Goal: Information Seeking & Learning: Find specific fact

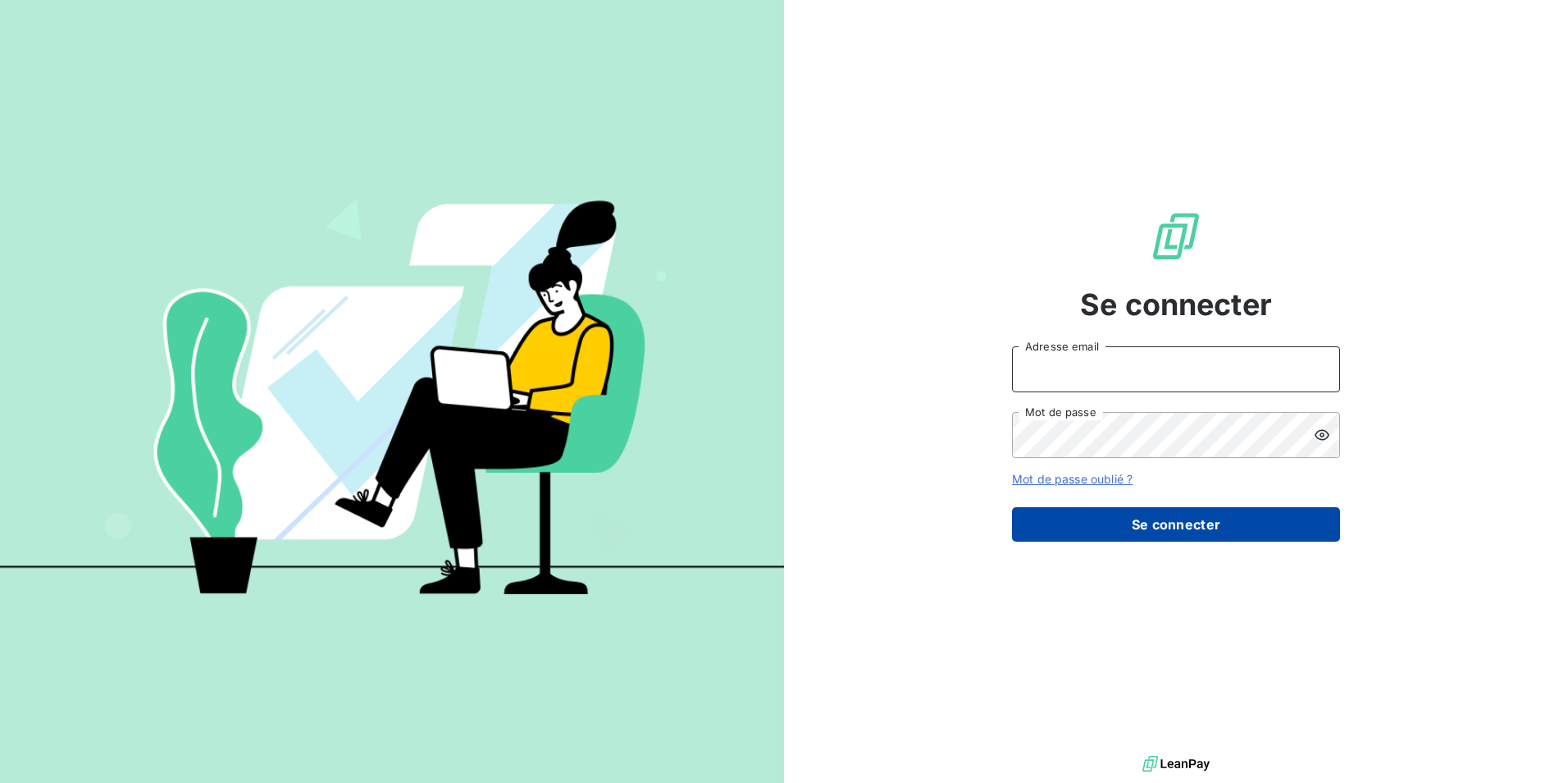
type input "contact@bapfrance.com"
click at [1155, 529] on button "Se connecter" at bounding box center [1175, 524] width 328 height 34
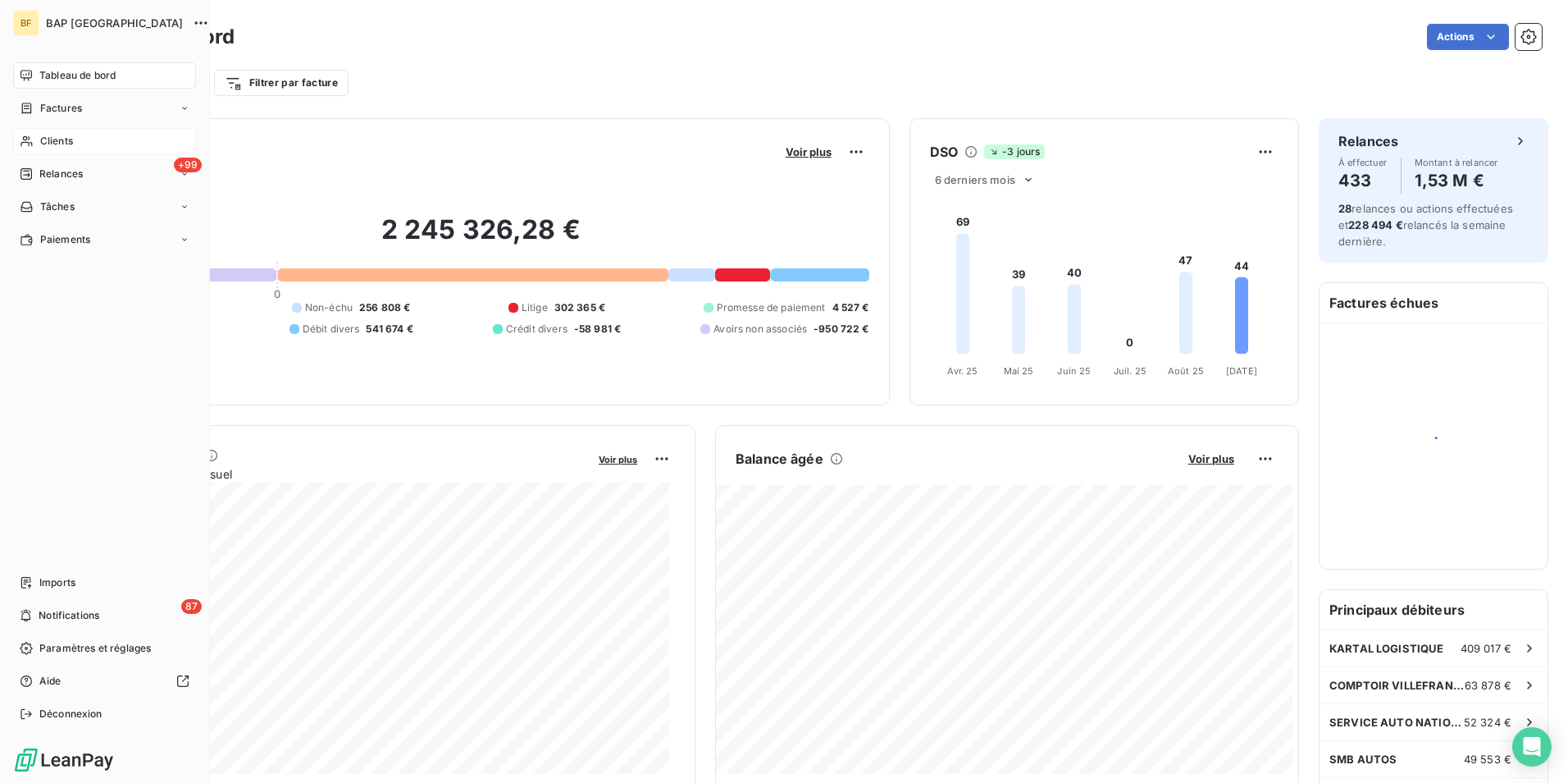
click at [35, 141] on div "Clients" at bounding box center [105, 141] width 183 height 26
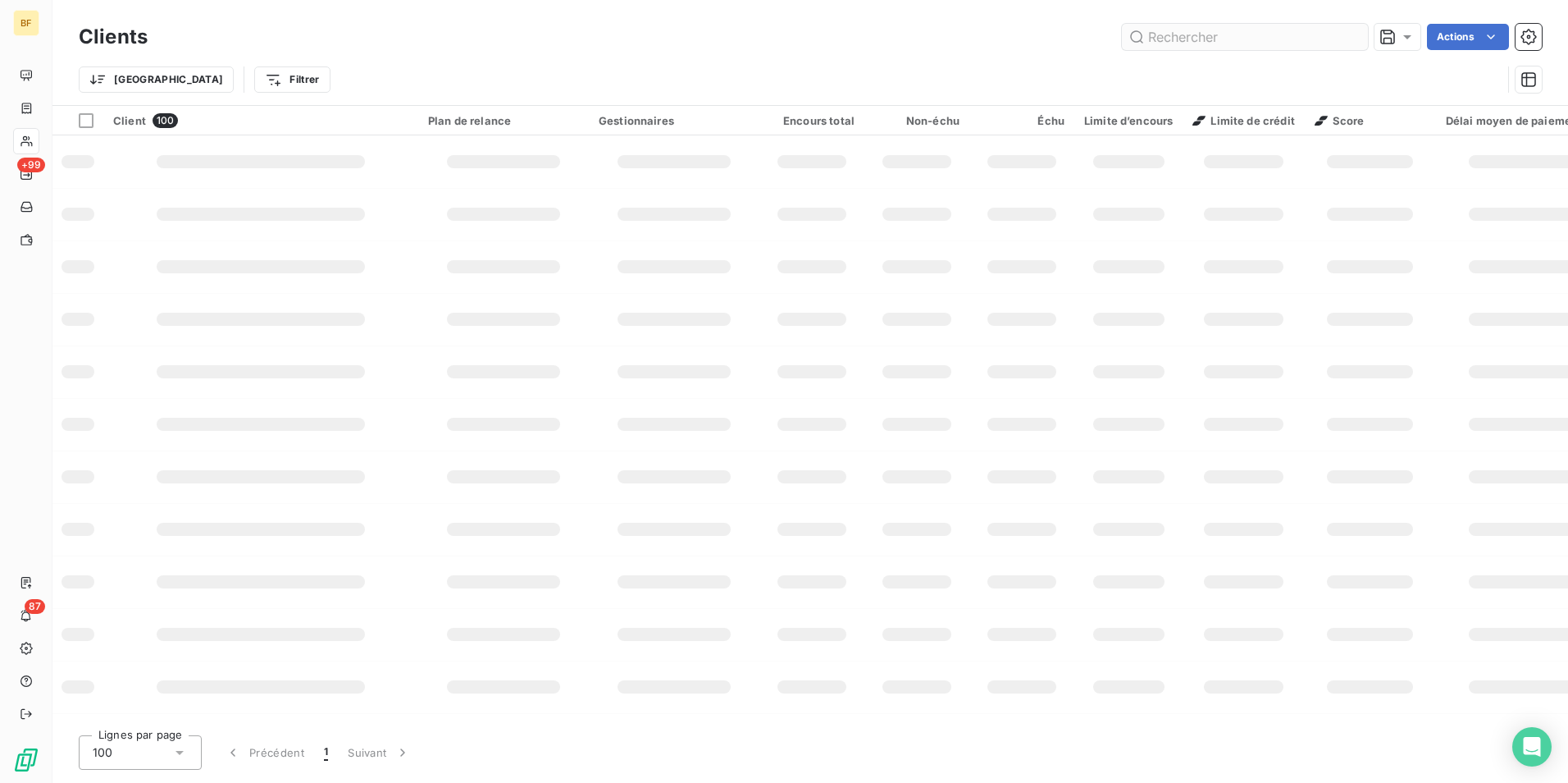
click at [1169, 40] on input "text" at bounding box center [1245, 37] width 246 height 26
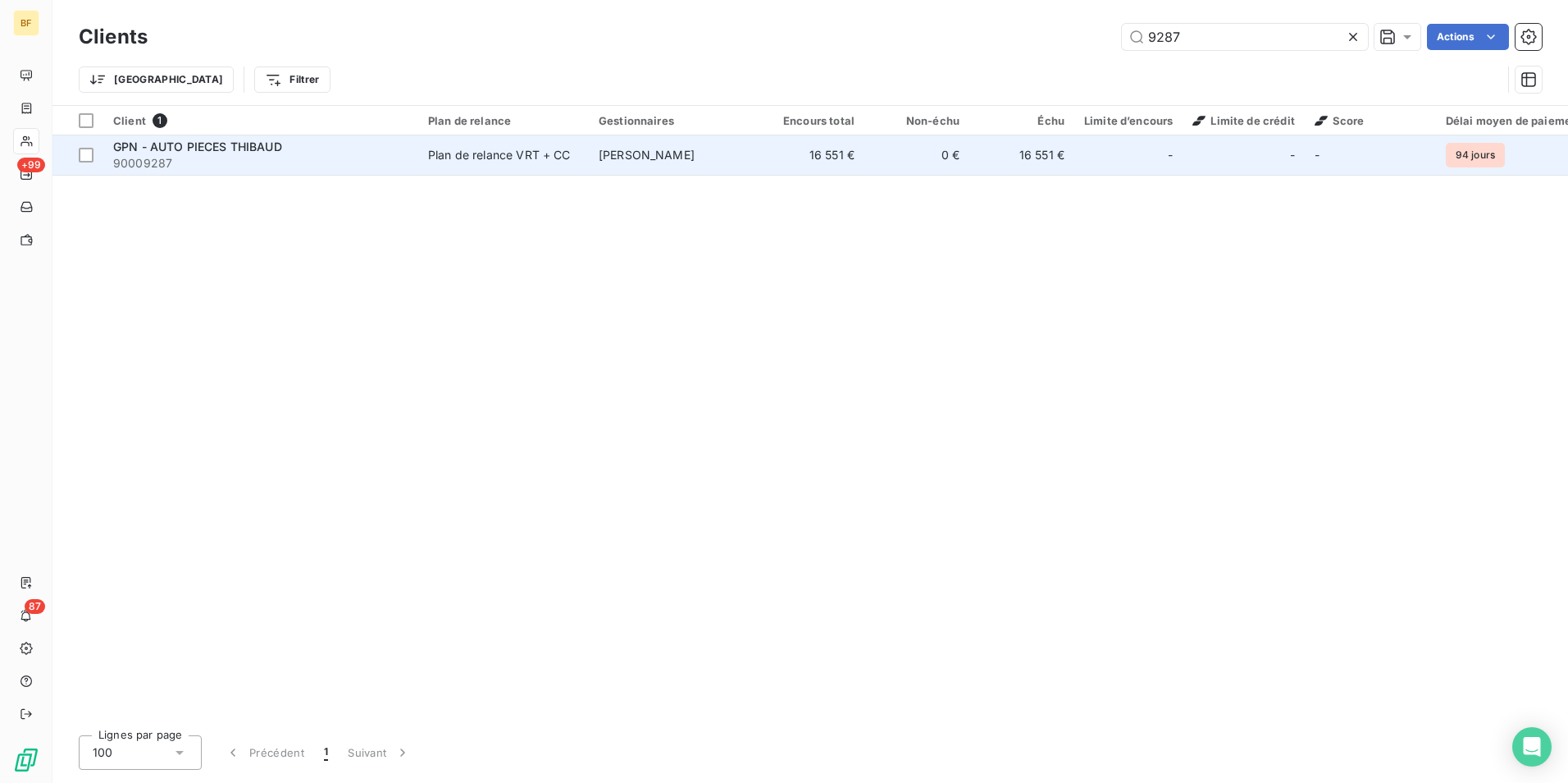
type input "9287"
click at [683, 165] on td "[PERSON_NAME]" at bounding box center [674, 155] width 170 height 40
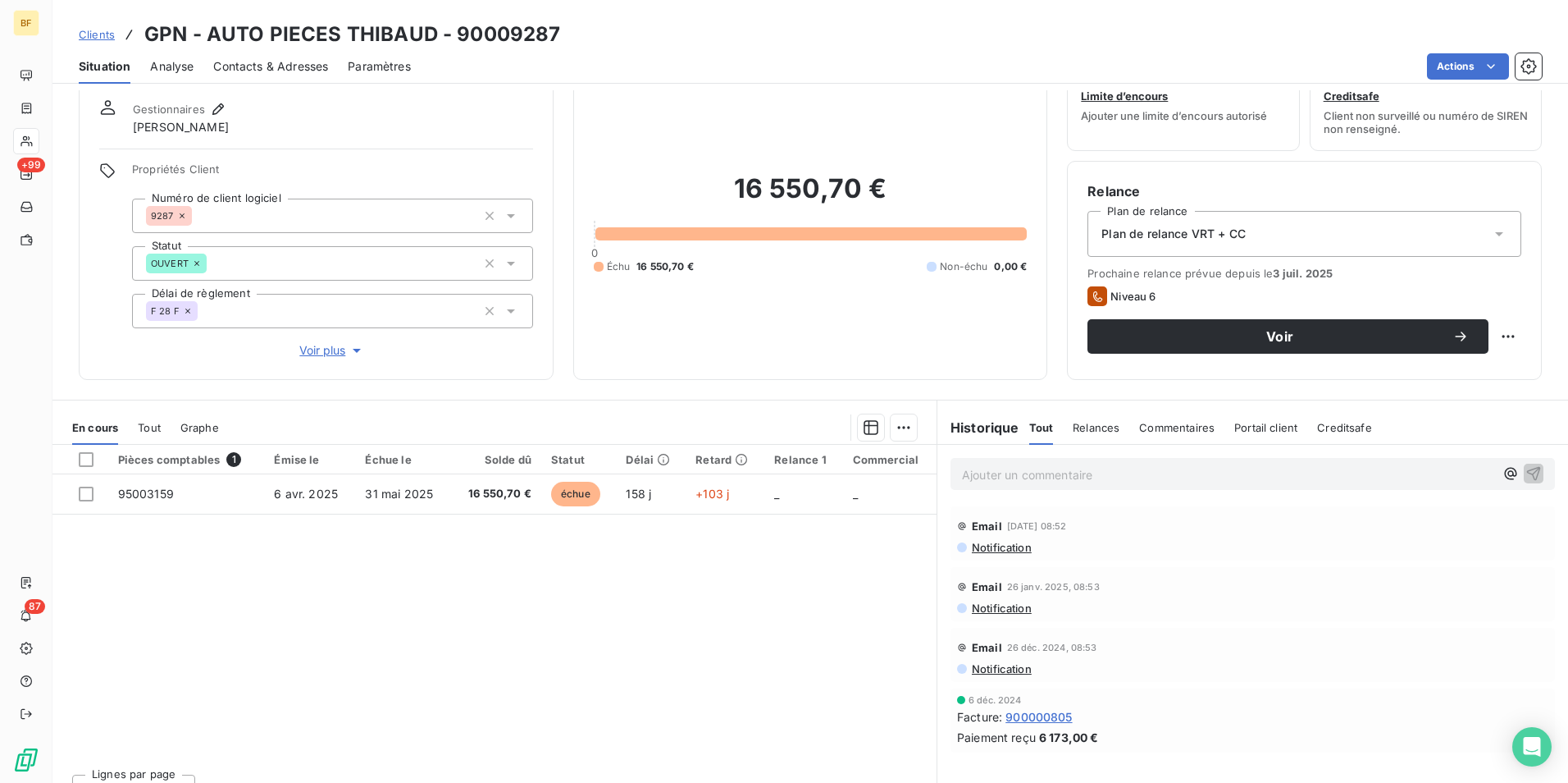
scroll to position [81, 0]
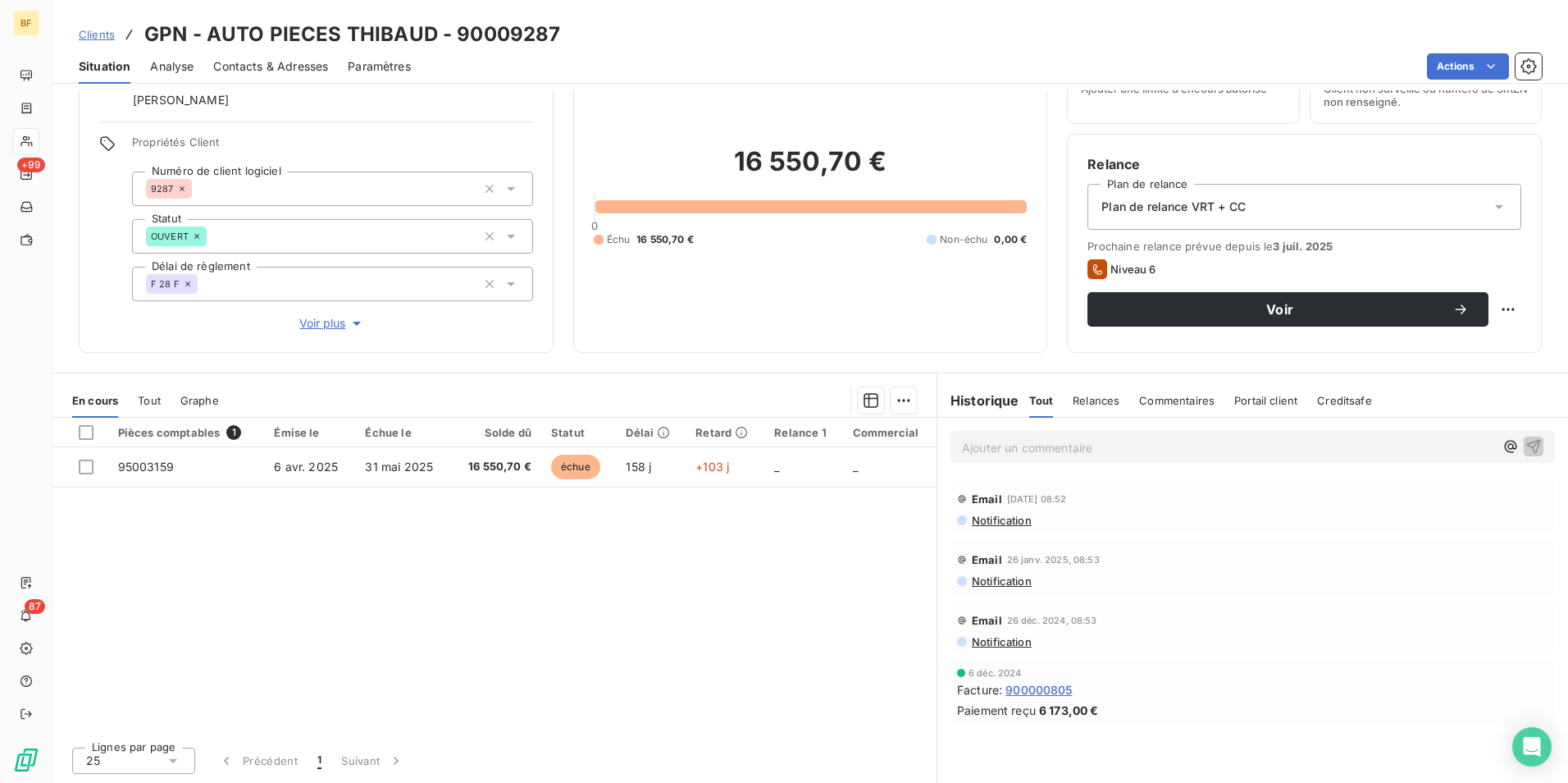
click at [155, 404] on span "Tout" at bounding box center [149, 400] width 23 height 13
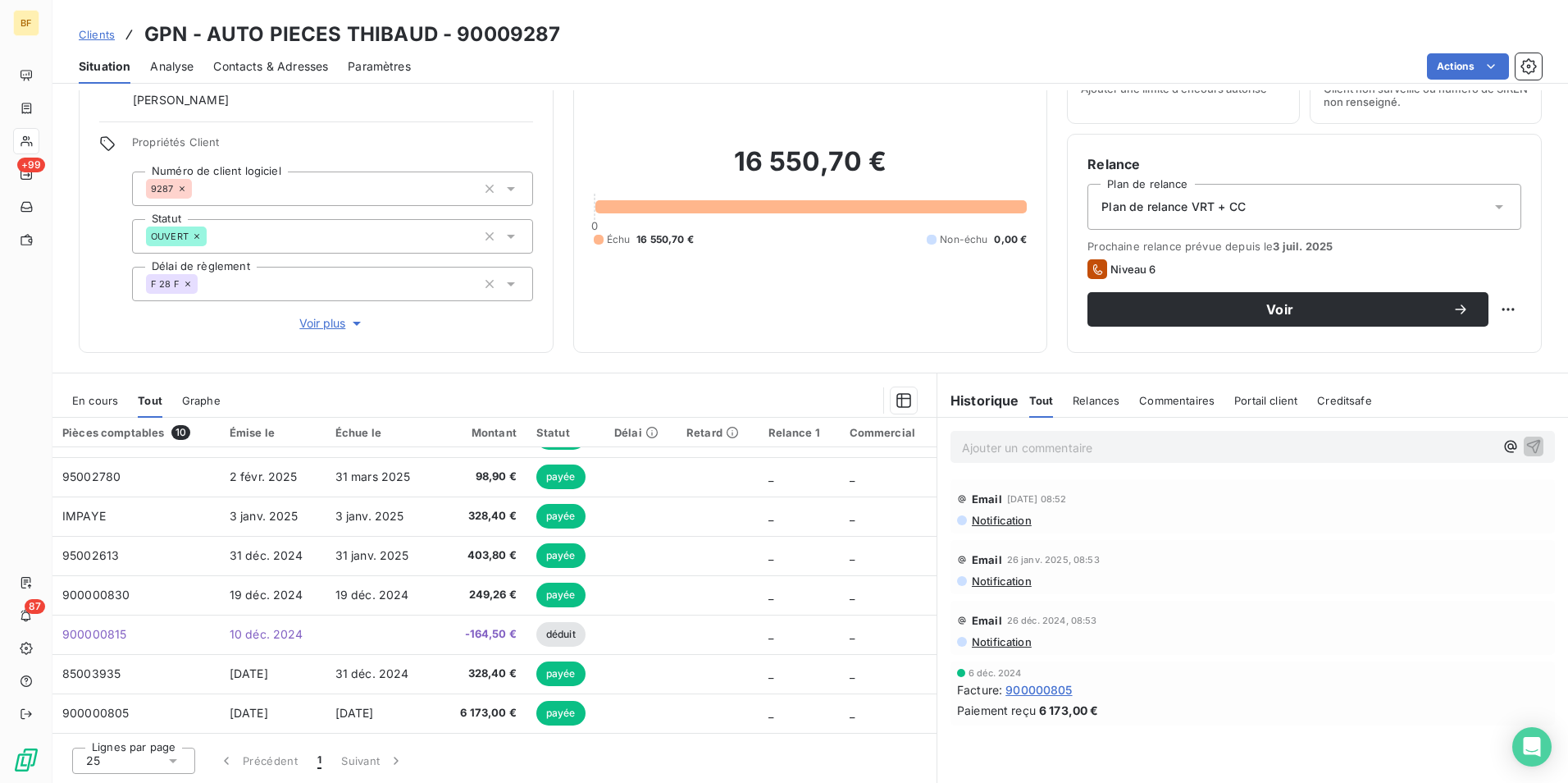
scroll to position [0, 0]
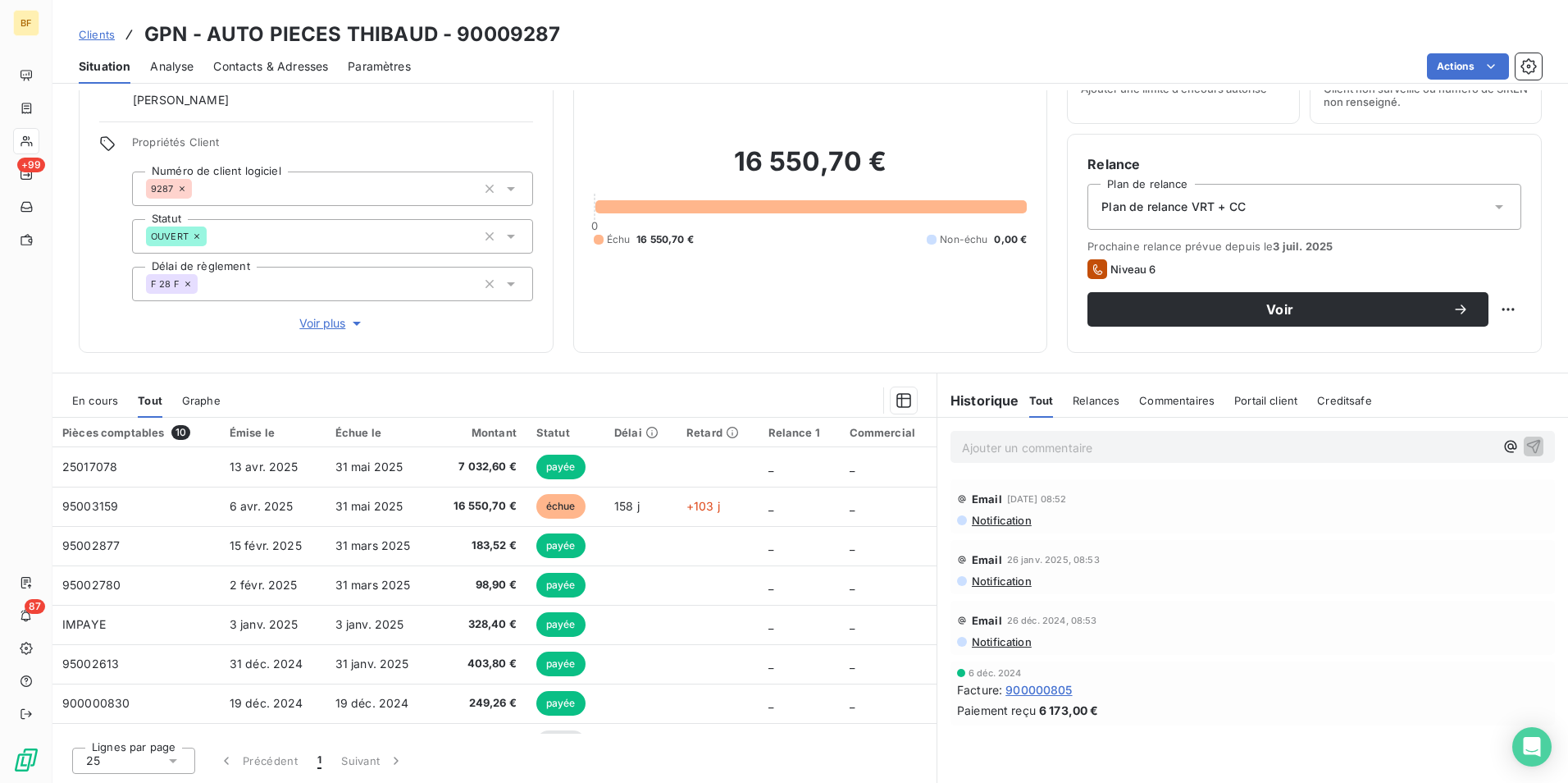
click at [102, 409] on div "En cours" at bounding box center [95, 400] width 46 height 34
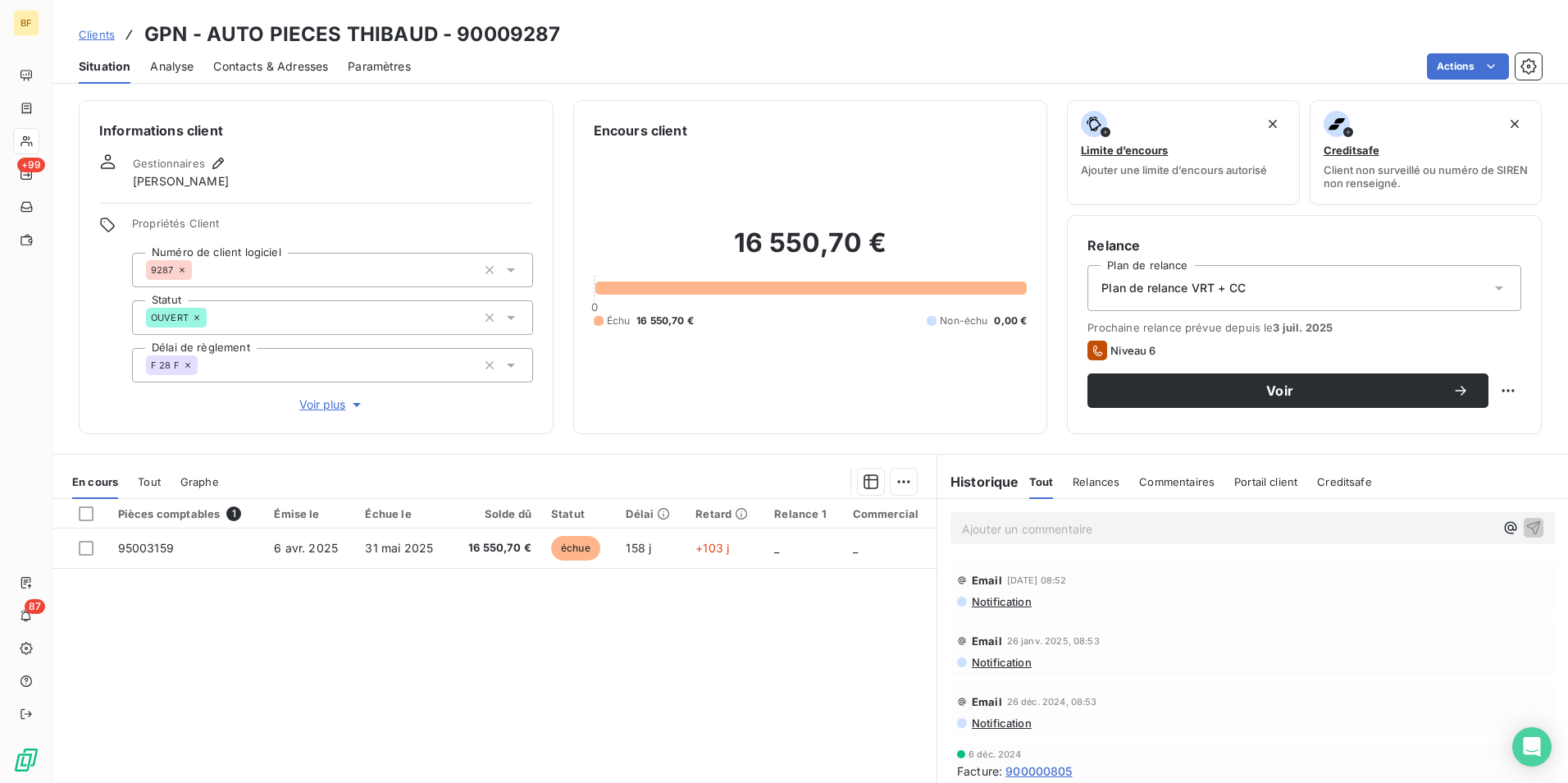
click at [134, 485] on div "En cours Tout Graphe" at bounding box center [495, 482] width 885 height 34
click at [141, 482] on span "Tout" at bounding box center [149, 482] width 23 height 13
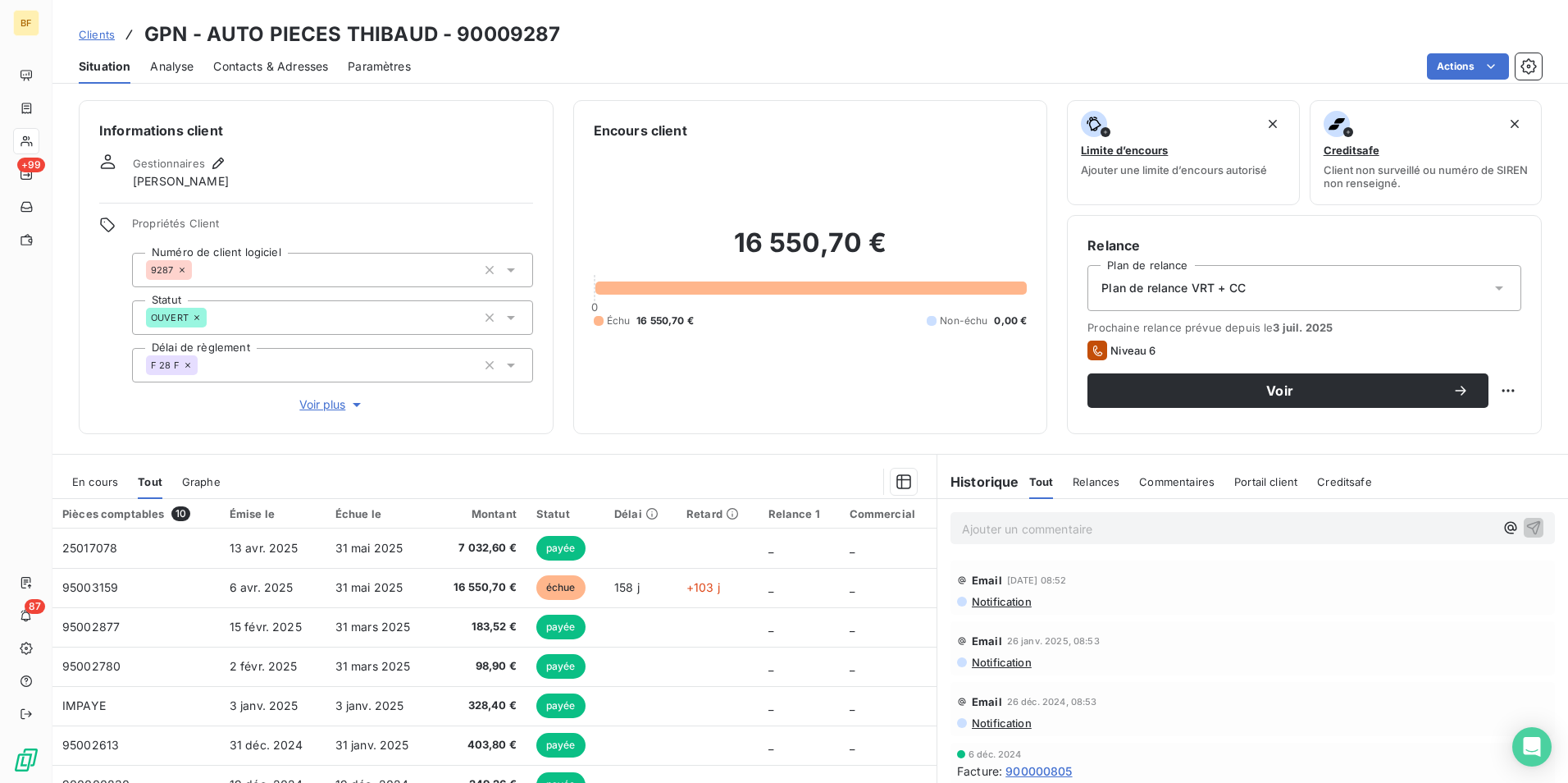
click at [112, 481] on span "En cours" at bounding box center [95, 482] width 46 height 13
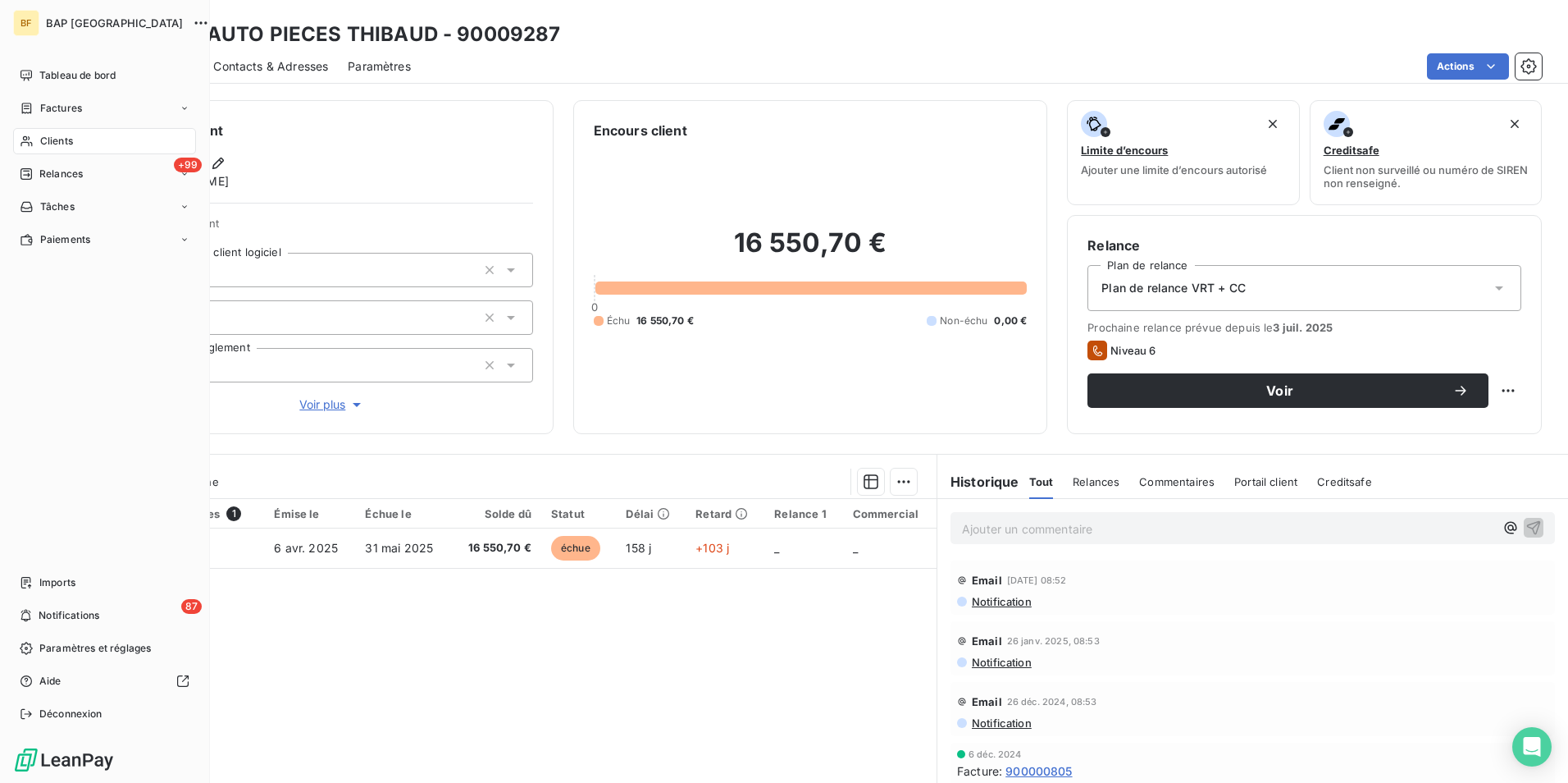
click at [39, 141] on div "Clients" at bounding box center [105, 141] width 183 height 26
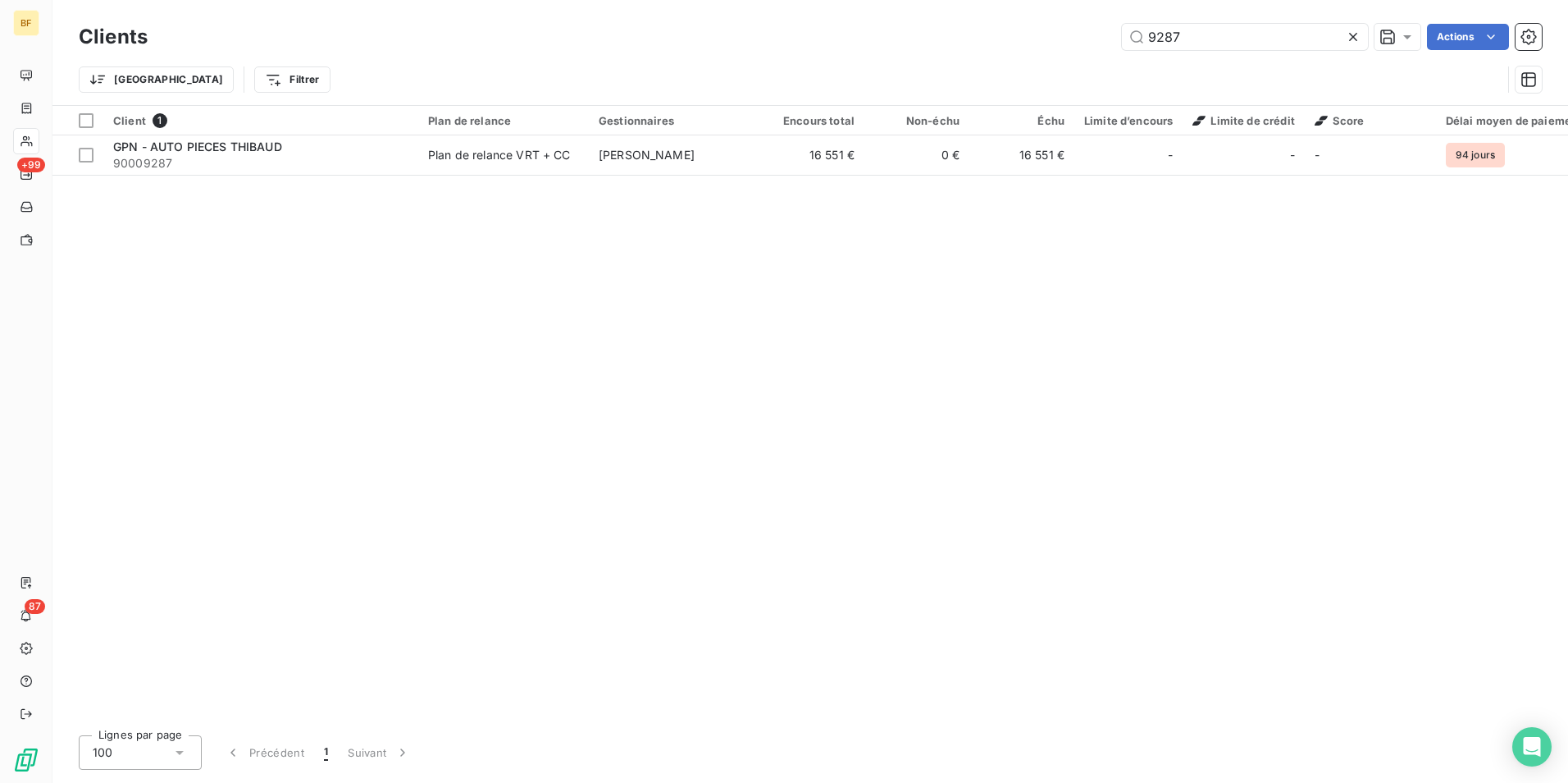
drag, startPoint x: 1202, startPoint y: 33, endPoint x: 1081, endPoint y: 27, distance: 121.1
click at [1081, 27] on div "9287 Actions" at bounding box center [854, 37] width 1375 height 26
drag, startPoint x: 1203, startPoint y: 40, endPoint x: 1100, endPoint y: 31, distance: 103.4
click at [1100, 31] on div "gpn Actions" at bounding box center [854, 37] width 1375 height 26
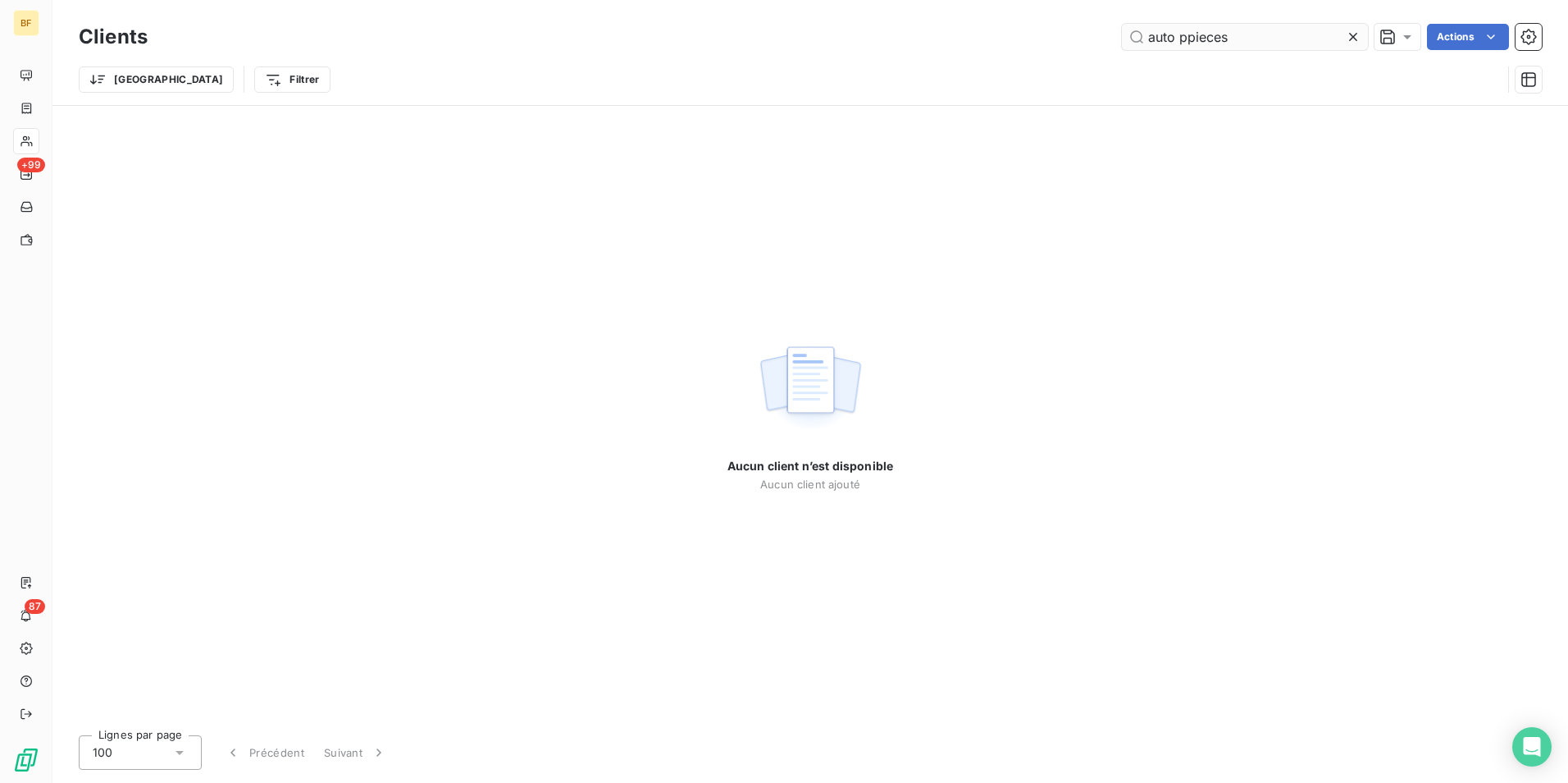
click at [1182, 41] on input "auto ppieces" at bounding box center [1245, 37] width 246 height 26
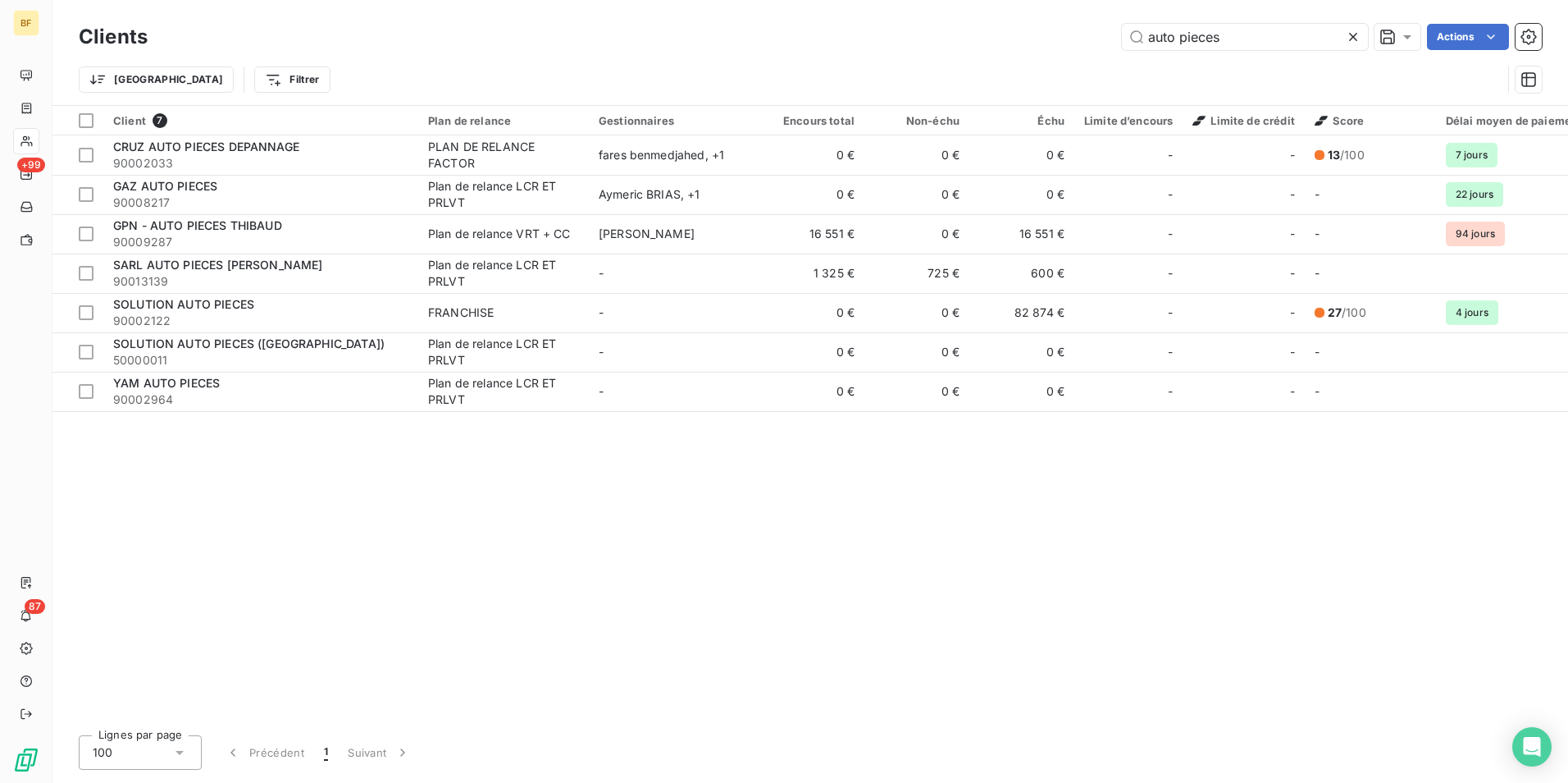
type input "auto pieces"
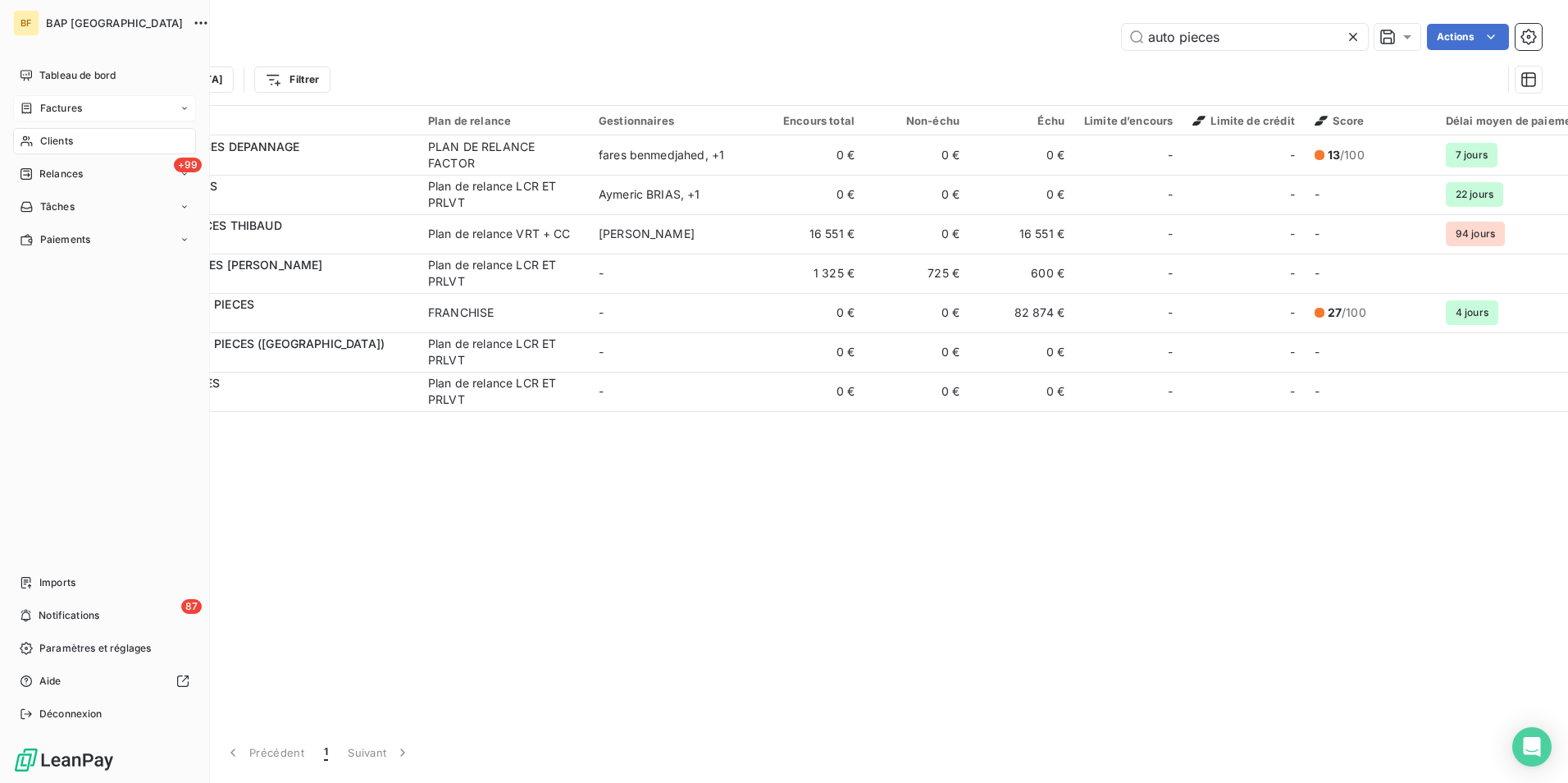
drag, startPoint x: 51, startPoint y: 83, endPoint x: 29, endPoint y: 118, distance: 41.3
click at [45, 73] on span "Tableau de bord" at bounding box center [77, 76] width 76 height 15
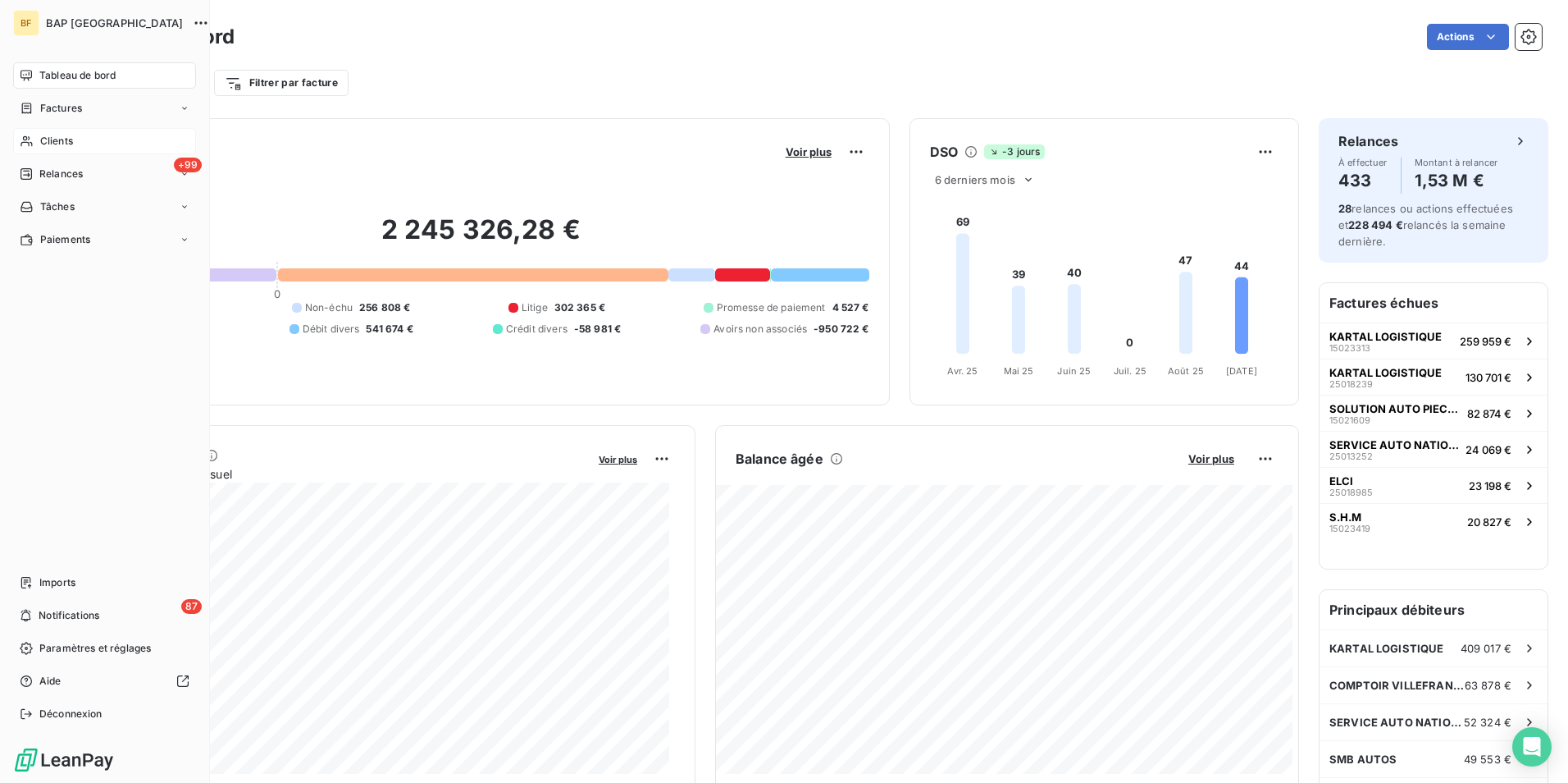
drag, startPoint x: 54, startPoint y: 136, endPoint x: 148, endPoint y: 131, distance: 94.1
click at [54, 136] on span "Clients" at bounding box center [56, 141] width 33 height 15
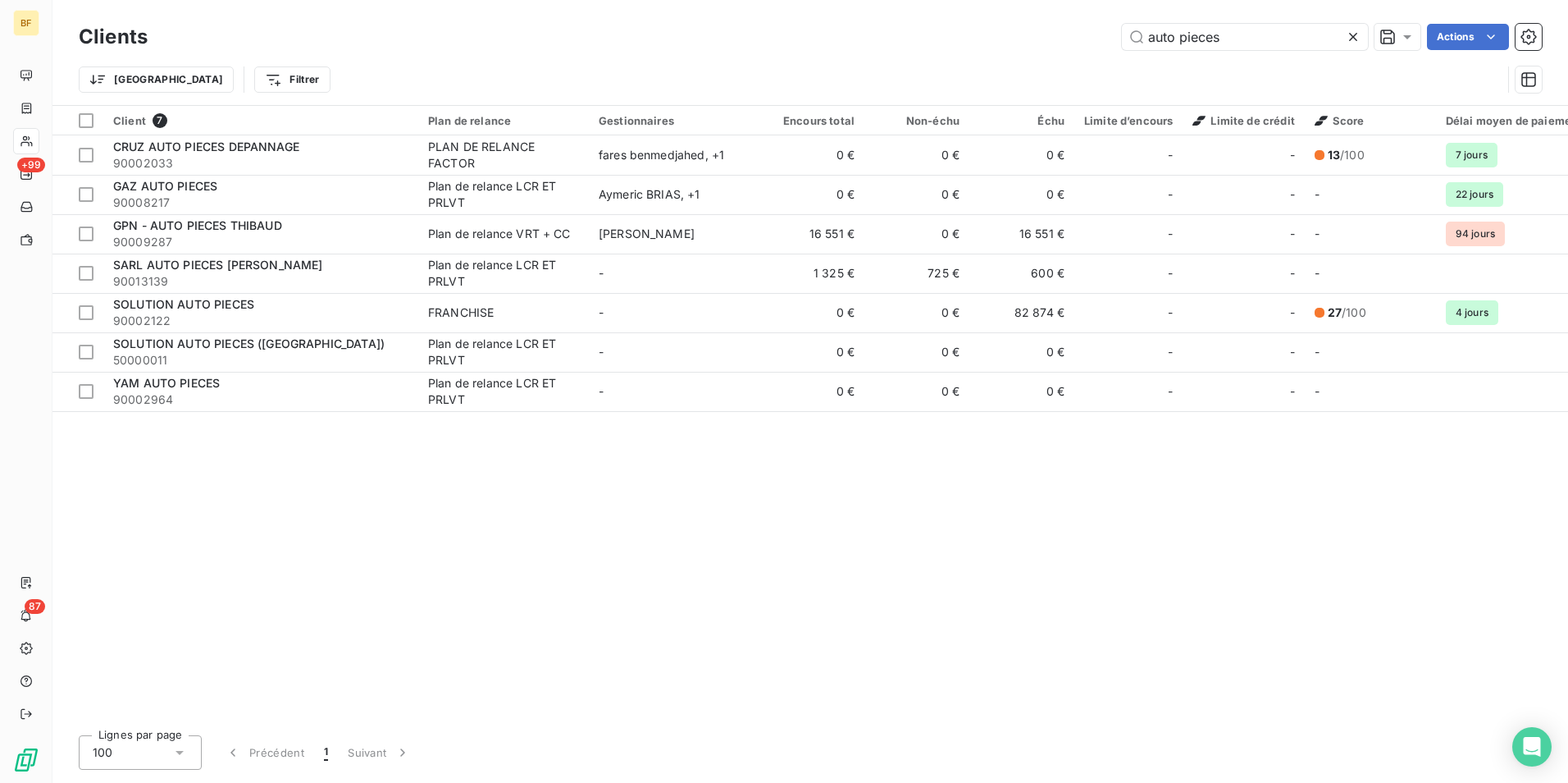
drag, startPoint x: 1232, startPoint y: 35, endPoint x: 914, endPoint y: 31, distance: 318.0
click at [914, 31] on div "auto pieces Actions" at bounding box center [854, 37] width 1375 height 26
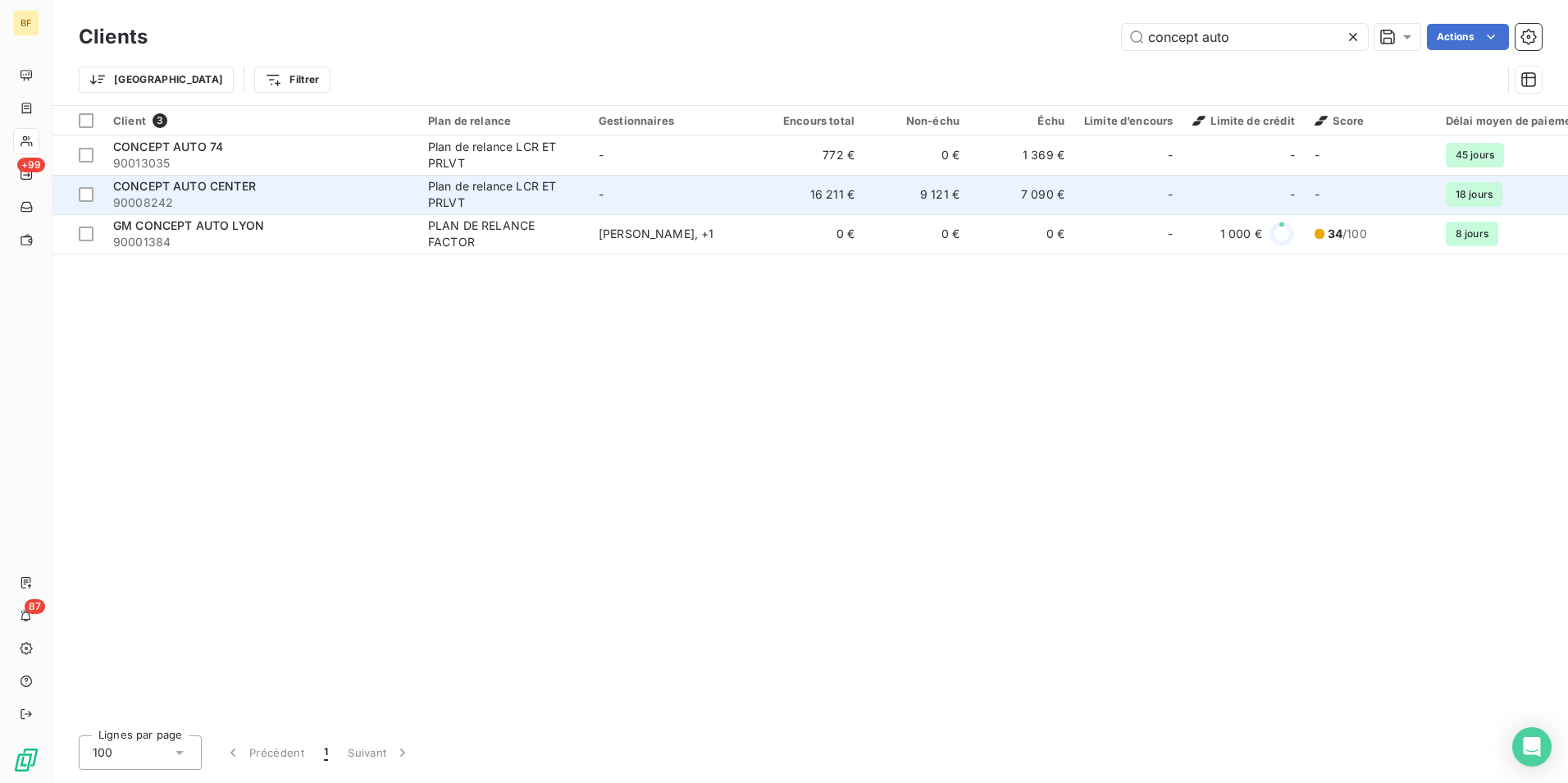
type input "concept auto"
click at [359, 185] on div "CONCEPT AUTO CENTER" at bounding box center [261, 186] width 295 height 17
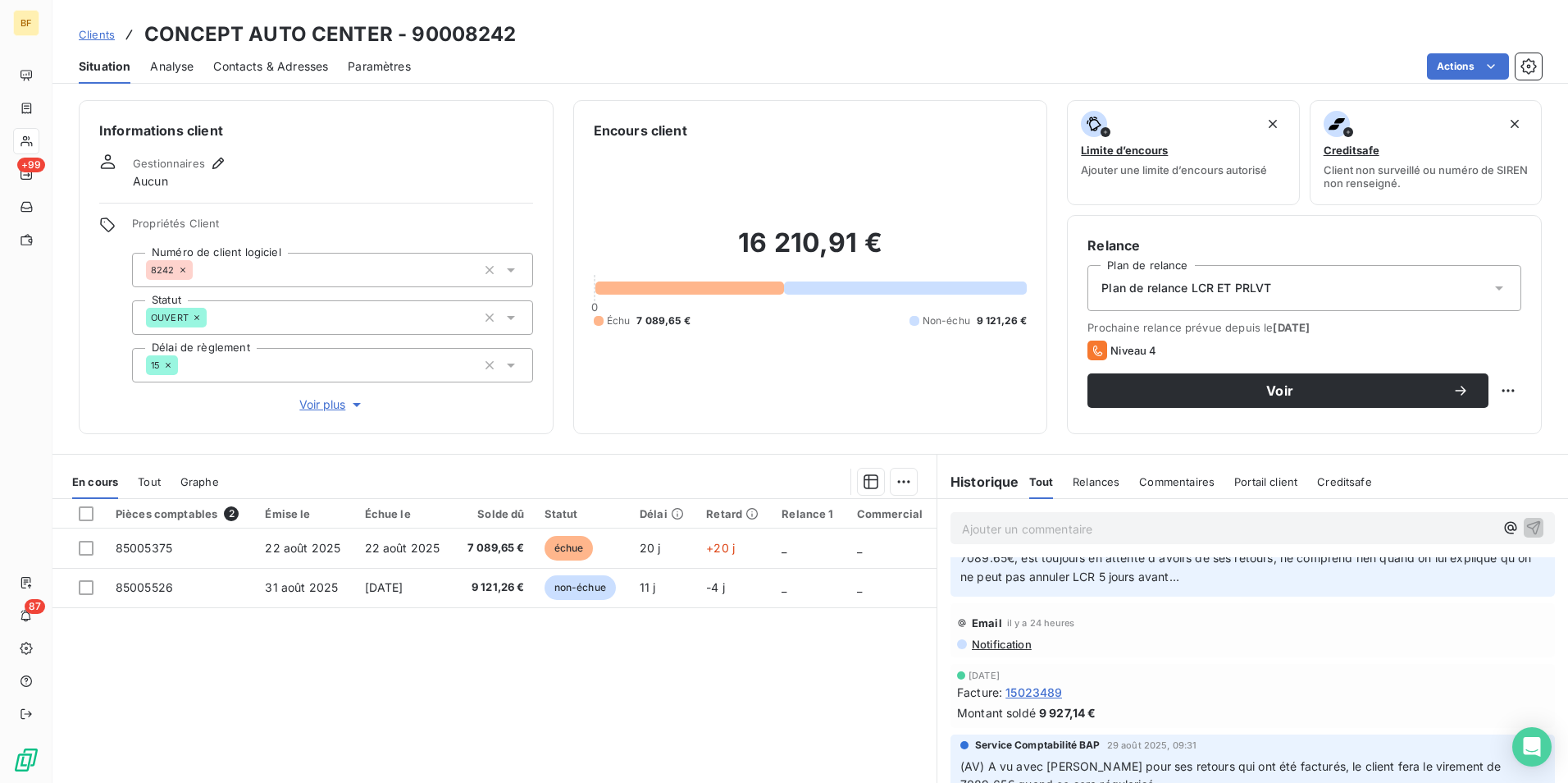
scroll to position [82, 0]
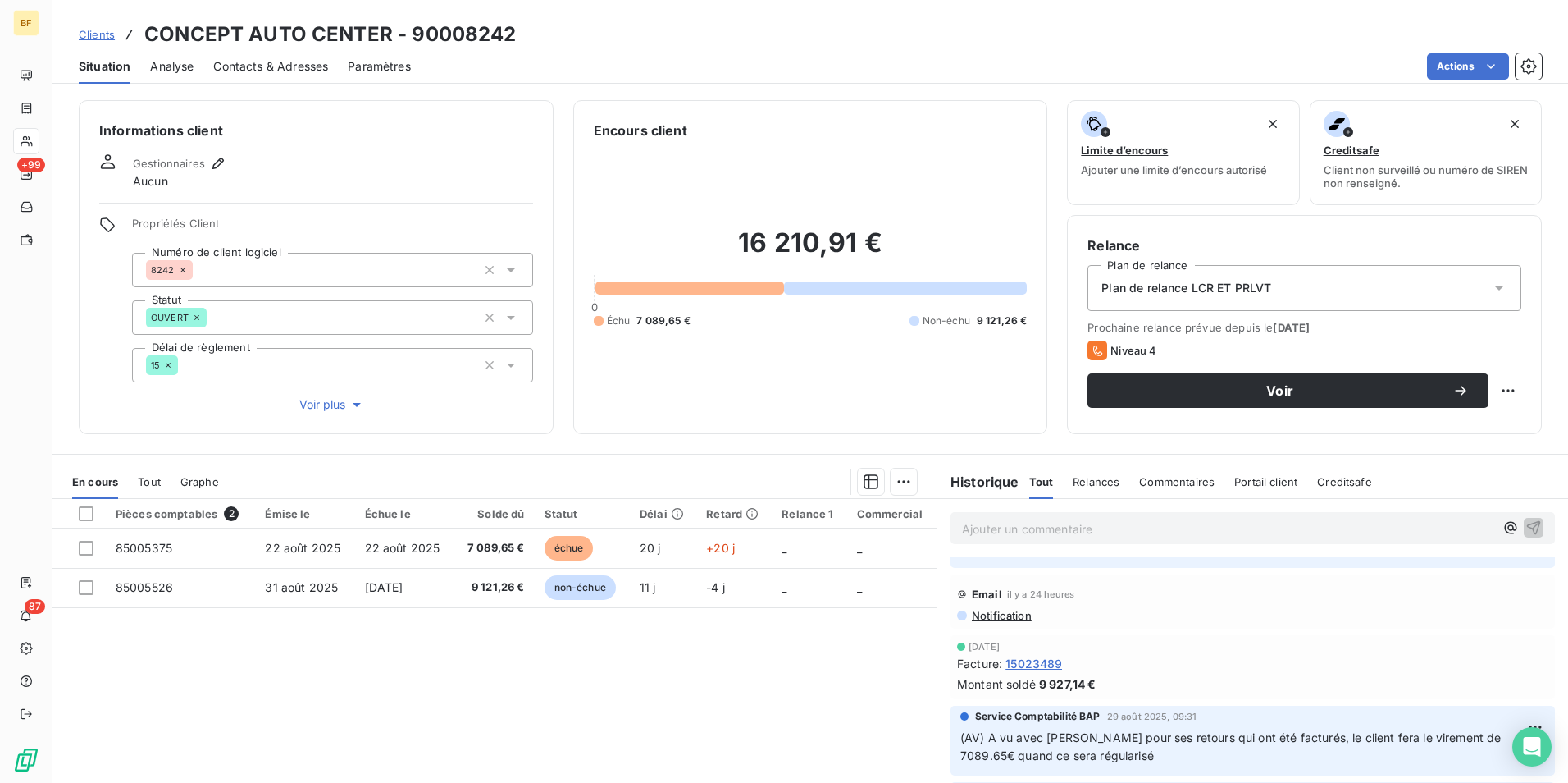
click at [1021, 616] on span "Notification" at bounding box center [1001, 615] width 61 height 13
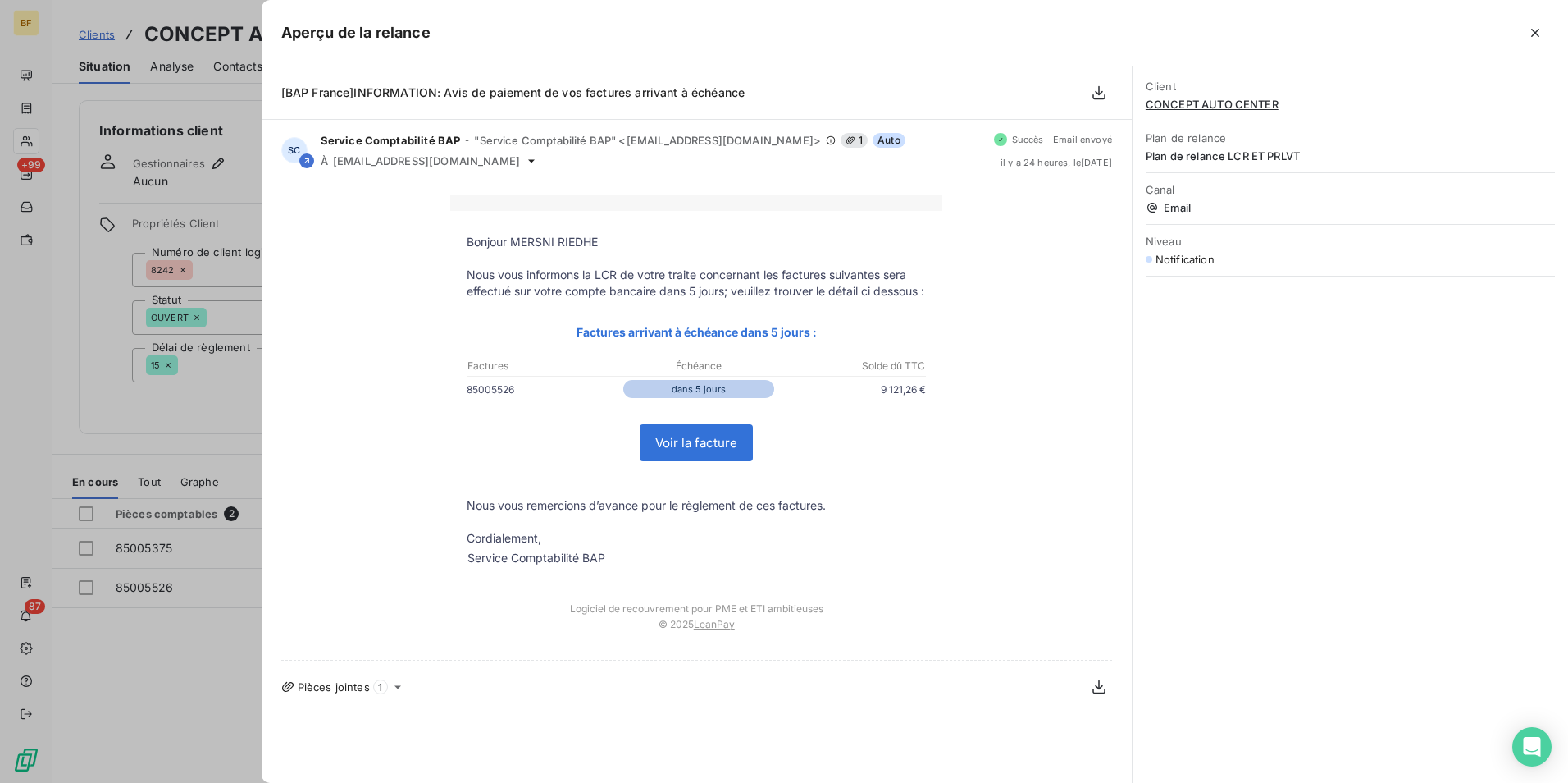
drag, startPoint x: 130, startPoint y: 395, endPoint x: 216, endPoint y: 410, distance: 87.3
click at [130, 395] on div at bounding box center [784, 391] width 1568 height 783
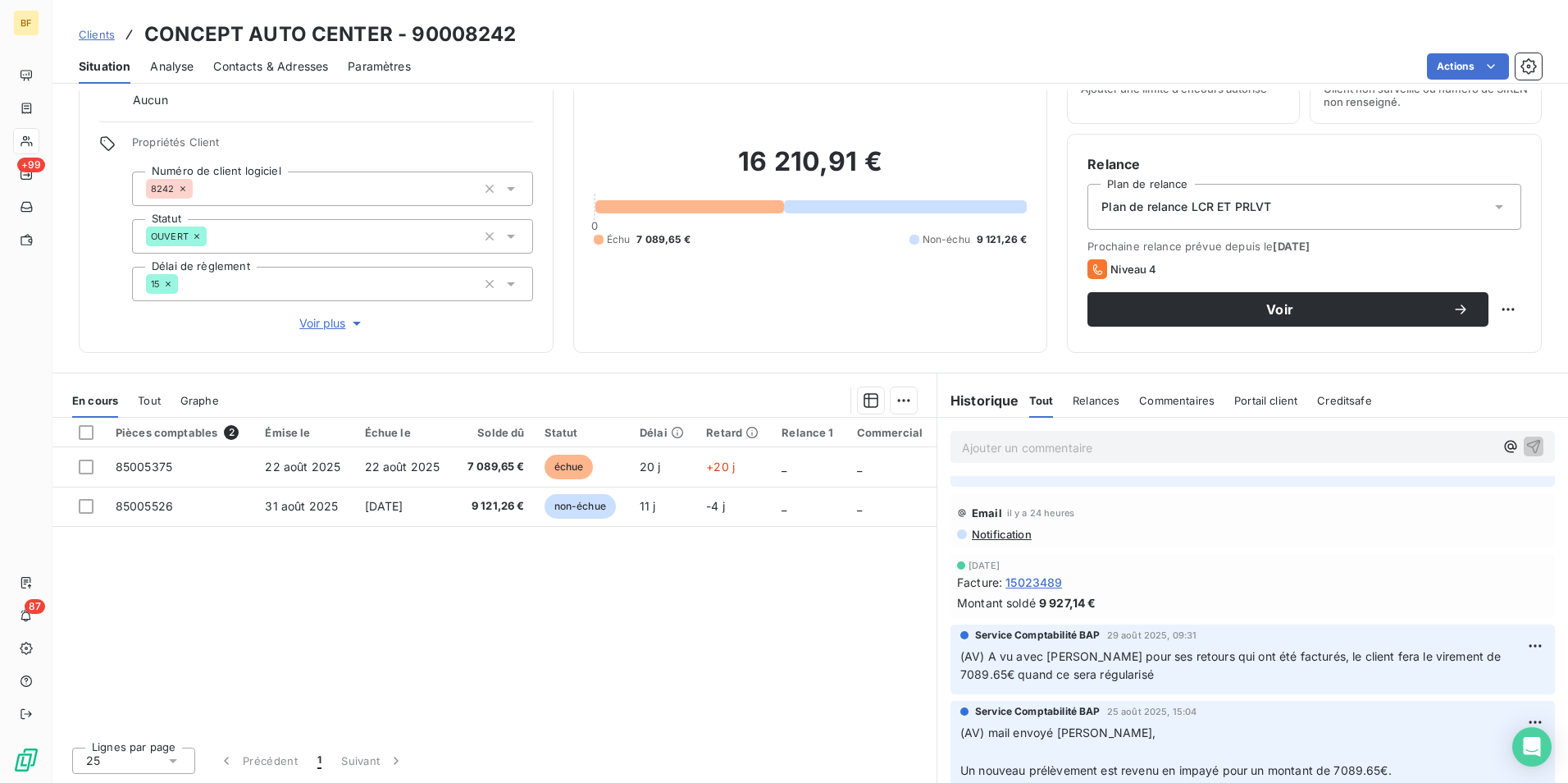
drag, startPoint x: 119, startPoint y: 72, endPoint x: 527, endPoint y: 226, distance: 436.1
click at [119, 72] on span "Situation" at bounding box center [105, 66] width 52 height 17
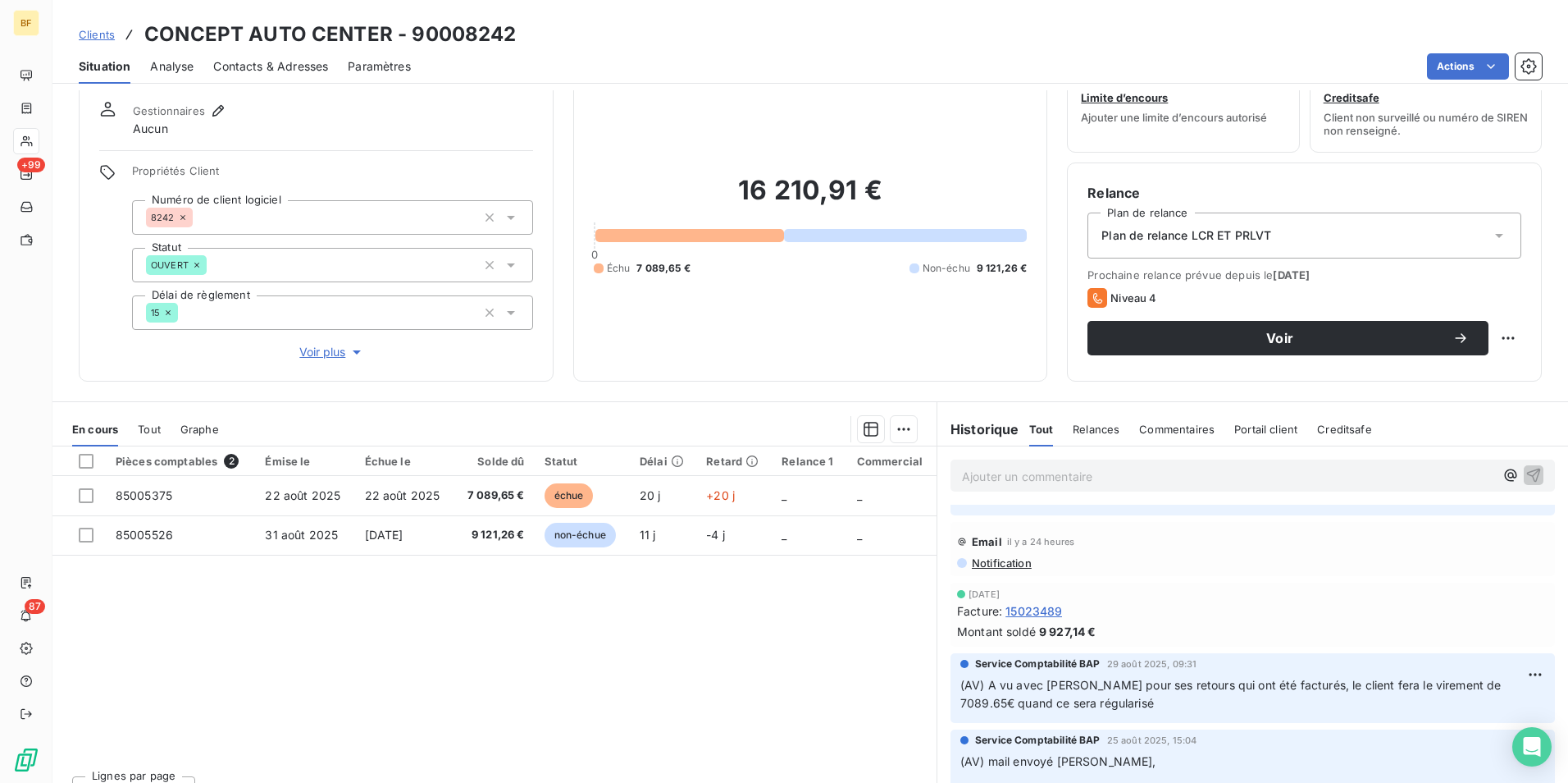
scroll to position [81, 0]
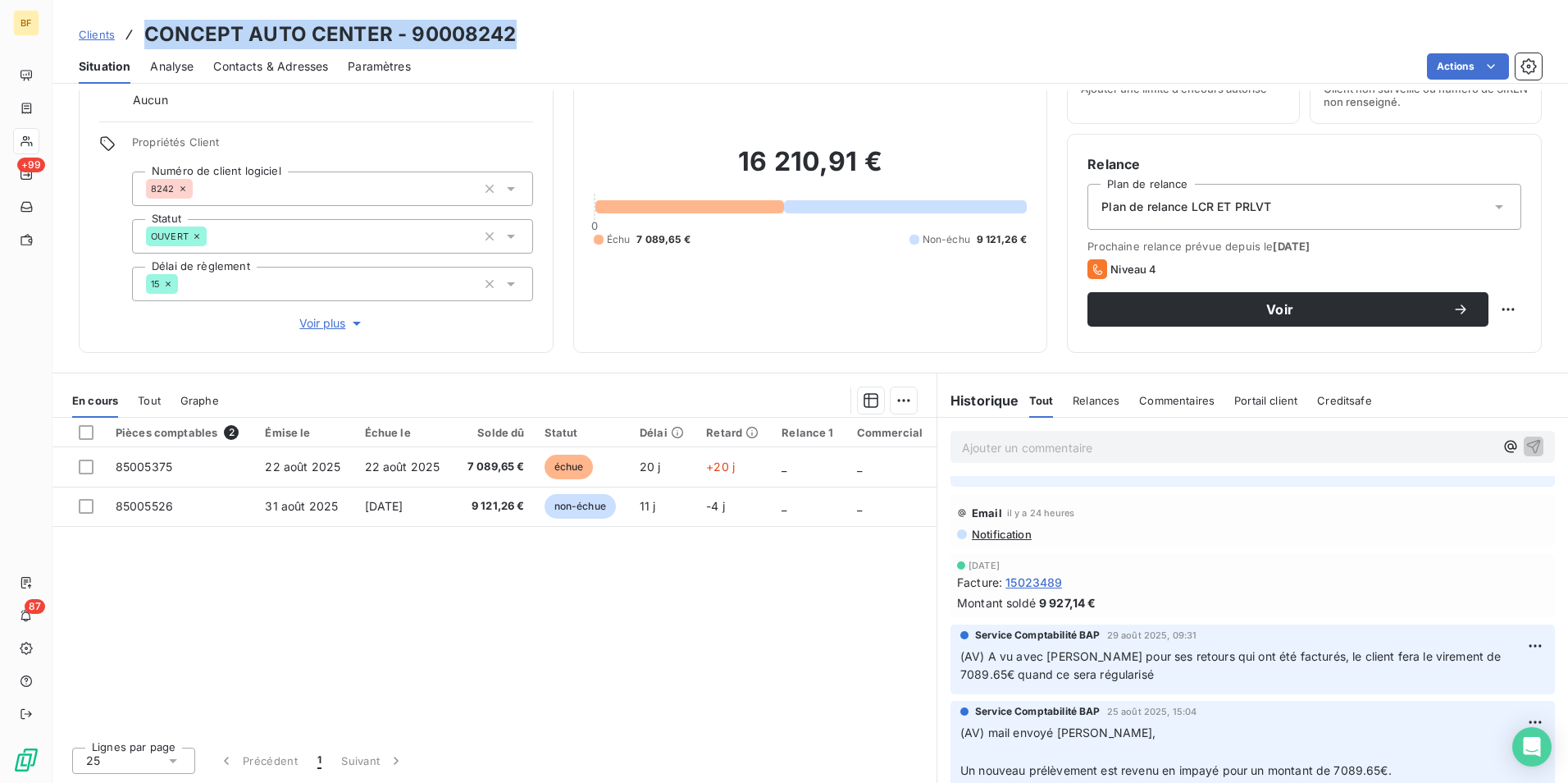
drag, startPoint x: 533, startPoint y: 33, endPoint x: 148, endPoint y: 27, distance: 385.0
click at [148, 27] on div "Clients CONCEPT AUTO CENTER - 90008242" at bounding box center [811, 34] width 1516 height 30
copy h3 "CONCEPT AUTO CENTER - 90008242"
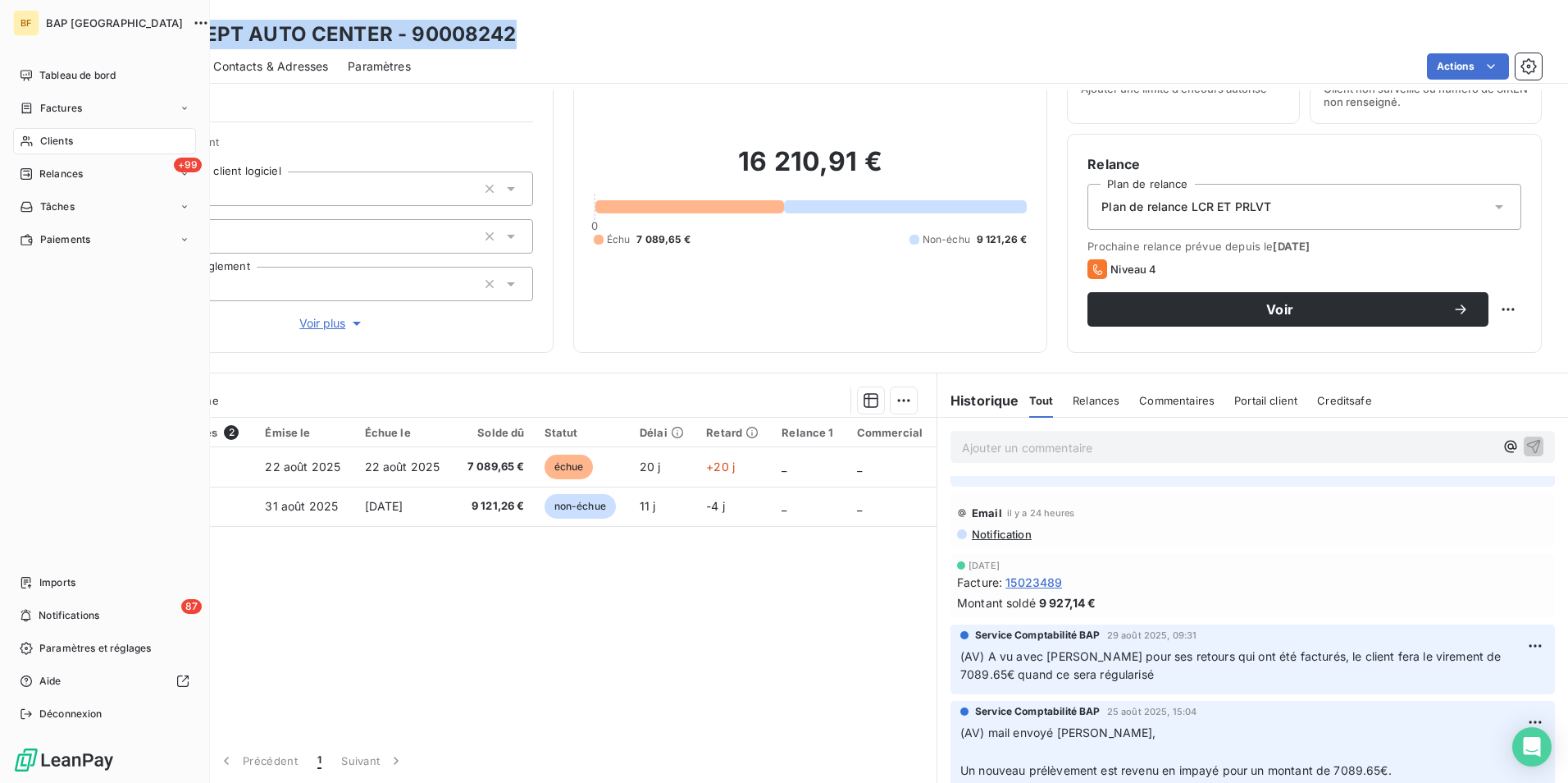
click at [75, 142] on div "Clients" at bounding box center [105, 141] width 183 height 26
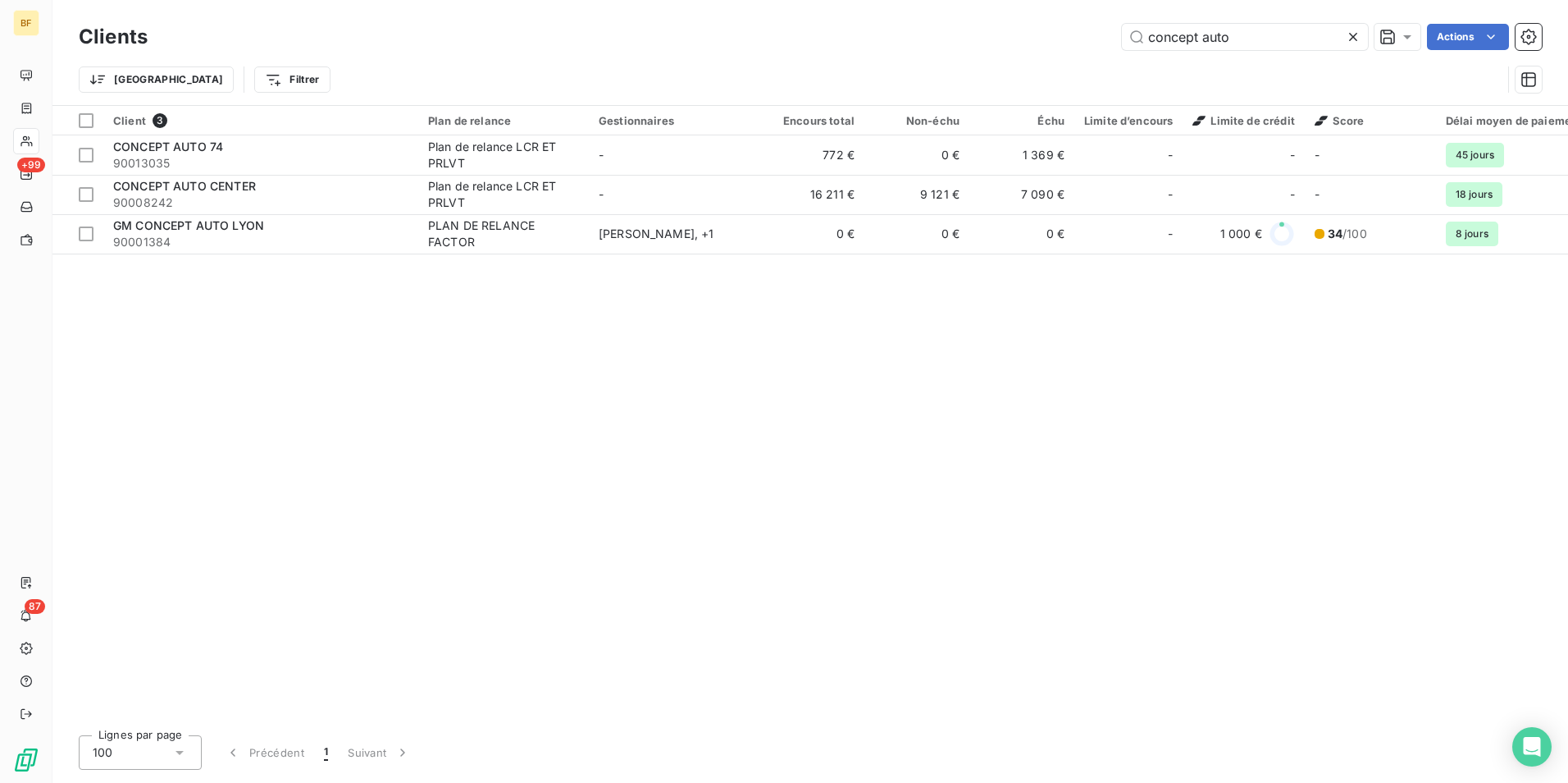
drag, startPoint x: 1239, startPoint y: 33, endPoint x: 1102, endPoint y: 20, distance: 137.6
click at [1102, 20] on div "Clients concept auto Actions" at bounding box center [811, 36] width 1463 height 34
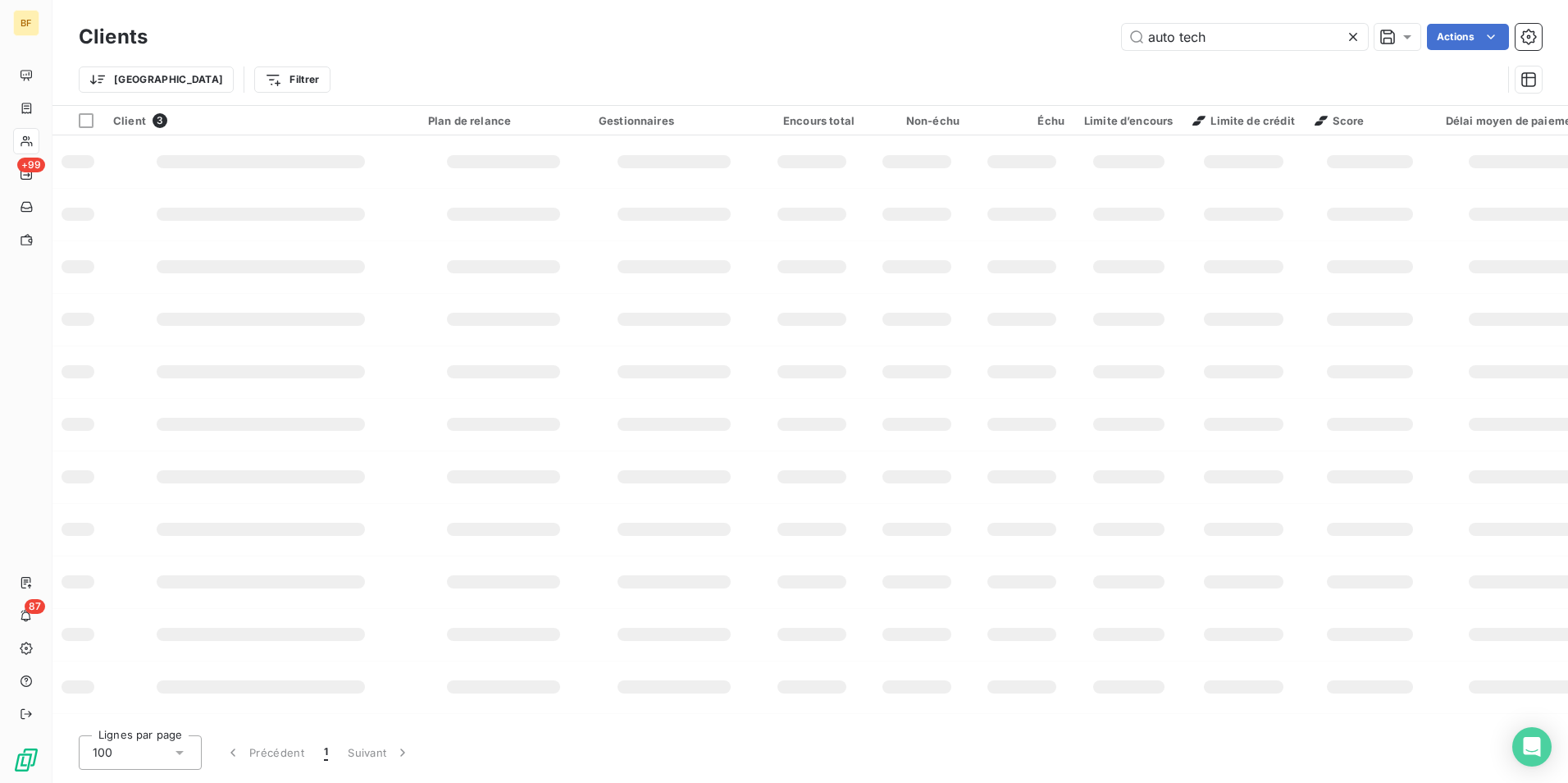
type input "auto tech"
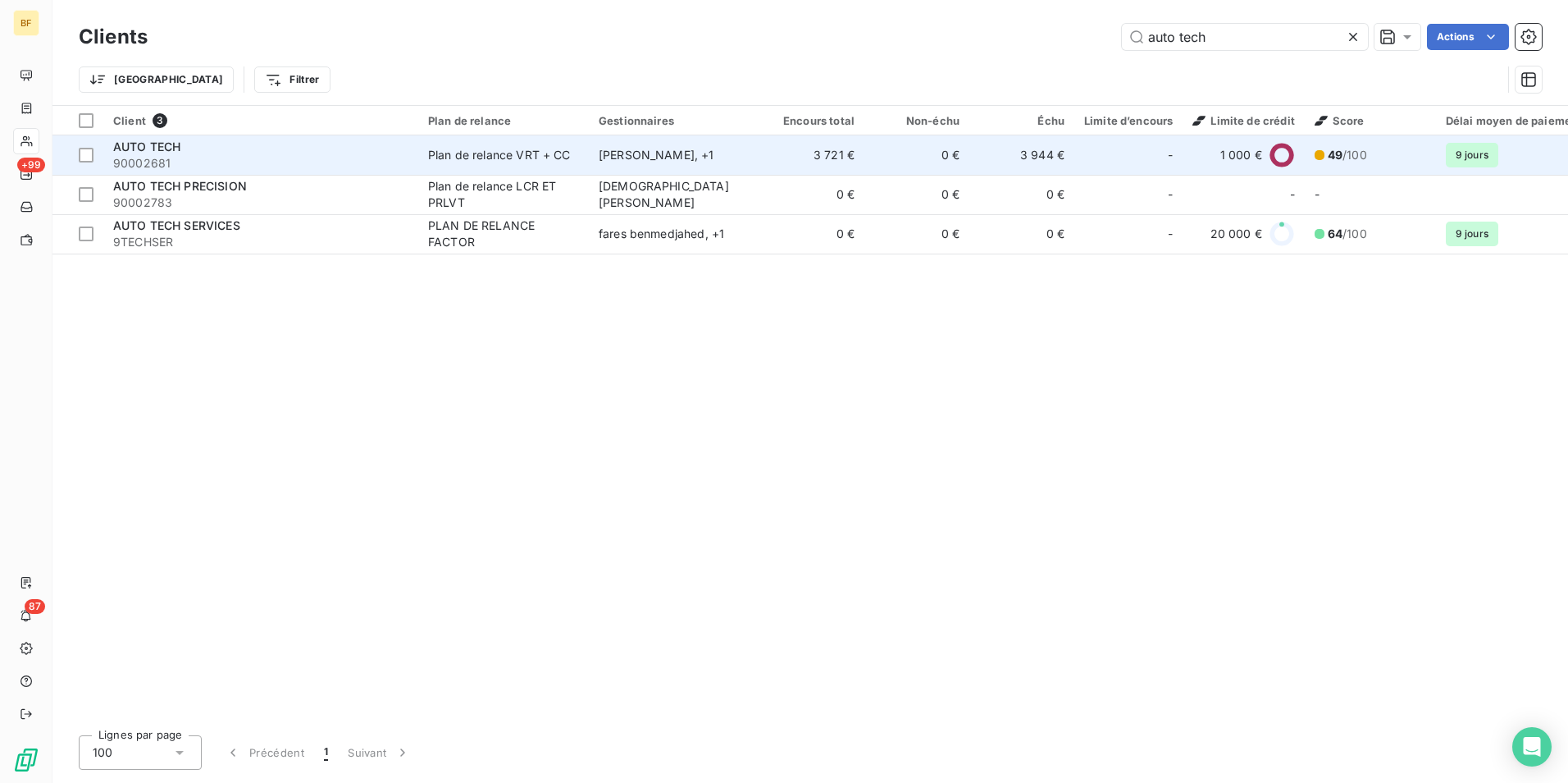
click at [358, 142] on div "AUTO TECH" at bounding box center [261, 147] width 295 height 17
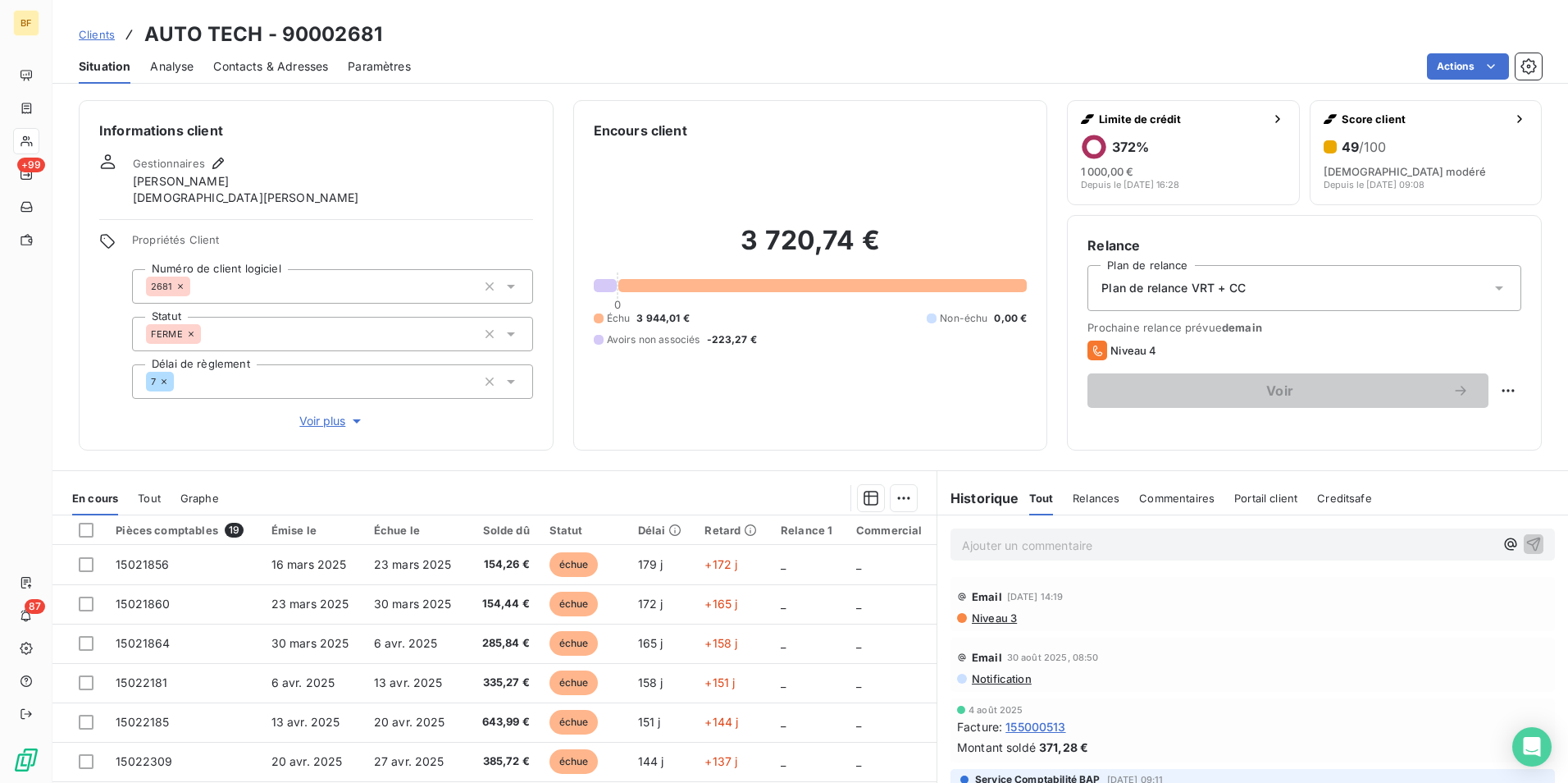
click at [306, 62] on span "Contacts & Adresses" at bounding box center [271, 66] width 115 height 17
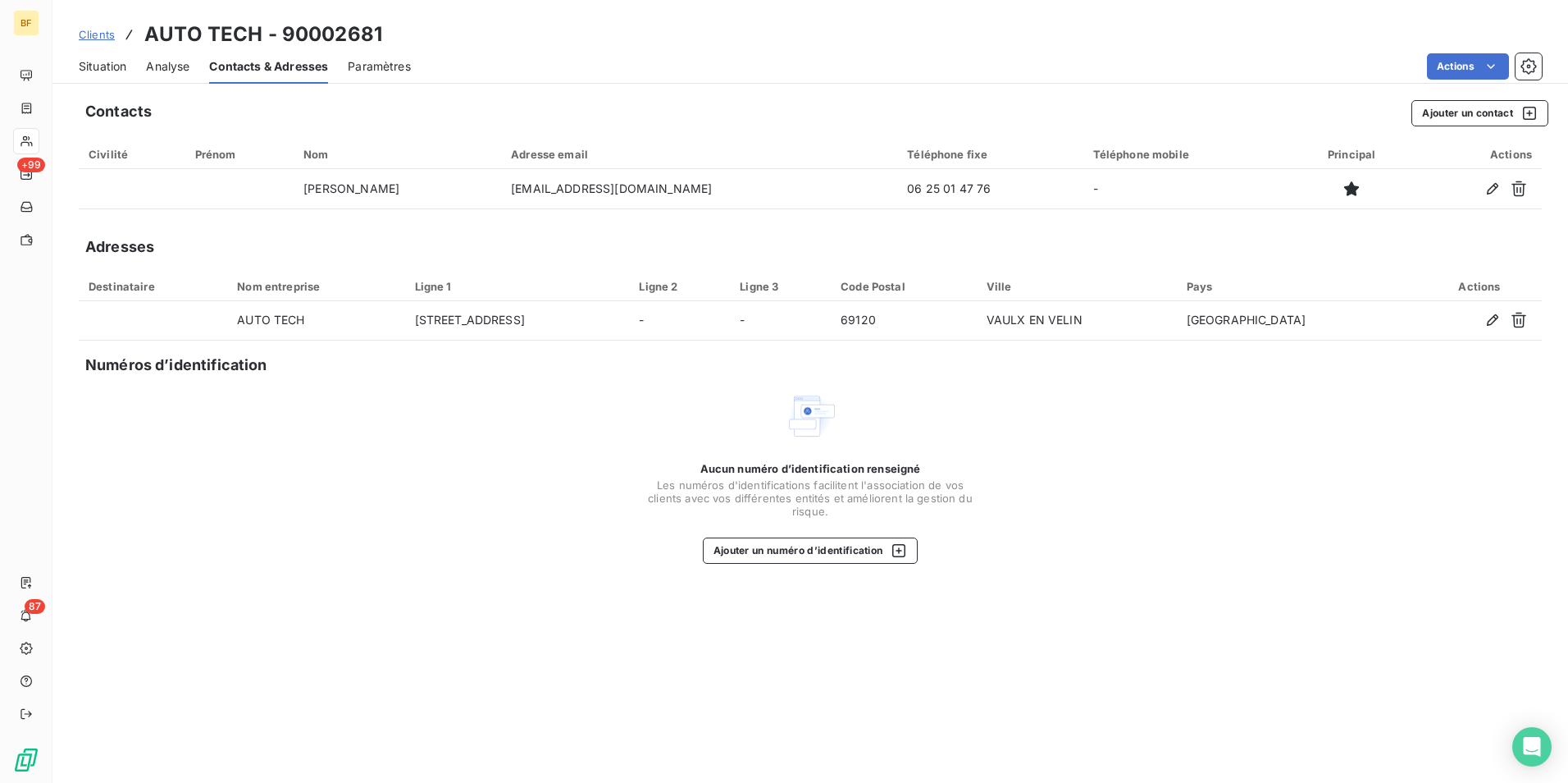
click at [89, 69] on span "Situation" at bounding box center [103, 66] width 47 height 17
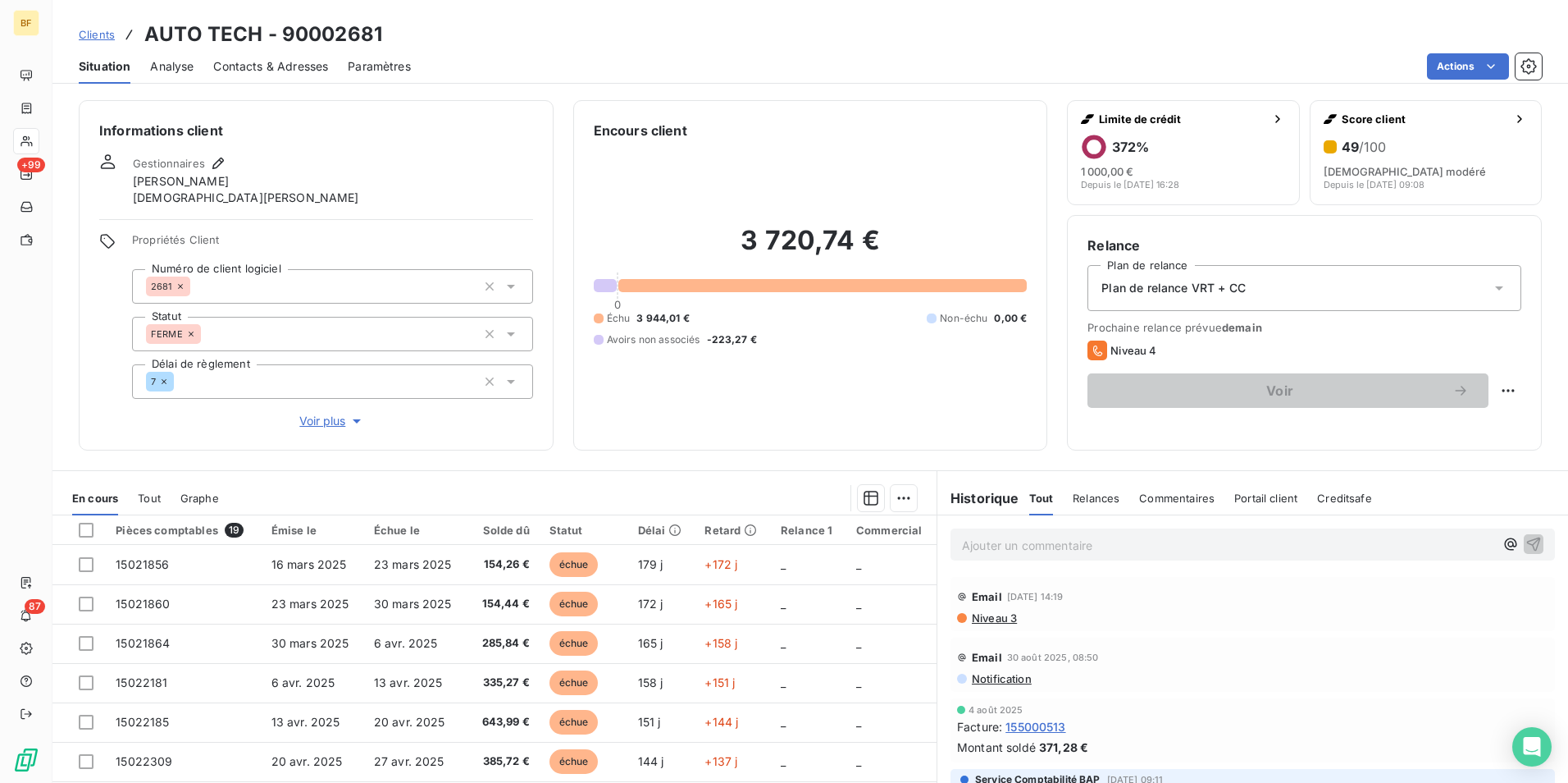
click at [271, 72] on span "Contacts & Adresses" at bounding box center [271, 66] width 115 height 17
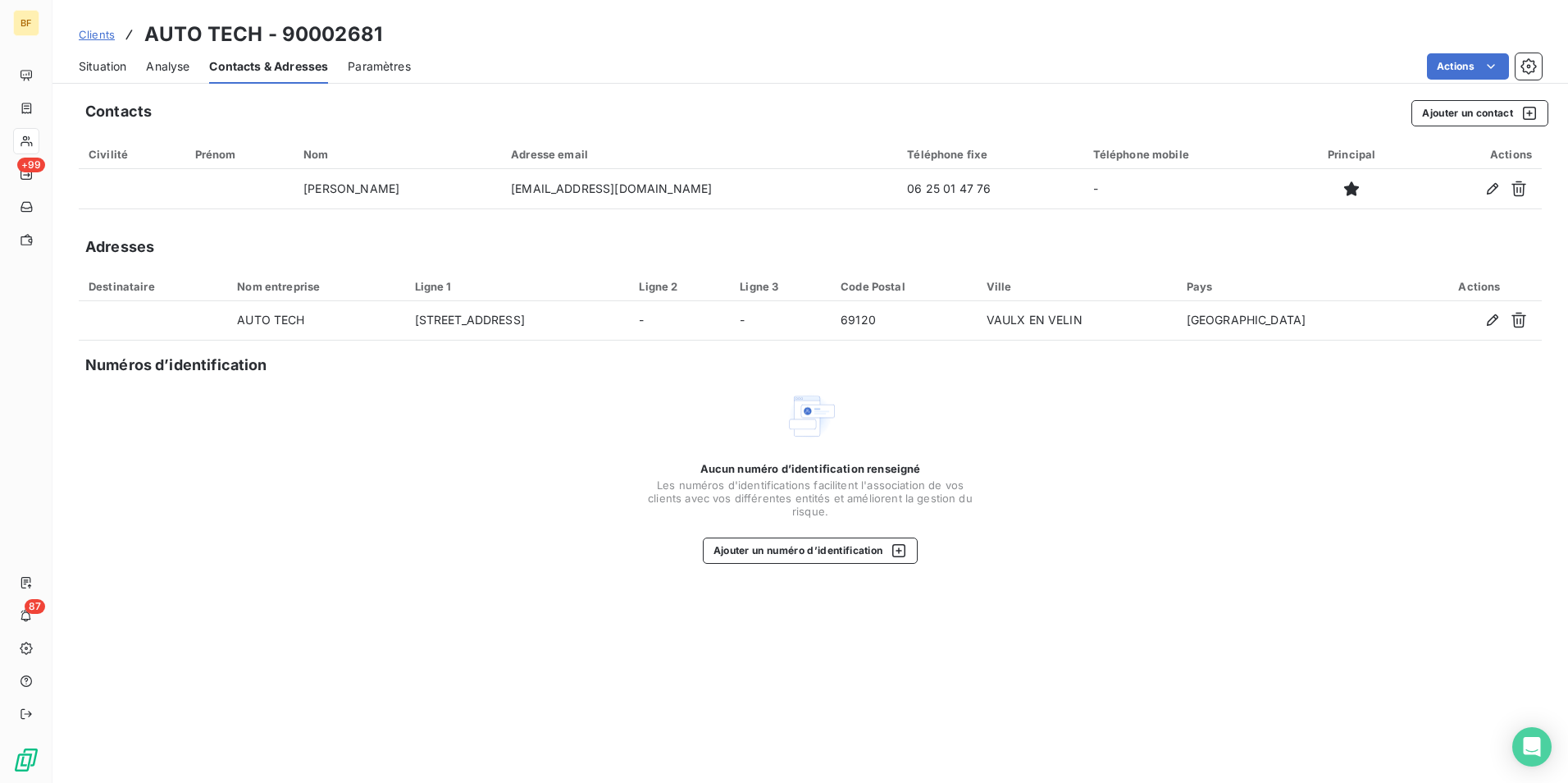
click at [110, 61] on span "Situation" at bounding box center [103, 66] width 47 height 17
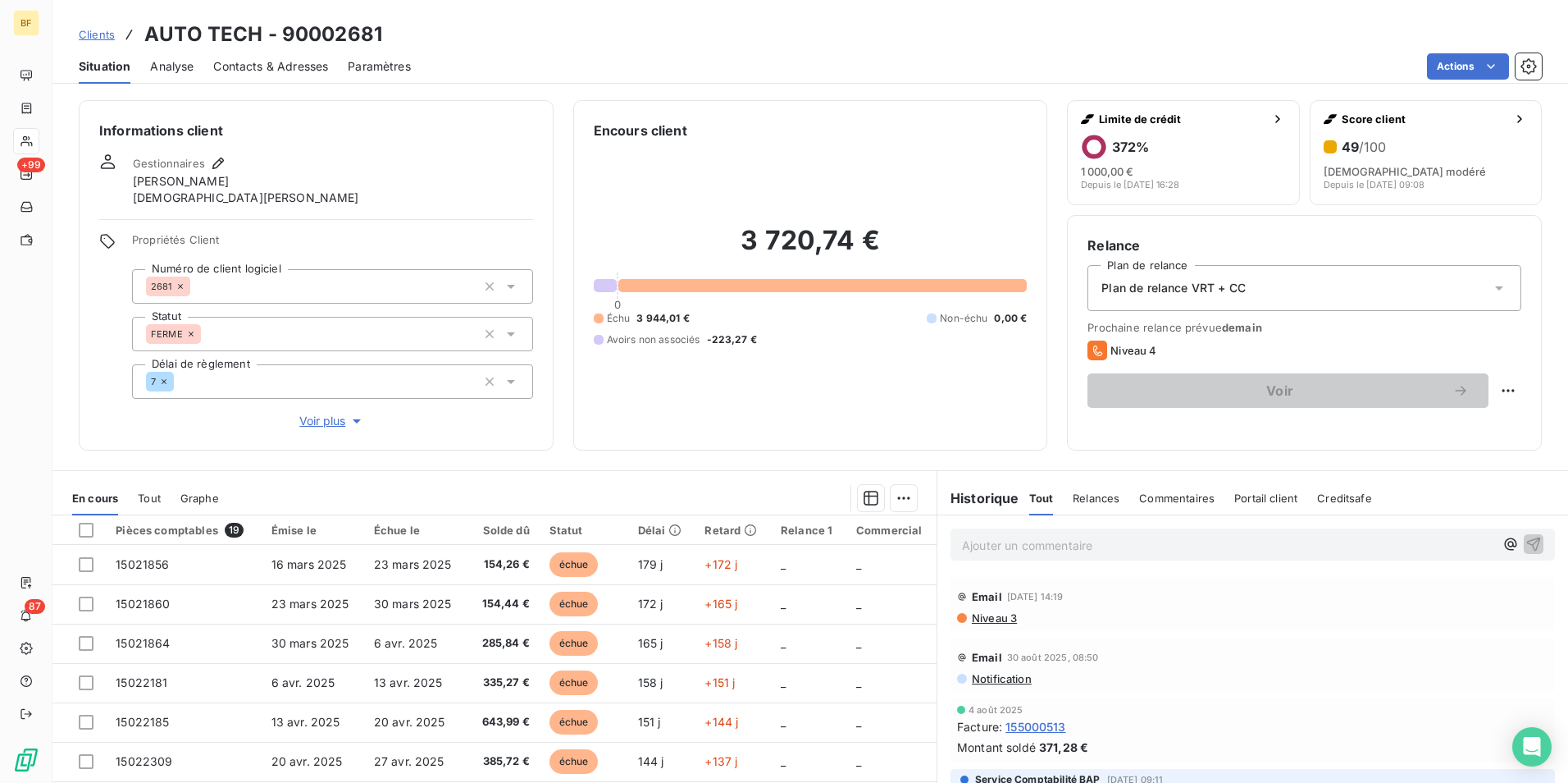
click at [1037, 550] on p "Ajouter un commentaire ﻿" at bounding box center [1228, 545] width 532 height 20
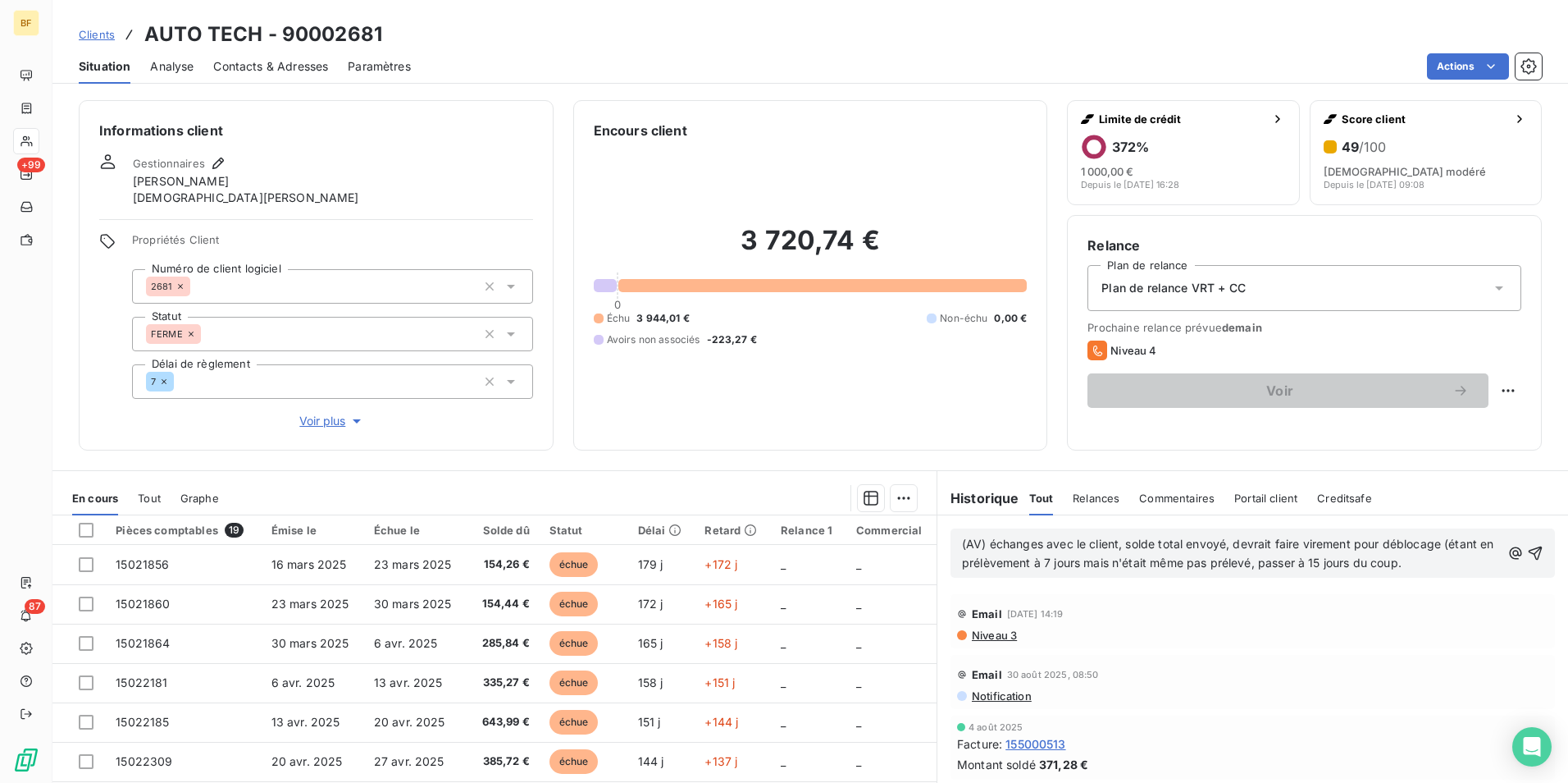
click at [1436, 561] on p "(AV) échanges avec le client, solde total envoyé, devrait faire virement pour d…" at bounding box center [1231, 554] width 538 height 38
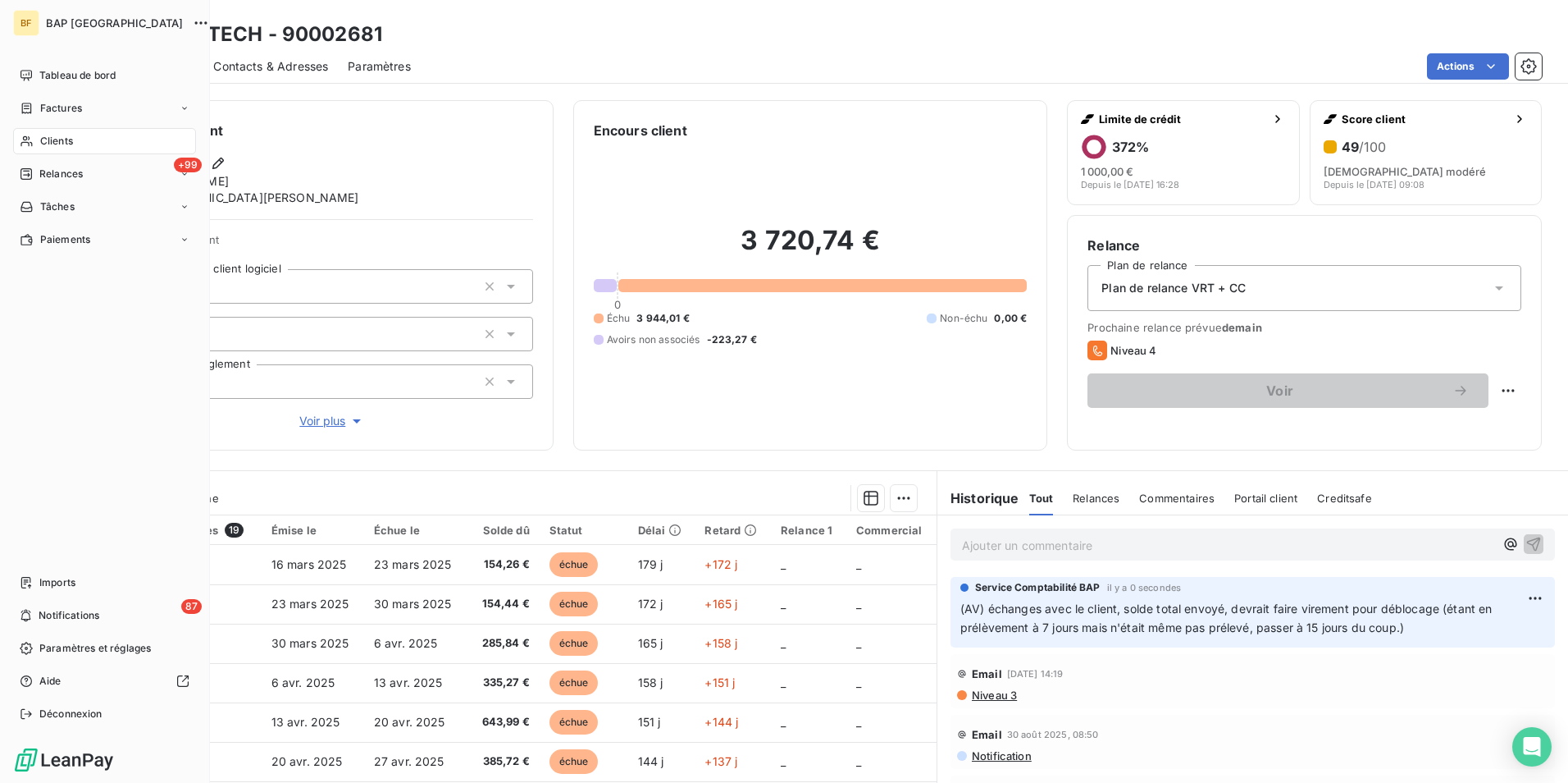
click at [68, 137] on span "Clients" at bounding box center [56, 141] width 33 height 15
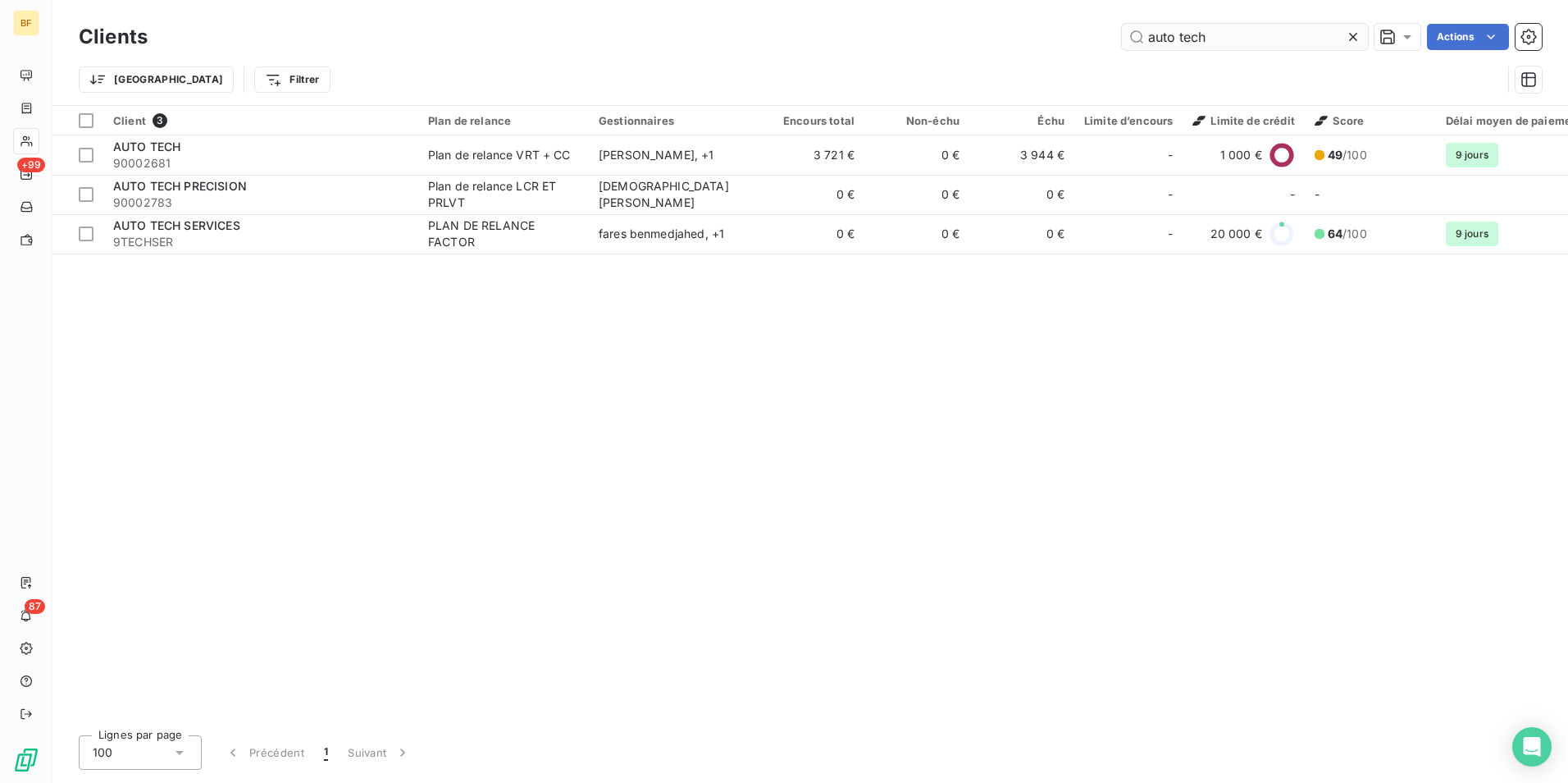
drag, startPoint x: 1232, startPoint y: 43, endPoint x: 1129, endPoint y: 28, distance: 104.1
click at [1129, 28] on input "auto tech" at bounding box center [1245, 37] width 246 height 26
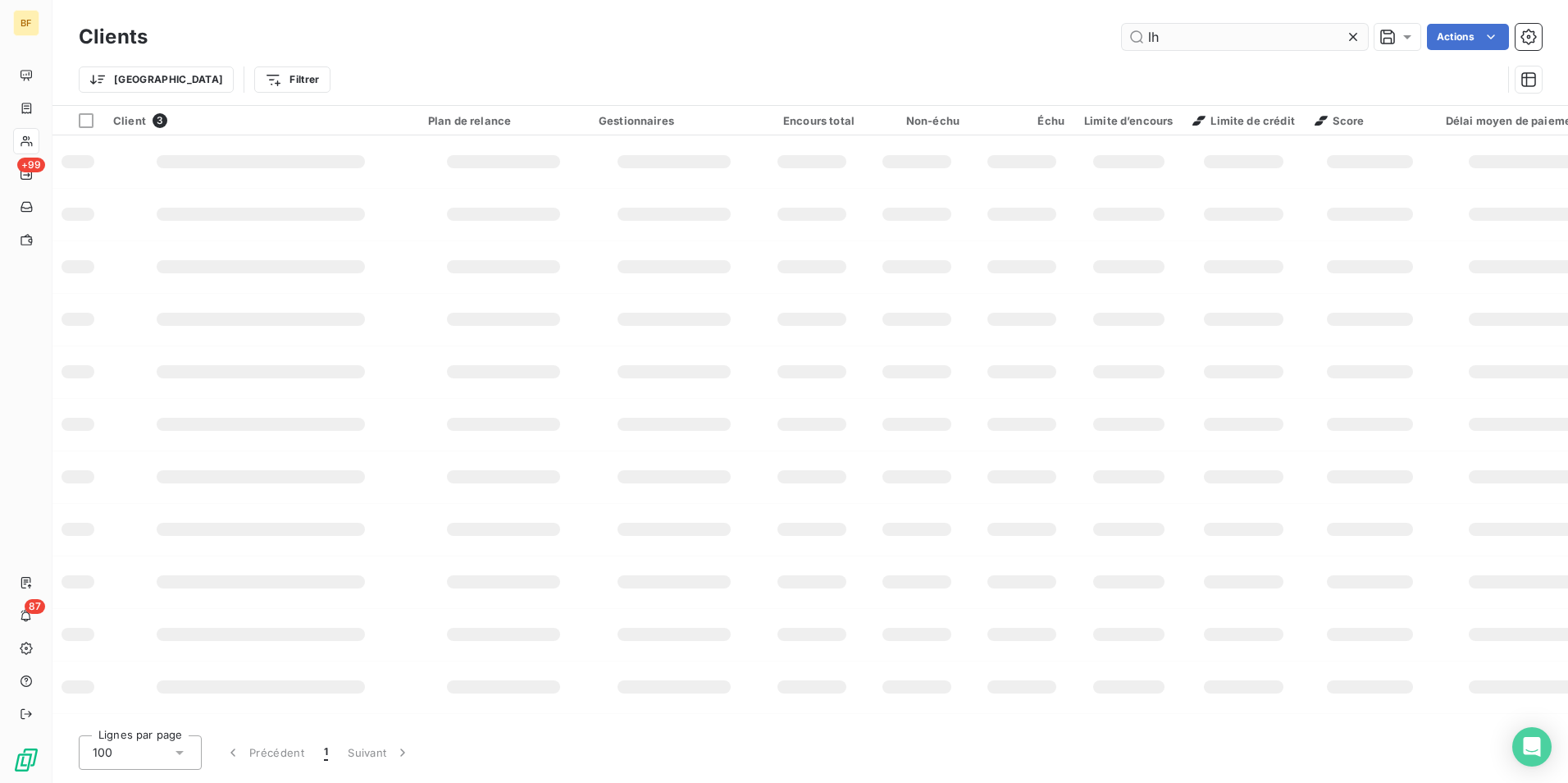
type input "lh"
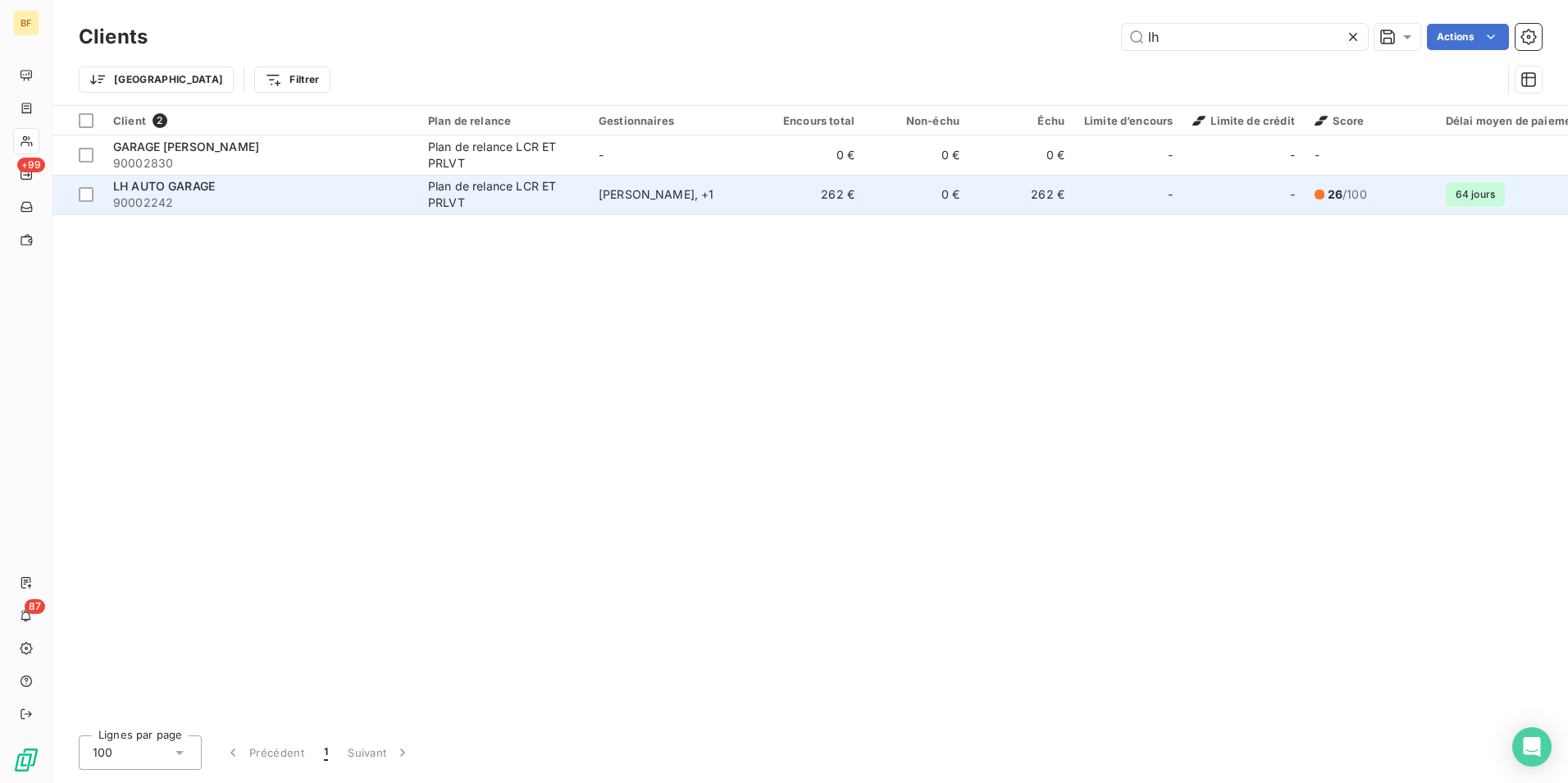
click at [322, 183] on div "LH AUTO GARAGE" at bounding box center [261, 186] width 295 height 17
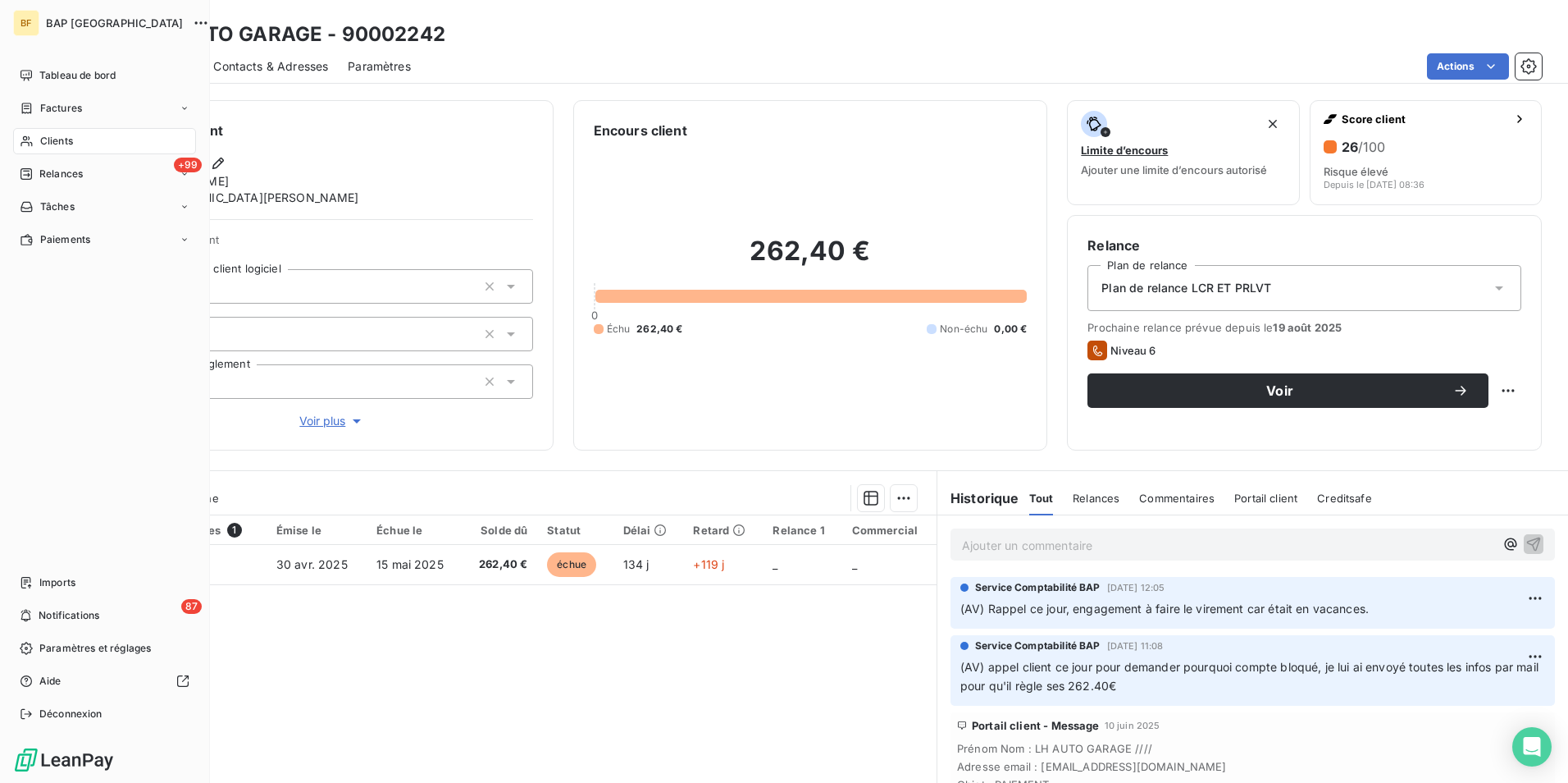
click at [36, 134] on div "Clients" at bounding box center [105, 141] width 183 height 26
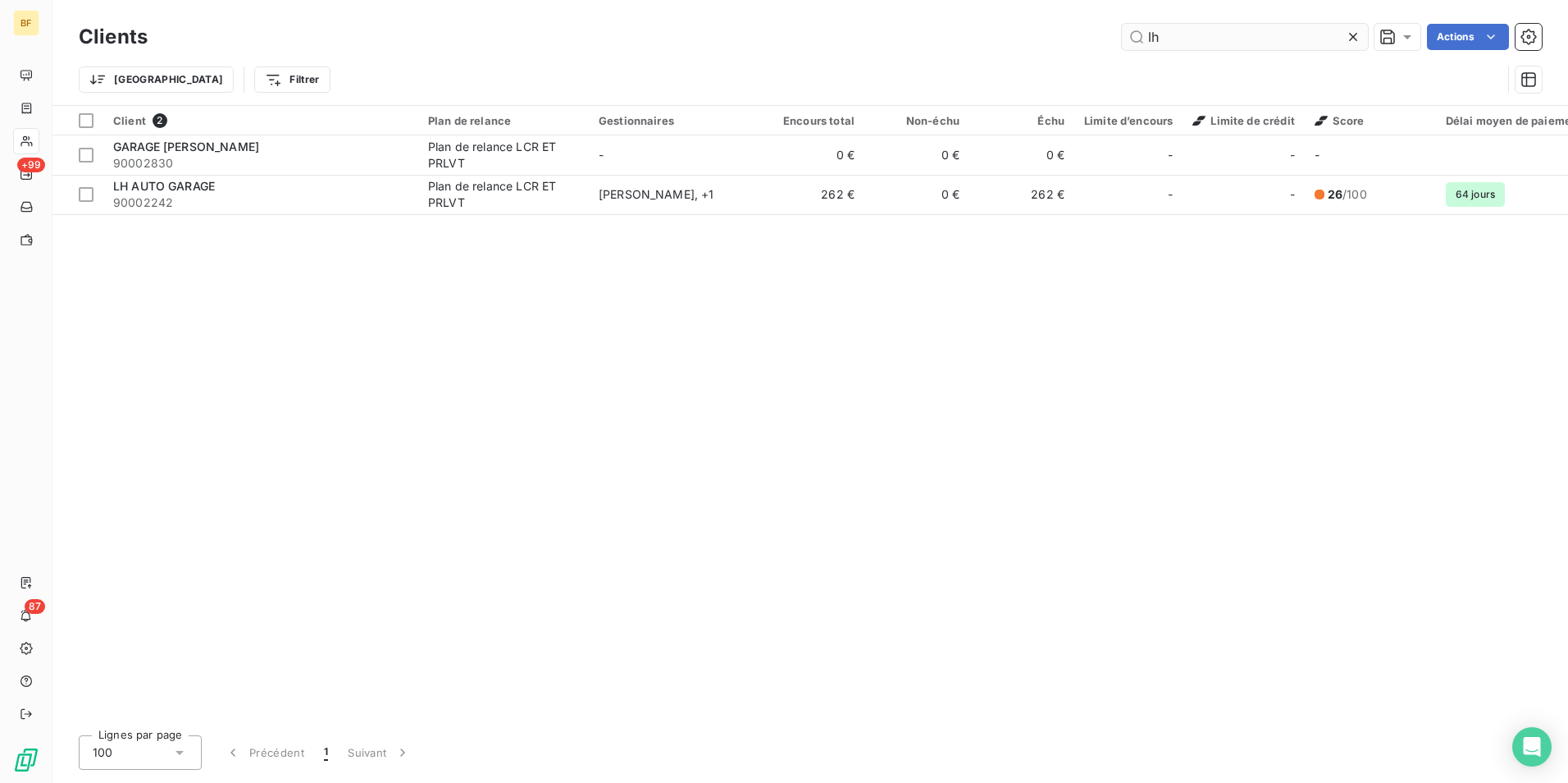
drag, startPoint x: 1210, startPoint y: 43, endPoint x: 1122, endPoint y: 34, distance: 88.5
click at [1122, 34] on input "lh" at bounding box center [1245, 37] width 246 height 26
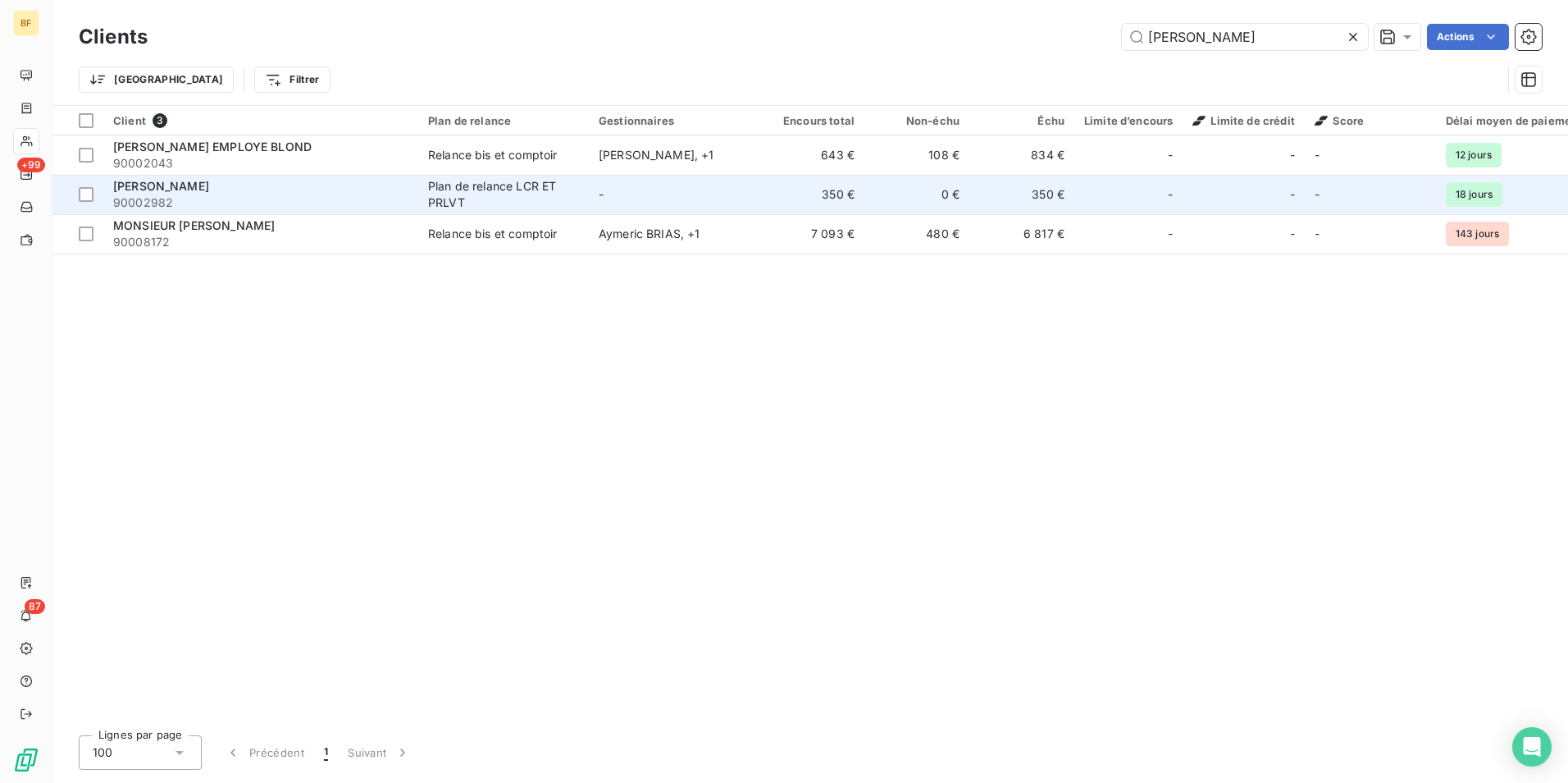
type input "[PERSON_NAME]"
click at [352, 200] on span "90002982" at bounding box center [261, 202] width 295 height 17
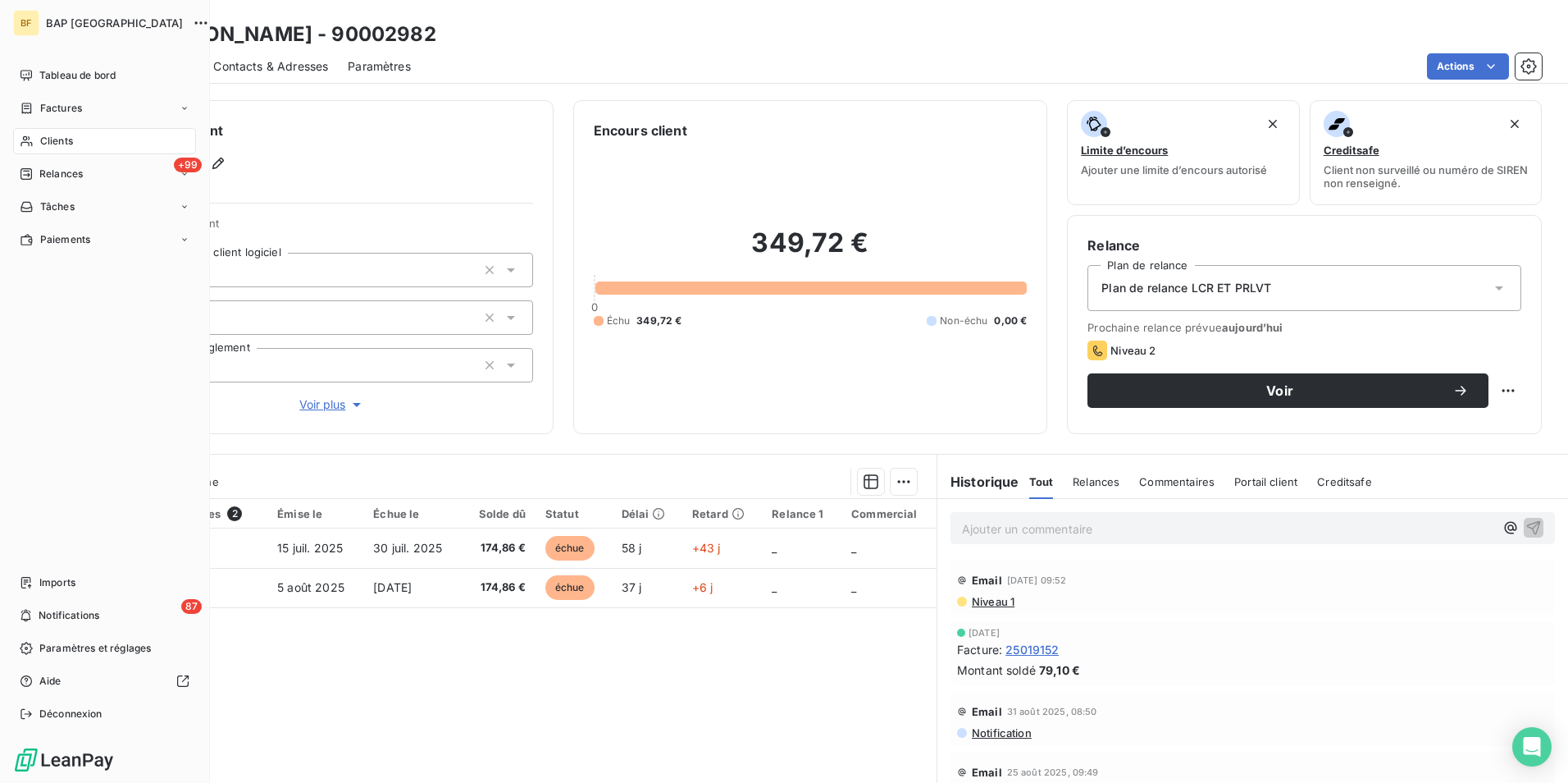
click at [39, 133] on div "Clients" at bounding box center [105, 141] width 183 height 26
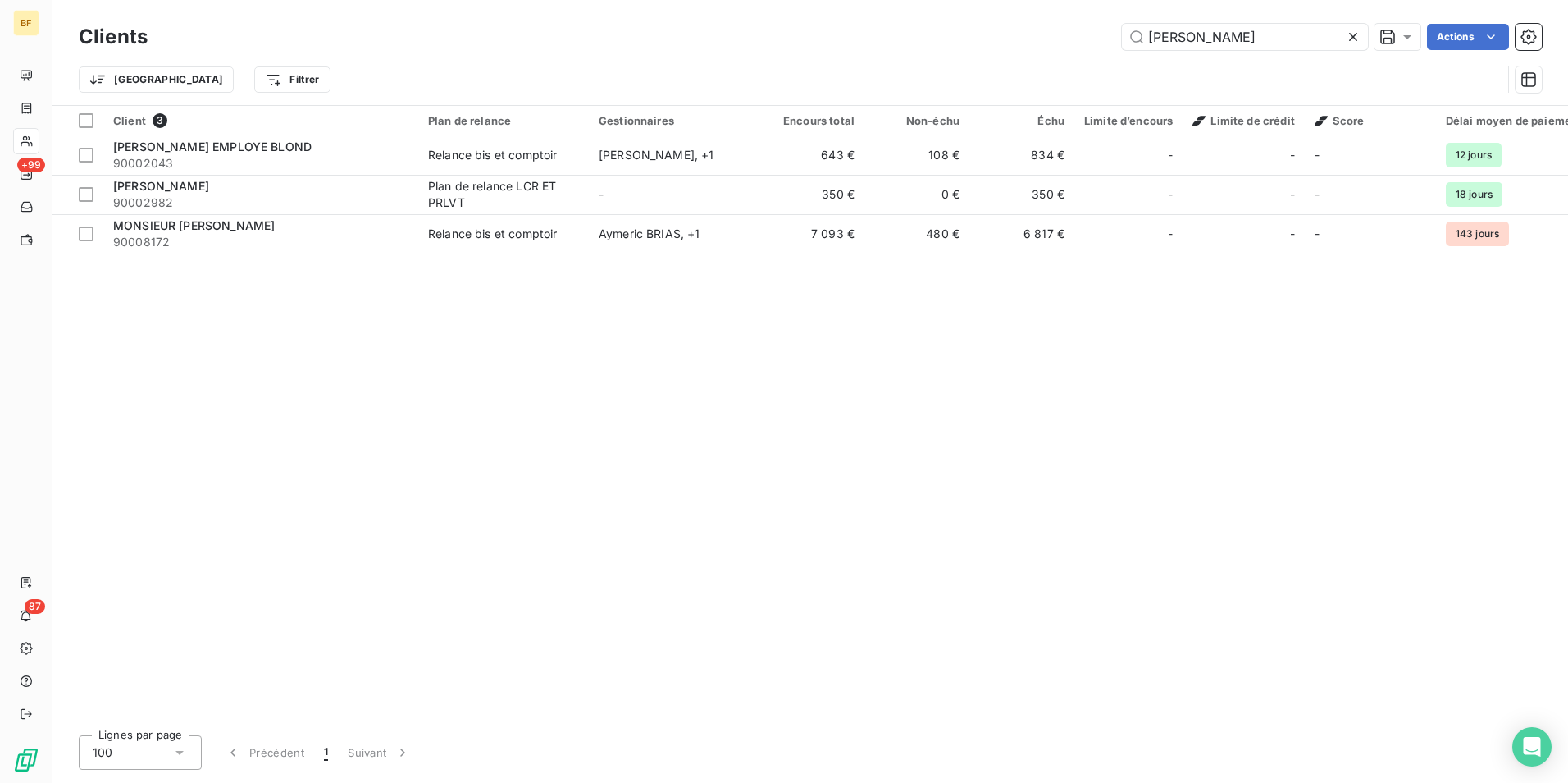
drag, startPoint x: 1219, startPoint y: 35, endPoint x: 1042, endPoint y: 8, distance: 179.0
click at [1052, 9] on div "Clients francois Actions Trier Filtrer" at bounding box center [811, 53] width 1516 height 105
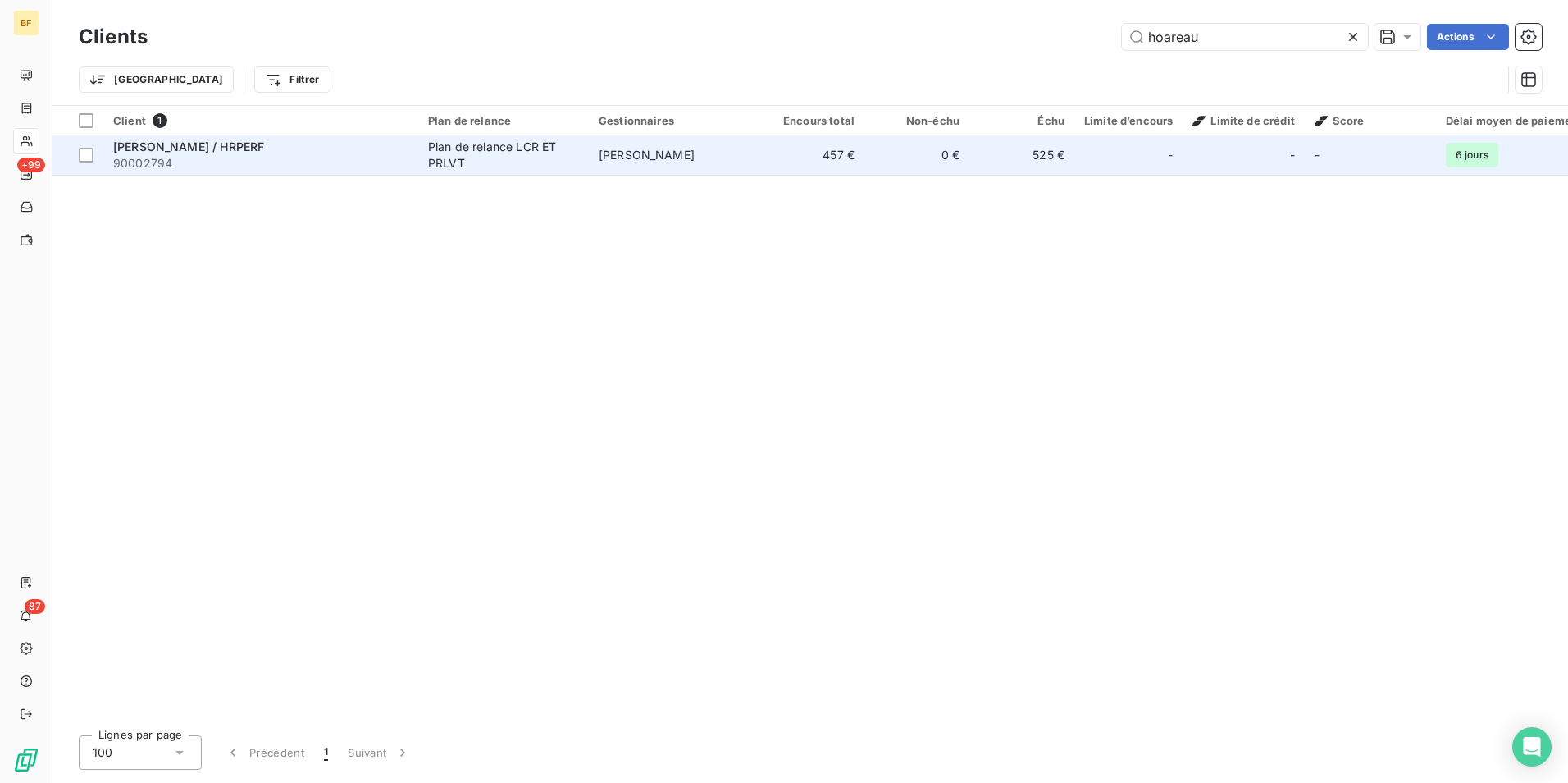
type input "hoareau"
click at [291, 156] on span "90002794" at bounding box center [261, 163] width 295 height 17
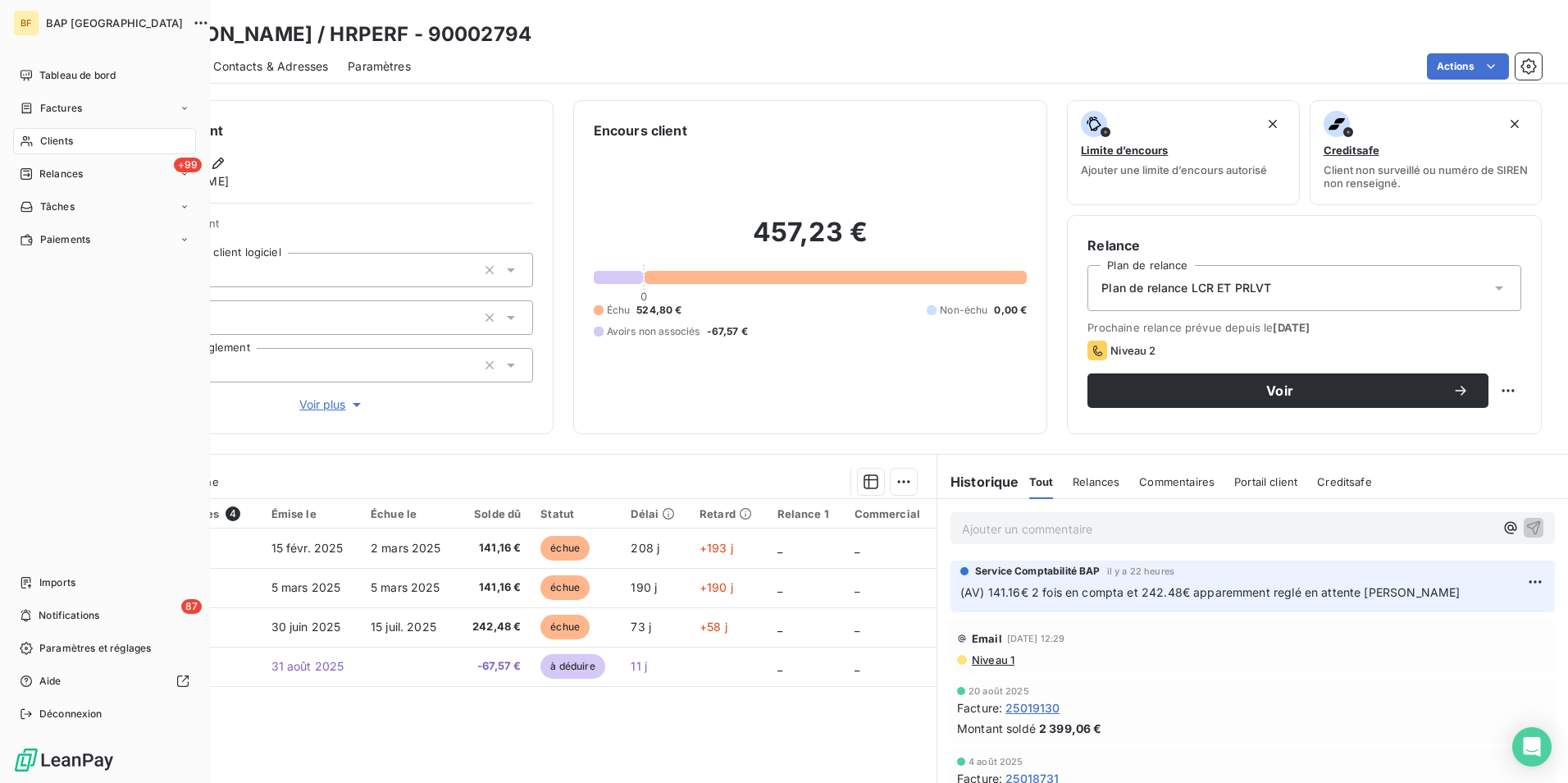
click at [38, 147] on div "Clients" at bounding box center [105, 141] width 183 height 26
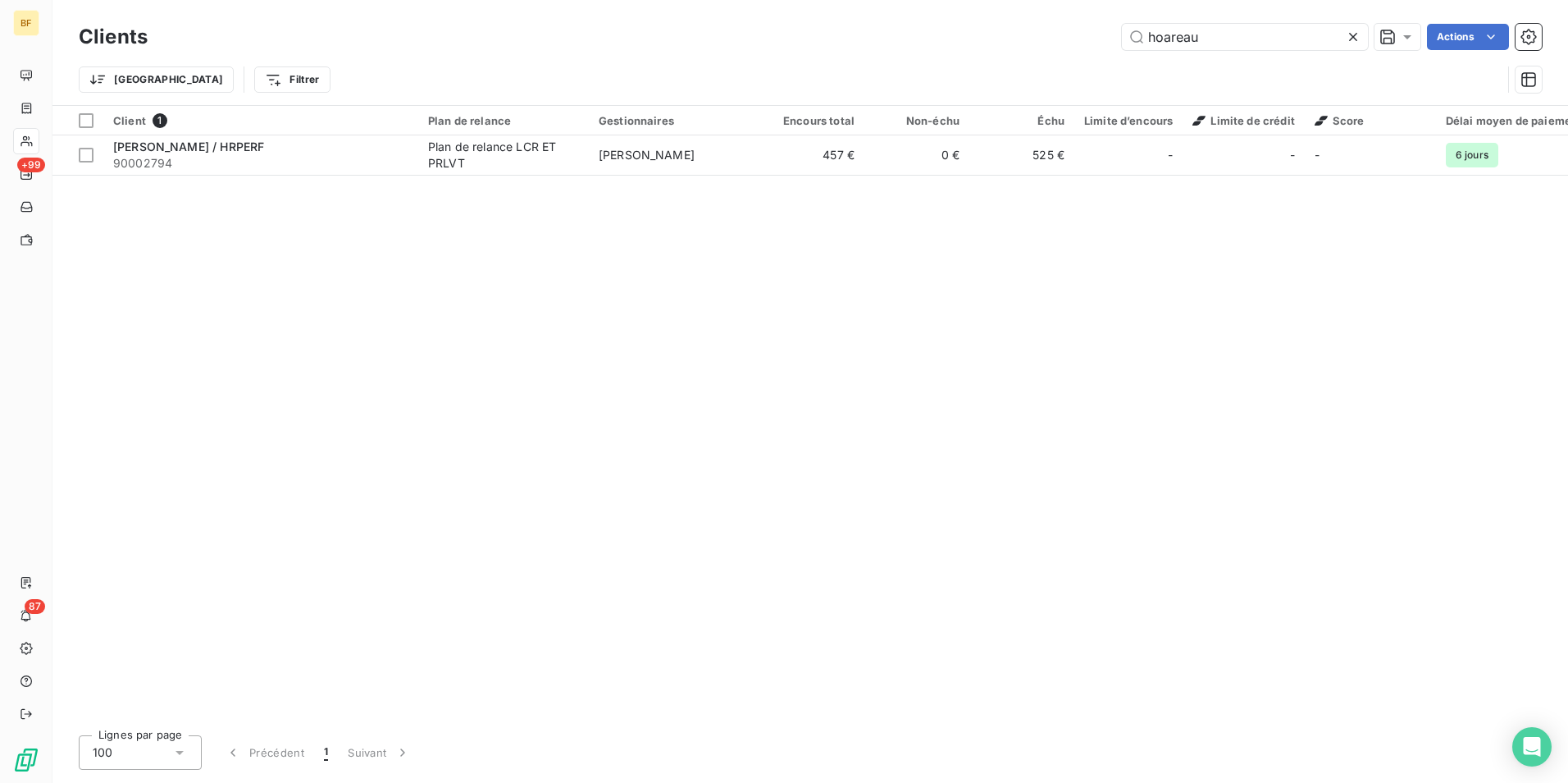
drag, startPoint x: 1219, startPoint y: 39, endPoint x: 1034, endPoint y: 18, distance: 186.2
click at [1034, 18] on div "Clients hoareau Actions Trier Filtrer" at bounding box center [811, 53] width 1516 height 105
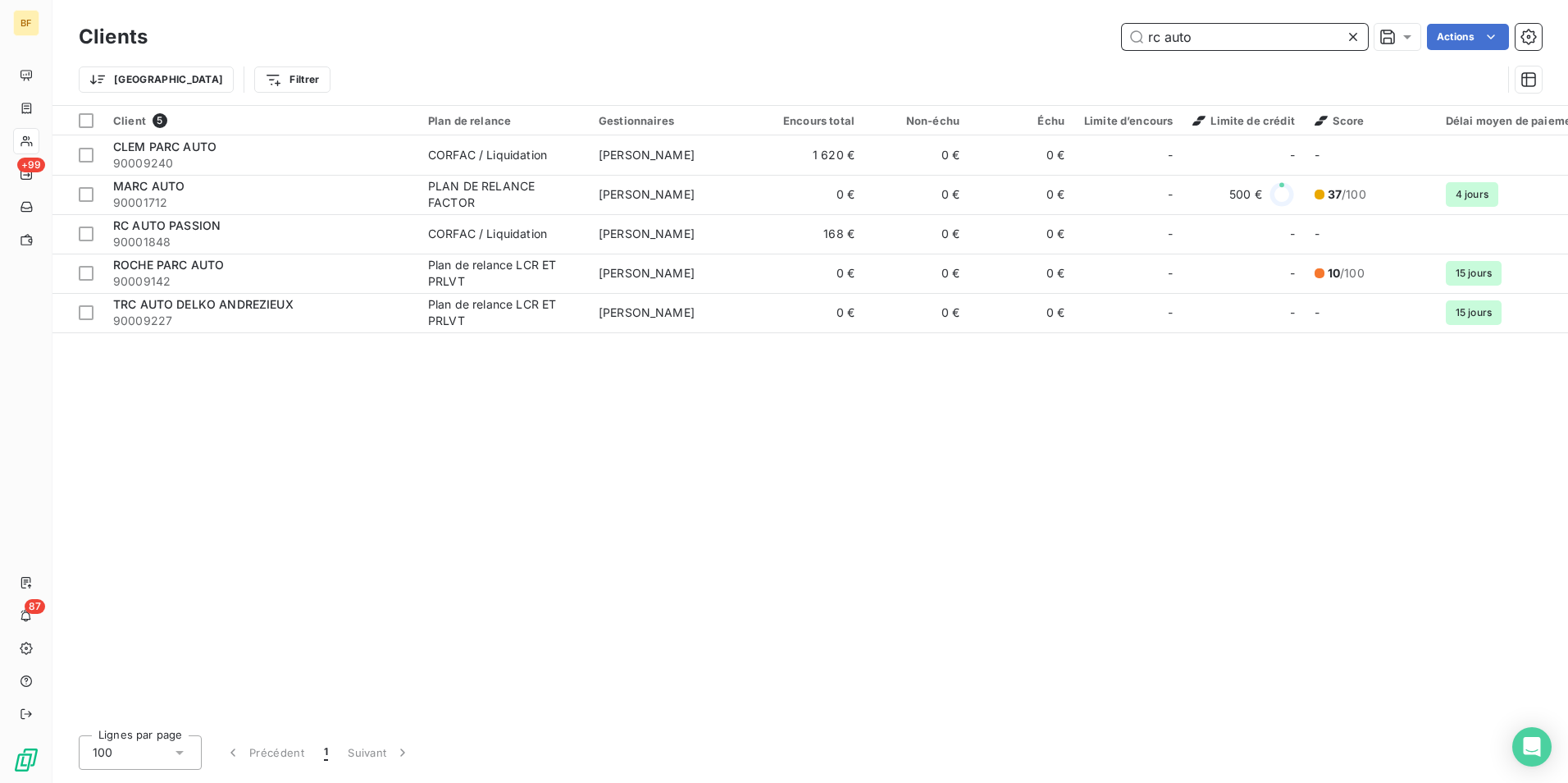
drag, startPoint x: 1203, startPoint y: 33, endPoint x: 1082, endPoint y: 32, distance: 121.0
click at [1082, 32] on div "rc auto Actions" at bounding box center [854, 37] width 1375 height 26
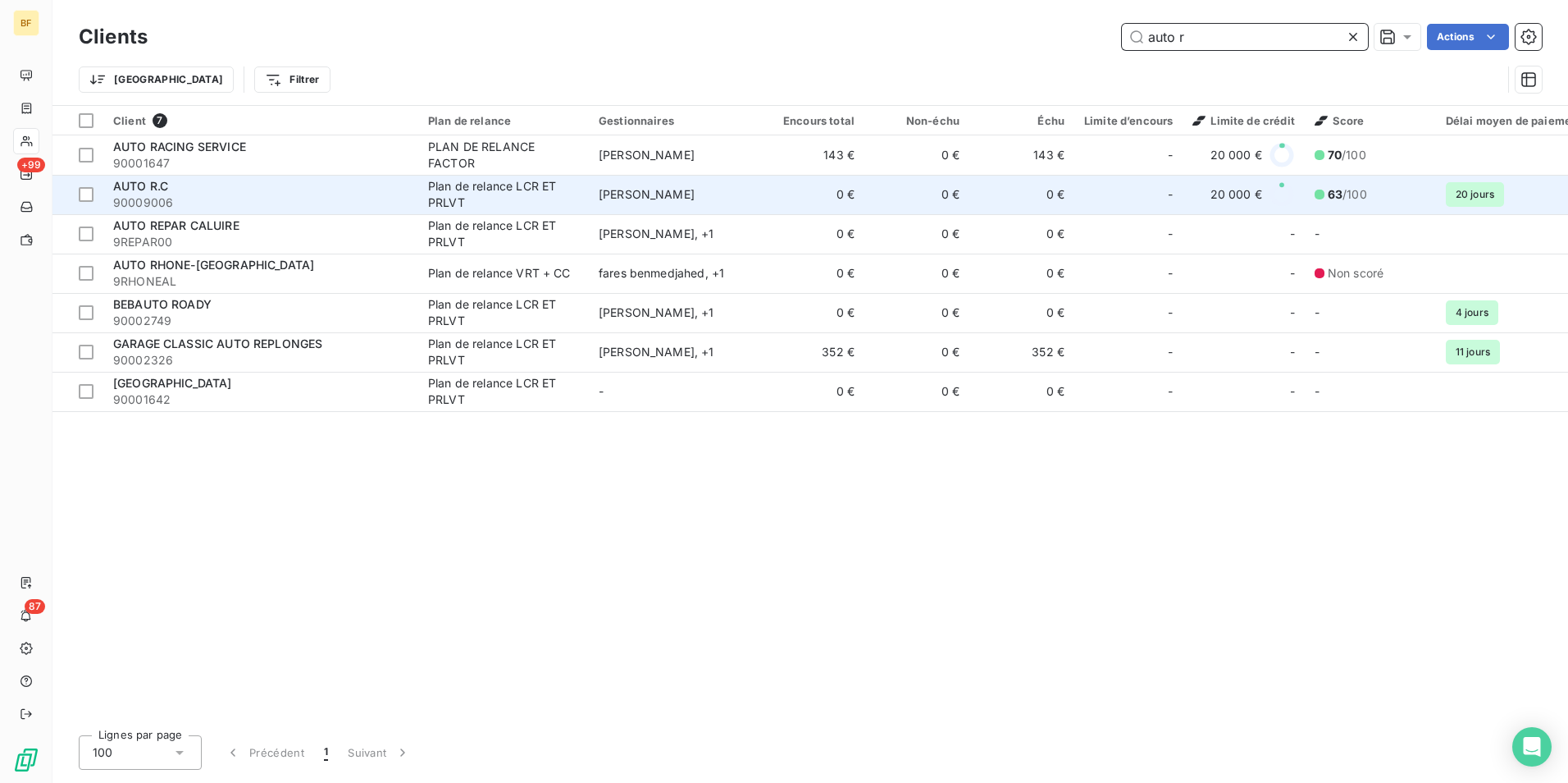
type input "auto r"
click at [220, 188] on div "AUTO R.C" at bounding box center [261, 186] width 295 height 17
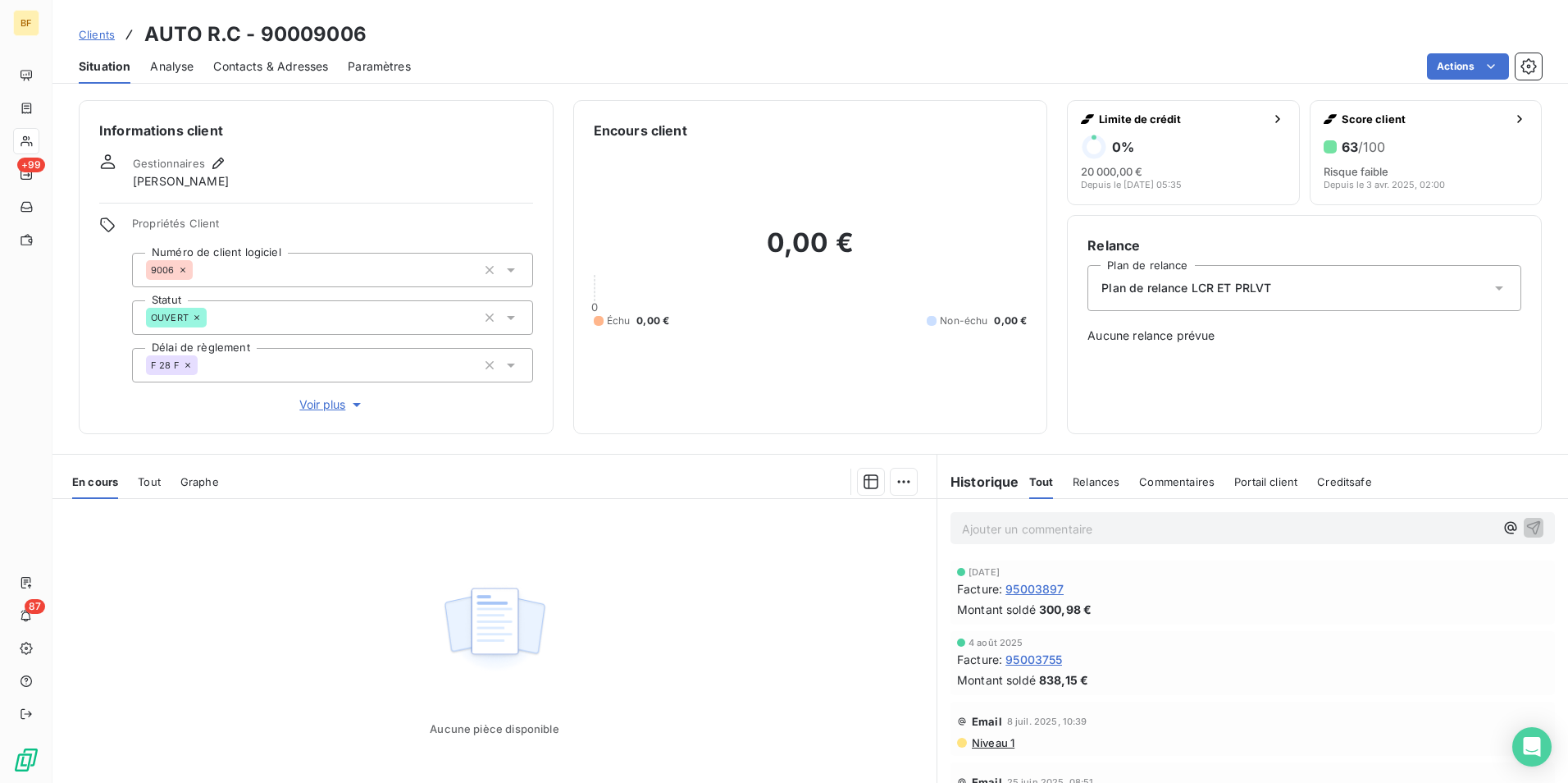
click at [286, 56] on div "Contacts & Adresses" at bounding box center [271, 66] width 115 height 34
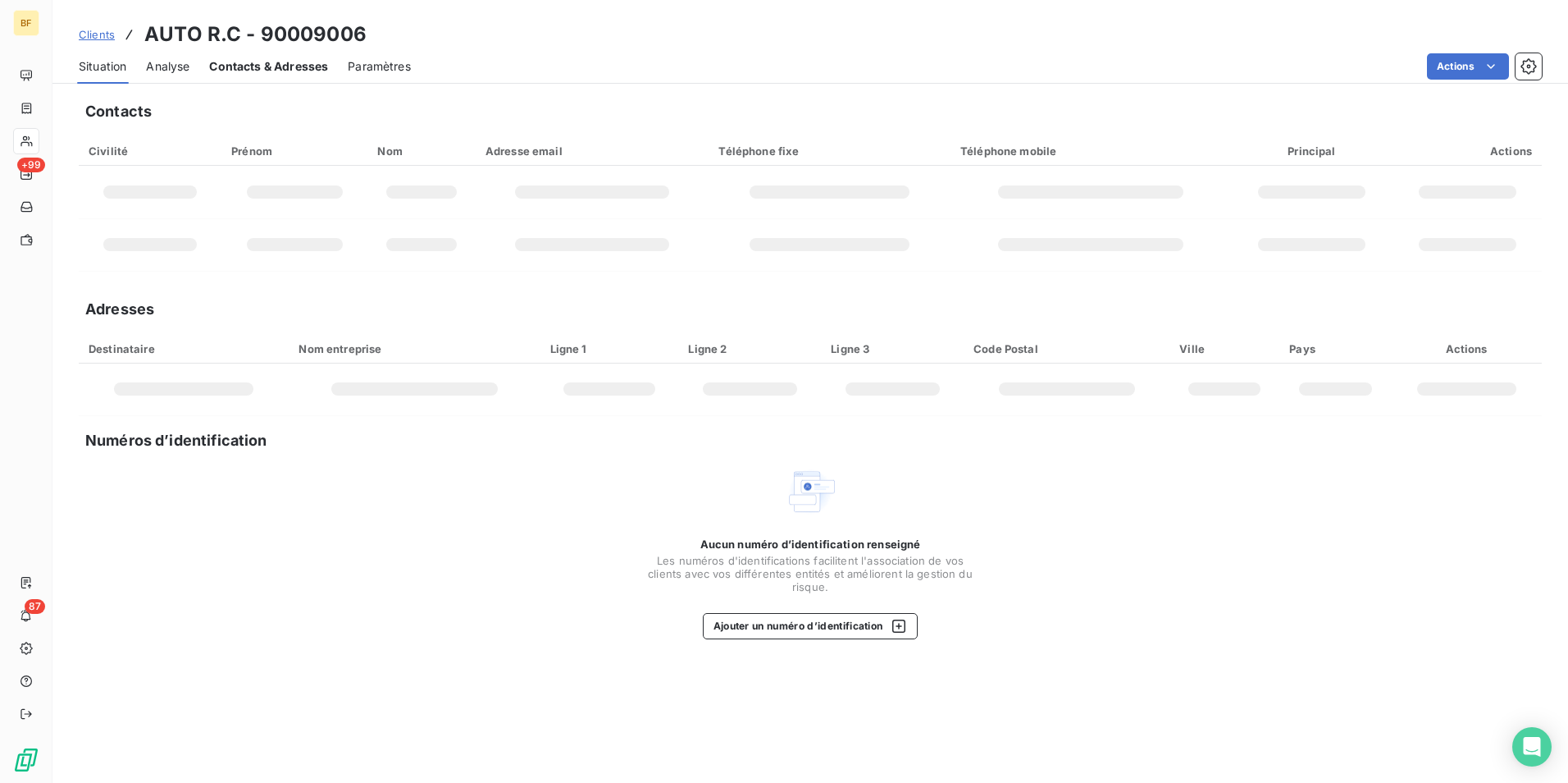
click at [282, 68] on span "Contacts & Adresses" at bounding box center [268, 66] width 119 height 17
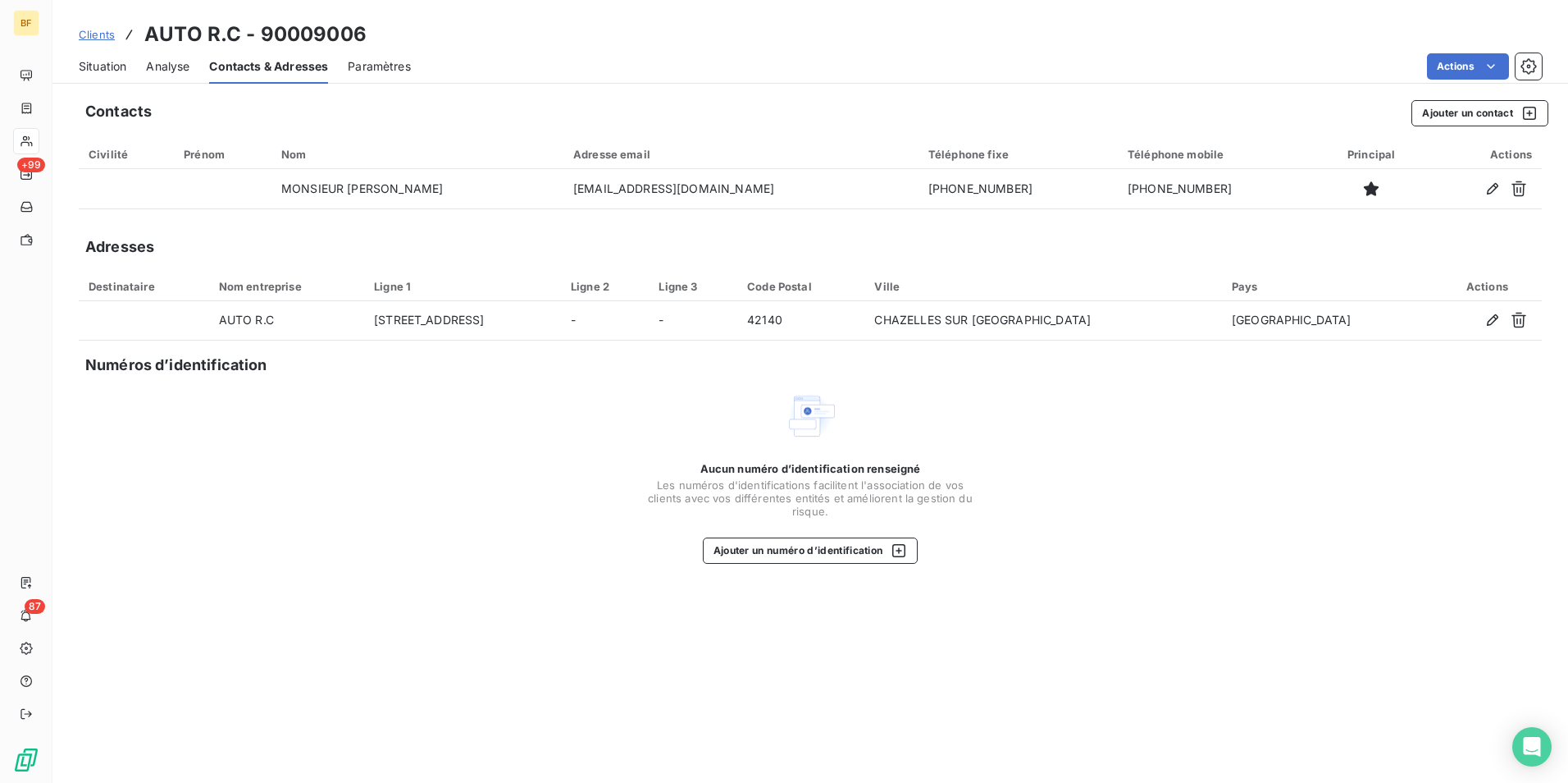
click at [113, 61] on span "Situation" at bounding box center [103, 66] width 47 height 17
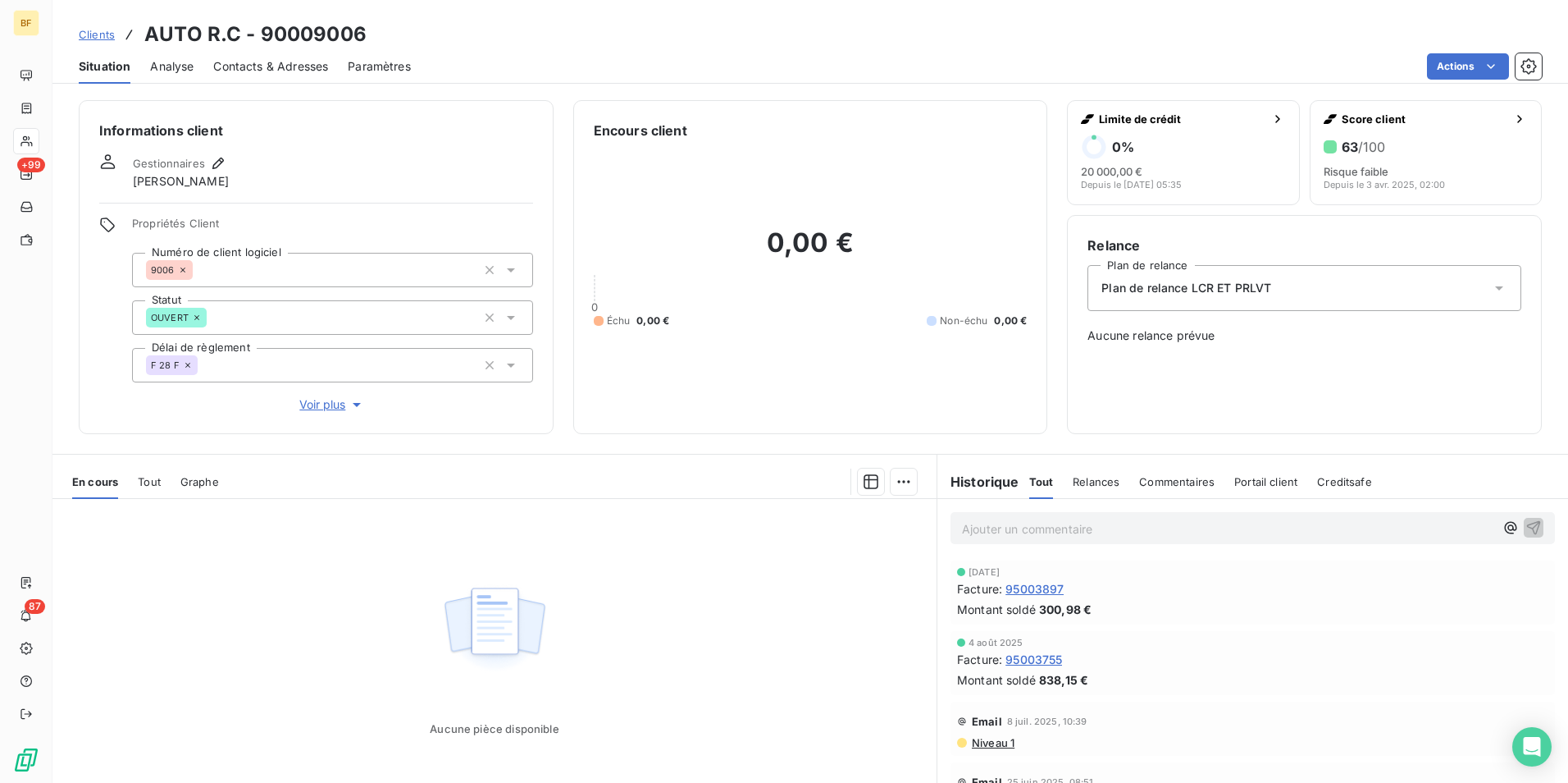
click at [146, 480] on span "Tout" at bounding box center [149, 482] width 23 height 13
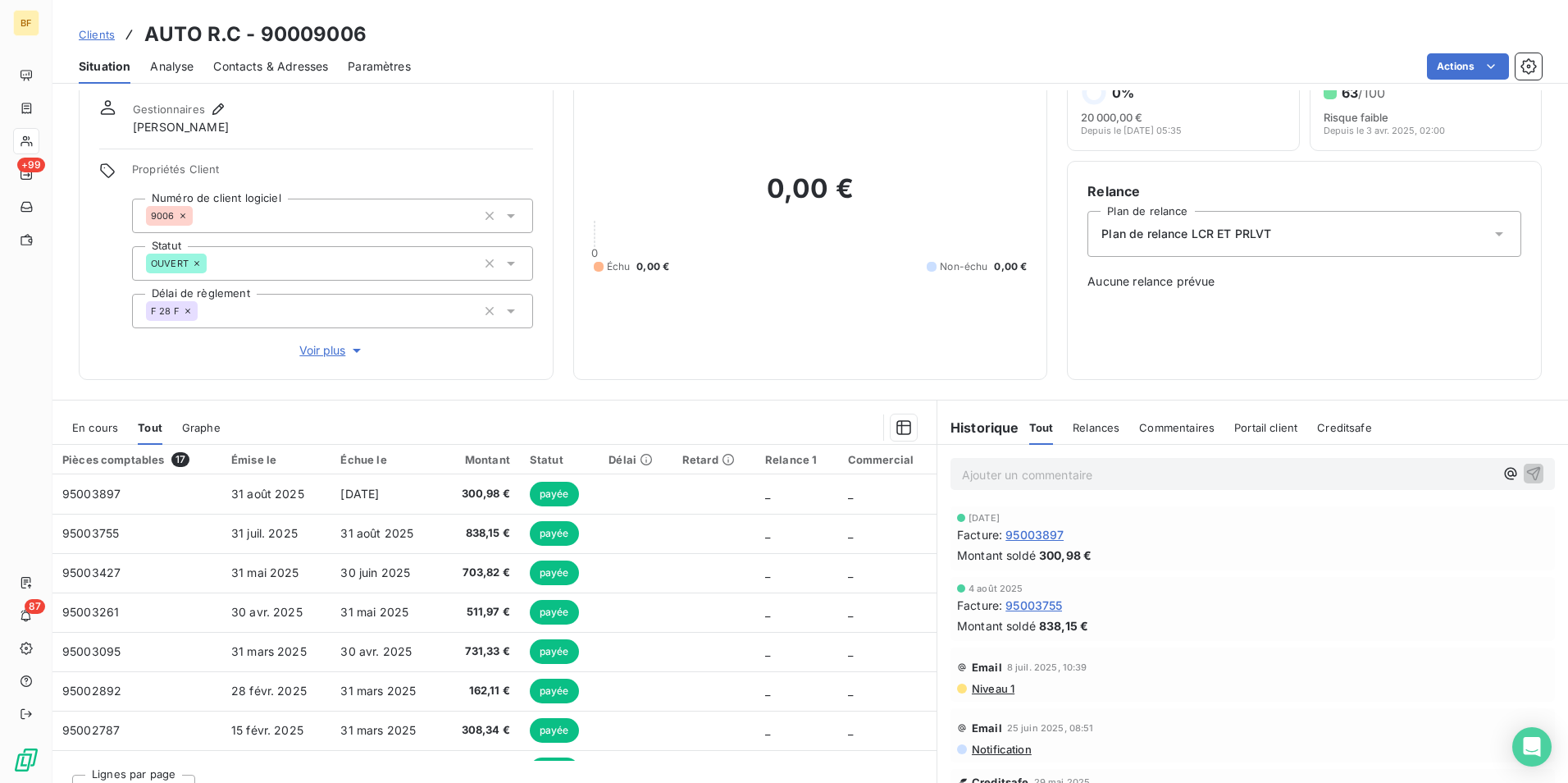
scroll to position [81, 0]
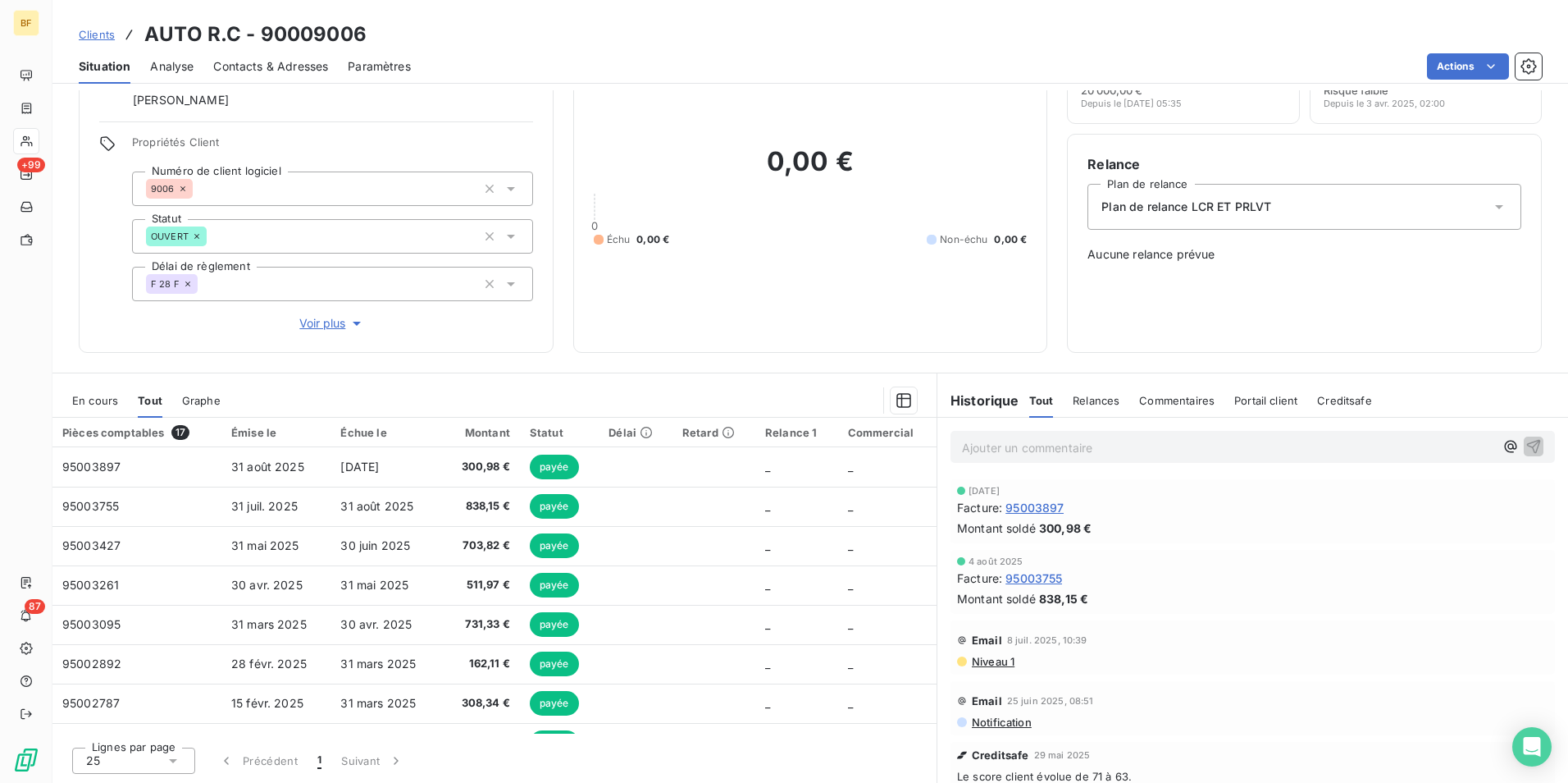
click at [311, 63] on span "Contacts & Adresses" at bounding box center [271, 66] width 115 height 17
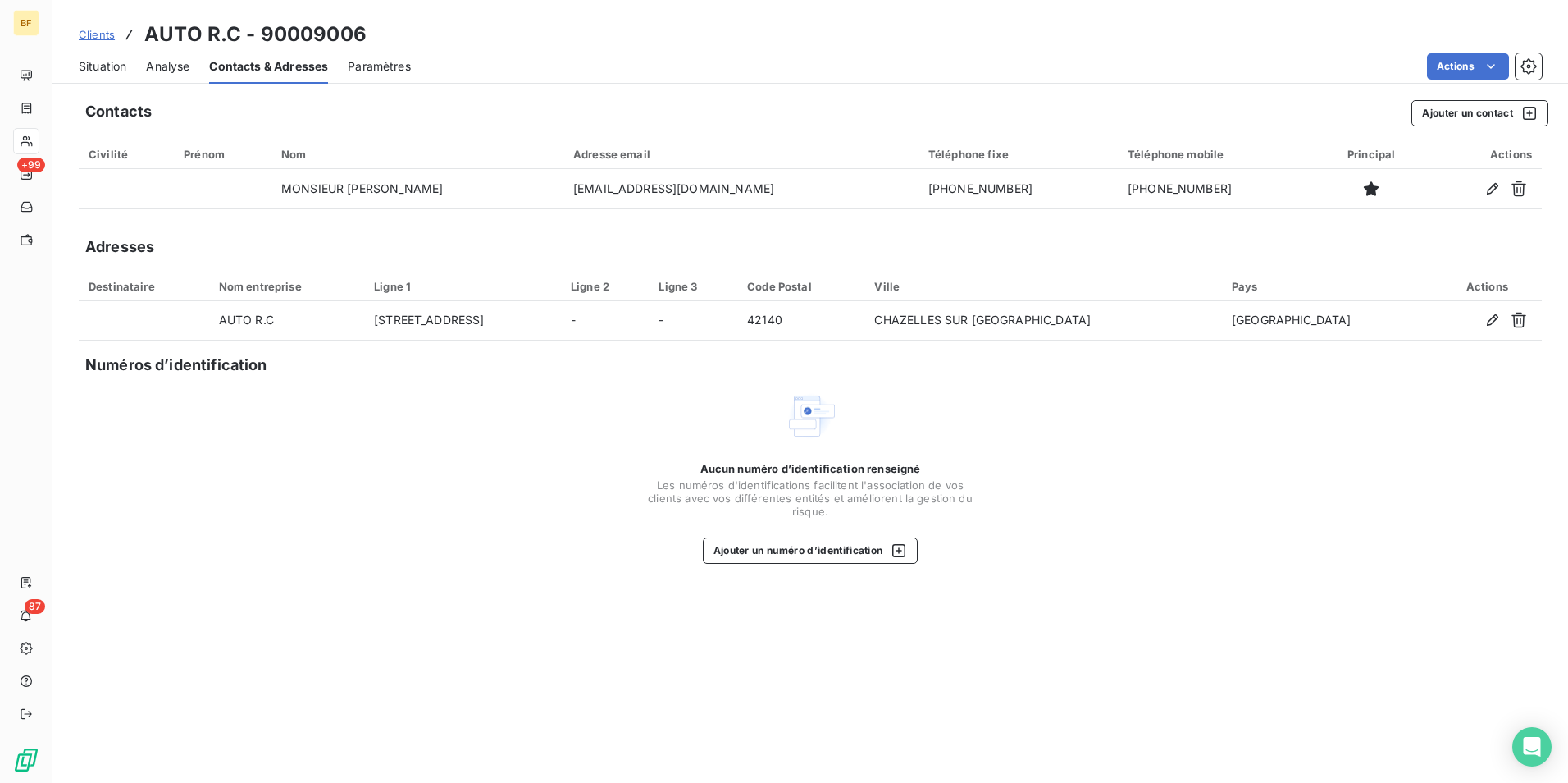
click at [105, 63] on span "Situation" at bounding box center [103, 66] width 47 height 17
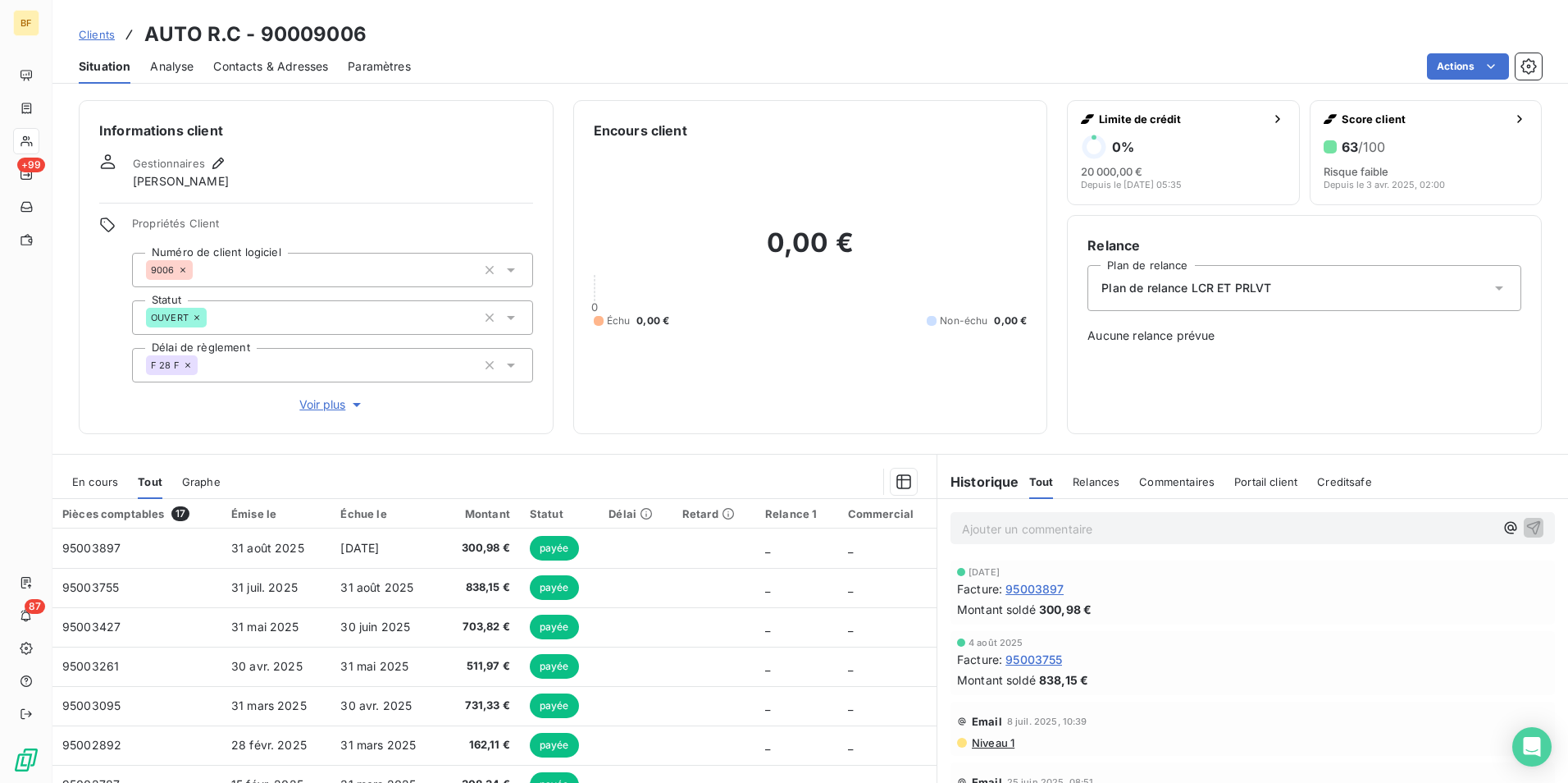
drag, startPoint x: 303, startPoint y: 53, endPoint x: 314, endPoint y: 90, distance: 38.6
click at [303, 53] on div "Contacts & Adresses" at bounding box center [271, 66] width 115 height 34
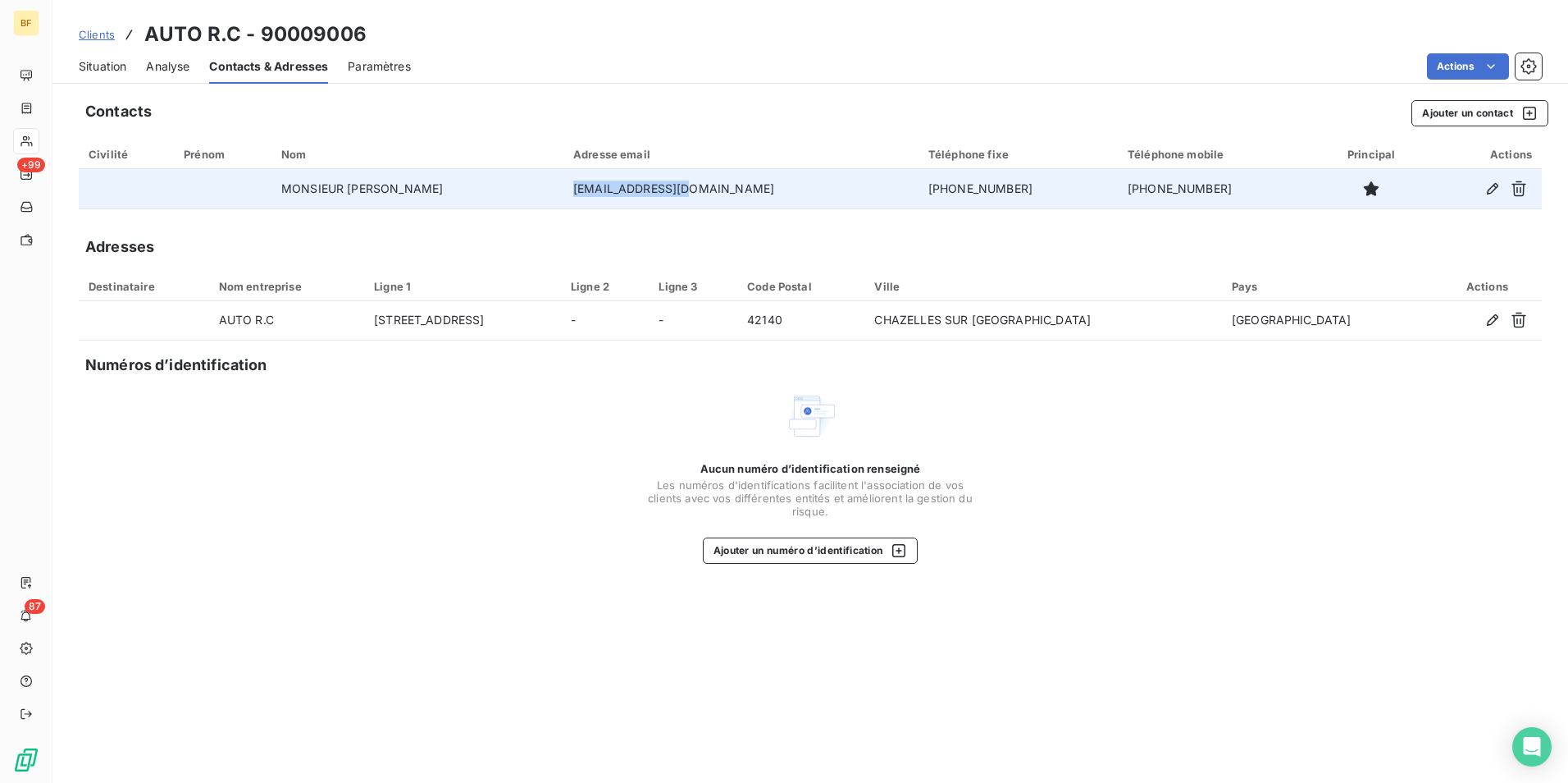
drag, startPoint x: 762, startPoint y: 185, endPoint x: 644, endPoint y: 188, distance: 118.0
click at [644, 188] on td "auto-rc@orange.fr" at bounding box center [741, 188] width 355 height 40
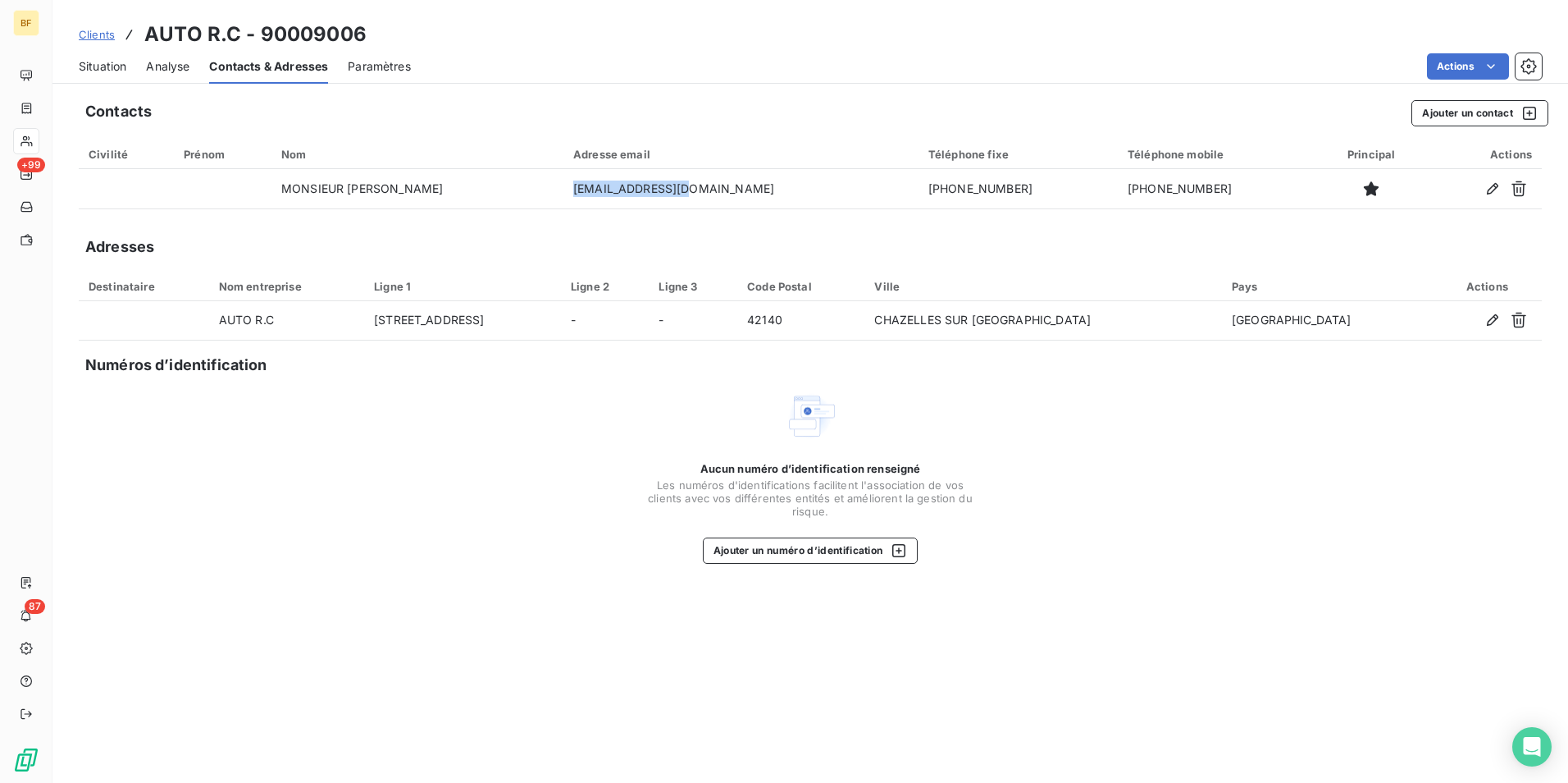
copy td "auto-rc@orange.fr"
drag, startPoint x: 112, startPoint y: 68, endPoint x: 126, endPoint y: 74, distance: 15.2
click at [112, 68] on span "Situation" at bounding box center [103, 66] width 47 height 17
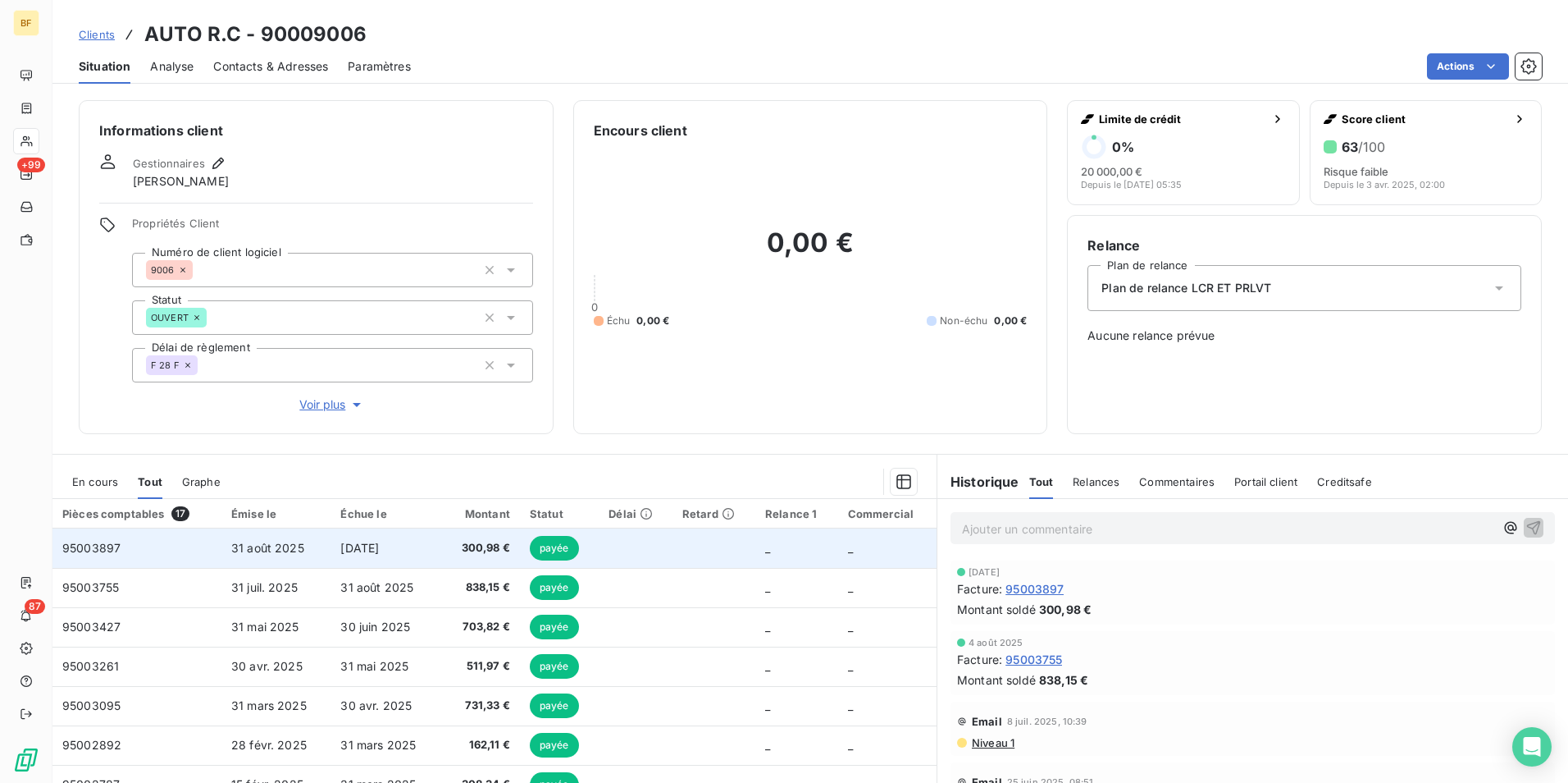
click at [318, 543] on td "31 août 2025" at bounding box center [276, 547] width 110 height 40
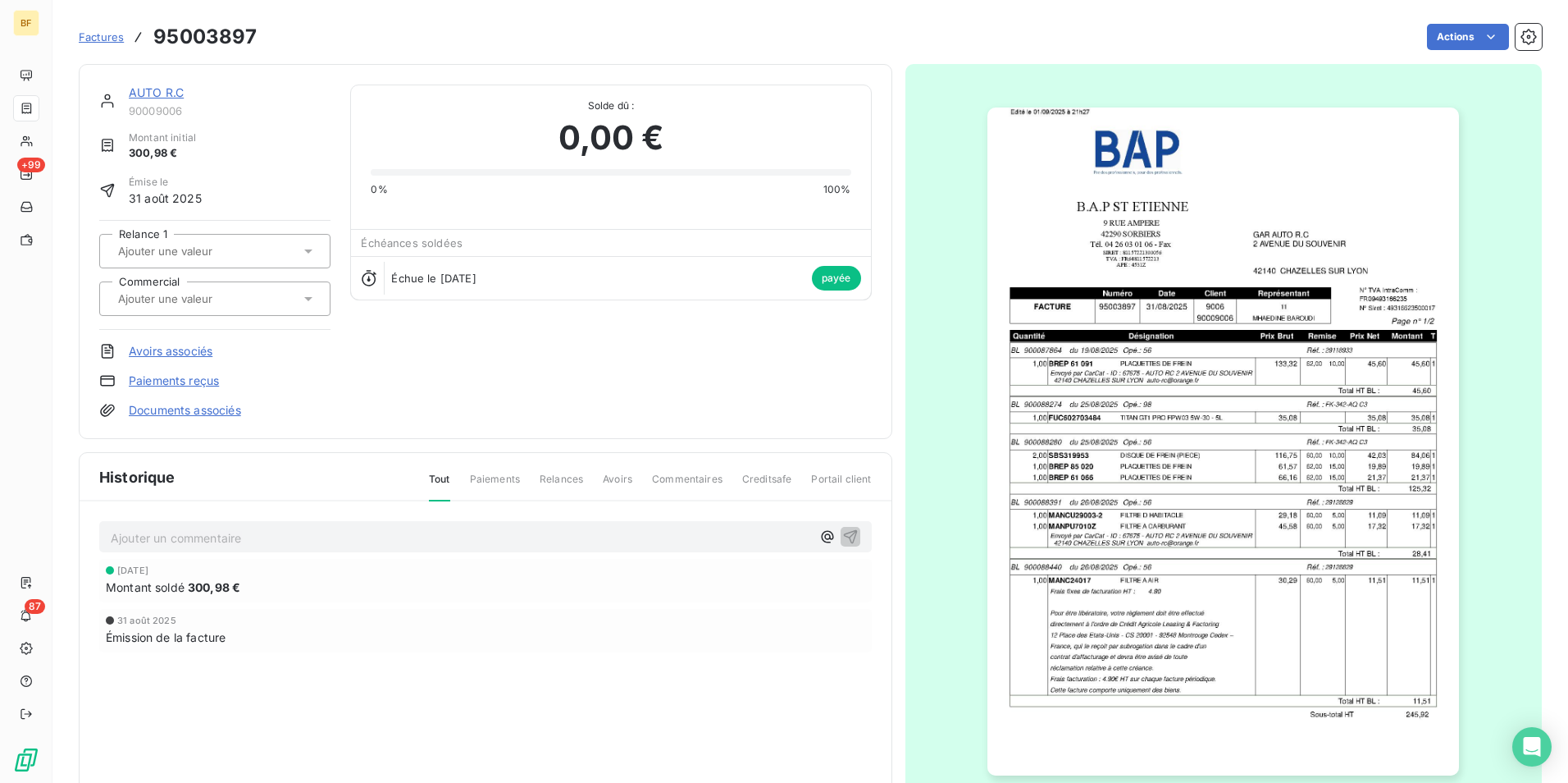
click at [1198, 402] on img "button" at bounding box center [1223, 441] width 472 height 668
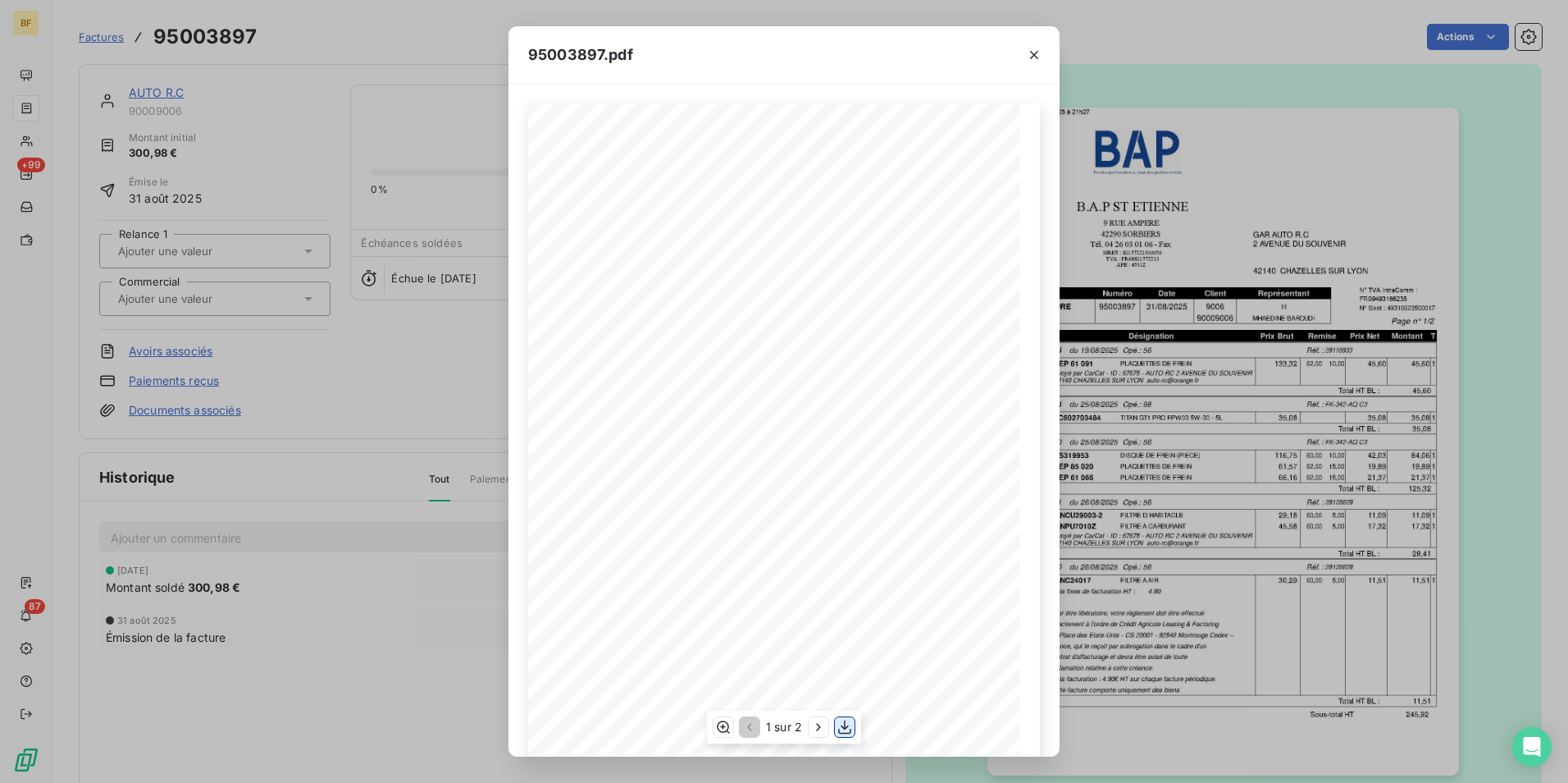
click at [843, 724] on icon "button" at bounding box center [844, 727] width 17 height 17
drag, startPoint x: 1037, startPoint y: 53, endPoint x: 804, endPoint y: 41, distance: 233.3
click at [1037, 53] on icon "button" at bounding box center [1034, 54] width 17 height 17
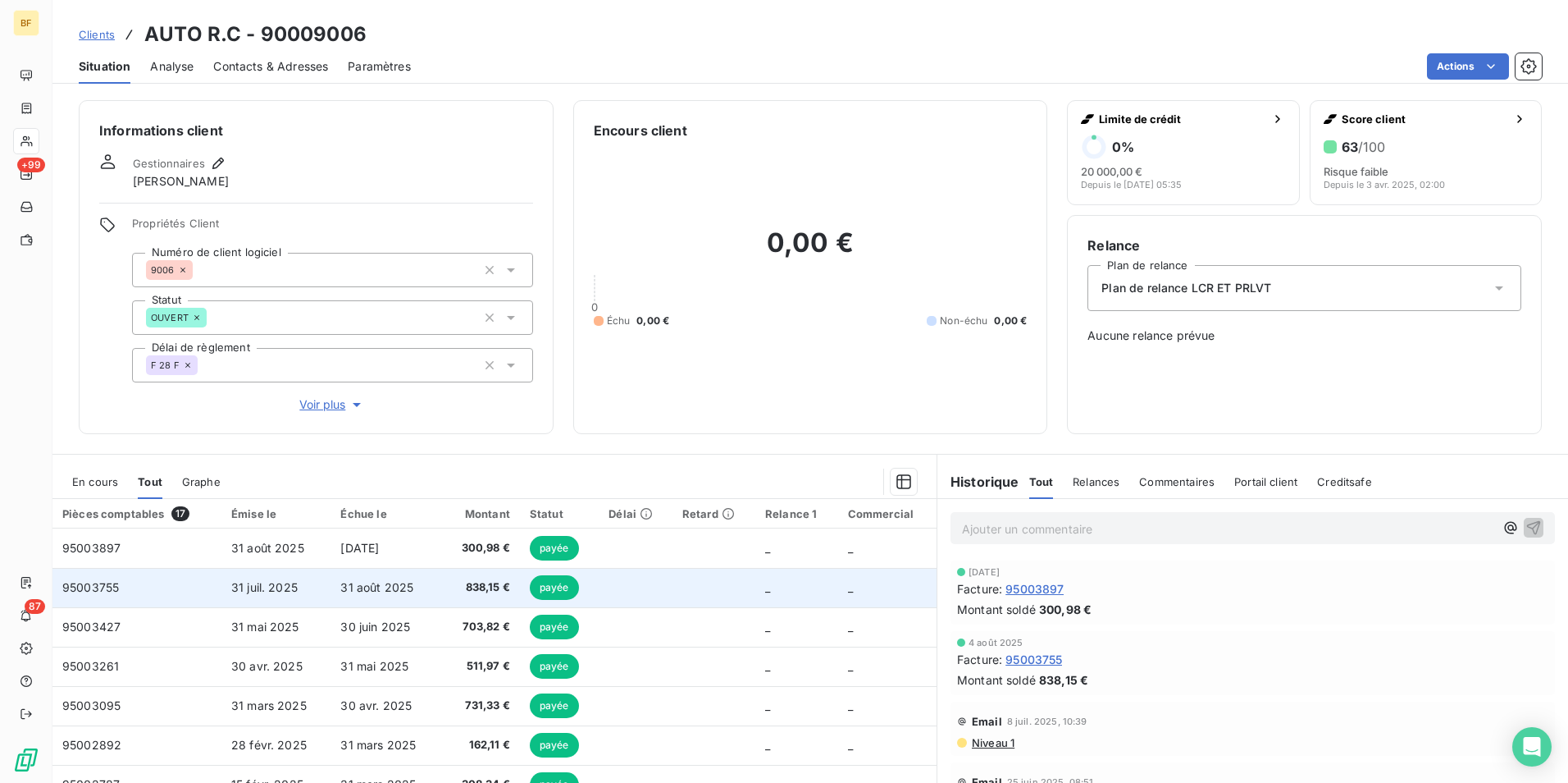
click at [330, 595] on td "31 août 2025" at bounding box center [385, 587] width 110 height 40
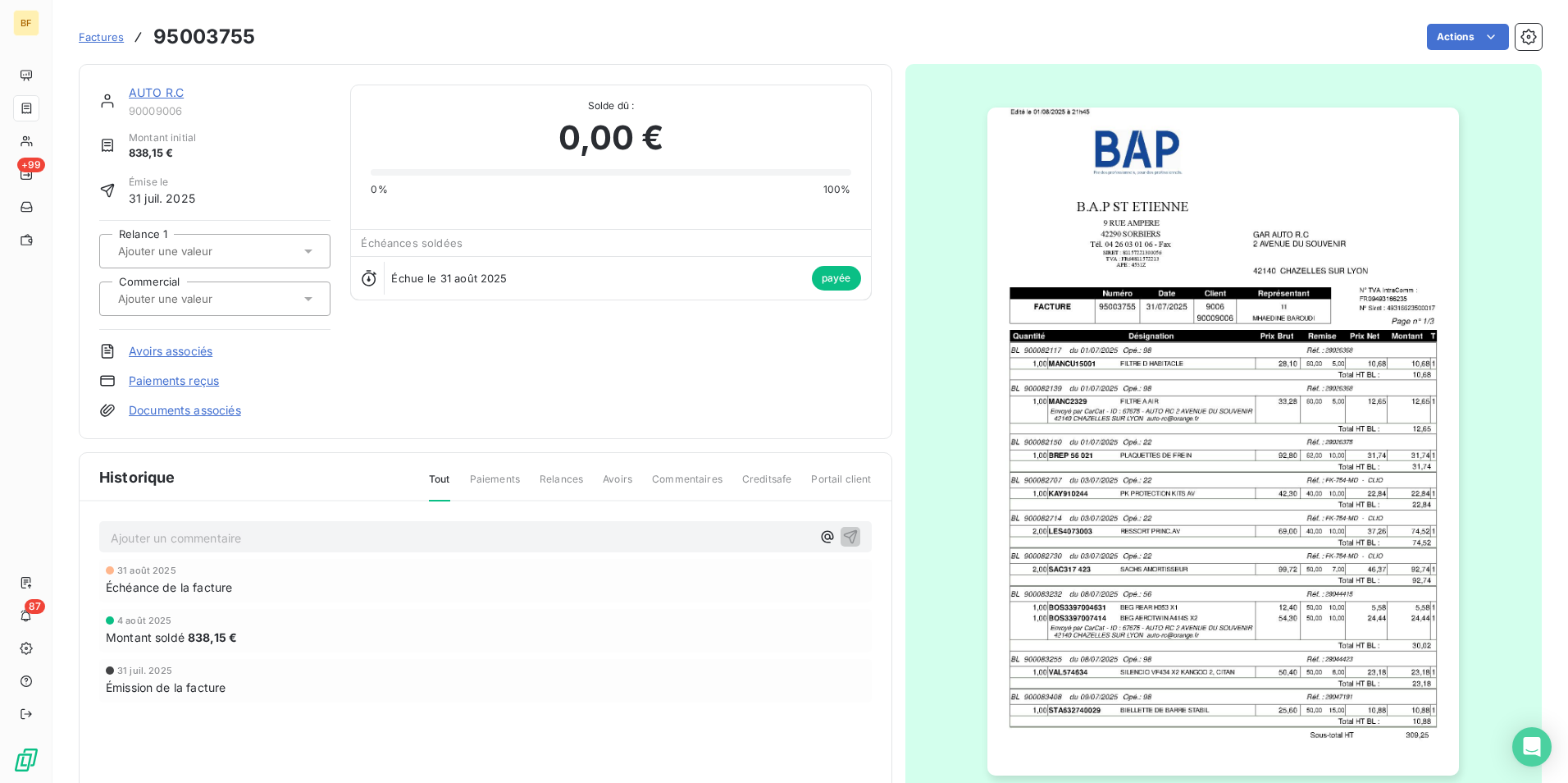
click at [1309, 477] on img "button" at bounding box center [1223, 441] width 472 height 668
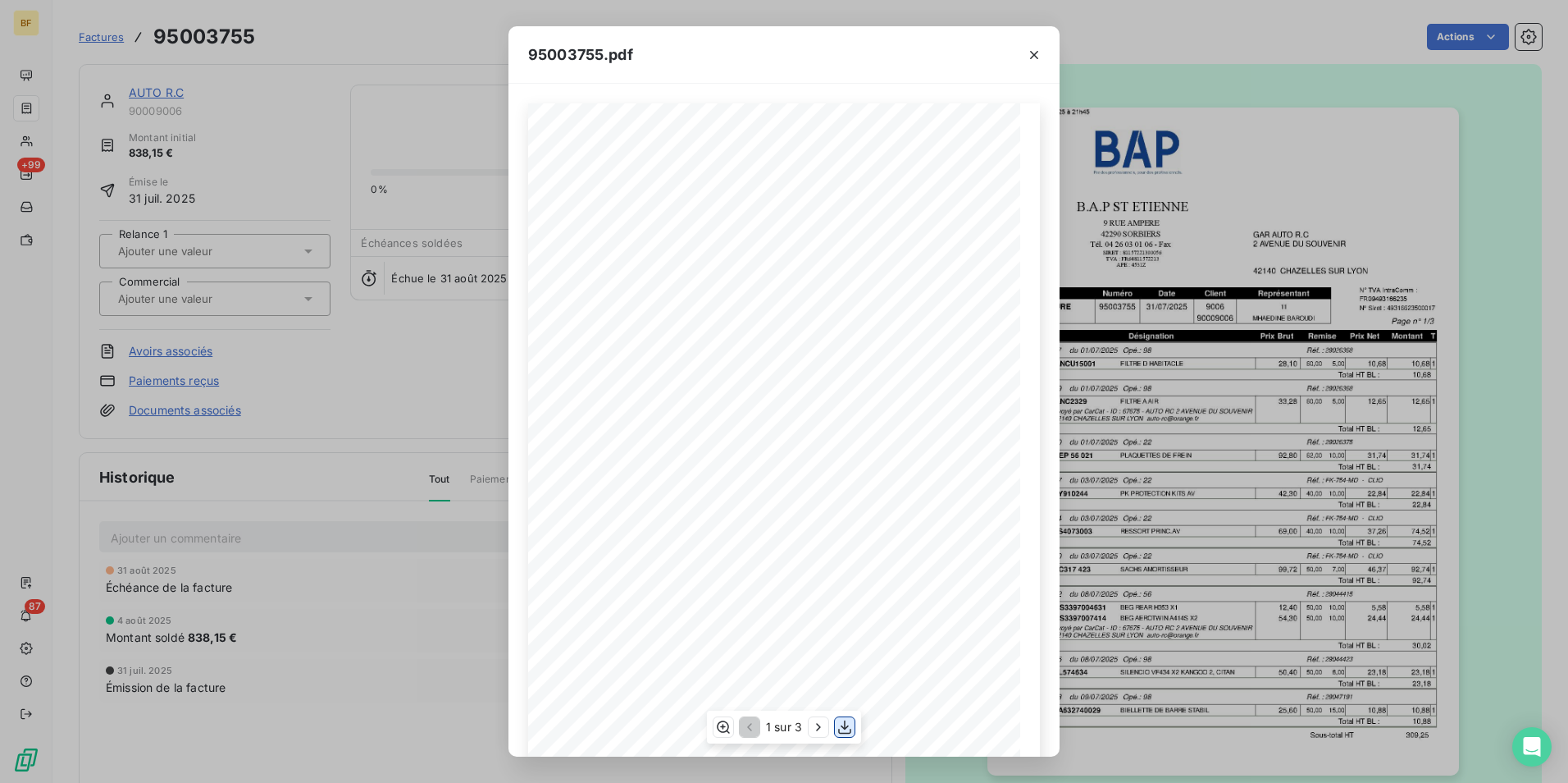
click at [849, 728] on icon "button" at bounding box center [844, 727] width 17 height 17
click at [1032, 56] on icon "button" at bounding box center [1034, 54] width 8 height 8
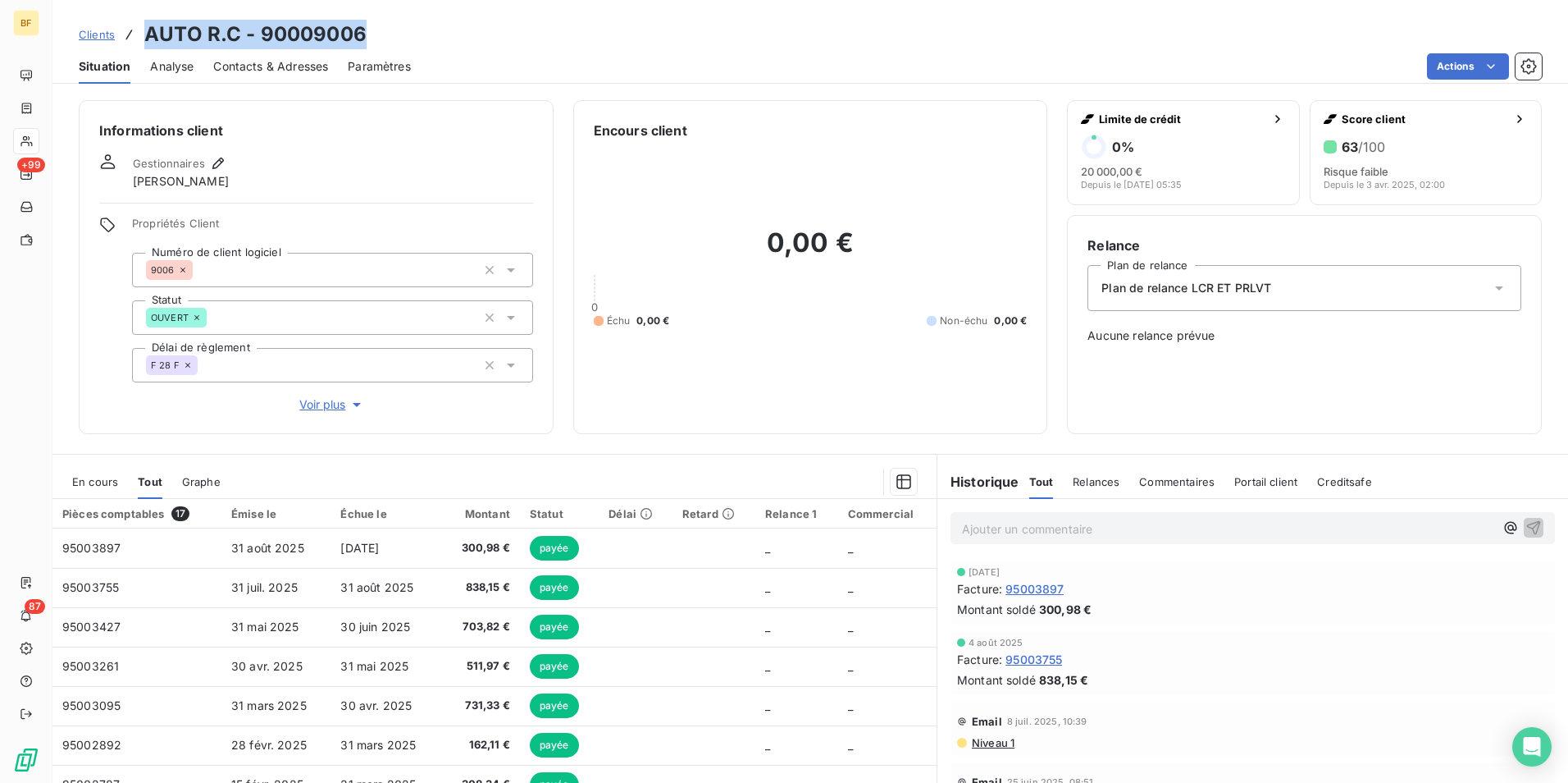
drag, startPoint x: 374, startPoint y: 32, endPoint x: 148, endPoint y: 26, distance: 226.1
click at [148, 26] on div "Clients AUTO R.C - 90009006" at bounding box center [811, 34] width 1516 height 30
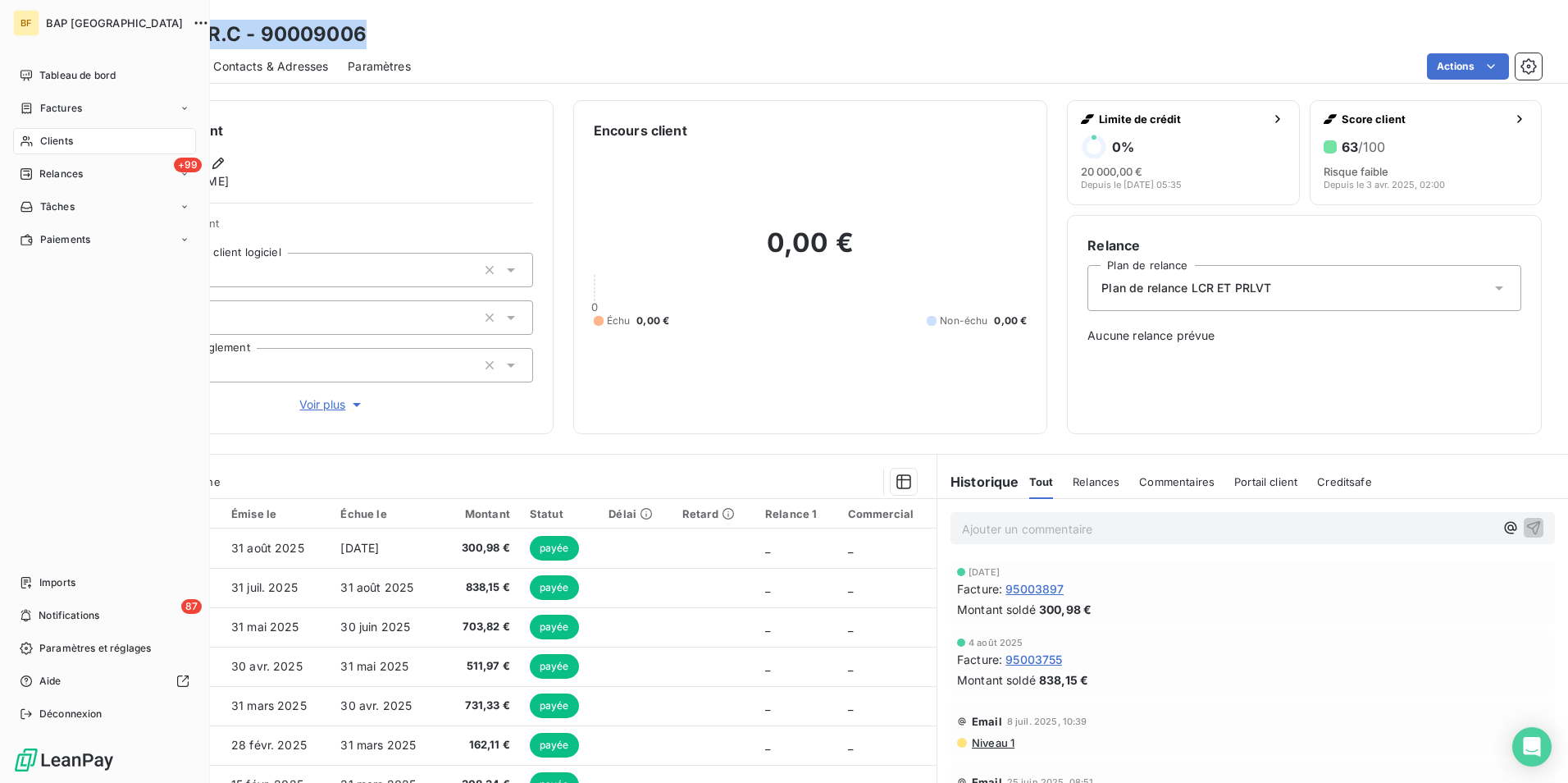
click at [62, 129] on div "Clients" at bounding box center [105, 141] width 183 height 26
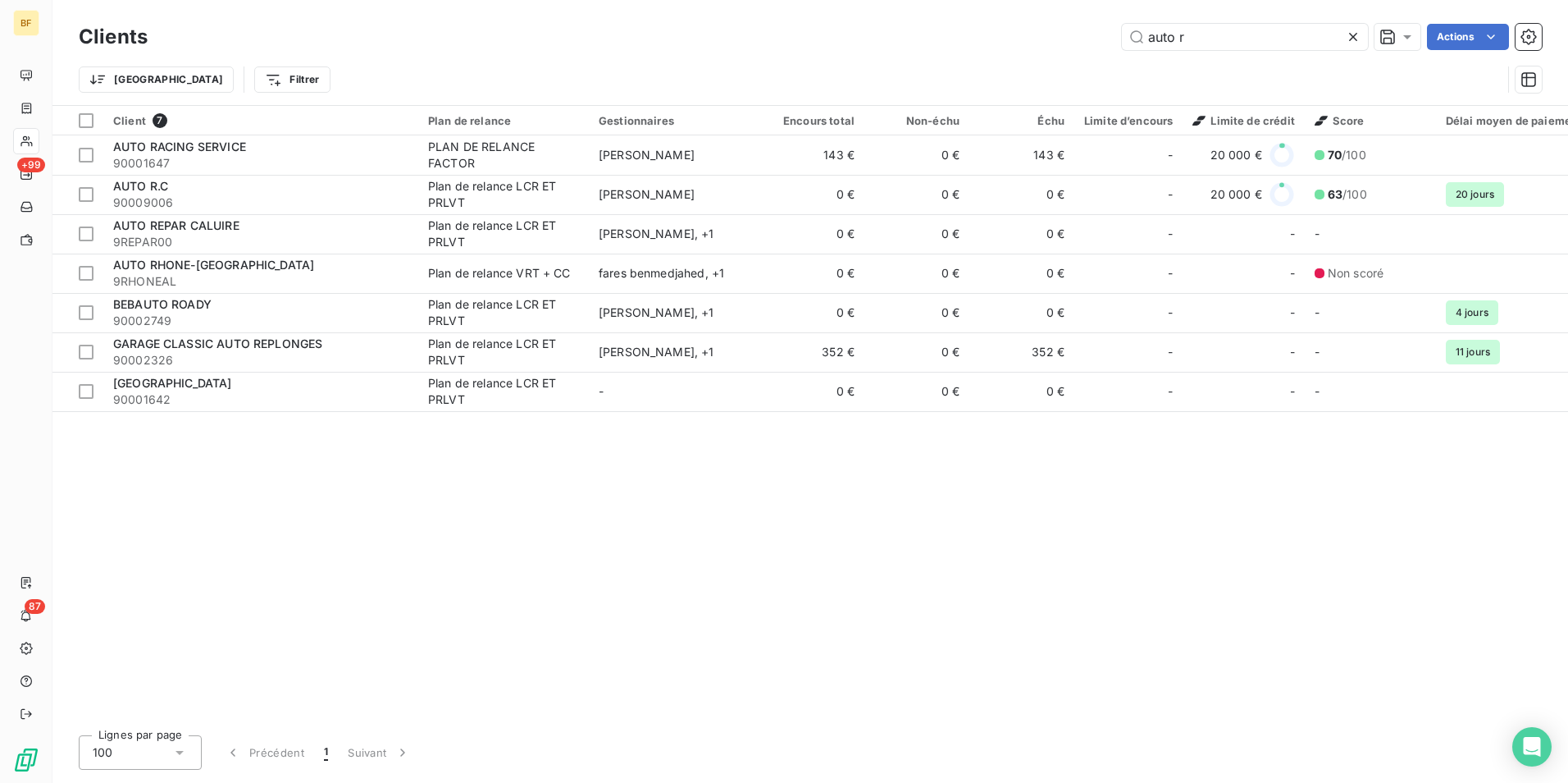
drag, startPoint x: 1151, startPoint y: 41, endPoint x: 999, endPoint y: 20, distance: 153.4
click at [999, 20] on div "Clients auto r Actions" at bounding box center [811, 36] width 1463 height 34
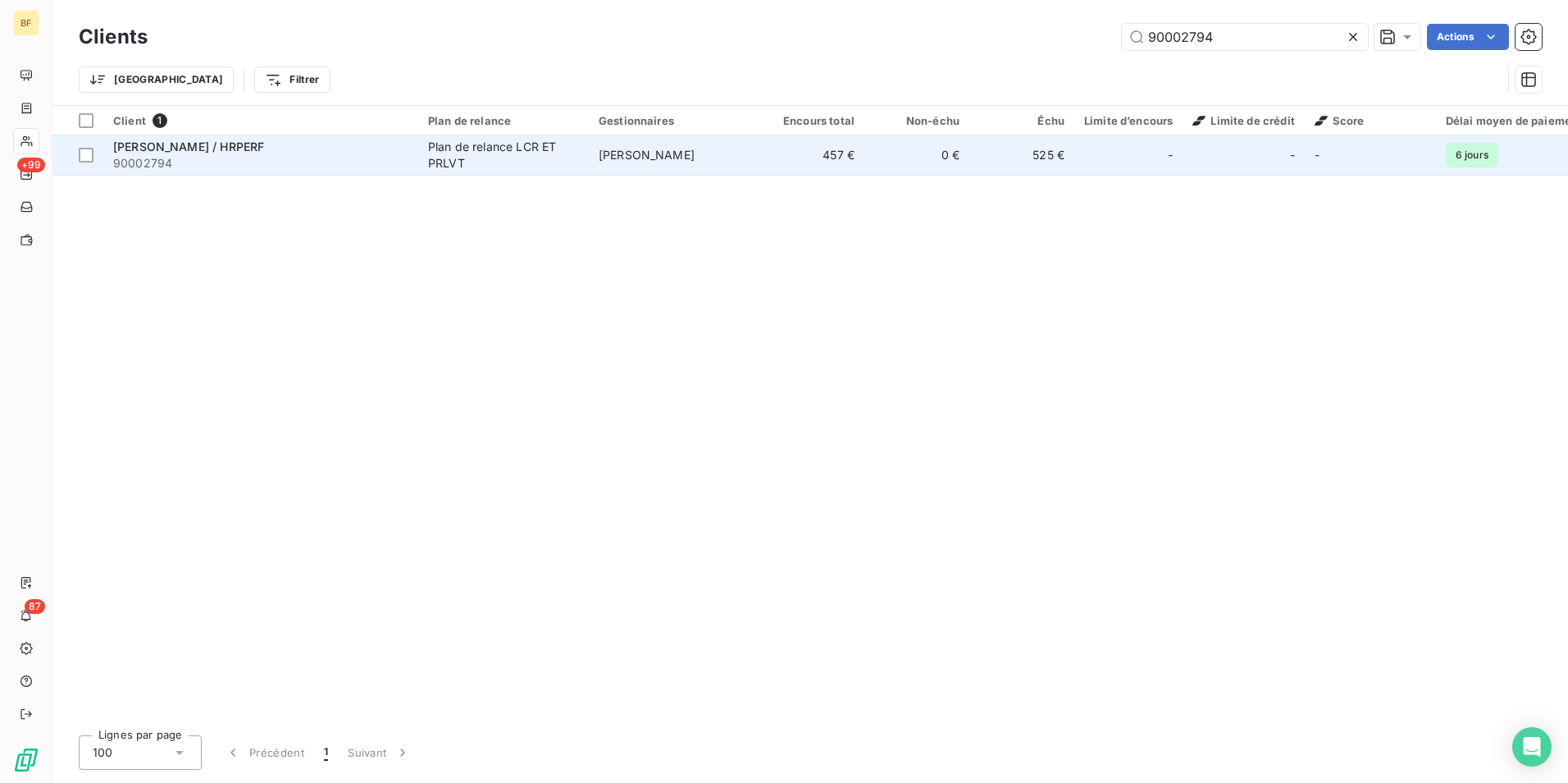
type input "90002794"
click at [393, 150] on div "[PERSON_NAME] / HRPERF" at bounding box center [261, 147] width 295 height 17
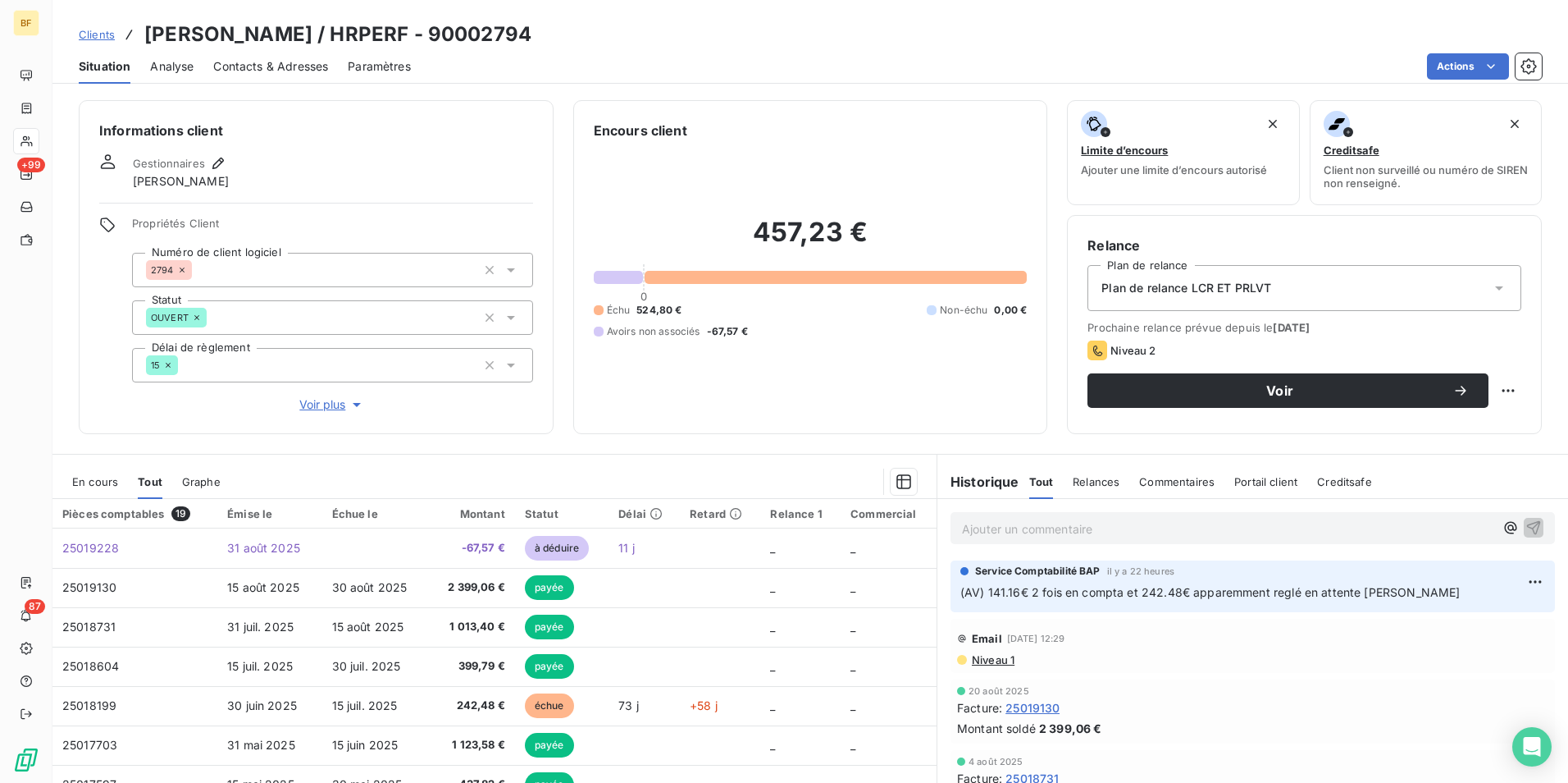
drag, startPoint x: 553, startPoint y: 36, endPoint x: 150, endPoint y: 33, distance: 403.0
click at [150, 33] on div "Clients [PERSON_NAME] / HRPERF - 90002794" at bounding box center [811, 34] width 1516 height 30
copy h3 "[PERSON_NAME] / HRPERF - 90002794"
drag, startPoint x: 690, startPoint y: 31, endPoint x: 371, endPoint y: 107, distance: 327.9
click at [690, 31] on div "Clients [PERSON_NAME] / HRPERF - 90002794" at bounding box center [811, 34] width 1516 height 30
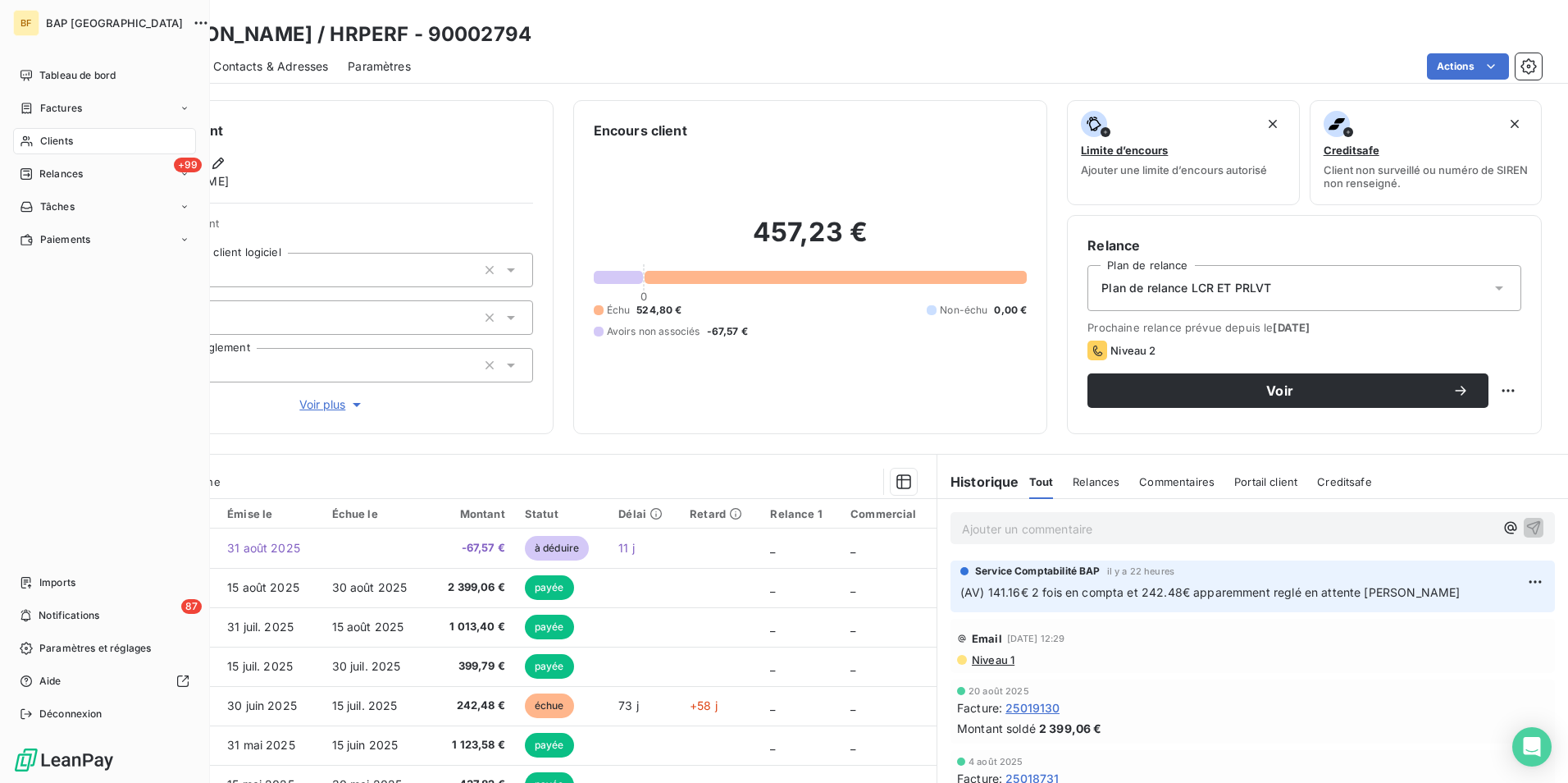
click at [40, 132] on div "Clients" at bounding box center [105, 141] width 183 height 26
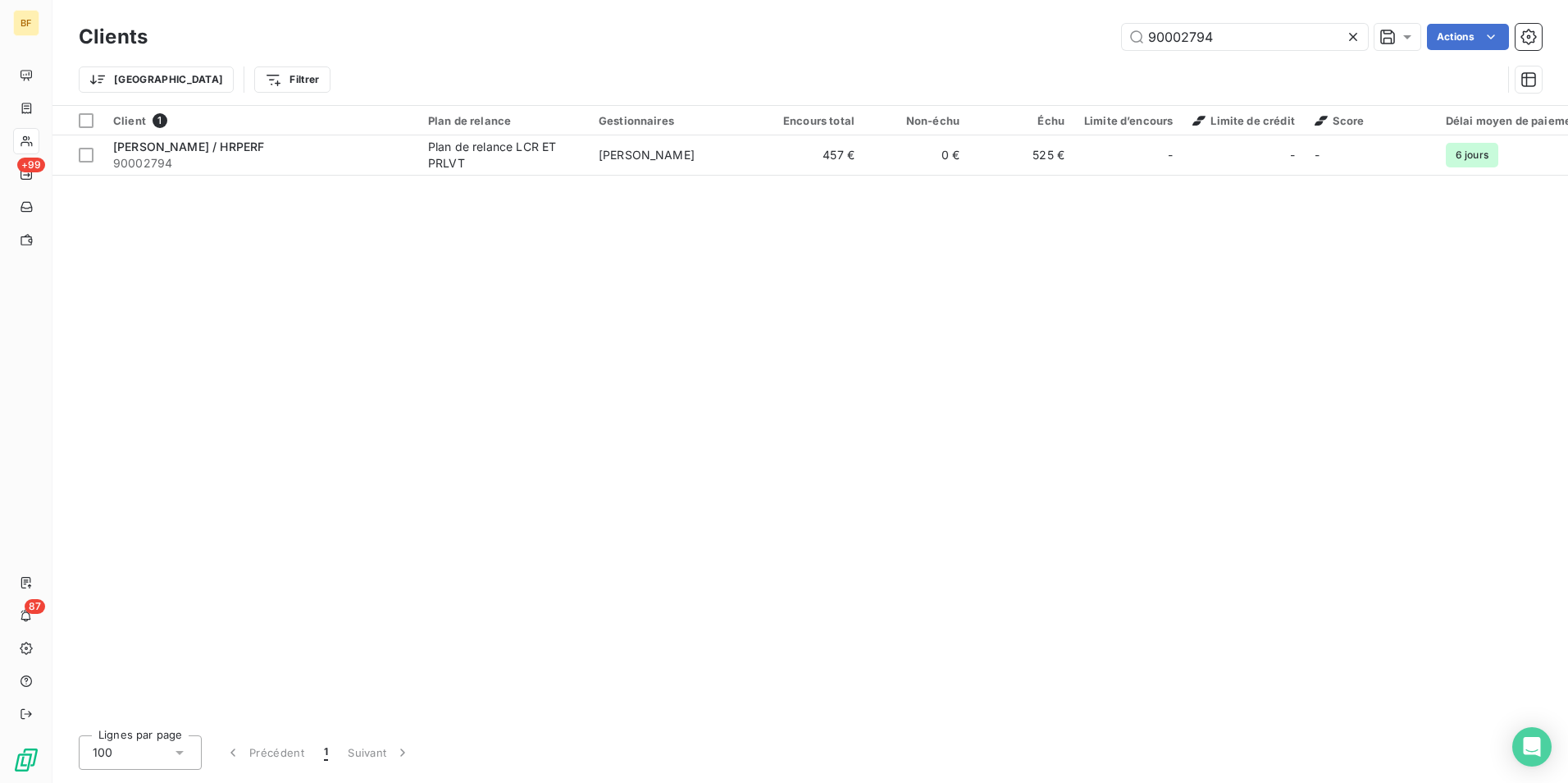
drag, startPoint x: 1235, startPoint y: 39, endPoint x: 1071, endPoint y: 17, distance: 165.5
click at [1071, 17] on div "Clients 90002794 Actions Trier Filtrer" at bounding box center [811, 53] width 1516 height 105
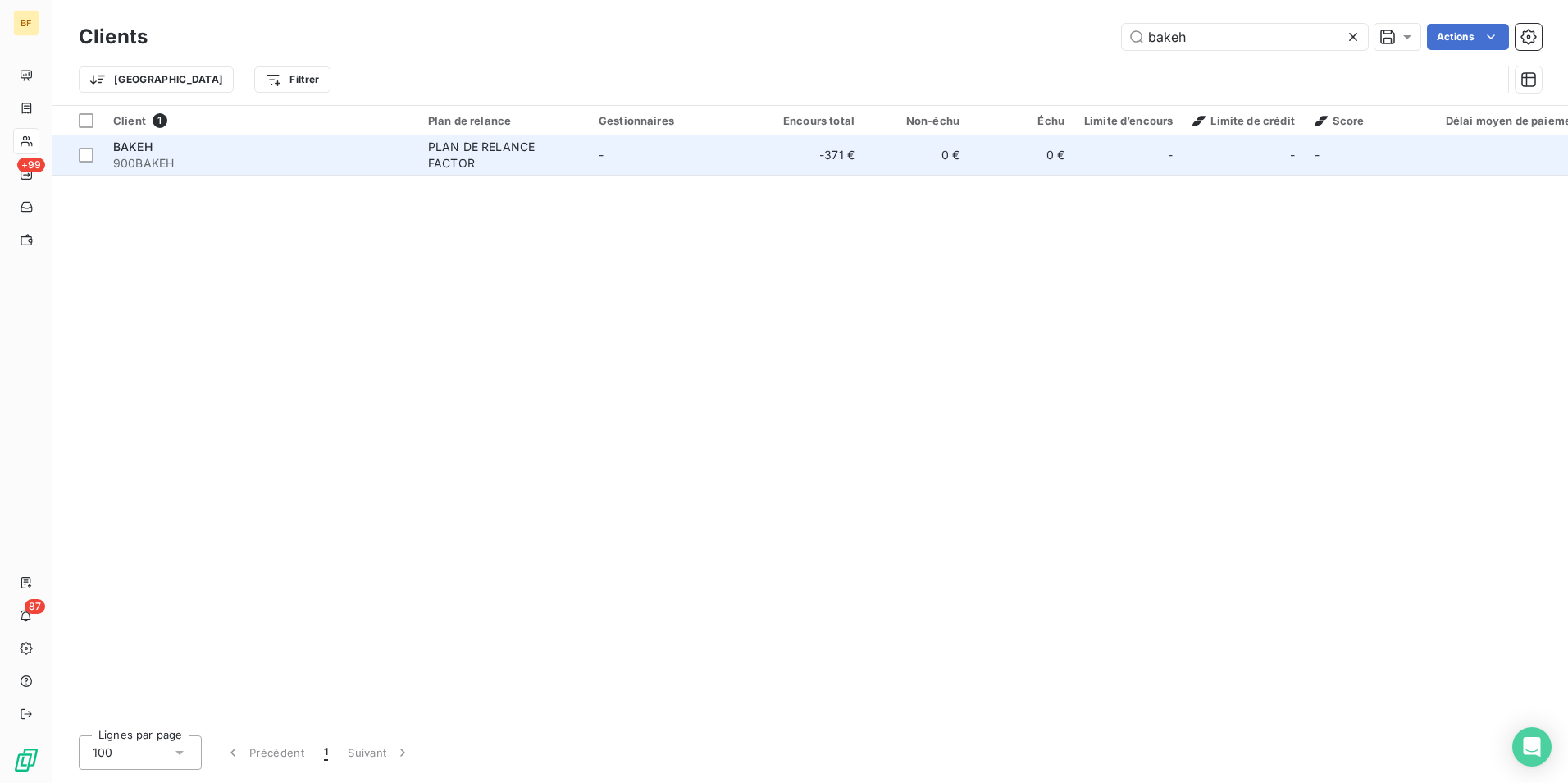
type input "bakeh"
click at [350, 165] on span "900BAKEH" at bounding box center [261, 163] width 295 height 17
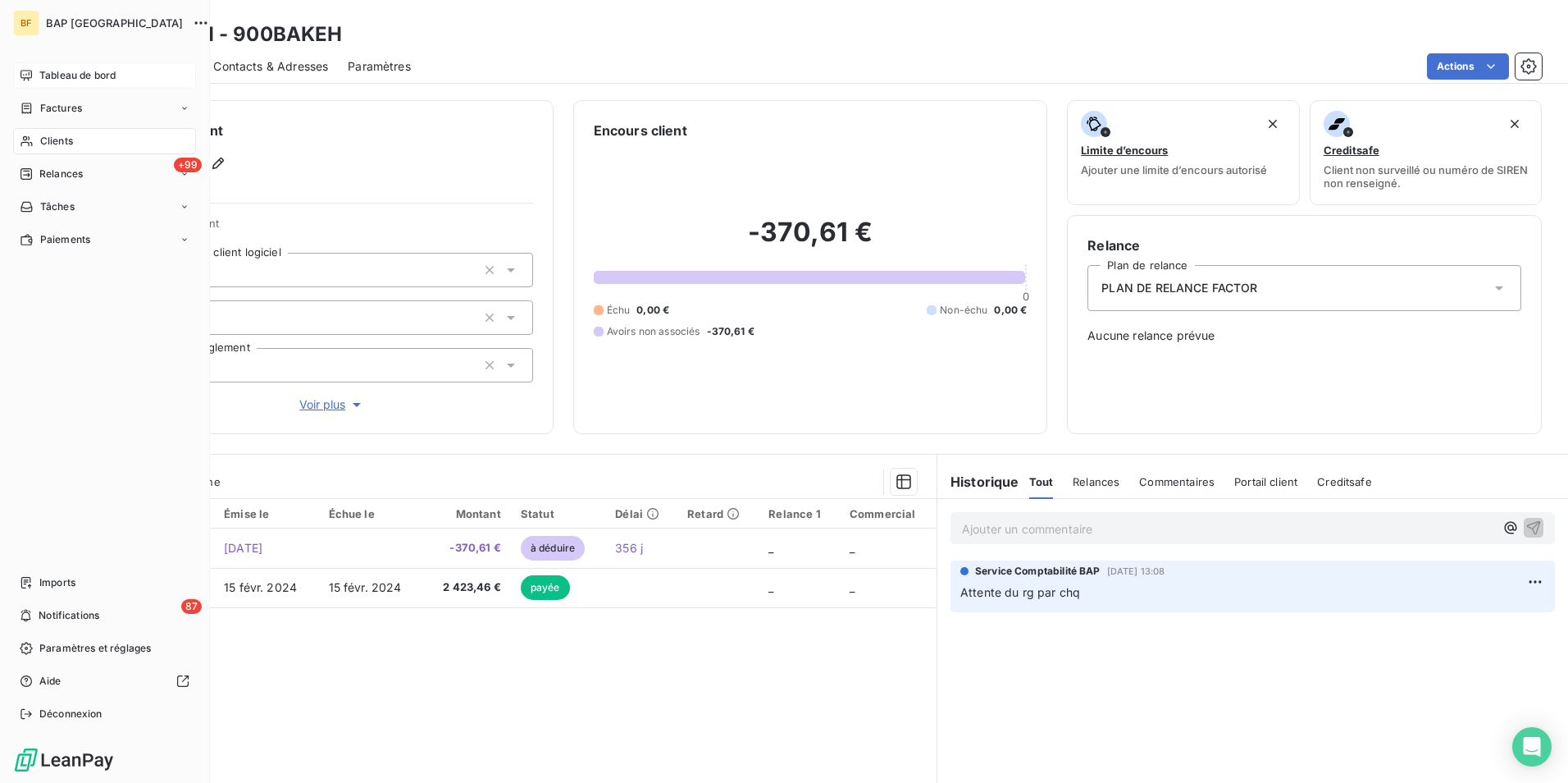
click at [27, 69] on div "Tableau de bord" at bounding box center [105, 76] width 183 height 26
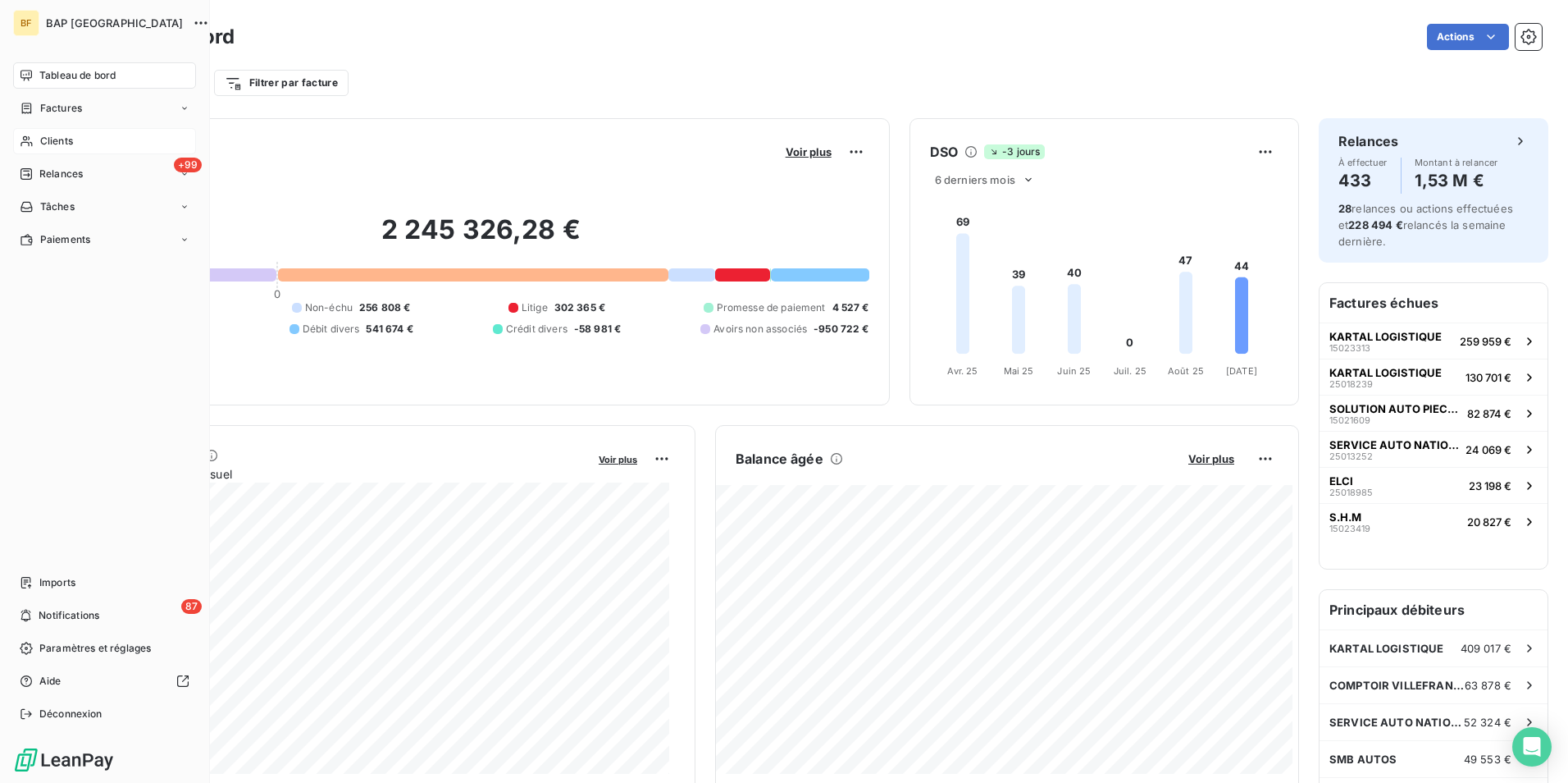
click at [39, 142] on div "Clients" at bounding box center [105, 141] width 183 height 26
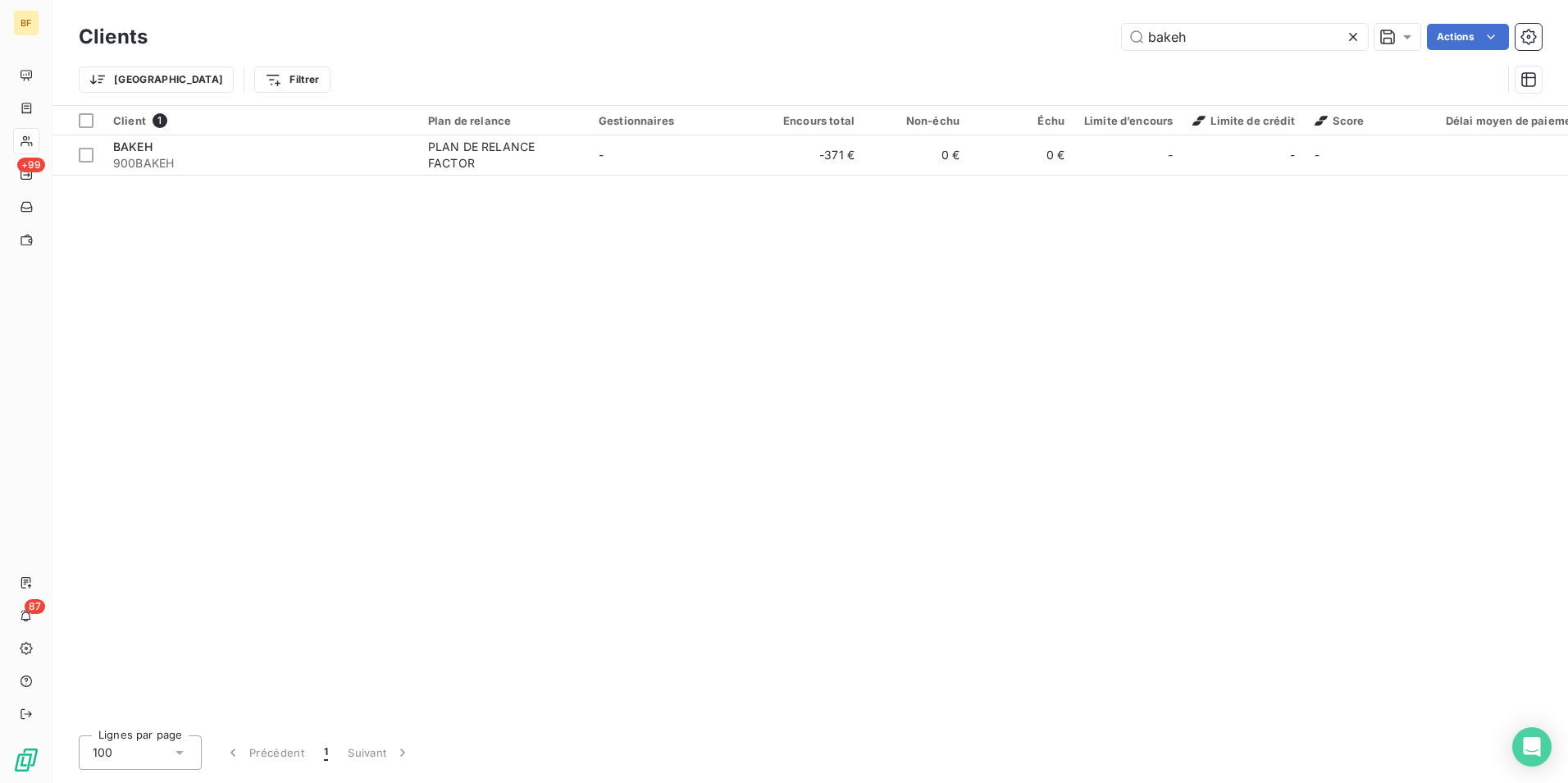
drag, startPoint x: 1223, startPoint y: 37, endPoint x: 1109, endPoint y: 28, distance: 114.4
click at [1109, 28] on div "bakeh Actions" at bounding box center [854, 37] width 1375 height 26
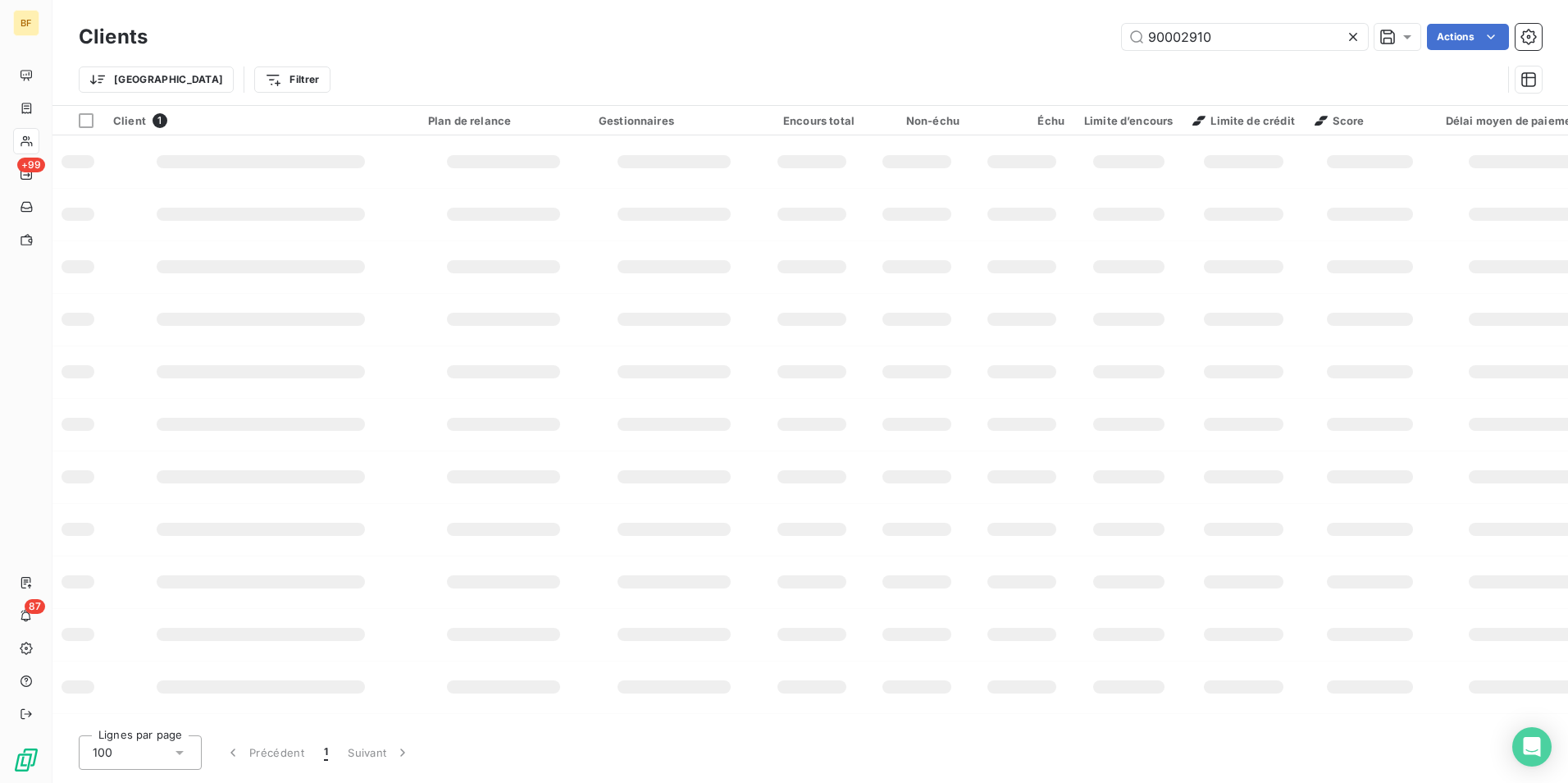
type input "90002910"
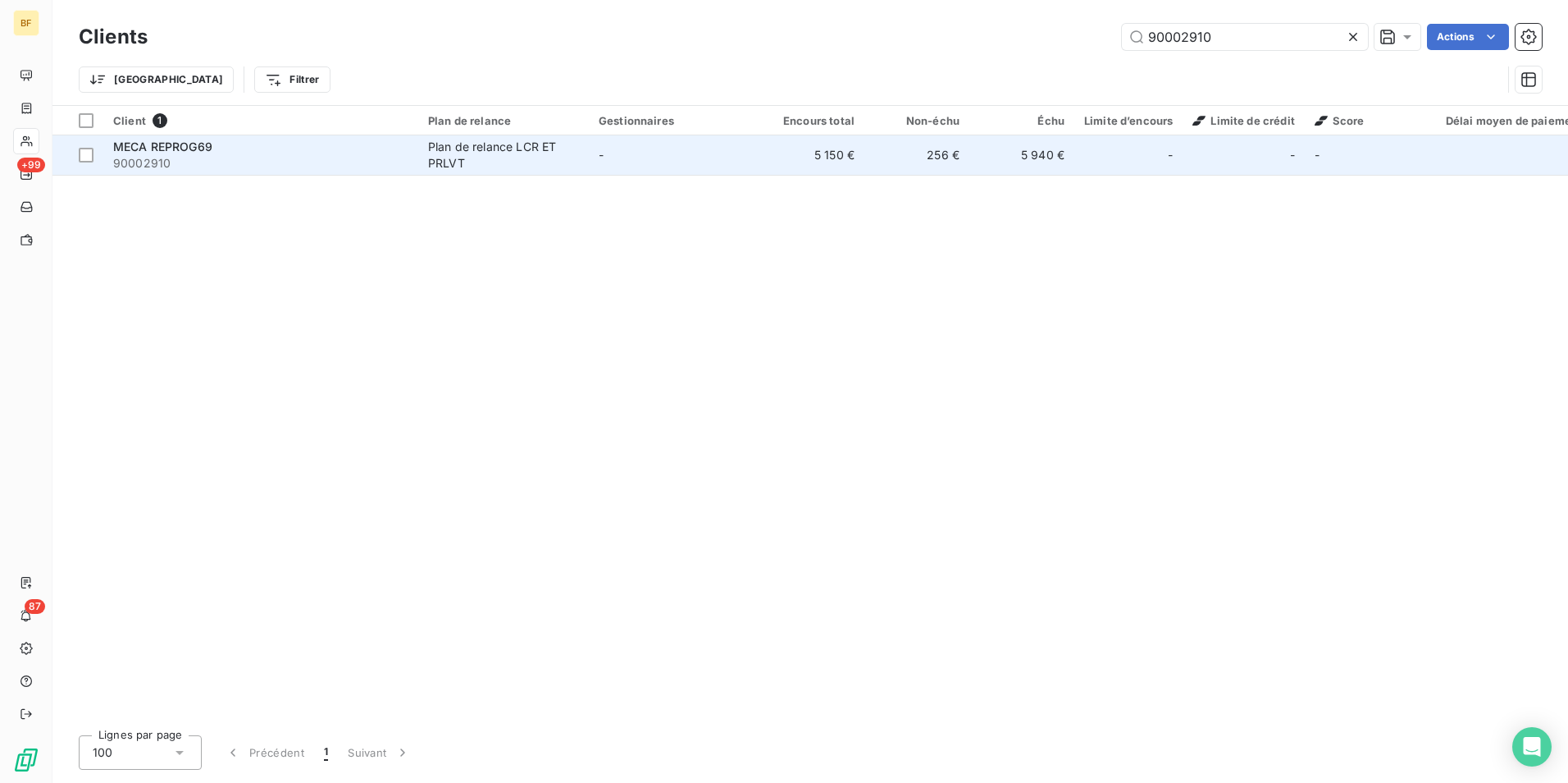
click at [489, 161] on div "Plan de relance LCR ET PRLVT" at bounding box center [503, 155] width 151 height 33
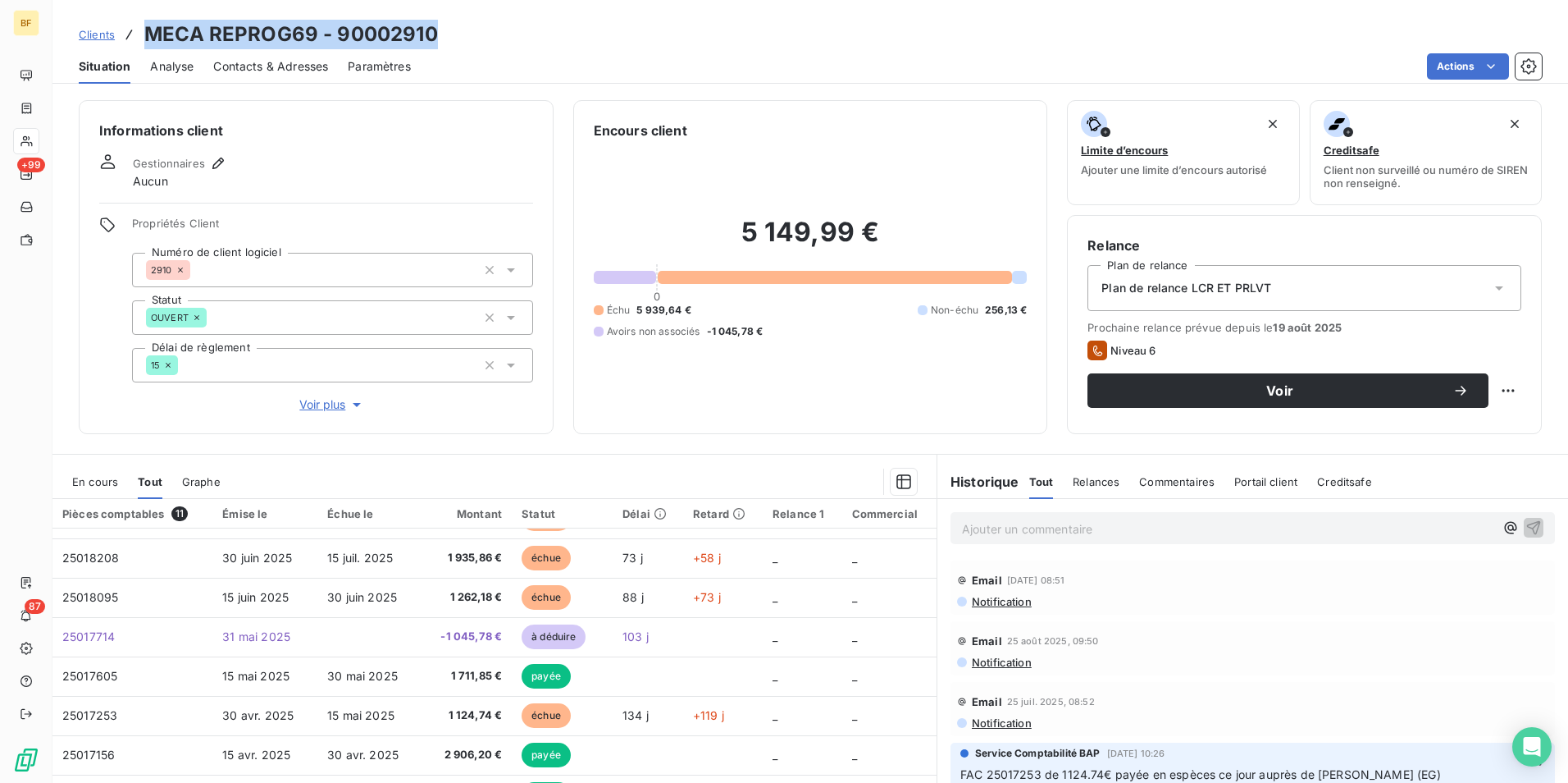
drag, startPoint x: 449, startPoint y: 29, endPoint x: 146, endPoint y: 40, distance: 303.2
click at [146, 40] on div "Clients MECA REPROG69 - 90002910" at bounding box center [811, 34] width 1516 height 30
copy h3 "MECA REPROG69 - 90002910"
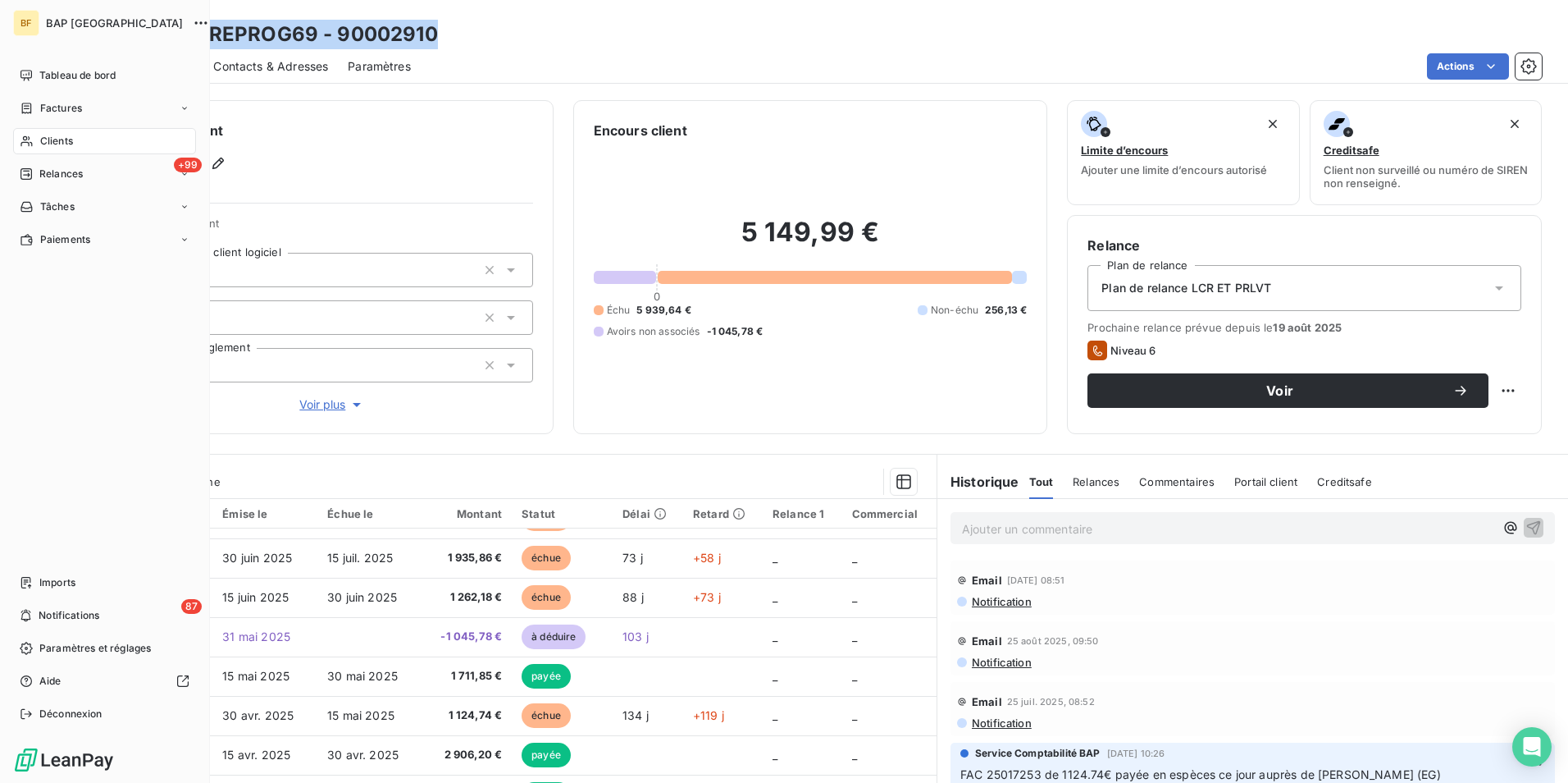
click at [34, 136] on div "Clients" at bounding box center [105, 141] width 183 height 26
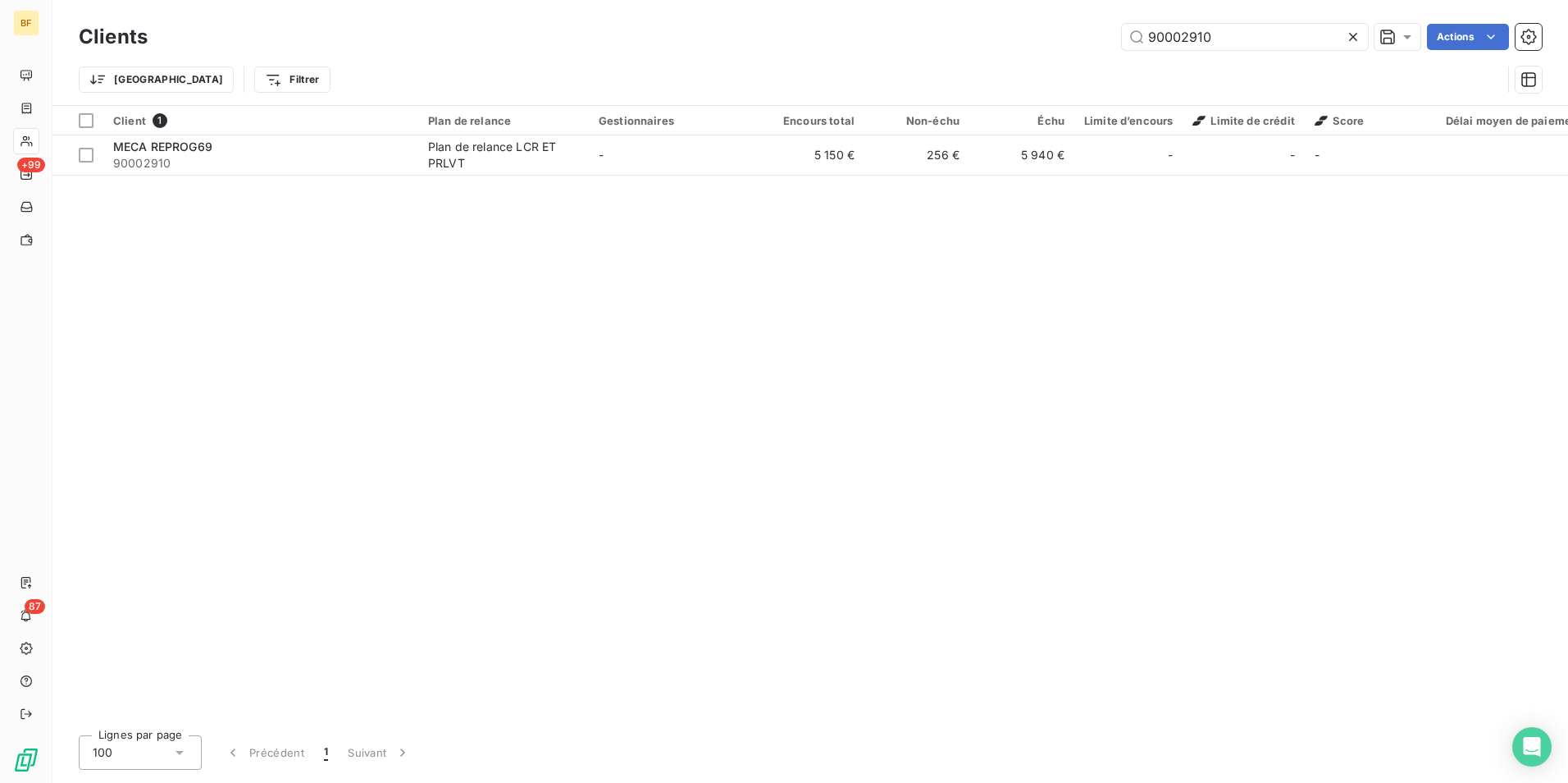
drag, startPoint x: 1267, startPoint y: 27, endPoint x: 898, endPoint y: -31, distance: 373.5
click at [898, 0] on html "BF +99 87 Clients 90002910 Actions Trier Filtrer Client 1 Plan de relance Gesti…" at bounding box center [784, 391] width 1568 height 783
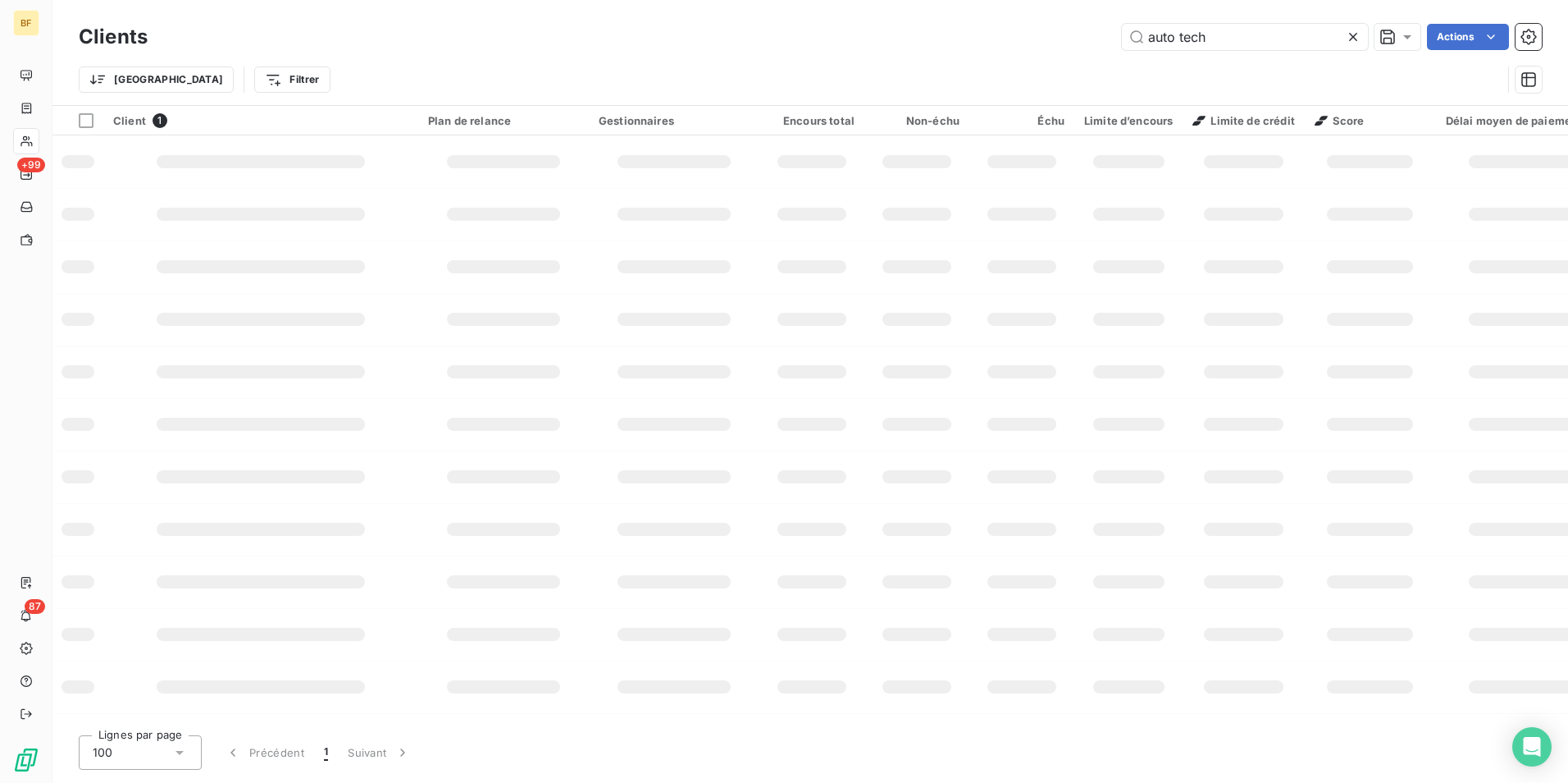
type input "auto tech"
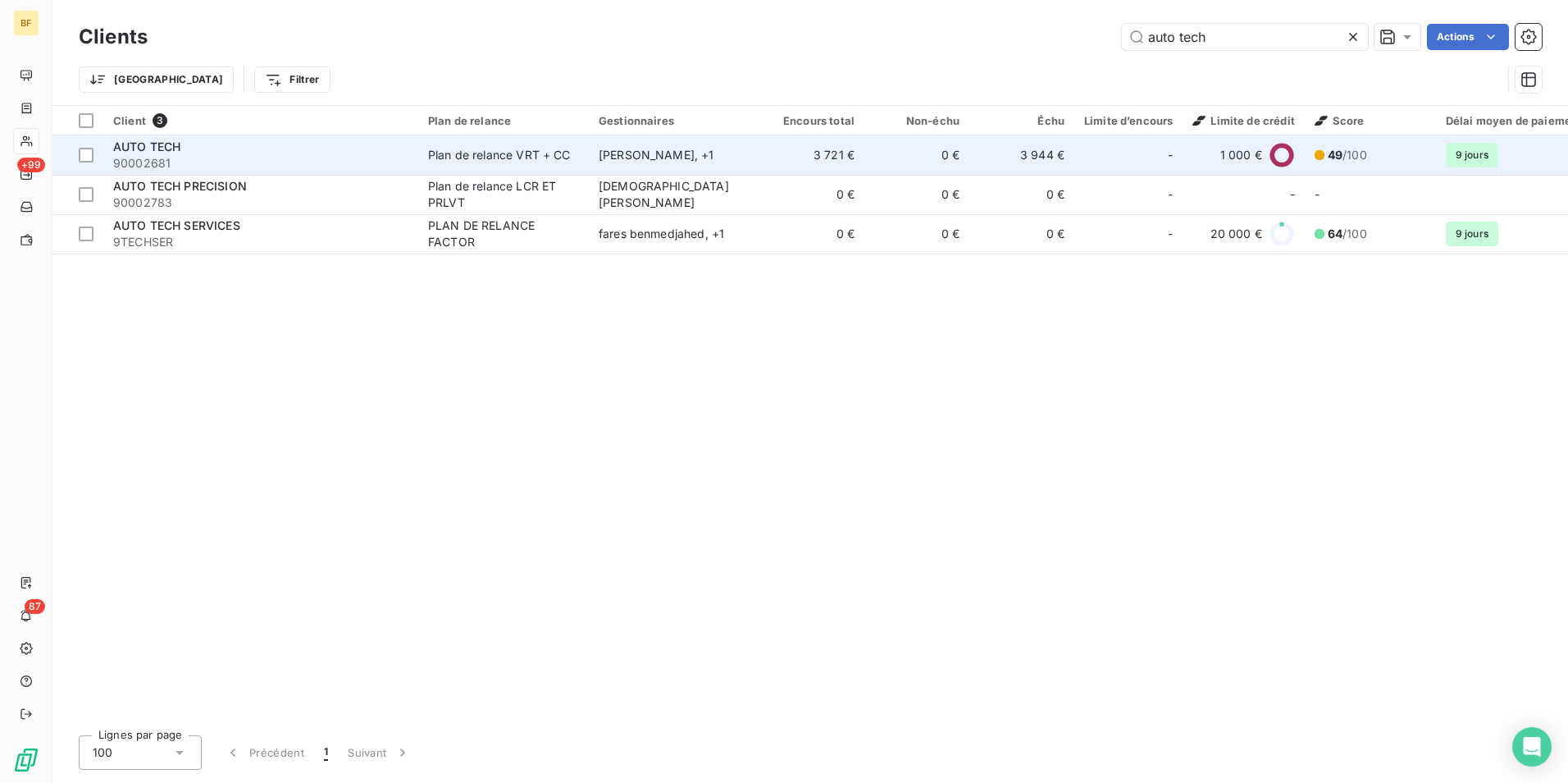
click at [624, 155] on div "Ayadi Ardhaoui , + 1" at bounding box center [675, 155] width 151 height 17
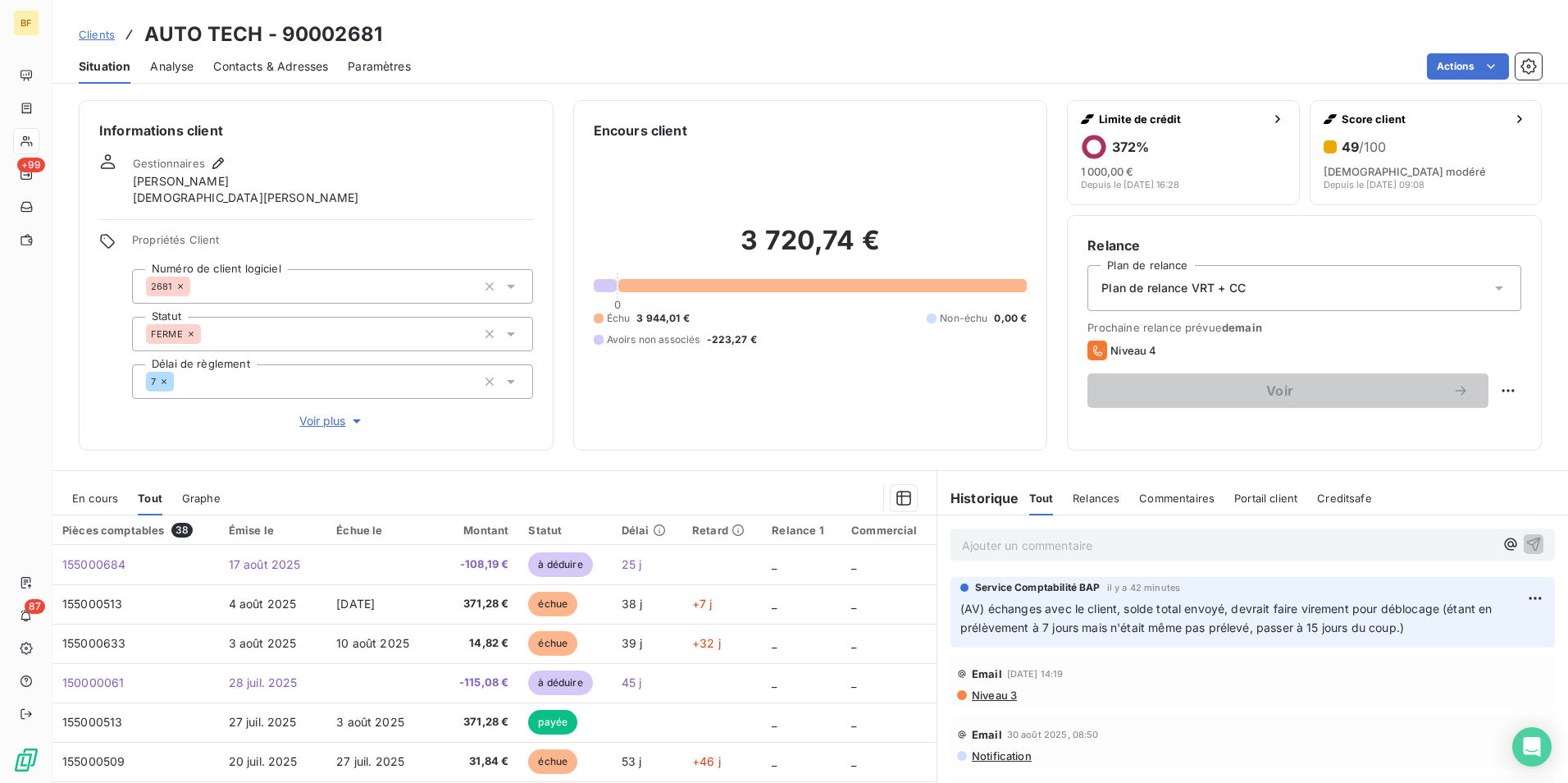
click at [1033, 550] on p "Ajouter un commentaire ﻿" at bounding box center [1228, 545] width 532 height 20
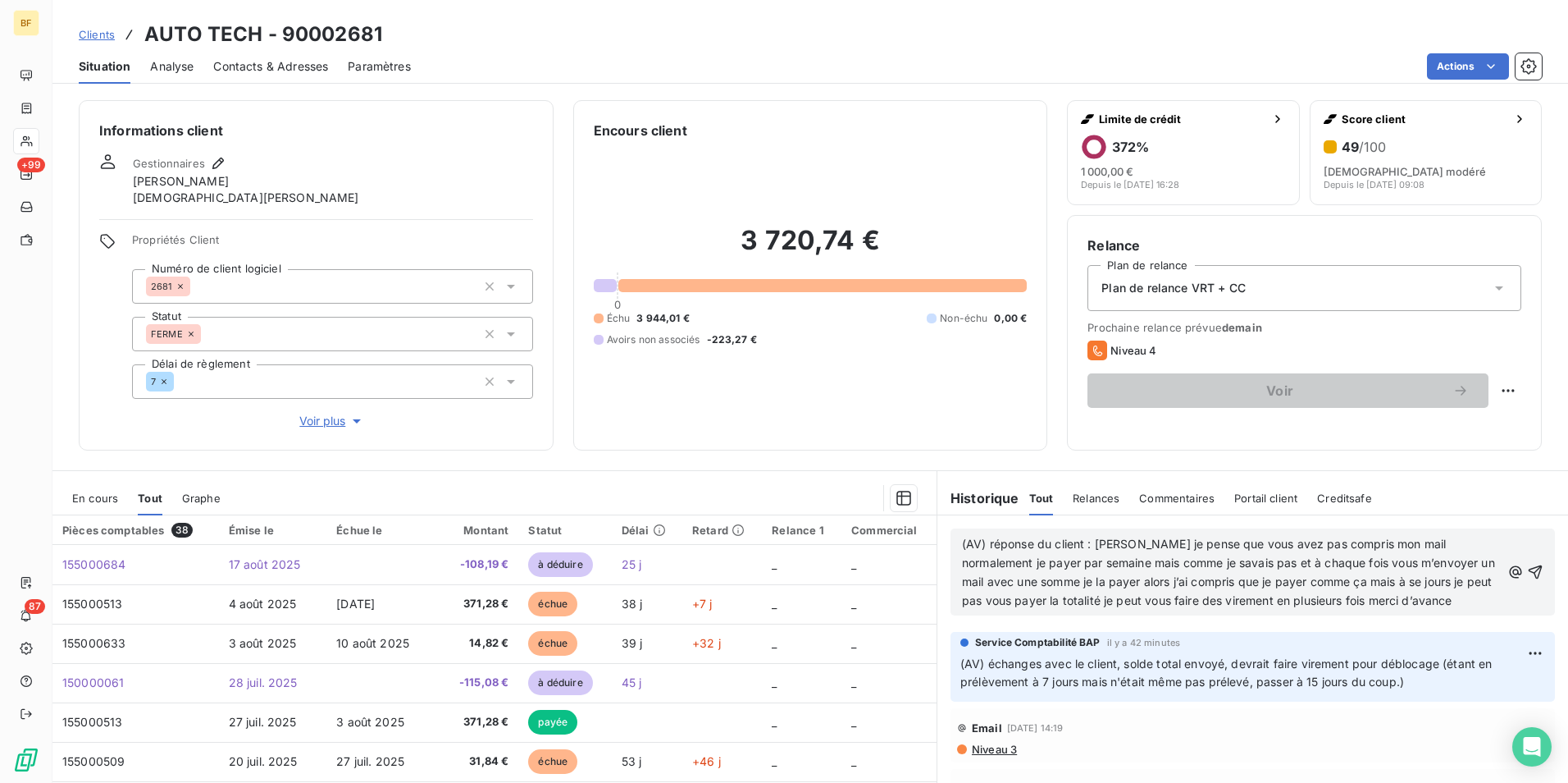
click at [1090, 542] on span "(AV) réponse du client : Bonjour je pense que vous avez pas compris mon mail no…" at bounding box center [1230, 572] width 537 height 70
click at [1429, 599] on span "(AV) réponse du client : "Bonjour je pense que vous avez pas compris mon mail n…" at bounding box center [1225, 572] width 528 height 70
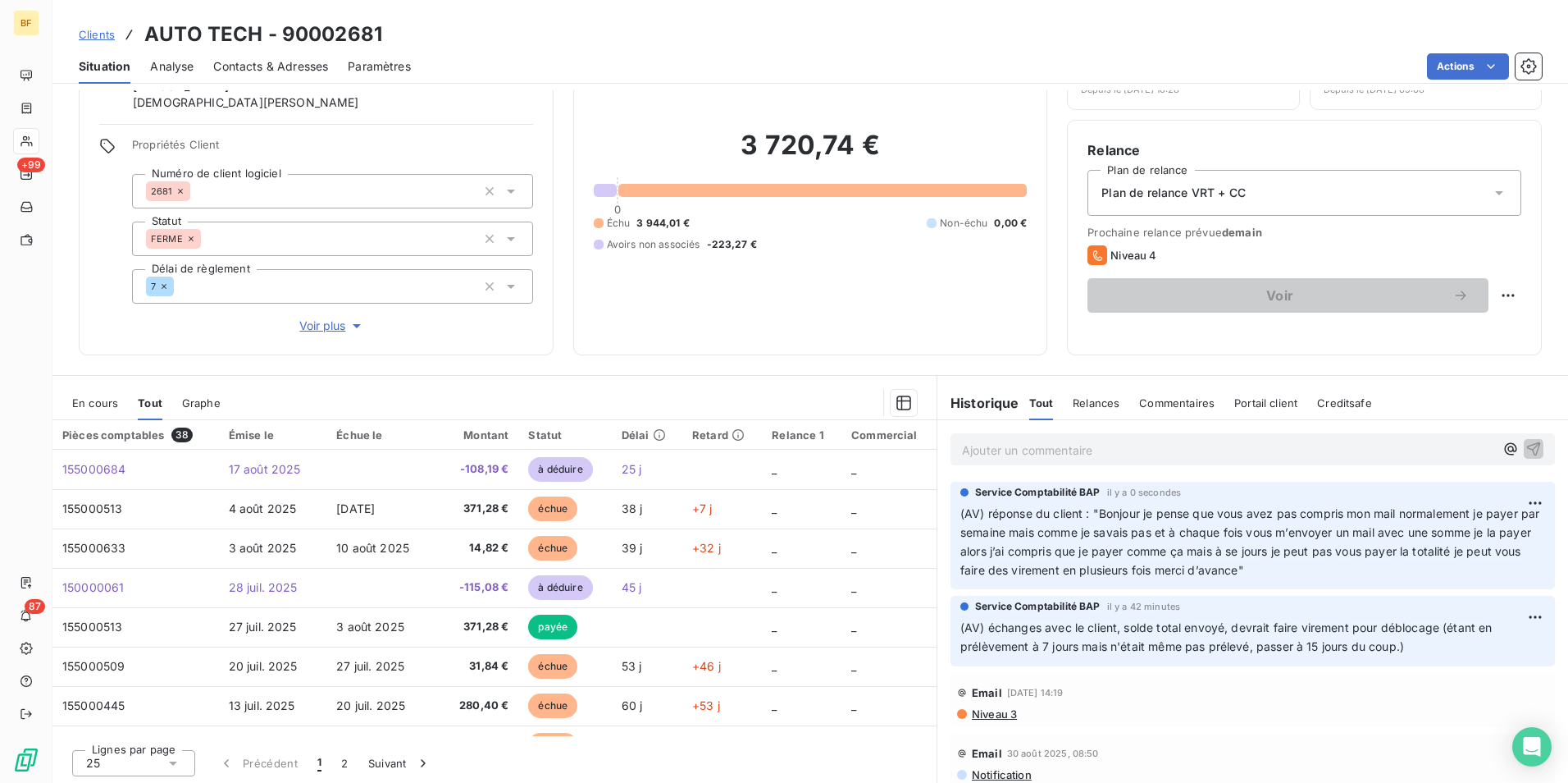
scroll to position [98, 0]
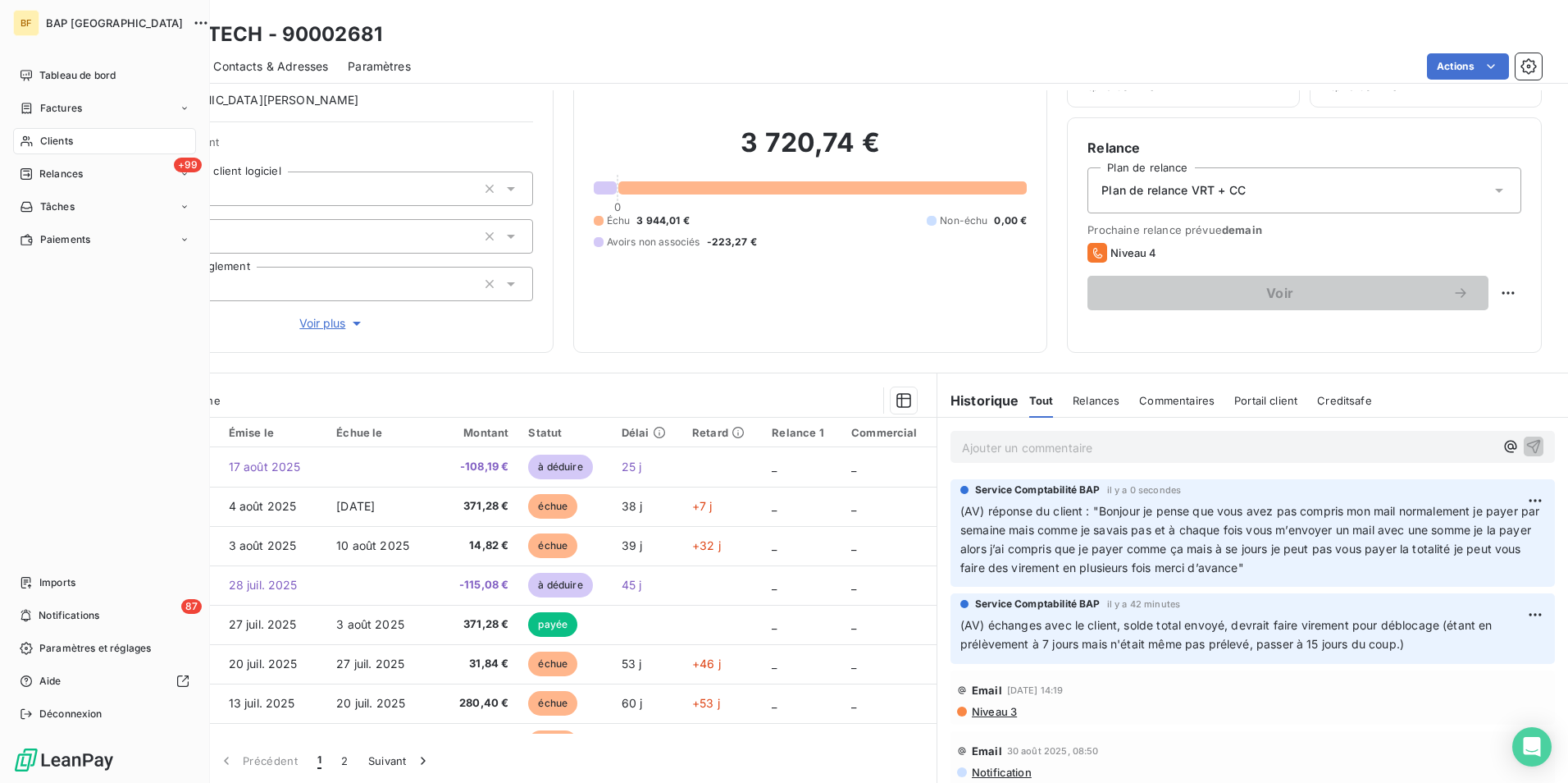
drag, startPoint x: 50, startPoint y: 137, endPoint x: 72, endPoint y: 141, distance: 22.4
click at [47, 137] on span "Clients" at bounding box center [56, 141] width 33 height 15
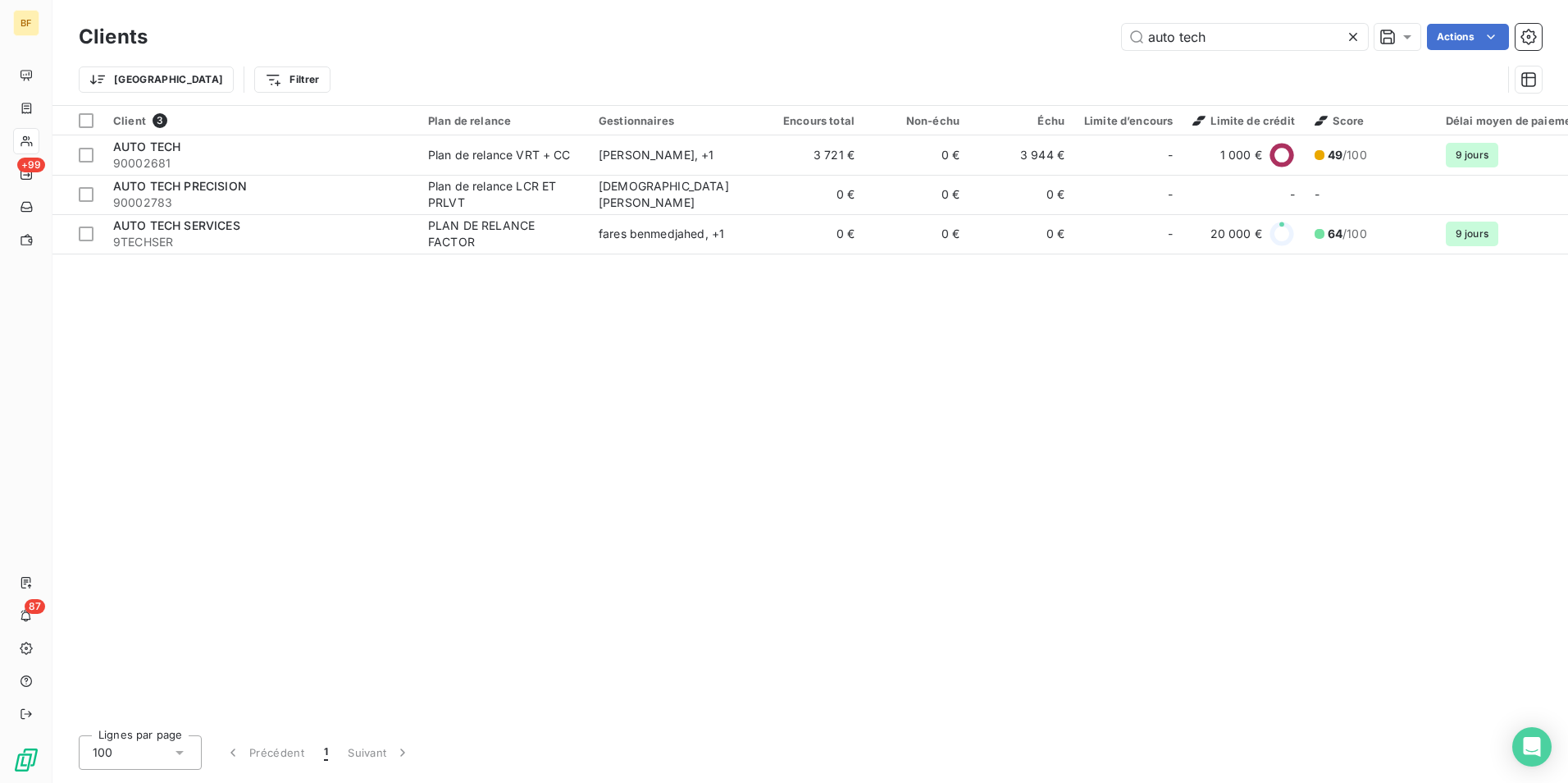
drag, startPoint x: 1227, startPoint y: 43, endPoint x: 1079, endPoint y: 43, distance: 148.0
click at [1079, 43] on div "auto tech Actions" at bounding box center [854, 37] width 1375 height 26
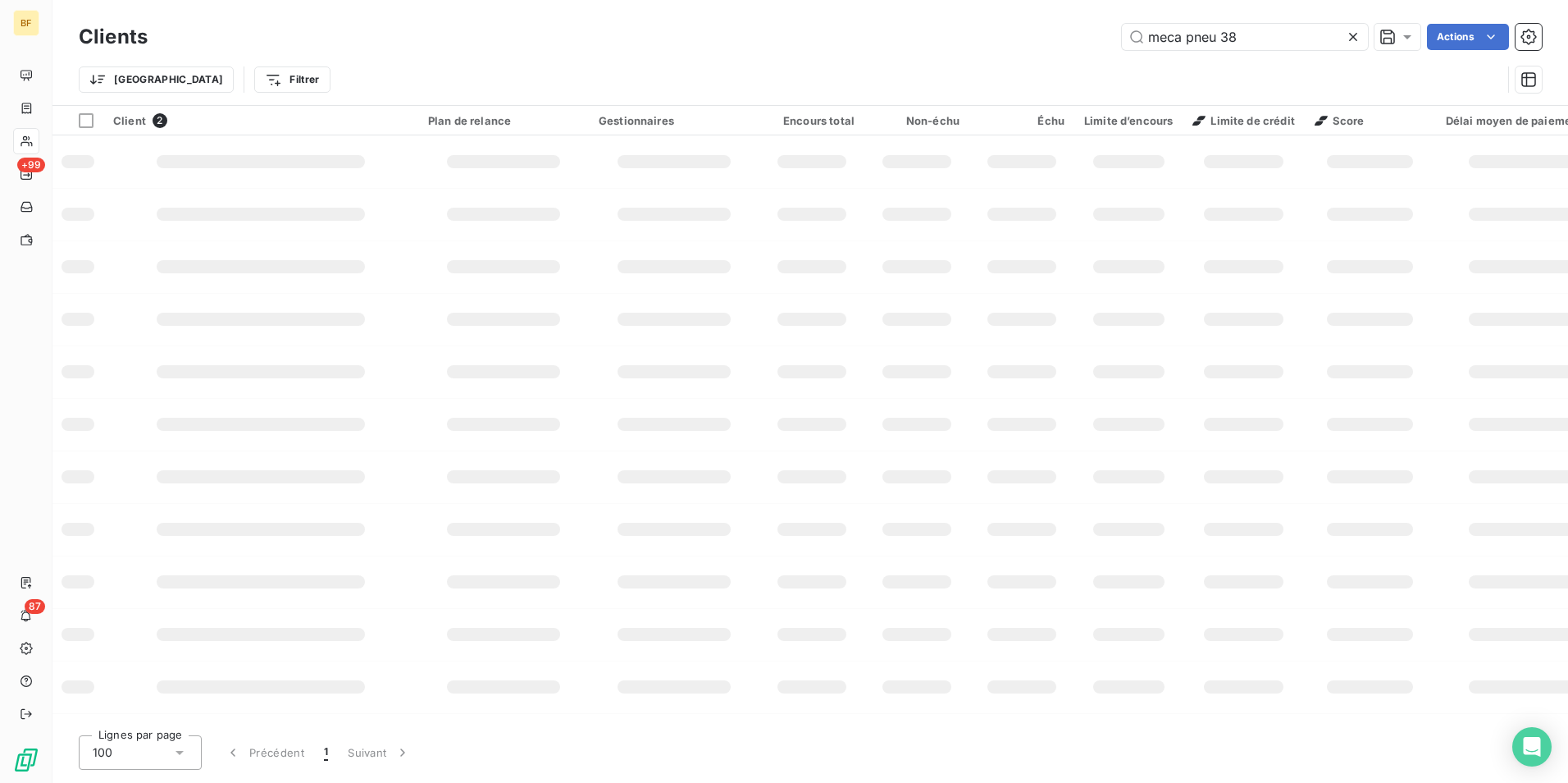
type input "meca pneu 38"
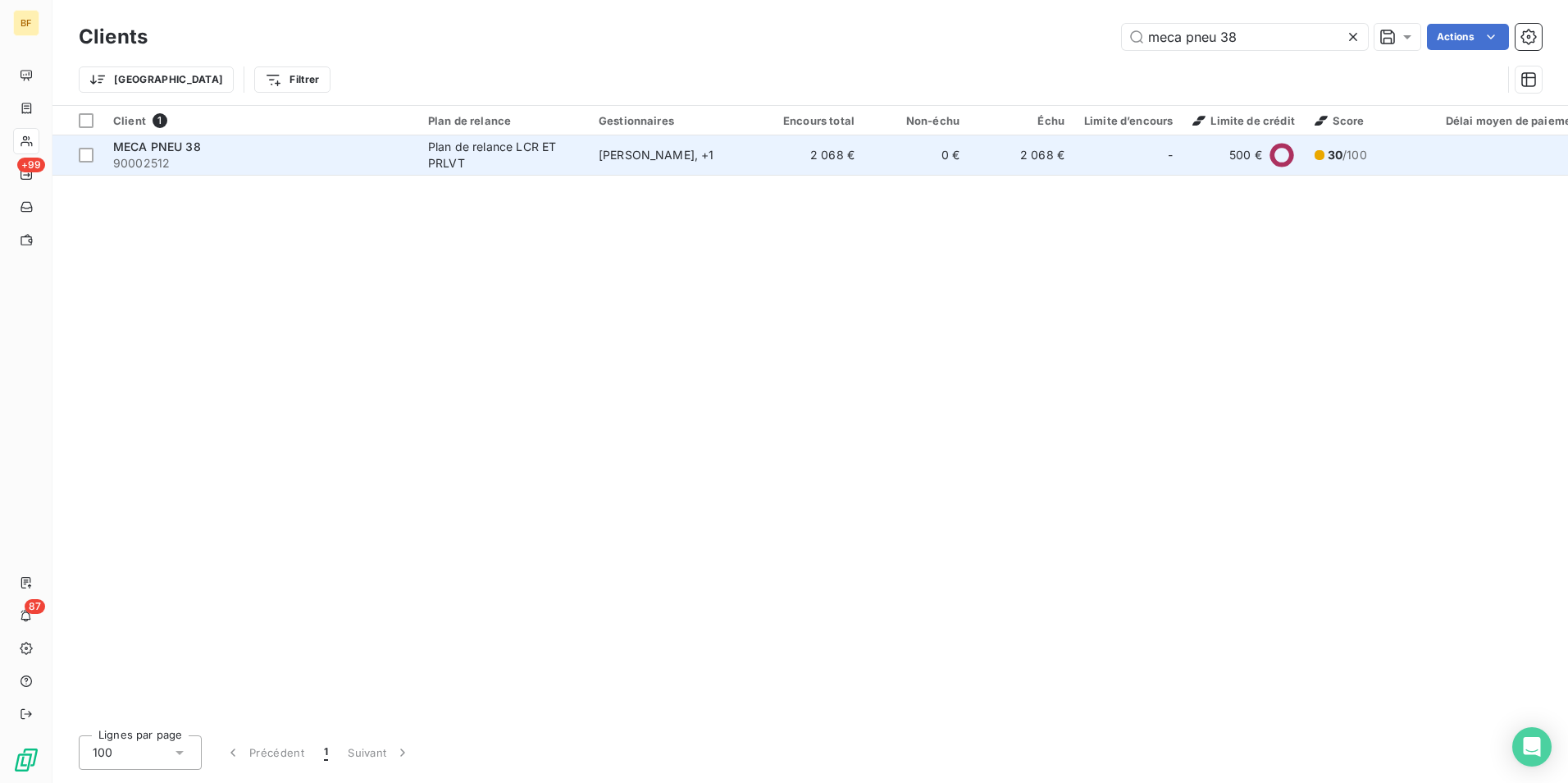
click at [517, 163] on div "Plan de relance LCR ET PRLVT" at bounding box center [503, 155] width 151 height 33
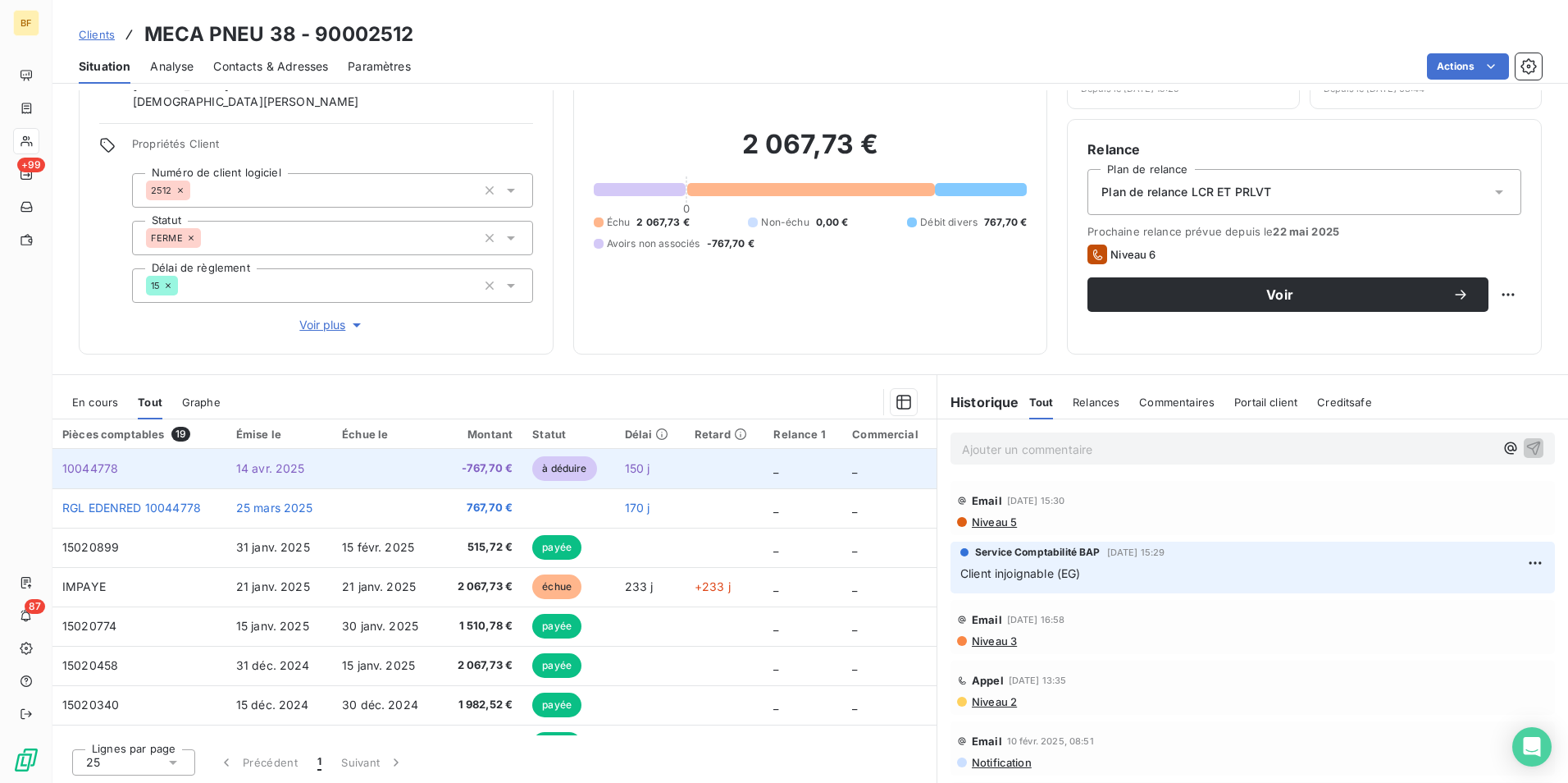
scroll to position [98, 0]
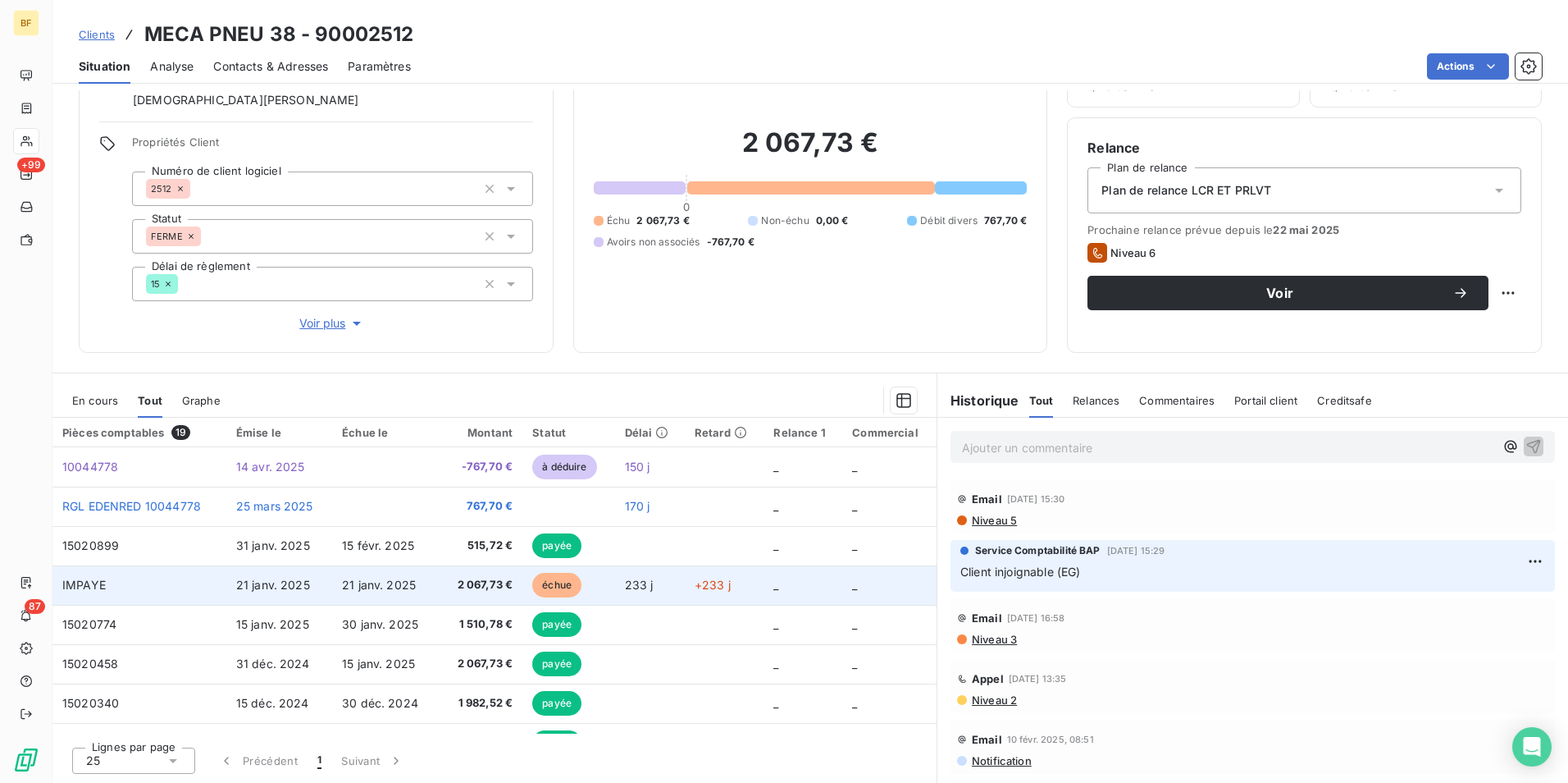
click at [454, 588] on span "2 067,73 €" at bounding box center [480, 584] width 66 height 17
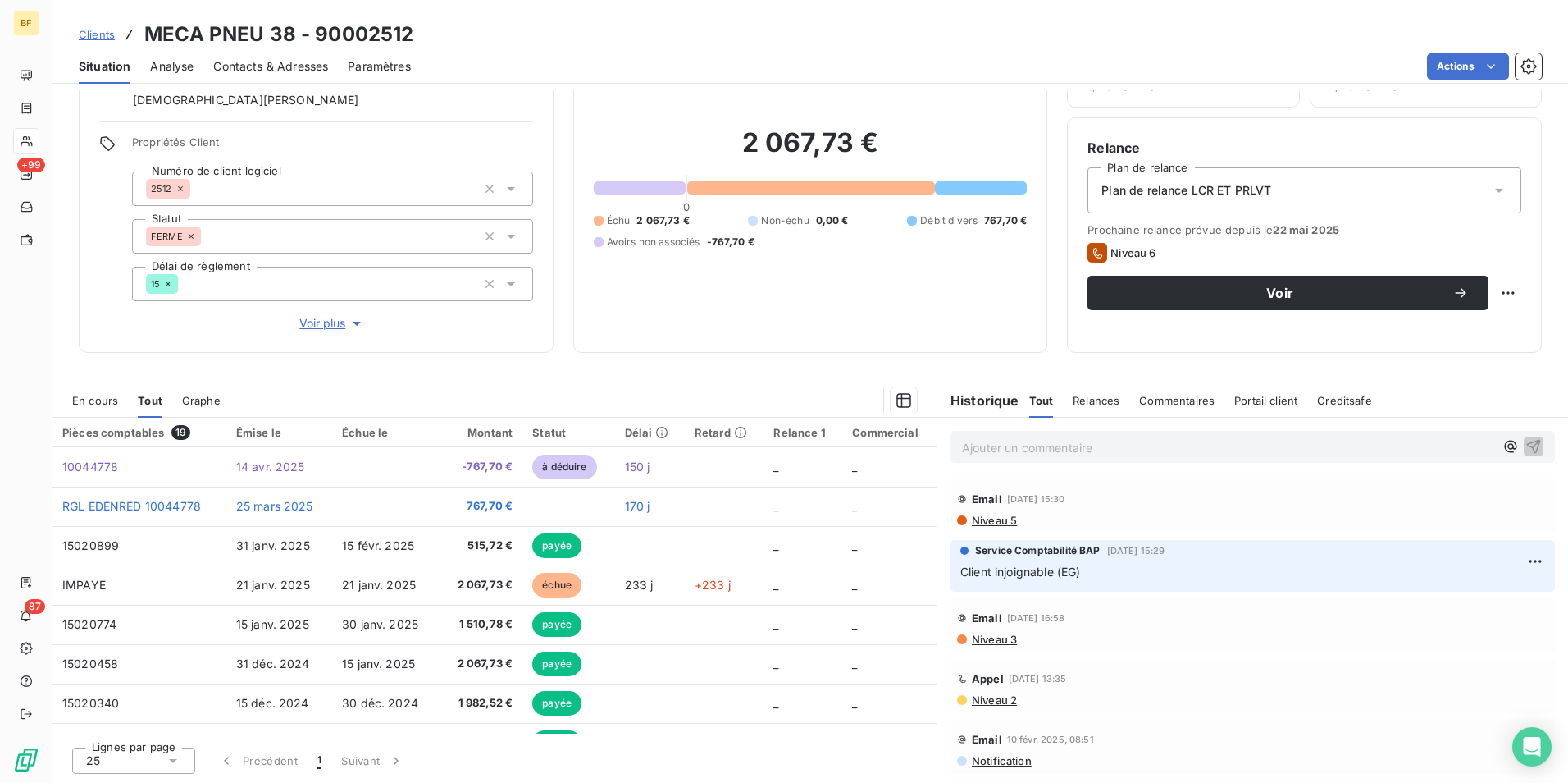
click at [972, 643] on span "Niveau 3" at bounding box center [994, 639] width 47 height 13
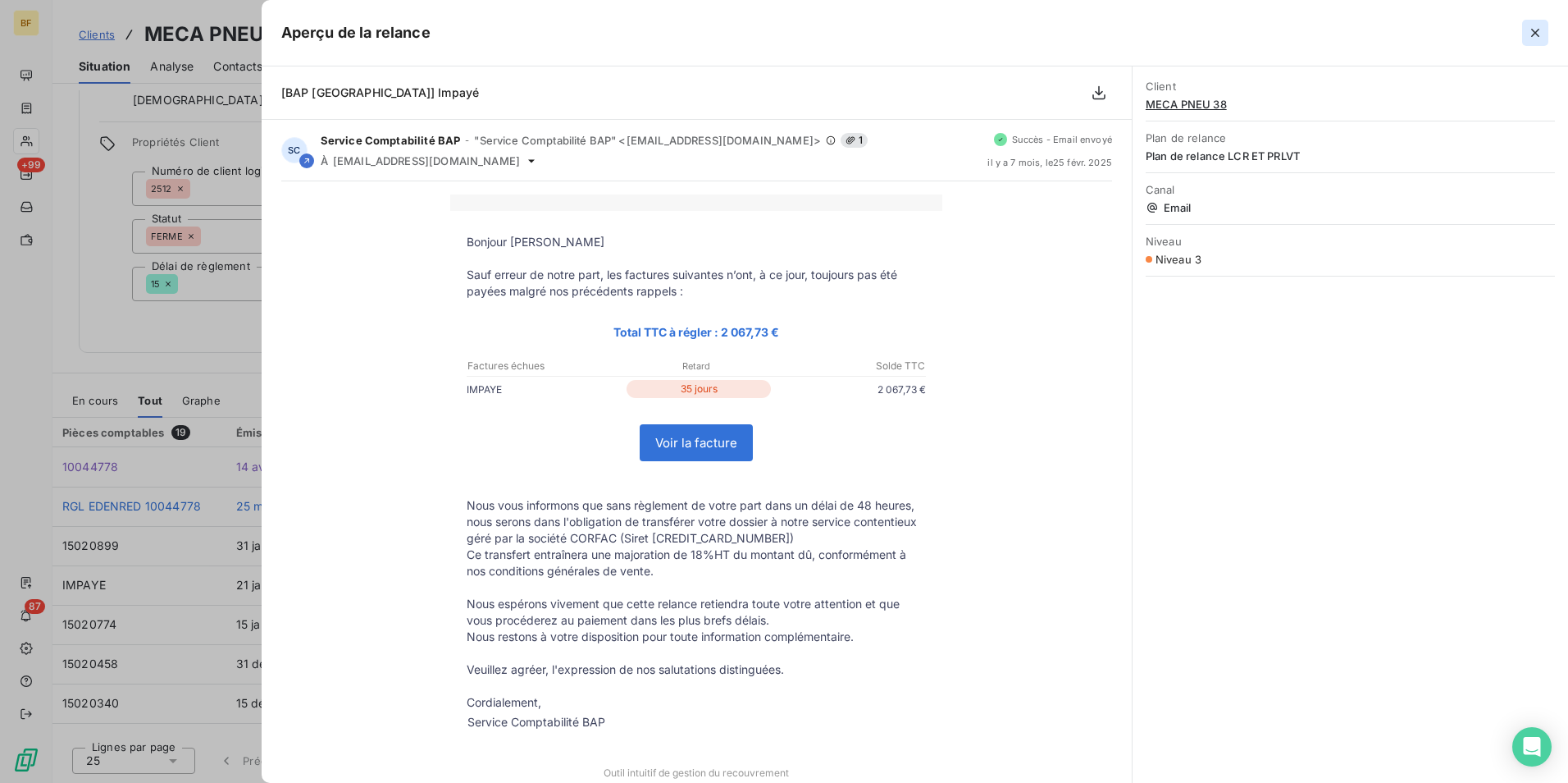
click at [1532, 35] on icon "button" at bounding box center [1535, 33] width 8 height 8
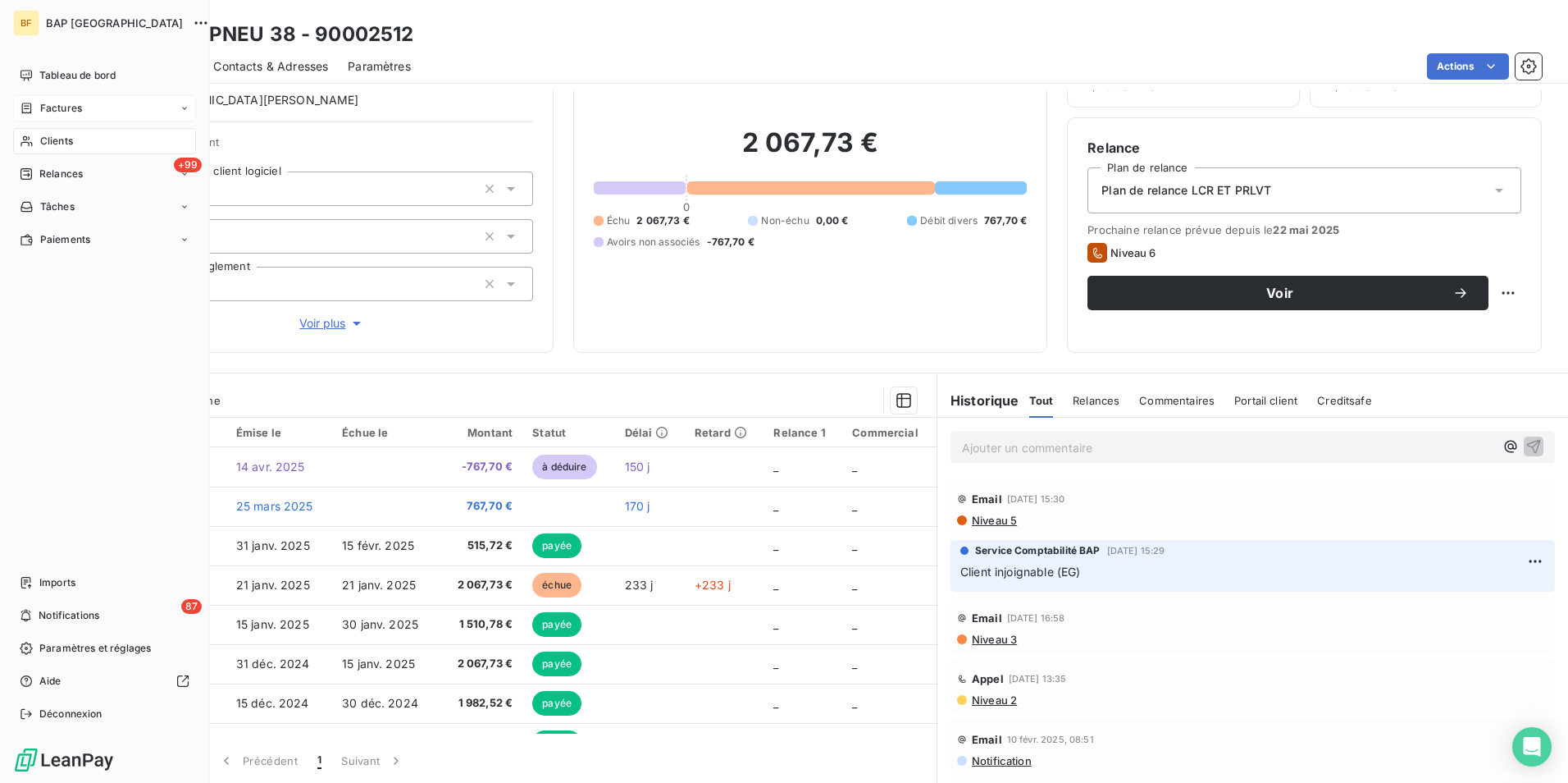
drag, startPoint x: 64, startPoint y: 72, endPoint x: 63, endPoint y: 117, distance: 45.0
click at [64, 72] on span "Tableau de bord" at bounding box center [77, 76] width 76 height 15
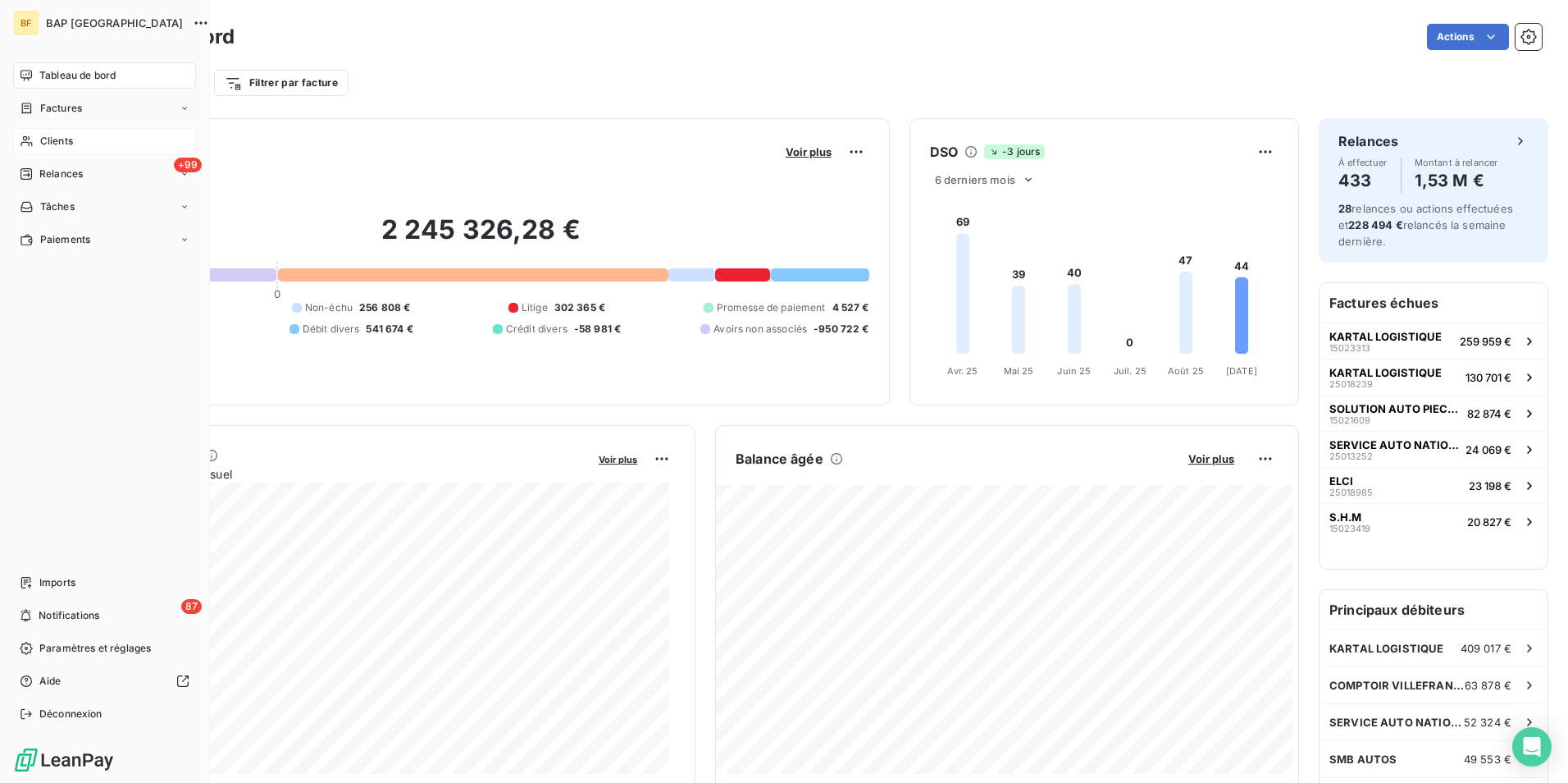
click at [40, 143] on span "Clients" at bounding box center [56, 141] width 33 height 15
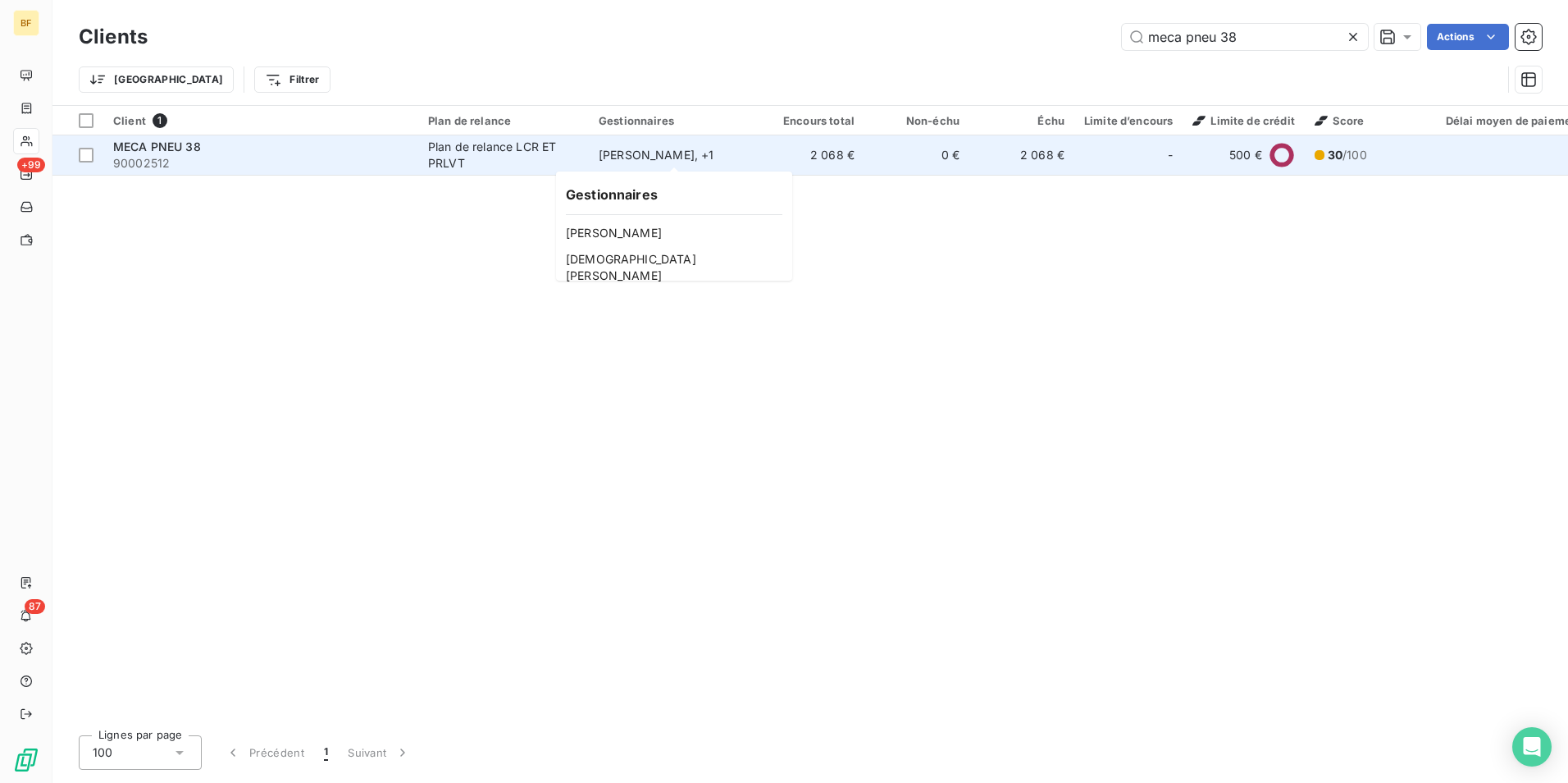
click at [714, 159] on div "Ayadi Ardhaoui , + 1" at bounding box center [675, 155] width 151 height 17
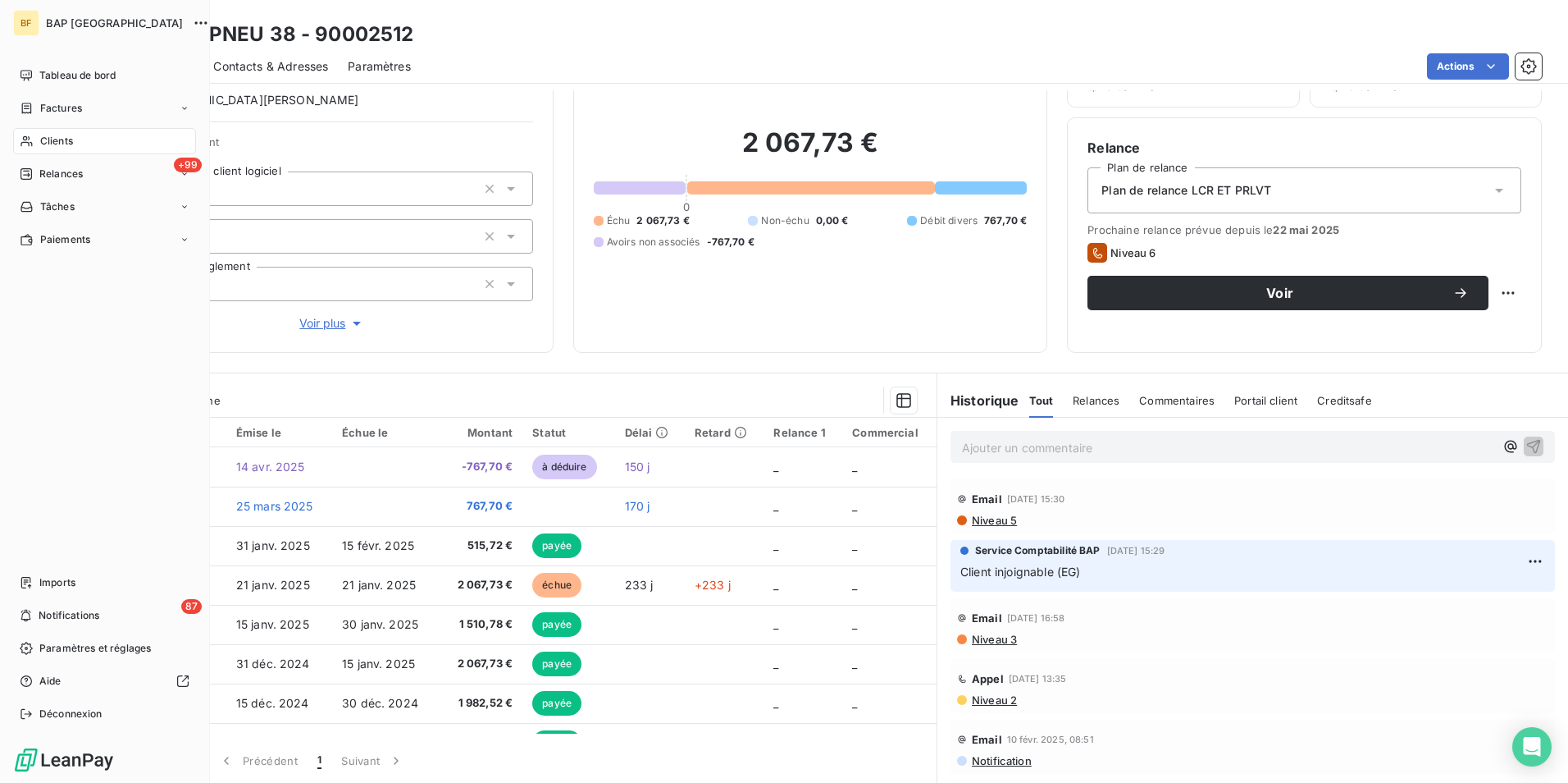
click at [35, 138] on div "Clients" at bounding box center [105, 141] width 183 height 26
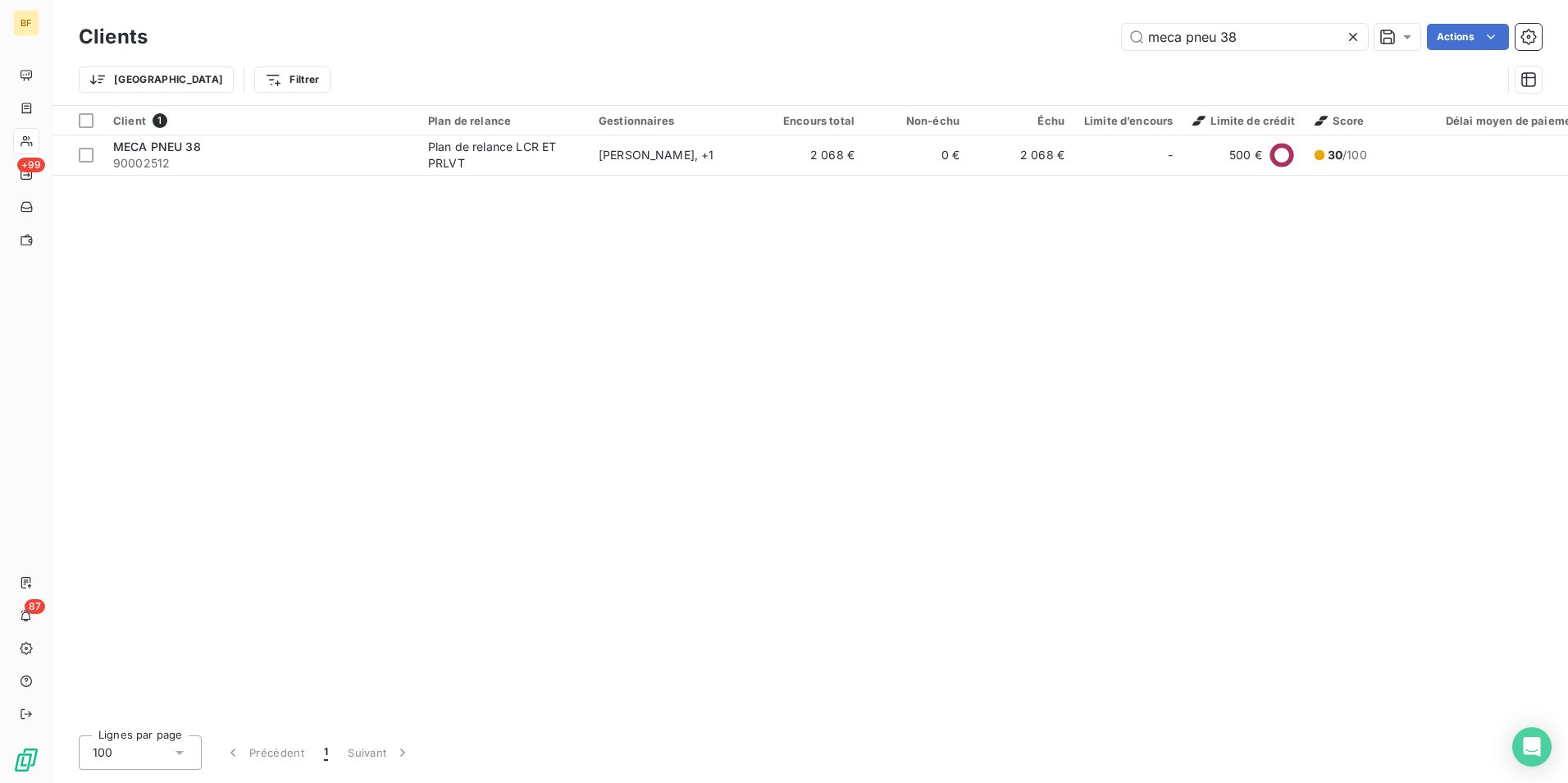
drag, startPoint x: 1241, startPoint y: 39, endPoint x: 1090, endPoint y: 40, distance: 151.0
click at [1090, 40] on div "meca pneu 38 Actions" at bounding box center [854, 37] width 1375 height 26
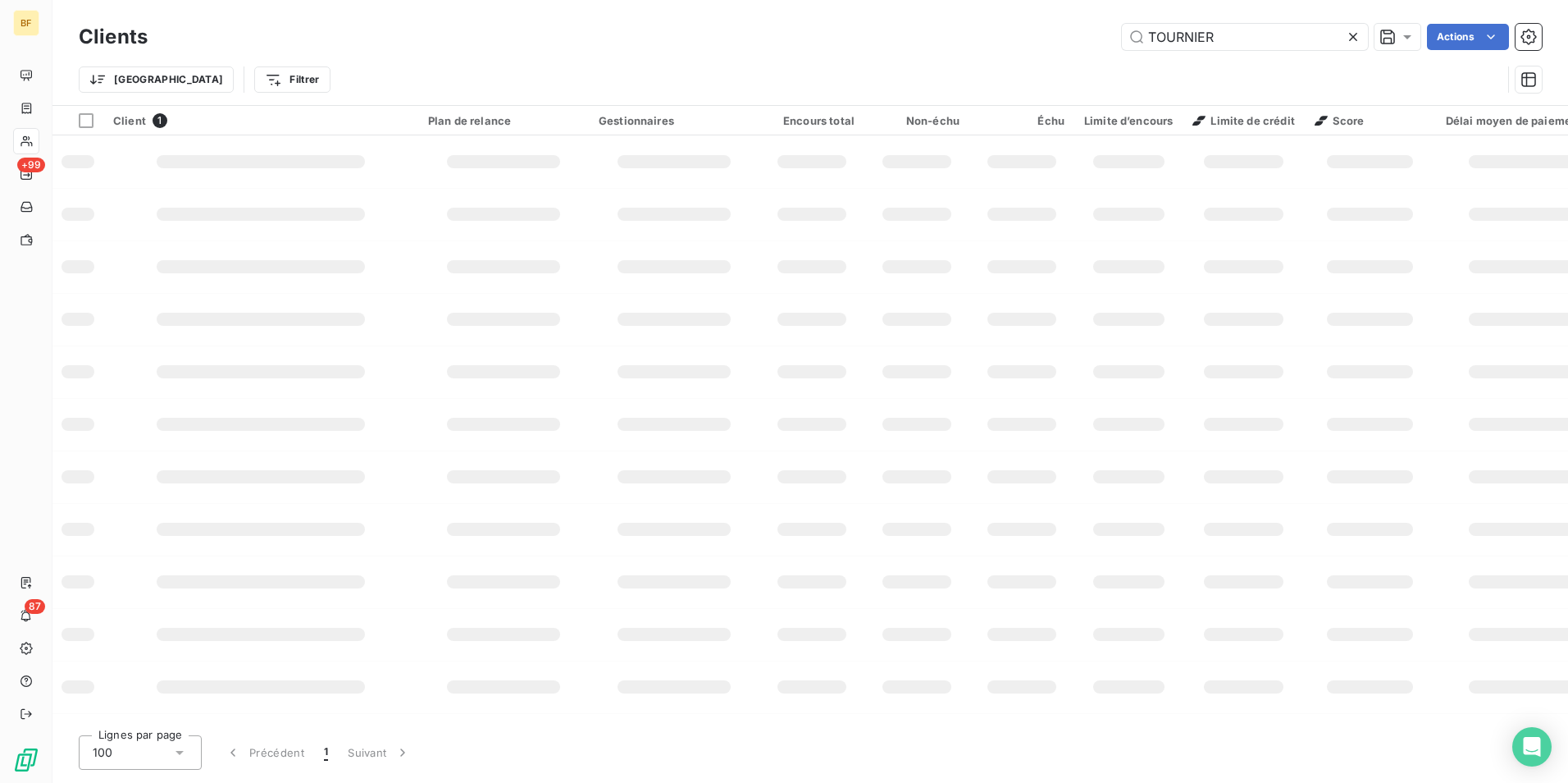
type input "TOURNIER"
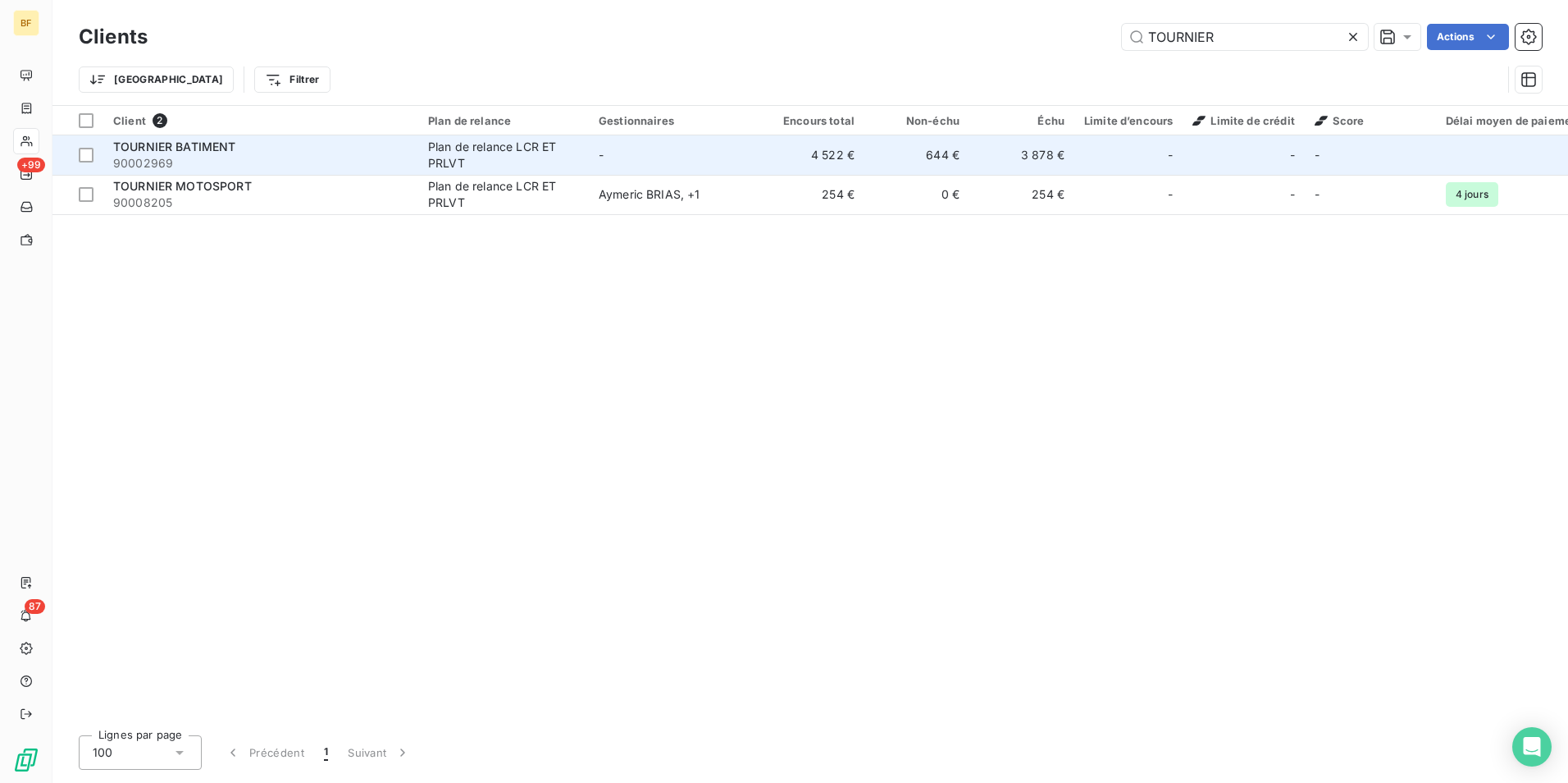
click at [228, 149] on span "TOURNIER BATIMENT" at bounding box center [175, 147] width 123 height 14
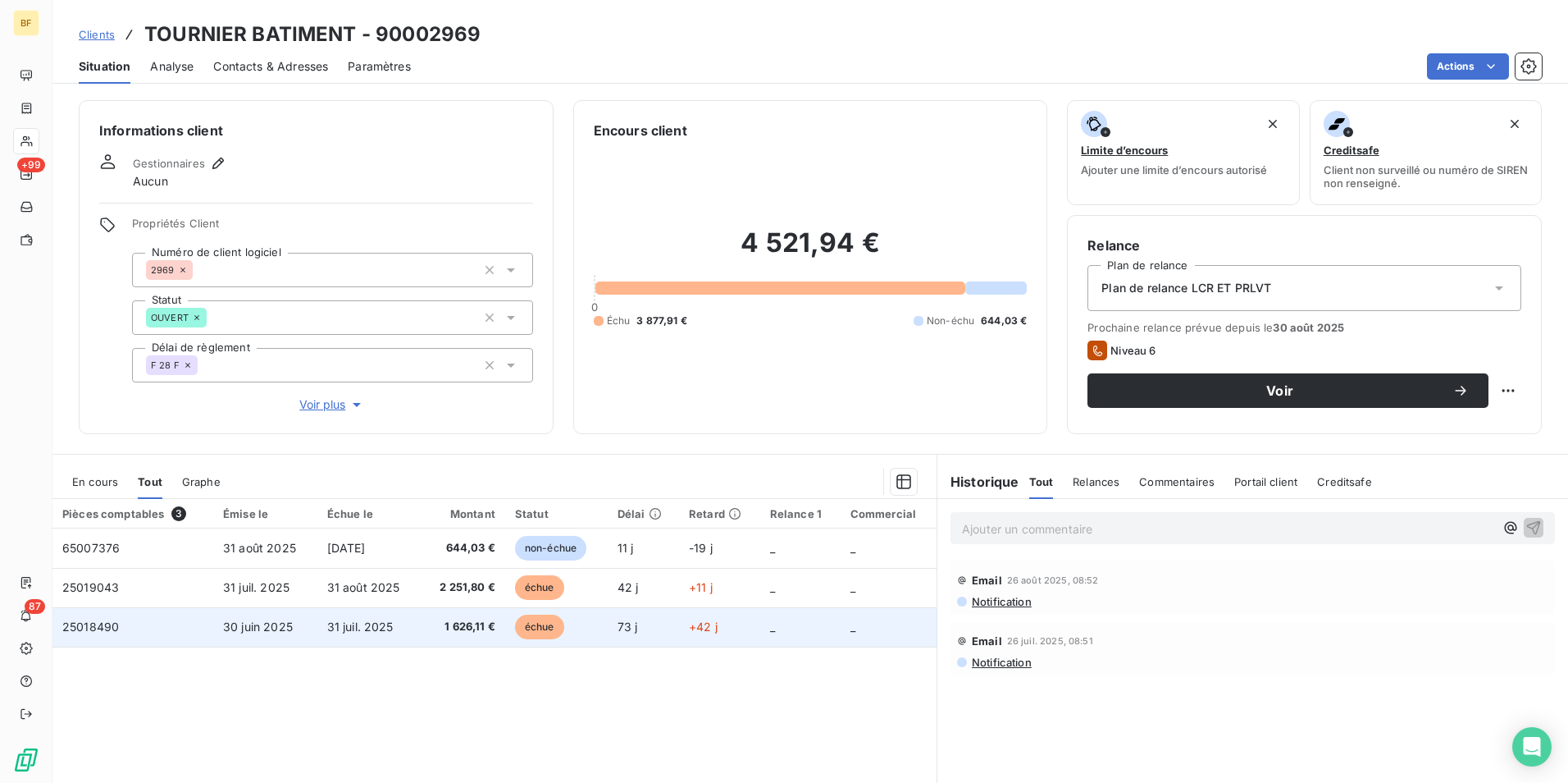
click at [364, 626] on span "31 juil. 2025" at bounding box center [361, 627] width 67 height 14
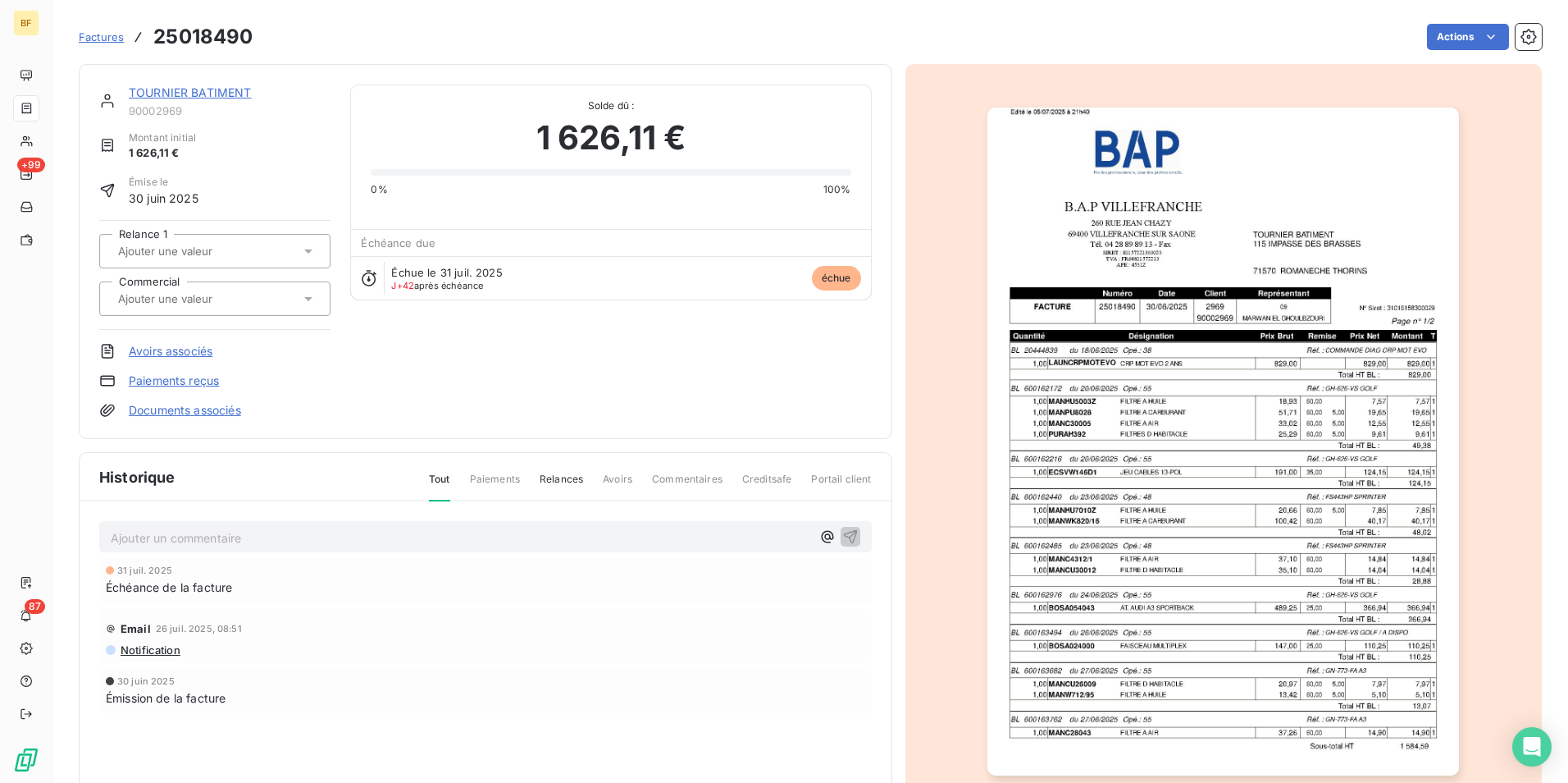
click at [1220, 384] on img "button" at bounding box center [1223, 441] width 472 height 668
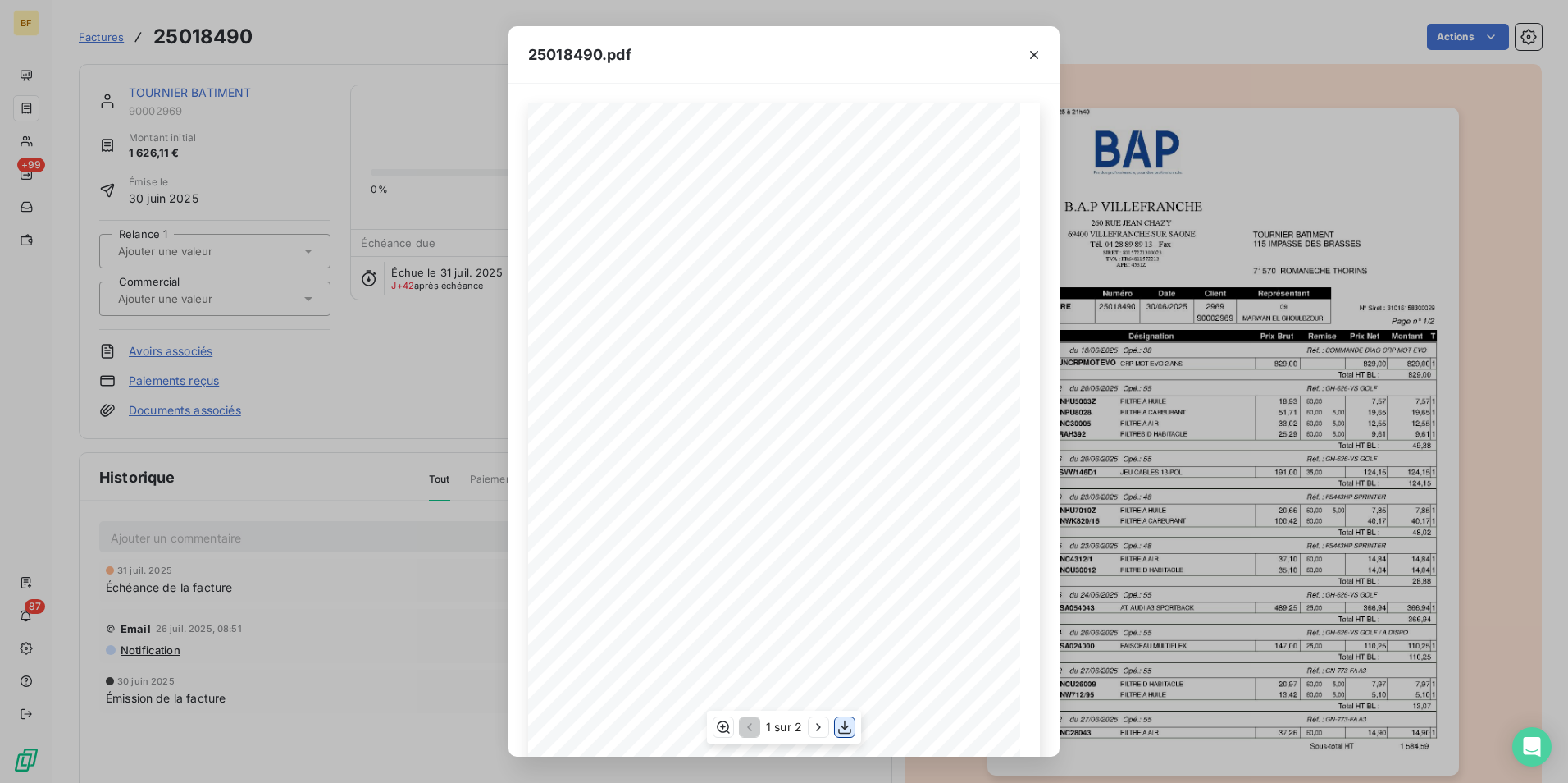
click at [840, 728] on icon "button" at bounding box center [844, 727] width 17 height 17
click at [688, 10] on div "25018490.pdf B.A.P VILLEFRANCHE TOURNIER BATIMENT 260 RUE JEAN CHAZY 115 IMPASS…" at bounding box center [784, 391] width 1568 height 783
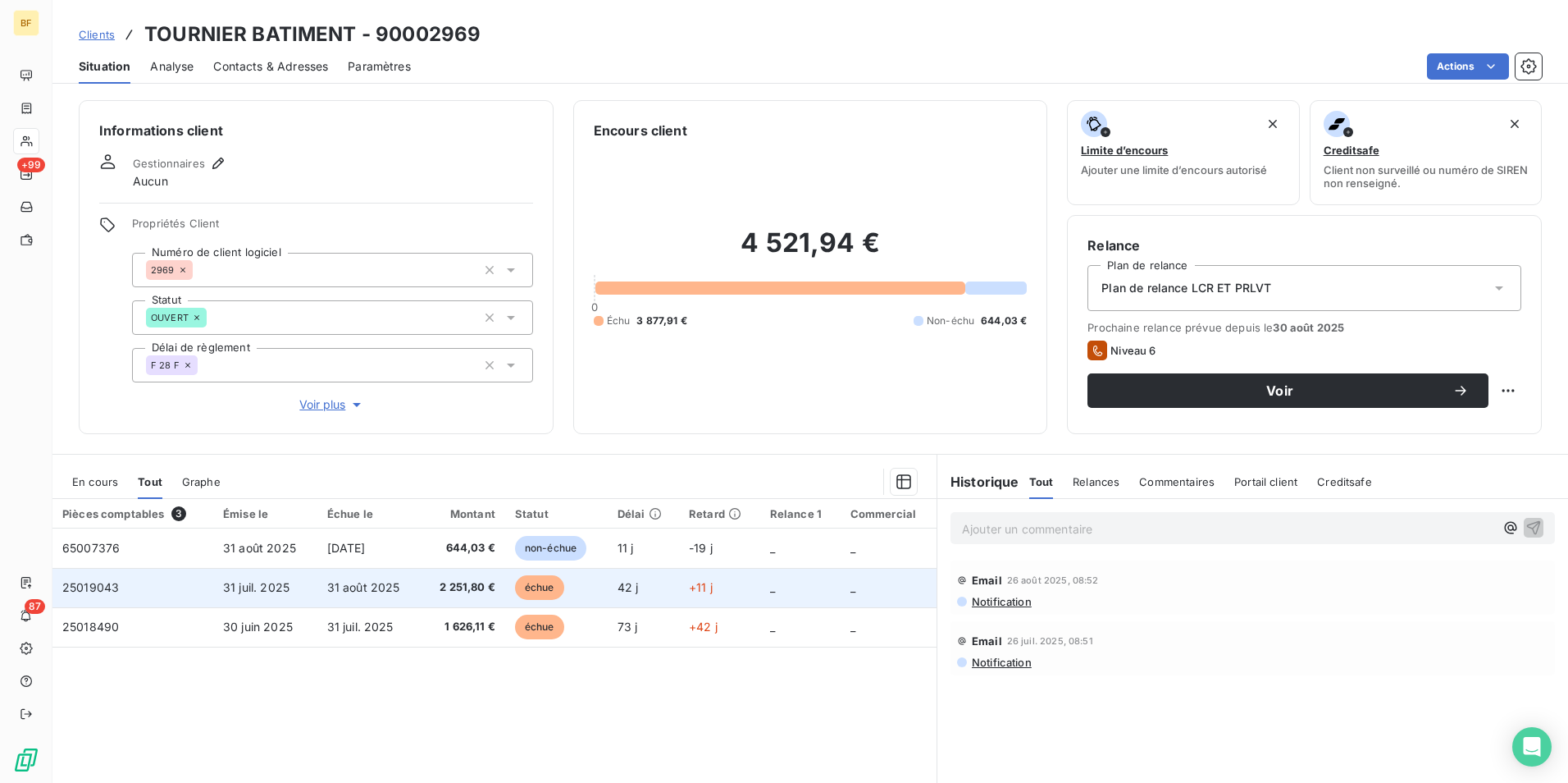
click at [427, 591] on td "2 251,80 €" at bounding box center [463, 587] width 84 height 40
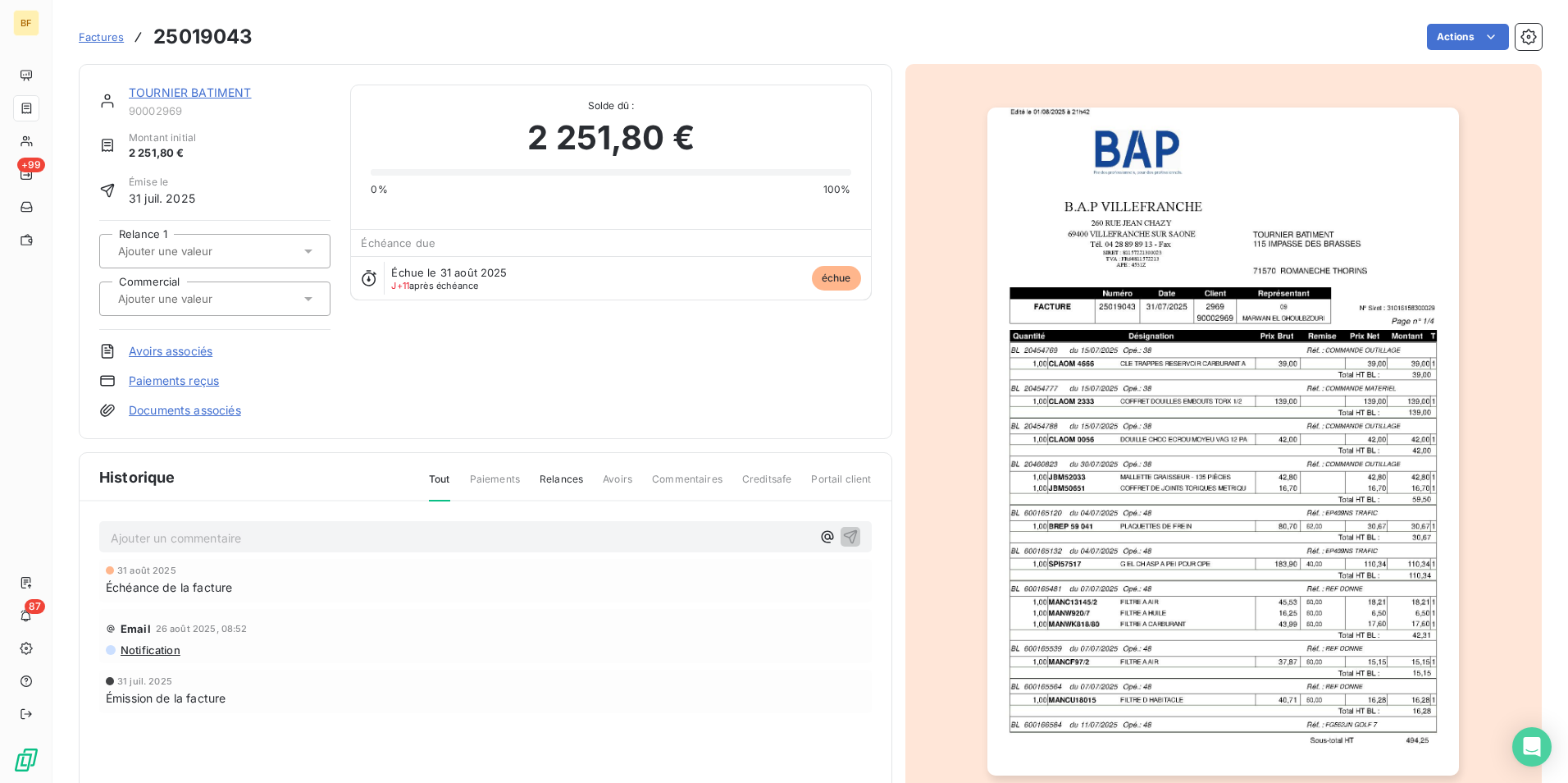
click at [1272, 474] on img "button" at bounding box center [1223, 441] width 472 height 668
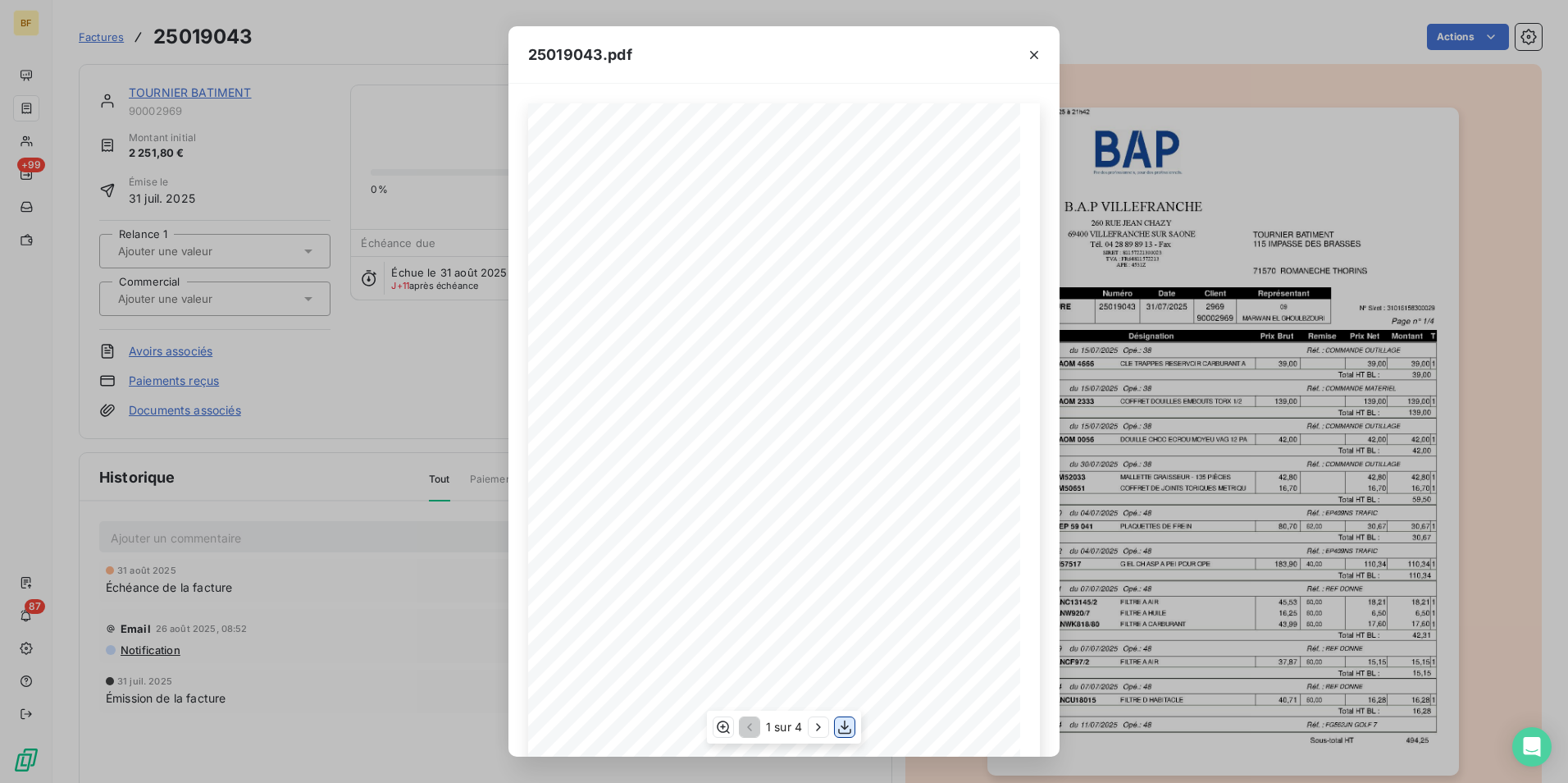
click at [842, 729] on icon "button" at bounding box center [844, 727] width 17 height 17
drag, startPoint x: 377, startPoint y: 45, endPoint x: 353, endPoint y: 44, distance: 24.0
click at [365, 44] on div "25019043.pdf B.A.P VILLEFRANCHE TOURNIER BATIMENT 260 RUE JEAN CHAZY 115 IMPASS…" at bounding box center [784, 391] width 1568 height 783
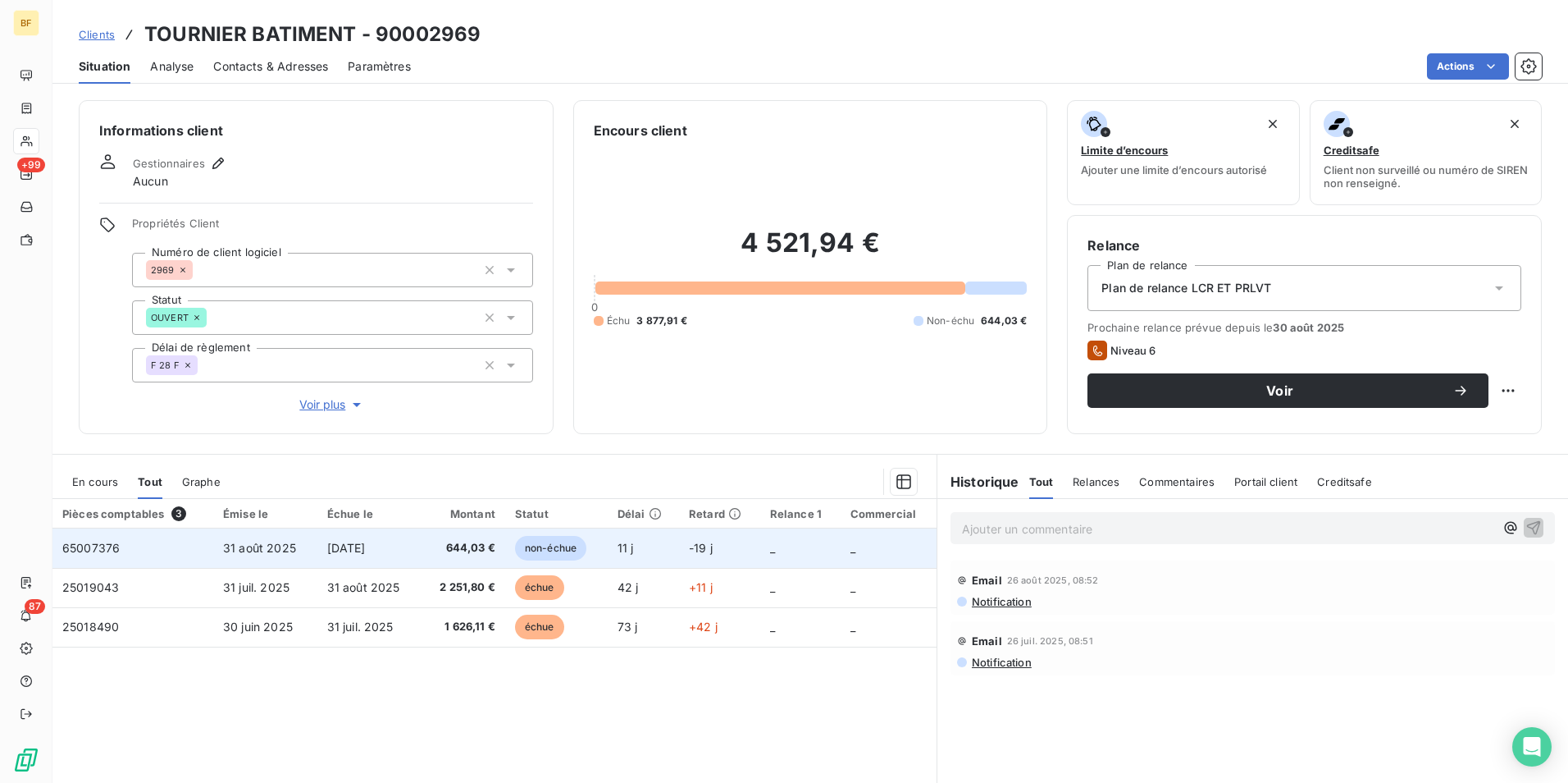
click at [441, 540] on span "644,03 €" at bounding box center [463, 547] width 65 height 17
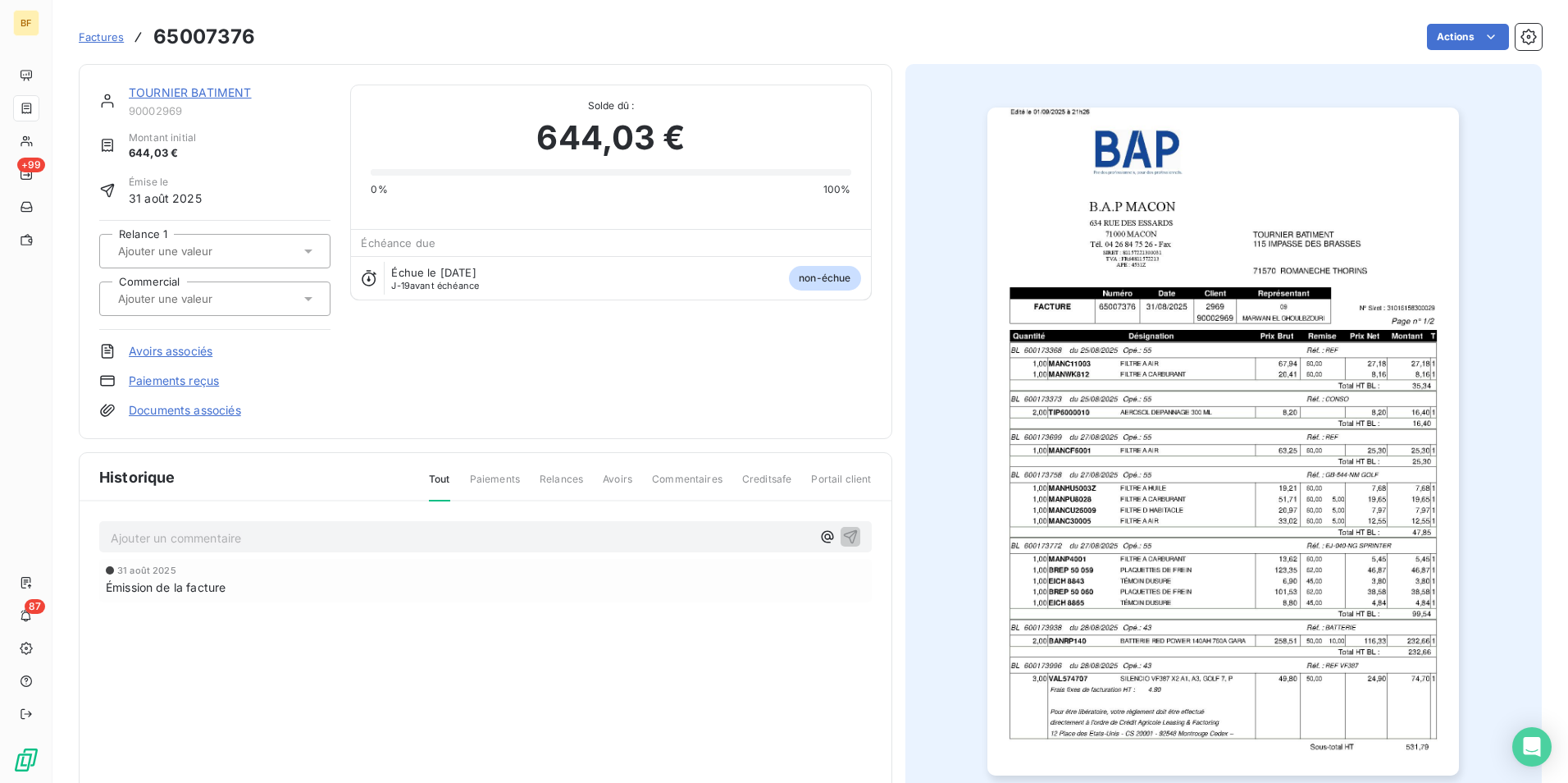
click at [1246, 445] on img "button" at bounding box center [1223, 441] width 472 height 668
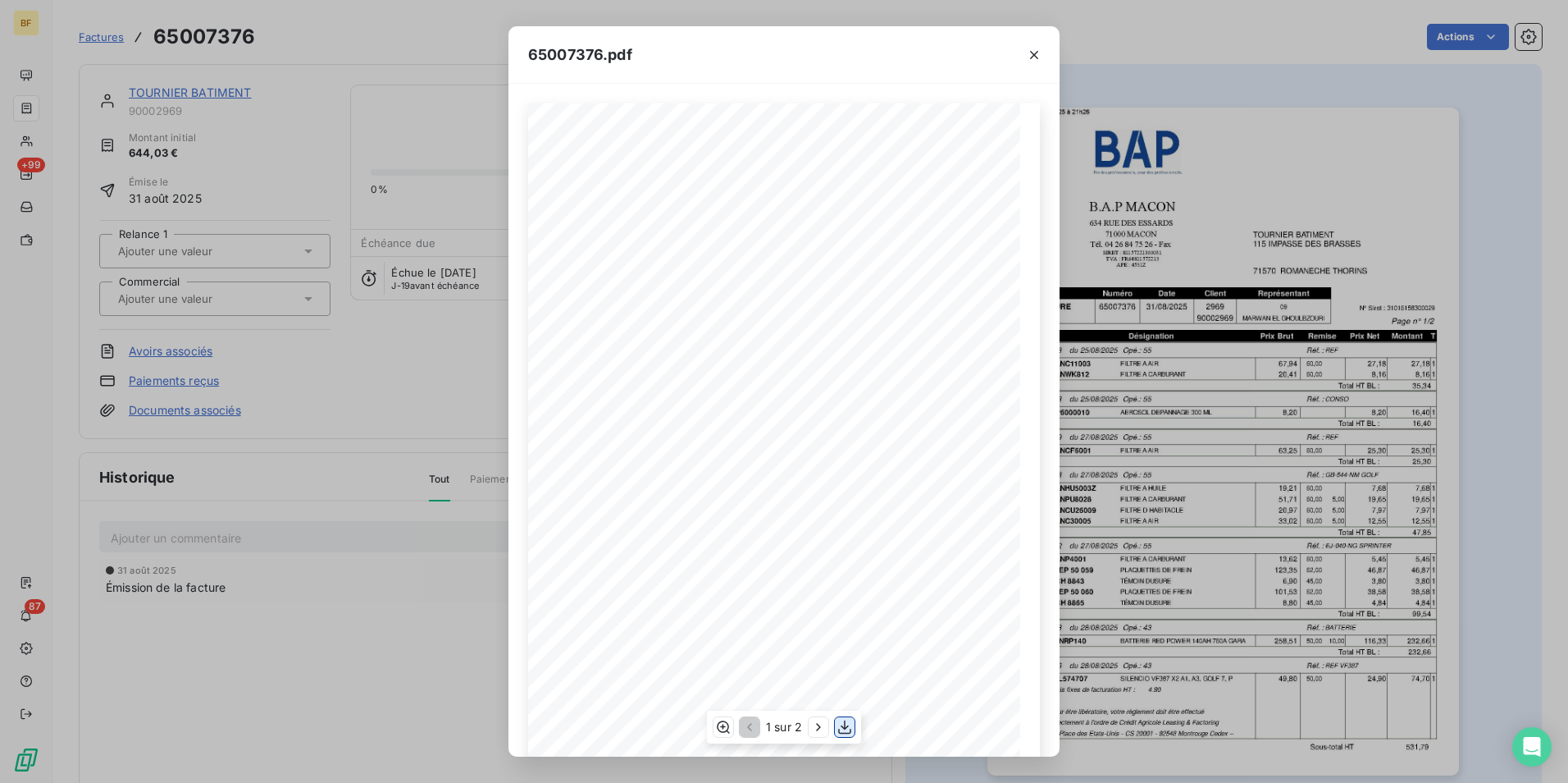
click at [836, 726] on icon "button" at bounding box center [844, 727] width 17 height 17
drag, startPoint x: 384, startPoint y: 52, endPoint x: 361, endPoint y: 43, distance: 24.7
click at [379, 48] on div "65007376.pdf B.A.P MACON TOURNIER BATIMENT 634 RUE DES ESSARDS 115 IMPASSE DES …" at bounding box center [784, 391] width 1568 height 783
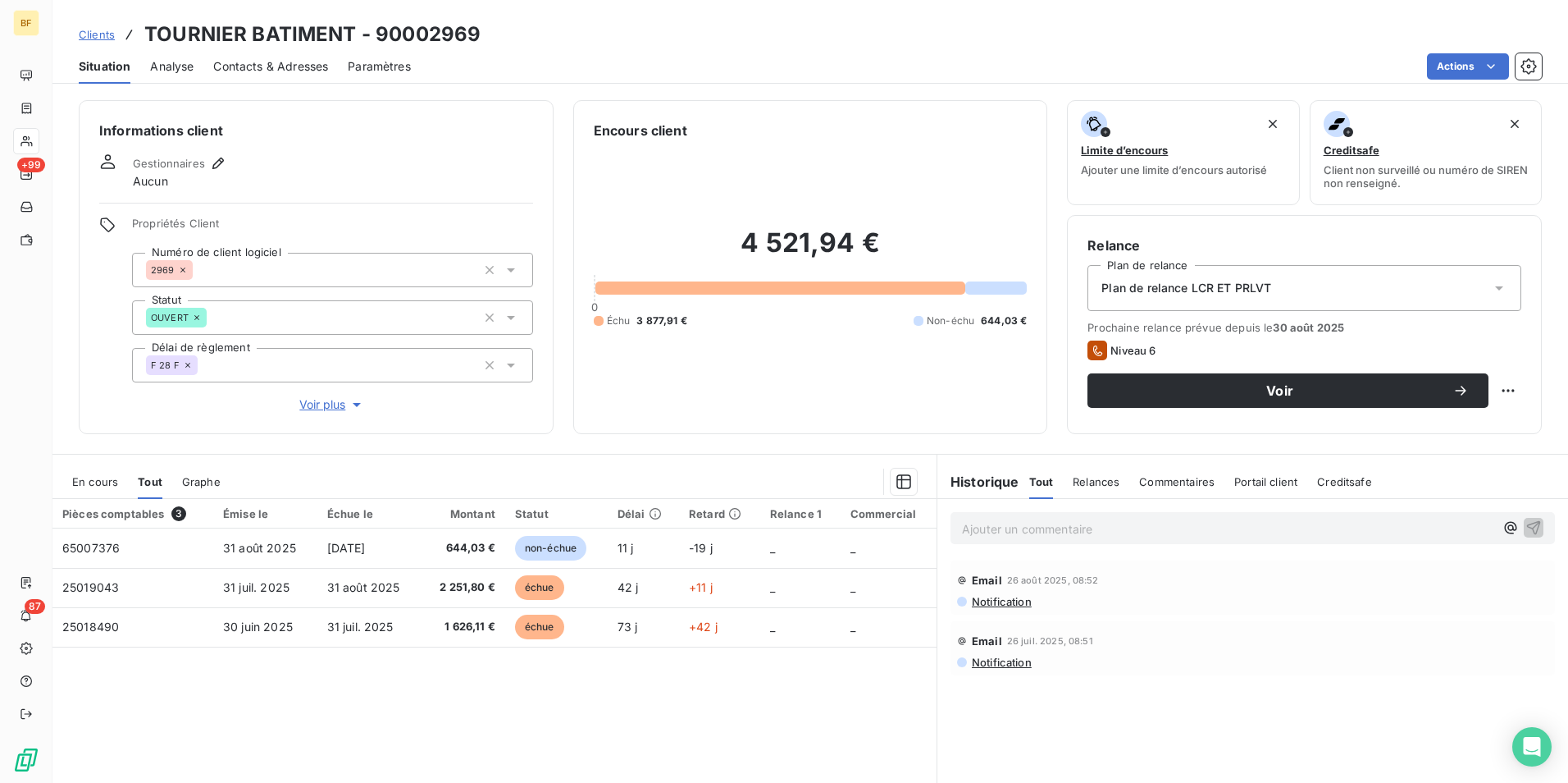
click at [1008, 526] on p "Ajouter un commentaire ﻿" at bounding box center [1228, 528] width 532 height 20
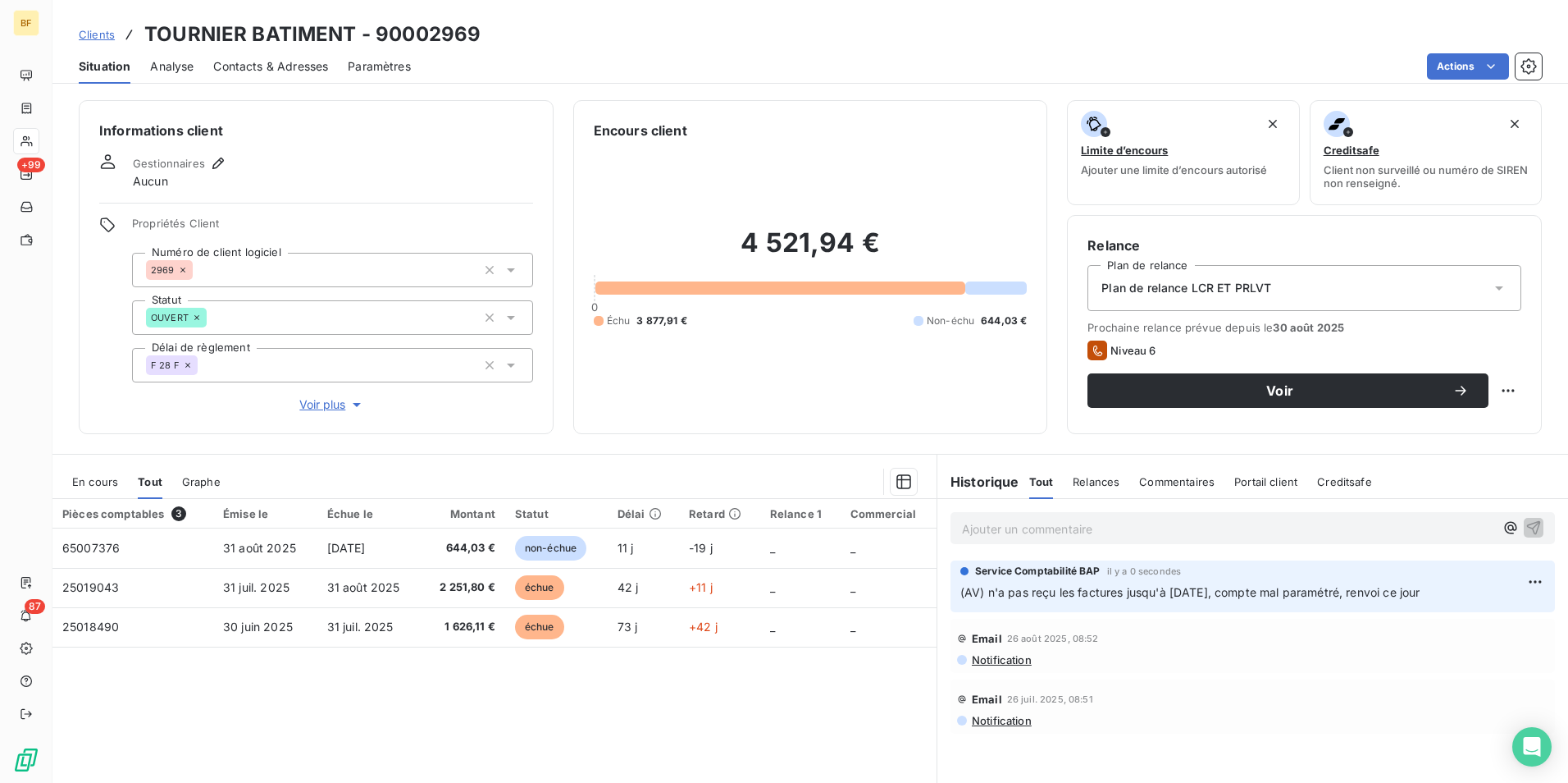
click at [1250, 311] on div "Relance Plan de relance Plan de relance LCR ET PRLVT Prochaine relance prévue d…" at bounding box center [1304, 324] width 434 height 178
click at [1257, 301] on div "Plan de relance LCR ET PRLVT" at bounding box center [1304, 288] width 434 height 46
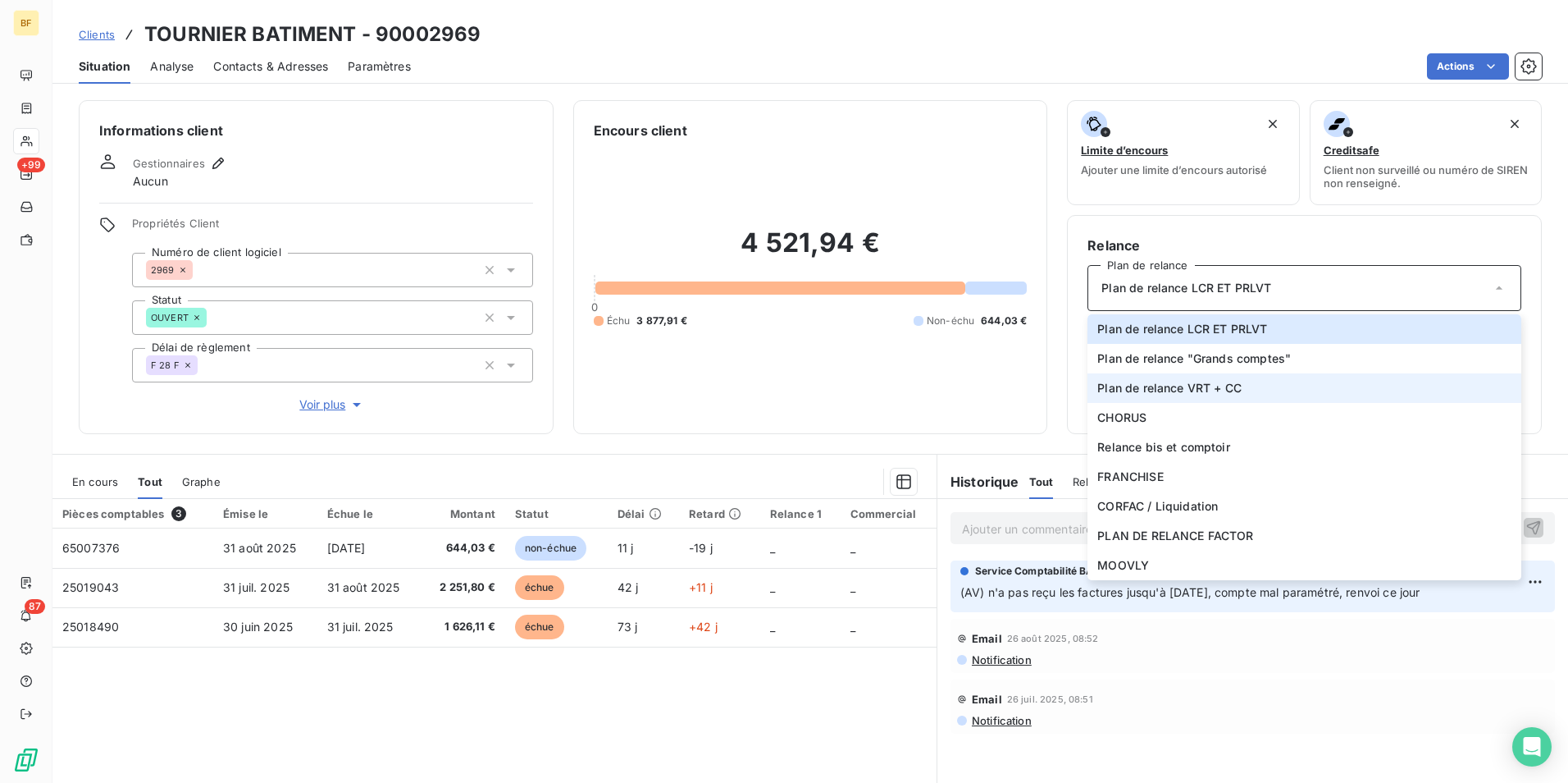
click at [1223, 388] on span "Plan de relance VRT + CC" at bounding box center [1169, 388] width 144 height 17
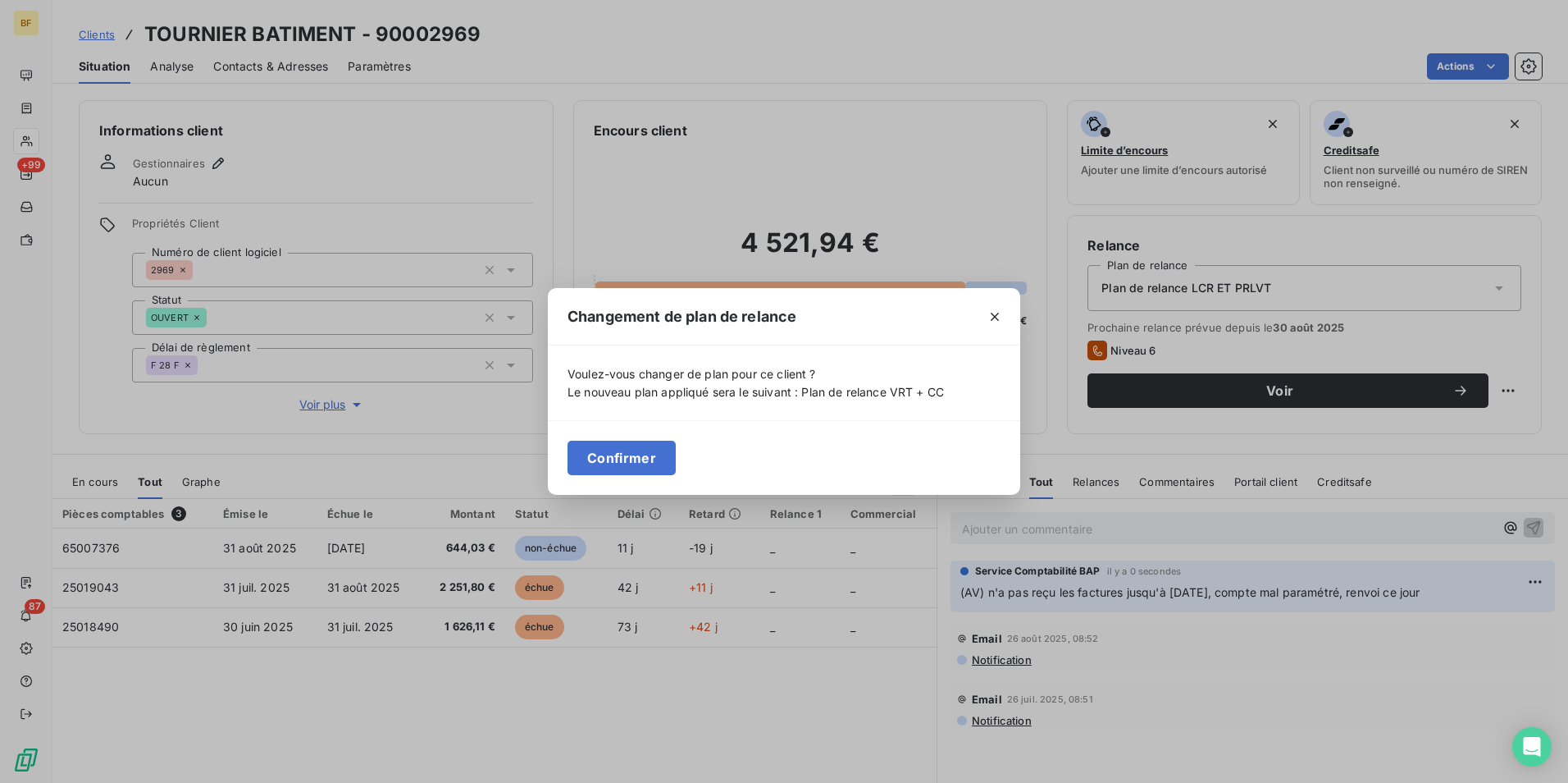
click at [652, 461] on button "Confirmer" at bounding box center [621, 457] width 108 height 34
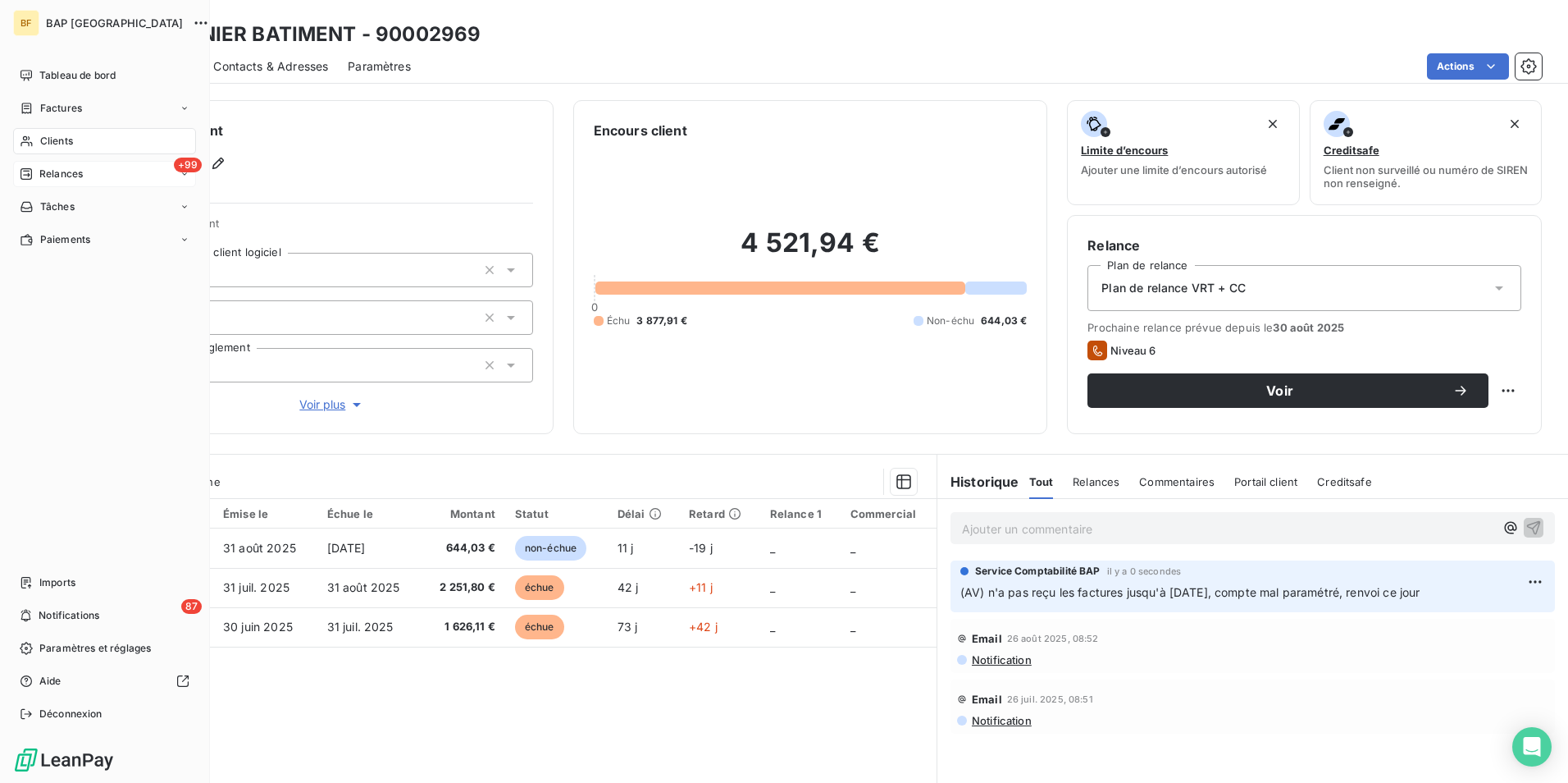
drag, startPoint x: 48, startPoint y: 134, endPoint x: 141, endPoint y: 185, distance: 106.1
click at [48, 134] on span "Clients" at bounding box center [56, 141] width 33 height 15
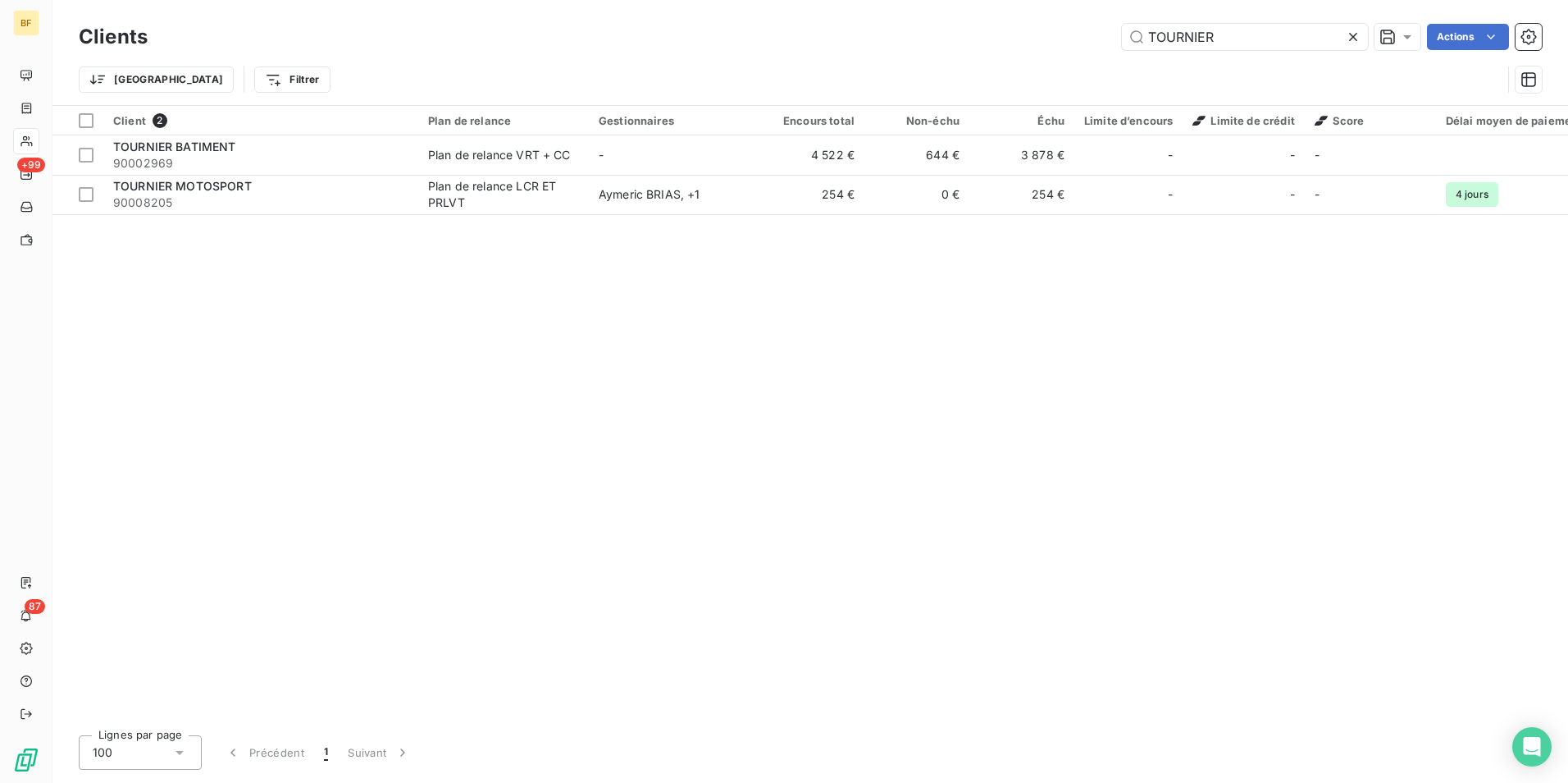
drag, startPoint x: 1244, startPoint y: 37, endPoint x: 1103, endPoint y: 18, distance: 142.3
click at [1103, 18] on div "Clients TOURNIER Actions Trier Filtrer" at bounding box center [811, 53] width 1516 height 105
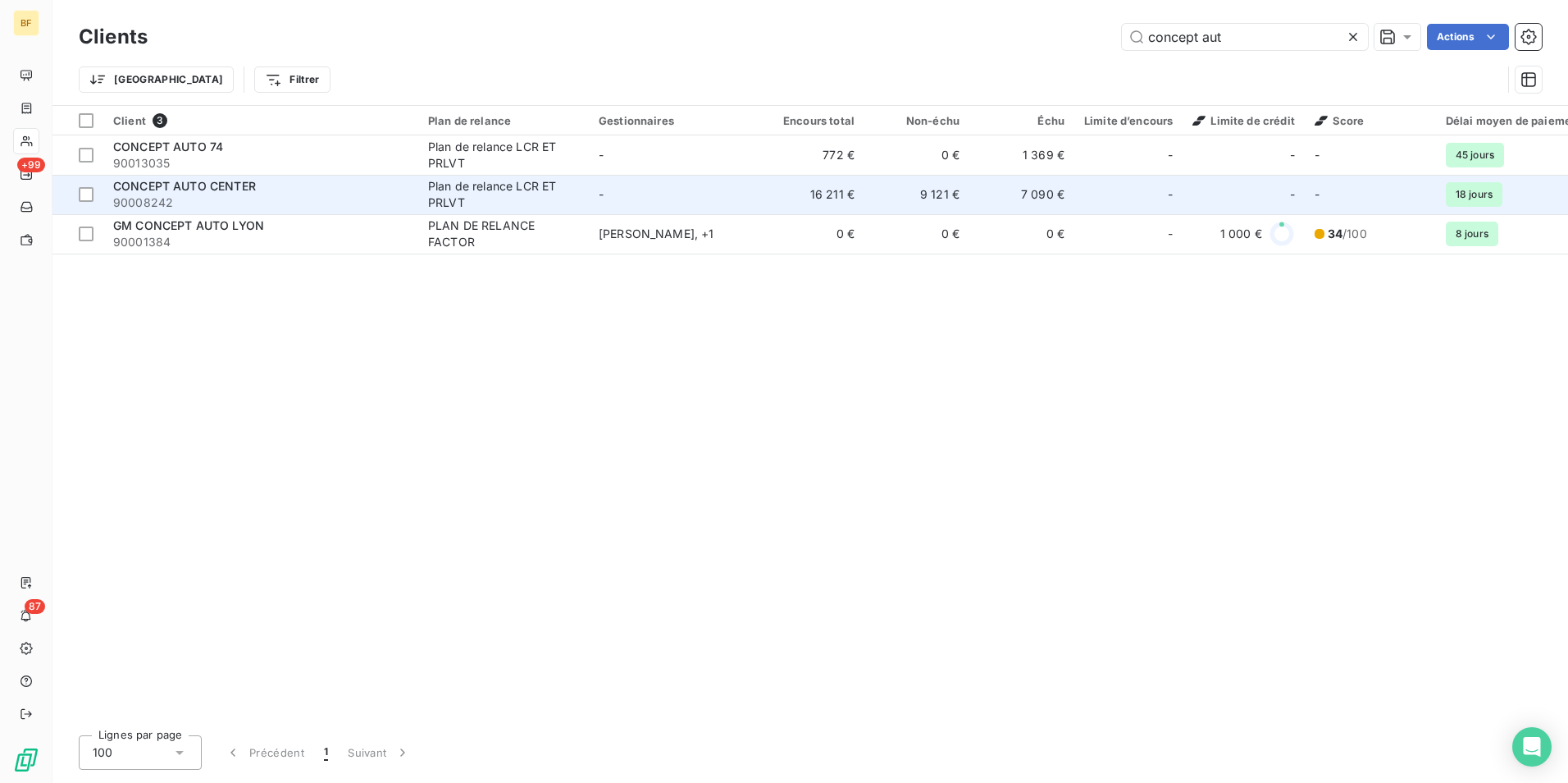
type input "concept aut"
click at [315, 189] on div "CONCEPT AUTO CENTER" at bounding box center [261, 186] width 295 height 17
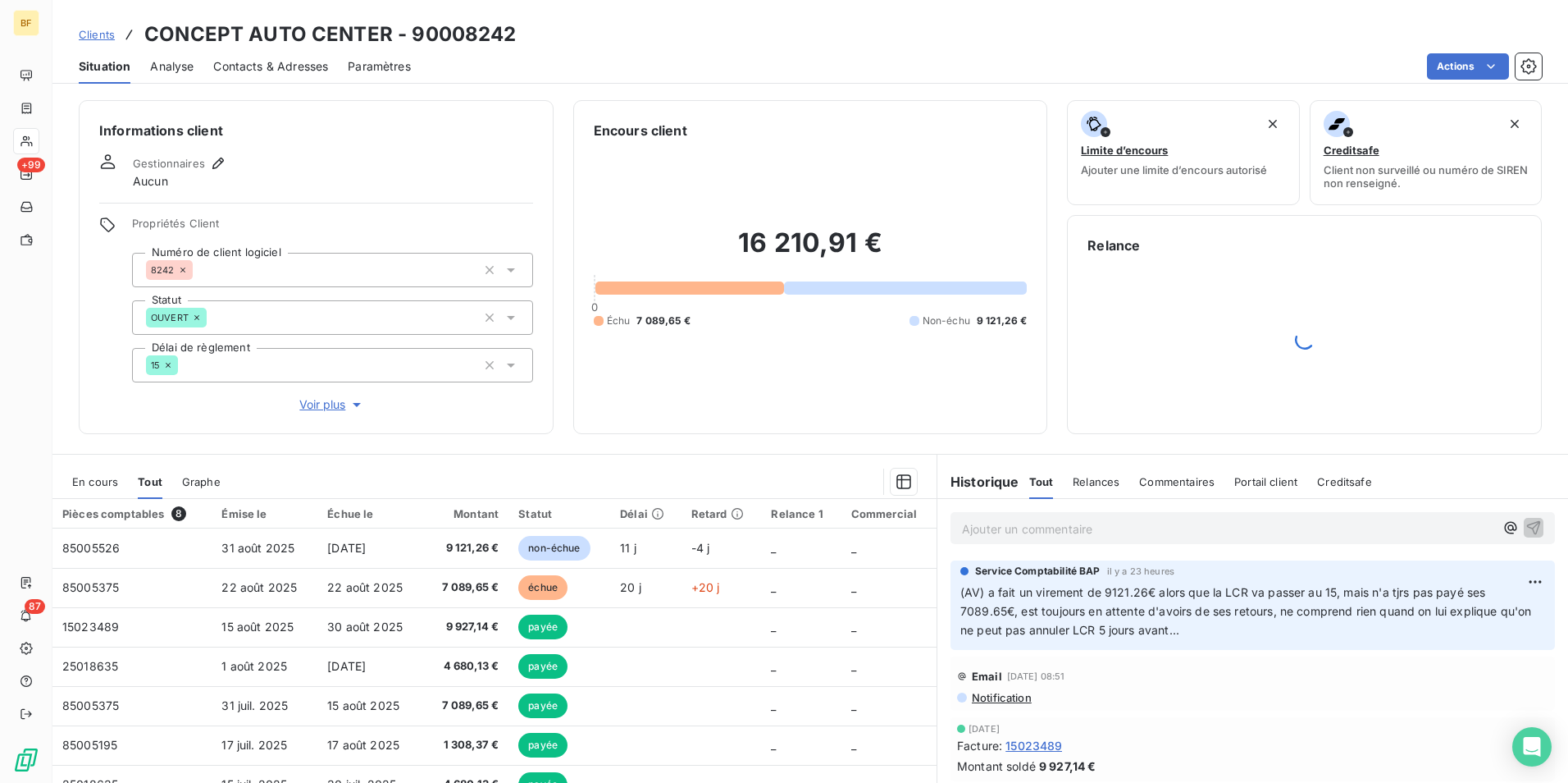
click at [307, 56] on div "Contacts & Adresses" at bounding box center [271, 66] width 115 height 34
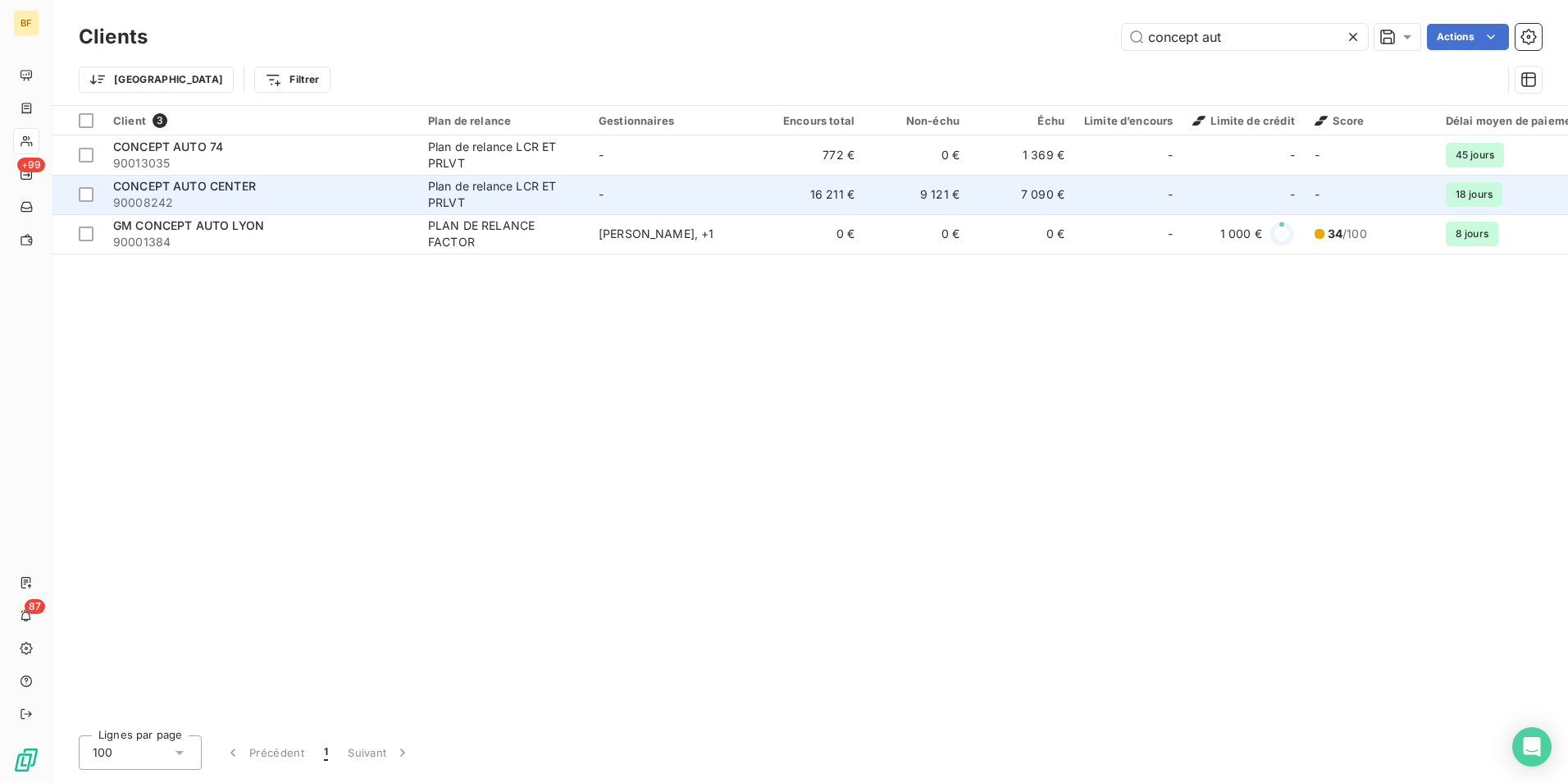
click at [257, 191] on div "CONCEPT AUTO CENTER" at bounding box center [261, 186] width 295 height 17
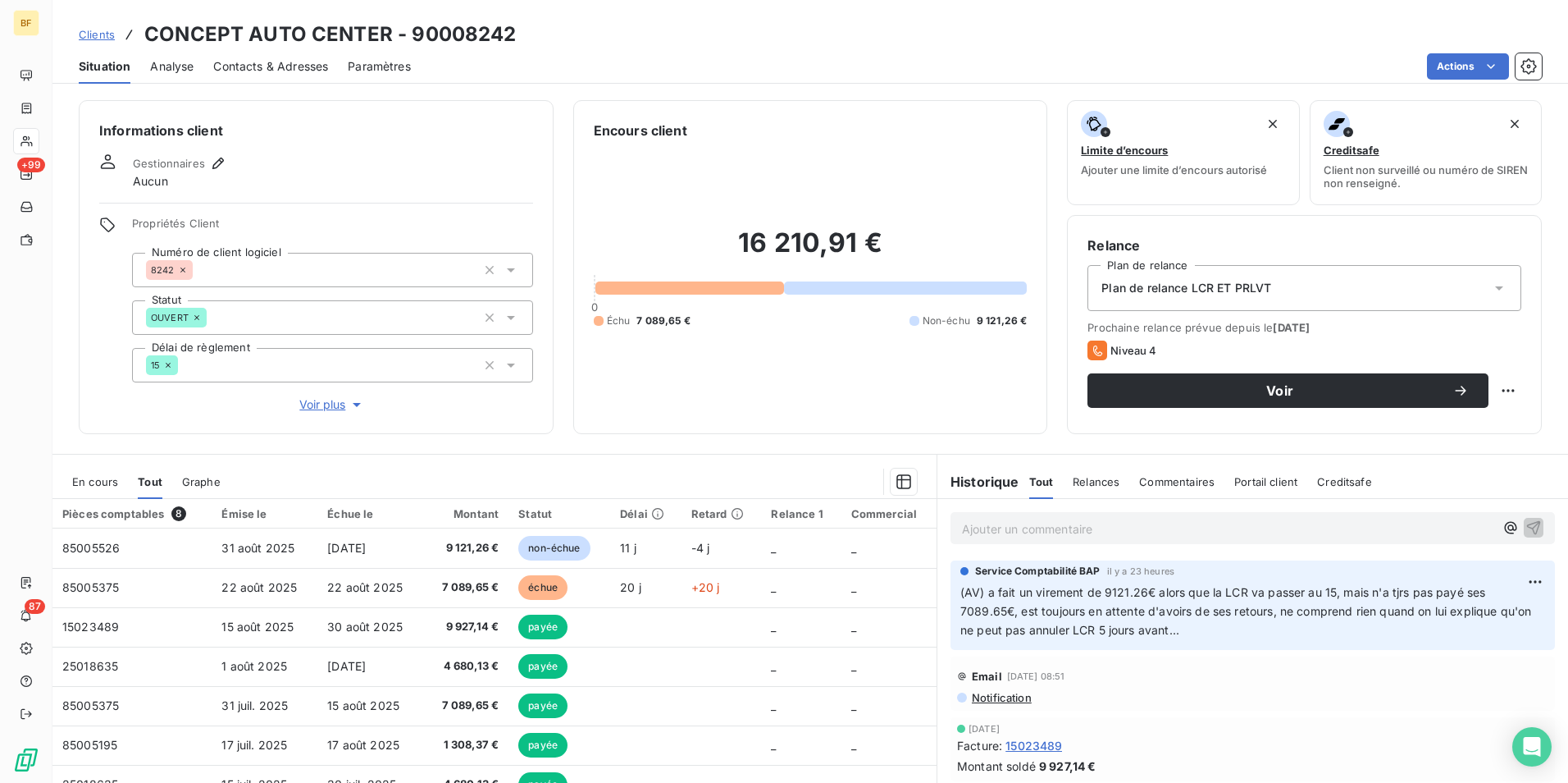
click at [269, 72] on span "Contacts & Adresses" at bounding box center [271, 66] width 115 height 17
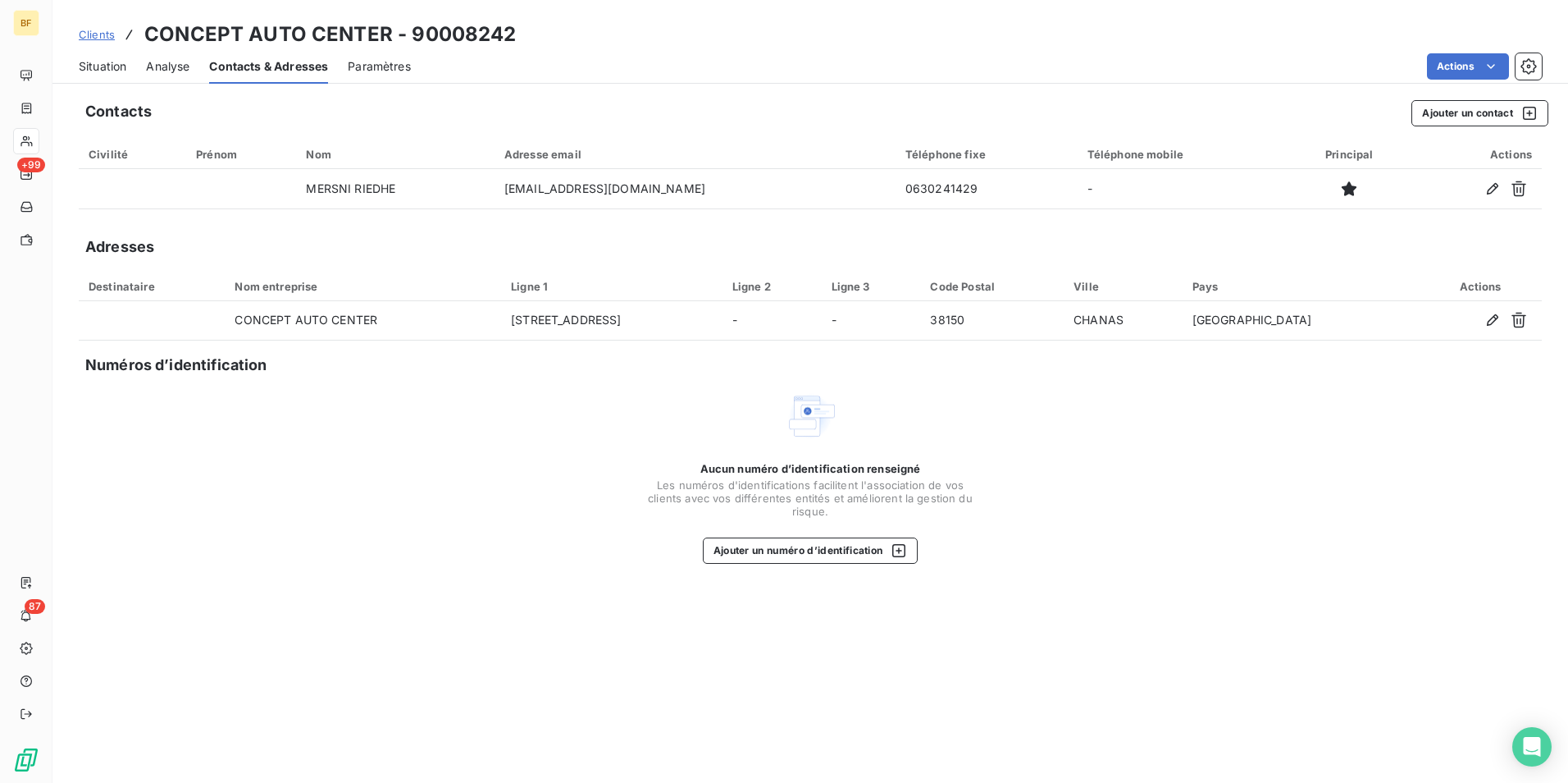
click at [124, 56] on div "Situation" at bounding box center [103, 66] width 47 height 34
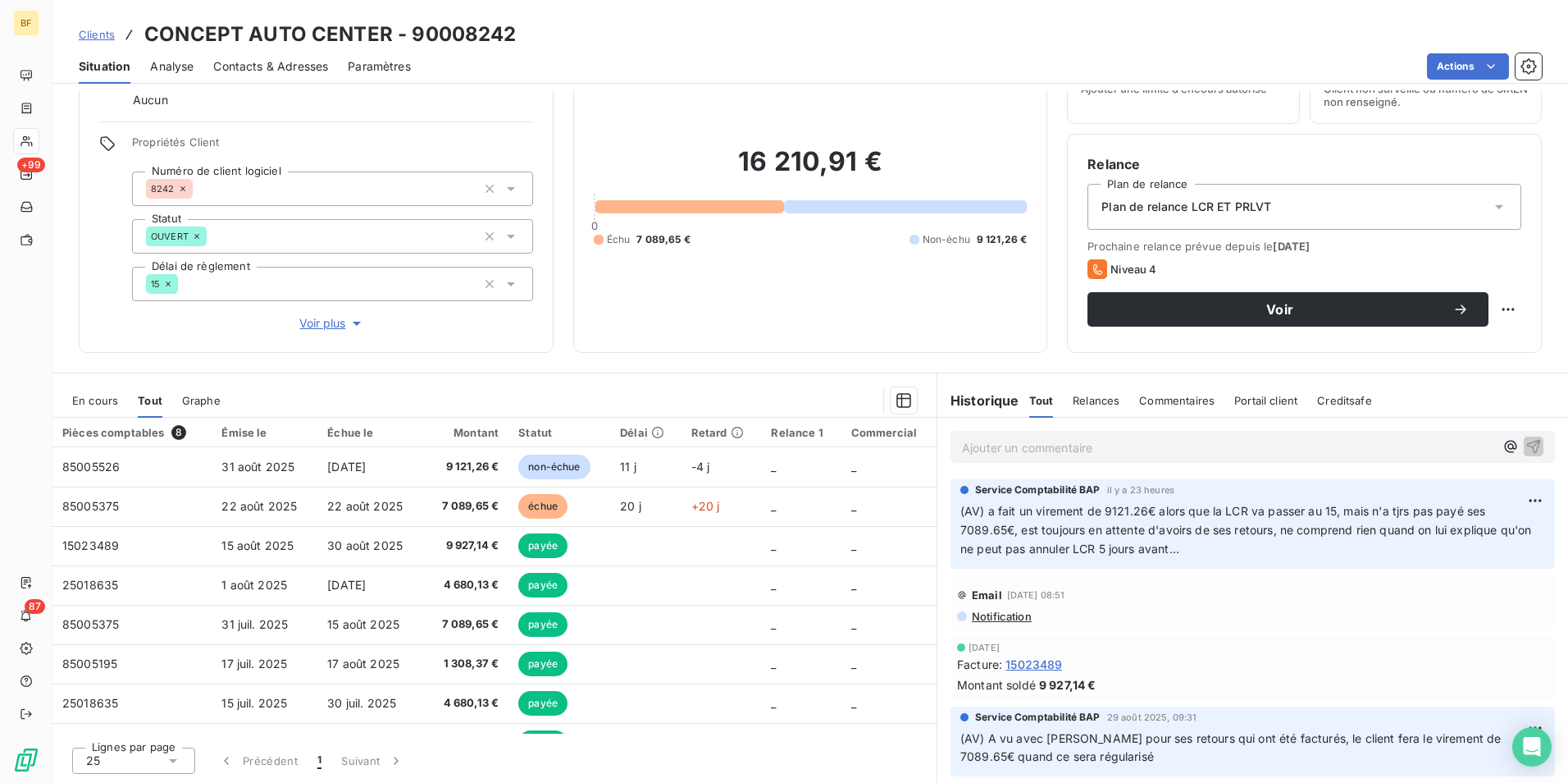
click at [1066, 465] on div "Ajouter un commentaire ﻿" at bounding box center [1253, 446] width 631 height 58
click at [1063, 461] on div "Ajouter un commentaire ﻿" at bounding box center [1253, 446] width 604 height 32
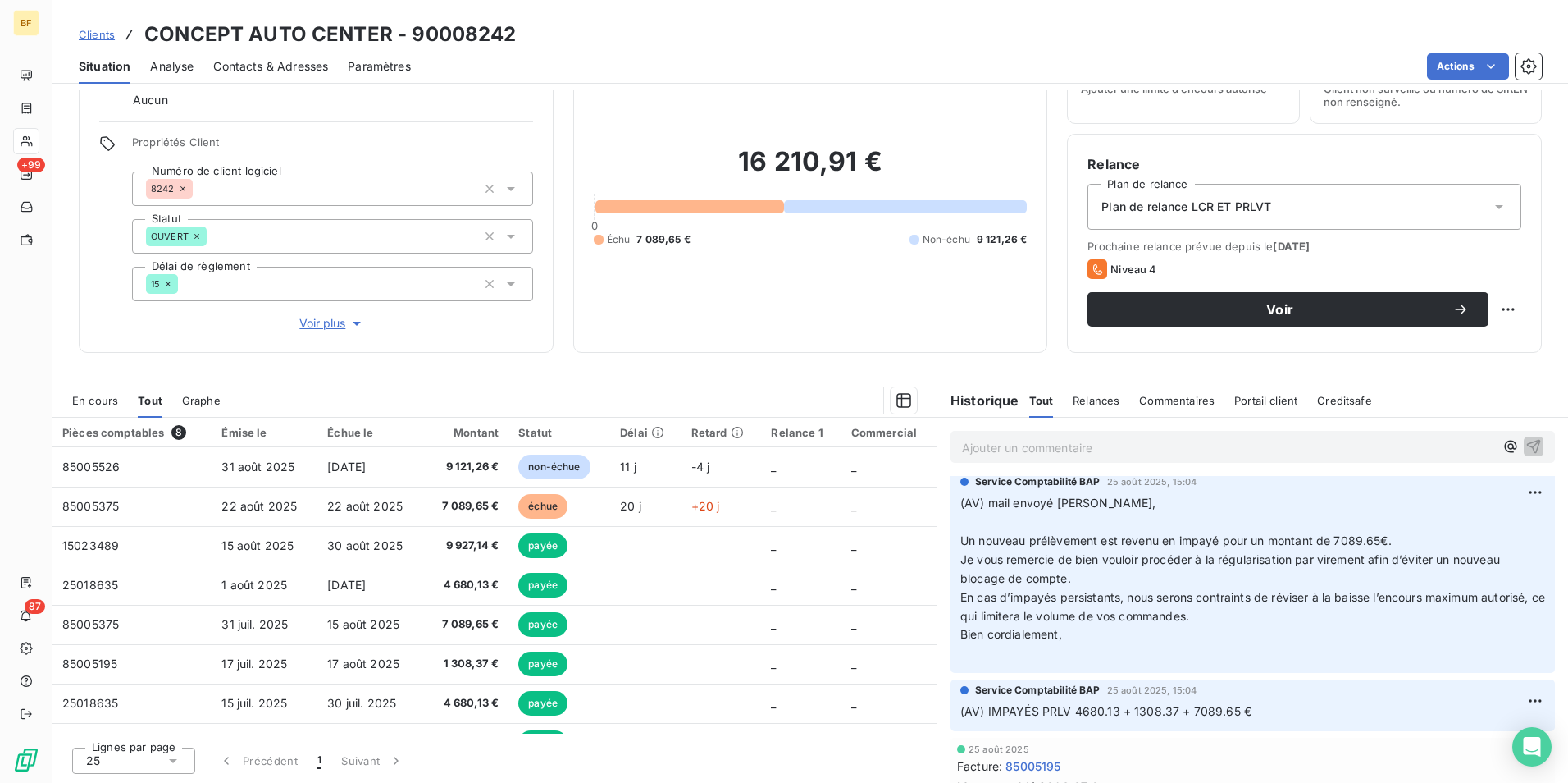
scroll to position [319, 0]
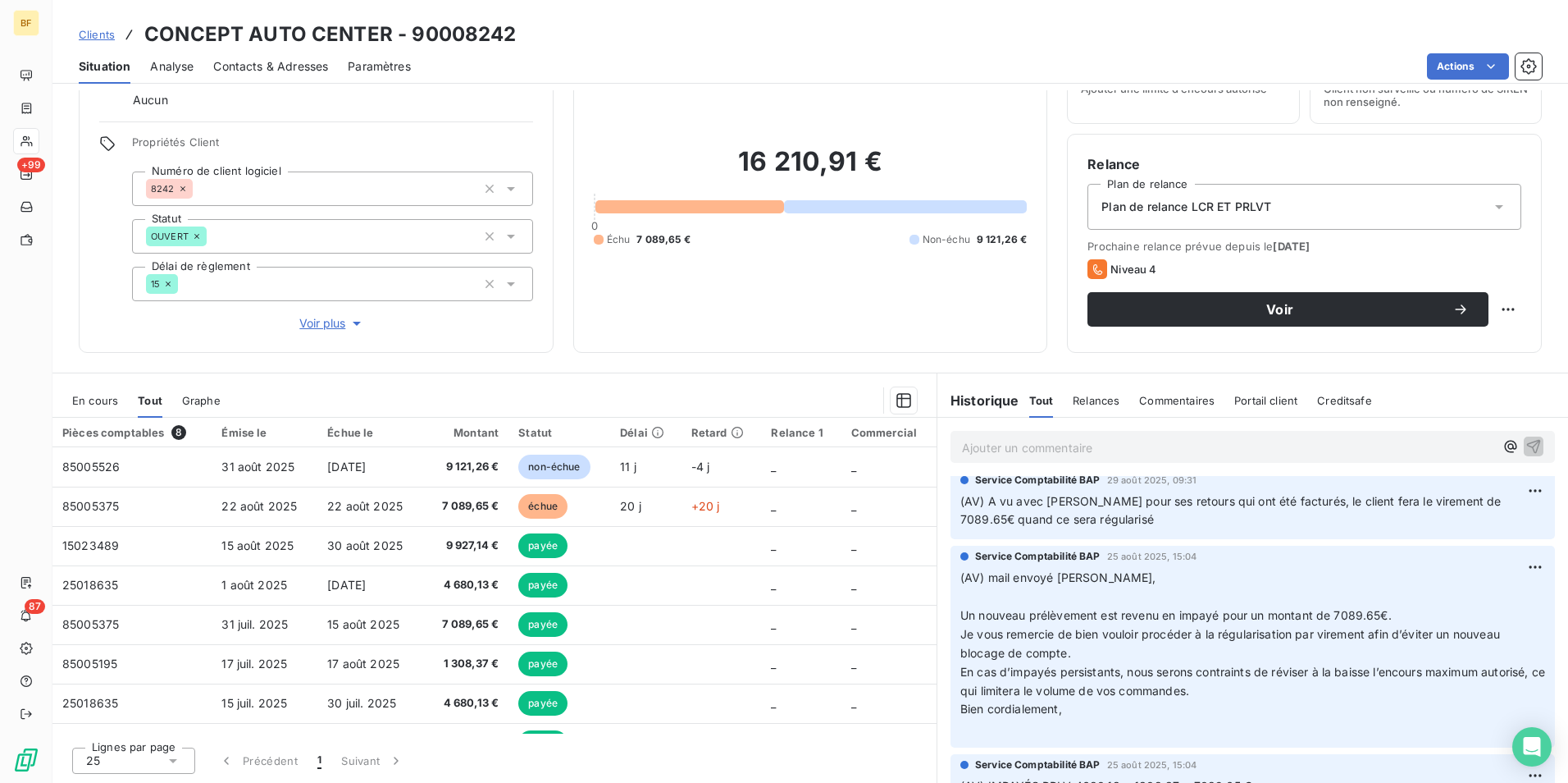
click at [1032, 444] on p "Ajouter un commentaire ﻿" at bounding box center [1228, 447] width 532 height 20
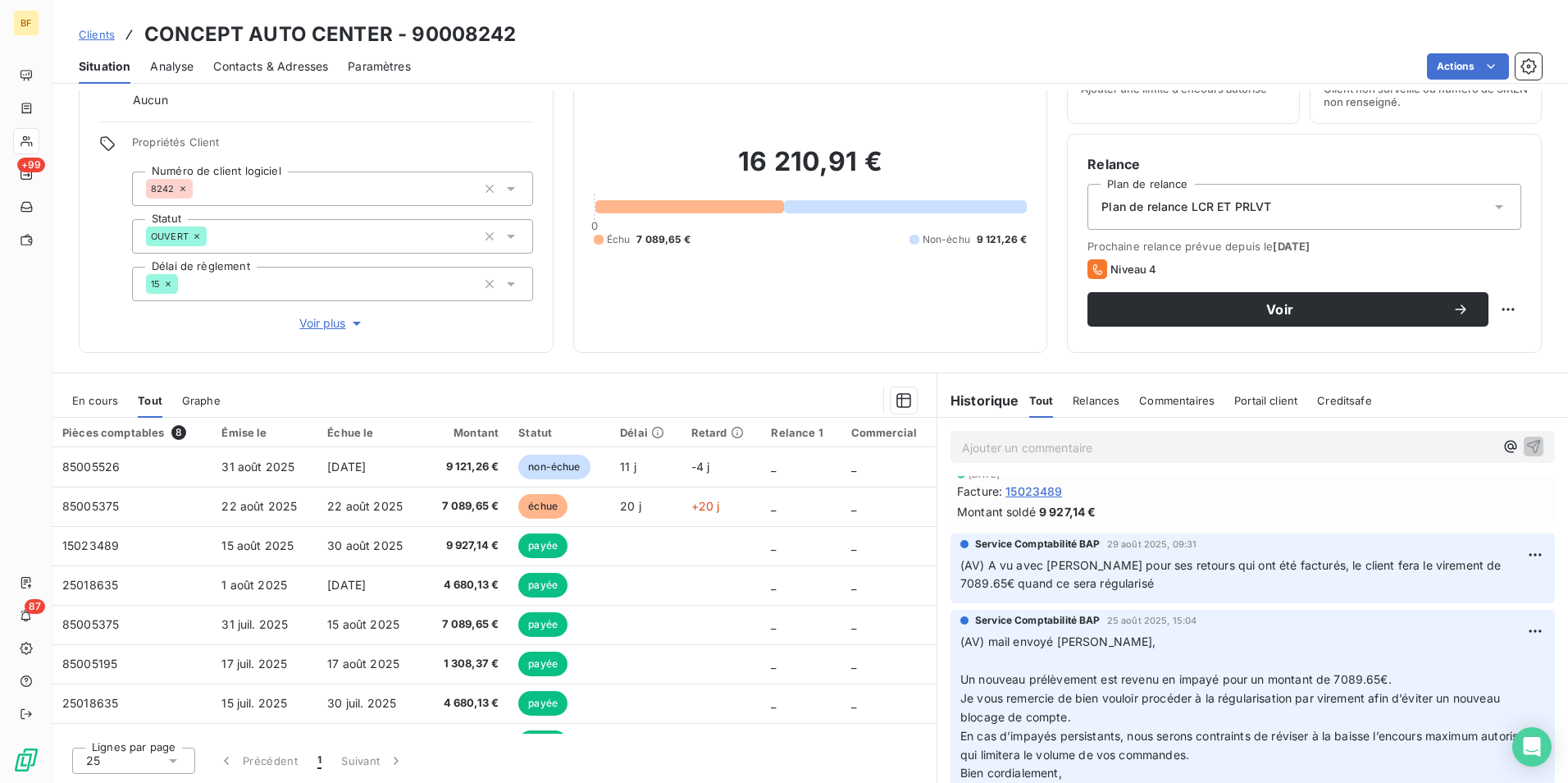
scroll to position [0, 0]
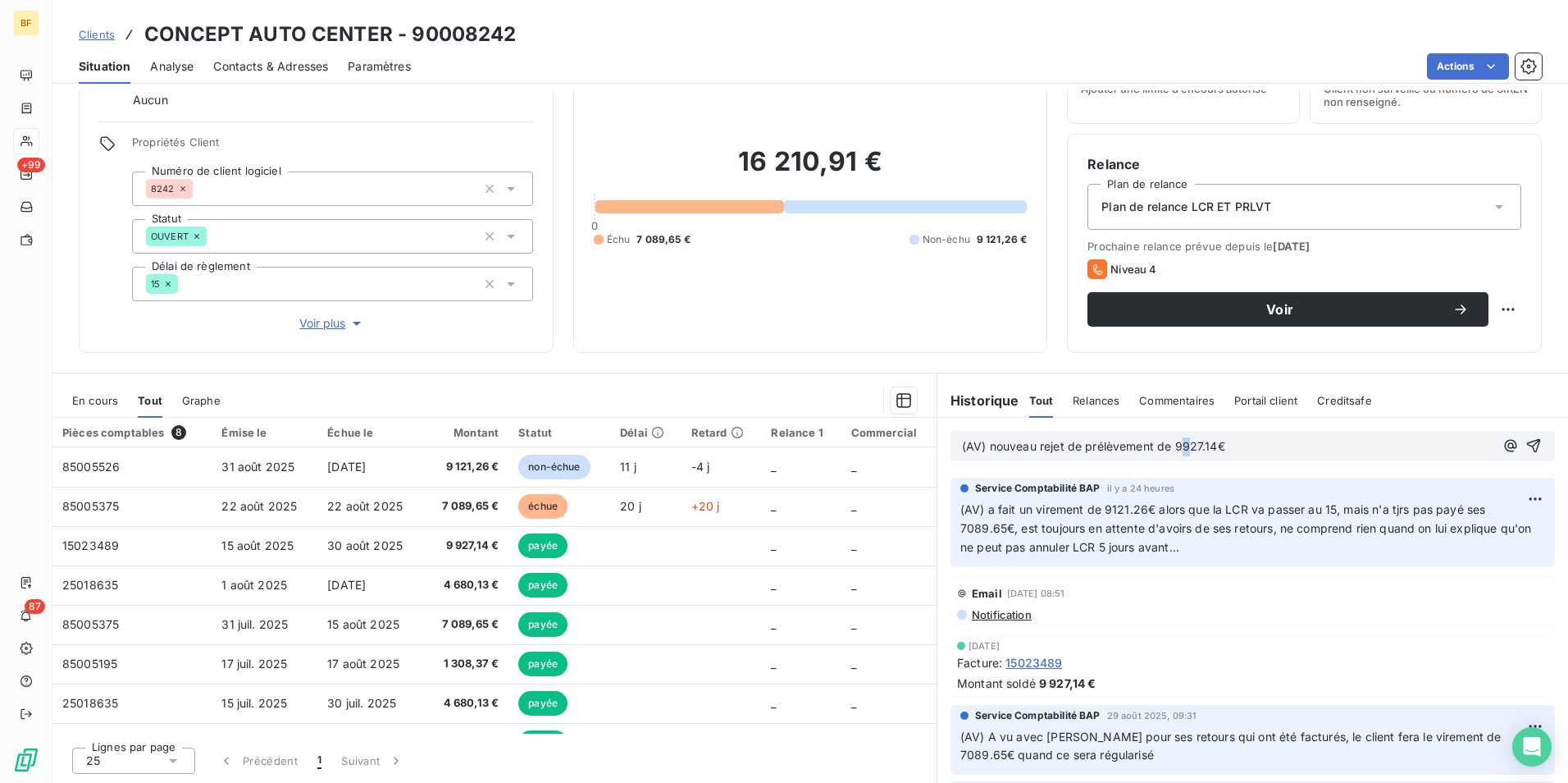
drag, startPoint x: 1179, startPoint y: 445, endPoint x: 1170, endPoint y: 467, distance: 23.8
click at [1180, 445] on span "(AV) nouveau rejet de prélèvement de 9927.14€" at bounding box center [1094, 446] width 264 height 14
click at [1255, 452] on p "(AV) nouveau rejet de prélèvement de 927.14€" at bounding box center [1228, 446] width 532 height 18
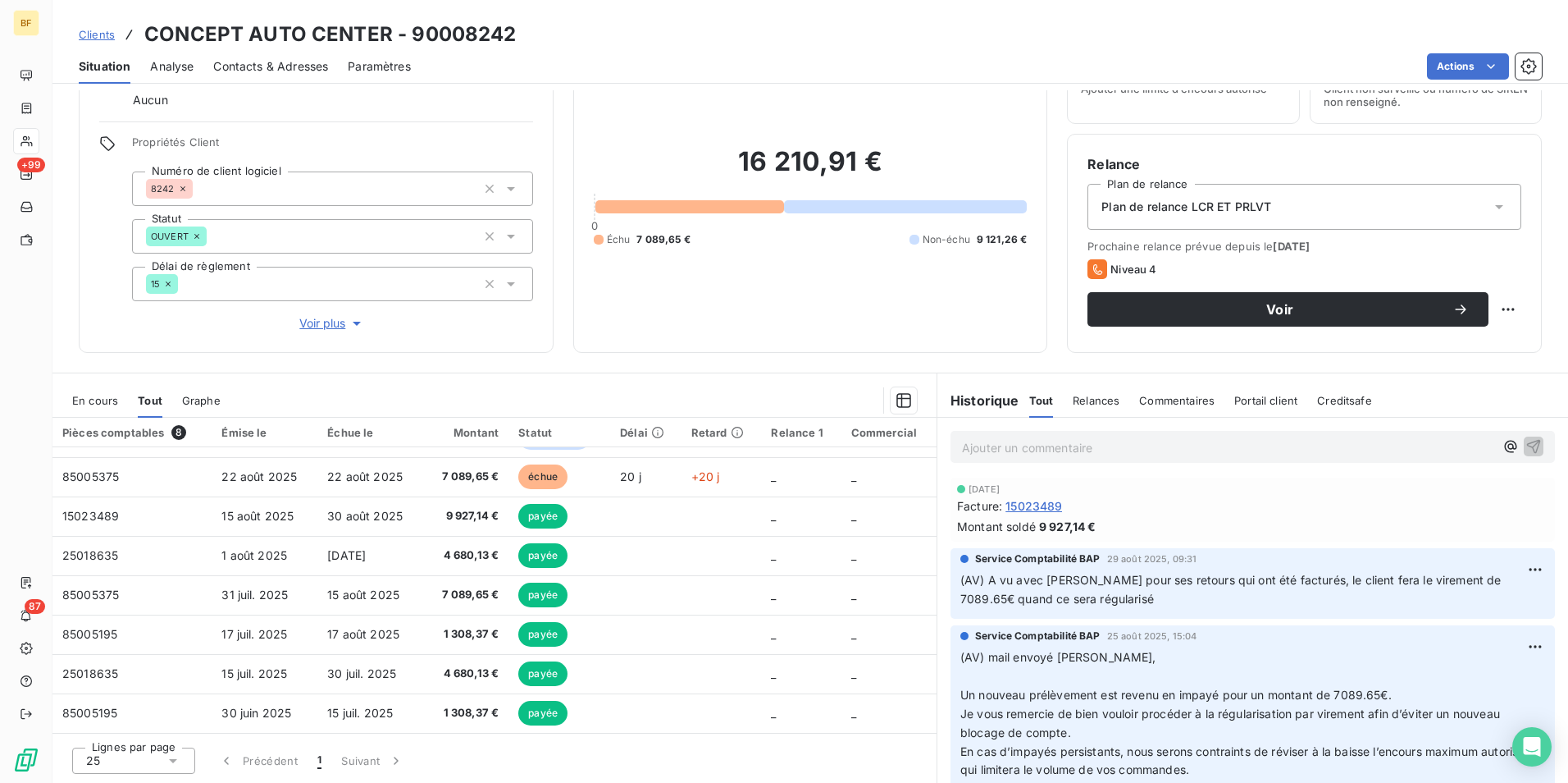
scroll to position [244, 0]
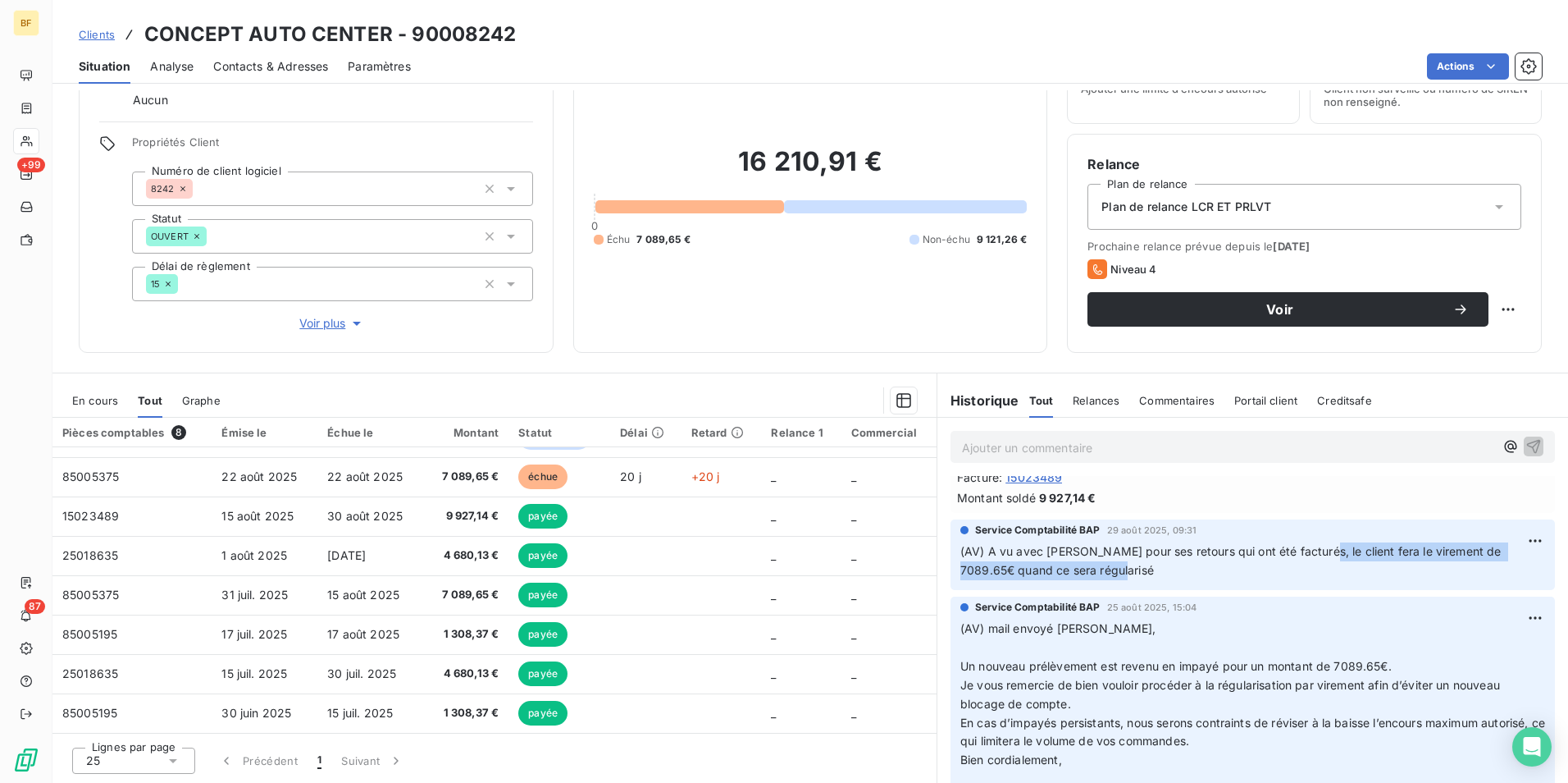
drag, startPoint x: 1402, startPoint y: 563, endPoint x: 1227, endPoint y: 562, distance: 175.0
click at [1227, 562] on p "(AV) A vu avec [PERSON_NAME] pour ses retours qui ont été facturés, le client f…" at bounding box center [1253, 561] width 585 height 38
click at [818, 320] on div "16 210,91 € 0 Échu 7 089,65 € Non-échu 9 121,26 €" at bounding box center [811, 195] width 434 height 273
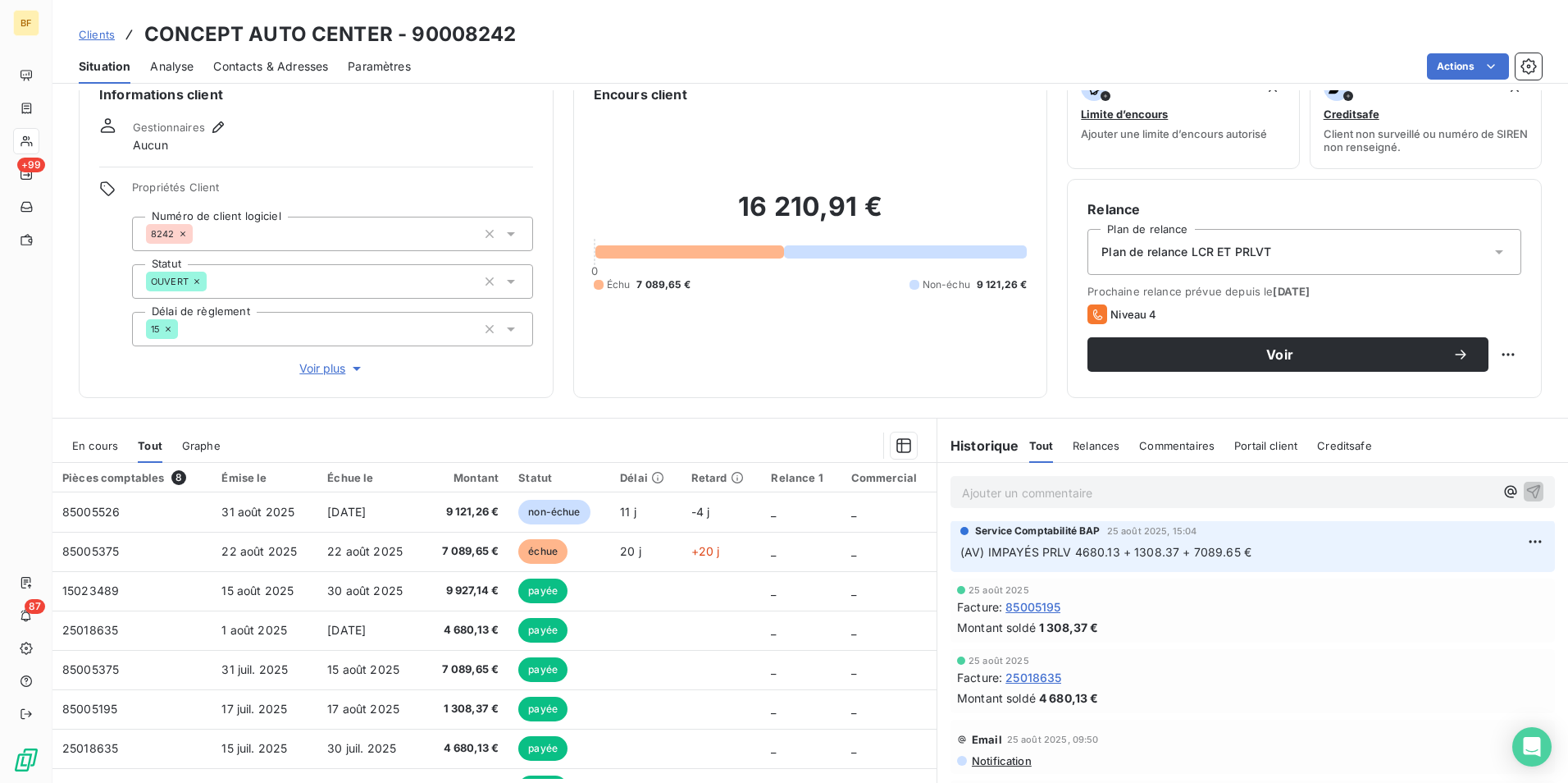
scroll to position [0, 0]
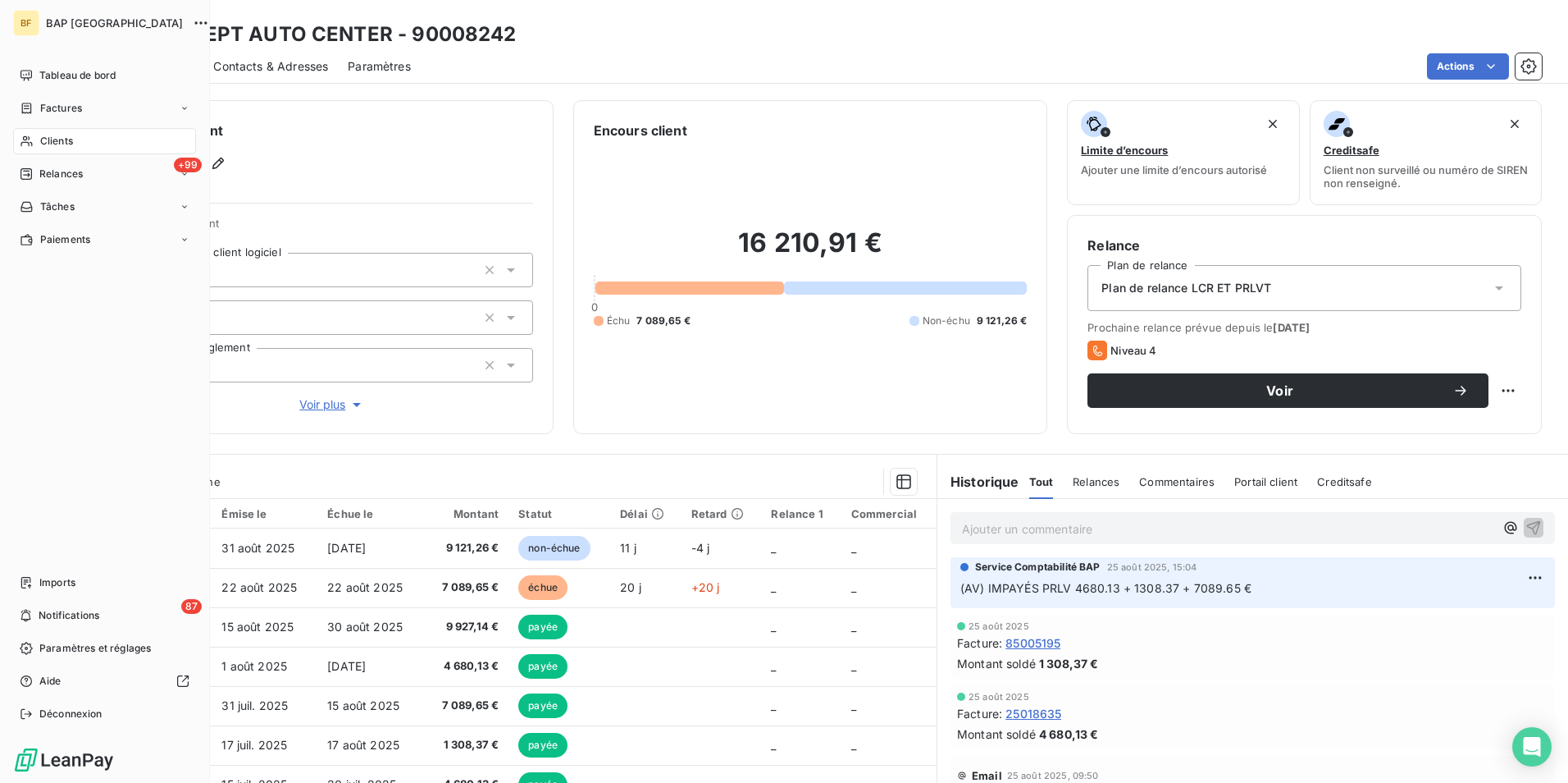
drag, startPoint x: 31, startPoint y: 135, endPoint x: 118, endPoint y: 189, distance: 102.4
click at [31, 135] on icon at bounding box center [26, 141] width 14 height 13
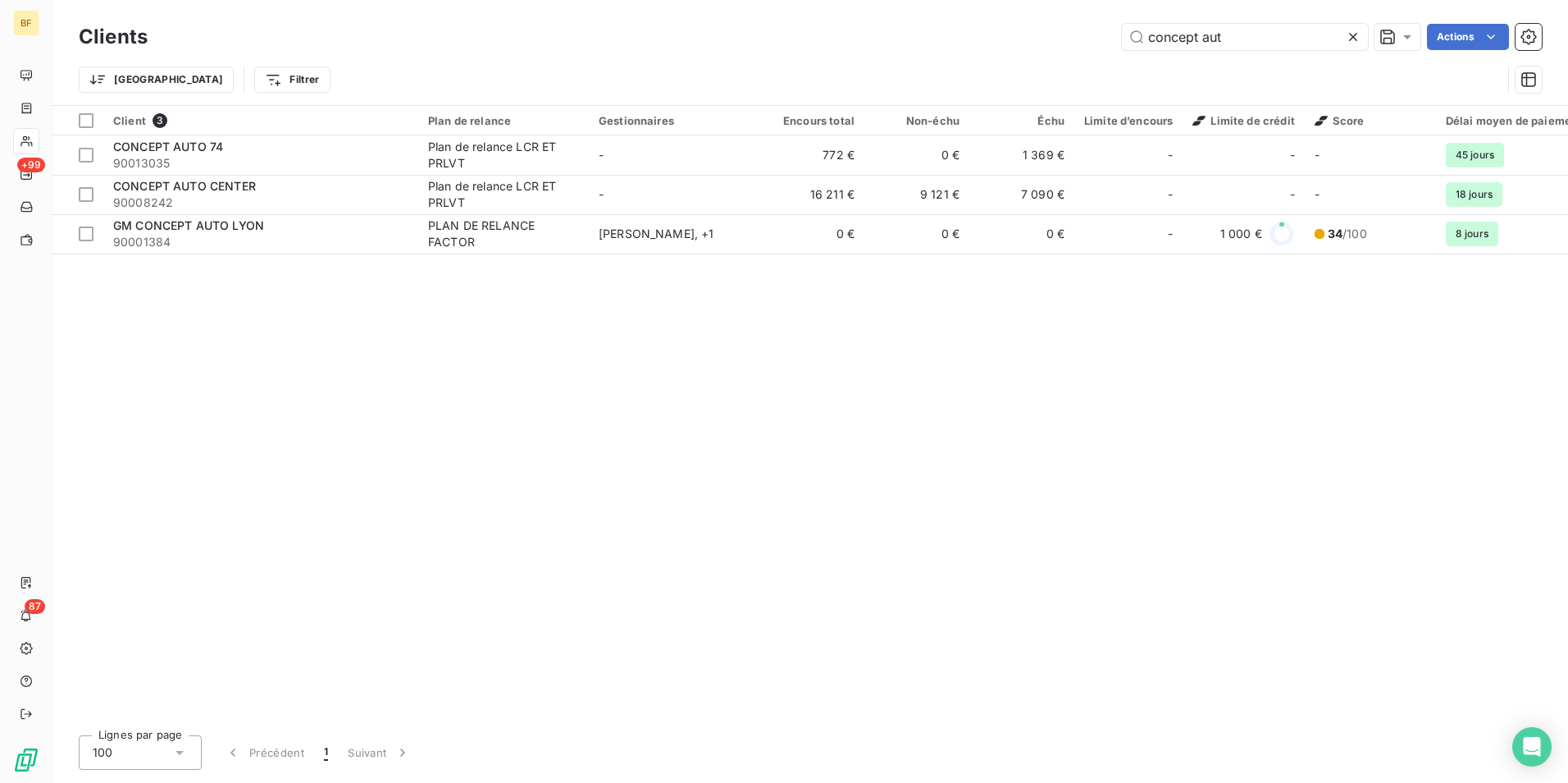
drag, startPoint x: 1116, startPoint y: 13, endPoint x: 964, endPoint y: -22, distance: 156.0
click at [964, 0] on html "BF +99 87 Clients concept aut Actions Trier Filtrer Client 3 Plan de relance Ge…" at bounding box center [784, 391] width 1568 height 783
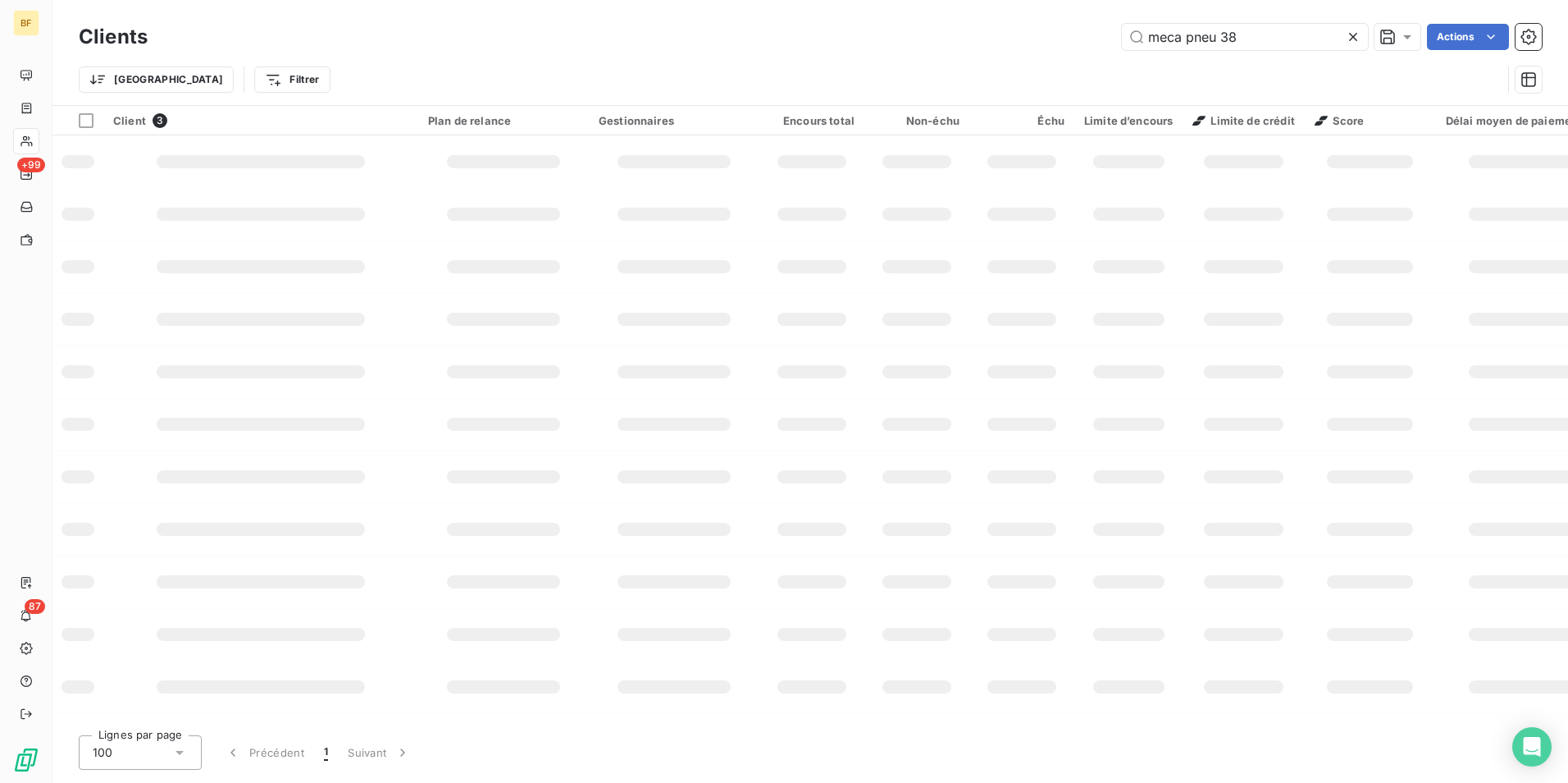
type input "meca pneu 38"
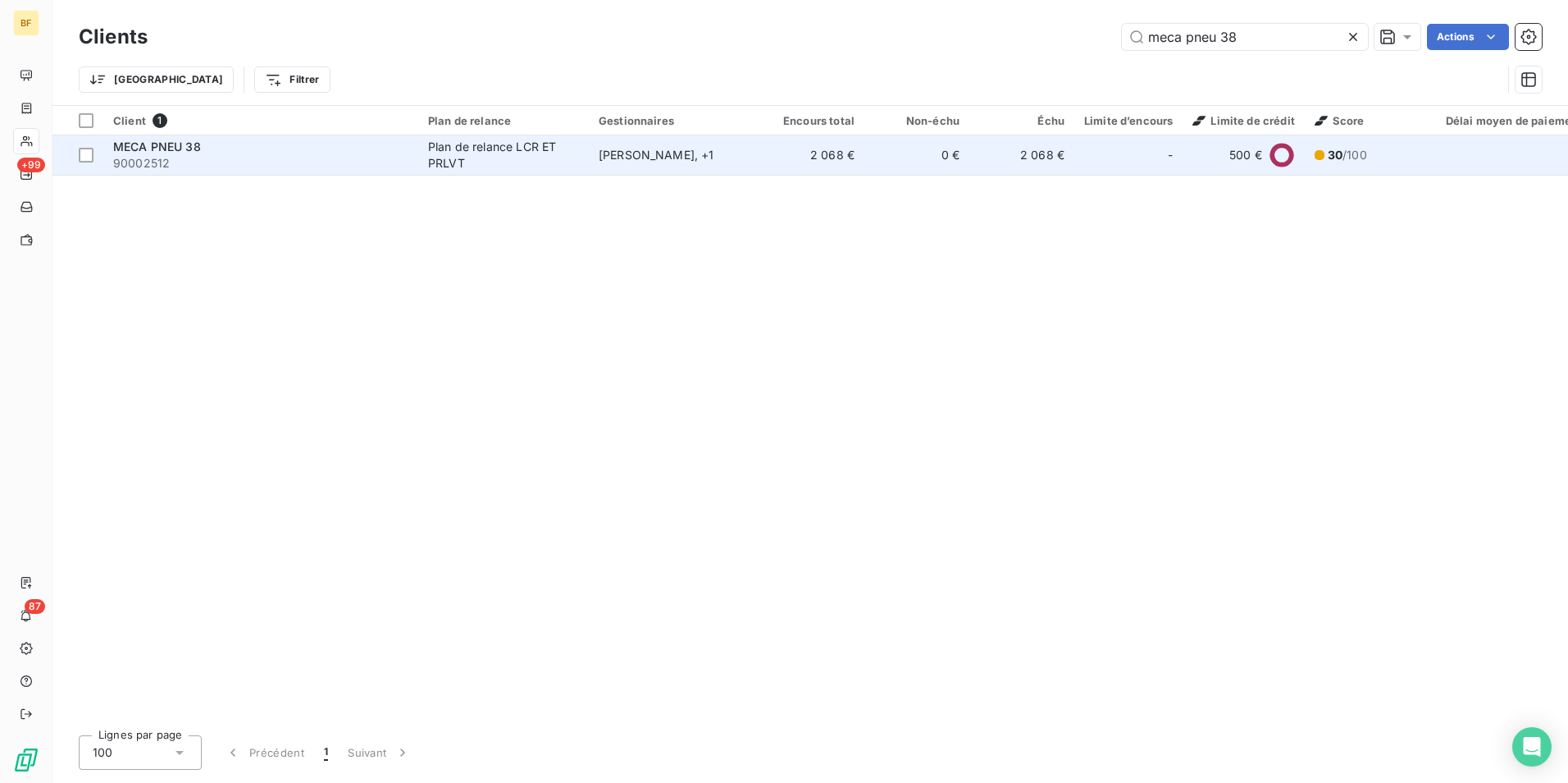
click at [767, 146] on td "2 068 €" at bounding box center [813, 155] width 105 height 40
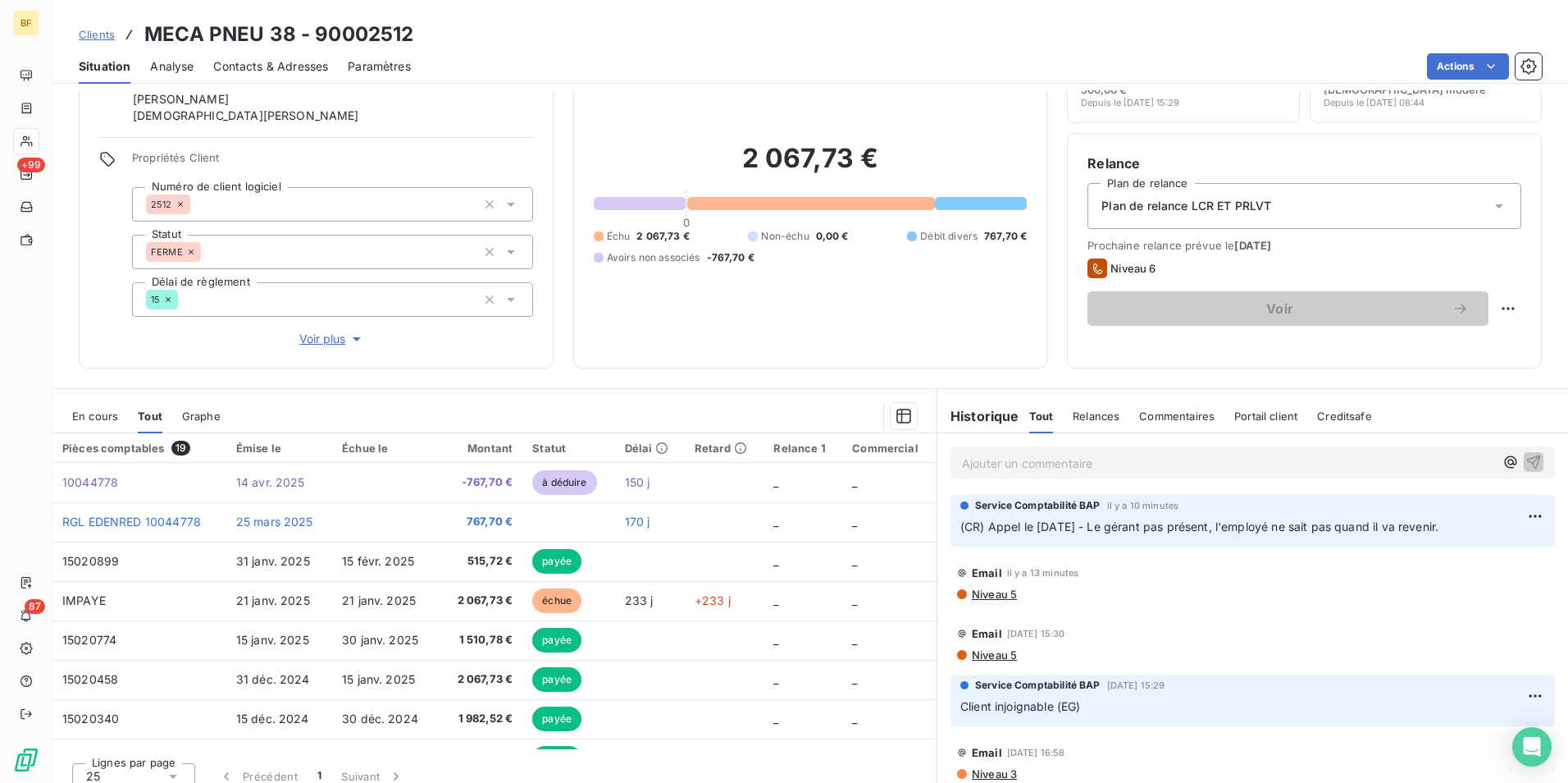
click at [293, 67] on span "Contacts & Adresses" at bounding box center [271, 66] width 115 height 17
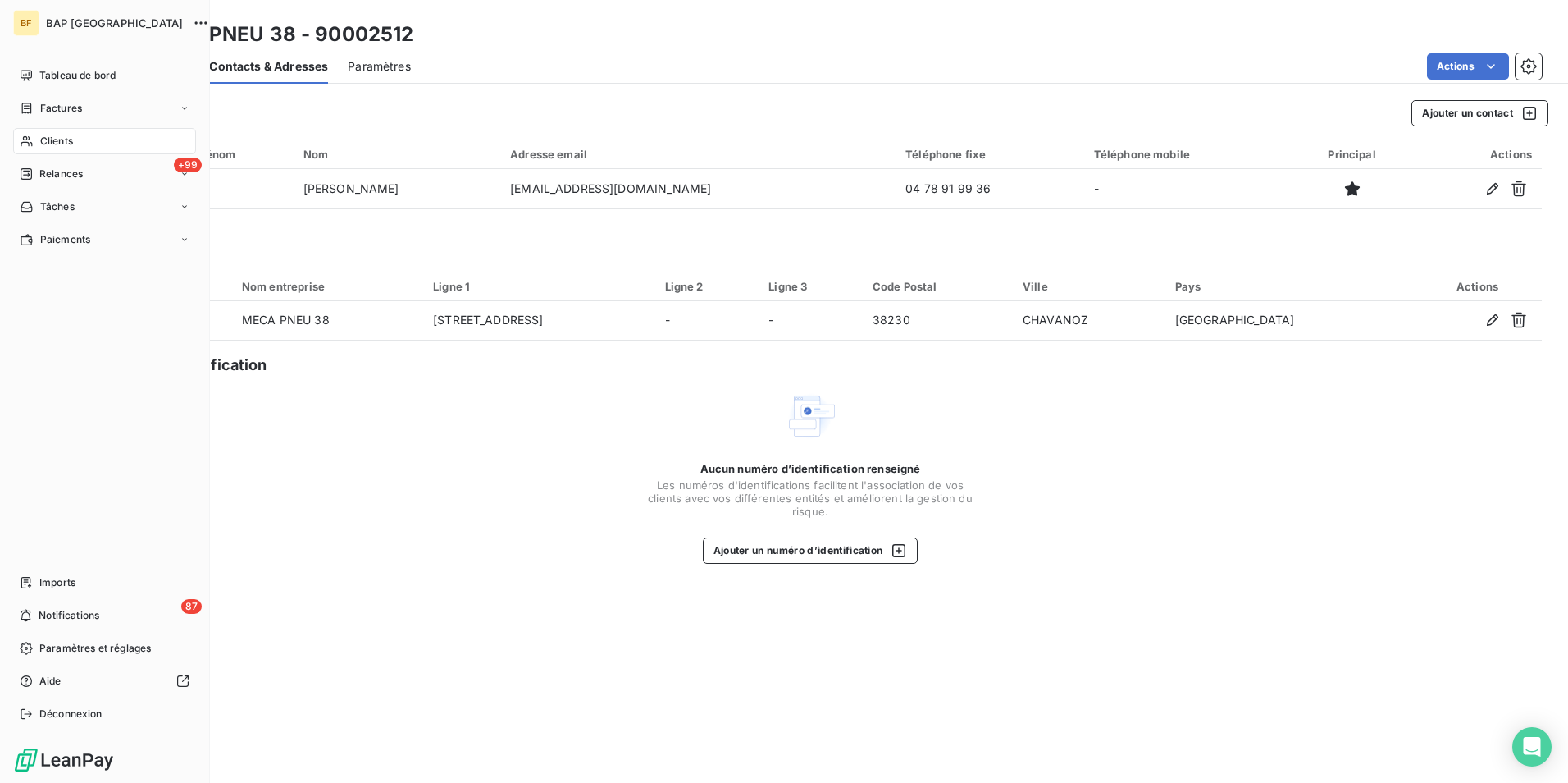
drag, startPoint x: 31, startPoint y: 141, endPoint x: 55, endPoint y: 130, distance: 26.4
click at [31, 141] on icon at bounding box center [26, 141] width 14 height 13
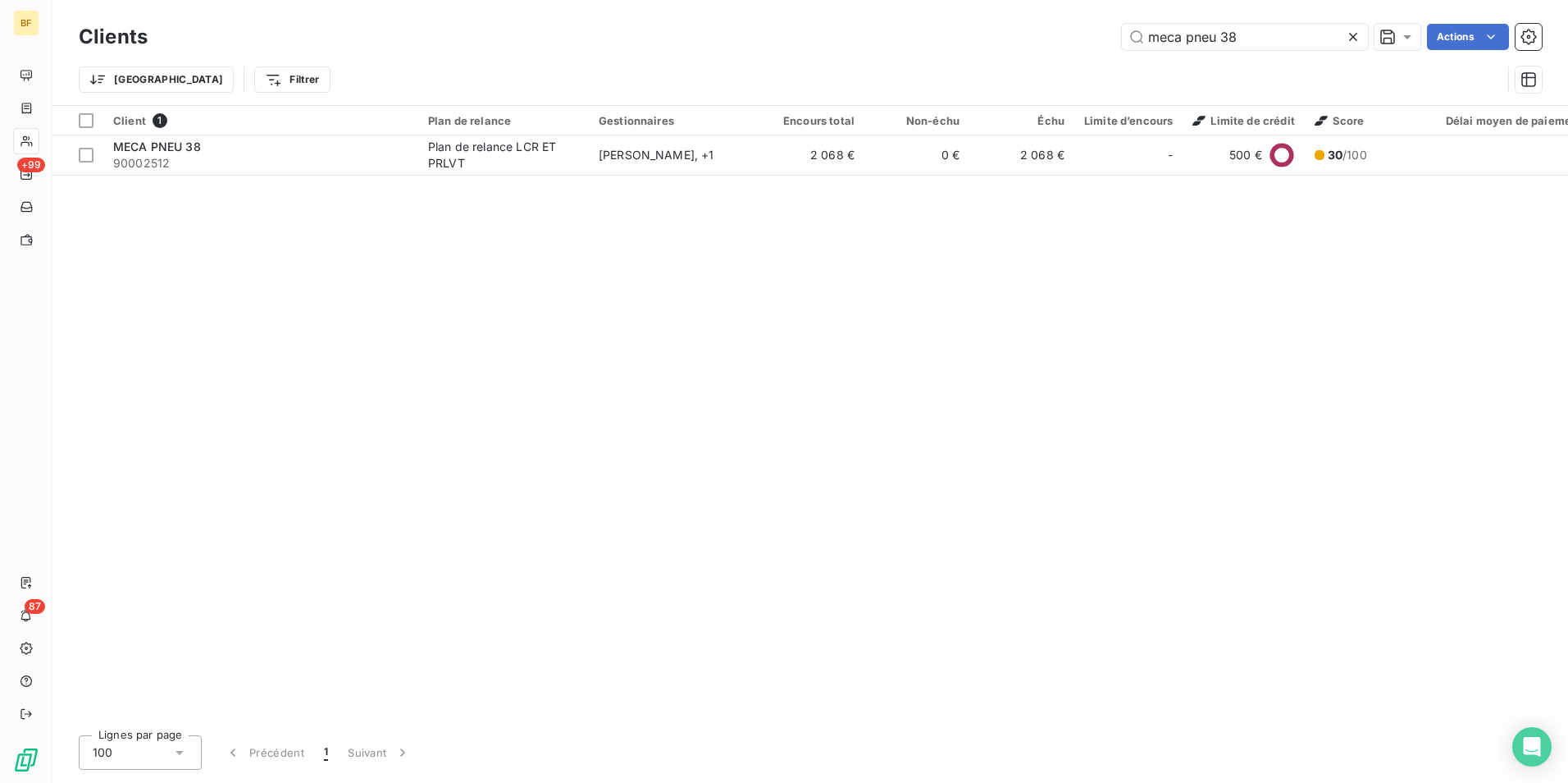
drag, startPoint x: 1244, startPoint y: 42, endPoint x: 973, endPoint y: 33, distance: 271.1
click at [973, 33] on div "meca pneu 38 Actions" at bounding box center [854, 37] width 1375 height 26
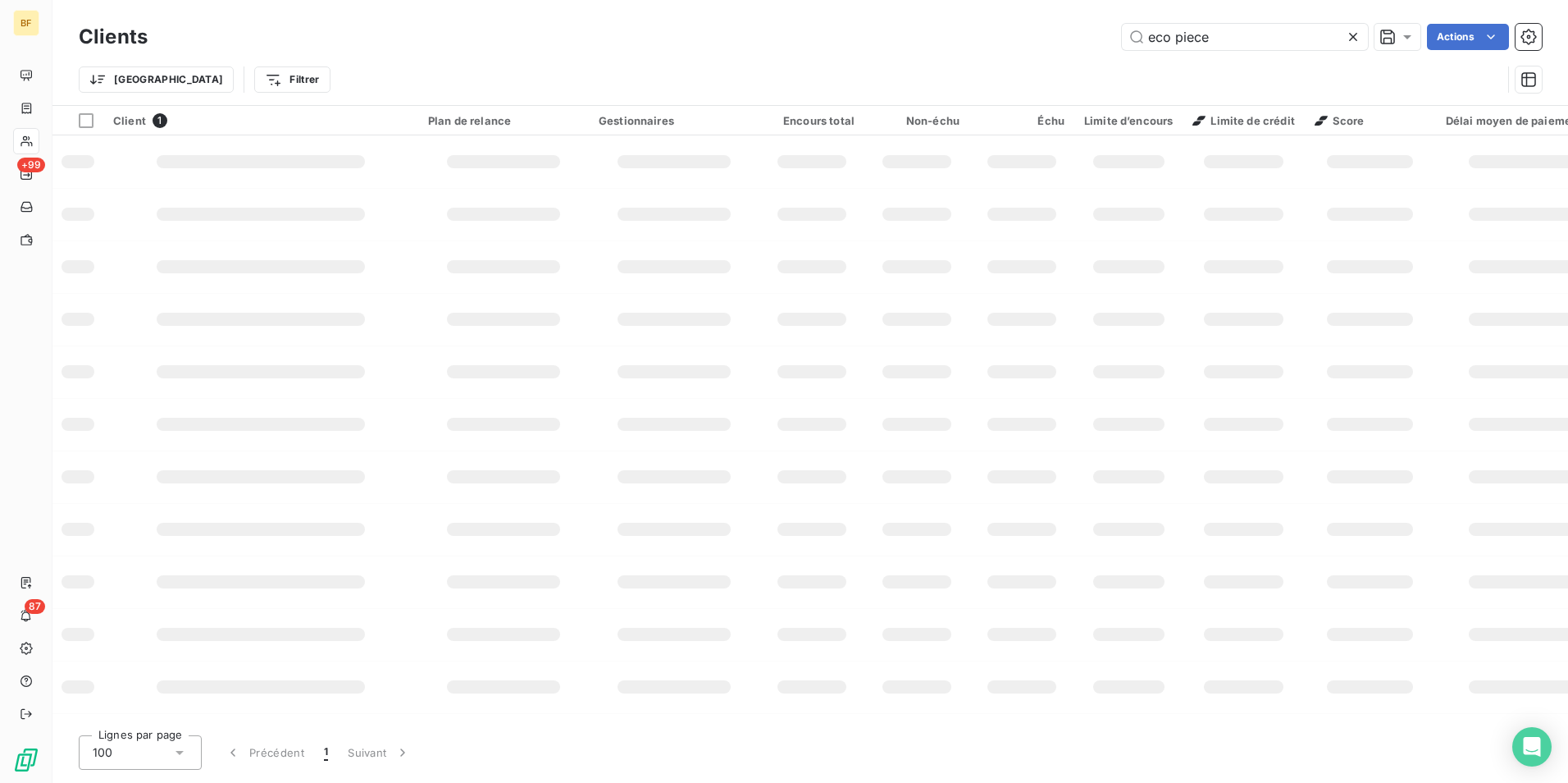
type input "eco piece"
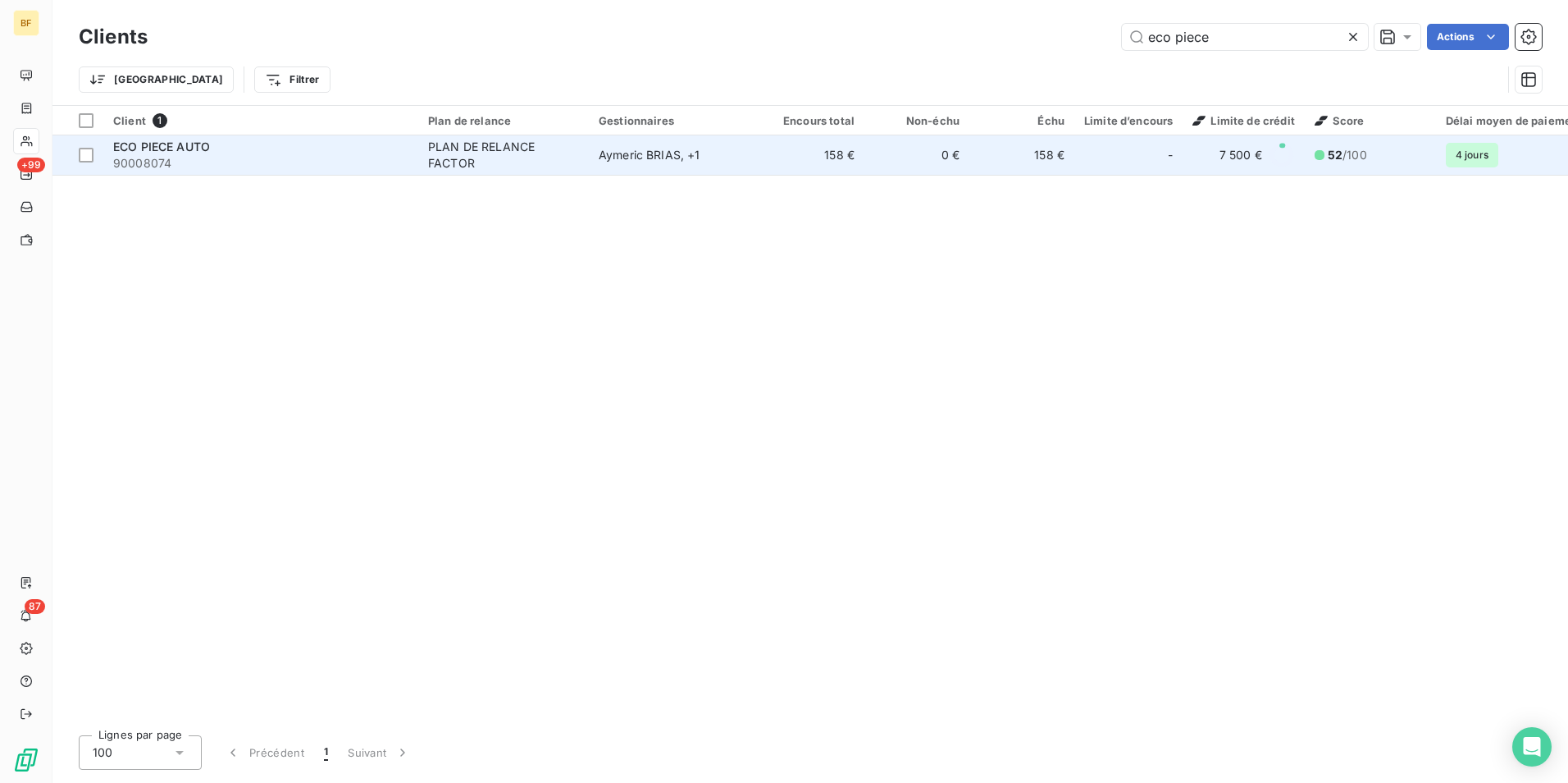
click at [601, 149] on div "Aymeric BRIAS , + 1" at bounding box center [675, 155] width 151 height 17
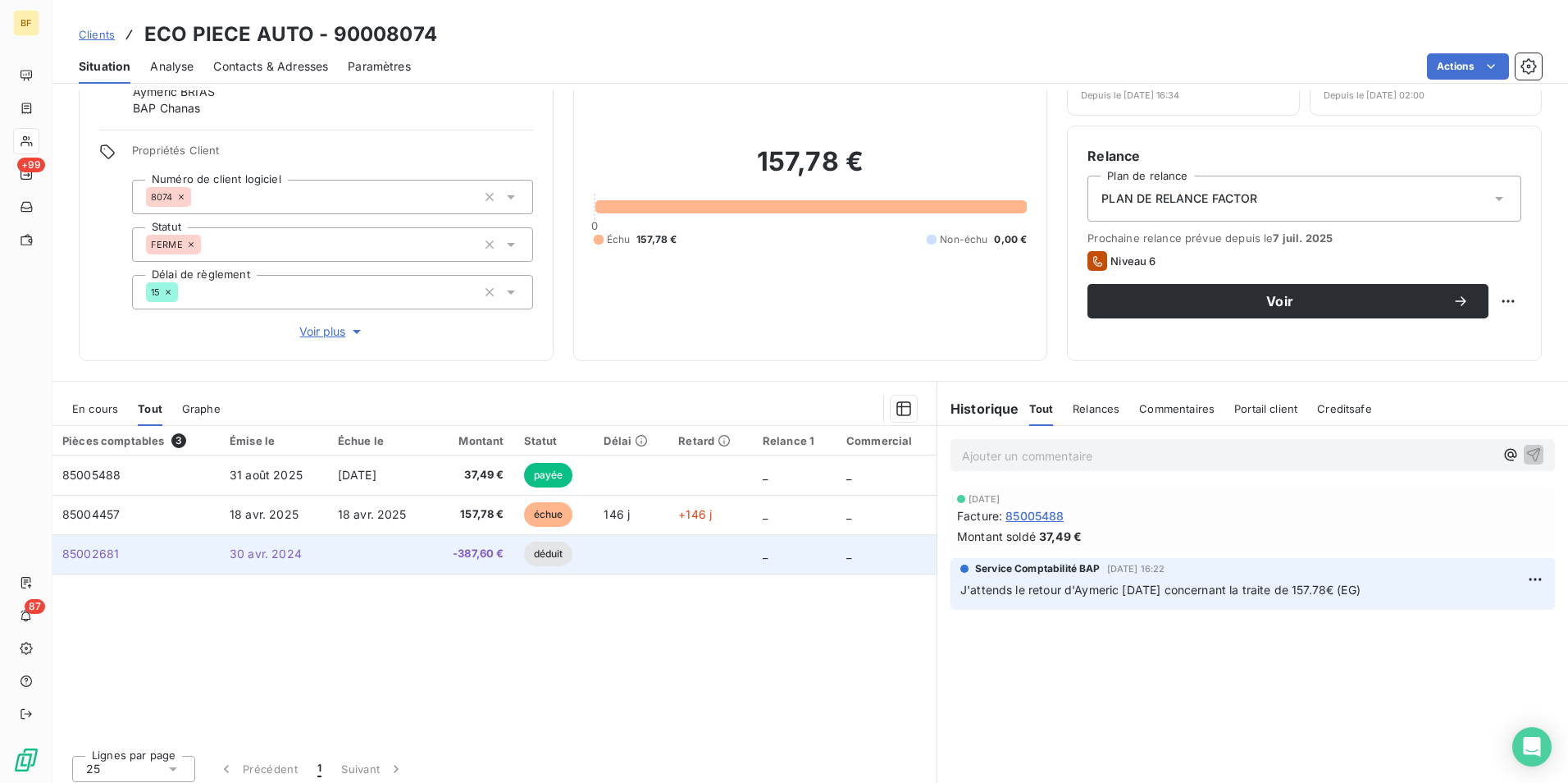
scroll to position [98, 0]
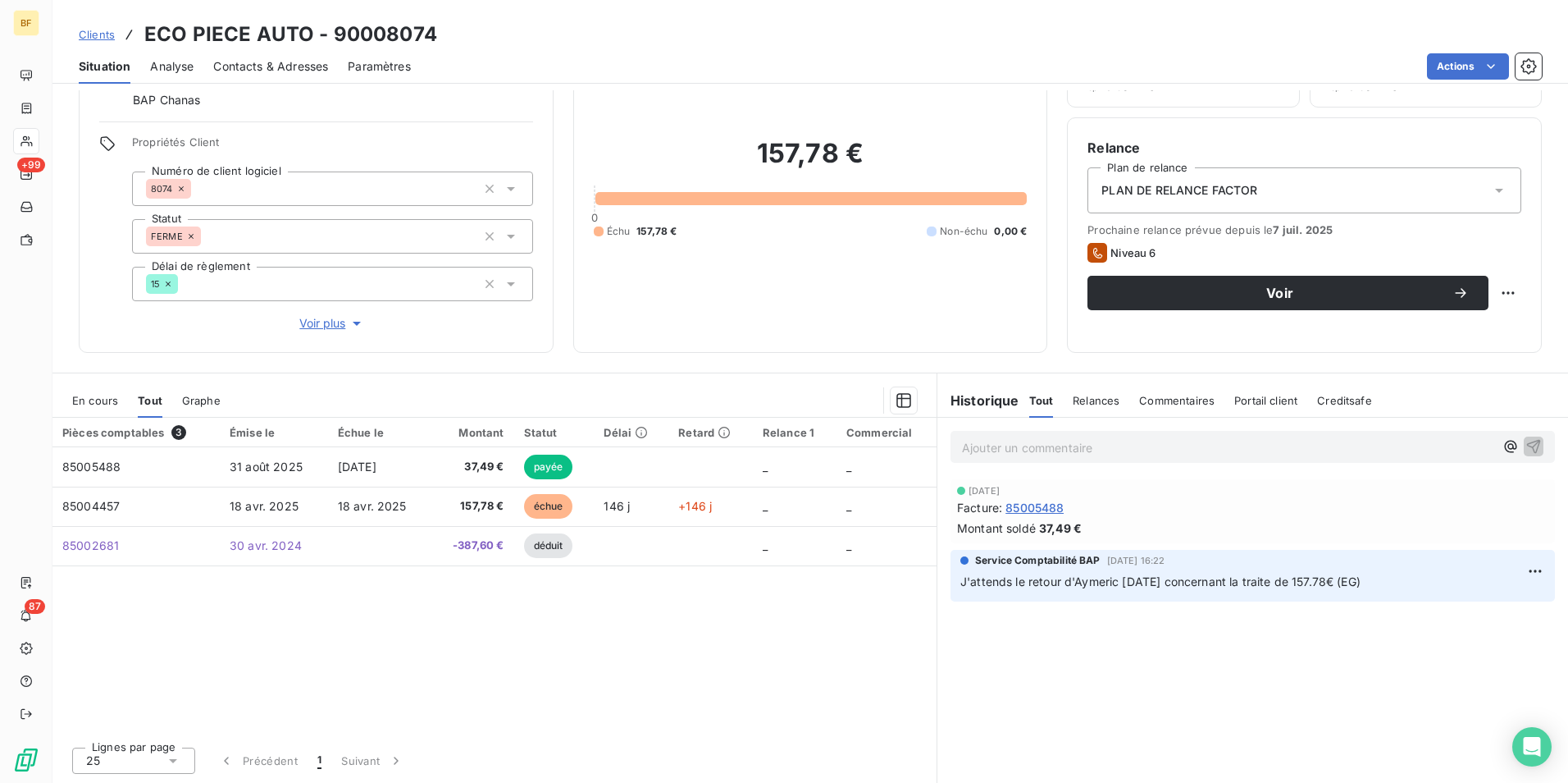
click at [278, 65] on span "Contacts & Adresses" at bounding box center [271, 66] width 115 height 17
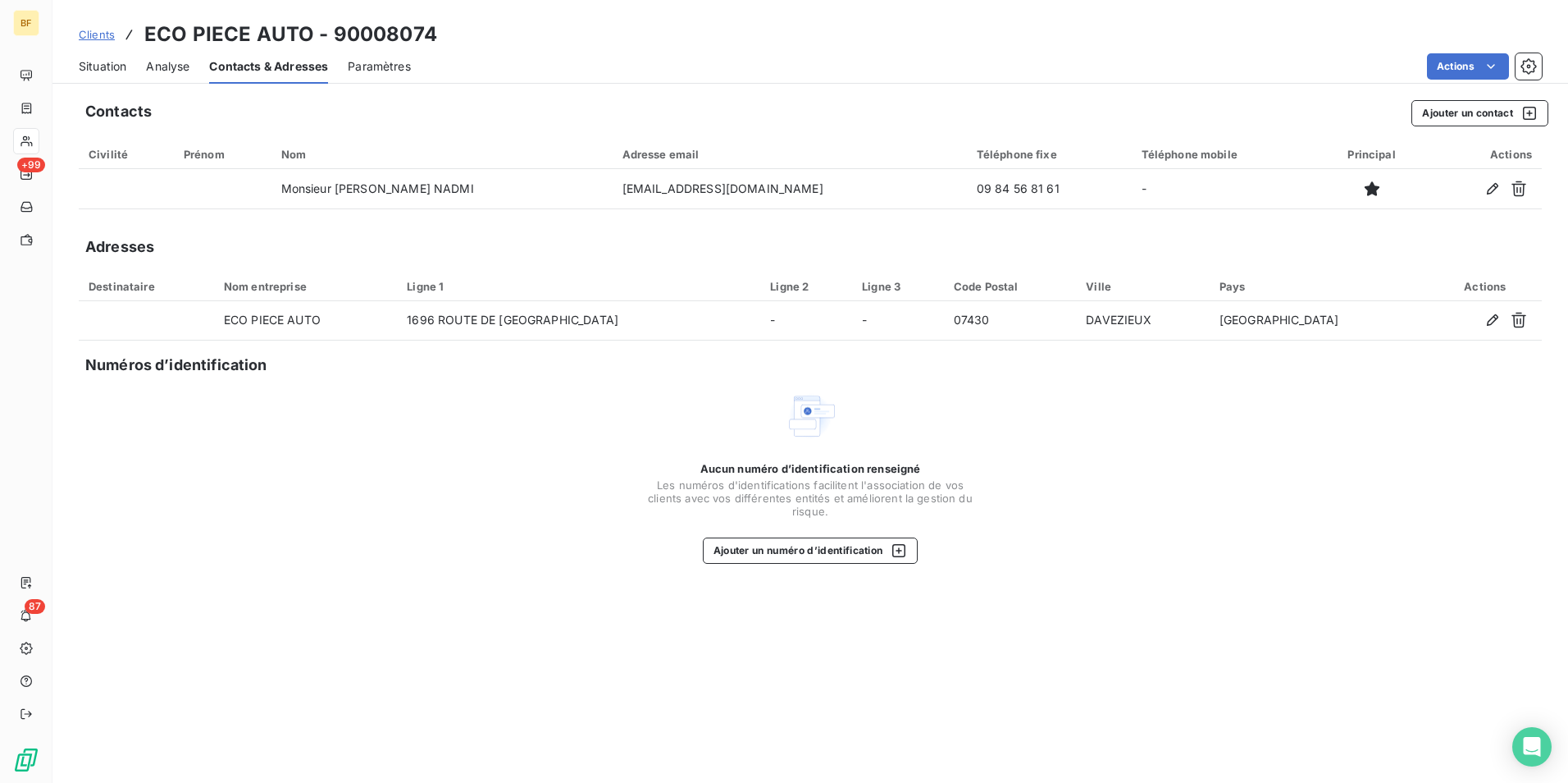
click at [123, 69] on span "Situation" at bounding box center [103, 66] width 47 height 17
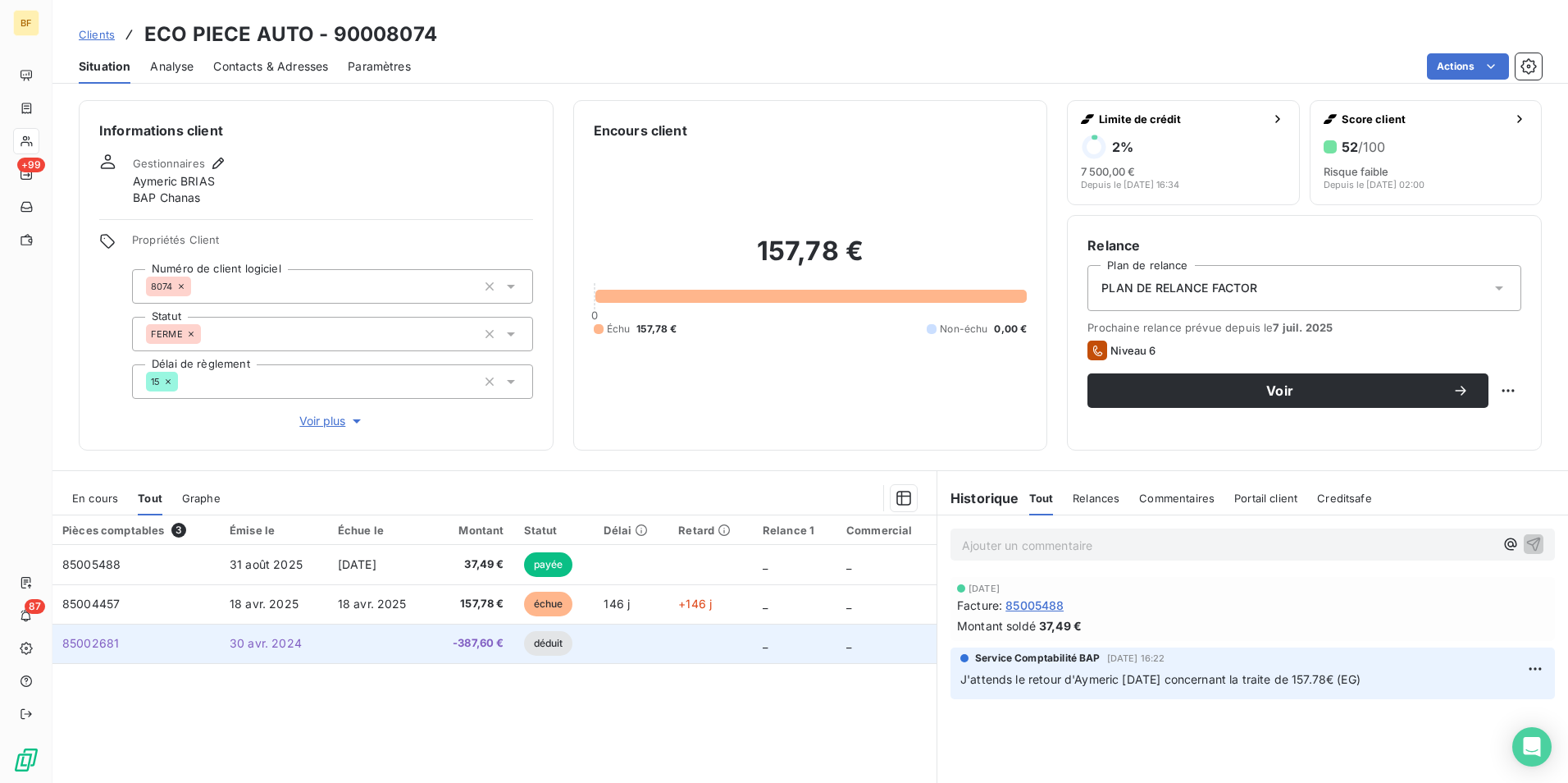
click at [451, 650] on span "-387,60 €" at bounding box center [473, 643] width 63 height 17
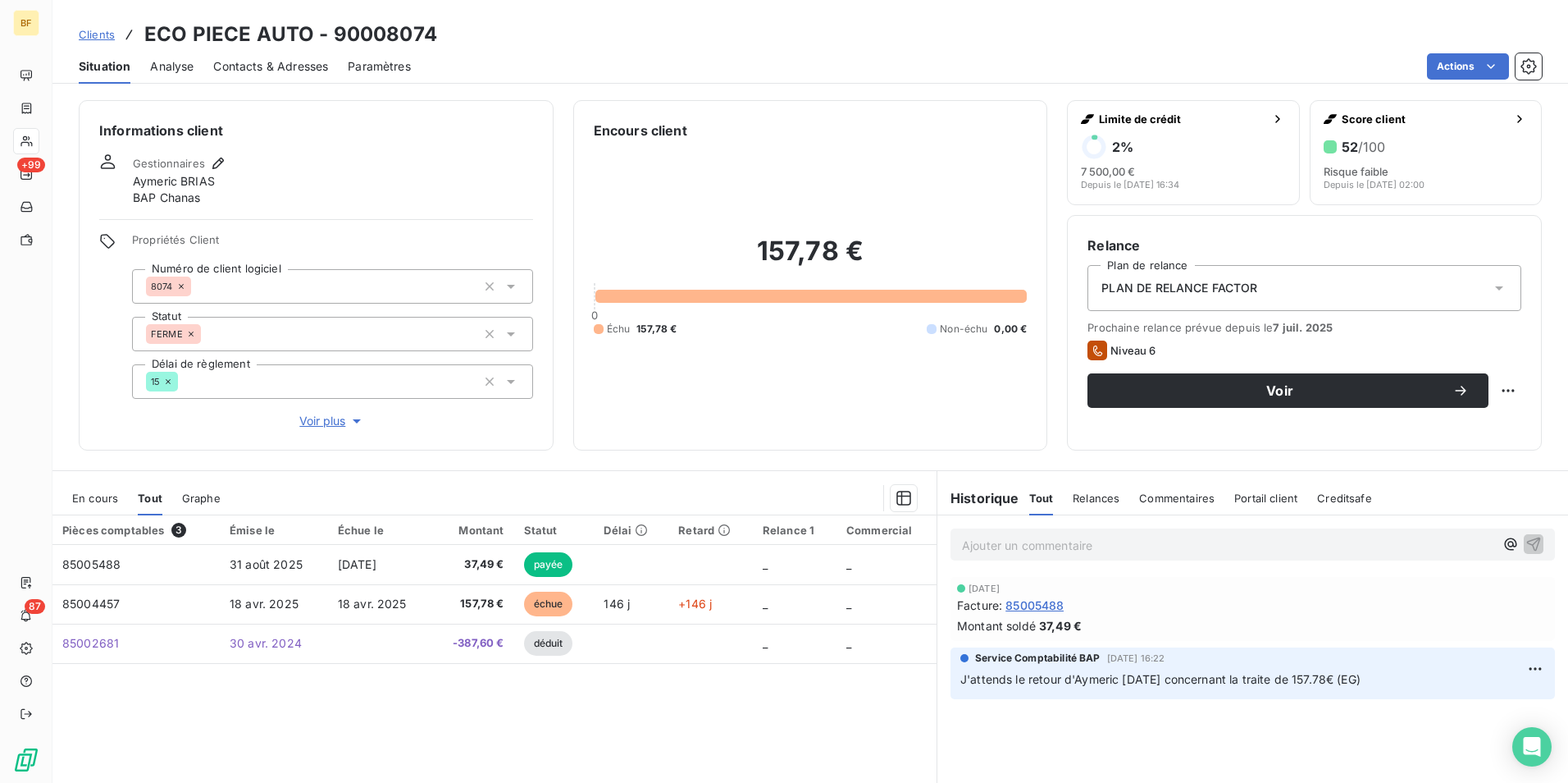
drag, startPoint x: 302, startPoint y: 56, endPoint x: 328, endPoint y: 70, distance: 29.5
click at [302, 56] on div "Contacts & Adresses" at bounding box center [271, 66] width 115 height 34
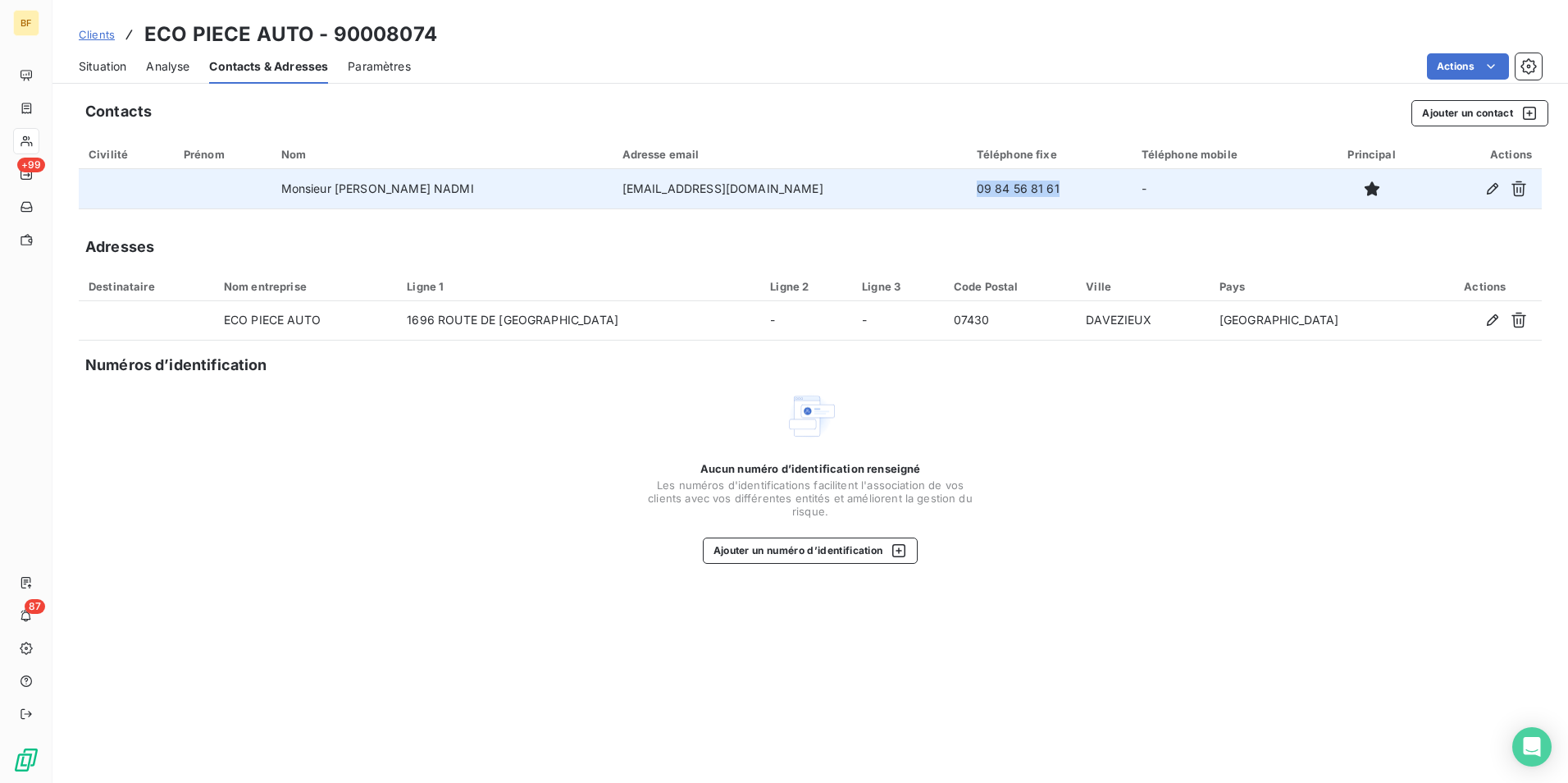
drag, startPoint x: 1020, startPoint y: 188, endPoint x: 925, endPoint y: 193, distance: 95.1
click at [967, 193] on td "09 84 56 81 61" at bounding box center [1050, 188] width 165 height 40
copy td "09 84 56 81 61"
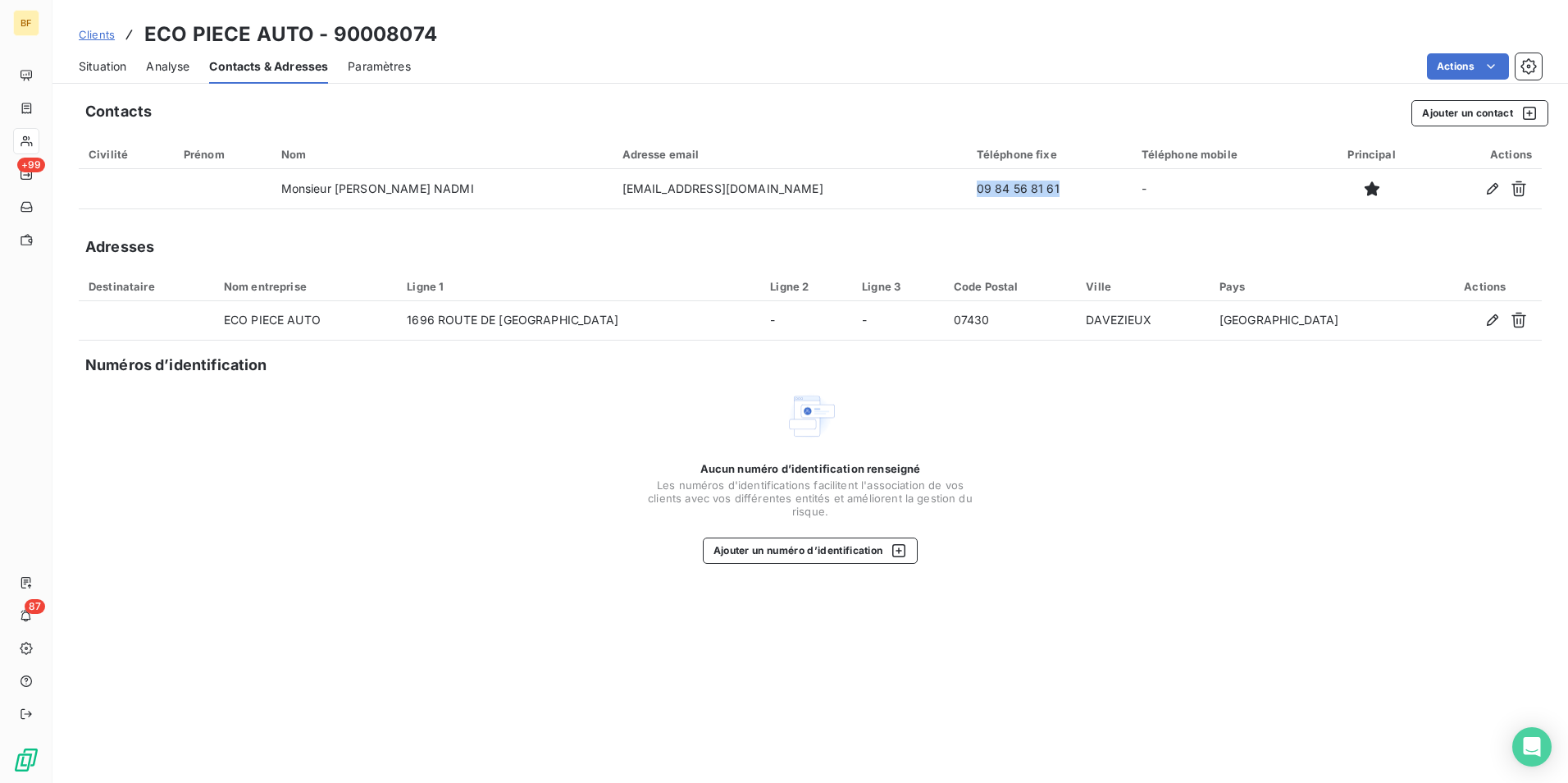
click at [126, 71] on span "Situation" at bounding box center [103, 66] width 47 height 17
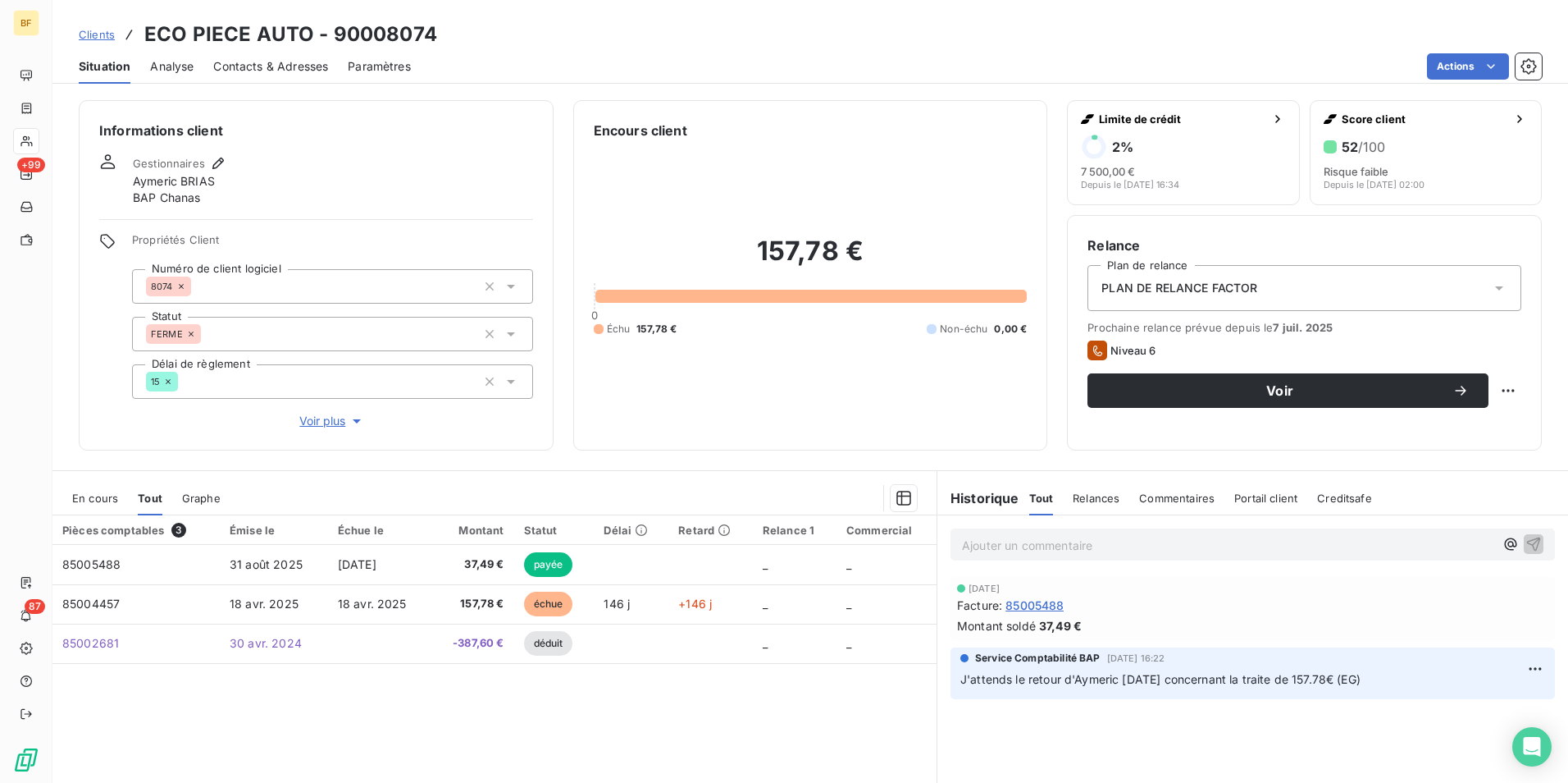
drag, startPoint x: 993, startPoint y: 534, endPoint x: 993, endPoint y: 547, distance: 13.0
click at [993, 535] on div "Ajouter un commentaire ﻿" at bounding box center [1228, 544] width 532 height 22
click at [995, 552] on p "Ajouter un commentaire ﻿" at bounding box center [1228, 545] width 532 height 20
click at [1143, 543] on p "(AV) relance ce jour" at bounding box center [1228, 544] width 532 height 18
click at [1103, 550] on p "(AV) relance ce jour" at bounding box center [1228, 544] width 532 height 18
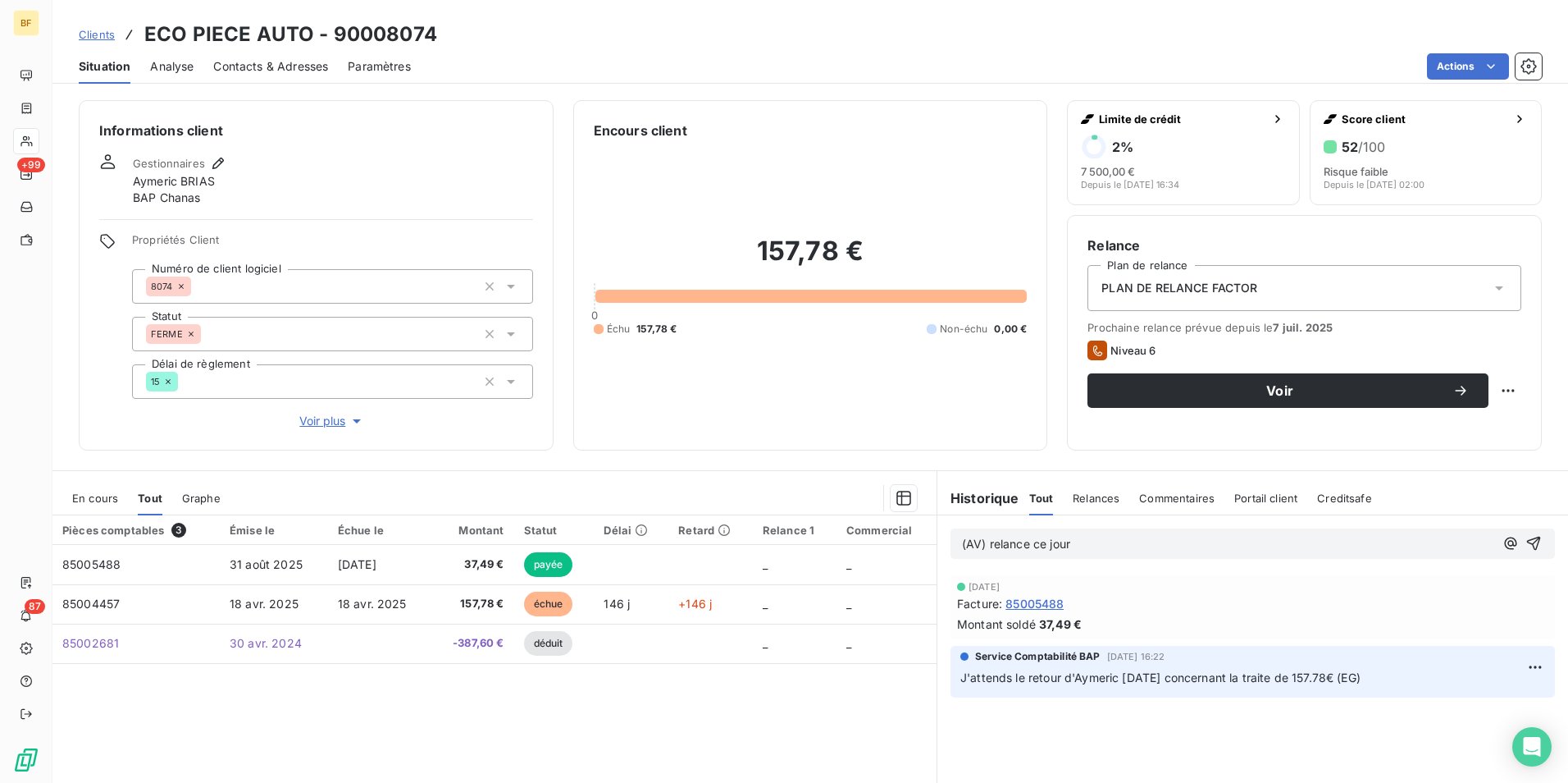
drag, startPoint x: 1119, startPoint y: 547, endPoint x: 735, endPoint y: 540, distance: 384.1
click at [736, 540] on div "En cours Tout Graphe Pièces comptables 3 Émise le Échue le Montant Statut Délai…" at bounding box center [811, 675] width 1516 height 410
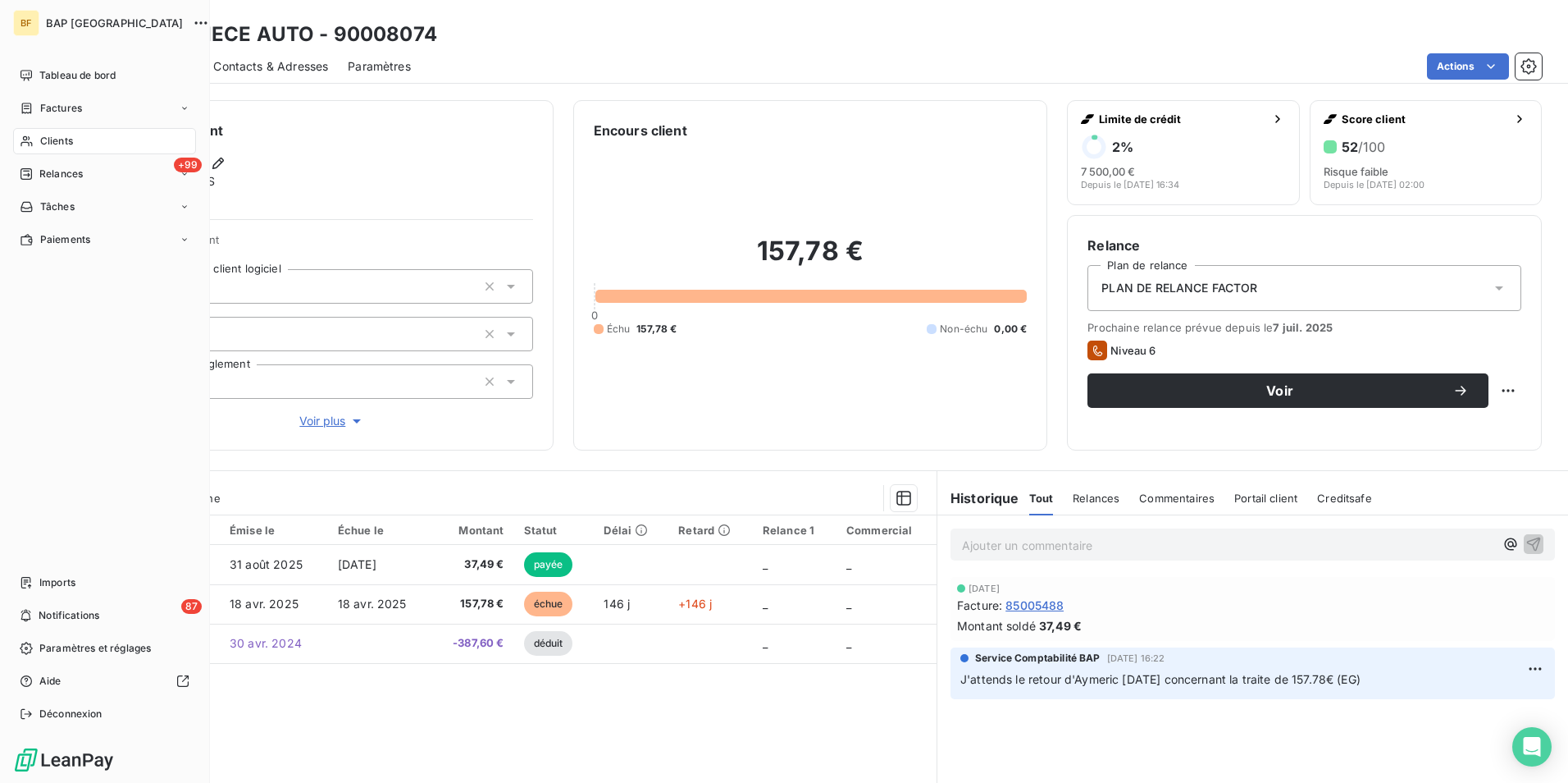
drag, startPoint x: 55, startPoint y: 125, endPoint x: 57, endPoint y: 134, distance: 9.2
click at [55, 127] on nav "Tableau de bord Factures Clients +99 Relances Tâches Paiements" at bounding box center [105, 157] width 183 height 191
click at [57, 136] on span "Clients" at bounding box center [56, 141] width 33 height 15
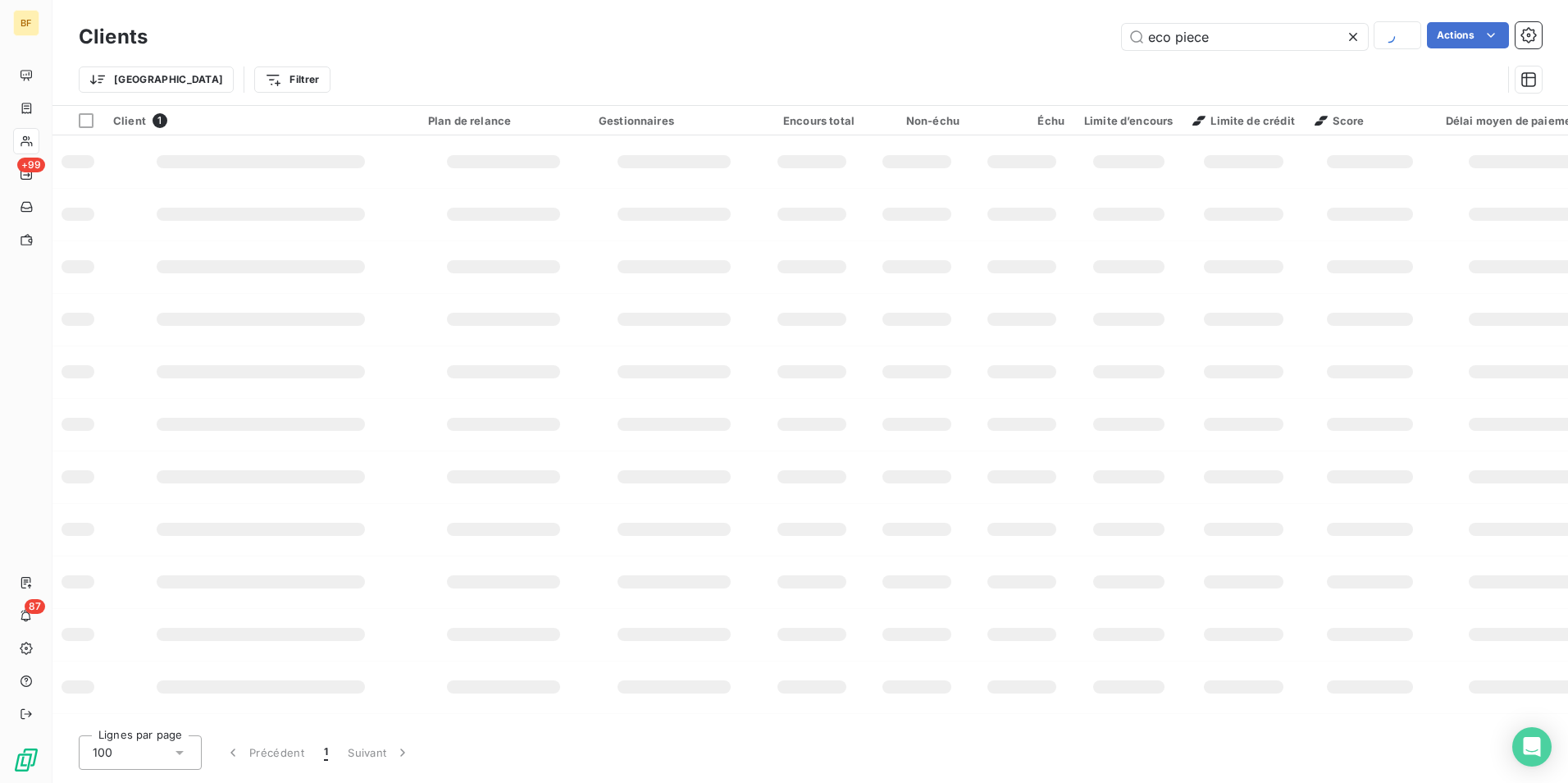
click at [1051, 24] on div "eco piece Actions" at bounding box center [854, 36] width 1375 height 29
type input "evlp"
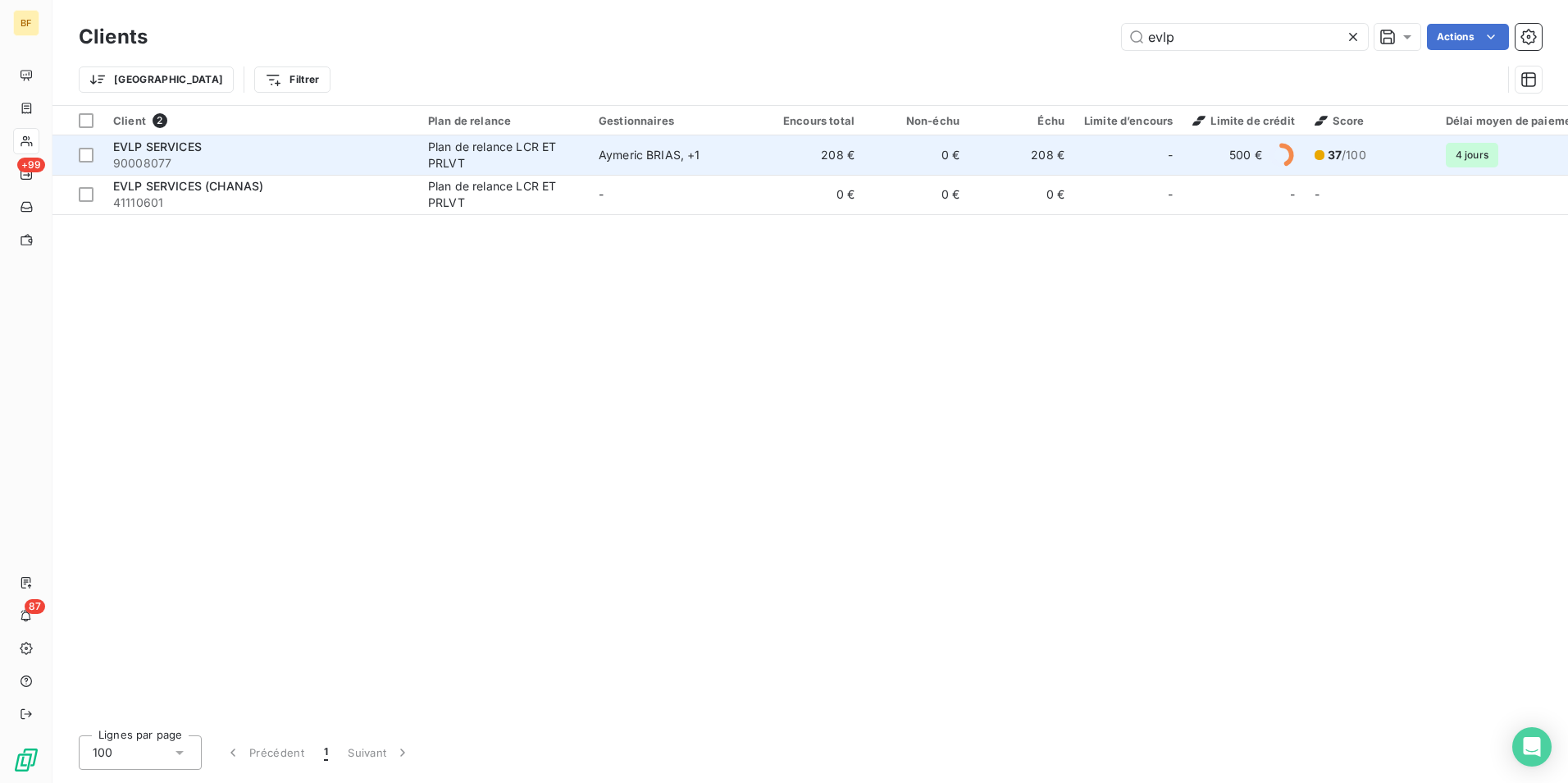
click at [285, 156] on span "90008077" at bounding box center [261, 163] width 295 height 17
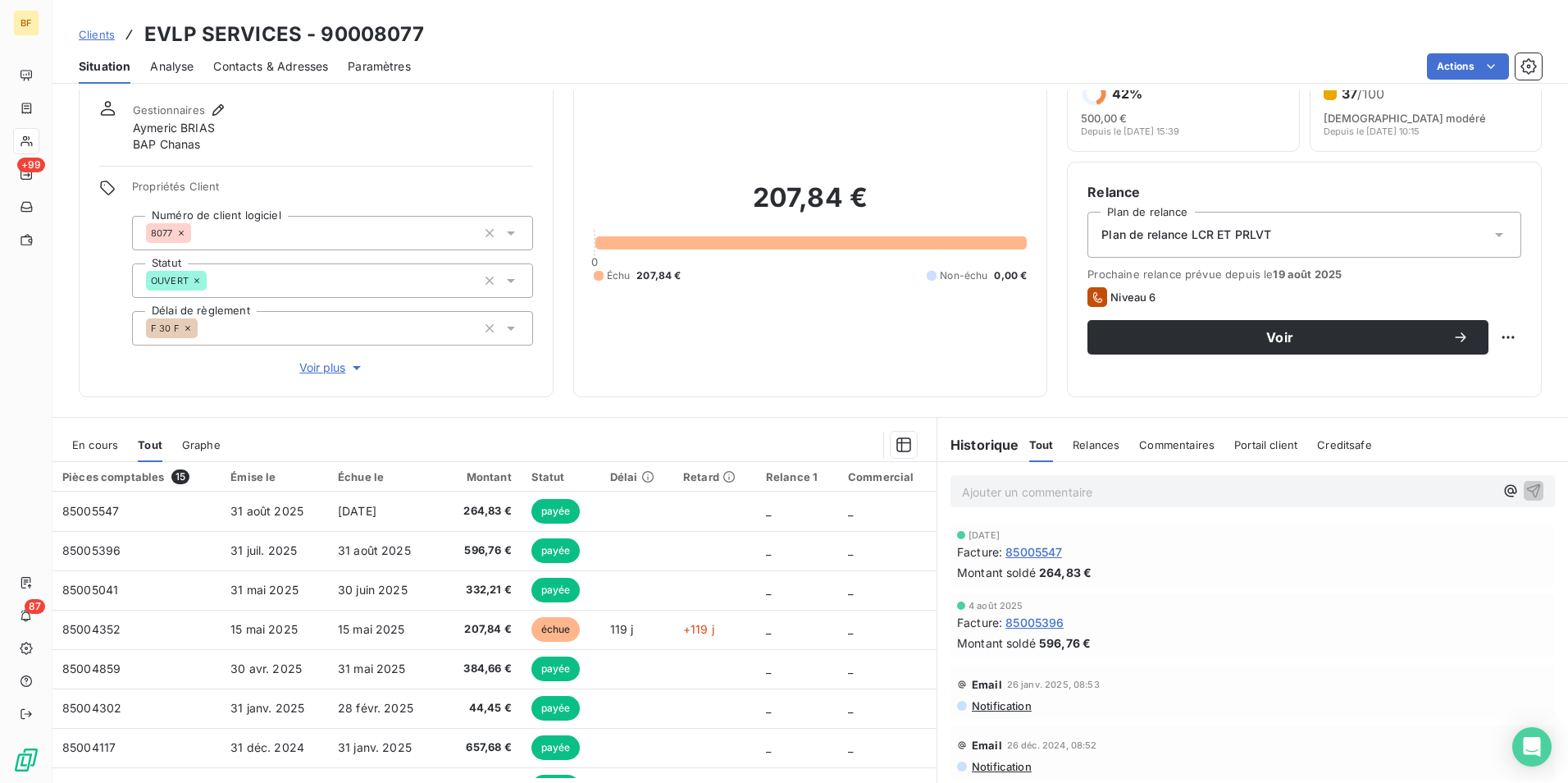
scroll to position [82, 0]
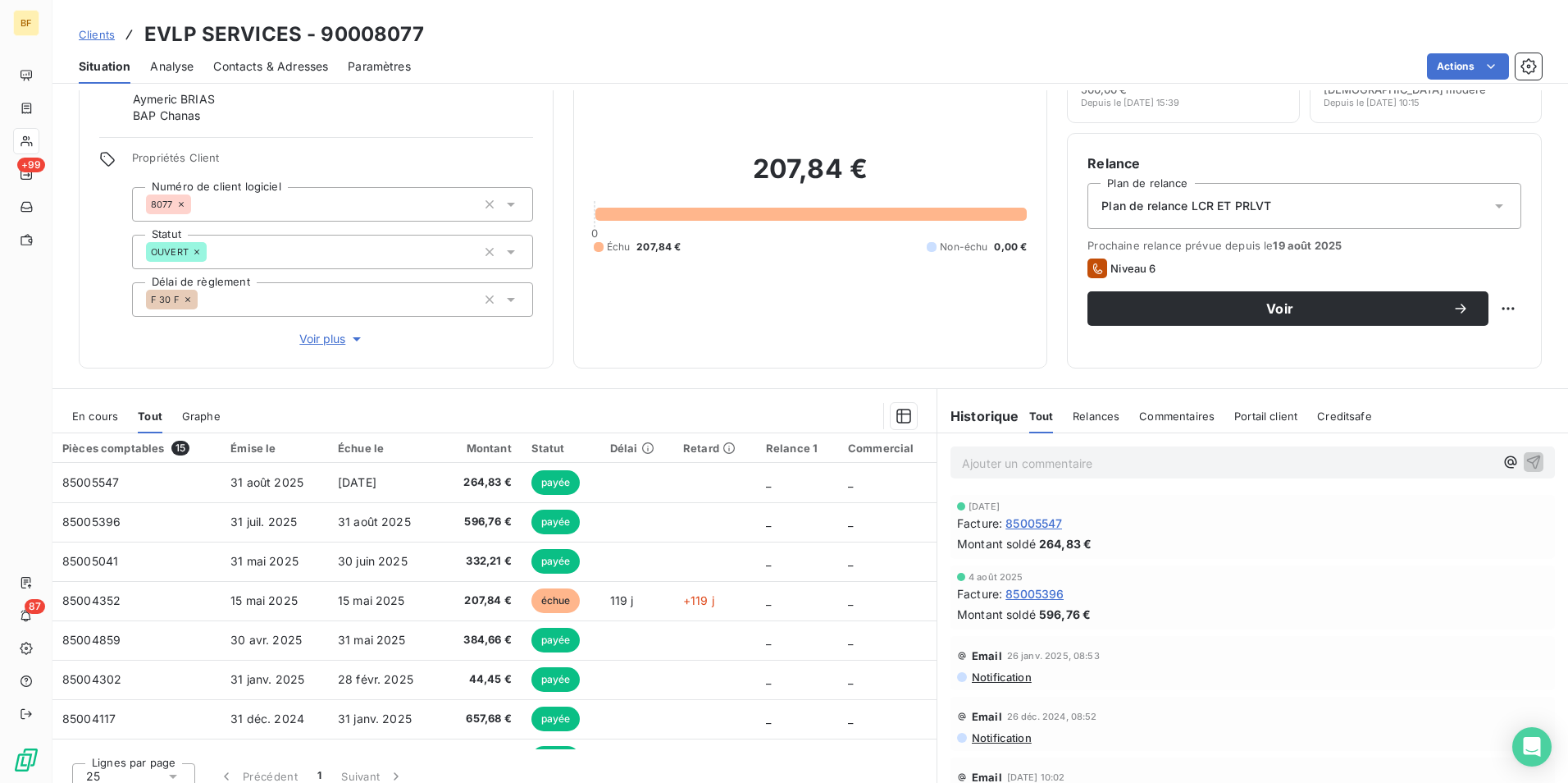
click at [267, 61] on span "Contacts & Adresses" at bounding box center [271, 66] width 115 height 17
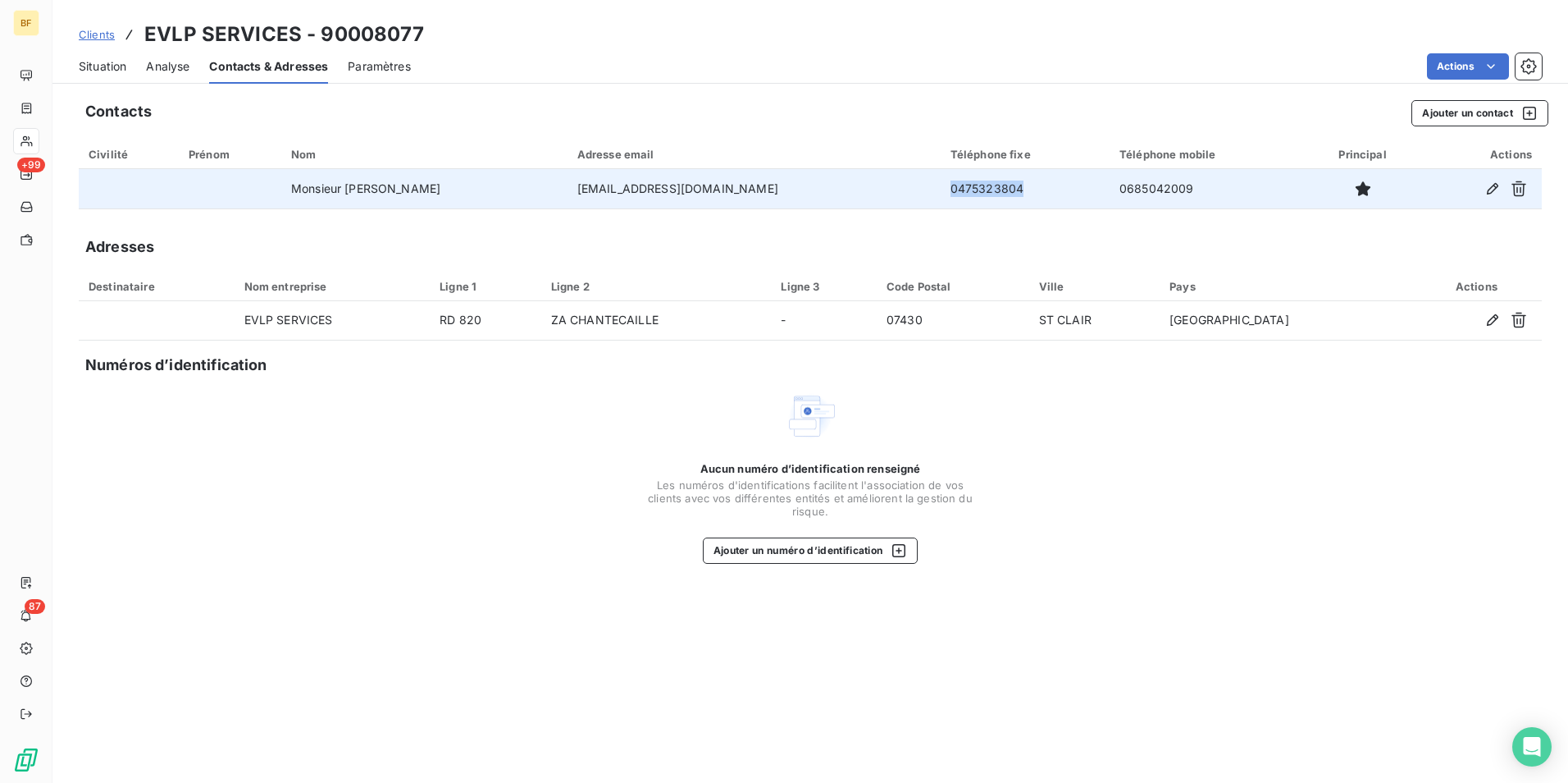
drag, startPoint x: 984, startPoint y: 185, endPoint x: 891, endPoint y: 182, distance: 93.0
click at [941, 182] on td "0475323804" at bounding box center [1025, 188] width 169 height 40
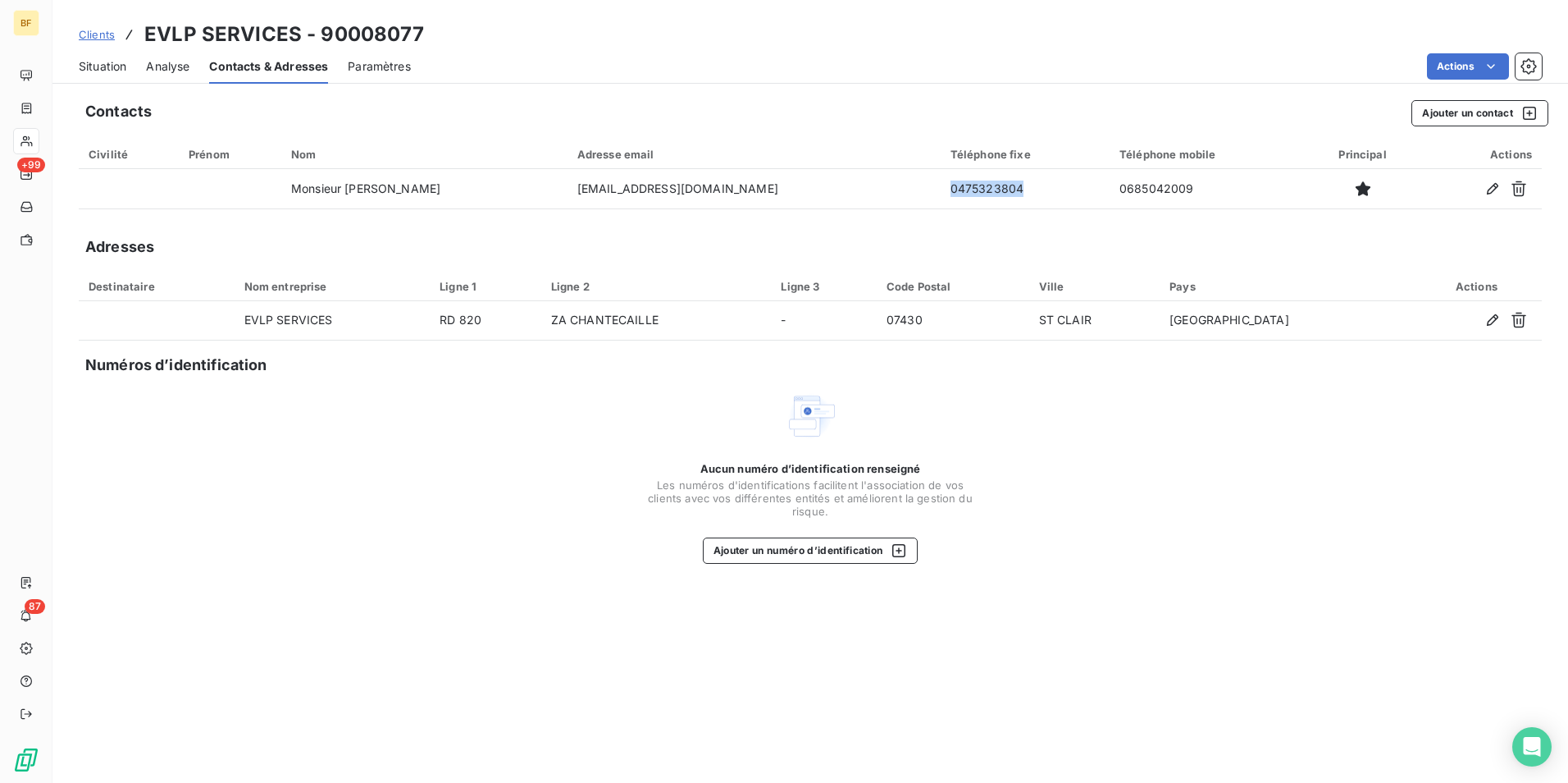
copy td "0475323804"
click at [106, 65] on span "Situation" at bounding box center [103, 66] width 47 height 17
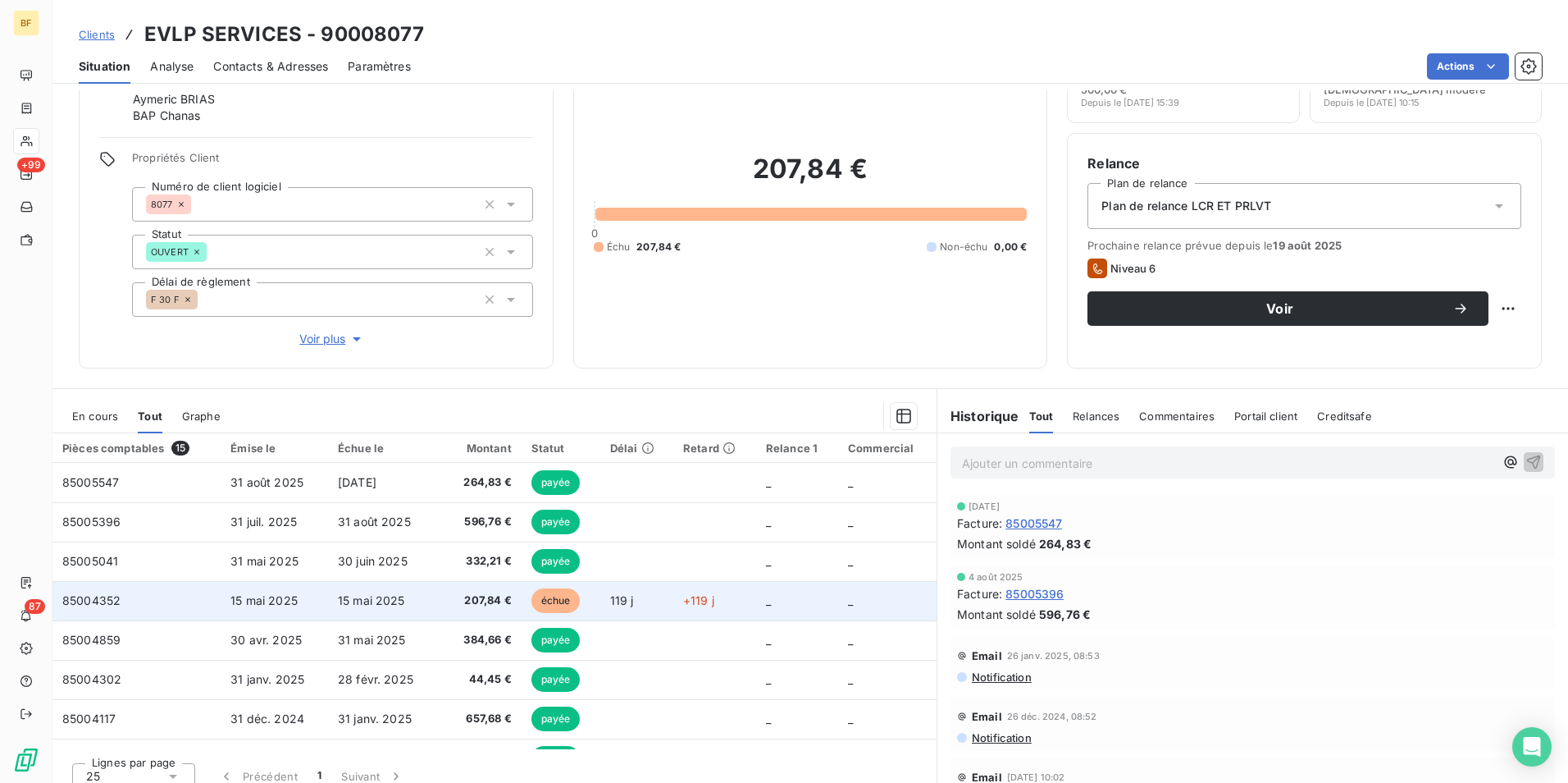
click at [425, 602] on td "15 mai 2025" at bounding box center [382, 600] width 109 height 40
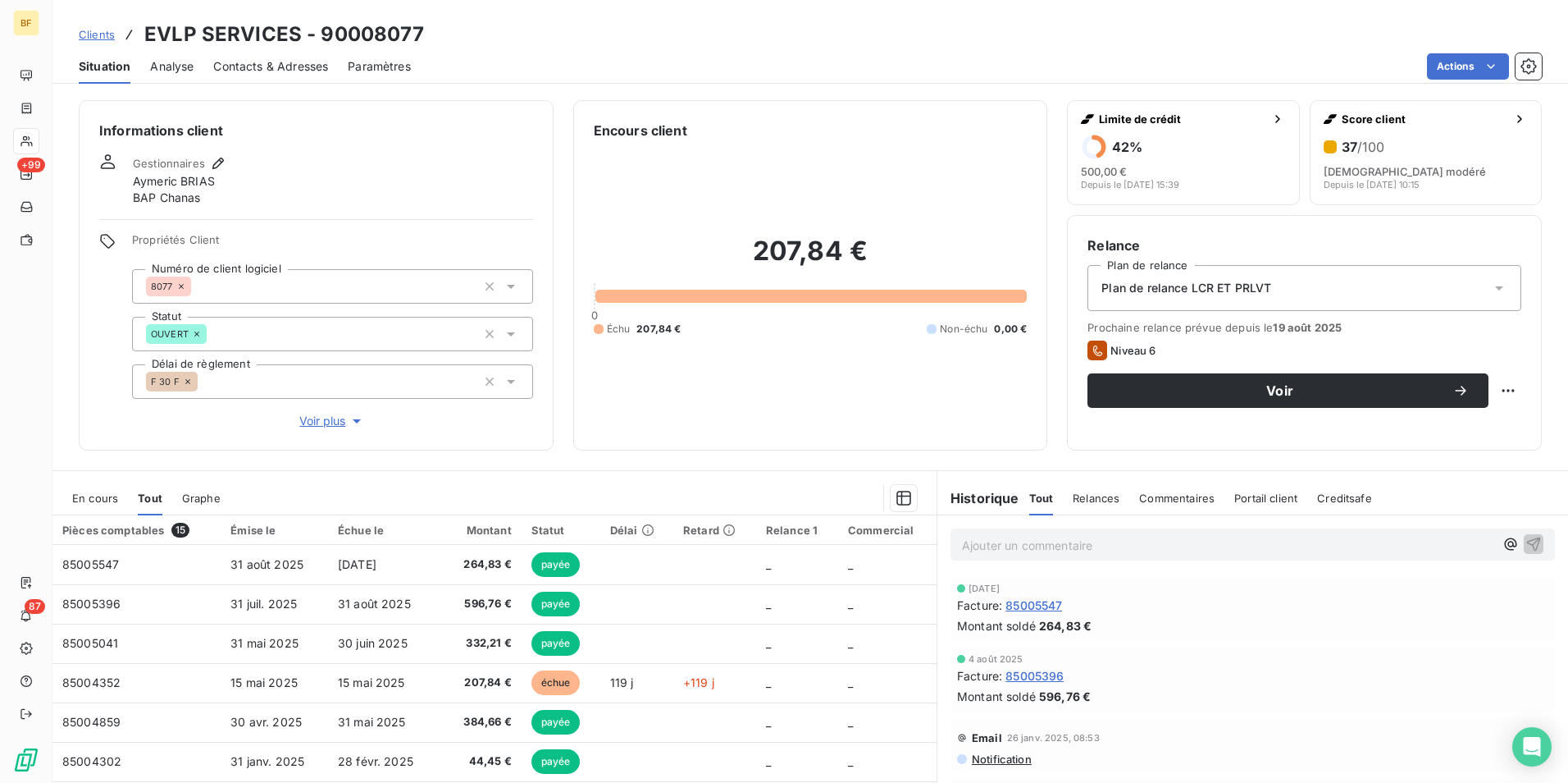
click at [1000, 558] on div "Ajouter un commentaire ﻿" at bounding box center [1253, 544] width 604 height 32
click at [1000, 553] on p "Ajouter un commentaire ﻿" at bounding box center [1228, 545] width 532 height 20
click at [669, 452] on div "Informations client Gestionnaires Aymeric BRIAS BAP Chanas Propriétés Client Nu…" at bounding box center [811, 437] width 1516 height 692
drag, startPoint x: 293, startPoint y: 57, endPoint x: 309, endPoint y: 72, distance: 21.9
click at [293, 56] on div "Contacts & Adresses" at bounding box center [271, 66] width 115 height 34
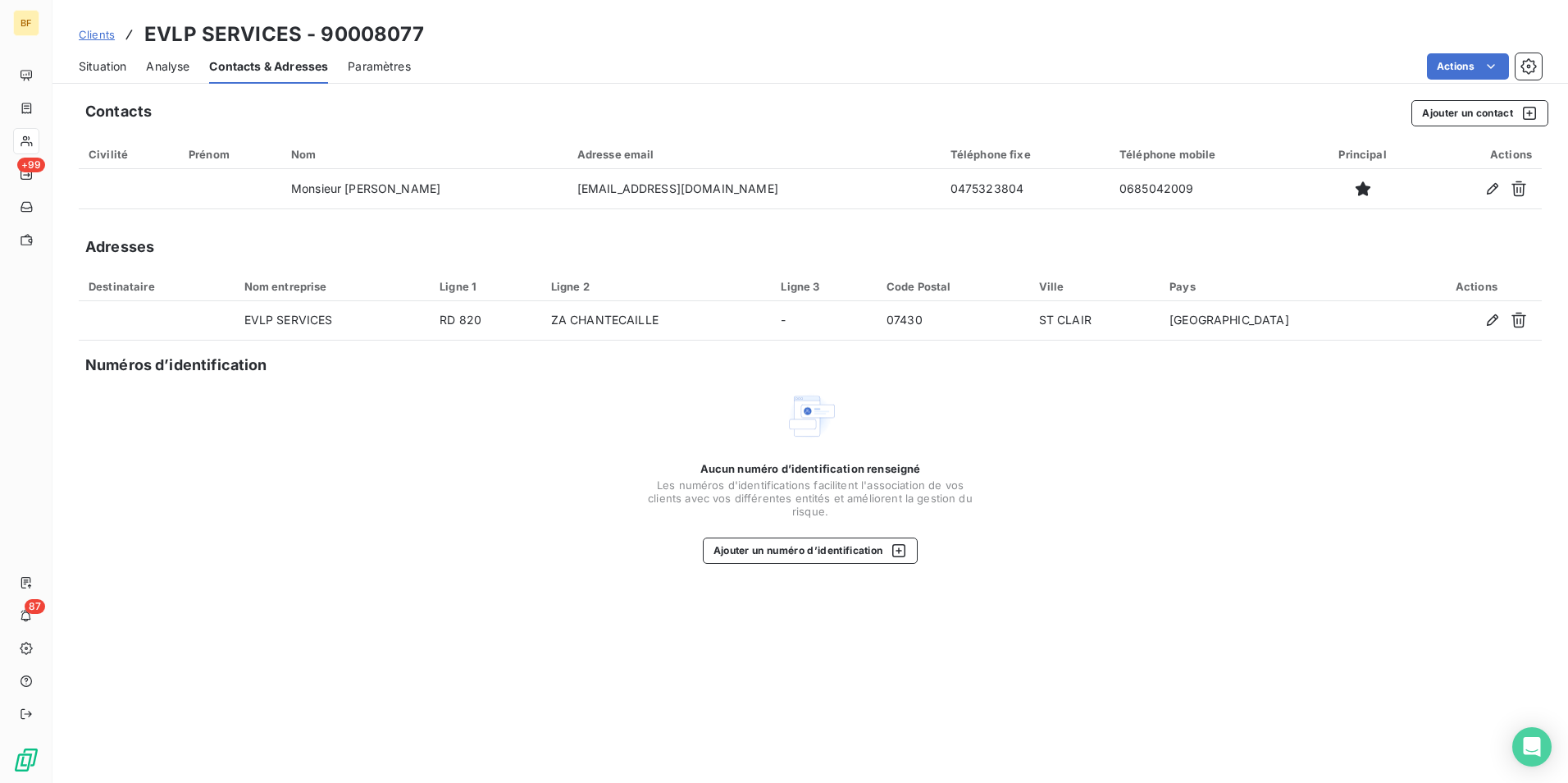
click at [527, 447] on div "Aucun numéro d’identification renseigné Les numéros d'identifications faciliten…" at bounding box center [811, 477] width 1463 height 174
click at [101, 69] on span "Situation" at bounding box center [103, 66] width 47 height 17
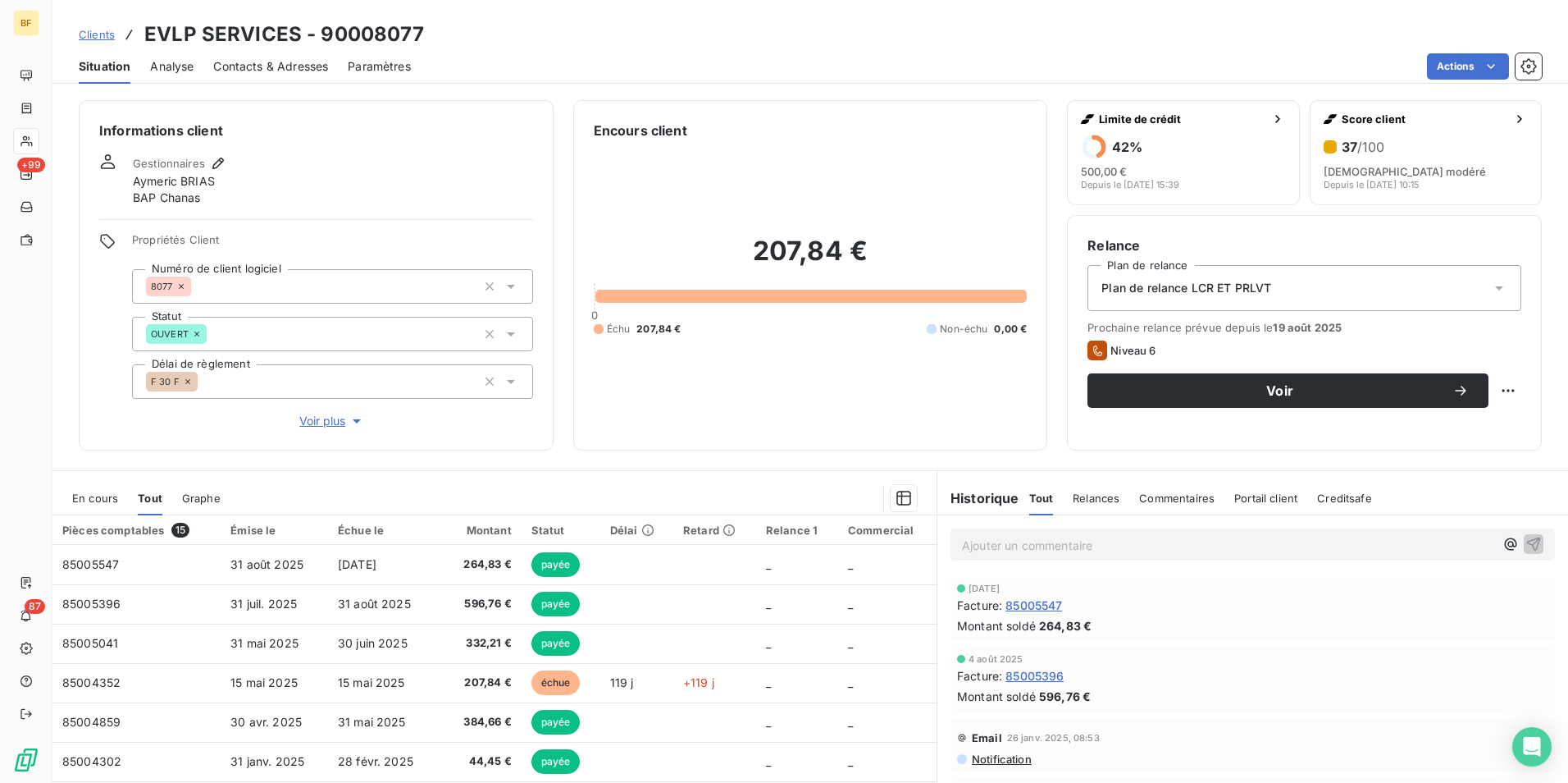
click at [1087, 545] on p "Ajouter un commentaire ﻿" at bounding box center [1228, 545] width 532 height 20
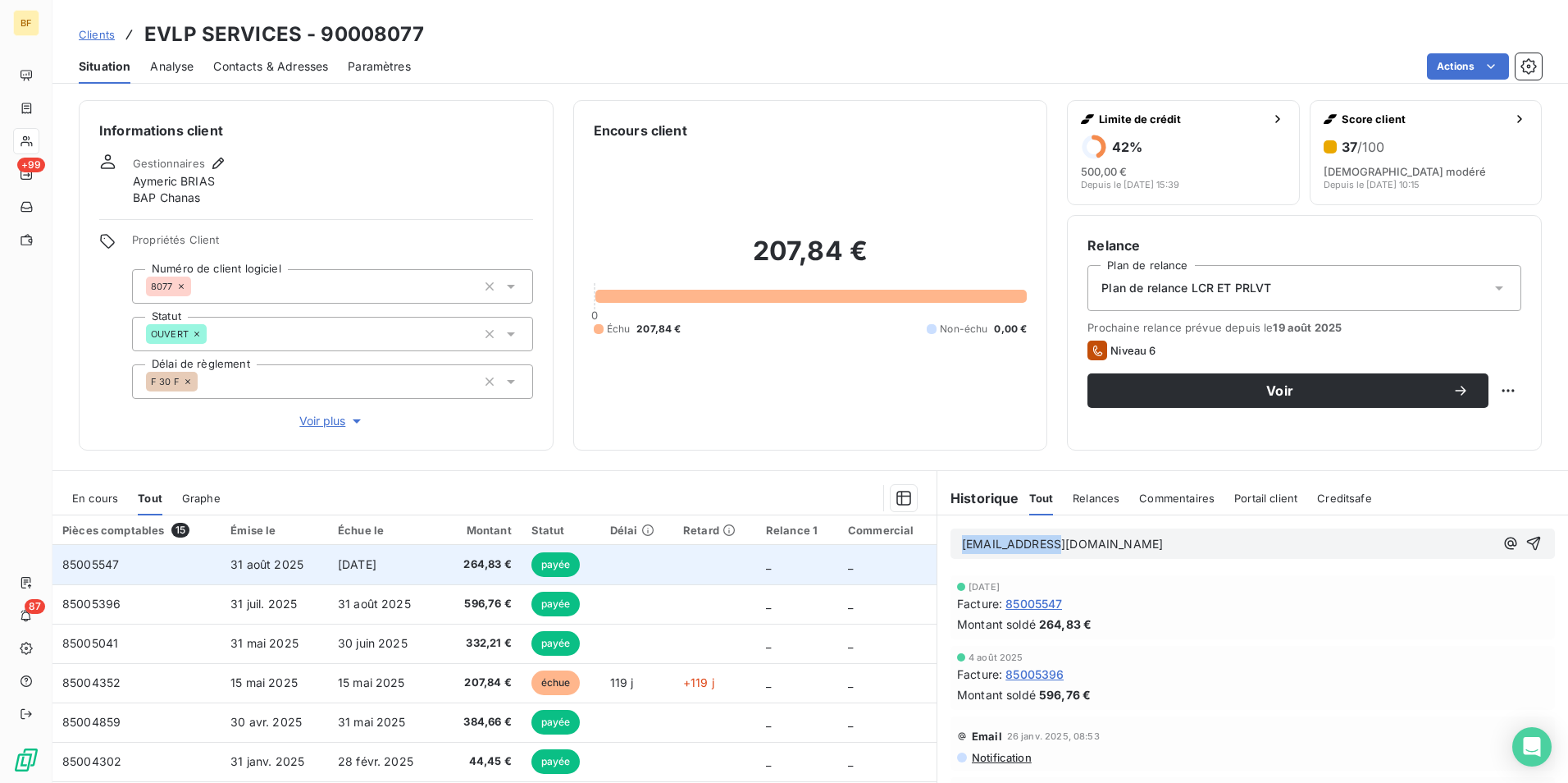
drag, startPoint x: 1066, startPoint y: 544, endPoint x: 900, endPoint y: 550, distance: 166.1
click at [910, 550] on div "En cours Tout Graphe Pièces comptables 15 Émise le Échue le Montant Statut Déla…" at bounding box center [811, 675] width 1516 height 410
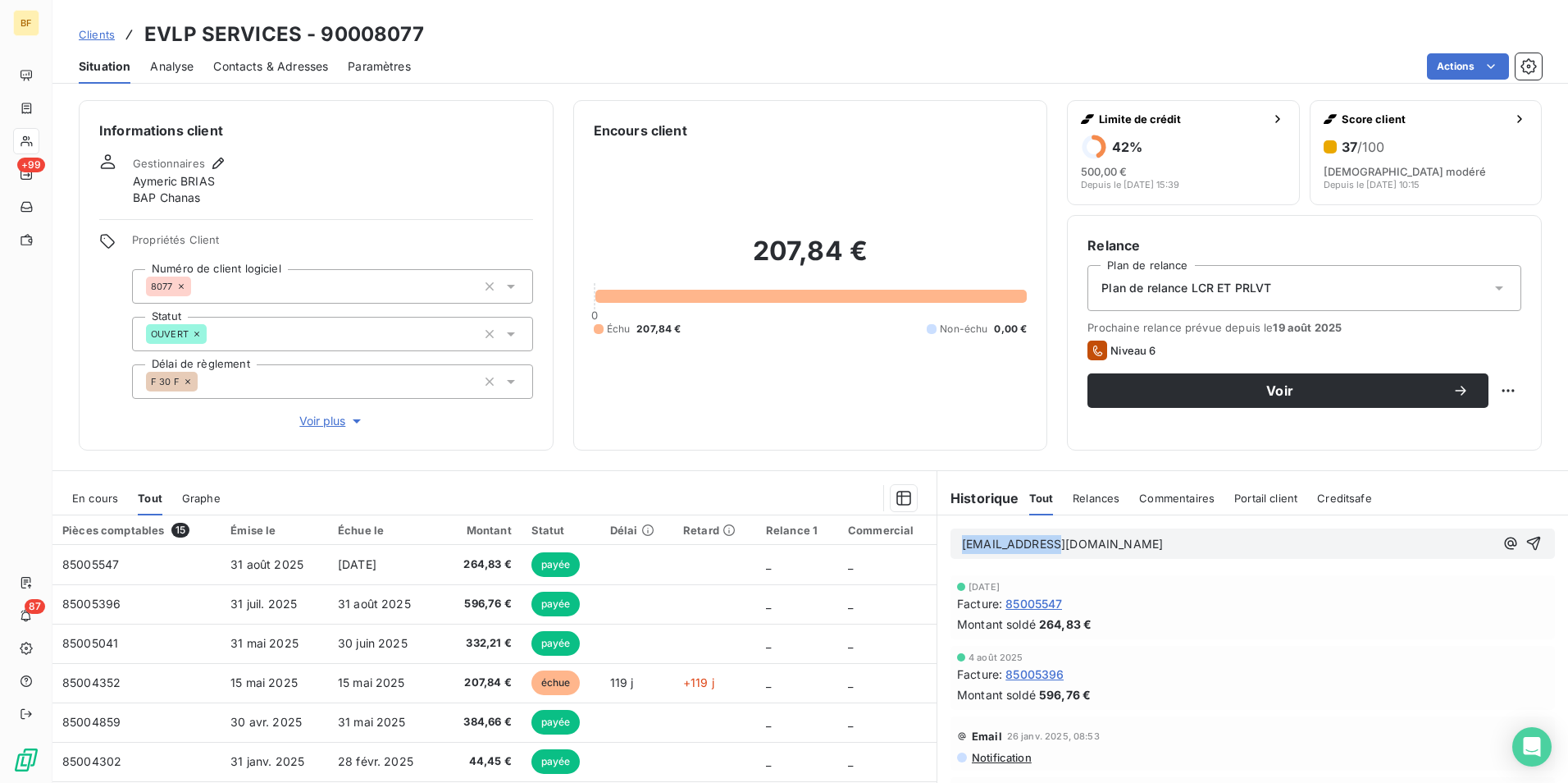
copy span "evlp@gmail.com"
drag, startPoint x: 430, startPoint y: 38, endPoint x: 142, endPoint y: 31, distance: 288.1
click at [142, 31] on div "Clients EVLP SERVICES - 90008077" at bounding box center [811, 34] width 1516 height 30
copy h3 "EVLP SERVICES - 90008077"
drag, startPoint x: 292, startPoint y: 75, endPoint x: 303, endPoint y: 85, distance: 14.9
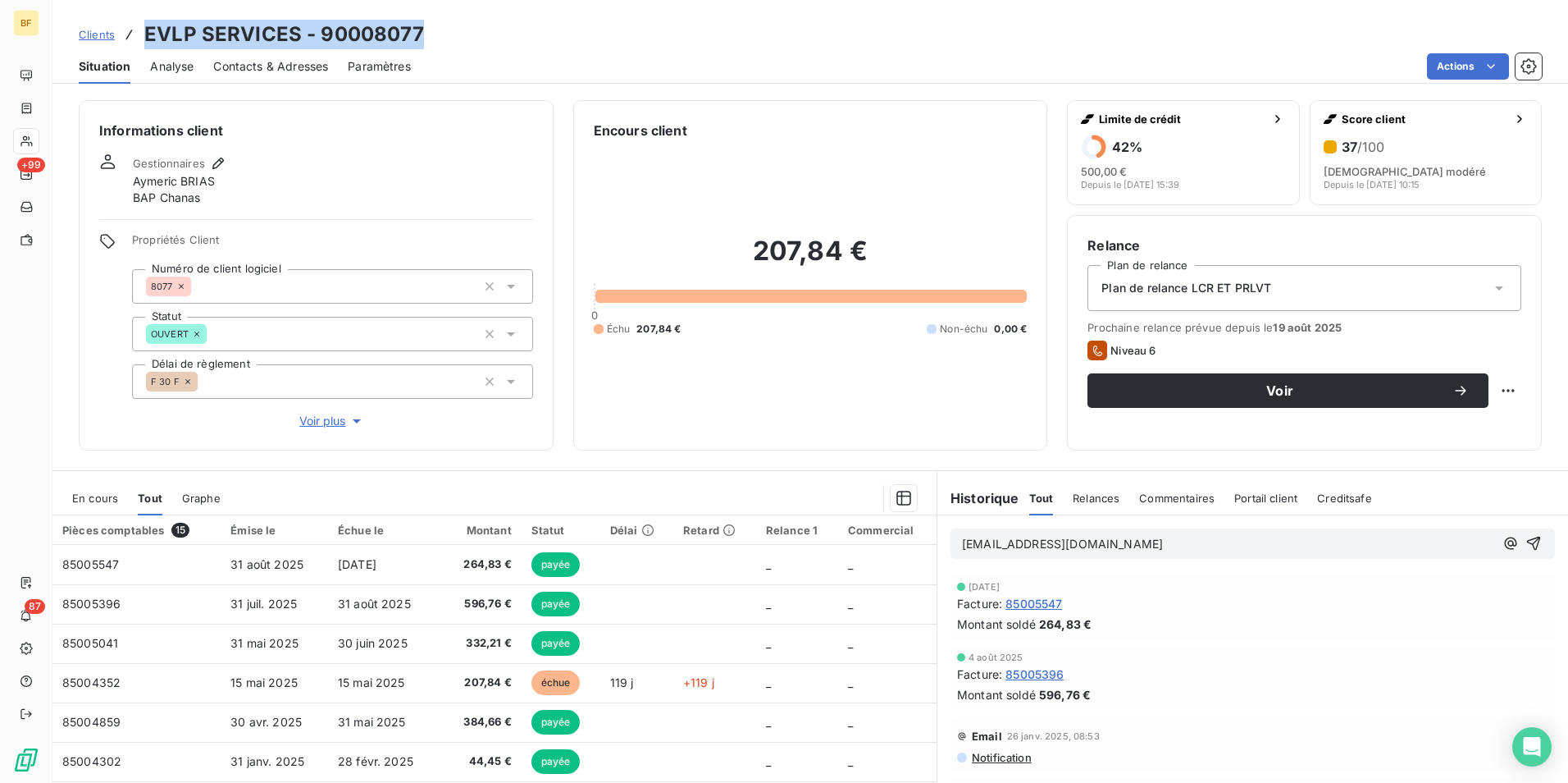
click at [292, 75] on div "Contacts & Adresses" at bounding box center [271, 66] width 115 height 34
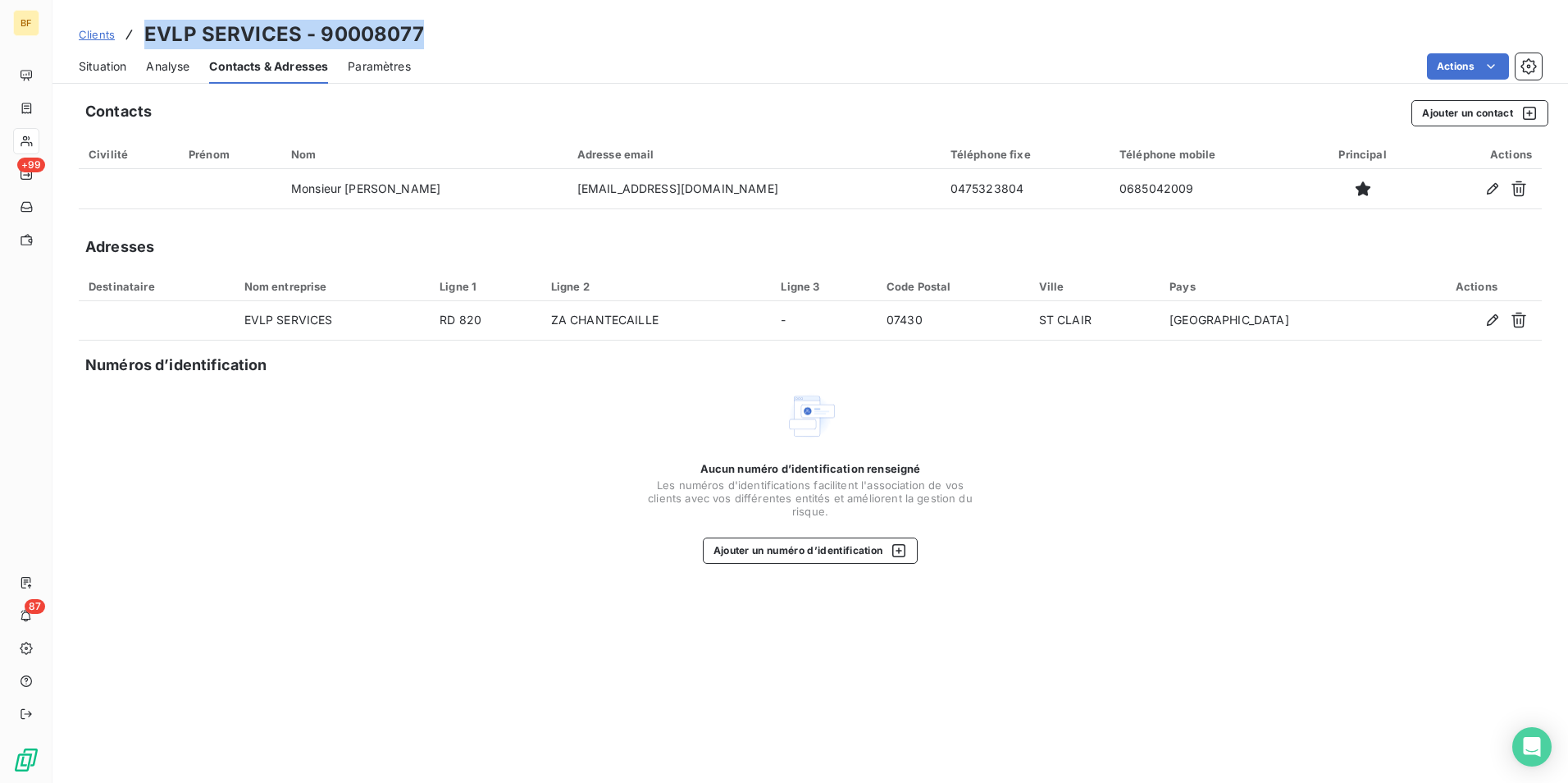
click at [103, 71] on span "Situation" at bounding box center [103, 66] width 47 height 17
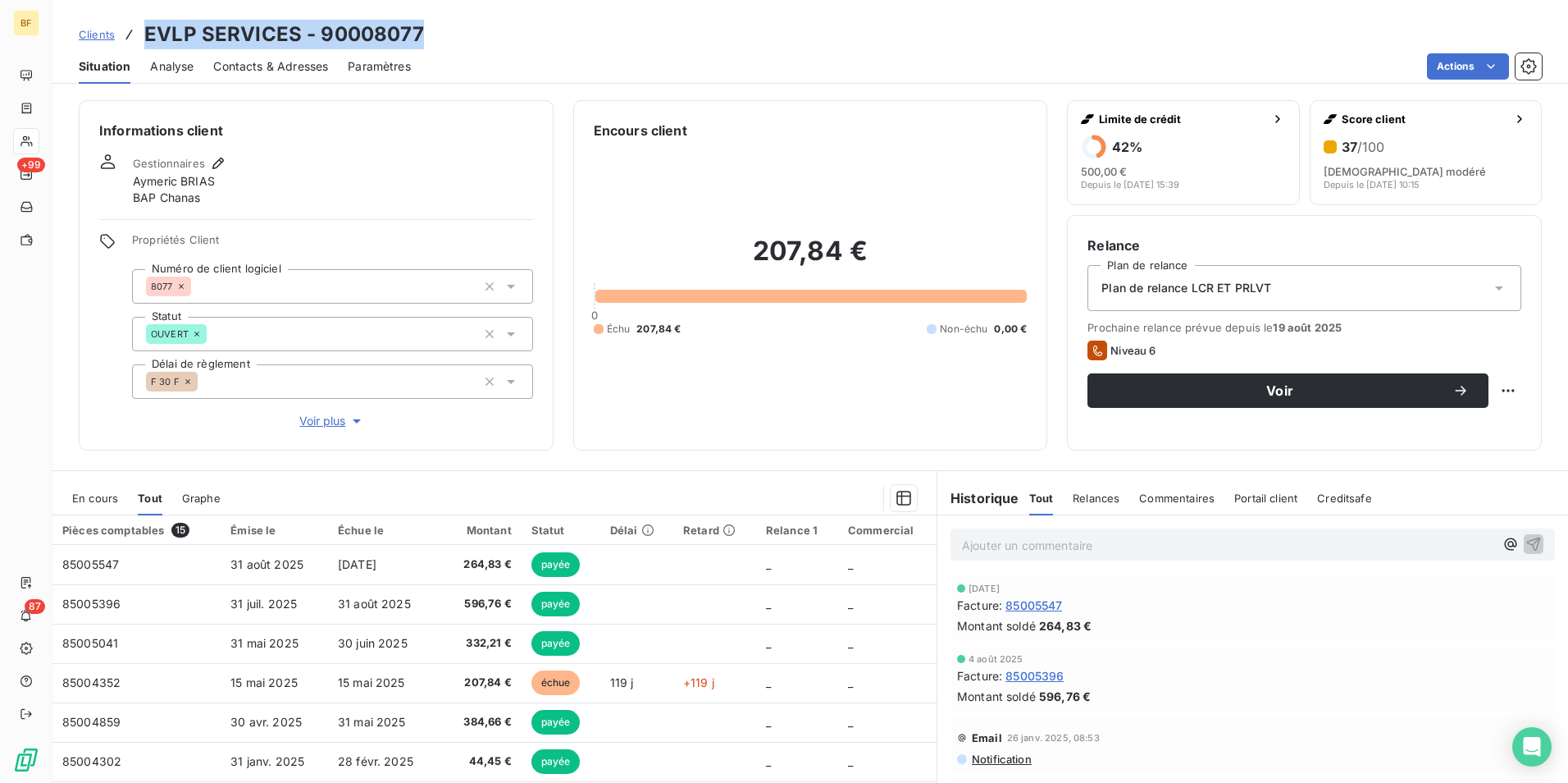
click at [254, 58] on span "Contacts & Adresses" at bounding box center [271, 66] width 115 height 17
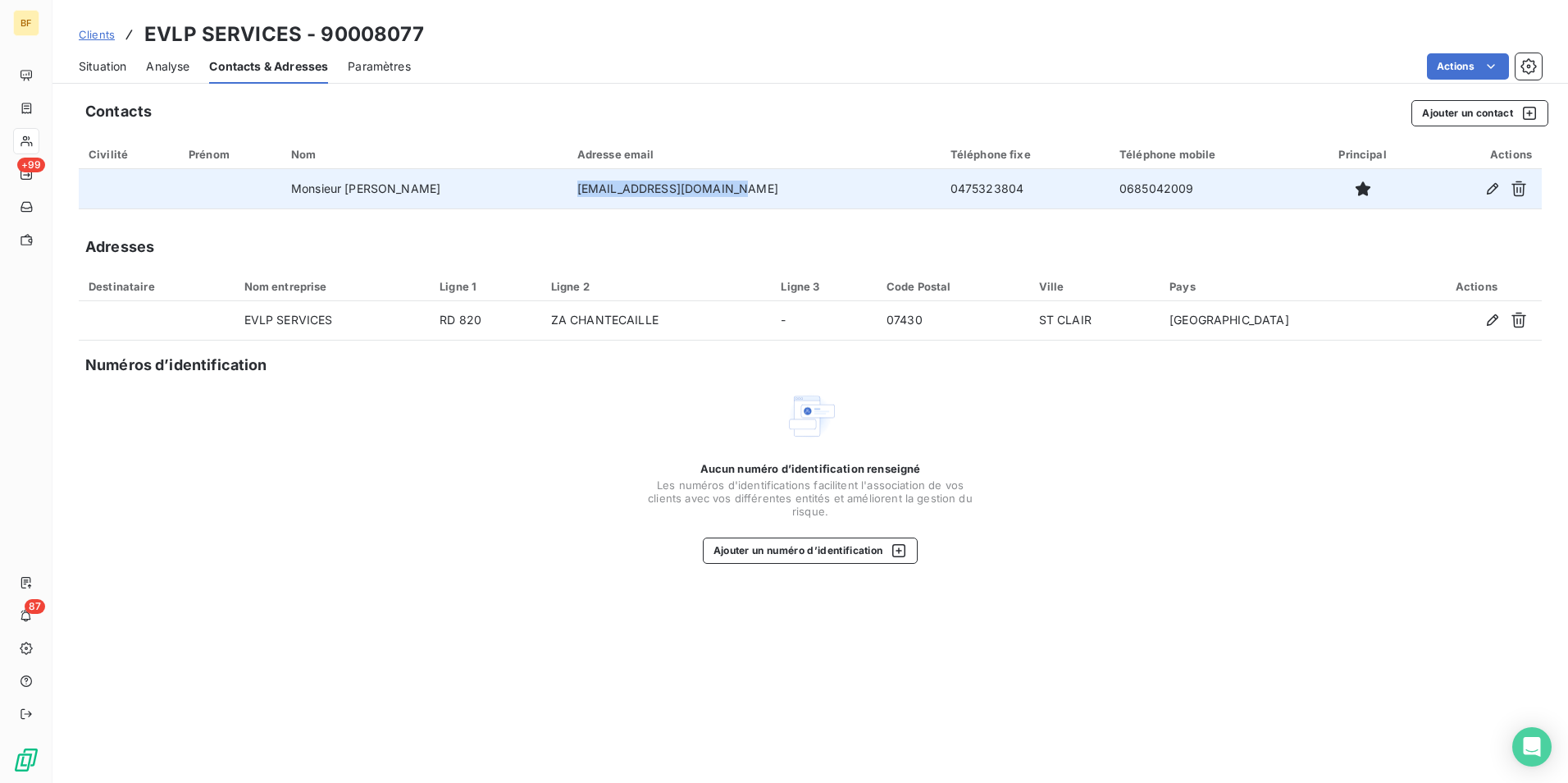
drag, startPoint x: 760, startPoint y: 191, endPoint x: 596, endPoint y: 191, distance: 164.0
click at [596, 191] on td "contact@evlp-services.fr" at bounding box center [754, 188] width 373 height 40
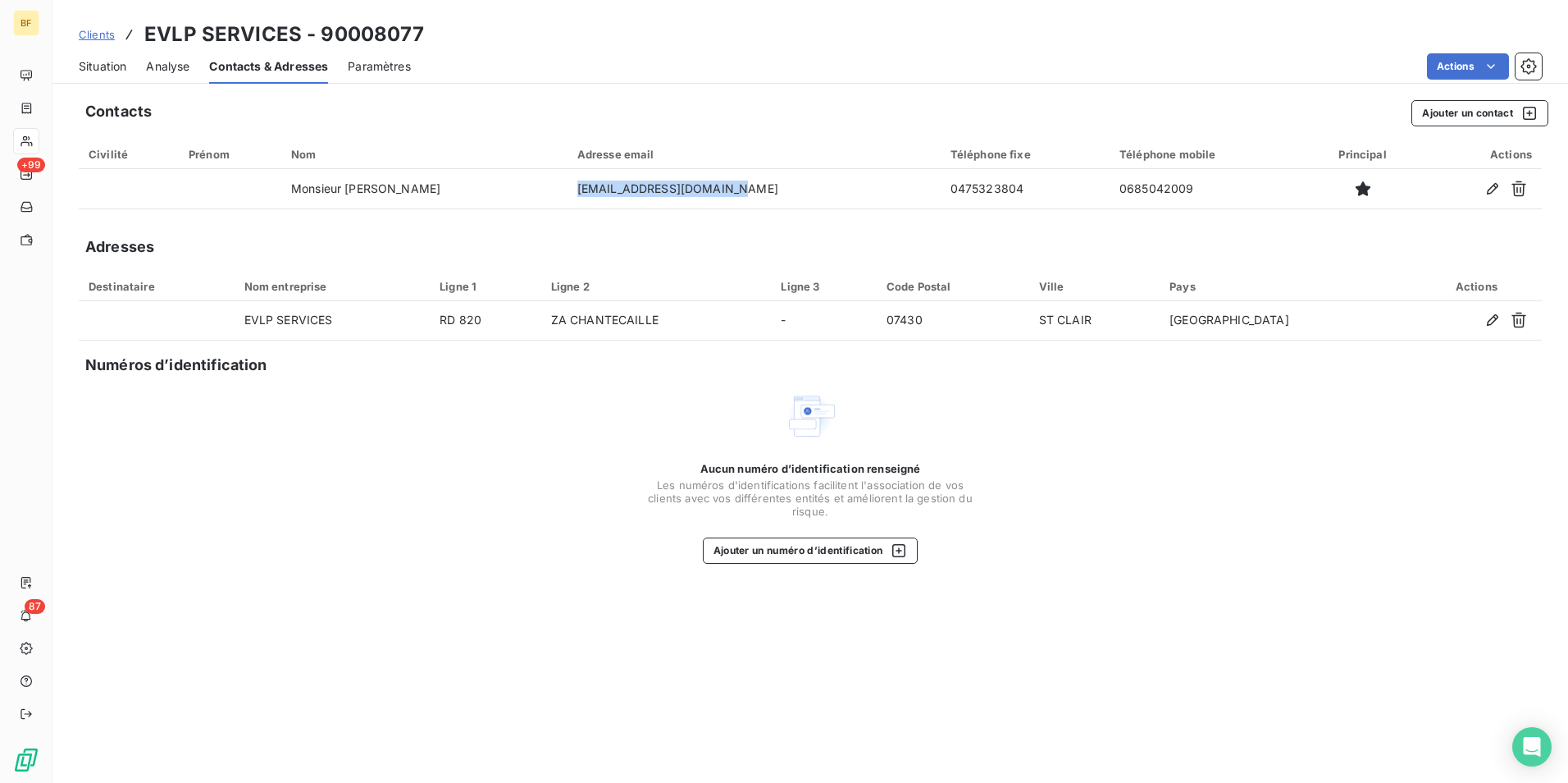
copy td "contact@evlp-services.fr"
click at [113, 65] on span "Situation" at bounding box center [103, 66] width 47 height 17
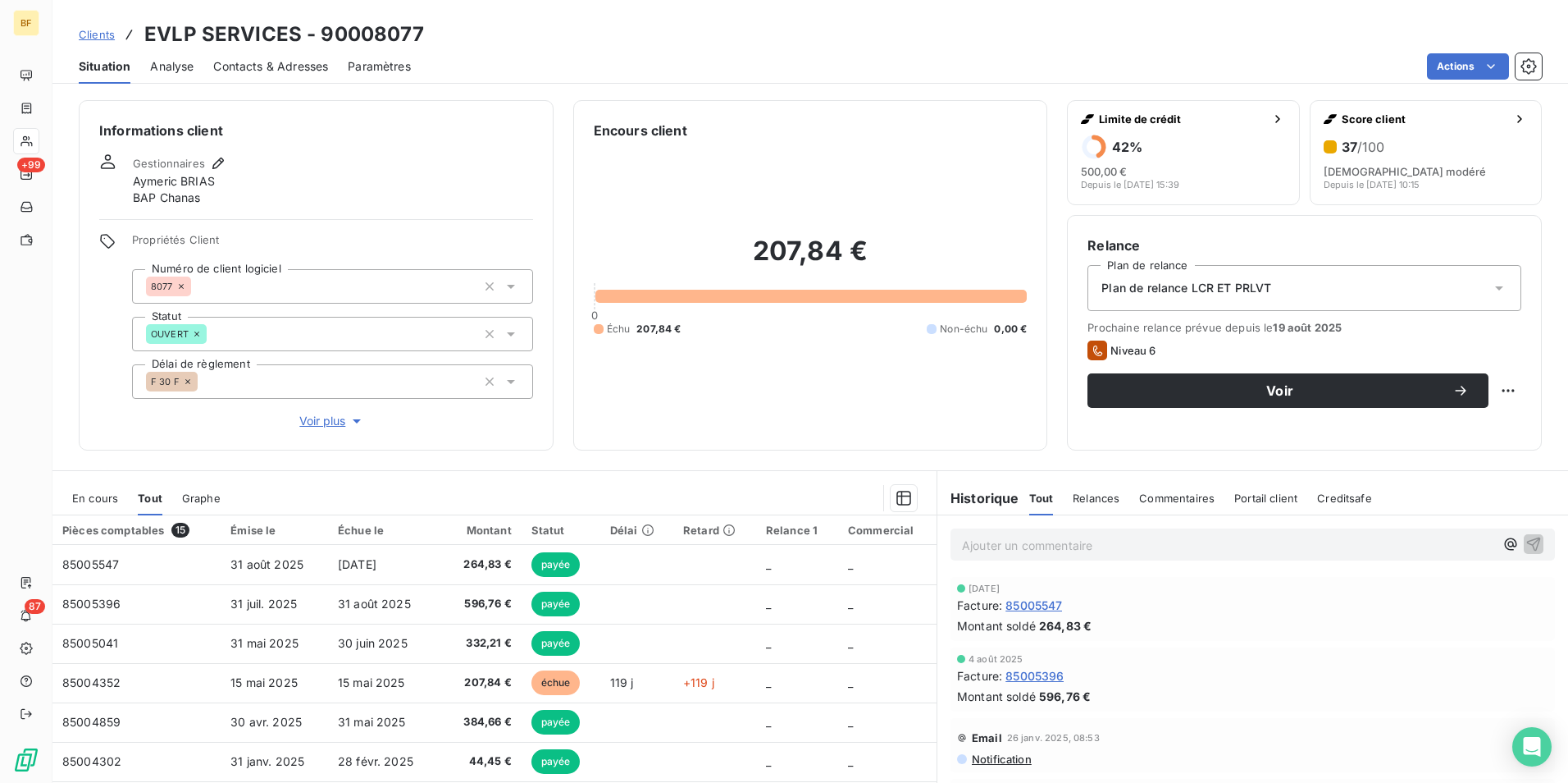
click at [999, 542] on p "Ajouter un commentaire ﻿" at bounding box center [1228, 545] width 532 height 20
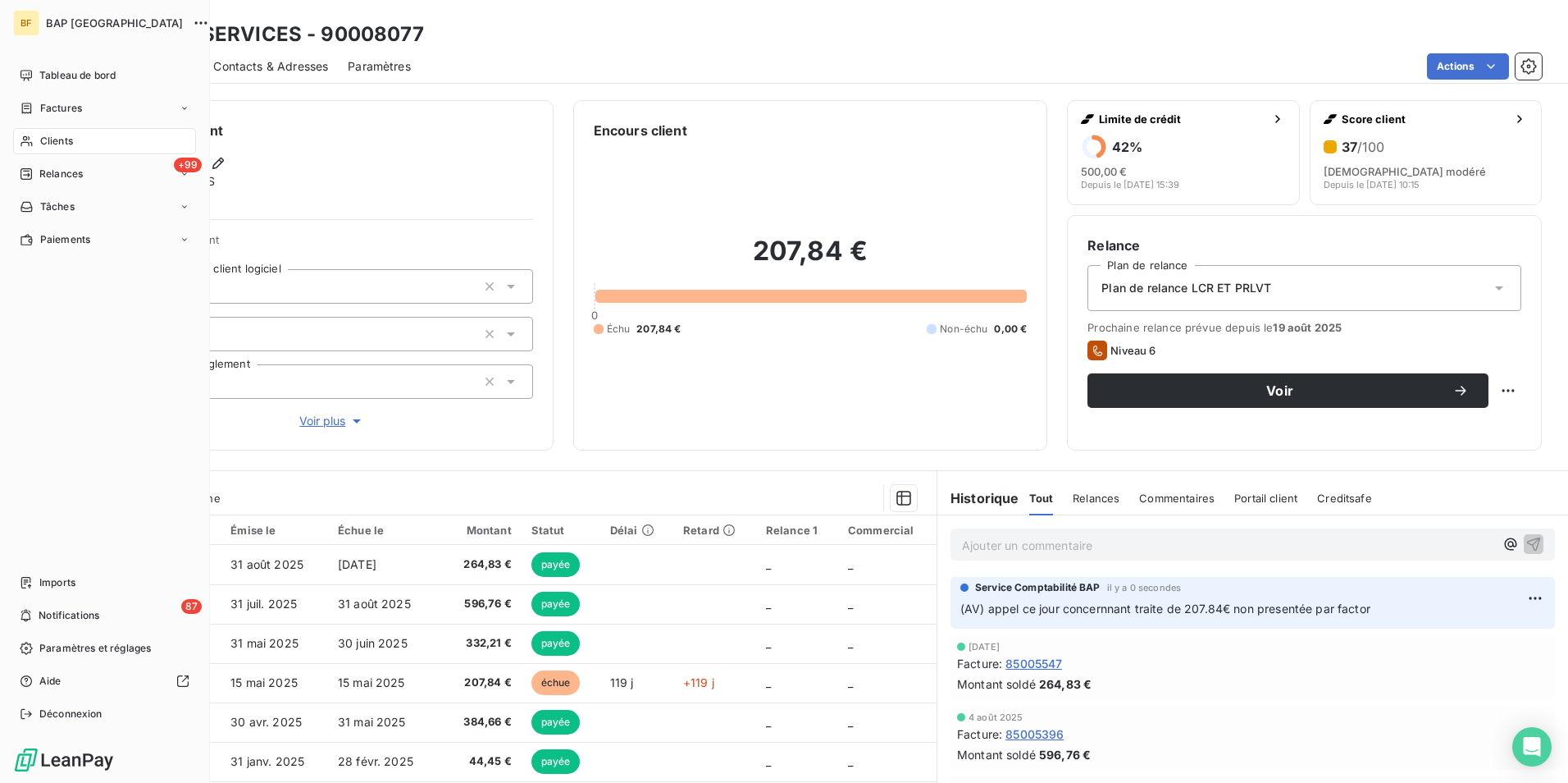
drag, startPoint x: 40, startPoint y: 141, endPoint x: 72, endPoint y: 140, distance: 32.0
click at [40, 141] on span "Clients" at bounding box center [56, 141] width 33 height 15
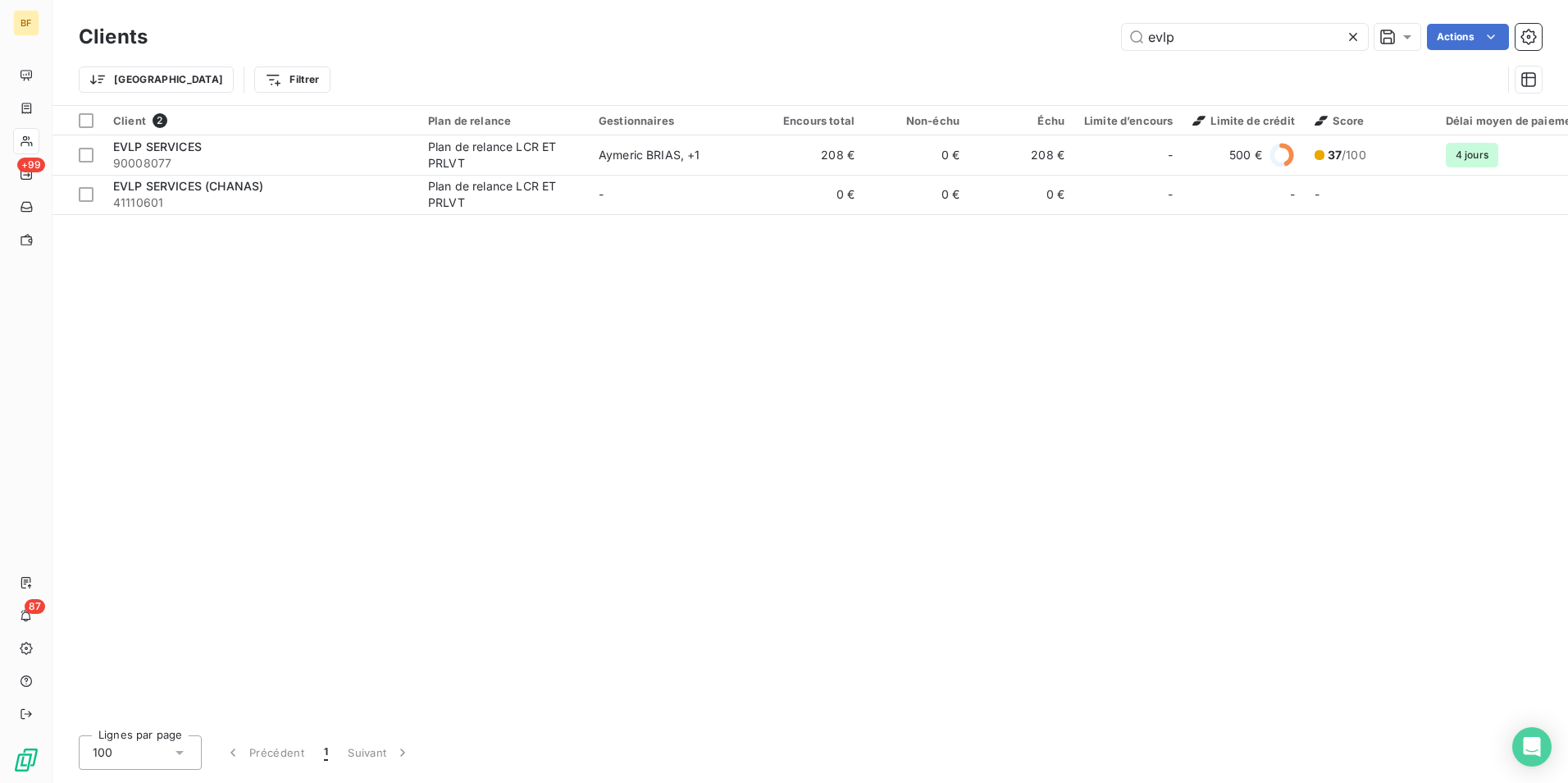
drag, startPoint x: 1206, startPoint y: 44, endPoint x: 1057, endPoint y: 28, distance: 149.9
click at [1057, 28] on div "evlp Actions" at bounding box center [854, 37] width 1375 height 26
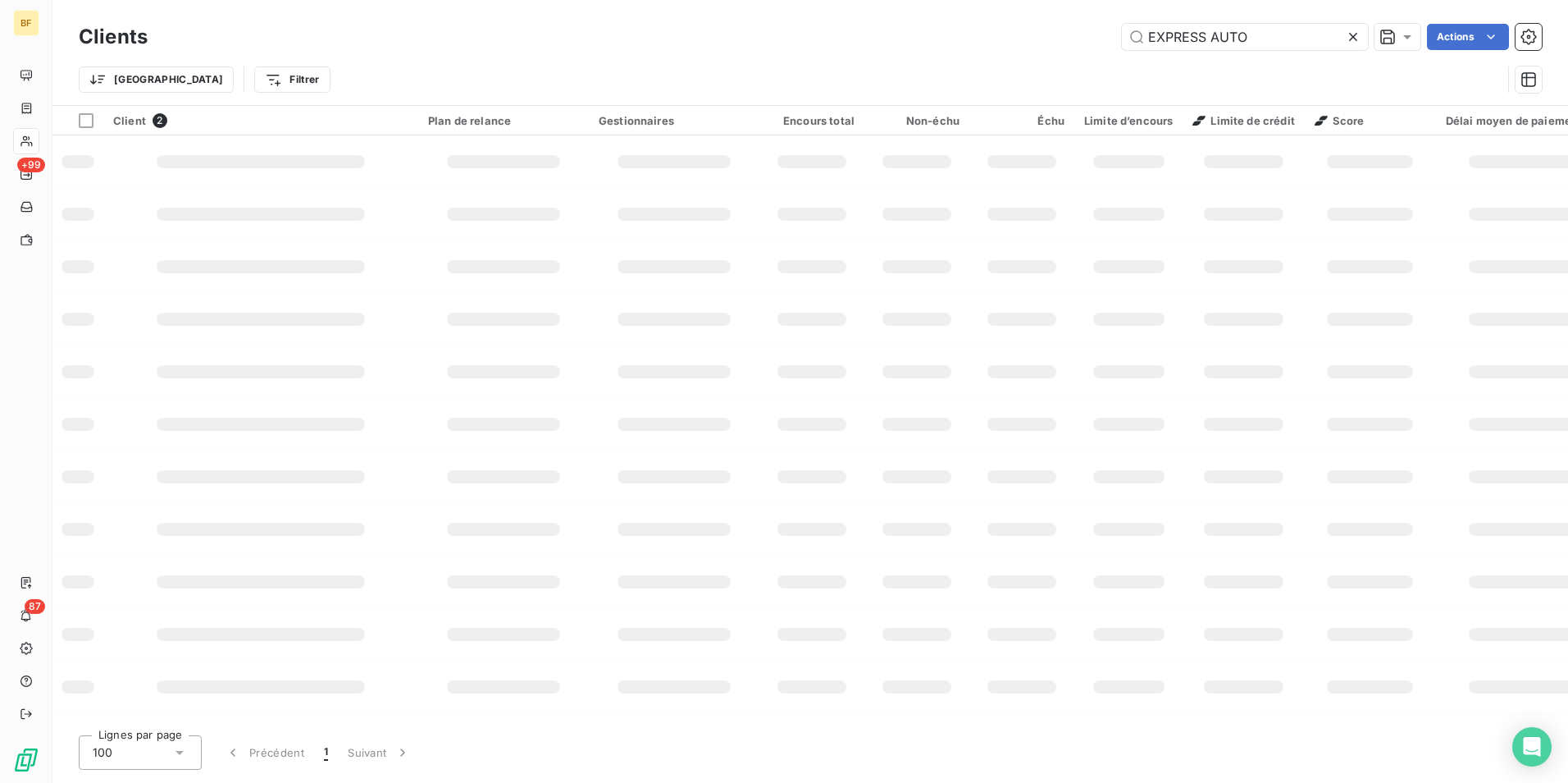
type input "EXPRESS AUTO"
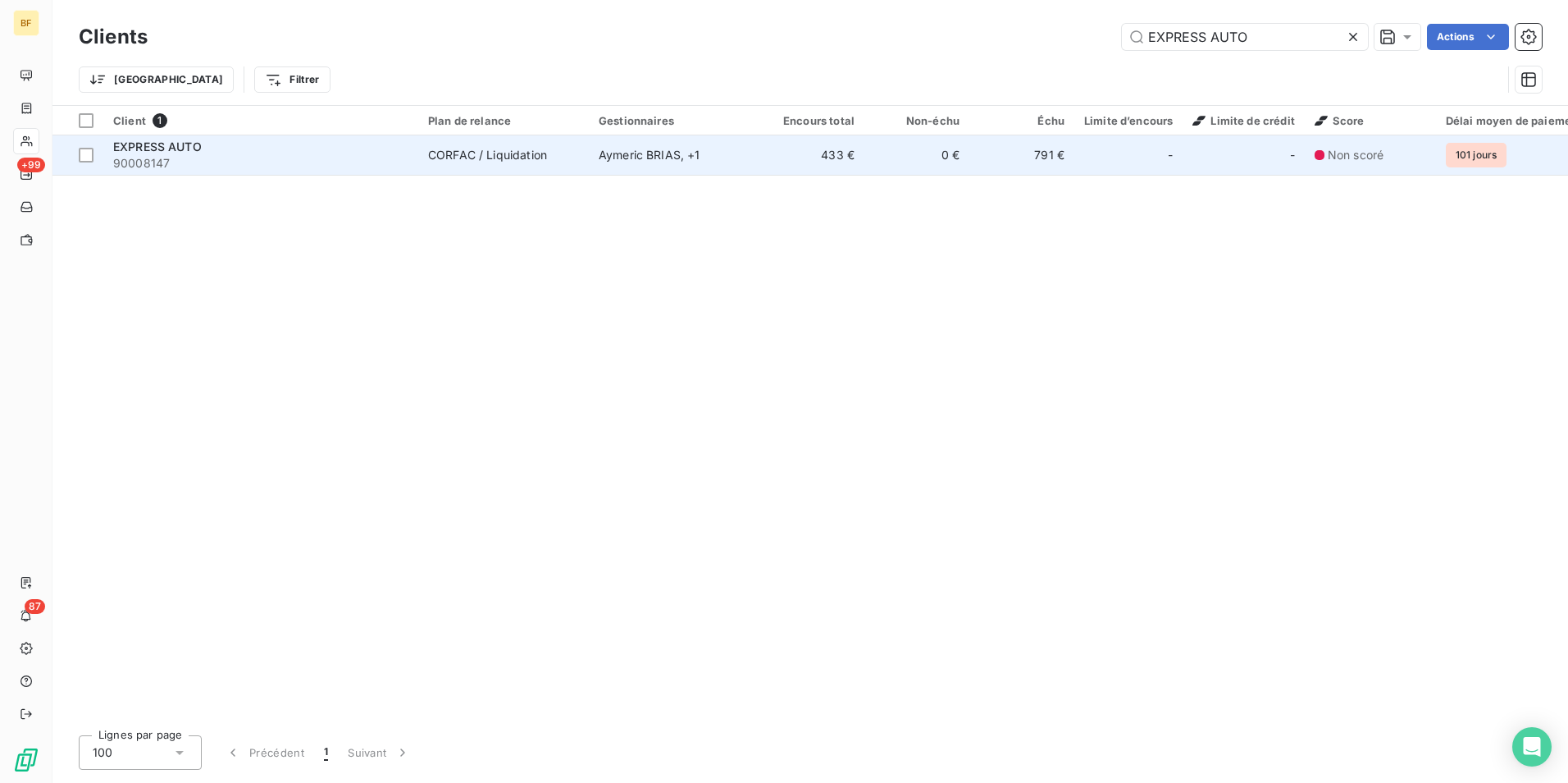
click at [444, 145] on td "CORFAC / Liquidation" at bounding box center [503, 155] width 170 height 40
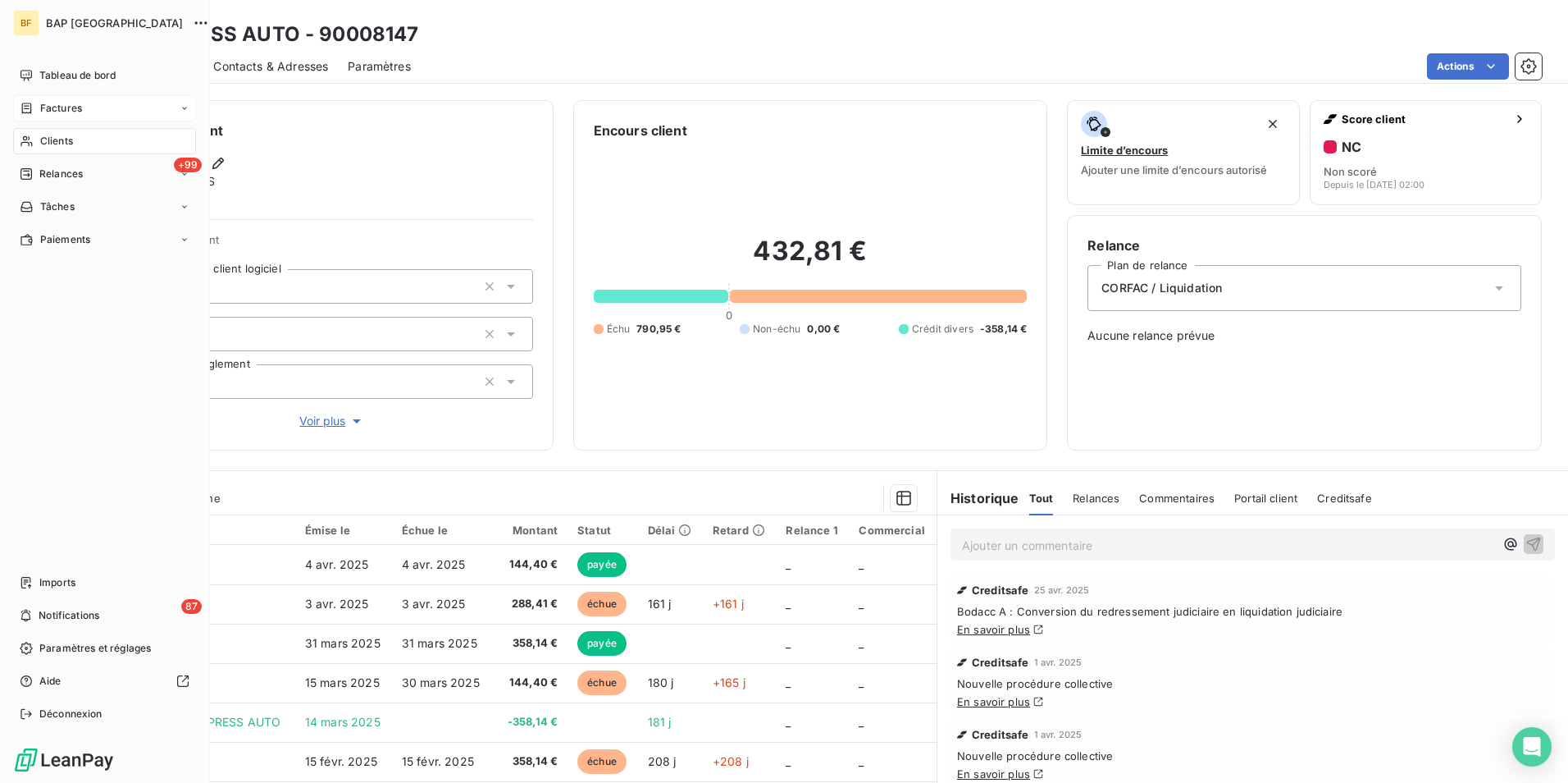
drag, startPoint x: 55, startPoint y: 134, endPoint x: 113, endPoint y: 117, distance: 60.4
click at [55, 134] on span "Clients" at bounding box center [56, 141] width 33 height 15
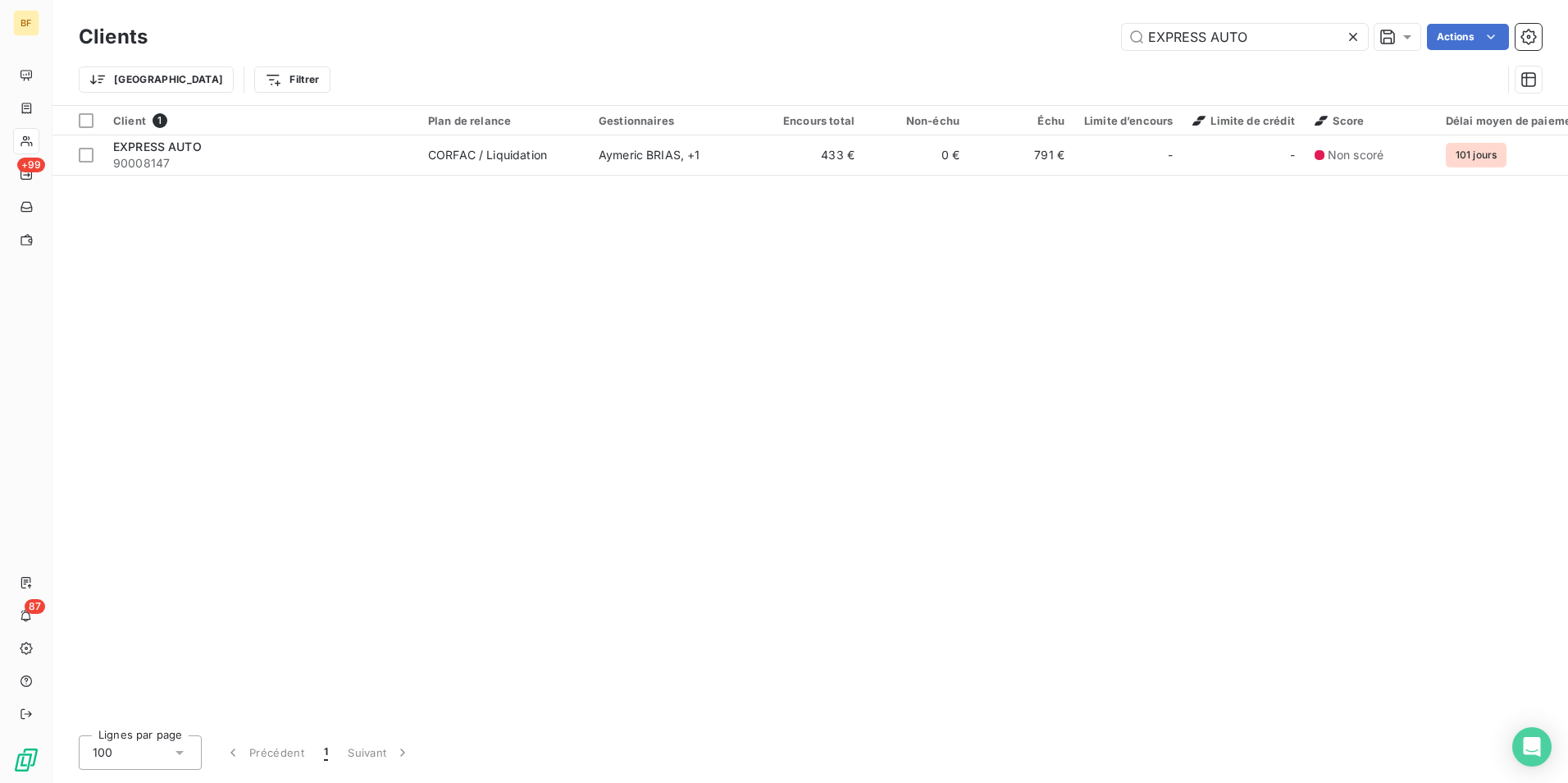
drag, startPoint x: 1089, startPoint y: 13, endPoint x: 1070, endPoint y: 10, distance: 19.2
click at [1070, 10] on div "Clients EXPRESS AUTO Actions Trier Filtrer" at bounding box center [811, 53] width 1516 height 105
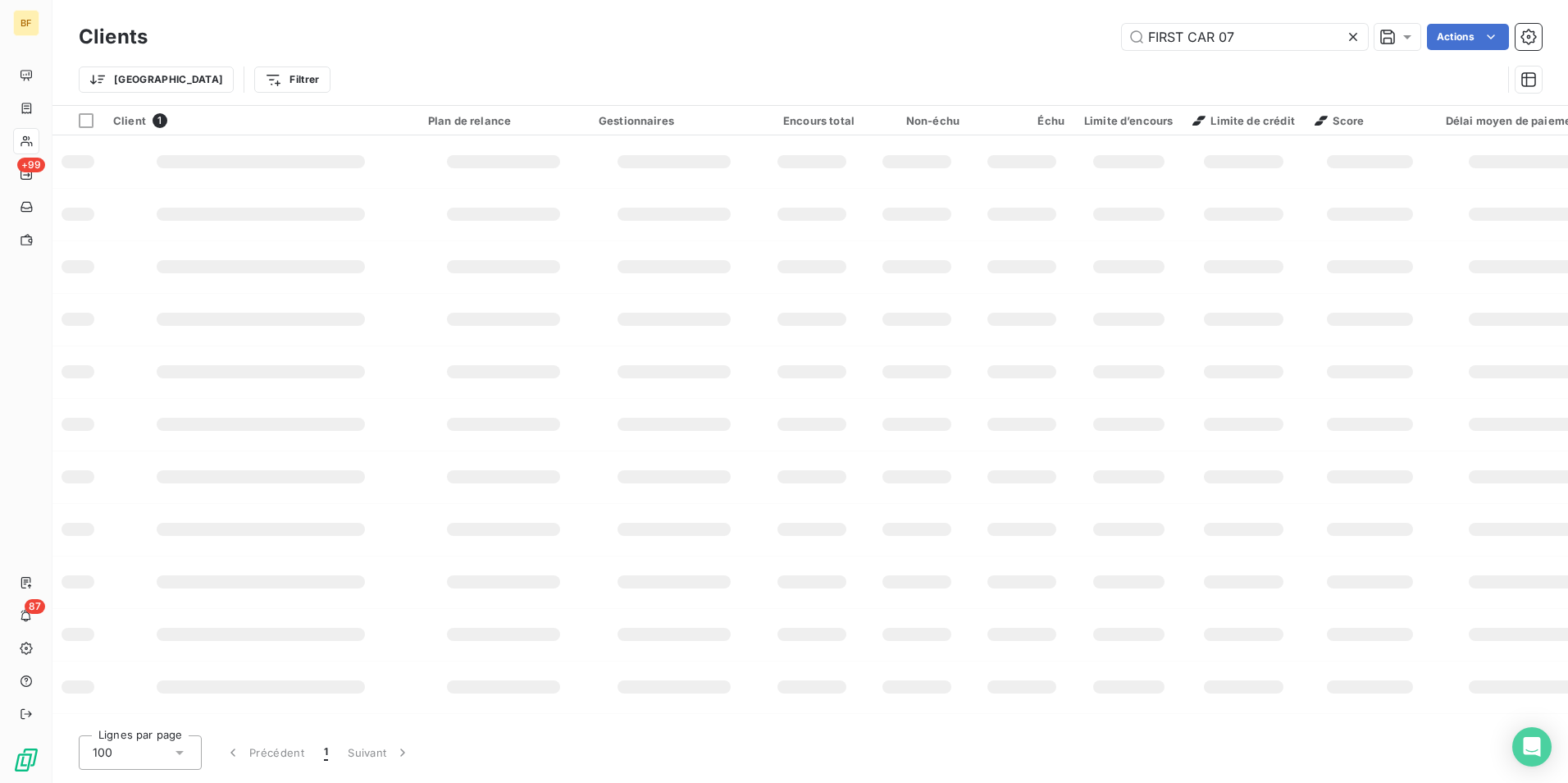
type input "FIRST CAR 07"
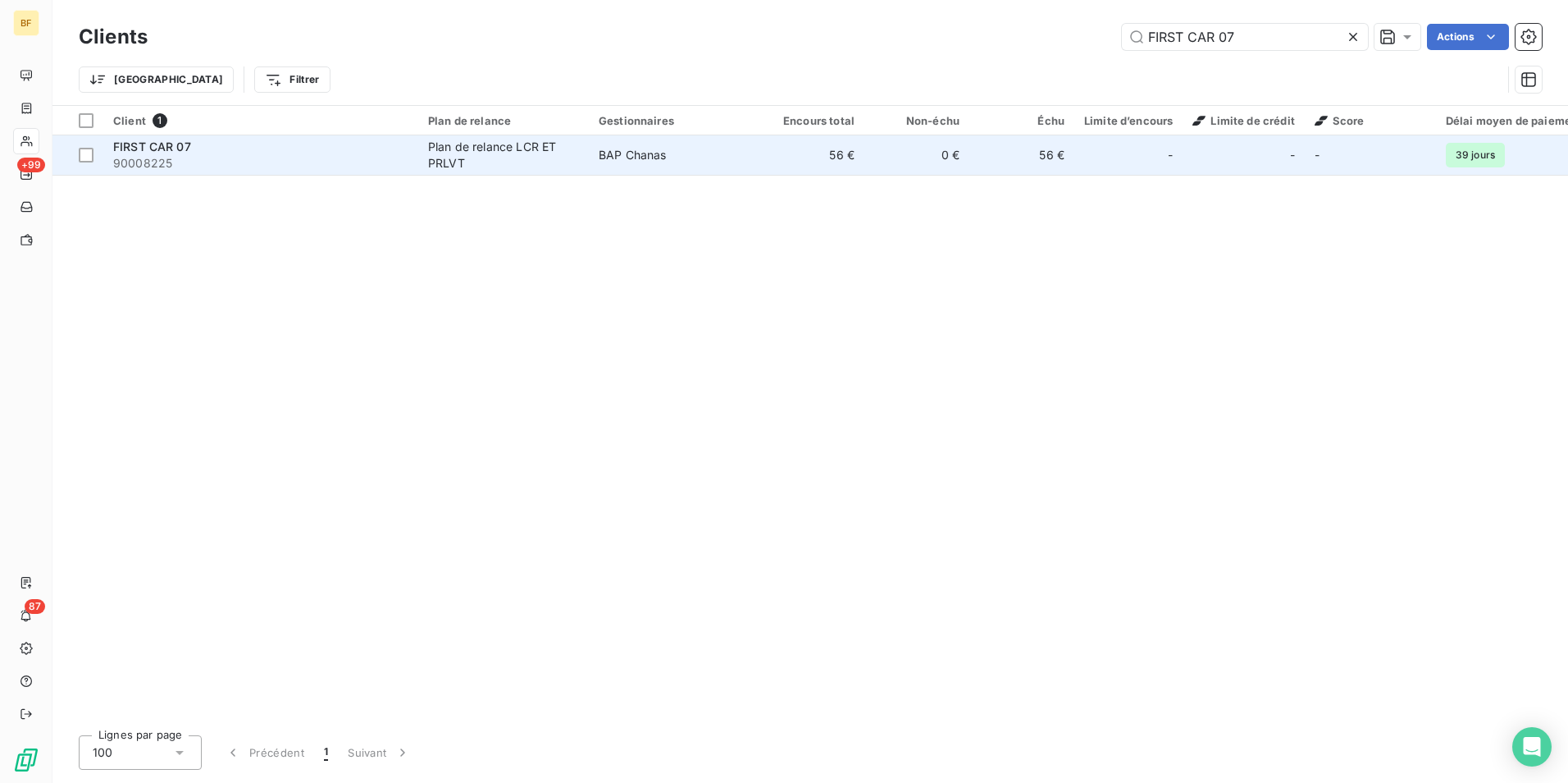
click at [551, 147] on div "Plan de relance LCR ET PRLVT" at bounding box center [503, 155] width 151 height 33
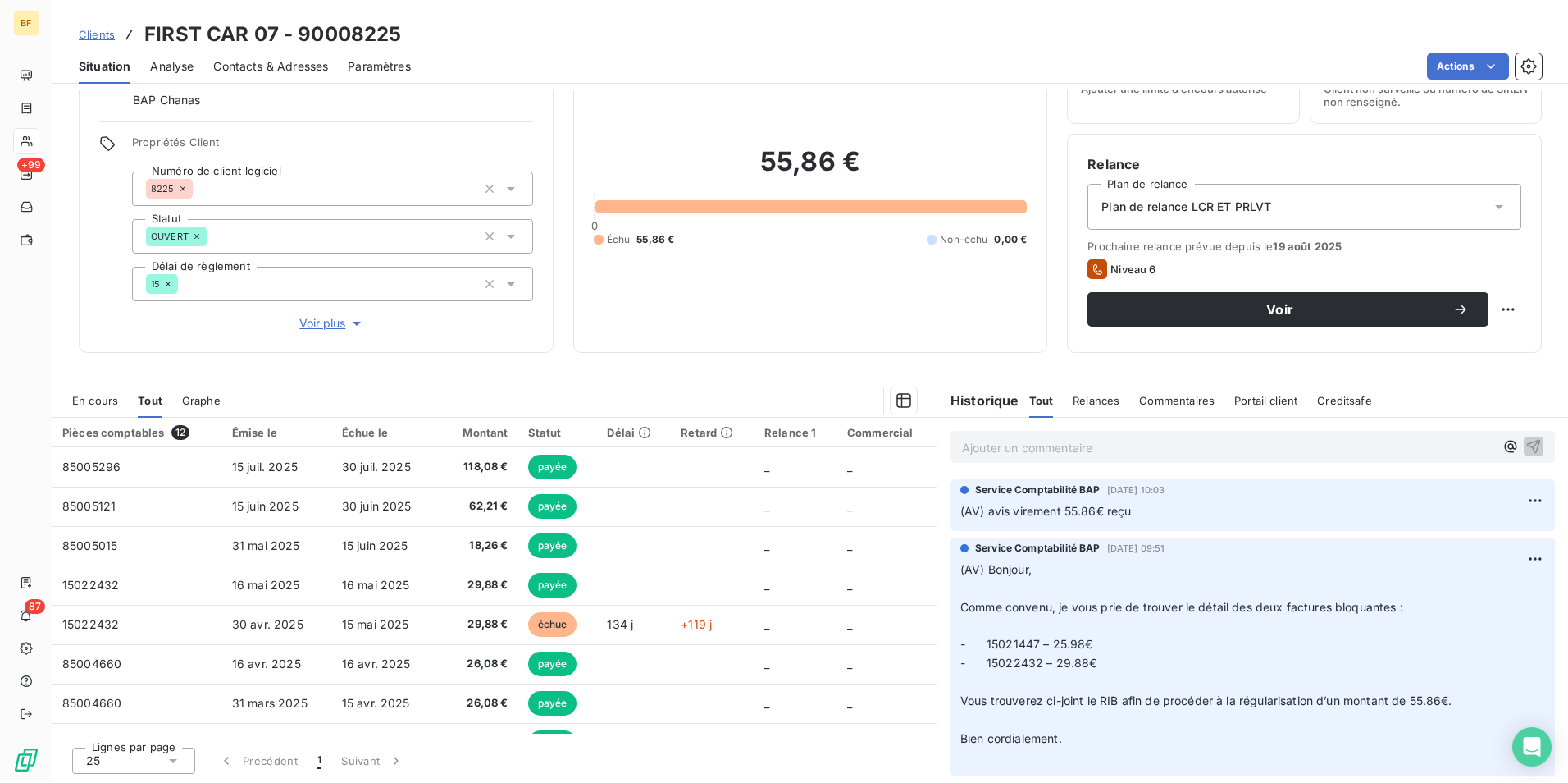
drag, startPoint x: 696, startPoint y: 377, endPoint x: 834, endPoint y: 416, distance: 143.4
click at [696, 377] on section "En cours Tout Graphe Pièces comptables 12 Émise le Échue le Montant Statut Déla…" at bounding box center [495, 578] width 885 height 410
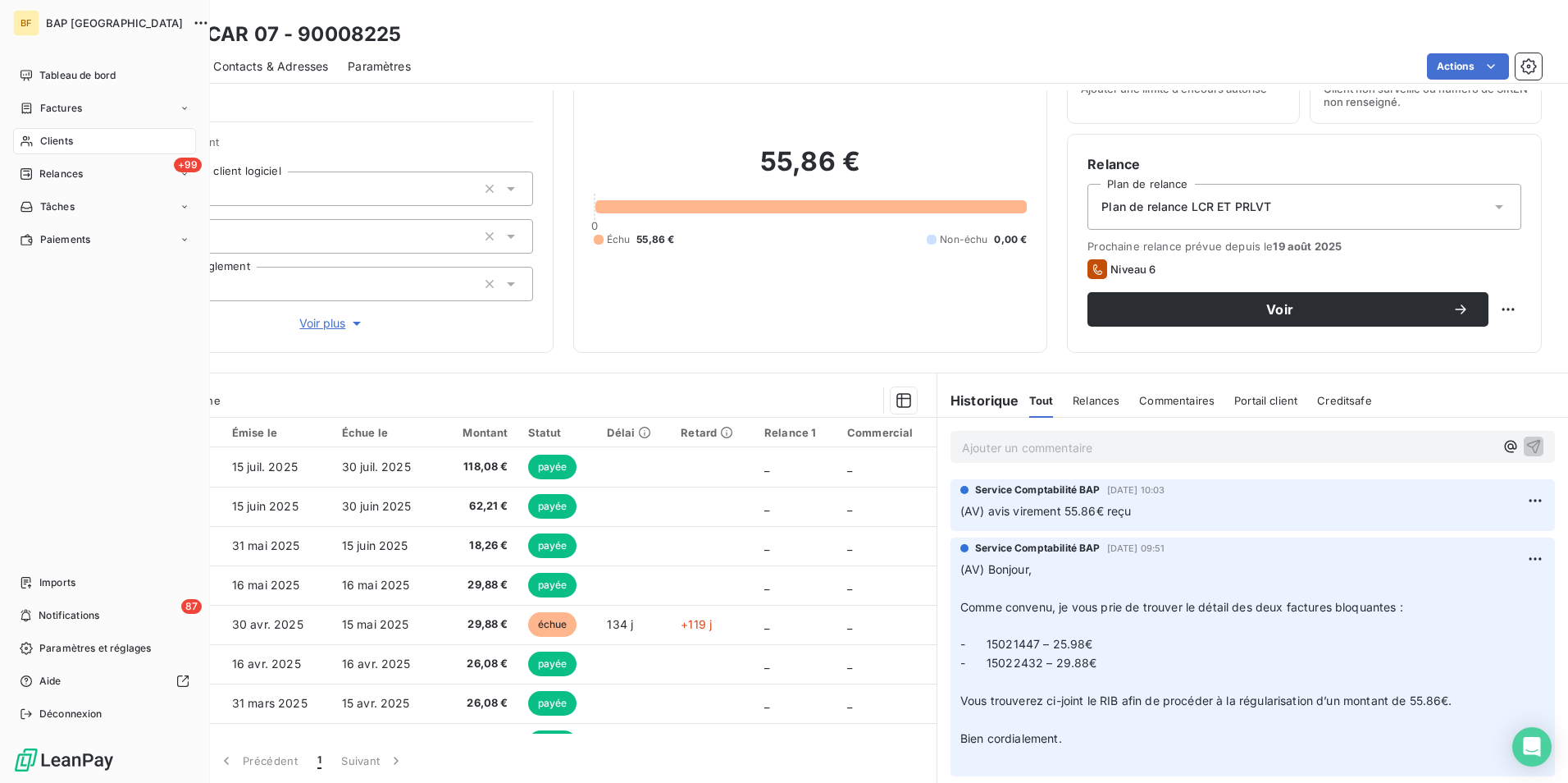
click at [45, 149] on div "Clients" at bounding box center [105, 141] width 183 height 26
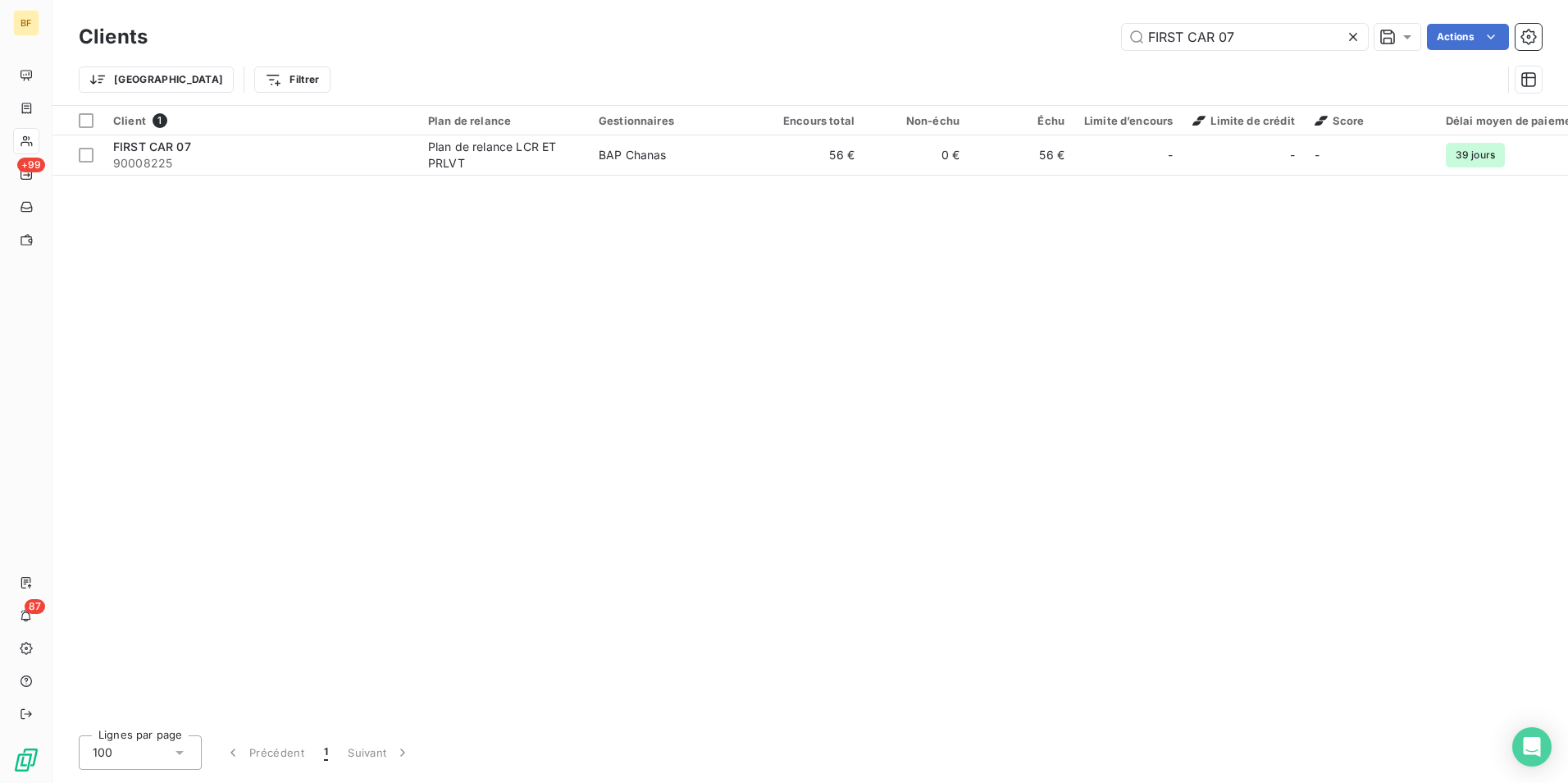
drag, startPoint x: 1085, startPoint y: 17, endPoint x: 955, endPoint y: 11, distance: 130.1
click at [955, 11] on div "Clients FIRST CAR 07 Actions Trier Filtrer" at bounding box center [811, 53] width 1516 height 105
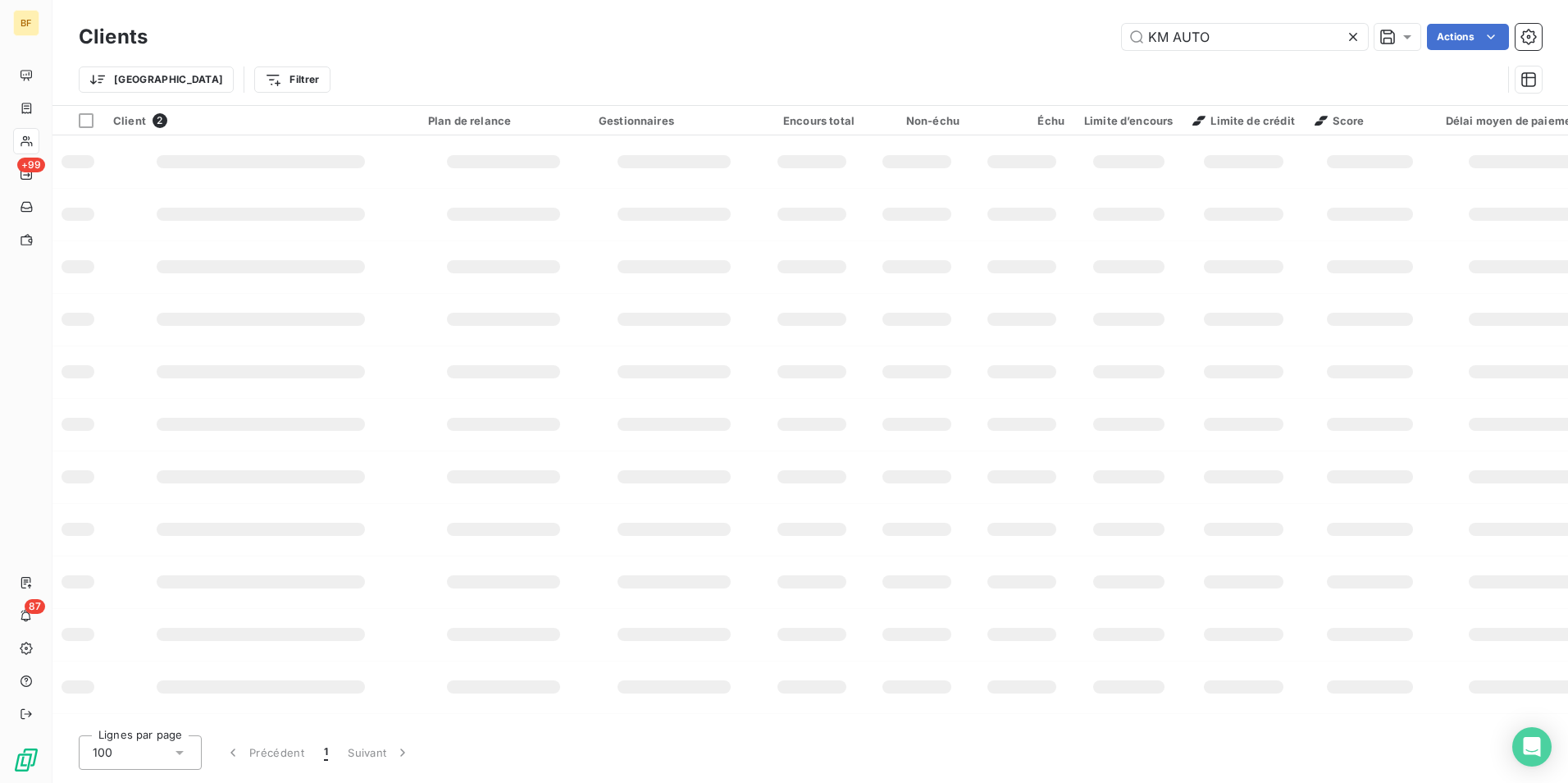
type input "KM AUTO"
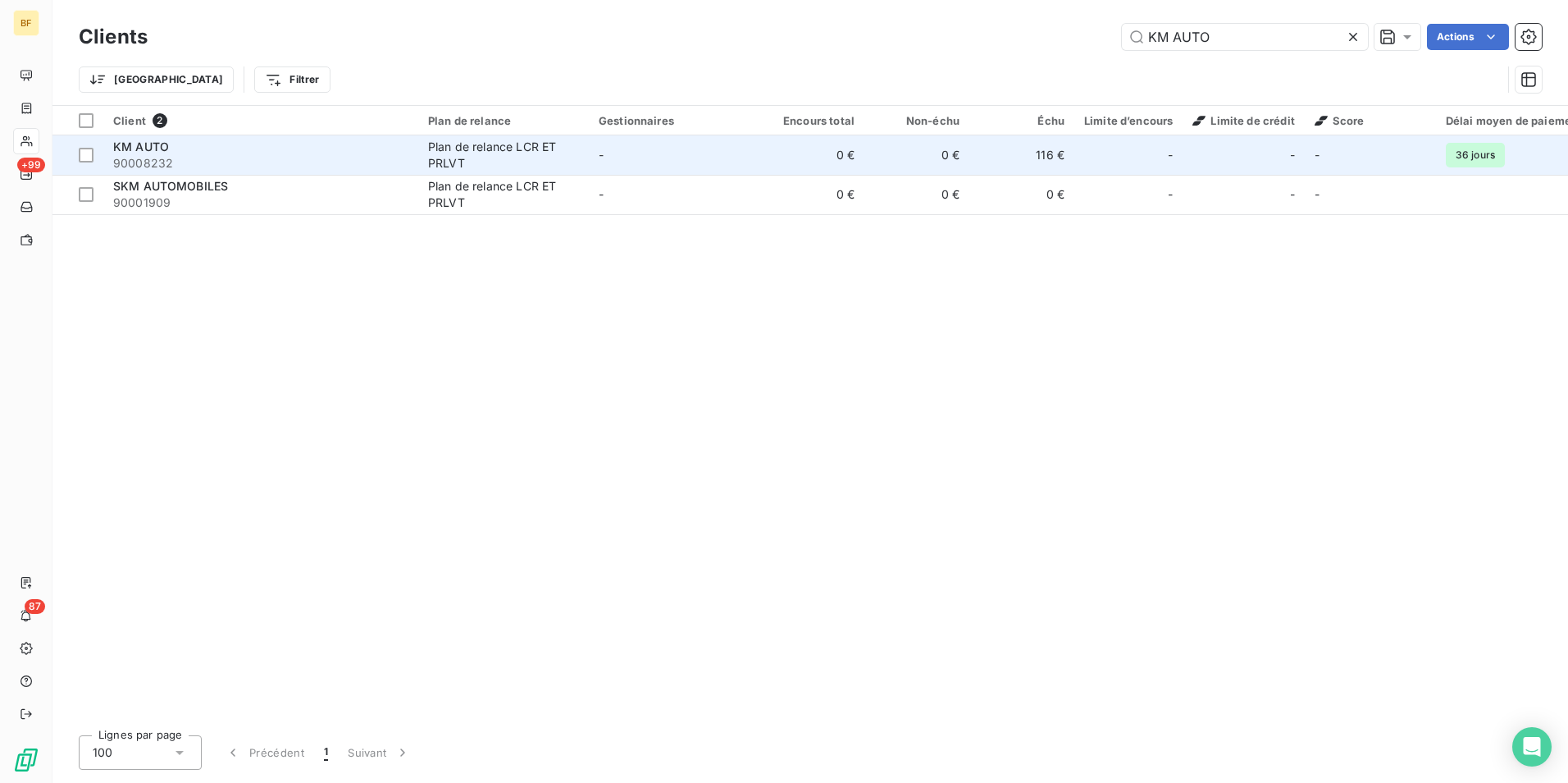
click at [474, 158] on div "Plan de relance LCR ET PRLVT" at bounding box center [503, 155] width 151 height 33
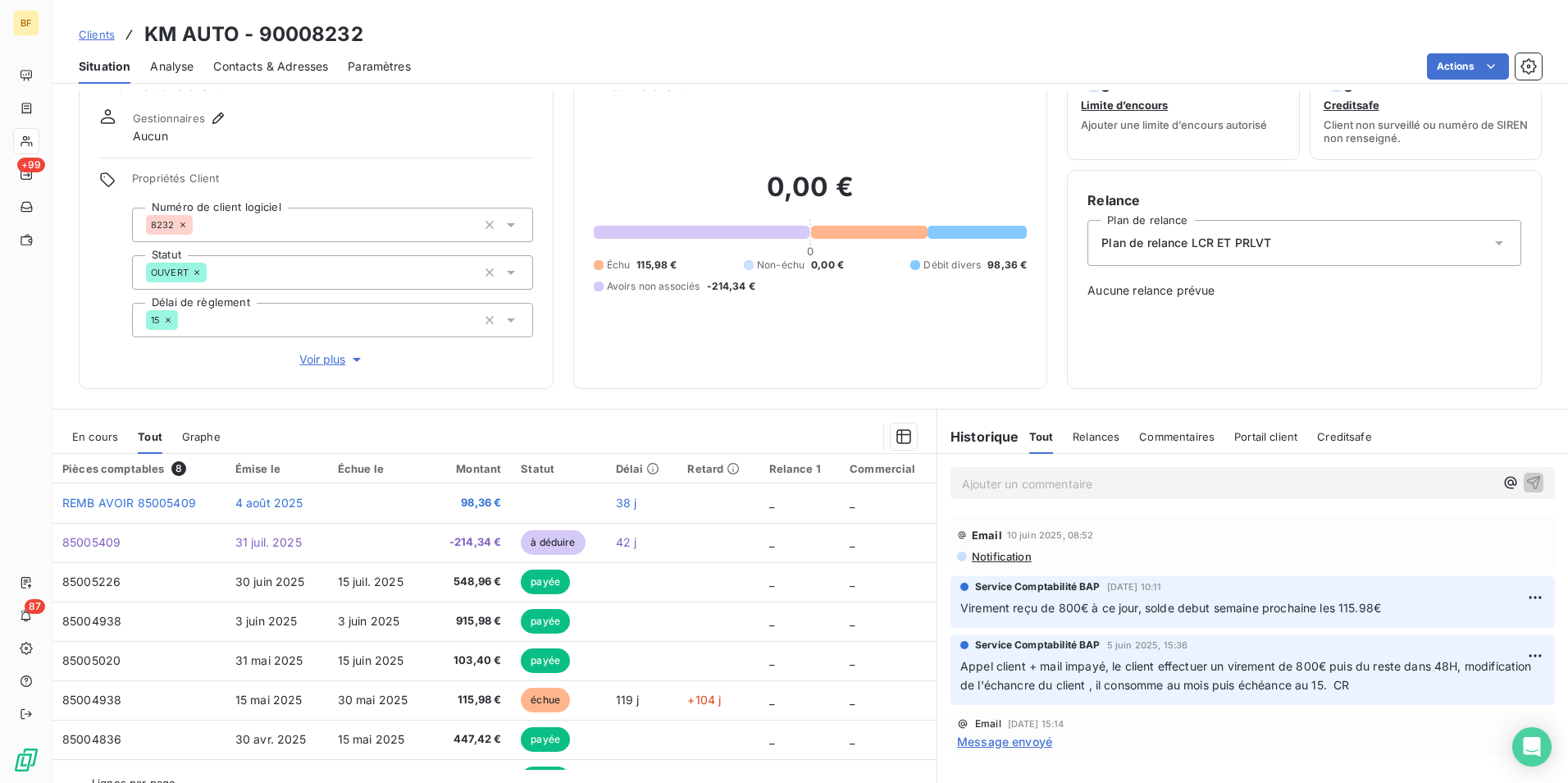
scroll to position [81, 0]
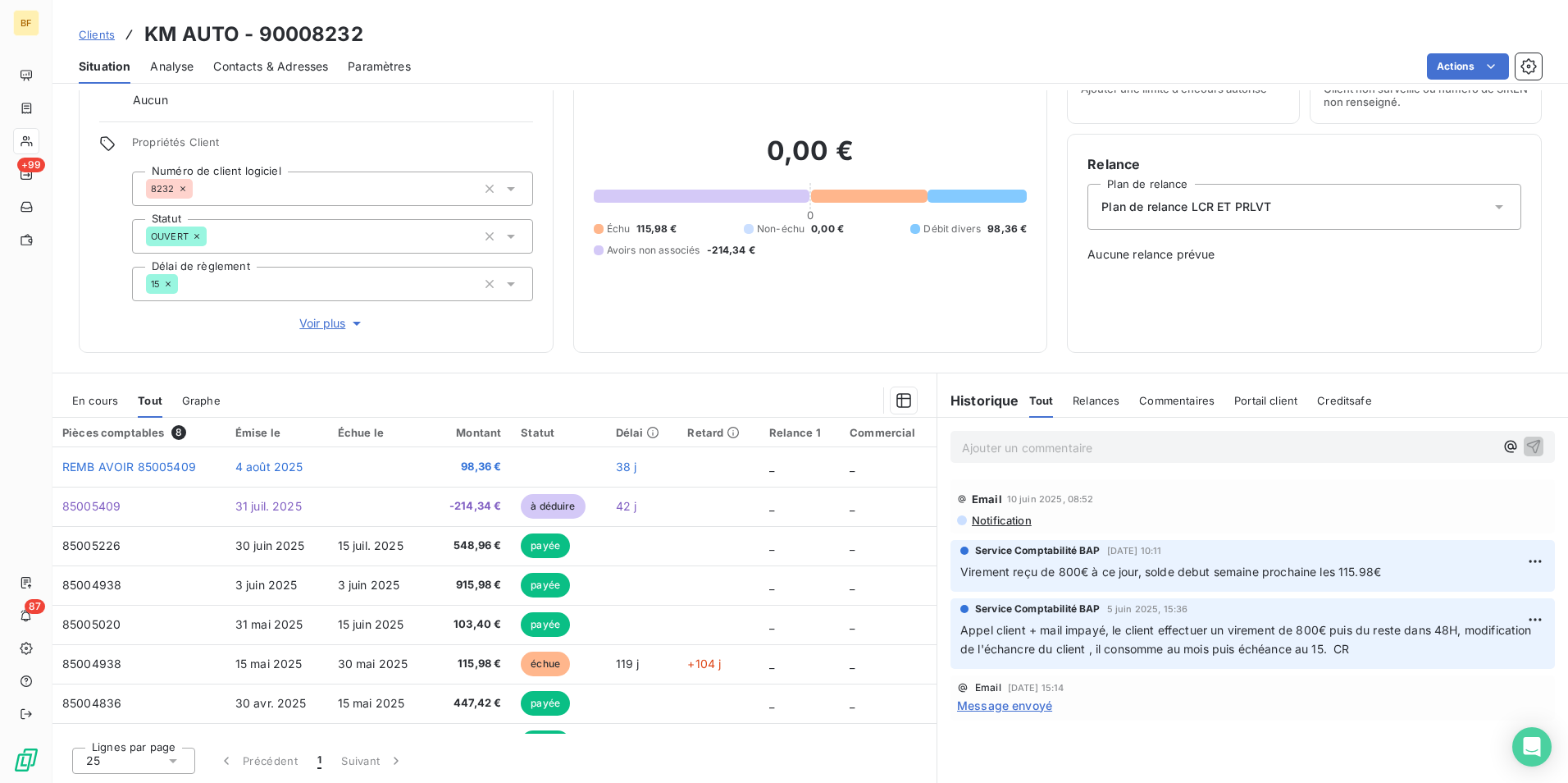
click at [735, 353] on div "Informations client Gestionnaires Aucun Propriétés Client Numéro de client logi…" at bounding box center [811, 437] width 1516 height 692
click at [650, 34] on div "Clients KM AUTO - 90008232" at bounding box center [811, 34] width 1516 height 30
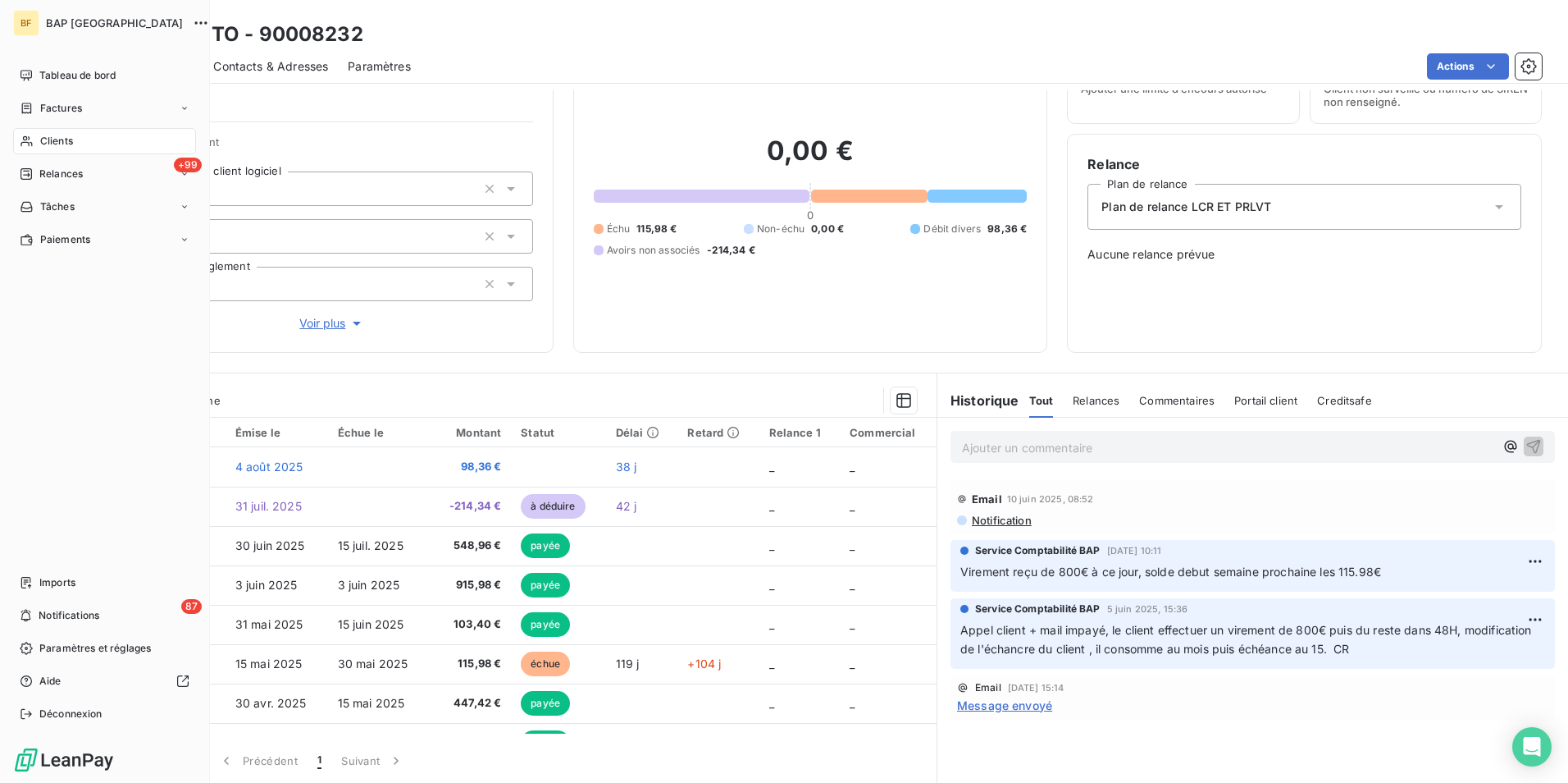
click at [26, 135] on icon at bounding box center [26, 141] width 14 height 13
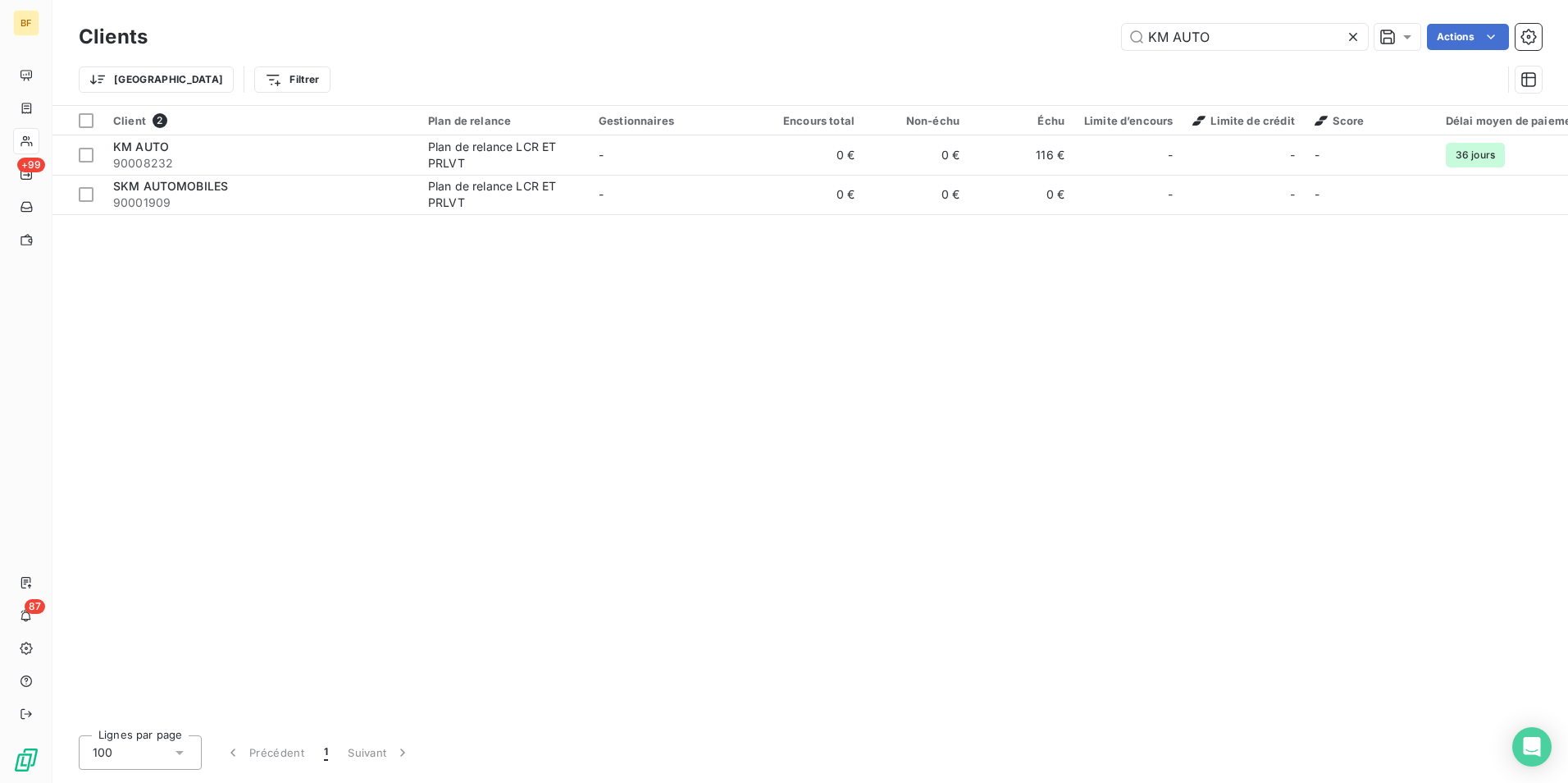
drag, startPoint x: 1225, startPoint y: 34, endPoint x: 1081, endPoint y: 36, distance: 144.0
click at [1081, 36] on div "KM AUTO Actions" at bounding box center [854, 37] width 1375 height 26
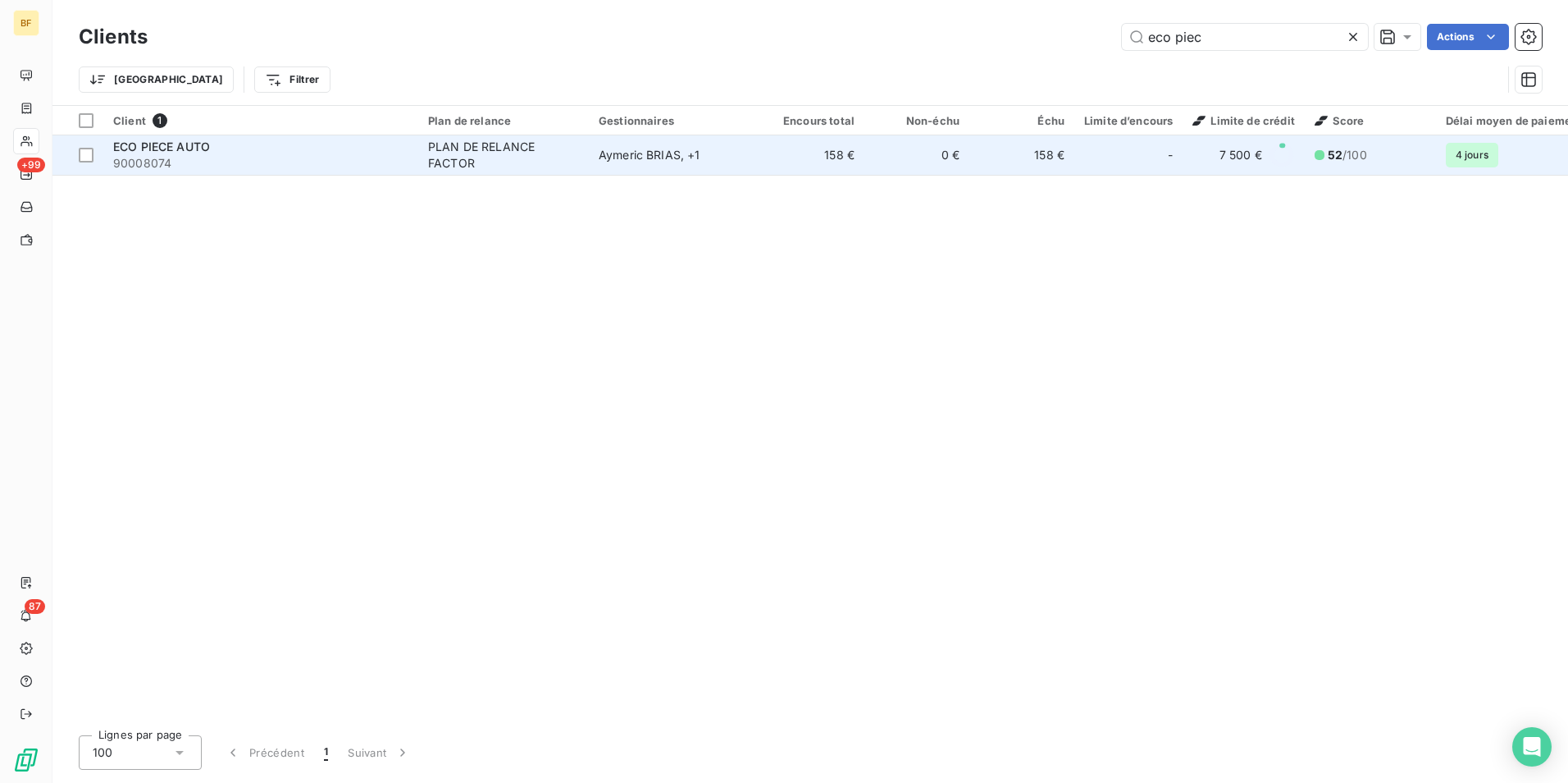
type input "eco piec"
click at [247, 159] on span "90008074" at bounding box center [261, 163] width 295 height 17
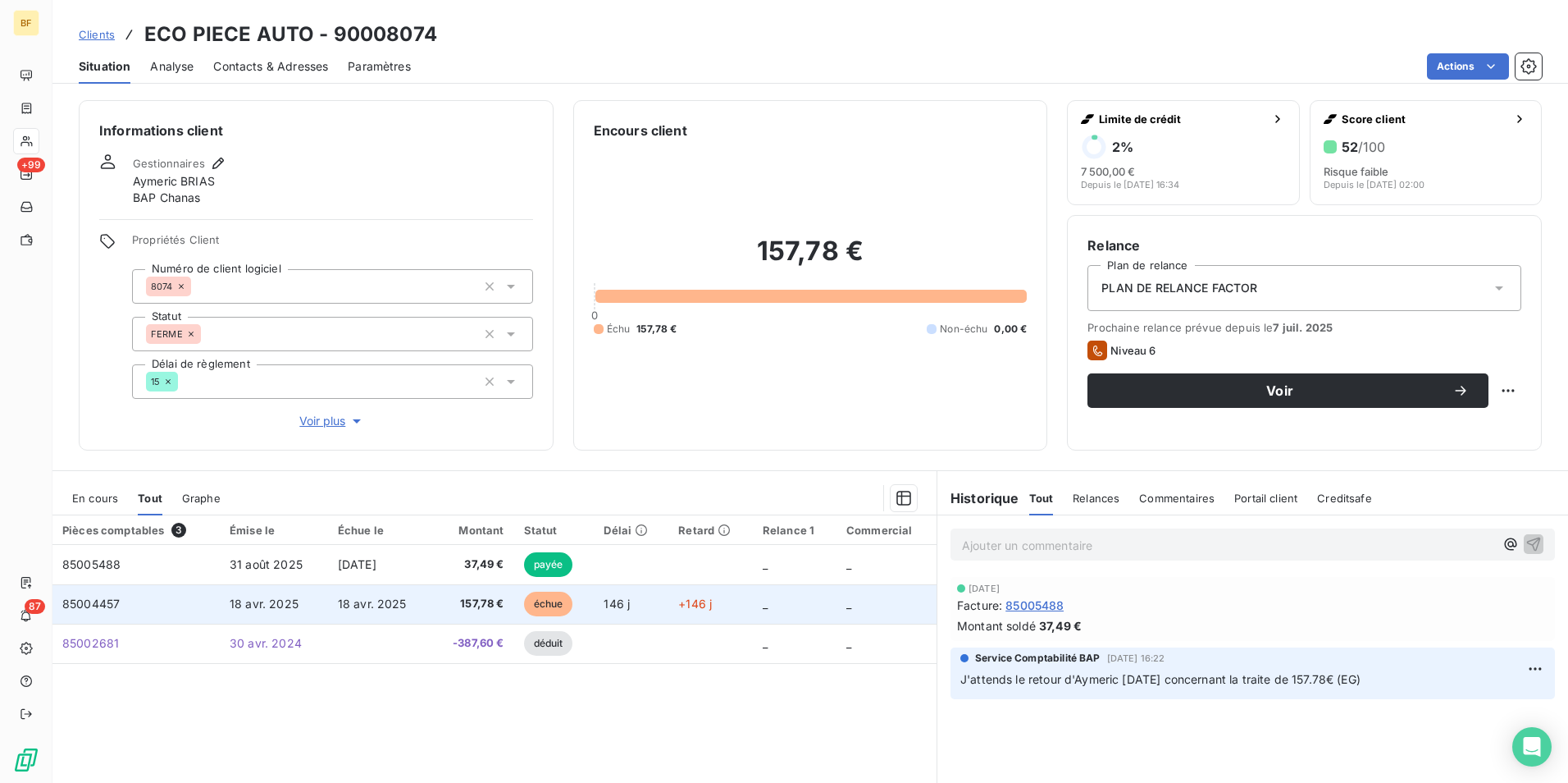
click at [458, 593] on td "157,78 €" at bounding box center [473, 604] width 83 height 40
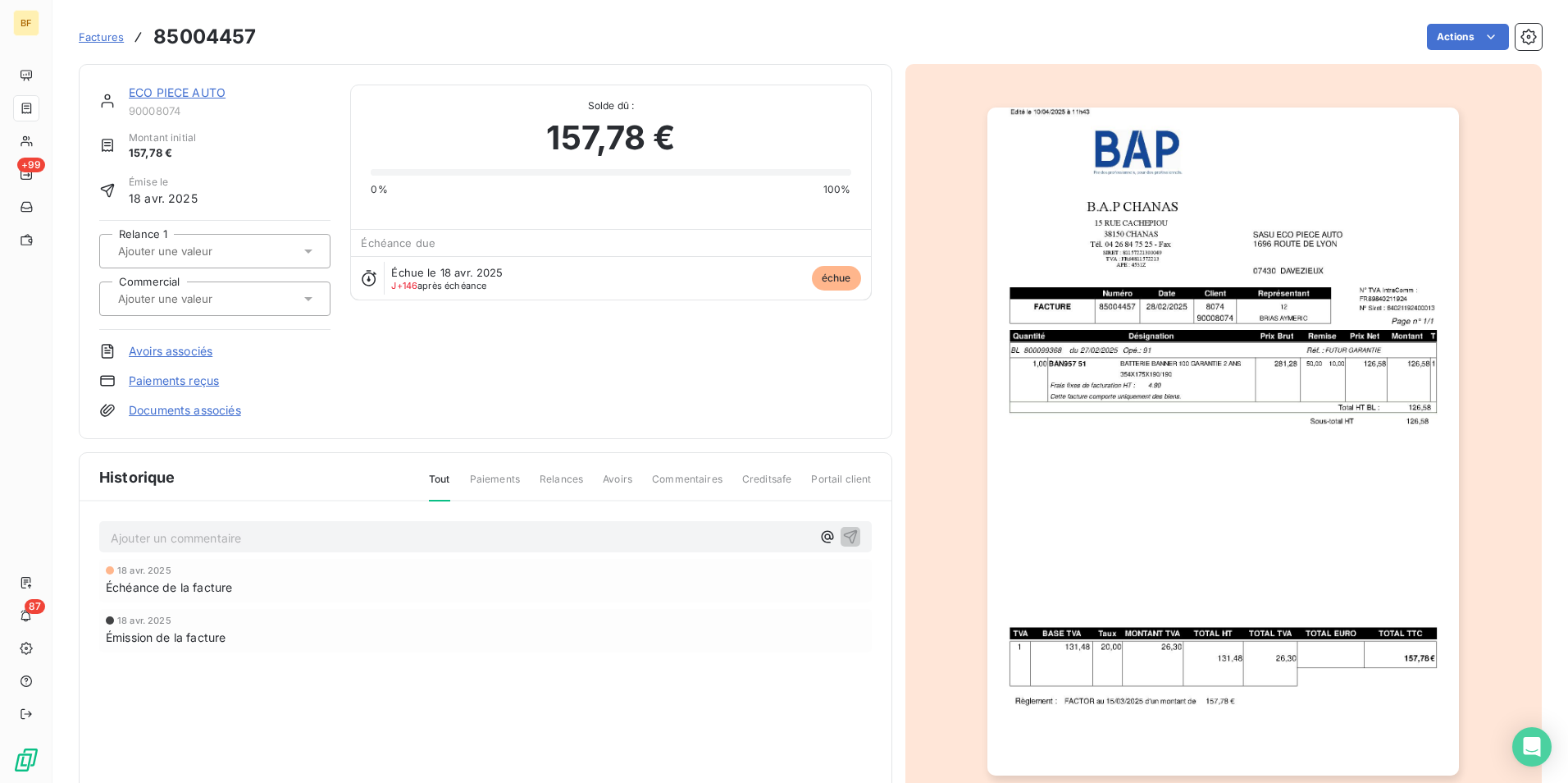
click at [1264, 391] on img "button" at bounding box center [1223, 441] width 472 height 668
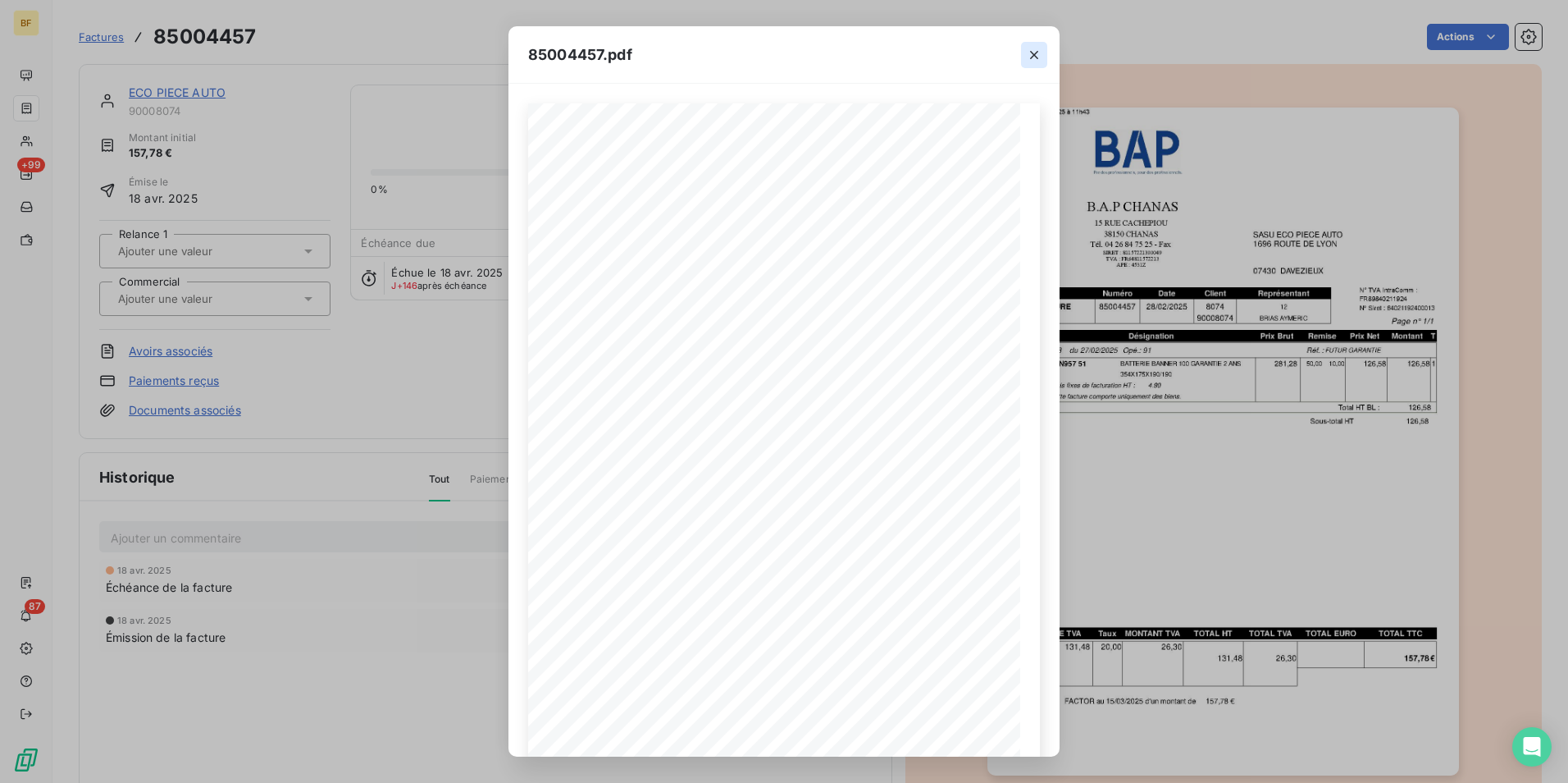
click at [1036, 50] on icon "button" at bounding box center [1034, 54] width 17 height 17
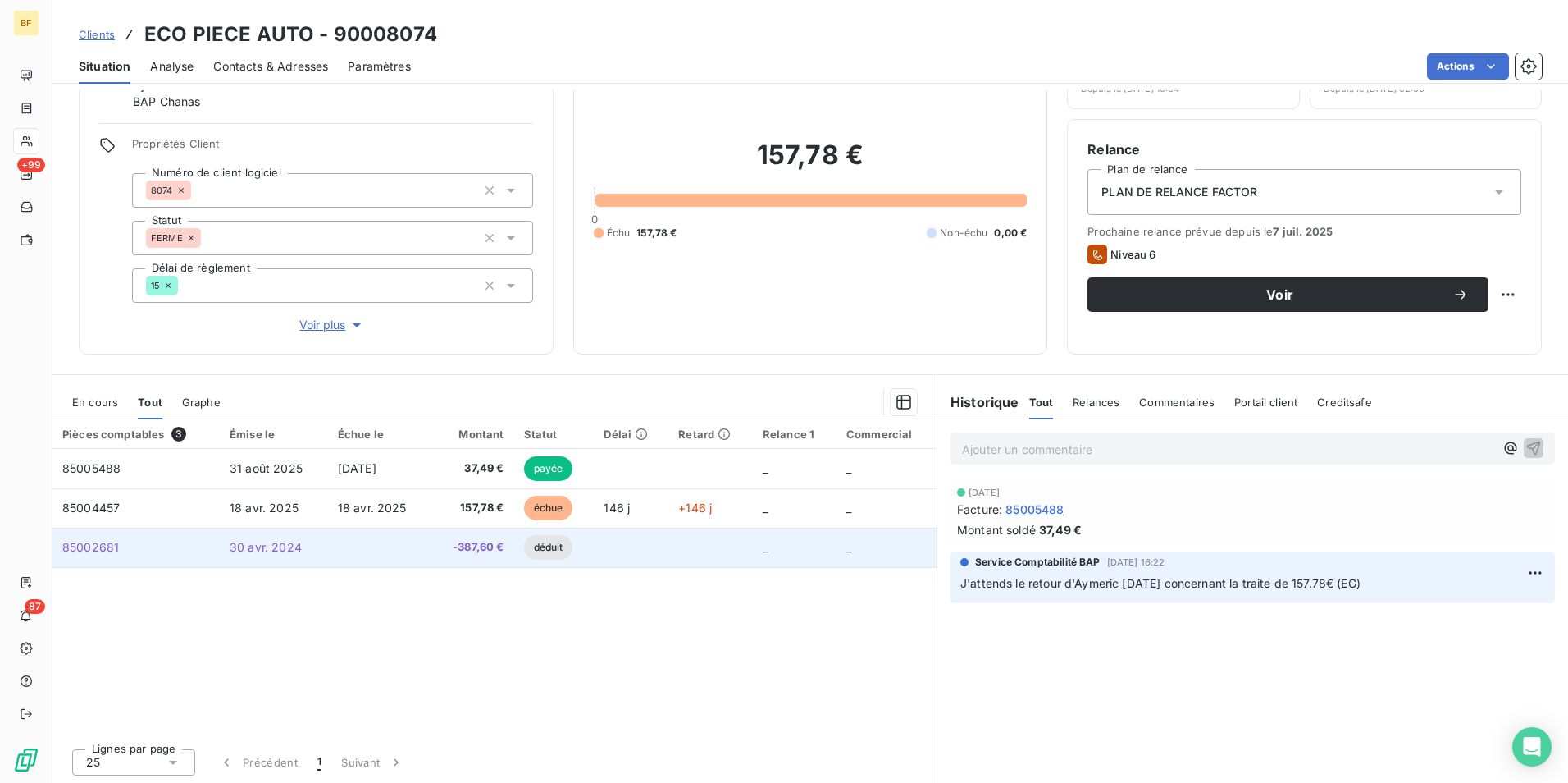
scroll to position [98, 0]
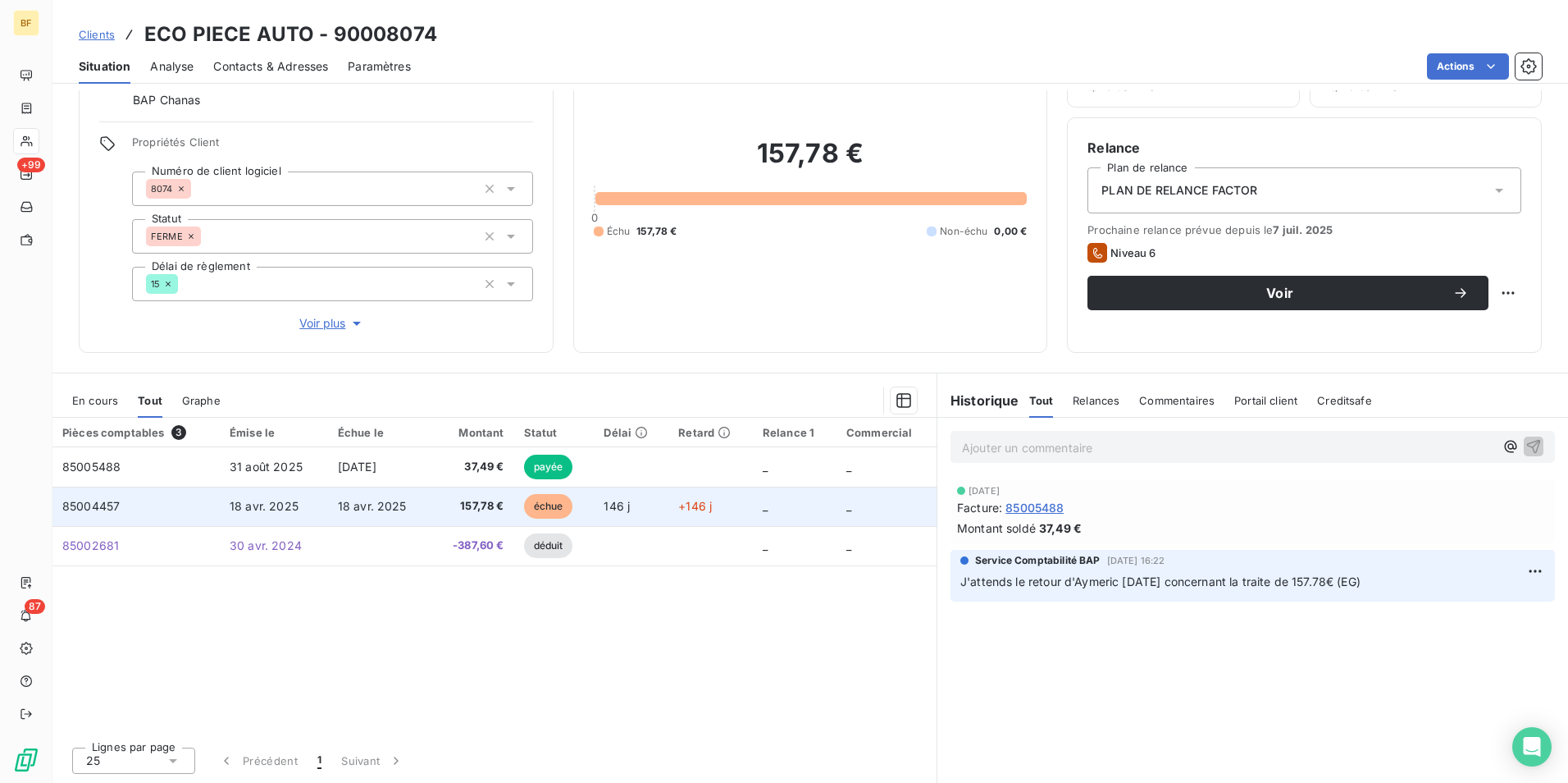
click at [465, 510] on span "157,78 €" at bounding box center [473, 506] width 63 height 17
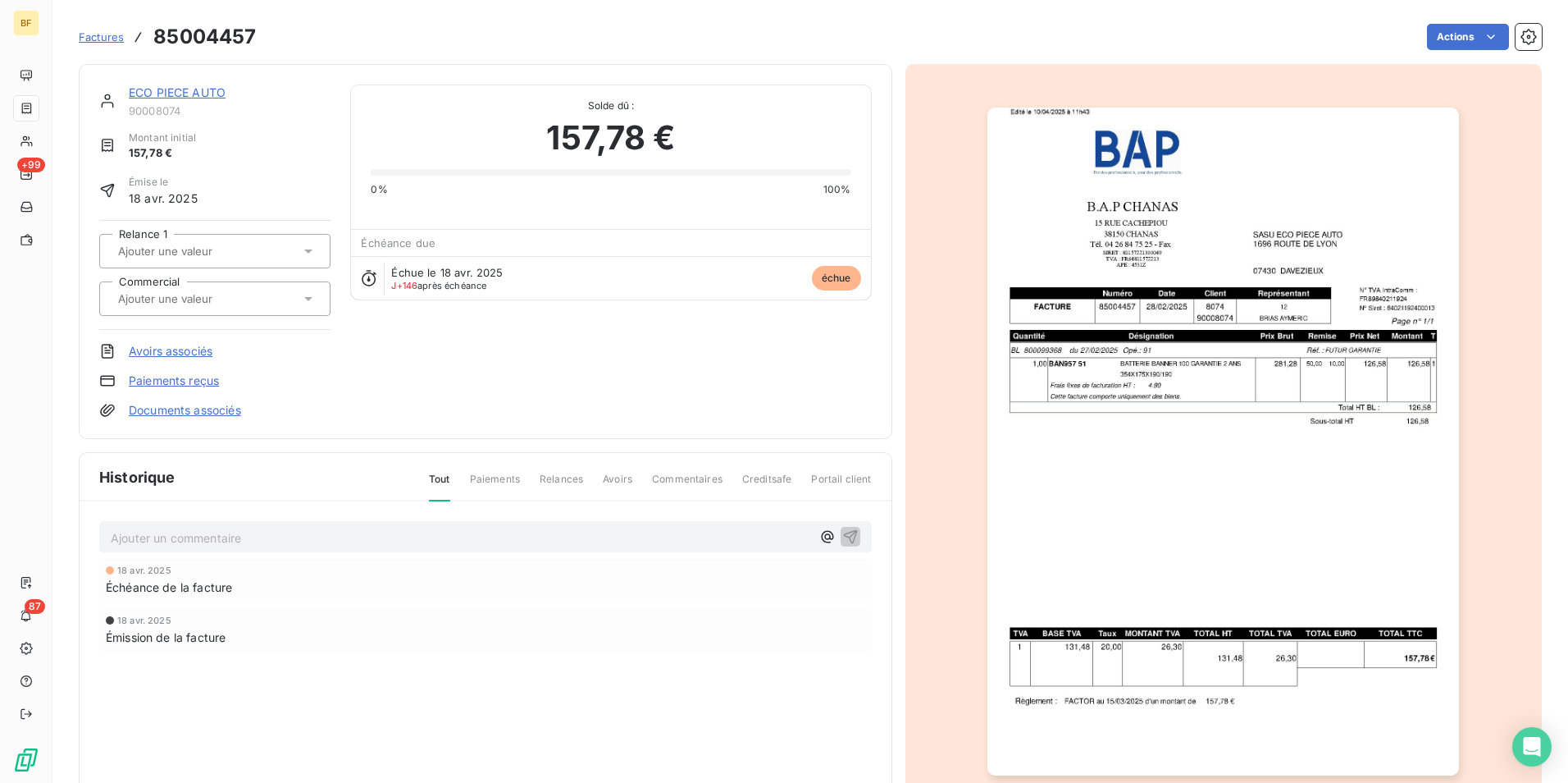
click at [1227, 453] on img "button" at bounding box center [1223, 441] width 472 height 668
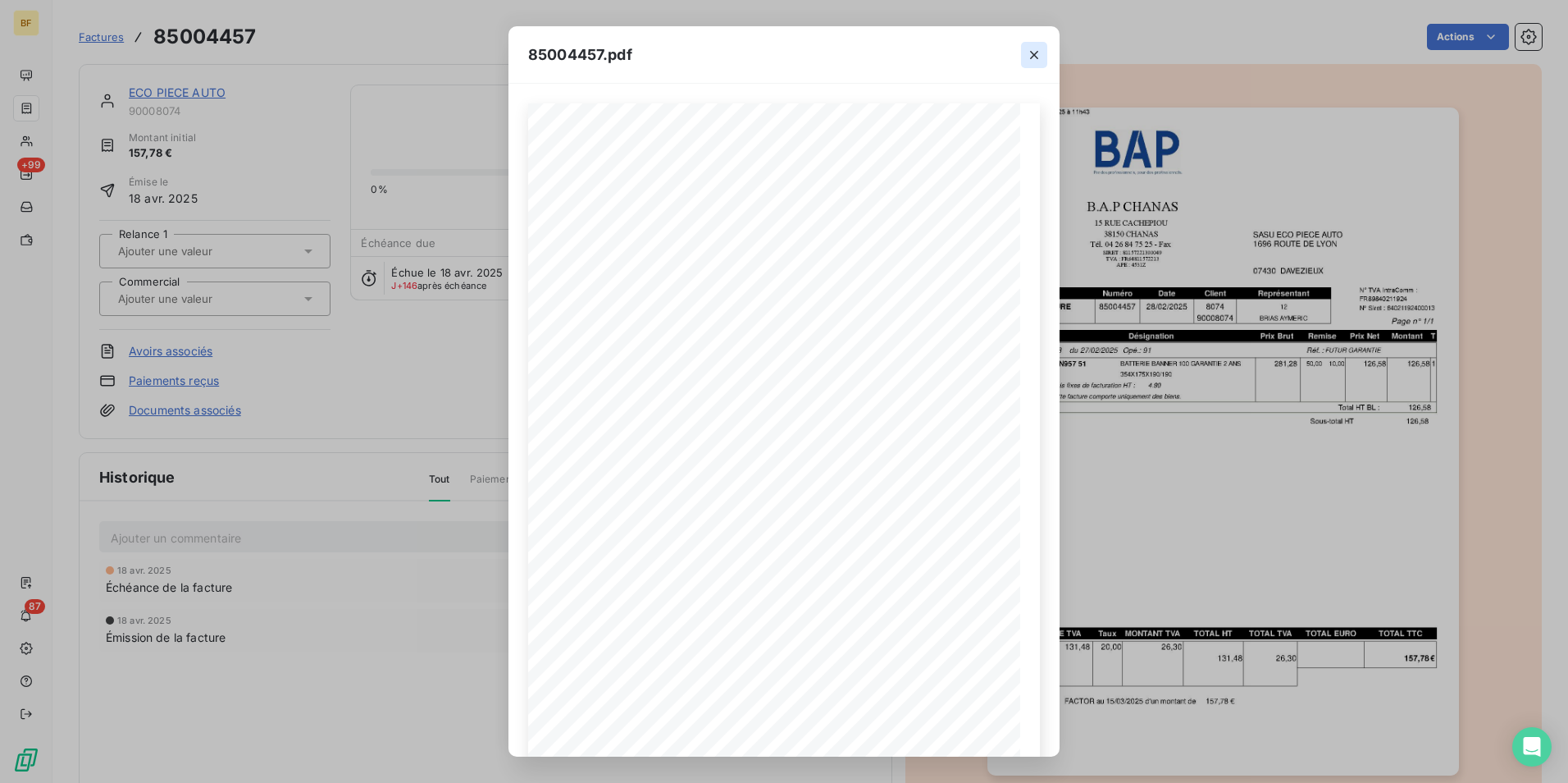
click at [1031, 51] on icon "button" at bounding box center [1034, 54] width 8 height 8
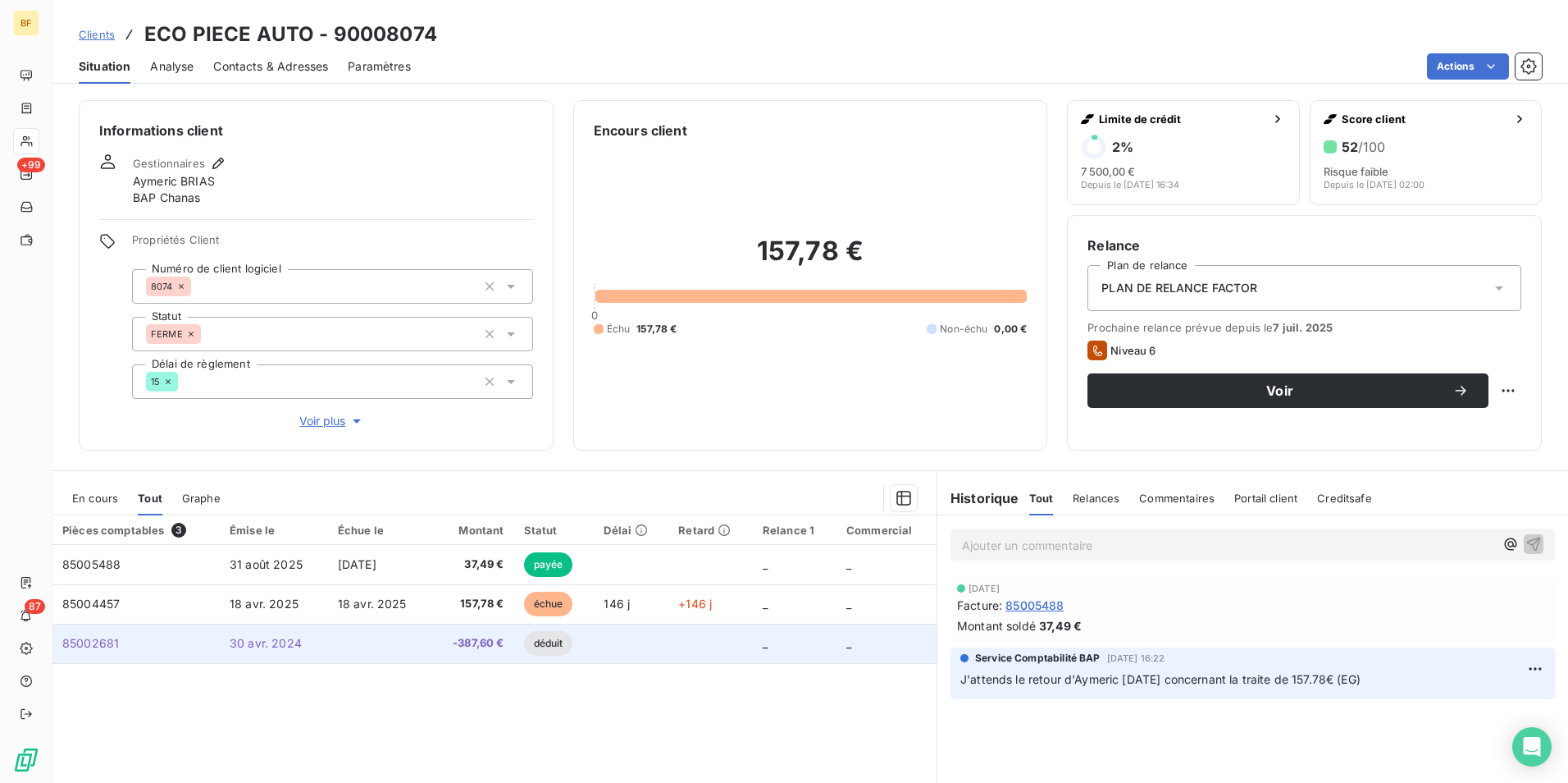
click at [476, 641] on span "-387,60 €" at bounding box center [473, 643] width 63 height 17
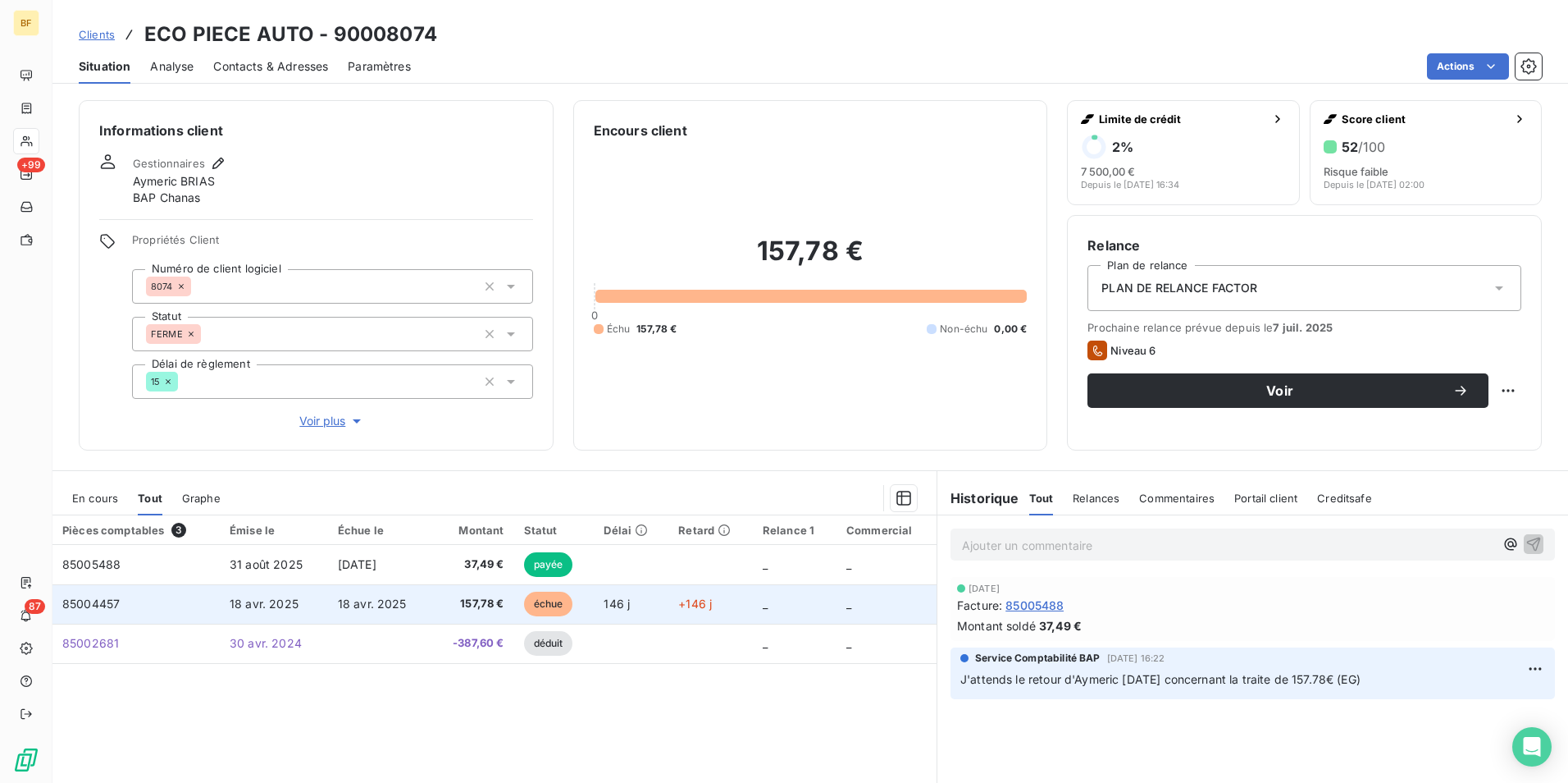
click at [417, 605] on td "18 avr. 2025" at bounding box center [379, 604] width 104 height 40
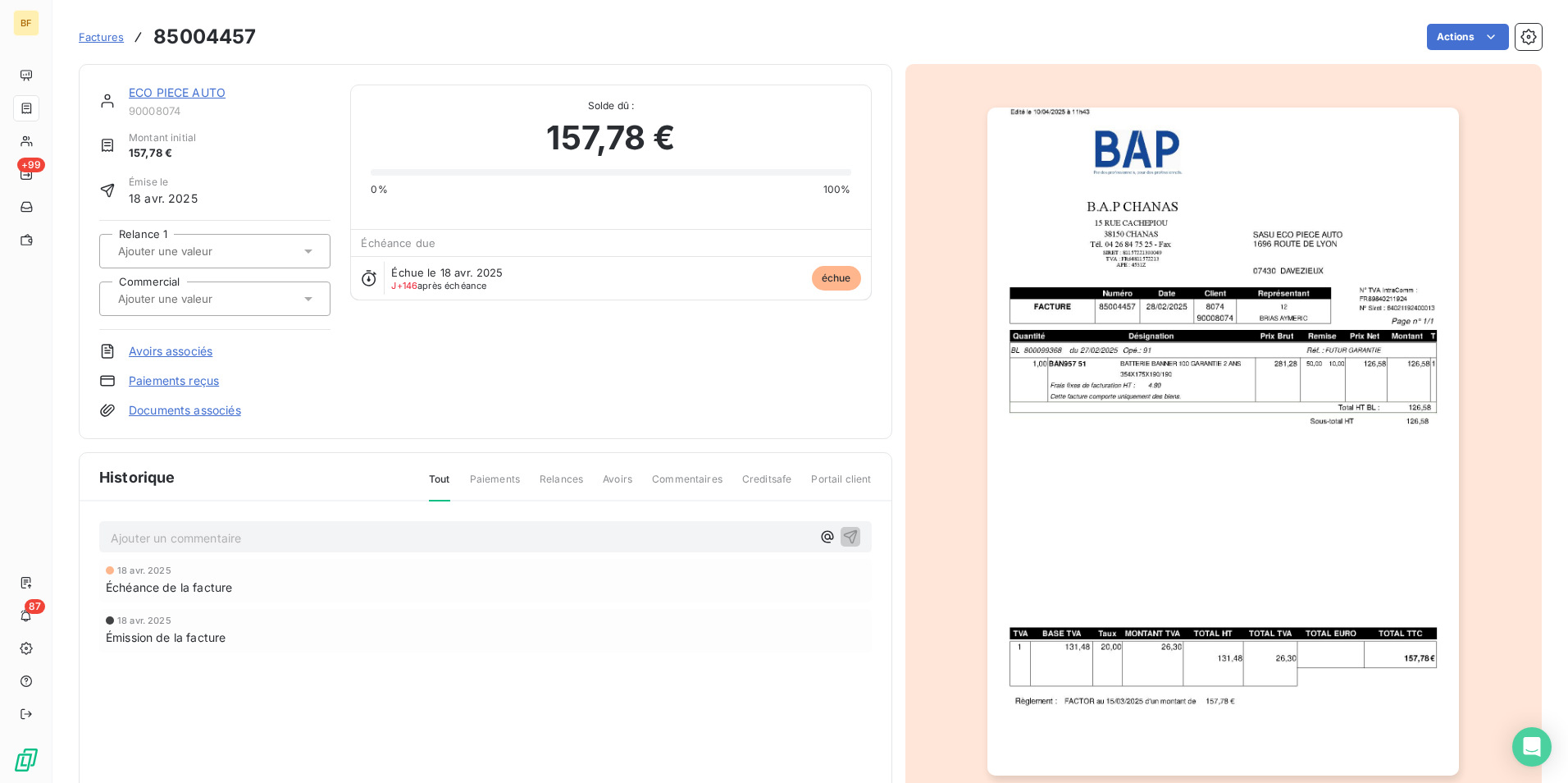
click at [1177, 514] on img "button" at bounding box center [1223, 441] width 472 height 668
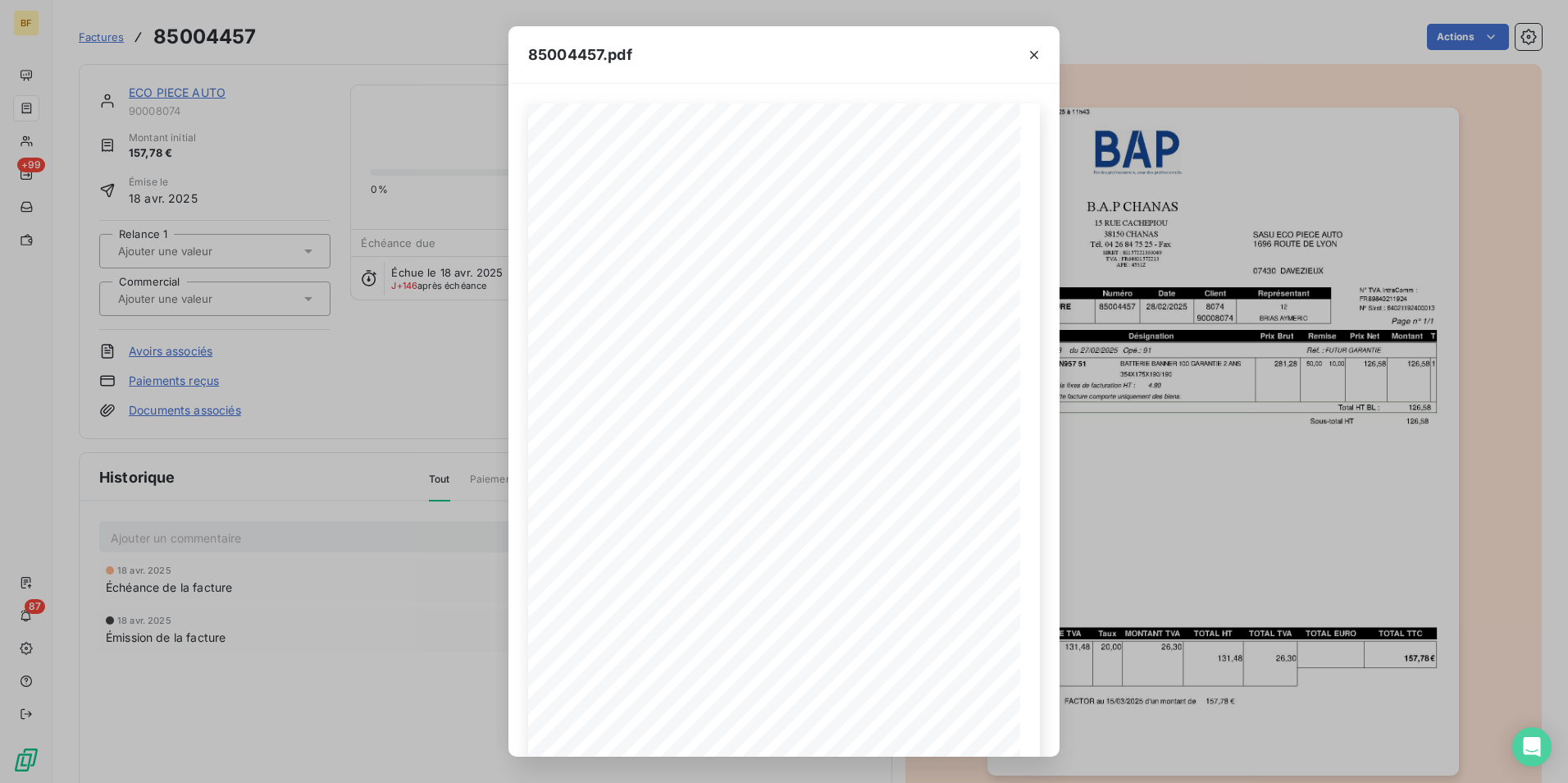
click at [1034, 53] on icon "button" at bounding box center [1034, 54] width 17 height 17
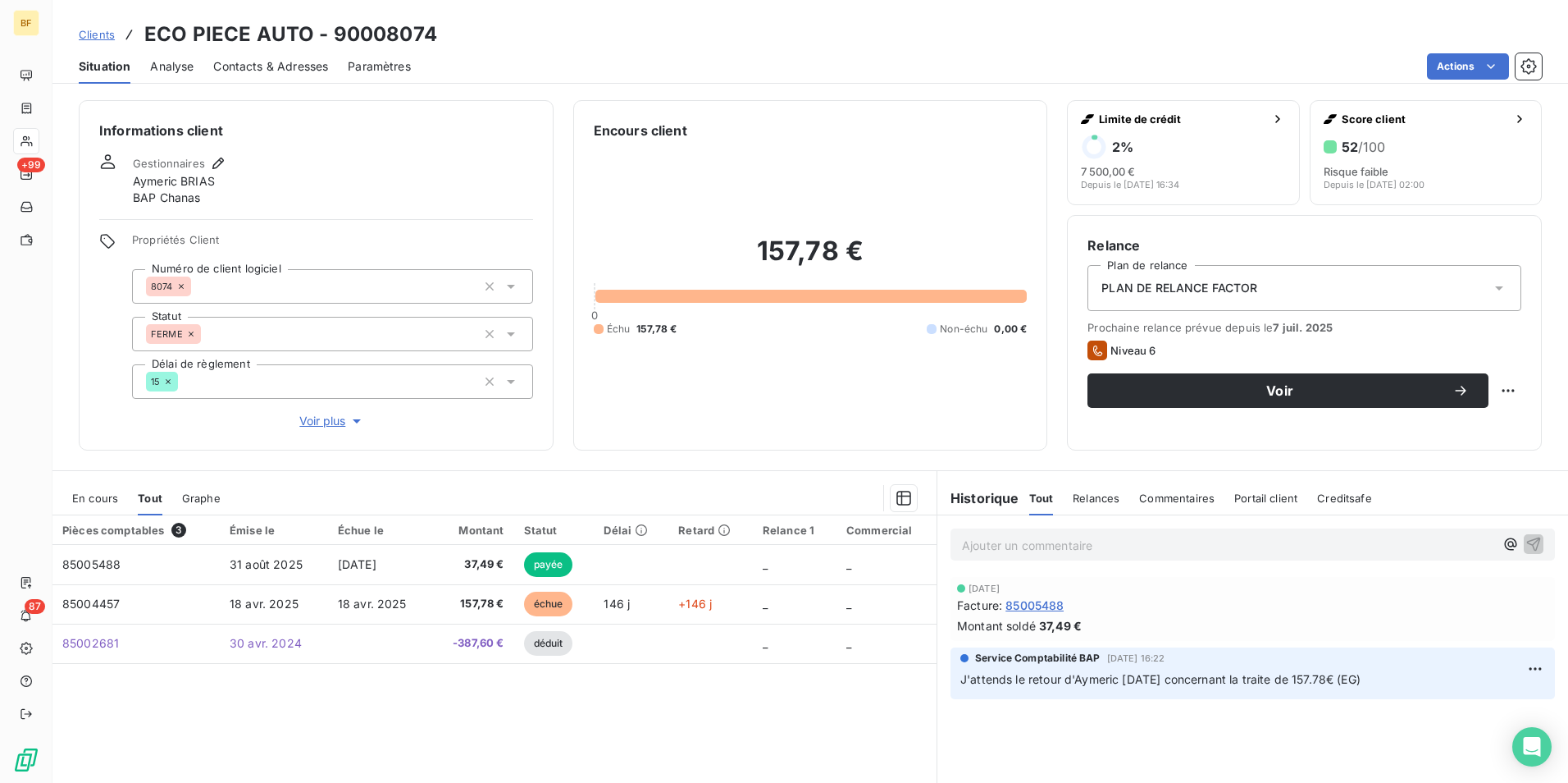
click at [1044, 553] on p "Ajouter un commentaire ﻿" at bounding box center [1228, 545] width 532 height 20
click at [291, 72] on span "Contacts & Adresses" at bounding box center [271, 66] width 115 height 17
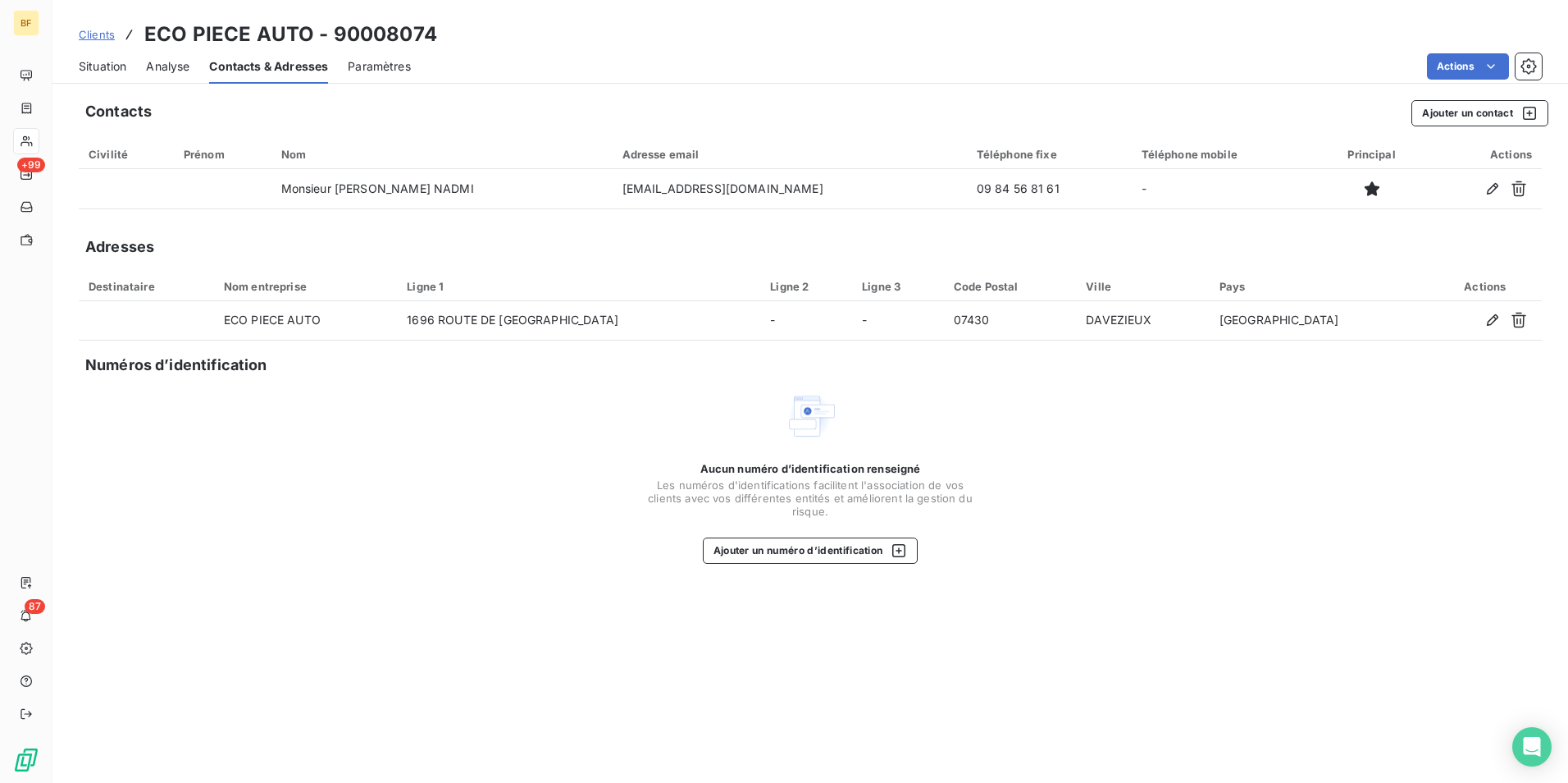
click at [81, 70] on span "Situation" at bounding box center [103, 66] width 47 height 17
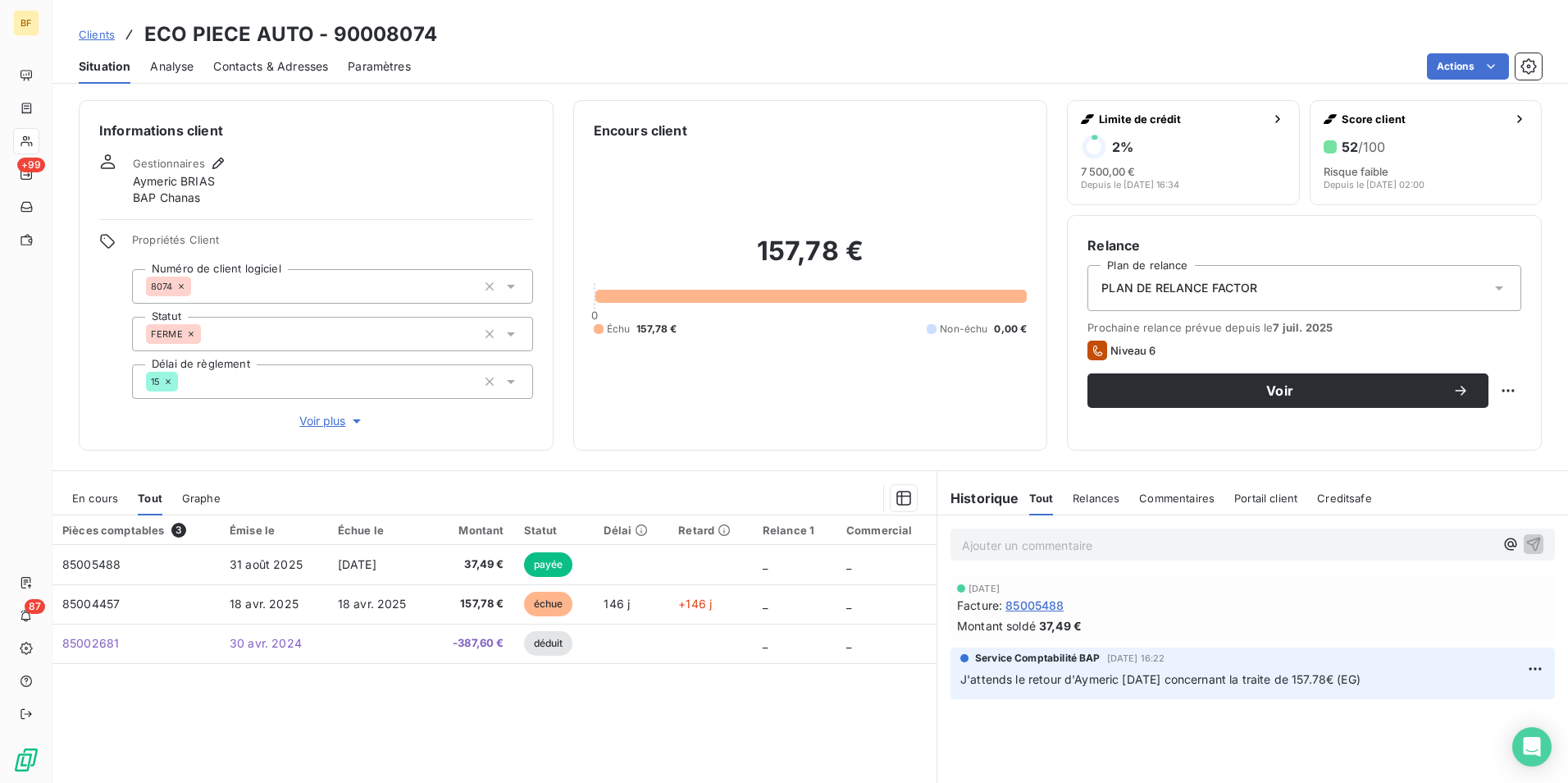
click at [1049, 546] on p "Ajouter un commentaire ﻿" at bounding box center [1228, 545] width 532 height 20
click at [1145, 541] on p "(AV) A retourné" at bounding box center [1228, 544] width 532 height 18
click at [1046, 540] on span "(AV) A retourné - 07.83.70.21.17" at bounding box center [1063, 544] width 202 height 14
click at [1040, 543] on span "(AV) A retourné - 07.83.70.21.17" at bounding box center [1063, 544] width 202 height 14
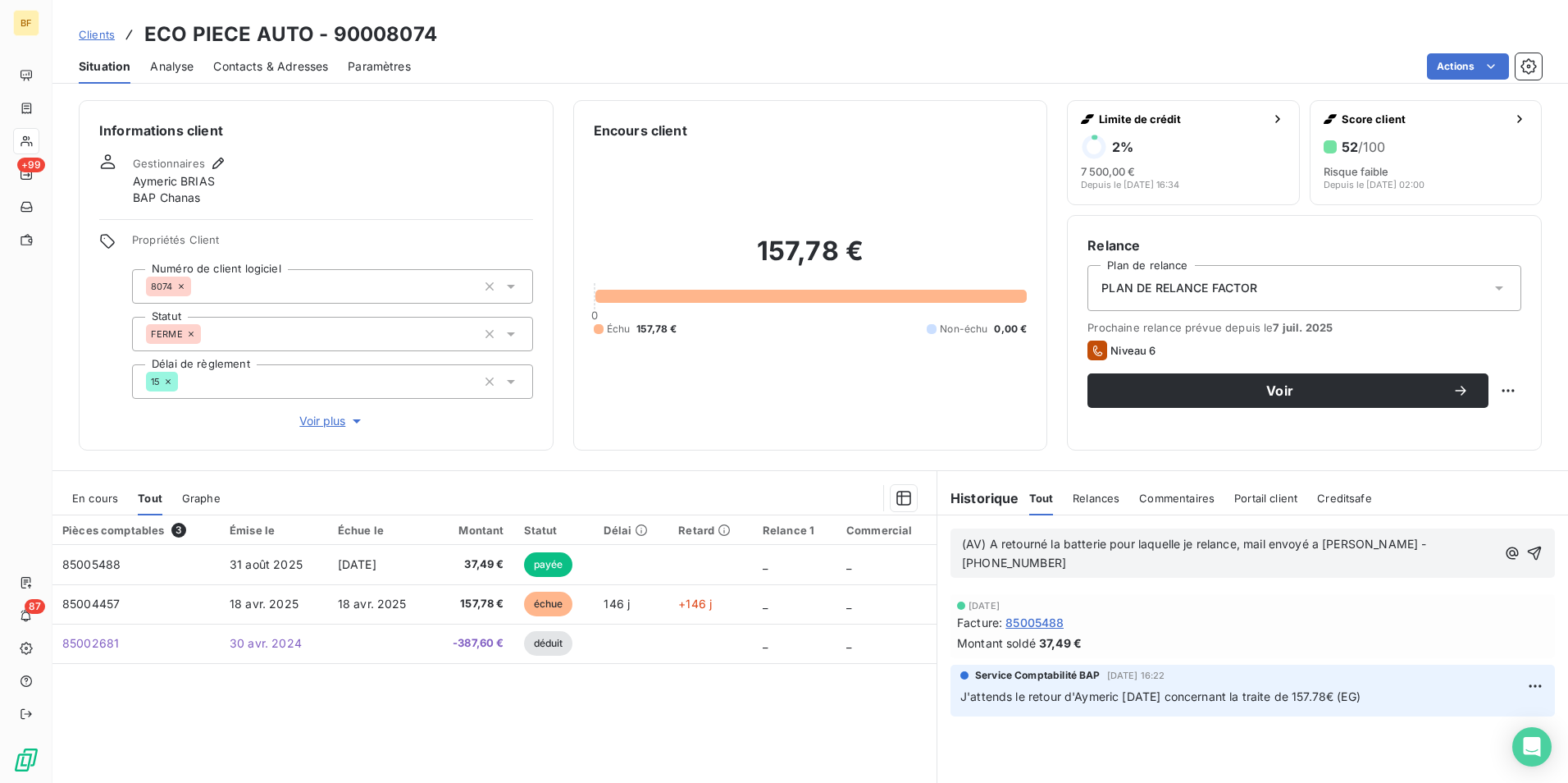
click at [1351, 546] on span "(AV) A retourné la batterie pour laquelle je relance, mail envoyé a Mike - 07.8…" at bounding box center [1196, 553] width 468 height 33
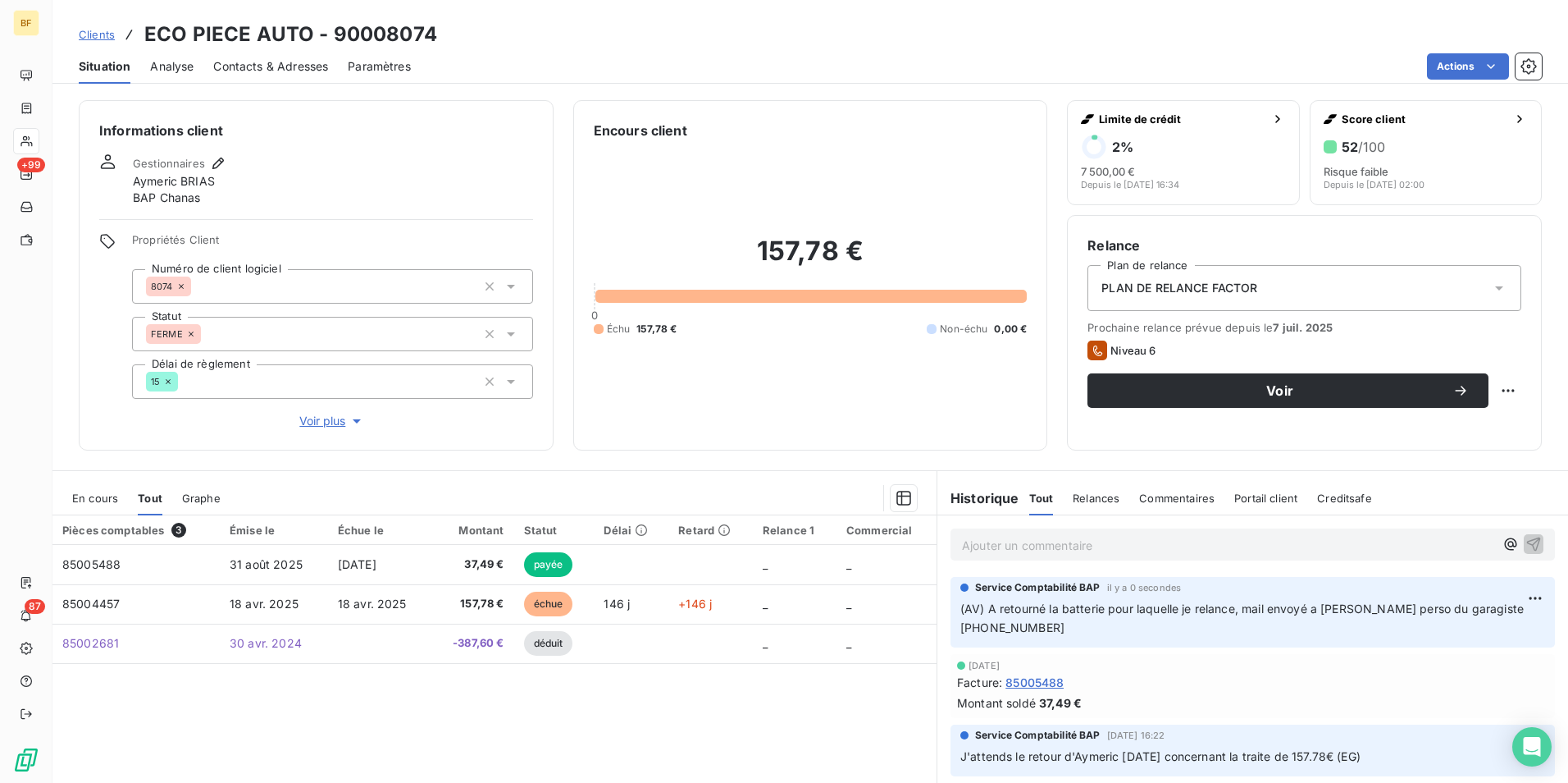
click at [813, 398] on div "157,78 € 0 Échu 157,78 € Non-échu 0,00 €" at bounding box center [811, 286] width 434 height 290
click at [273, 54] on div "Contacts & Adresses" at bounding box center [271, 66] width 115 height 34
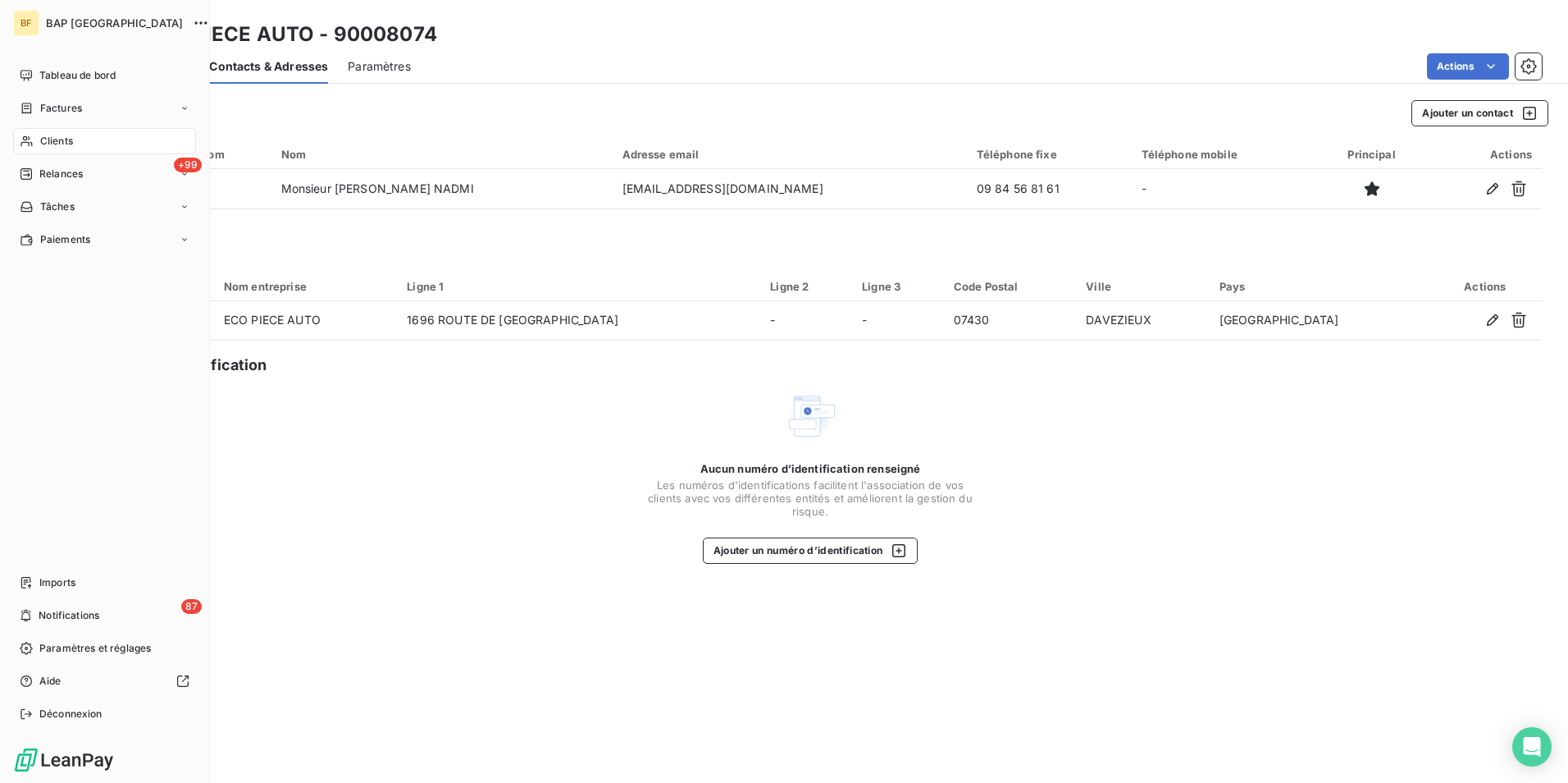
click at [81, 134] on div "Clients" at bounding box center [105, 141] width 183 height 26
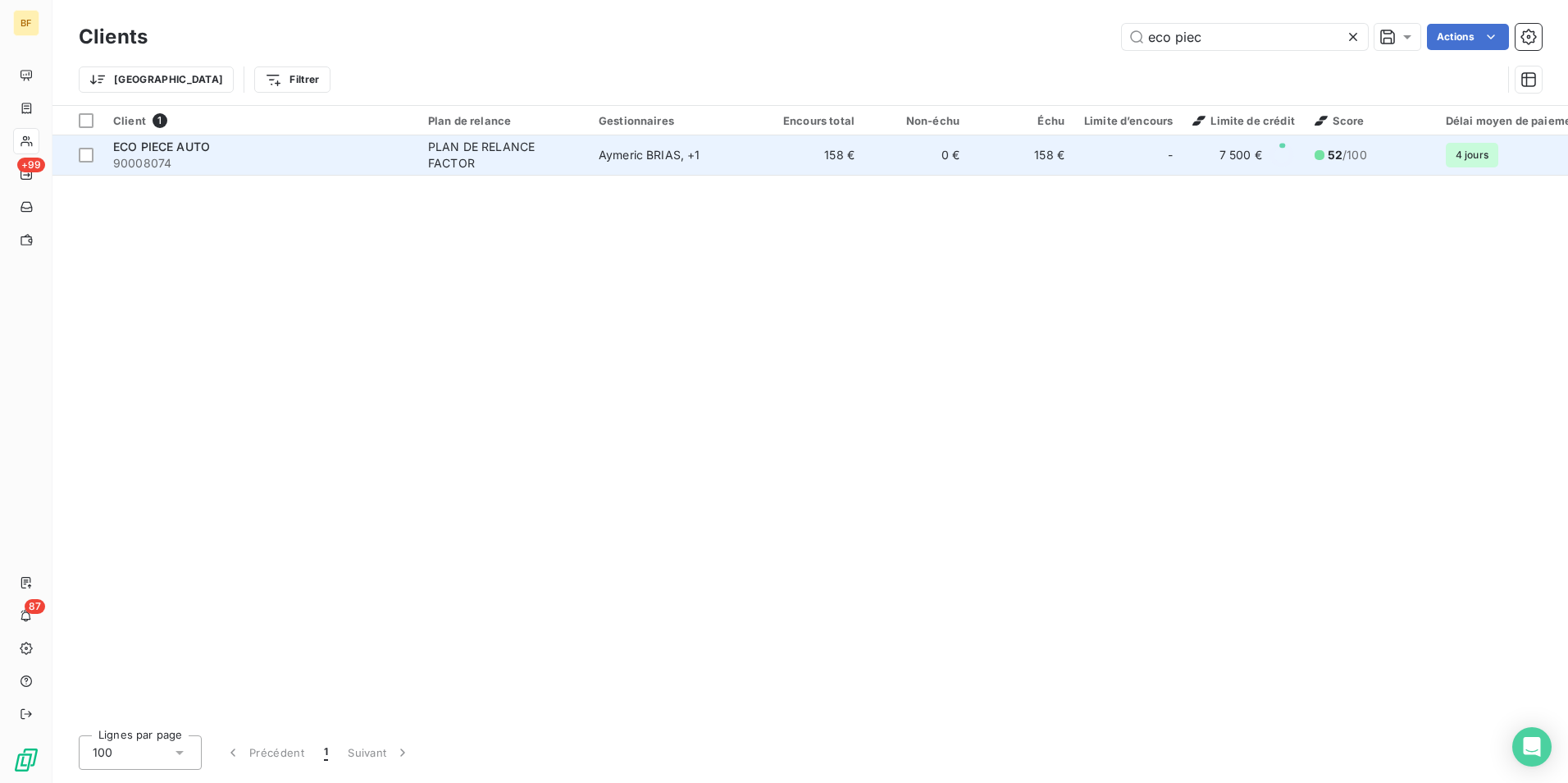
click at [396, 158] on span "90008074" at bounding box center [261, 163] width 295 height 17
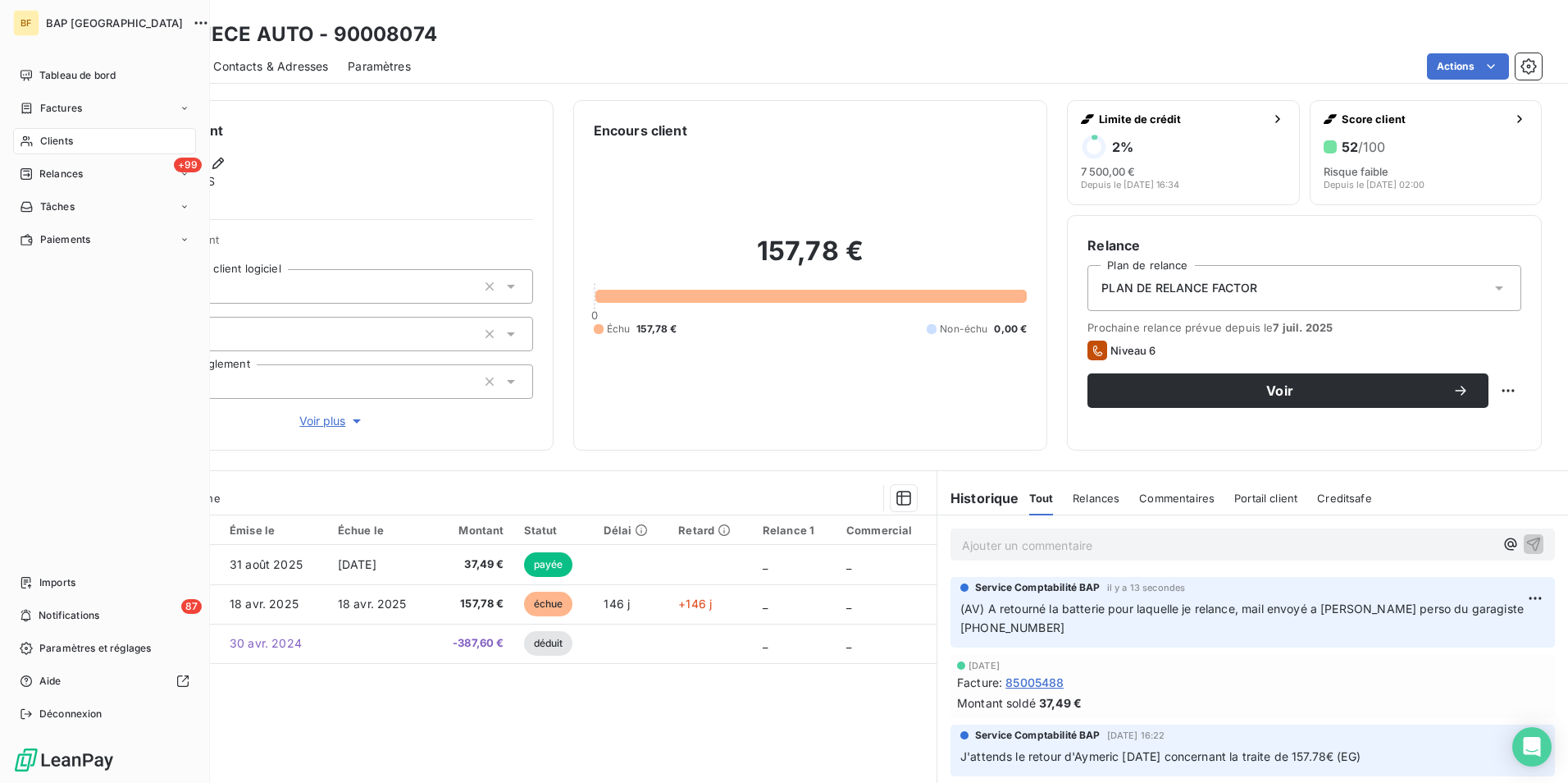
click at [42, 135] on span "Clients" at bounding box center [56, 141] width 33 height 15
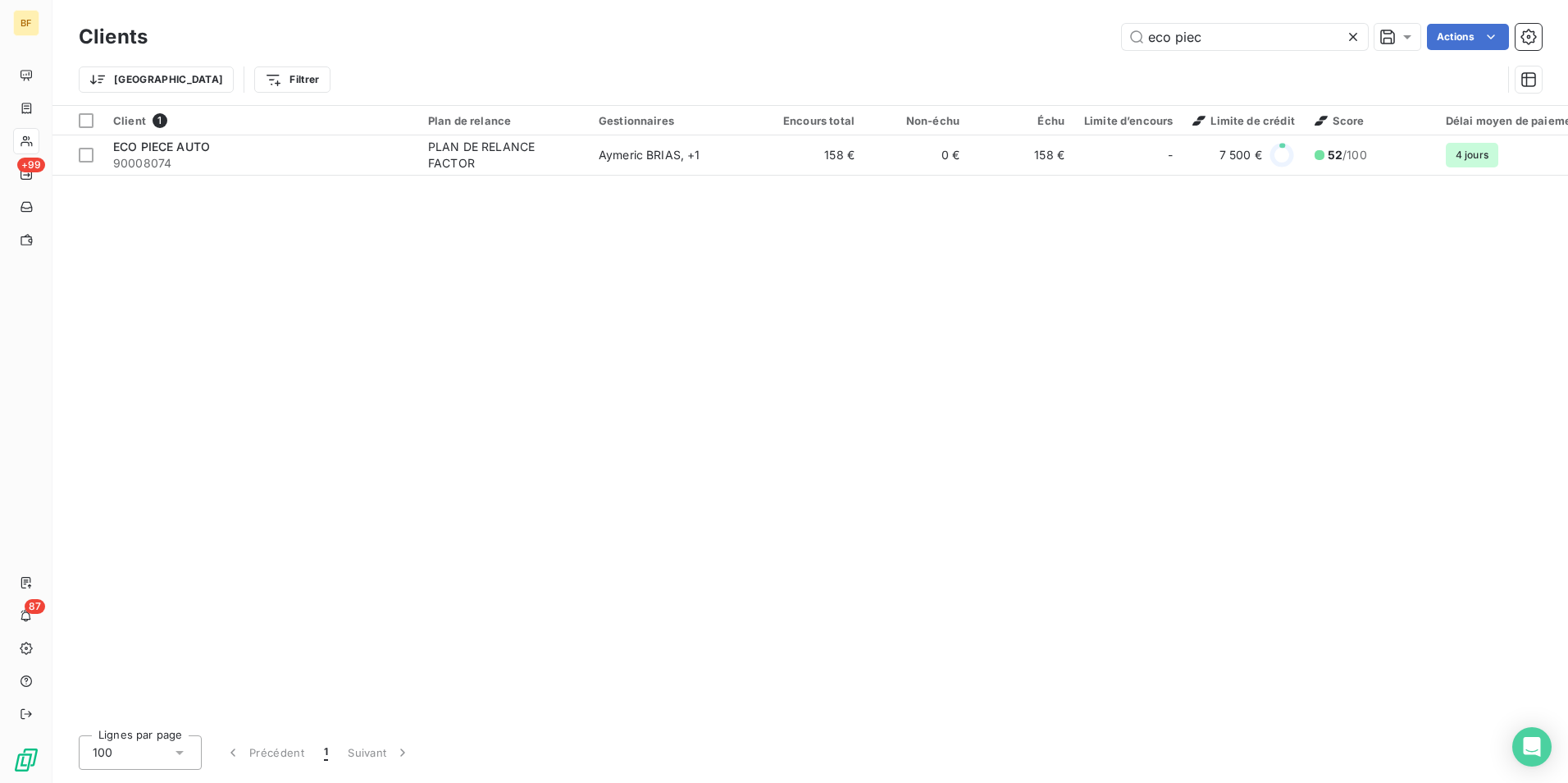
drag, startPoint x: 1223, startPoint y: 37, endPoint x: 1008, endPoint y: -18, distance: 221.9
click at [1008, 0] on html "BF +99 87 Clients eco piec Actions Trier Filtrer Client 1 Plan de relance Gesti…" at bounding box center [784, 391] width 1568 height 783
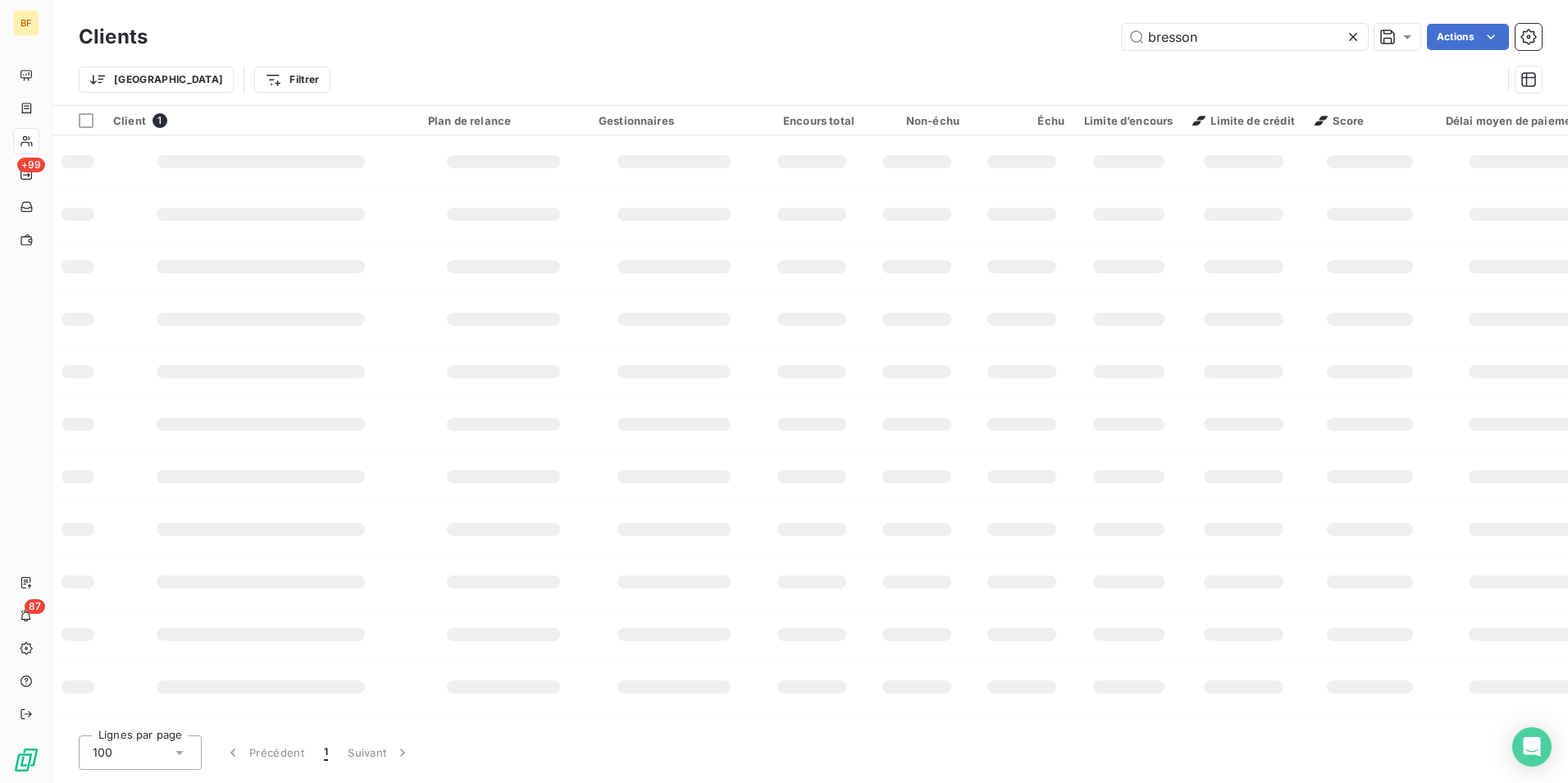
type input "bresson"
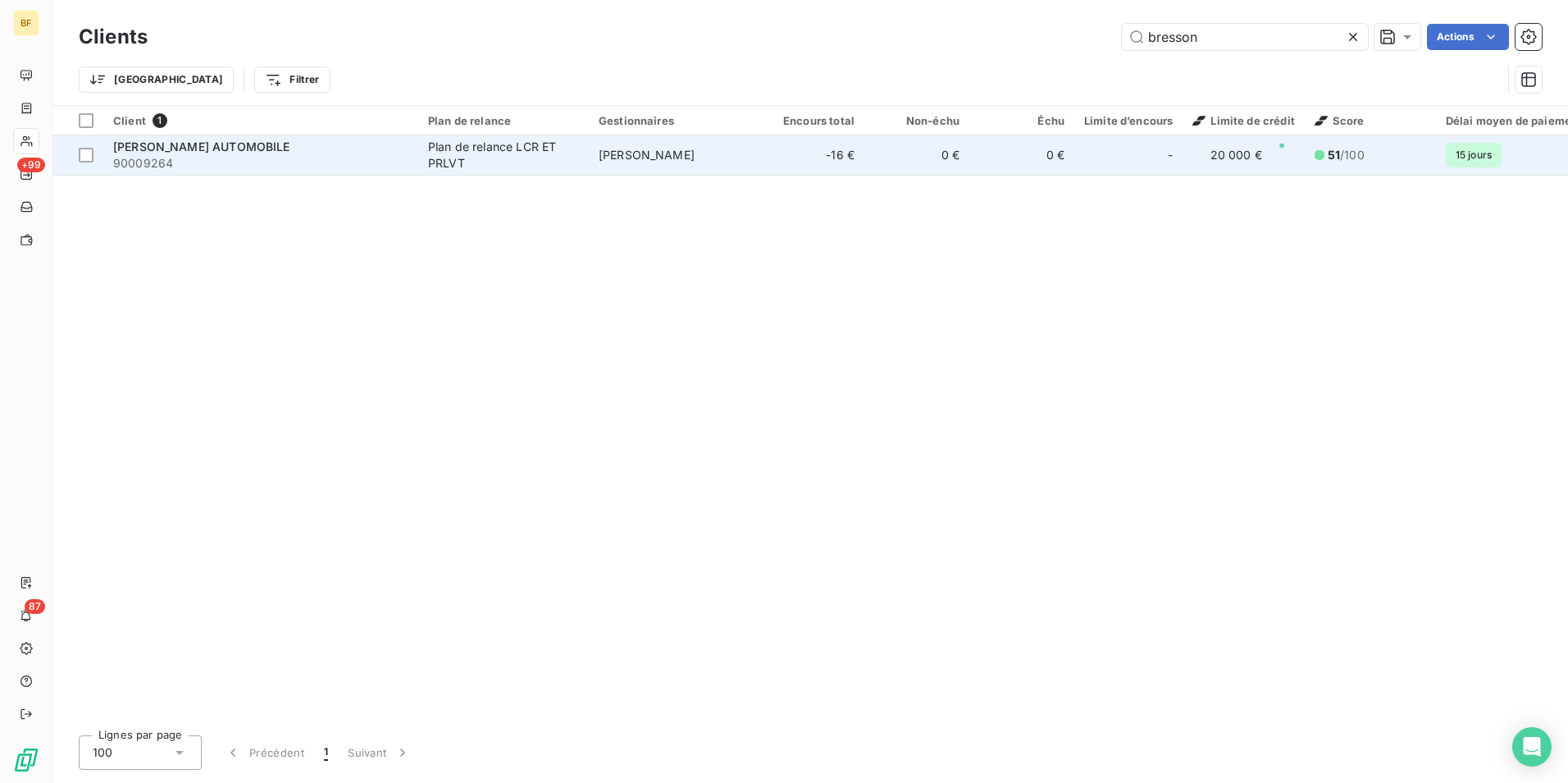
click at [383, 144] on div "L.BRESSON AUTOMOBILE" at bounding box center [261, 147] width 295 height 17
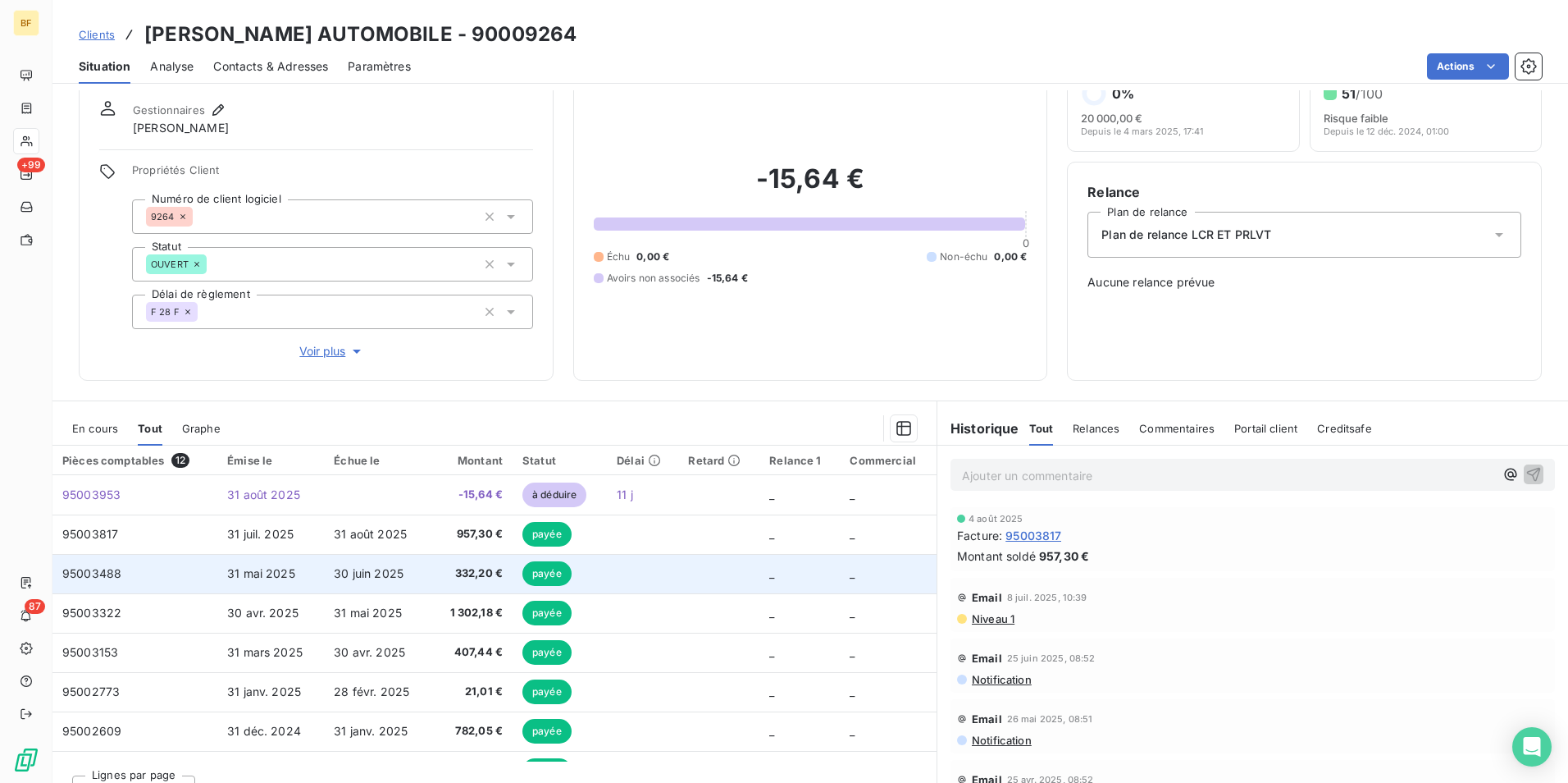
scroll to position [81, 0]
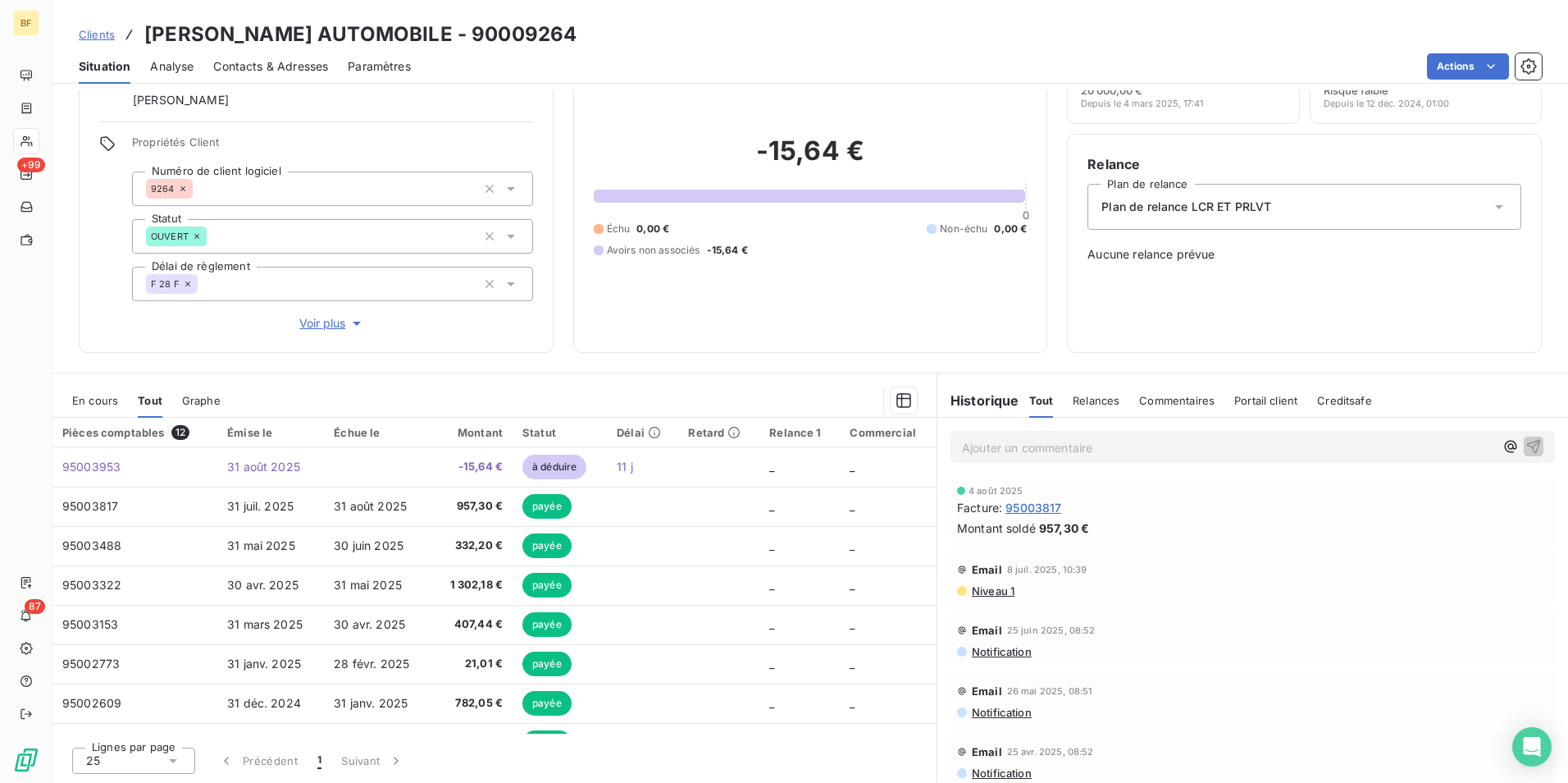
click at [111, 396] on span "En cours" at bounding box center [95, 400] width 46 height 13
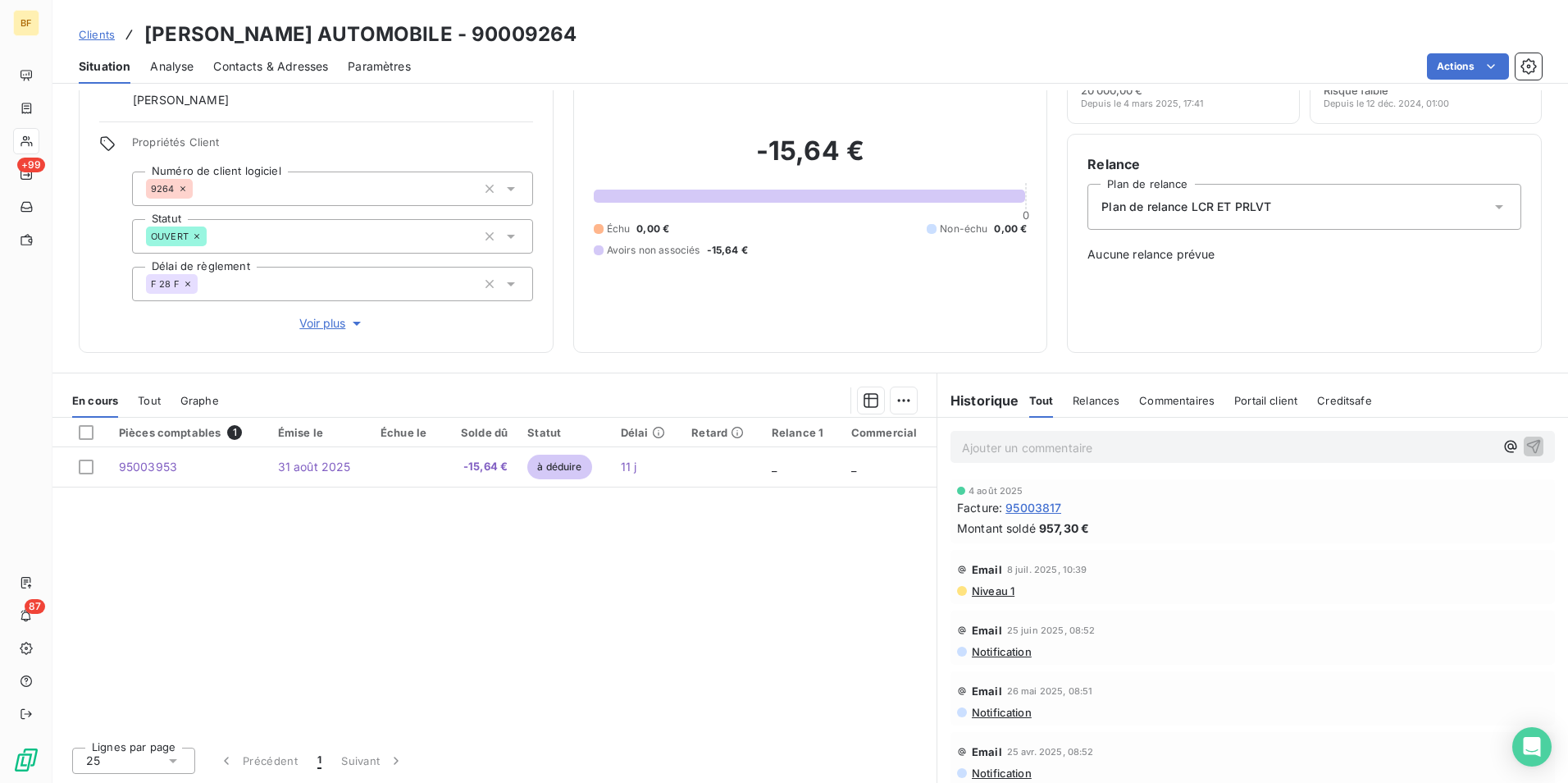
click at [145, 401] on span "Tout" at bounding box center [149, 400] width 23 height 13
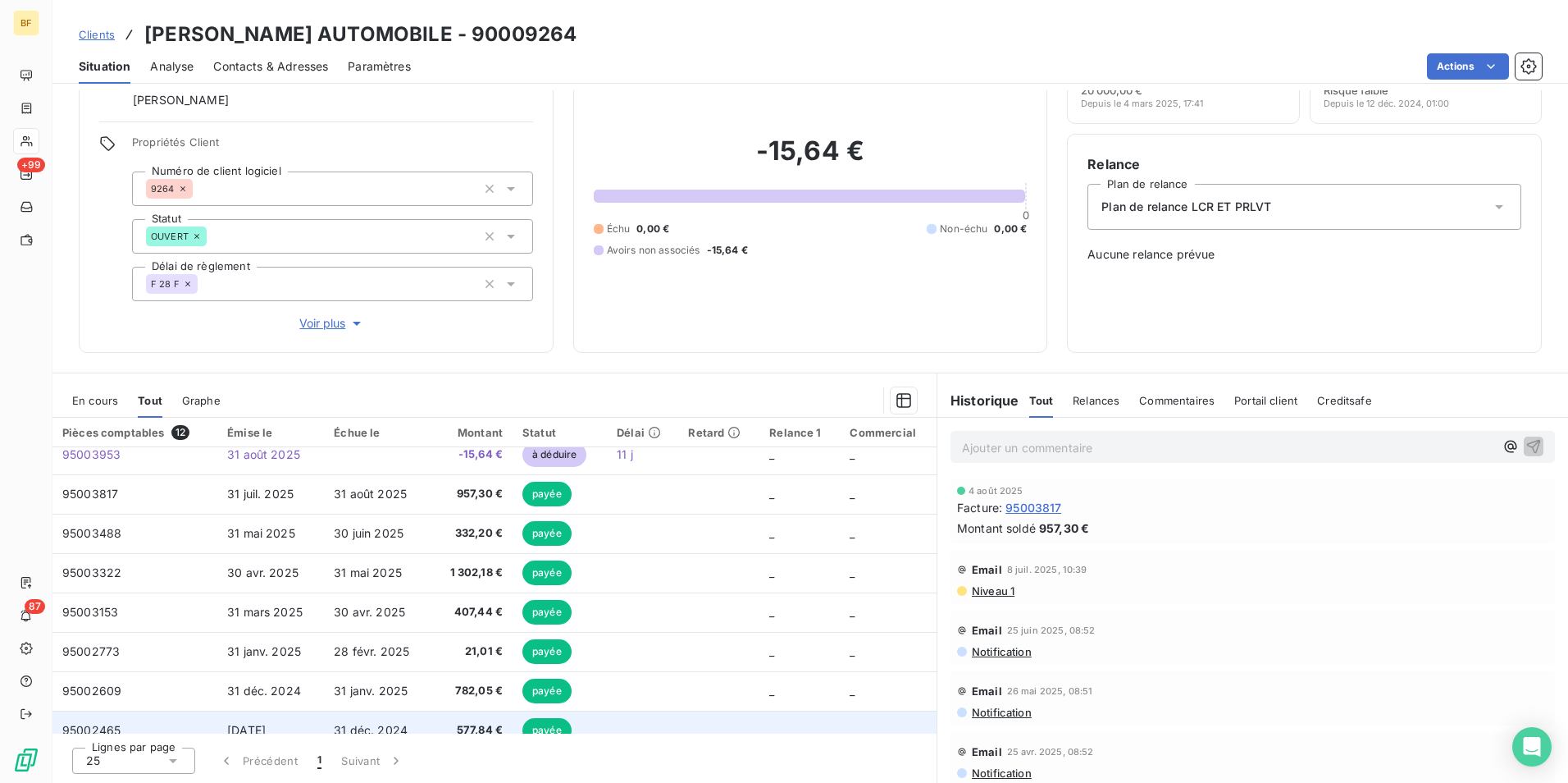
scroll to position [0, 0]
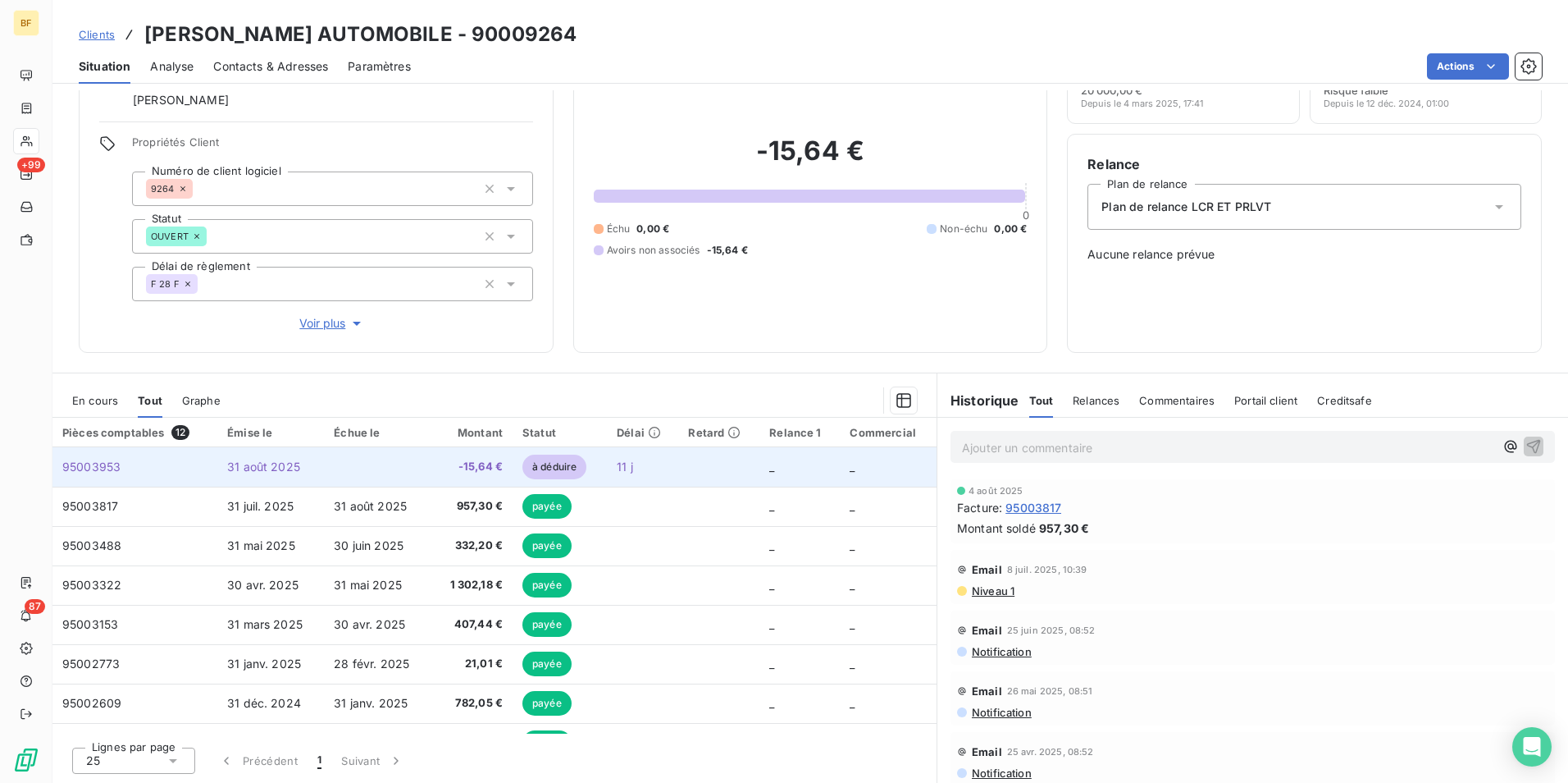
click at [386, 466] on td at bounding box center [377, 467] width 106 height 40
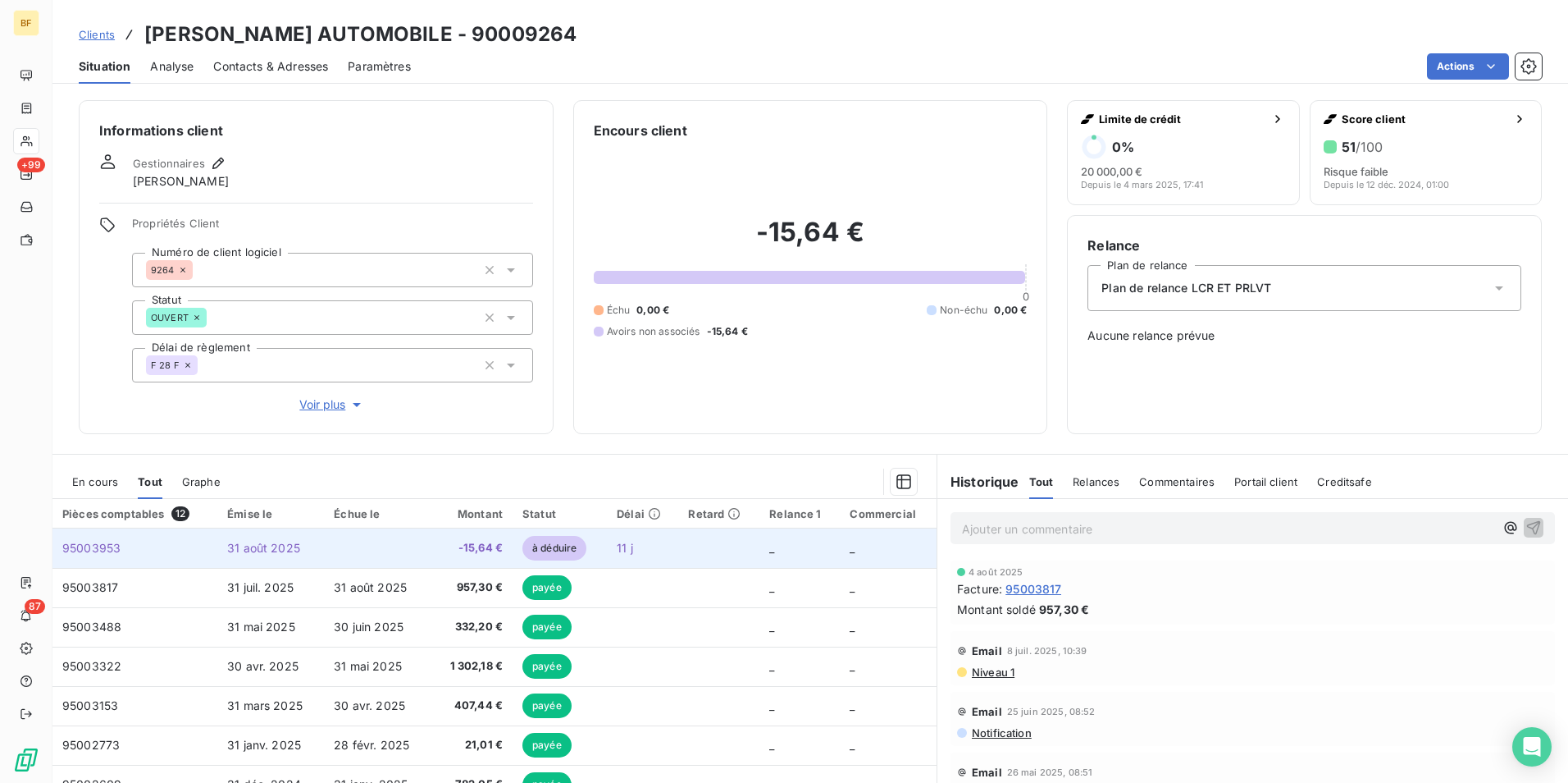
click at [428, 558] on td at bounding box center [377, 547] width 106 height 40
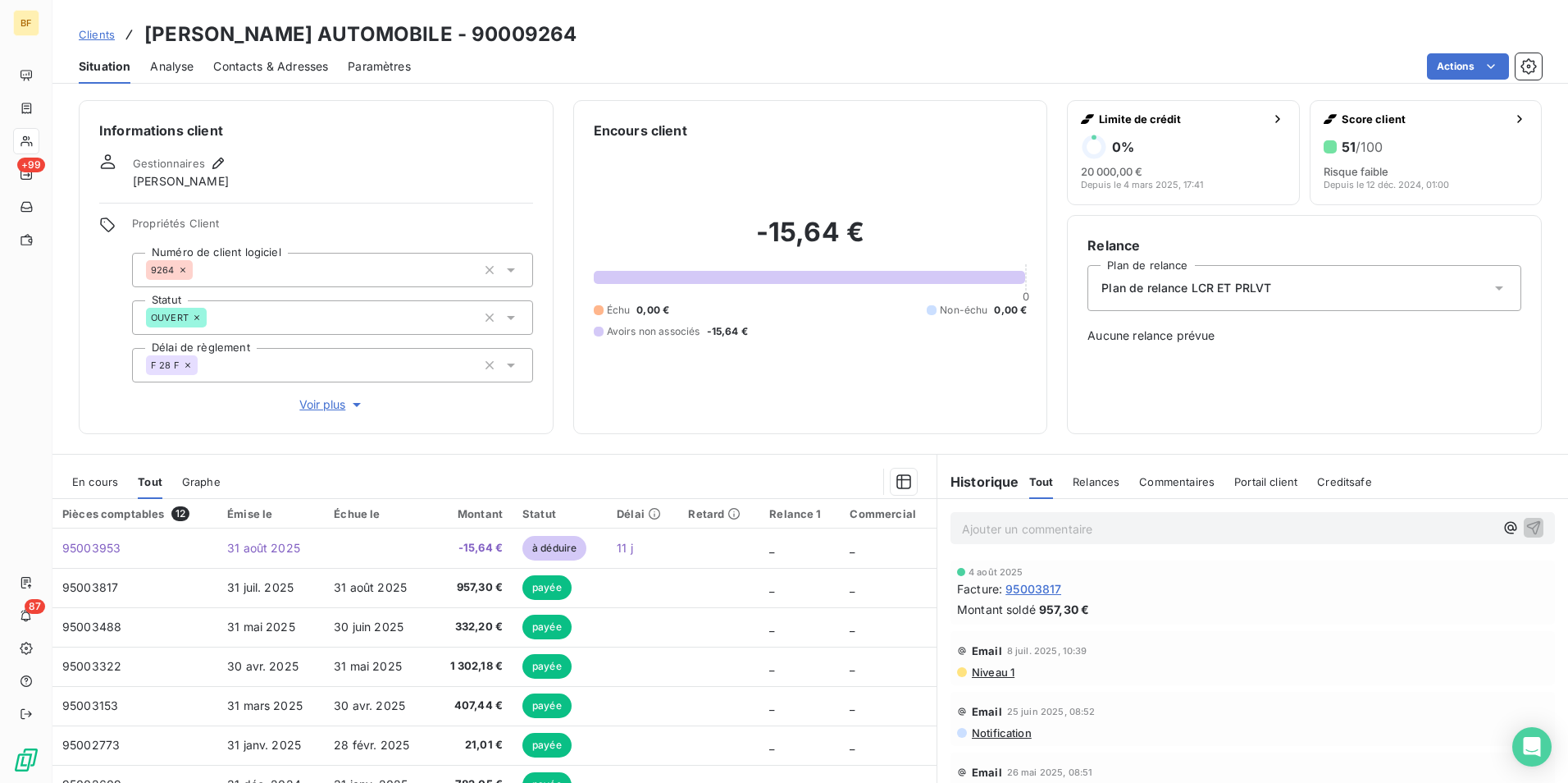
click at [290, 66] on span "Contacts & Adresses" at bounding box center [271, 66] width 115 height 17
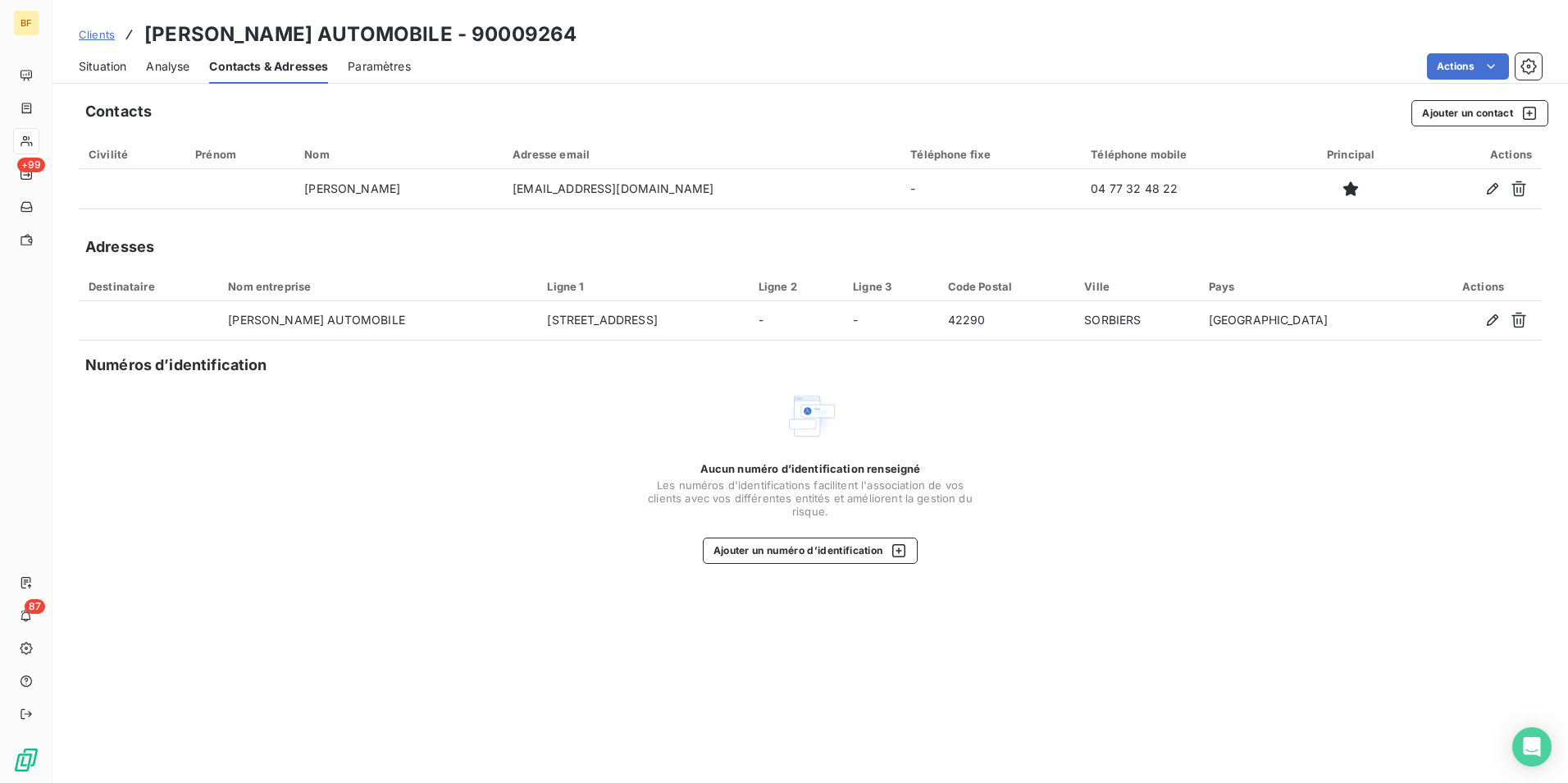
click at [115, 70] on span "Situation" at bounding box center [103, 66] width 47 height 17
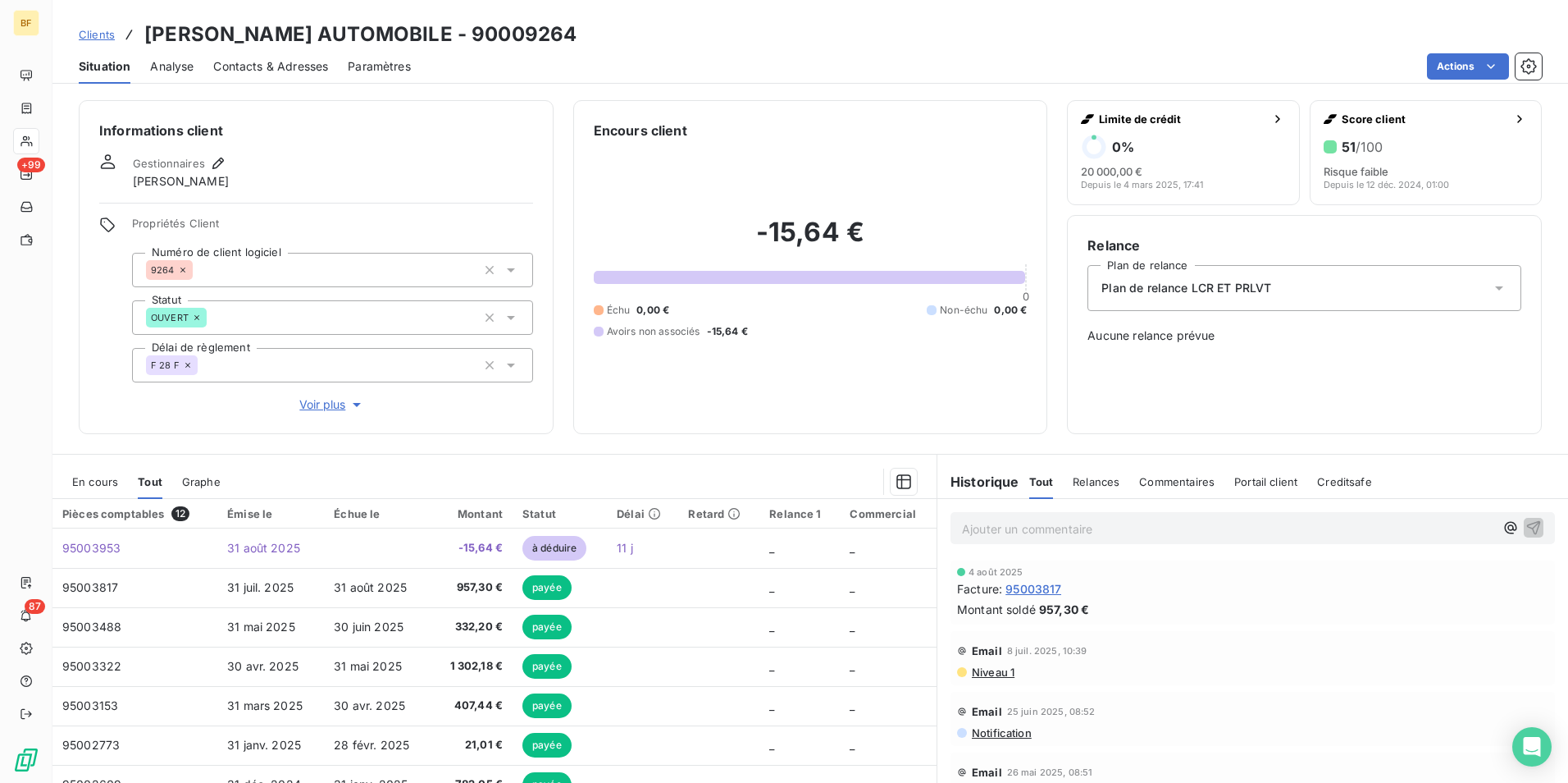
click at [308, 62] on span "Contacts & Adresses" at bounding box center [271, 66] width 115 height 17
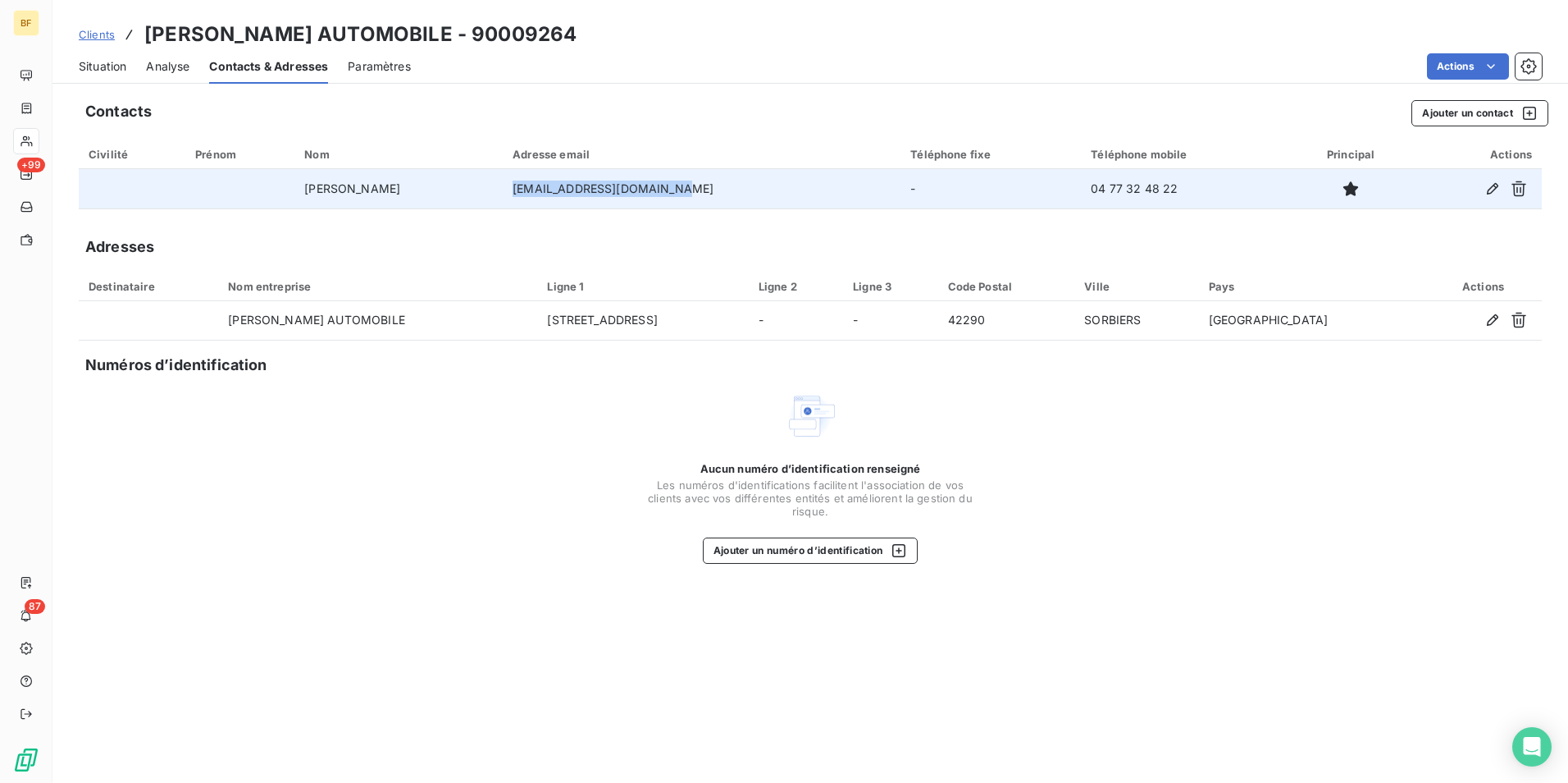
drag, startPoint x: 722, startPoint y: 179, endPoint x: 542, endPoint y: 185, distance: 180.1
click at [542, 185] on td "lba@lbressonautomobile.fr" at bounding box center [701, 188] width 398 height 40
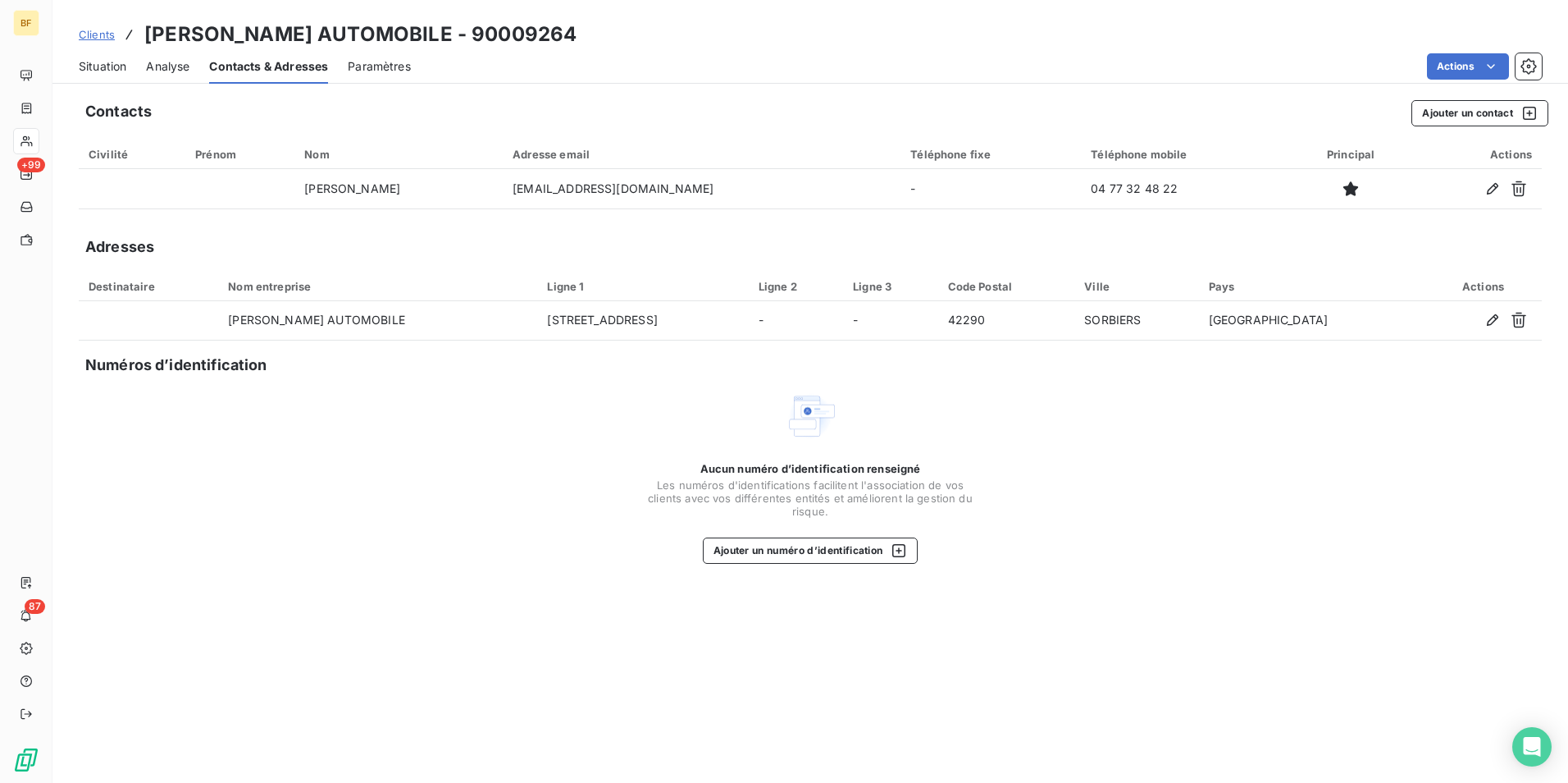
click at [584, 418] on div "Aucun numéro d’identification renseigné Les numéros d'identifications faciliten…" at bounding box center [811, 477] width 1463 height 174
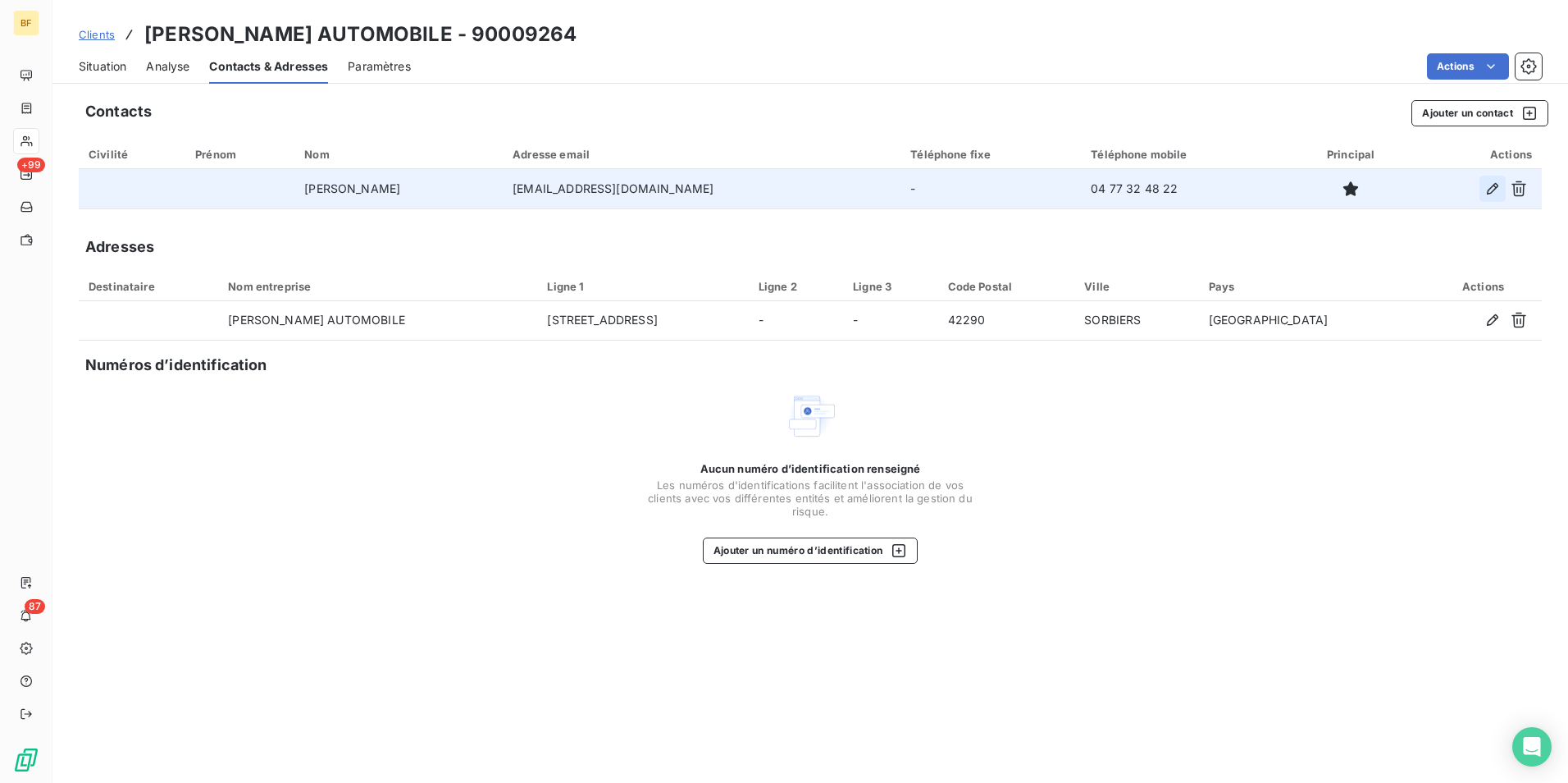
click at [1496, 190] on icon "button" at bounding box center [1492, 188] width 17 height 17
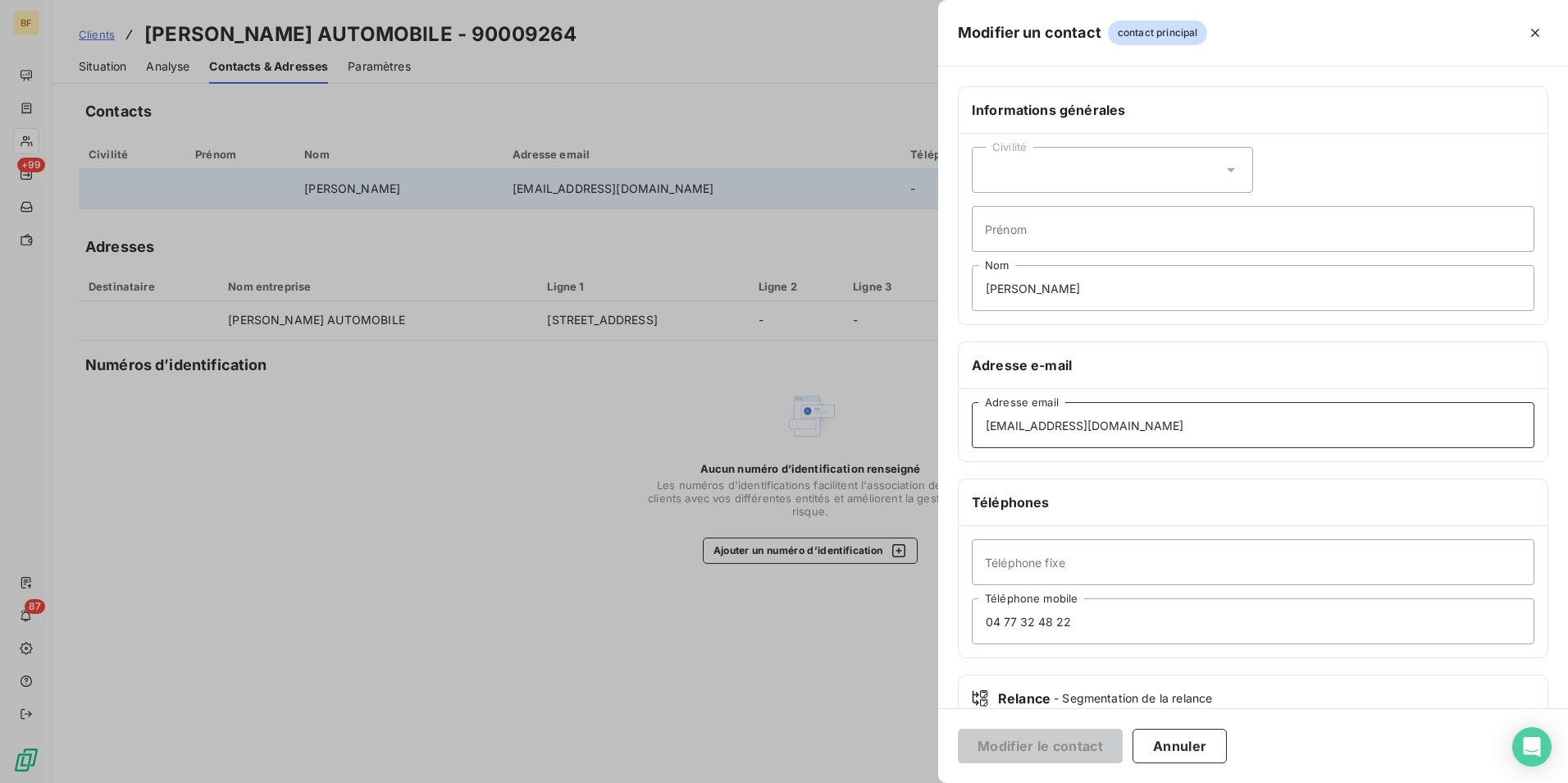
drag, startPoint x: 1001, startPoint y: 428, endPoint x: 935, endPoint y: 419, distance: 66.6
click at [935, 782] on div "Modifier un contact contact principal Informations générales Civilité Prénom LI…" at bounding box center [784, 783] width 1568 height 0
click at [1037, 427] on input "compta@lbressonautomobile.fr" at bounding box center [1253, 425] width 563 height 46
click at [1226, 428] on input "compta@lbressonautomobile.fr" at bounding box center [1253, 425] width 563 height 46
type input "compta@lbressonautomobile.fr"
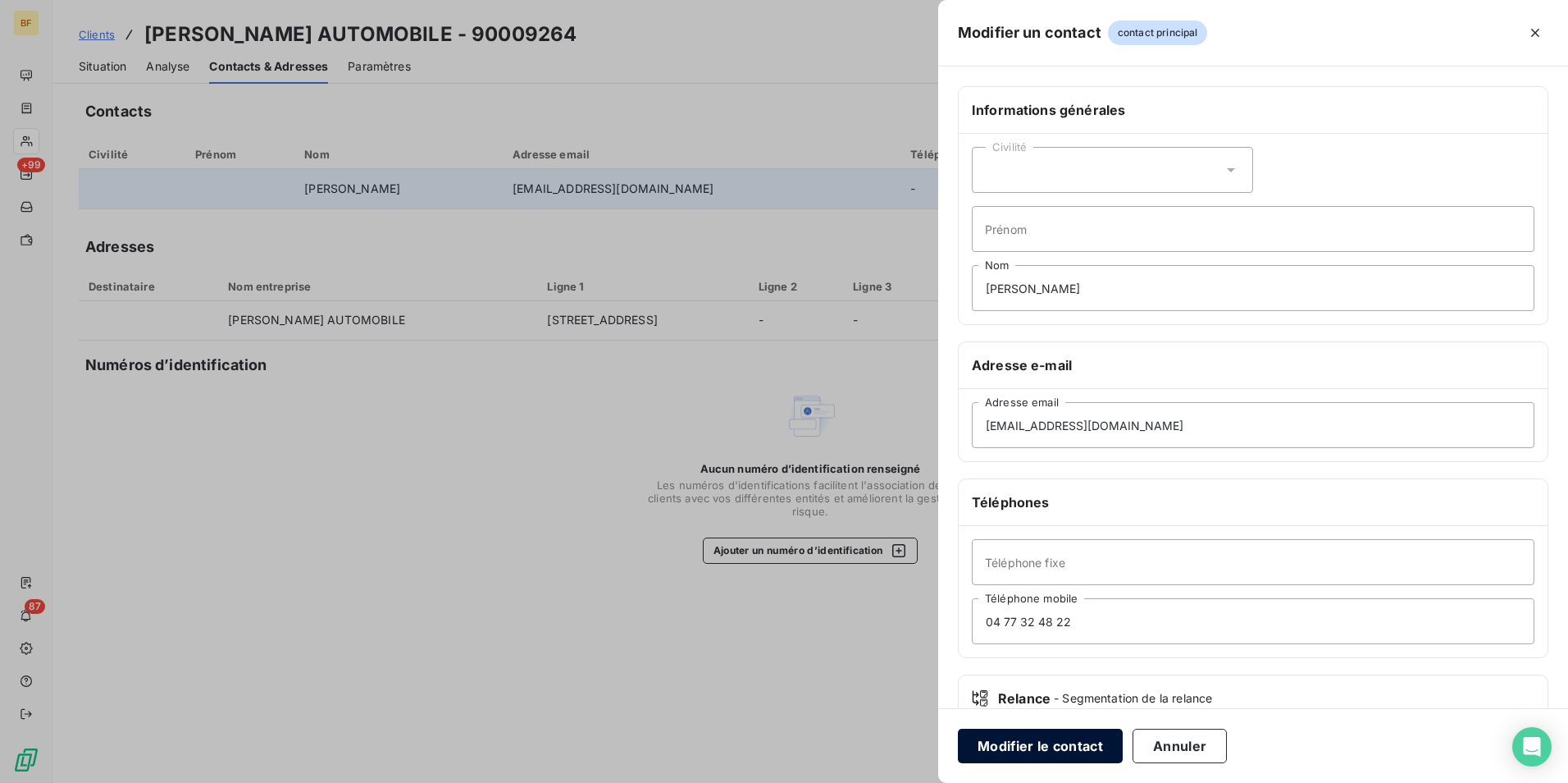
click at [1049, 745] on button "Modifier le contact" at bounding box center [1041, 745] width 165 height 34
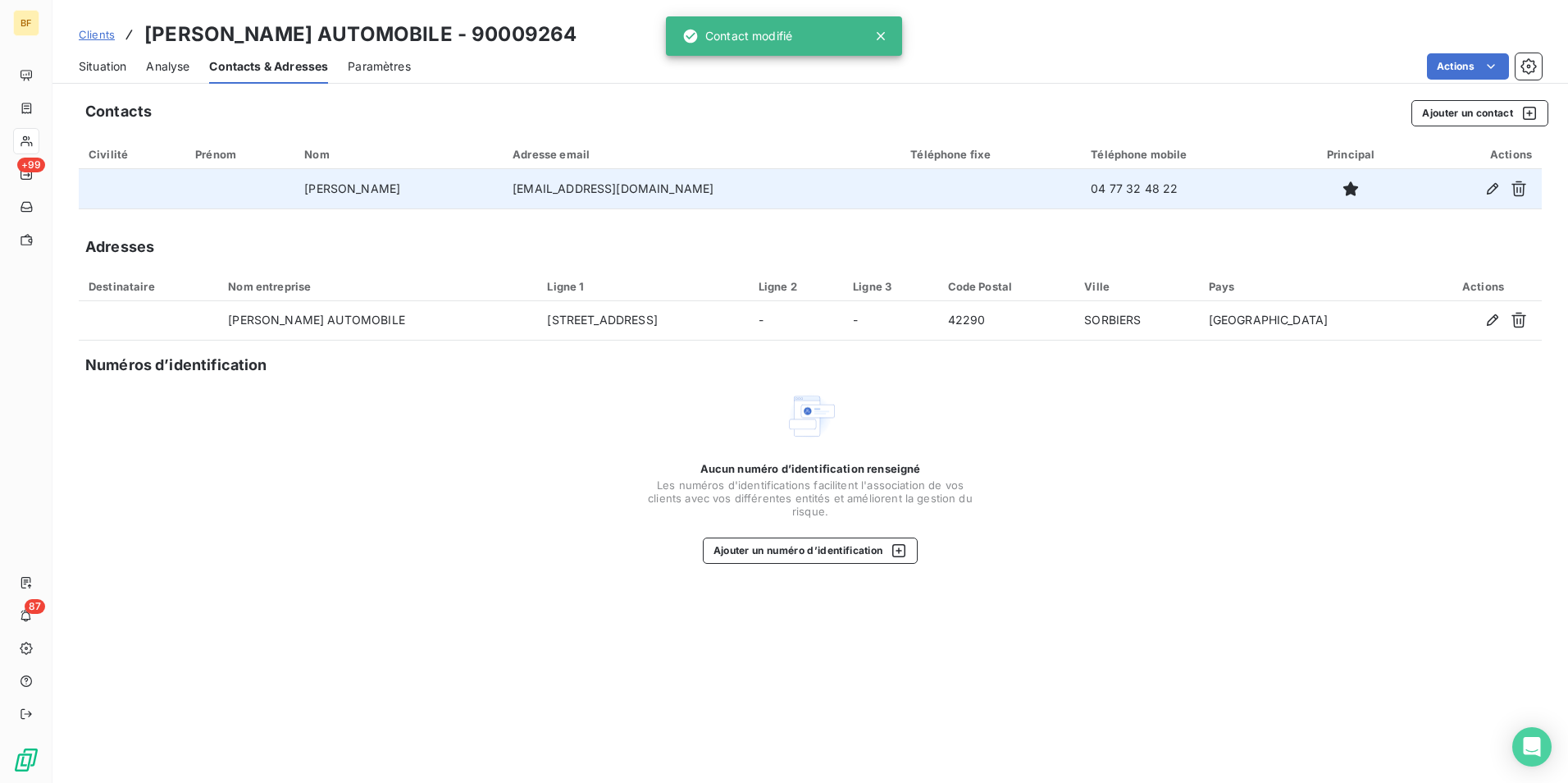
click at [453, 431] on div "Aucun numéro d’identification renseigné Les numéros d'identifications faciliten…" at bounding box center [811, 477] width 1463 height 174
click at [1369, 572] on div "Contacts Ajouter un contact Civilité Prénom Nom Adresse email Téléphone fixe Té…" at bounding box center [811, 437] width 1516 height 692
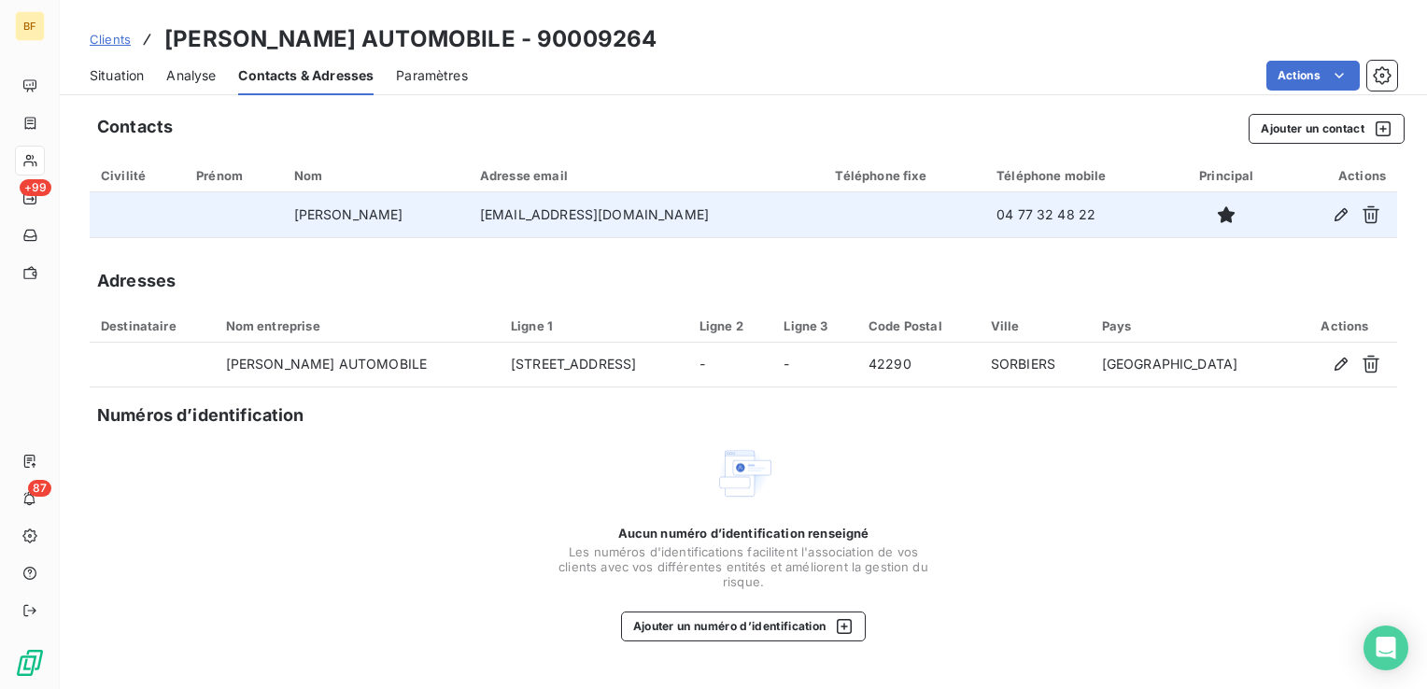
click at [1308, 567] on div "Aucun numéro d’identification renseigné Les numéros d'identifications faciliten…" at bounding box center [743, 543] width 1307 height 198
click at [1209, 499] on div "Aucun numéro d’identification renseigné Les numéros d'identifications faciliten…" at bounding box center [743, 543] width 1307 height 198
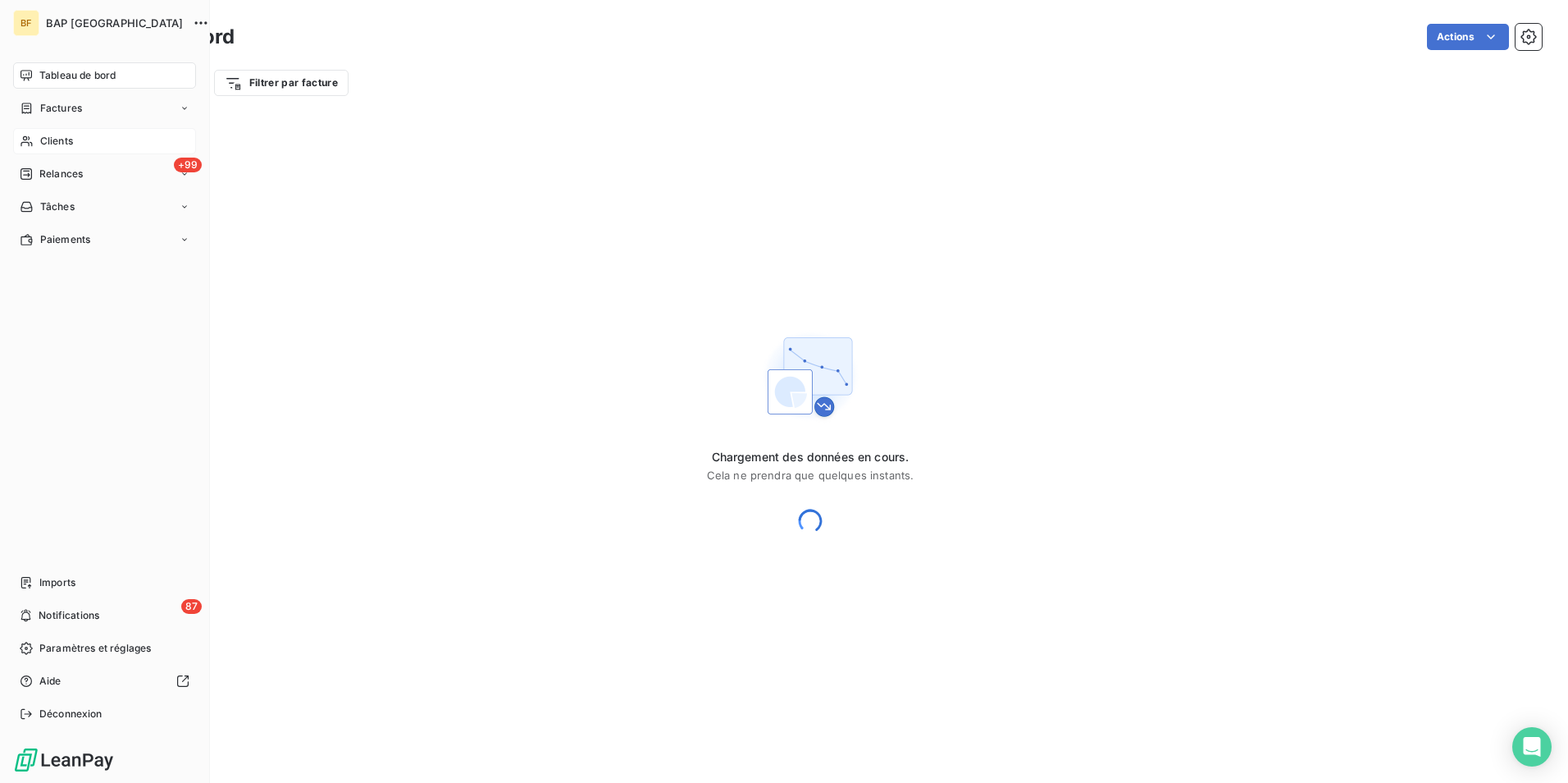
click at [33, 144] on div "Clients" at bounding box center [105, 141] width 183 height 26
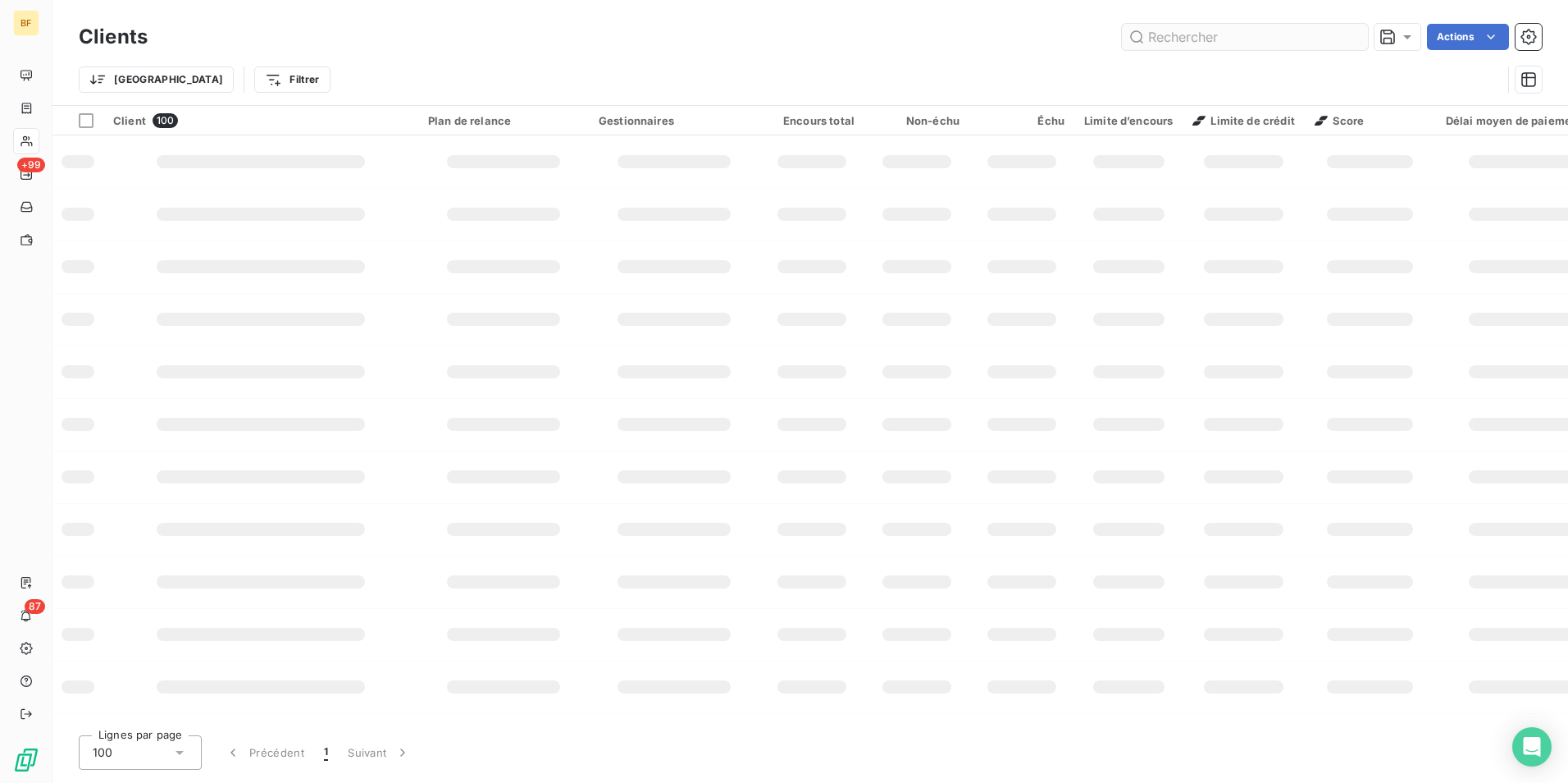
click at [1212, 30] on input "text" at bounding box center [1245, 37] width 246 height 26
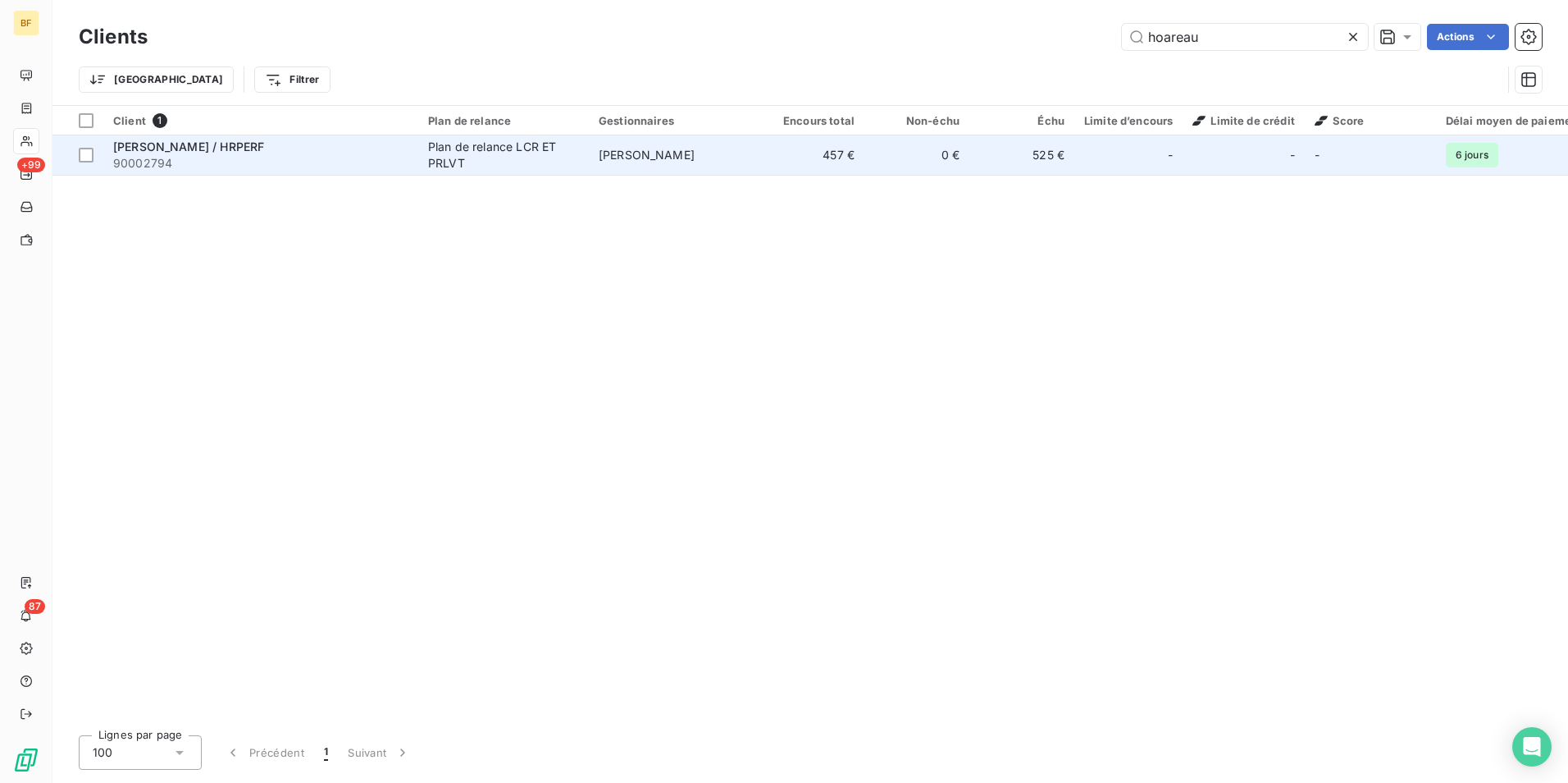
type input "hoareau"
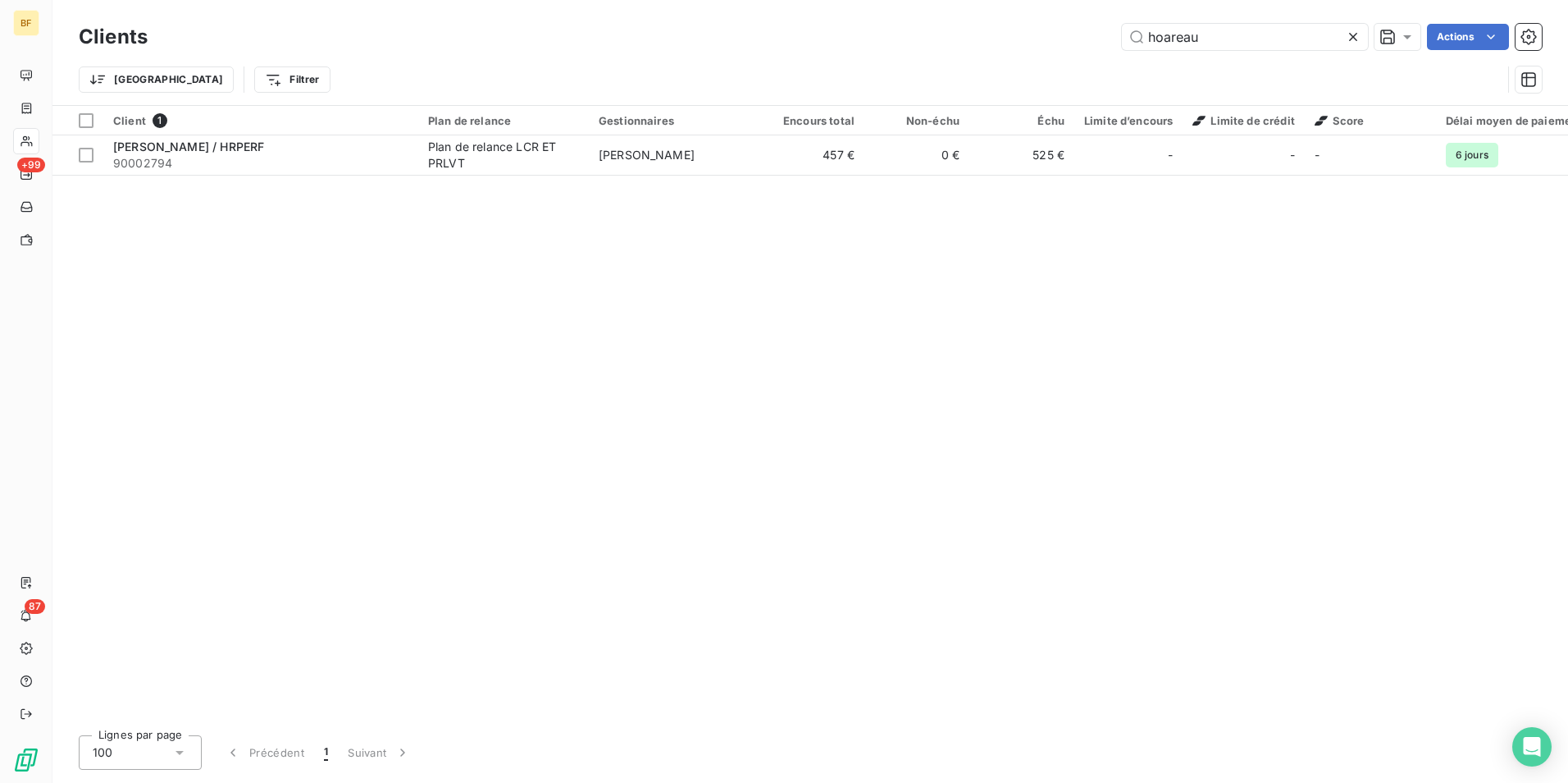
drag, startPoint x: 280, startPoint y: 156, endPoint x: 268, endPoint y: 177, distance: 24.2
click at [278, 156] on span "90002794" at bounding box center [261, 163] width 295 height 17
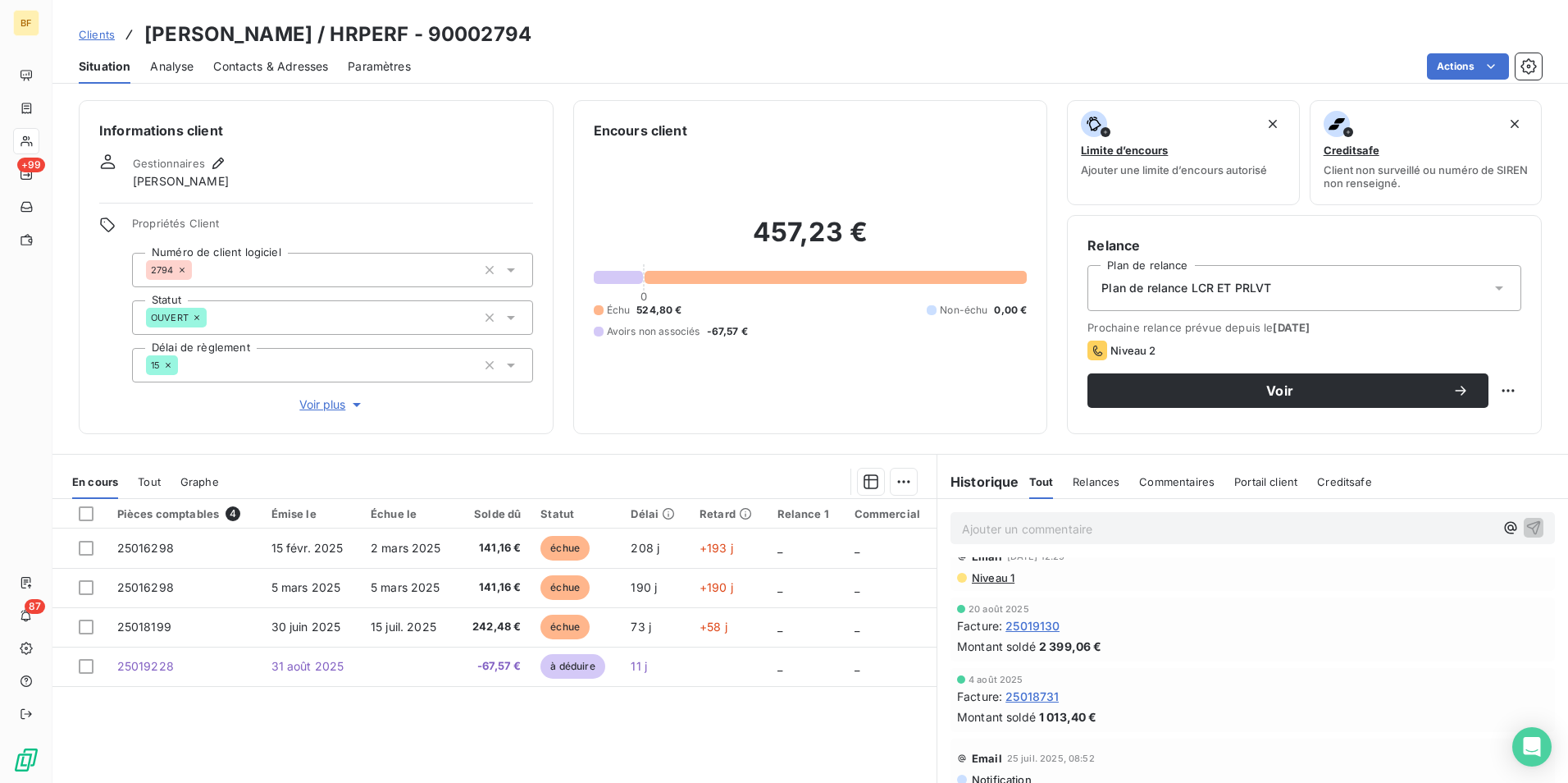
click at [142, 476] on span "Tout" at bounding box center [149, 482] width 23 height 13
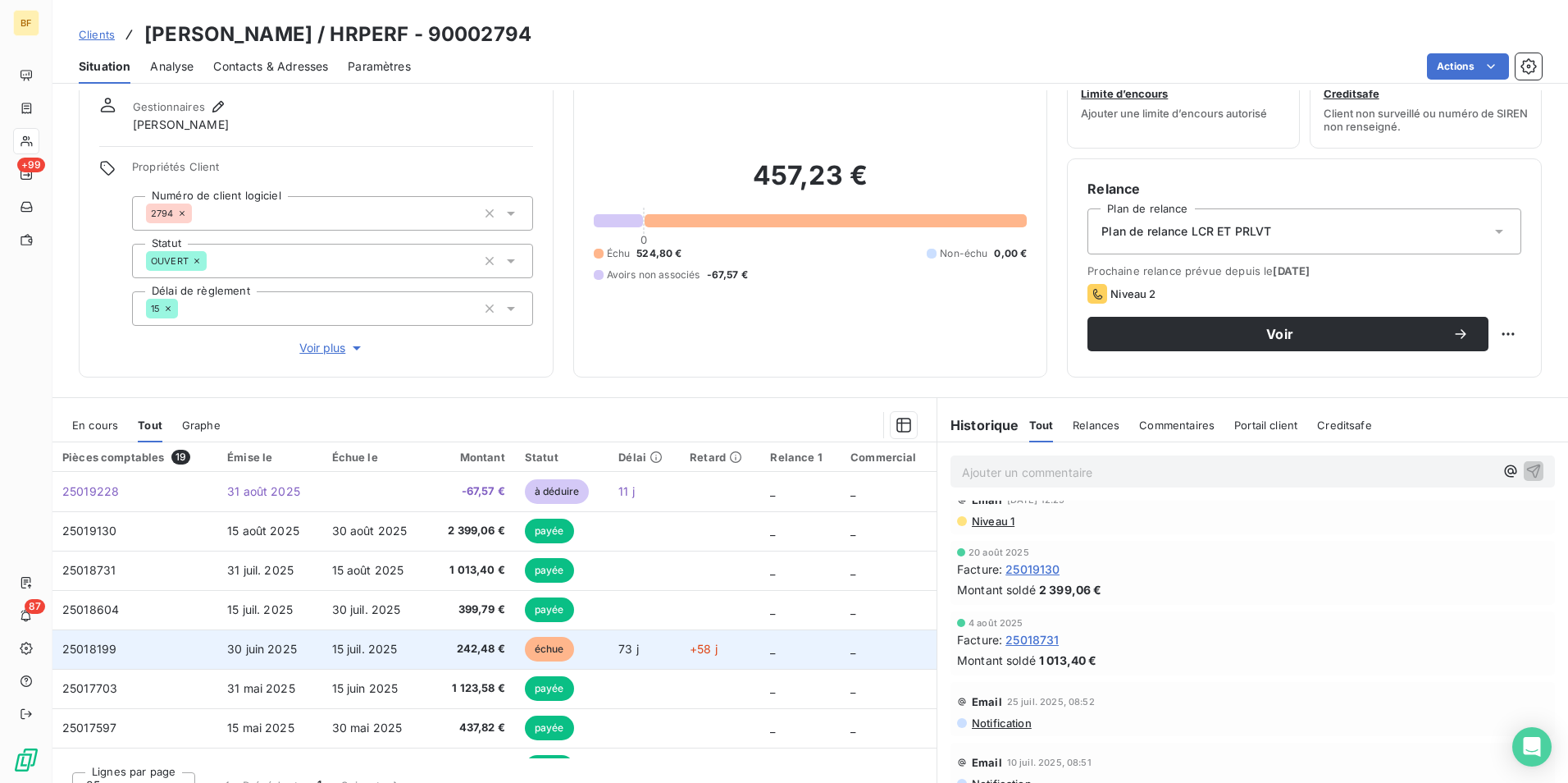
scroll to position [81, 0]
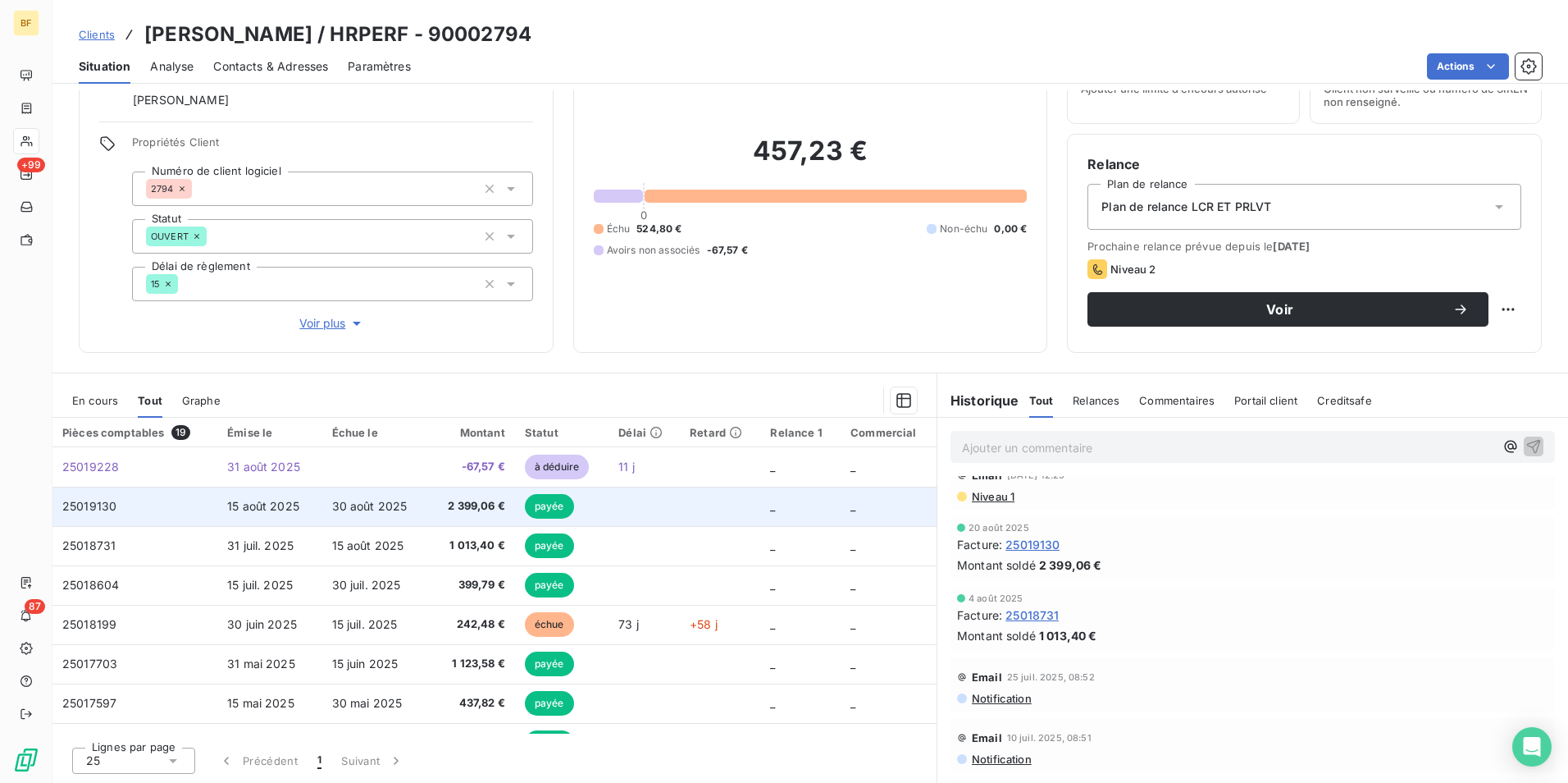
click at [435, 490] on td "2 399,06 €" at bounding box center [472, 506] width 86 height 40
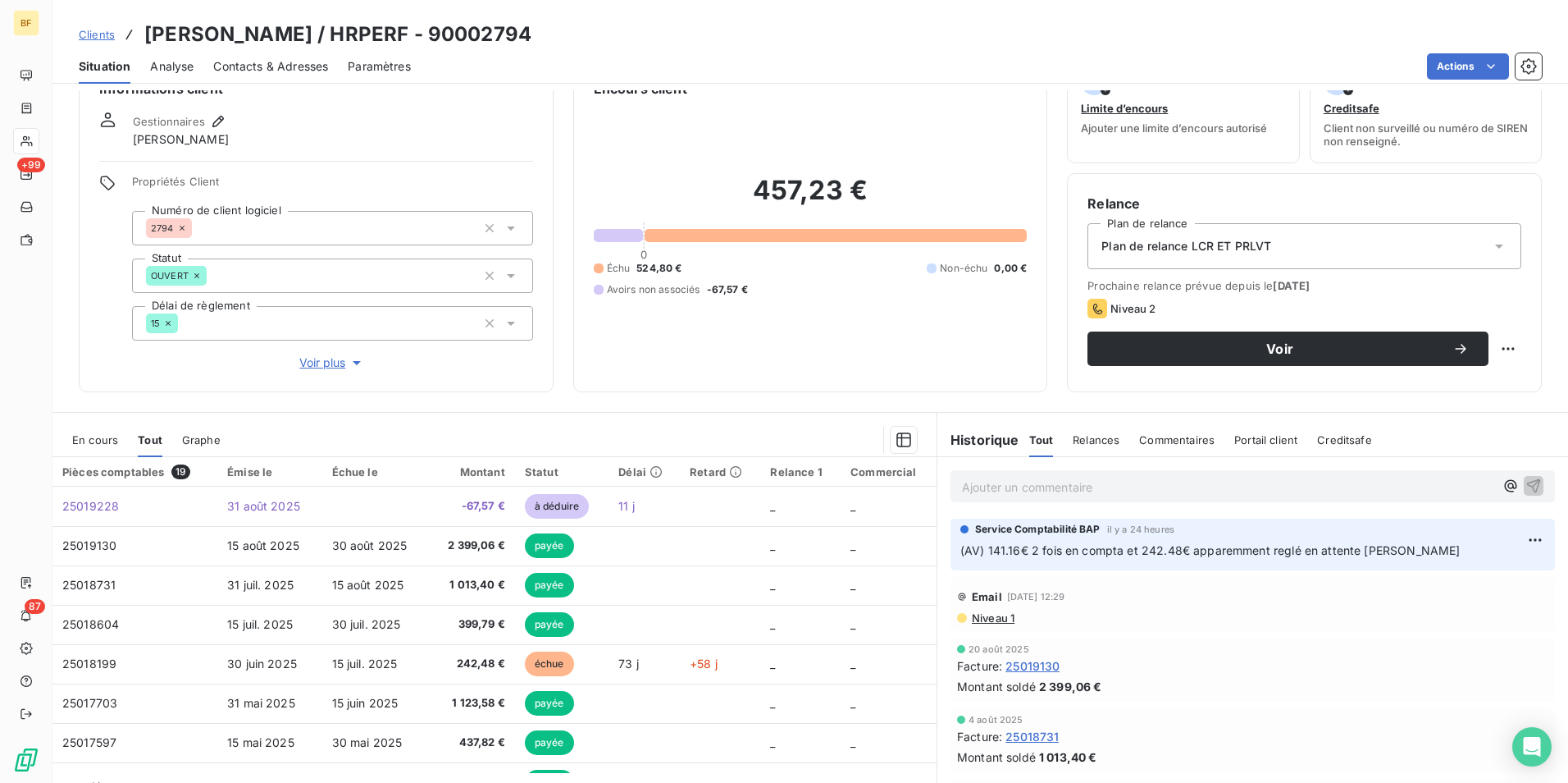
scroll to position [81, 0]
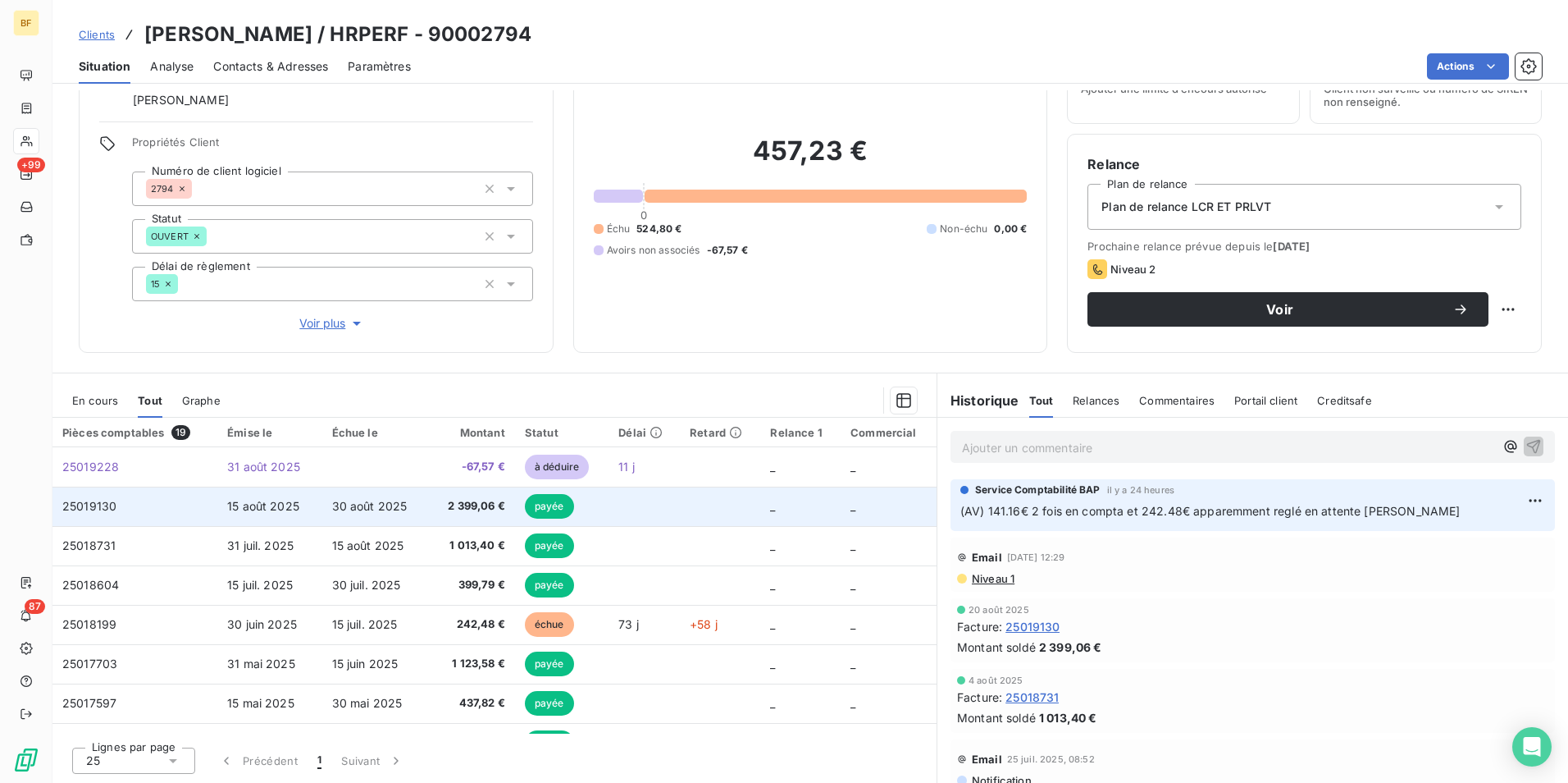
click at [420, 506] on td "30 août 2025" at bounding box center [376, 506] width 107 height 40
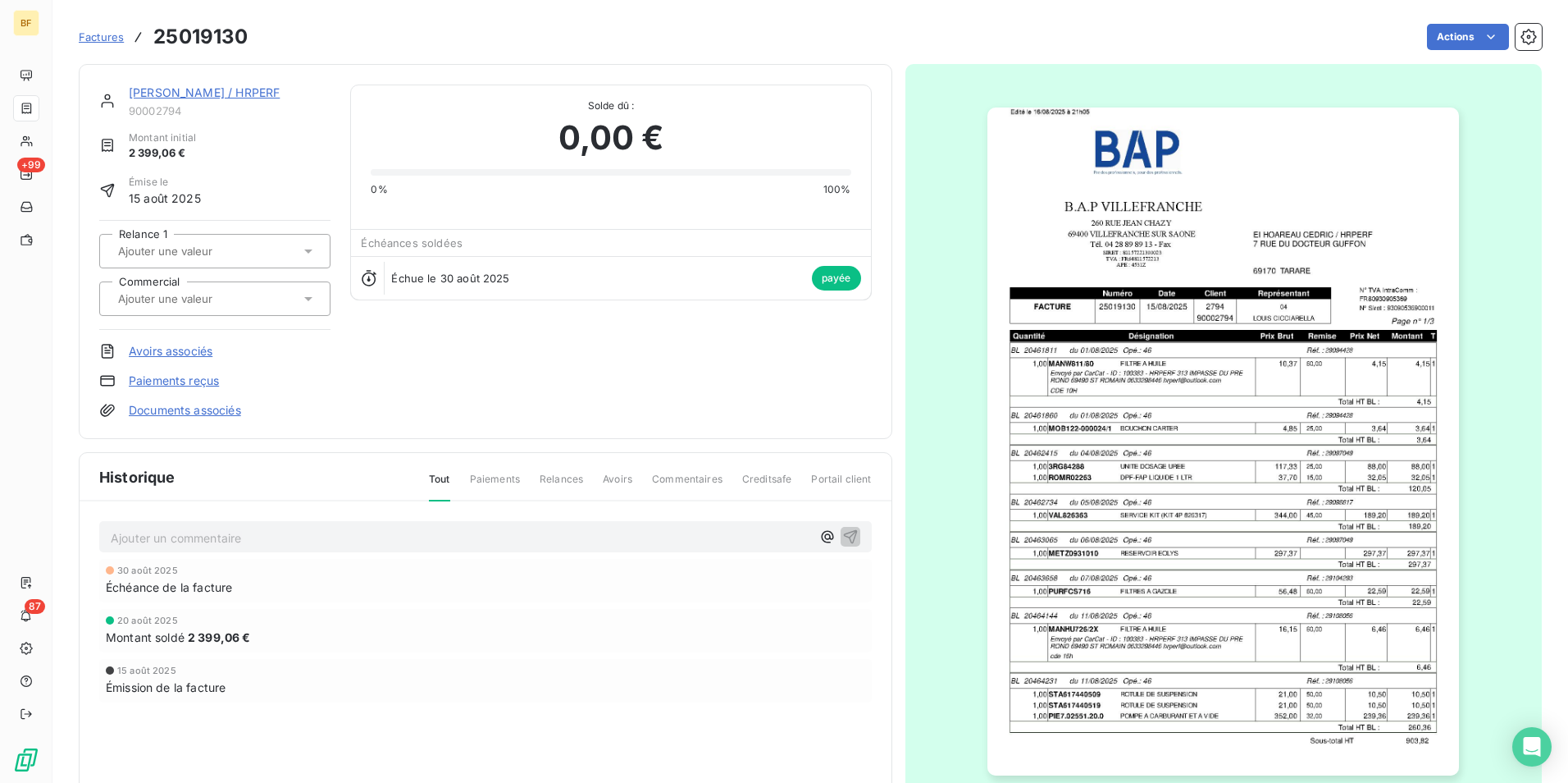
click at [1262, 368] on img "button" at bounding box center [1223, 441] width 472 height 668
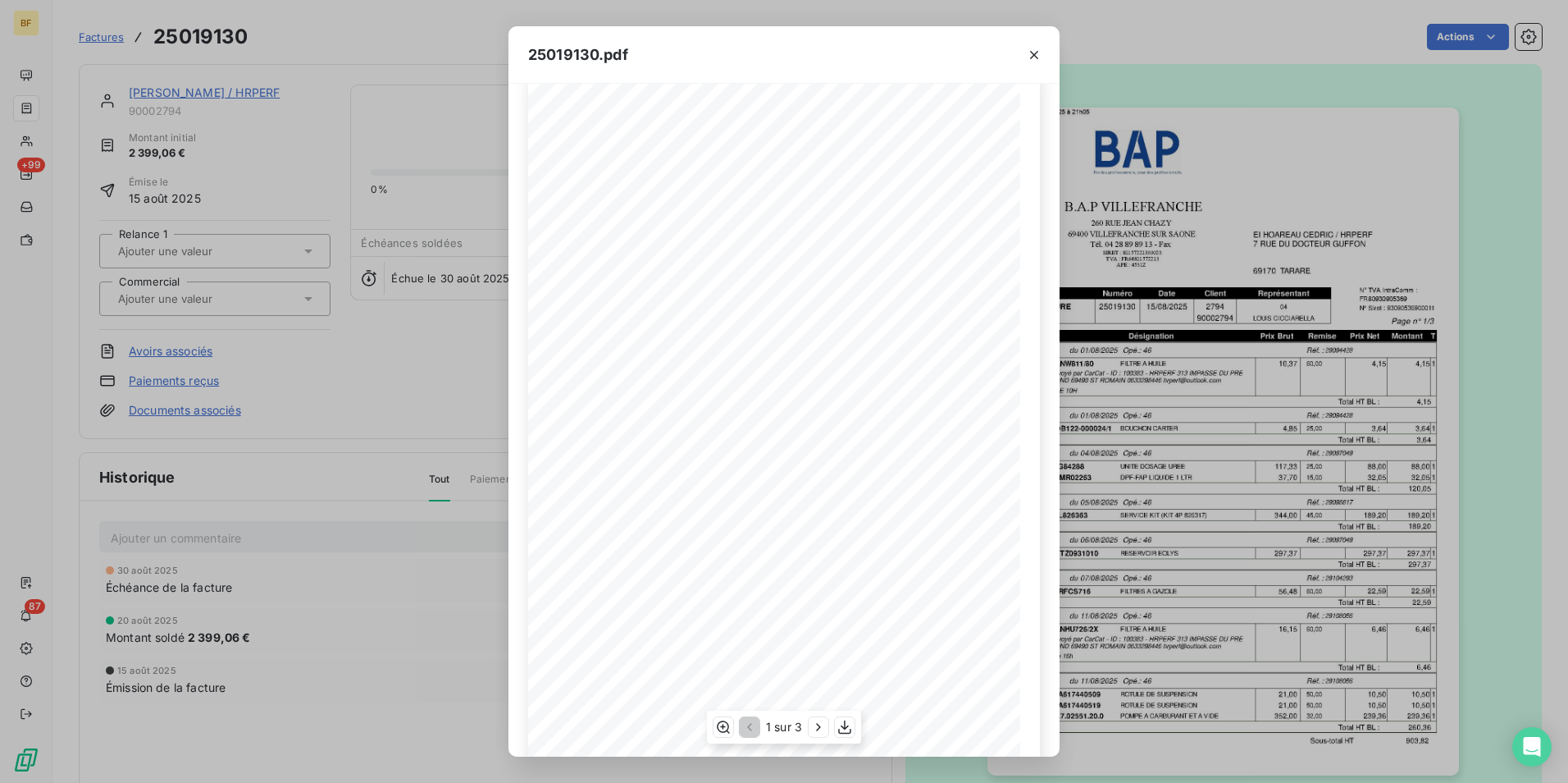
scroll to position [62, 0]
click at [818, 729] on icon "button" at bounding box center [819, 727] width 17 height 17
click at [754, 727] on icon "button" at bounding box center [748, 727] width 17 height 17
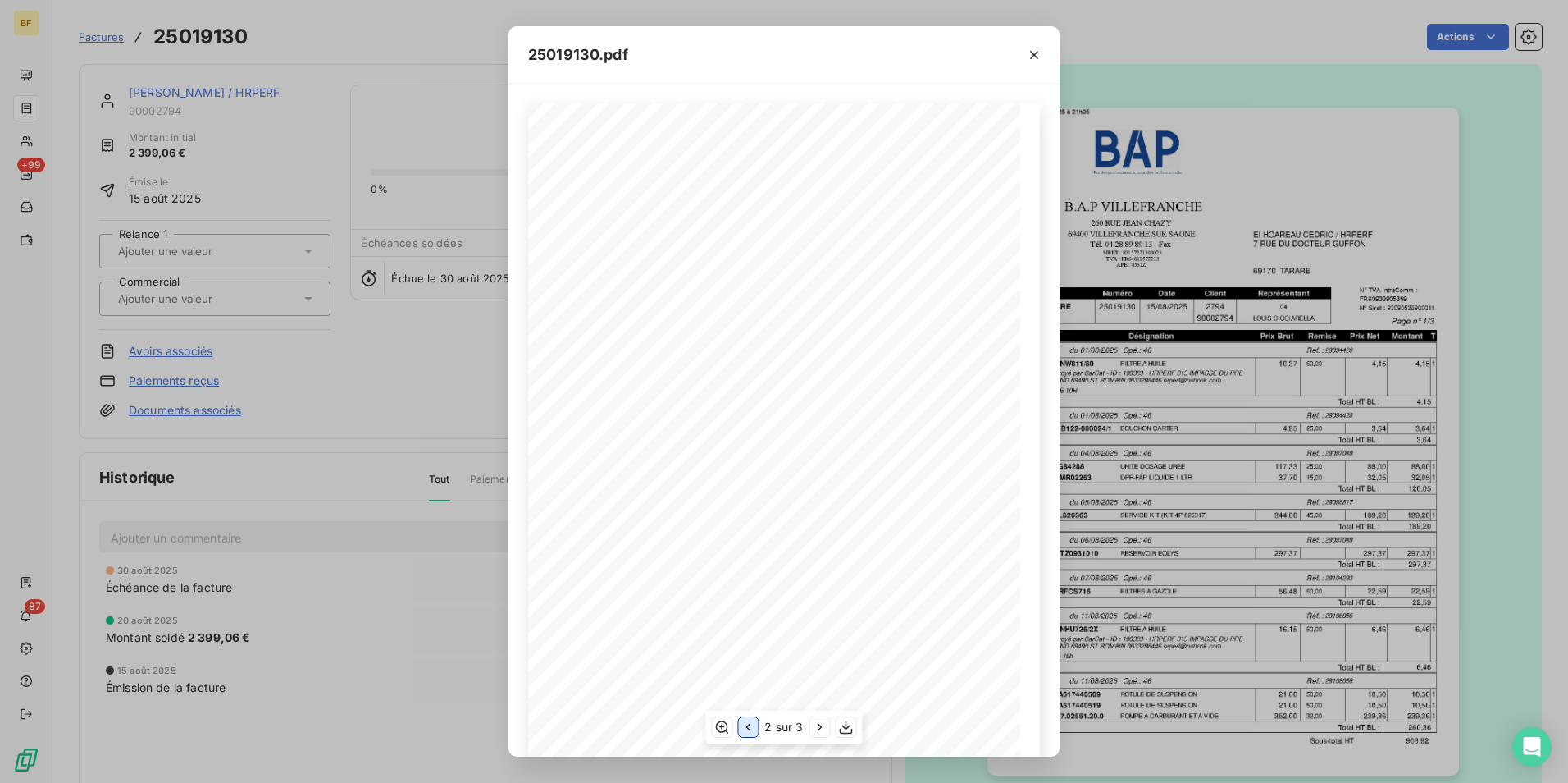
click at [754, 727] on icon "button" at bounding box center [748, 727] width 17 height 17
click at [818, 726] on icon "button" at bounding box center [819, 727] width 17 height 17
click at [818, 726] on icon "button" at bounding box center [820, 727] width 17 height 17
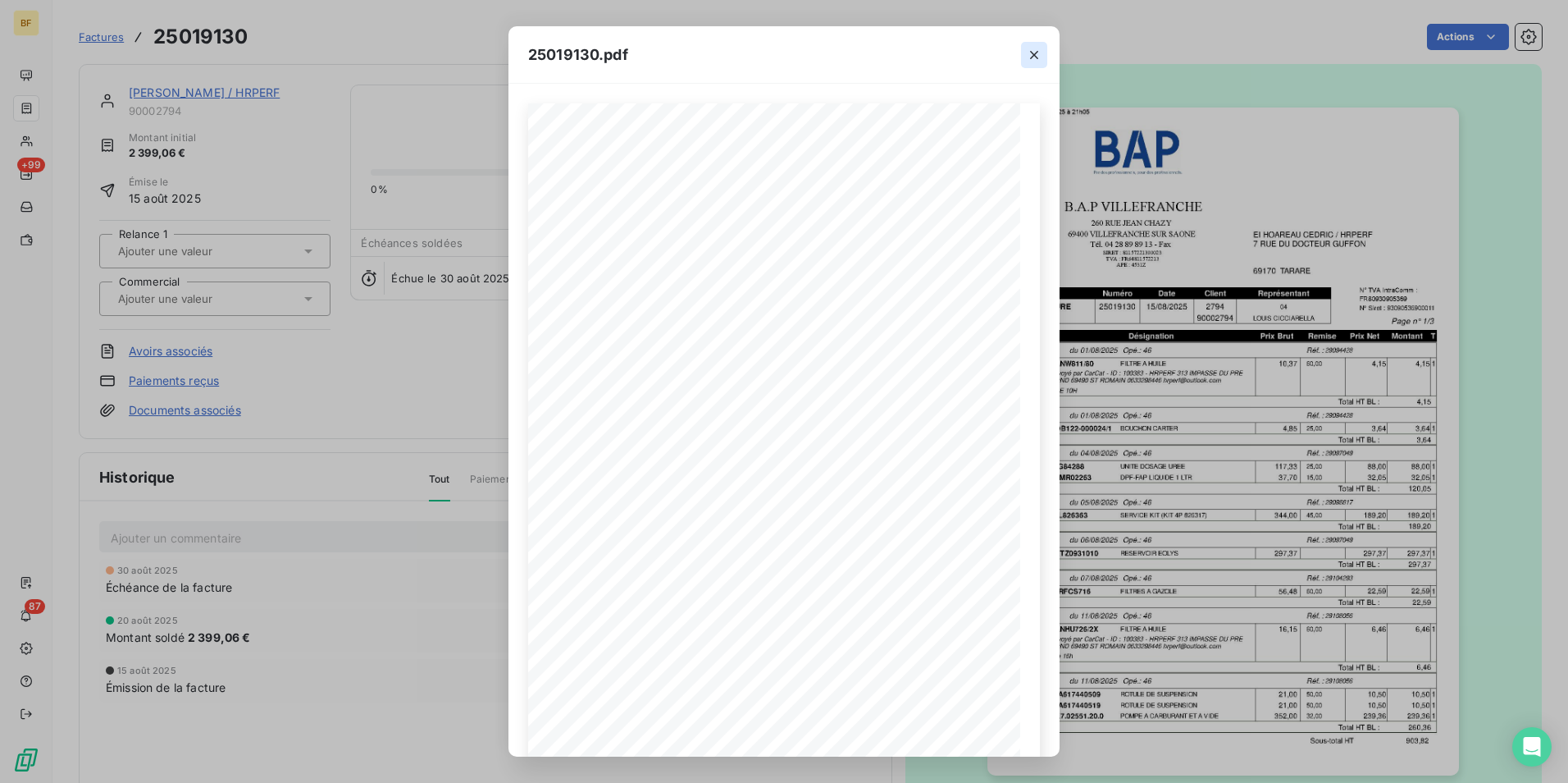
click at [1038, 62] on icon "button" at bounding box center [1034, 54] width 17 height 17
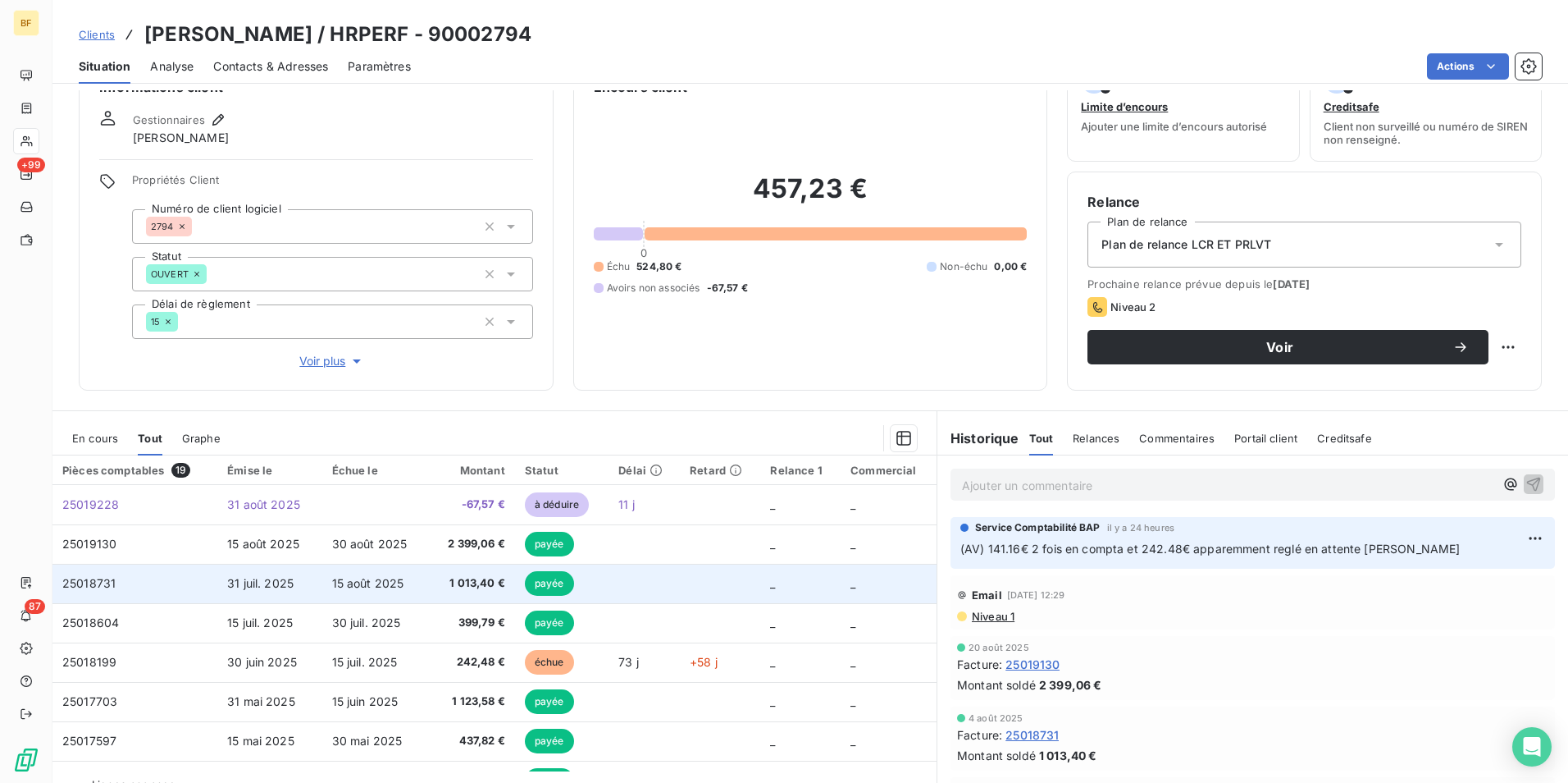
scroll to position [81, 0]
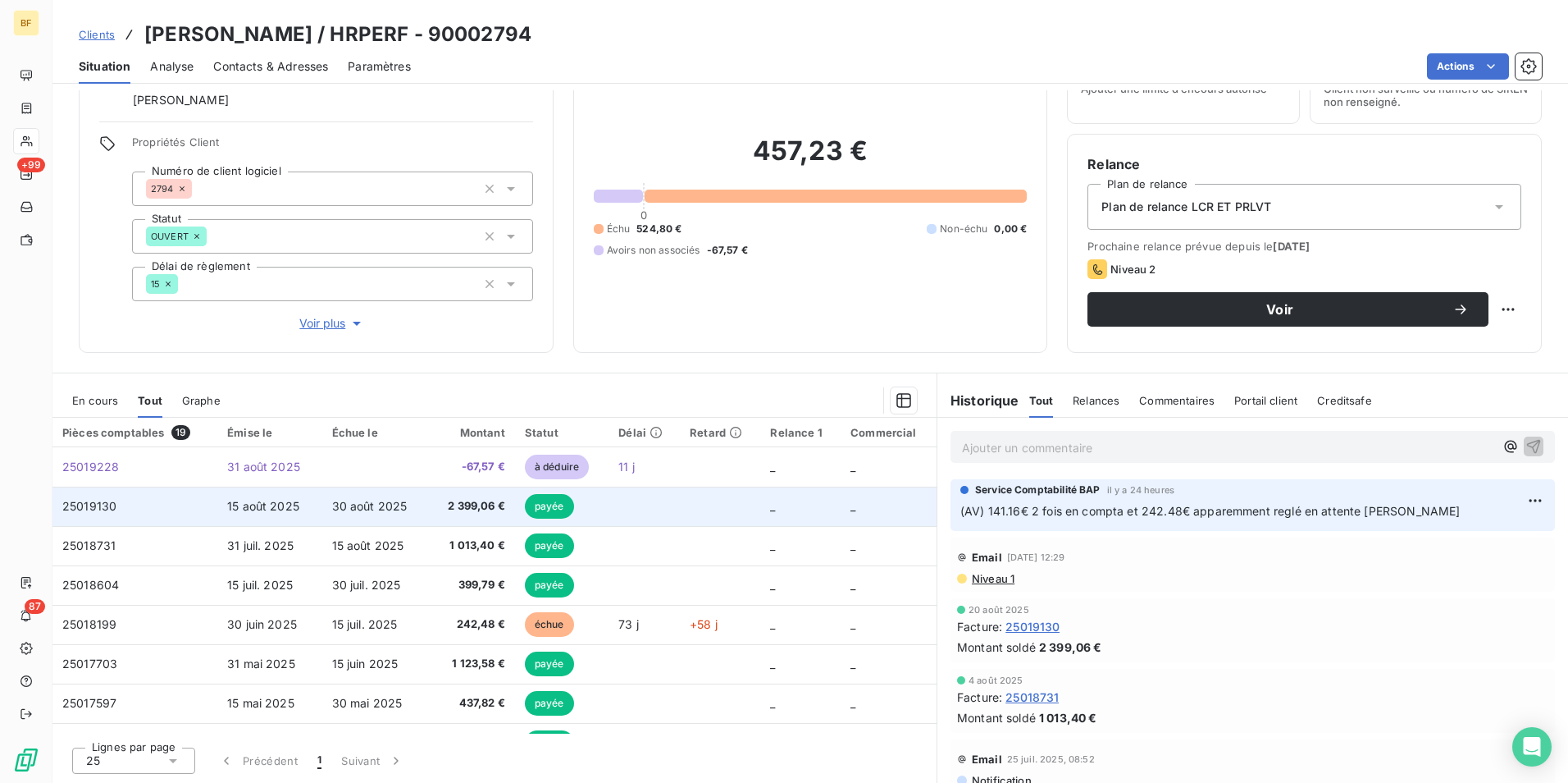
click at [450, 501] on span "2 399,06 €" at bounding box center [473, 506] width 67 height 17
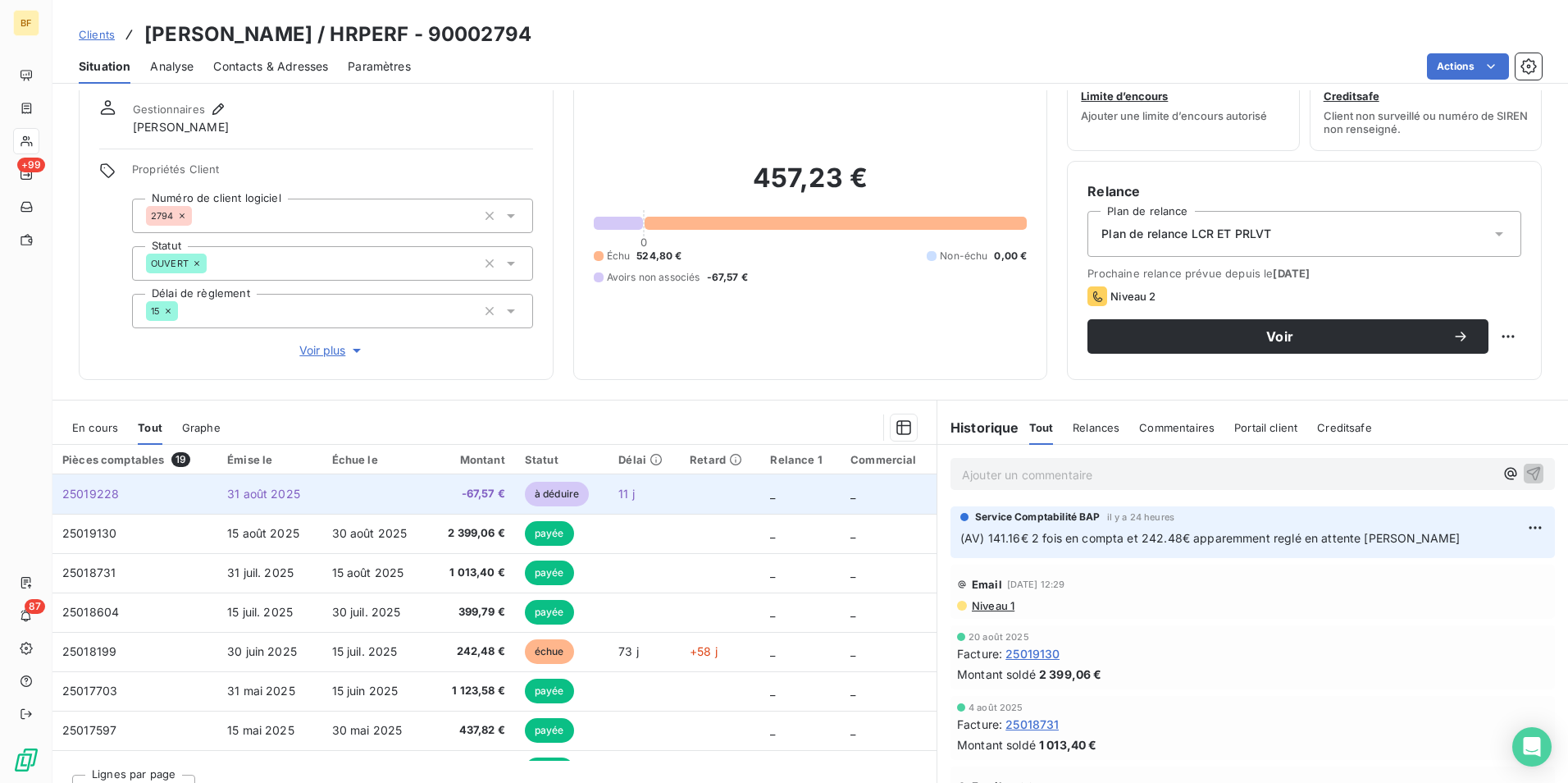
scroll to position [81, 0]
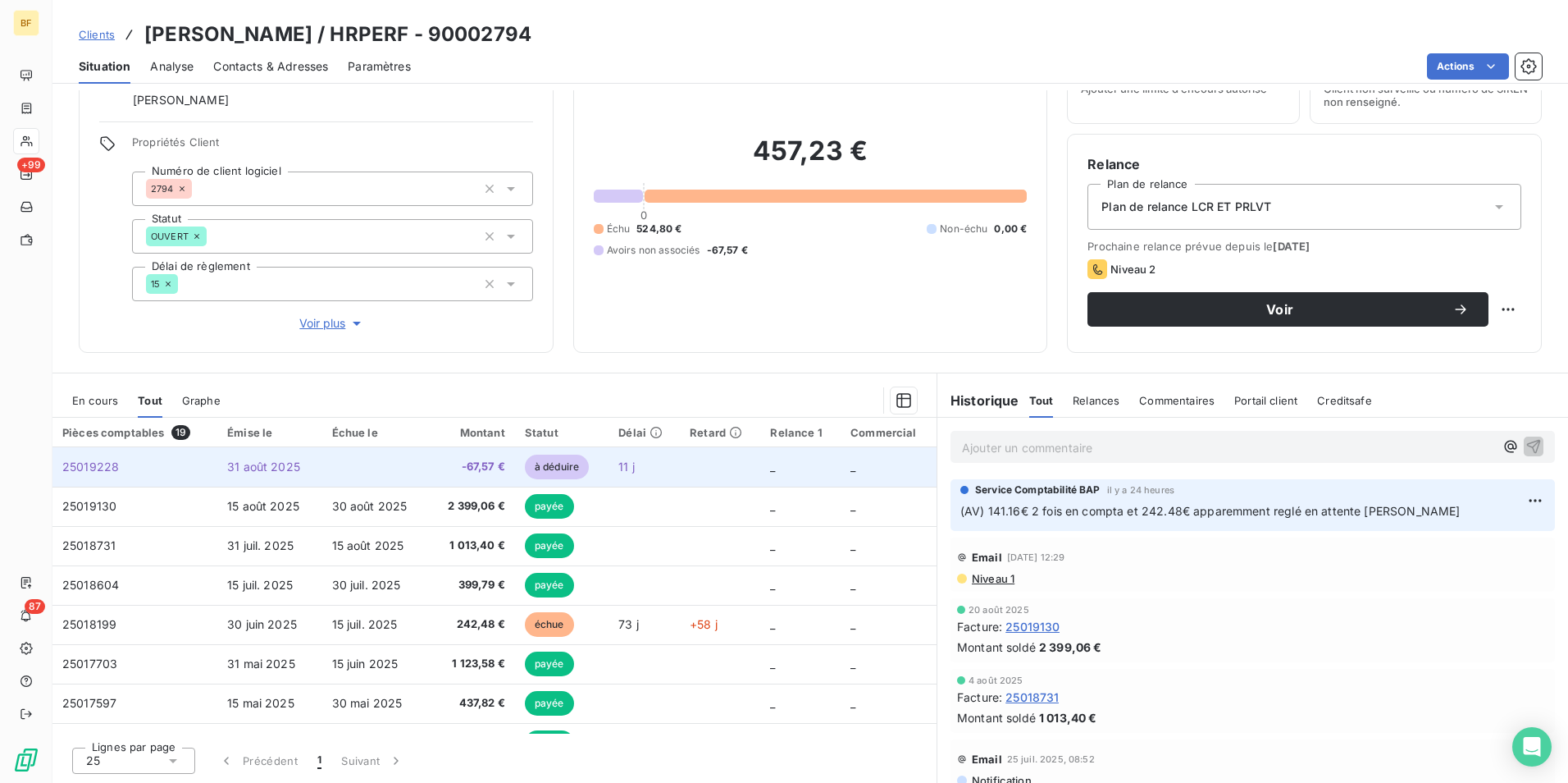
click at [315, 468] on td "31 août 2025" at bounding box center [269, 467] width 105 height 40
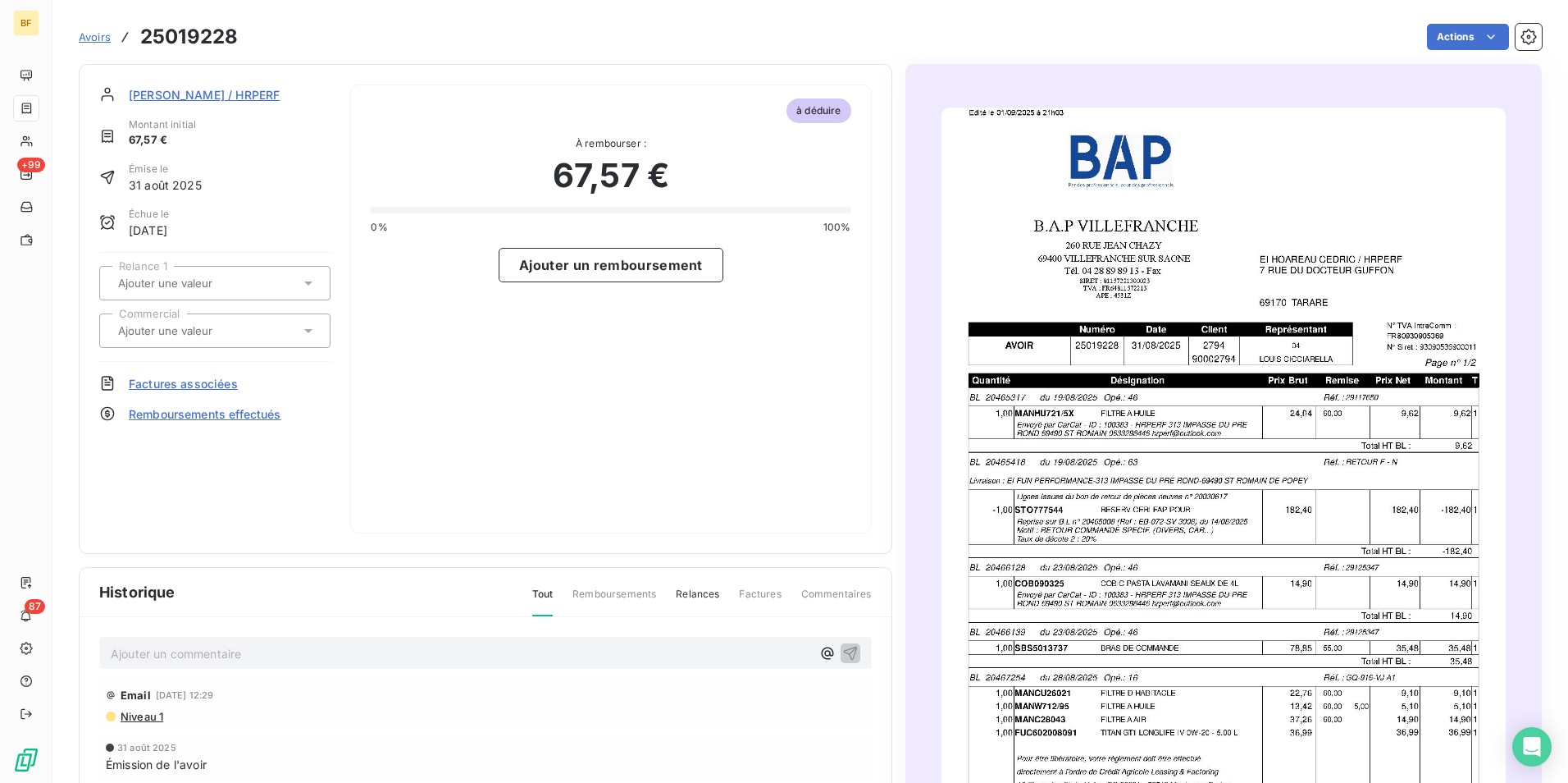
click at [1289, 519] on img "button" at bounding box center [1224, 506] width 564 height 799
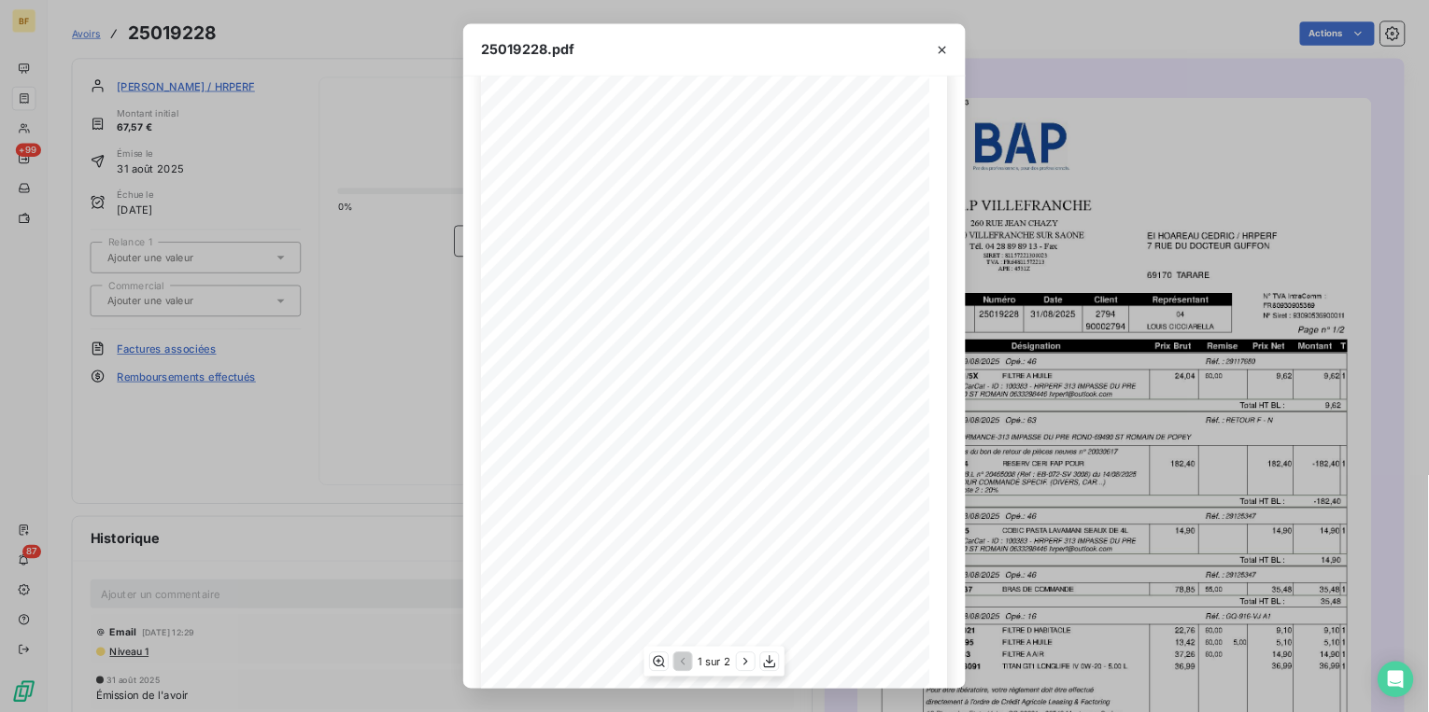
scroll to position [71, 0]
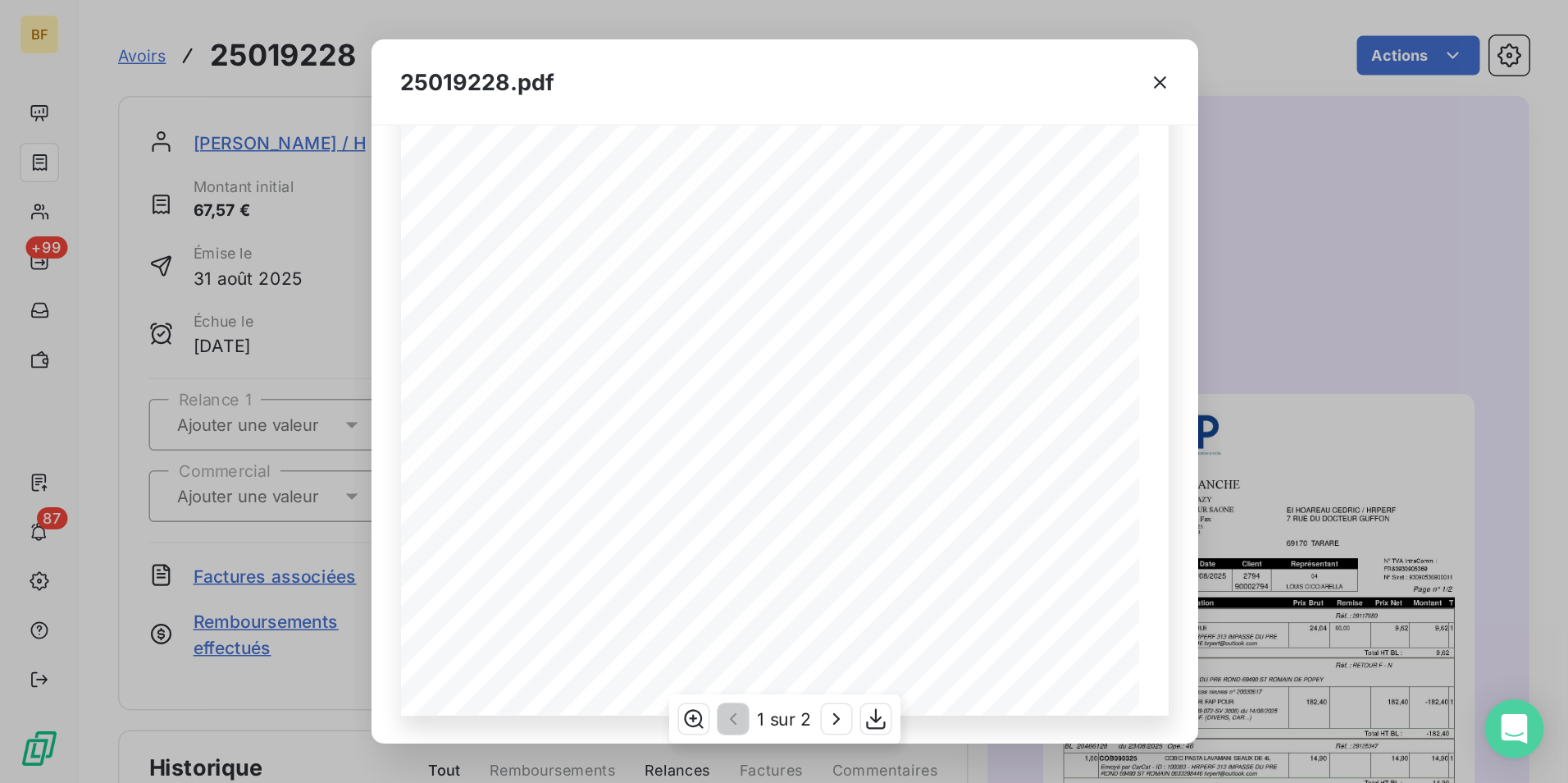
scroll to position [133, 0]
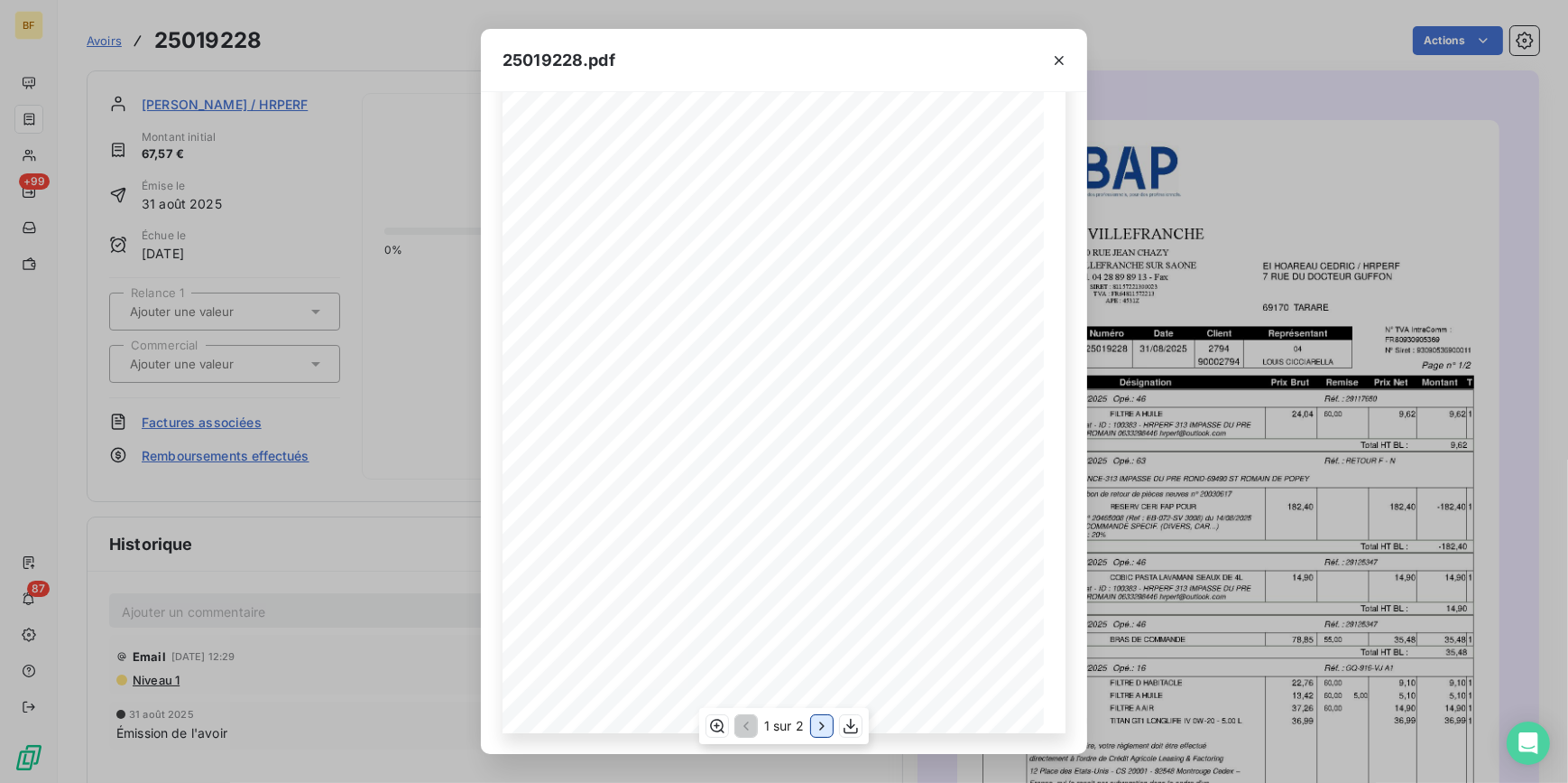
click at [813, 730] on icon "button" at bounding box center [821, 725] width 18 height 18
click at [1067, 61] on icon "button" at bounding box center [1059, 60] width 18 height 18
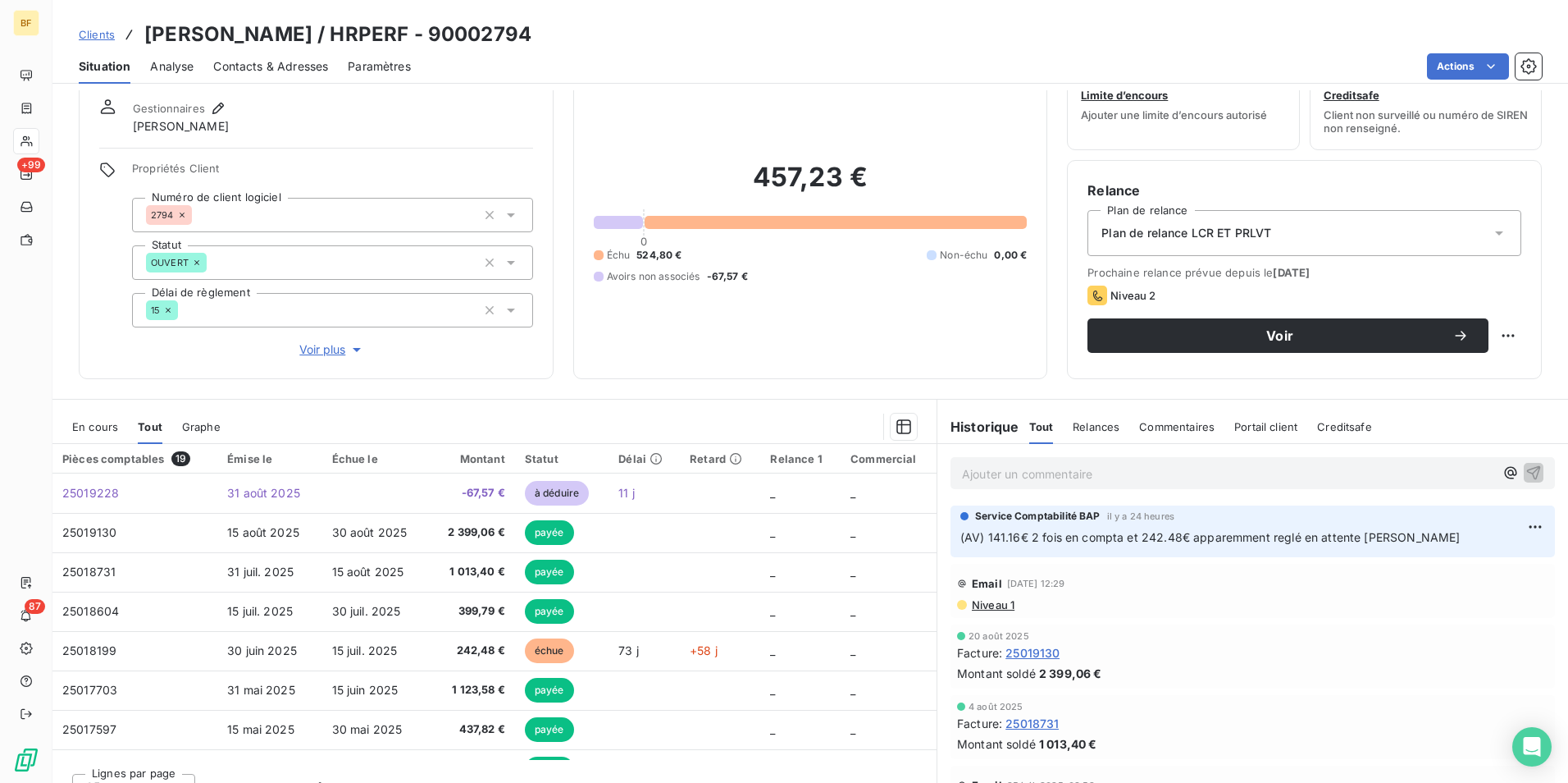
scroll to position [81, 0]
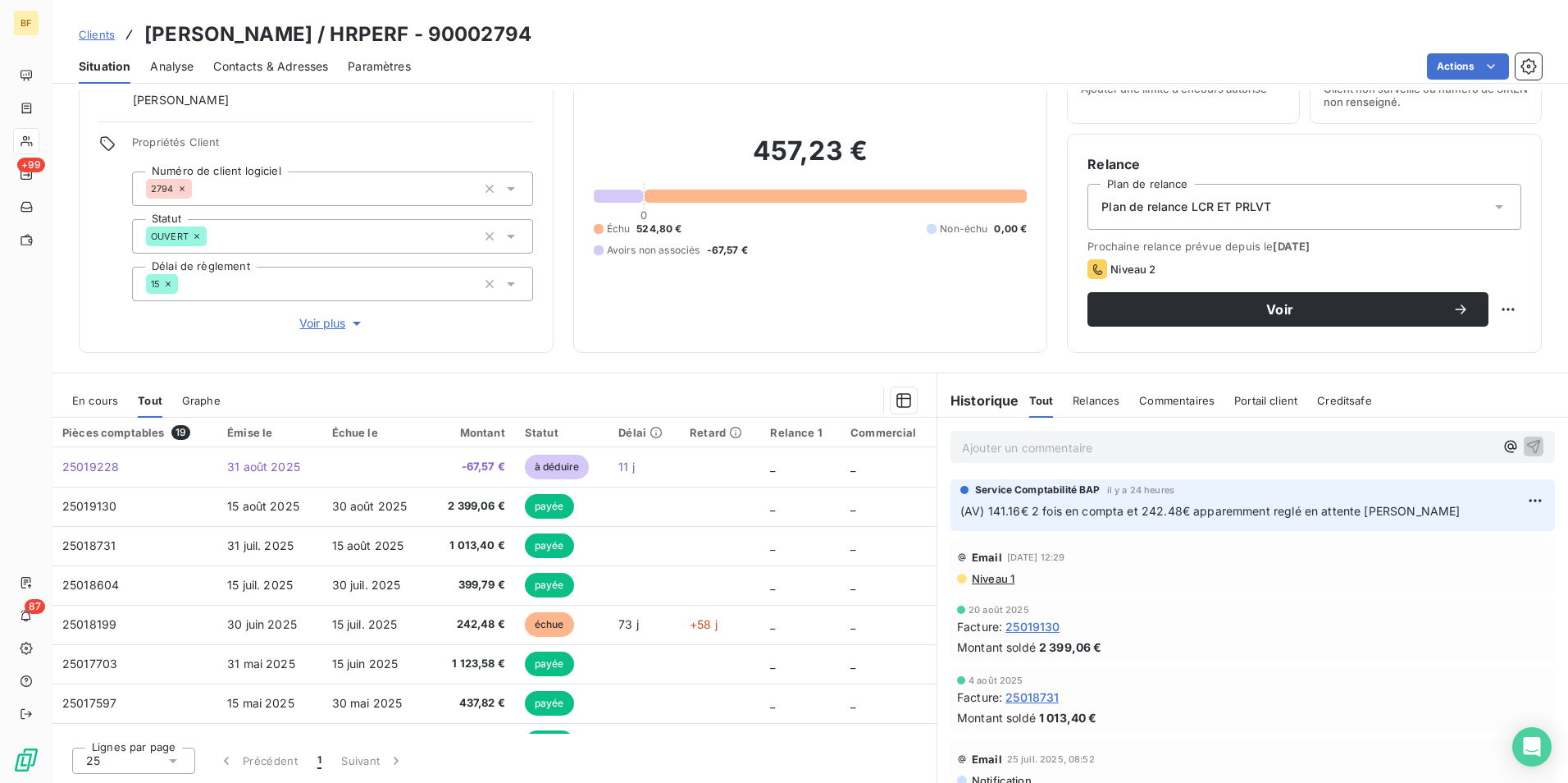
click at [755, 327] on div "457,23 € 0 Échu 524,80 € Non-échu 0,00 € Avoirs non associés -67,57 €" at bounding box center [811, 195] width 434 height 273
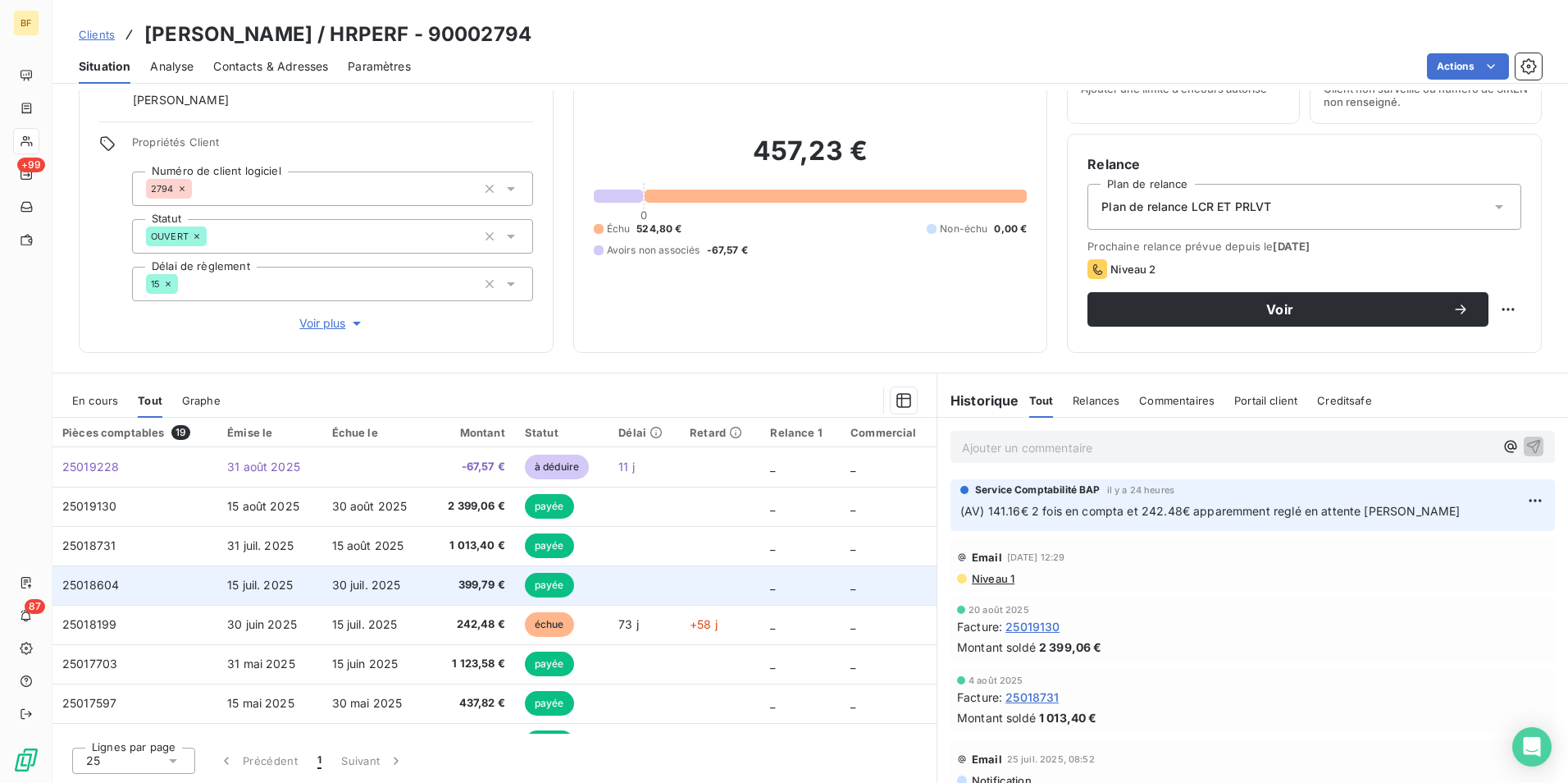
scroll to position [0, 0]
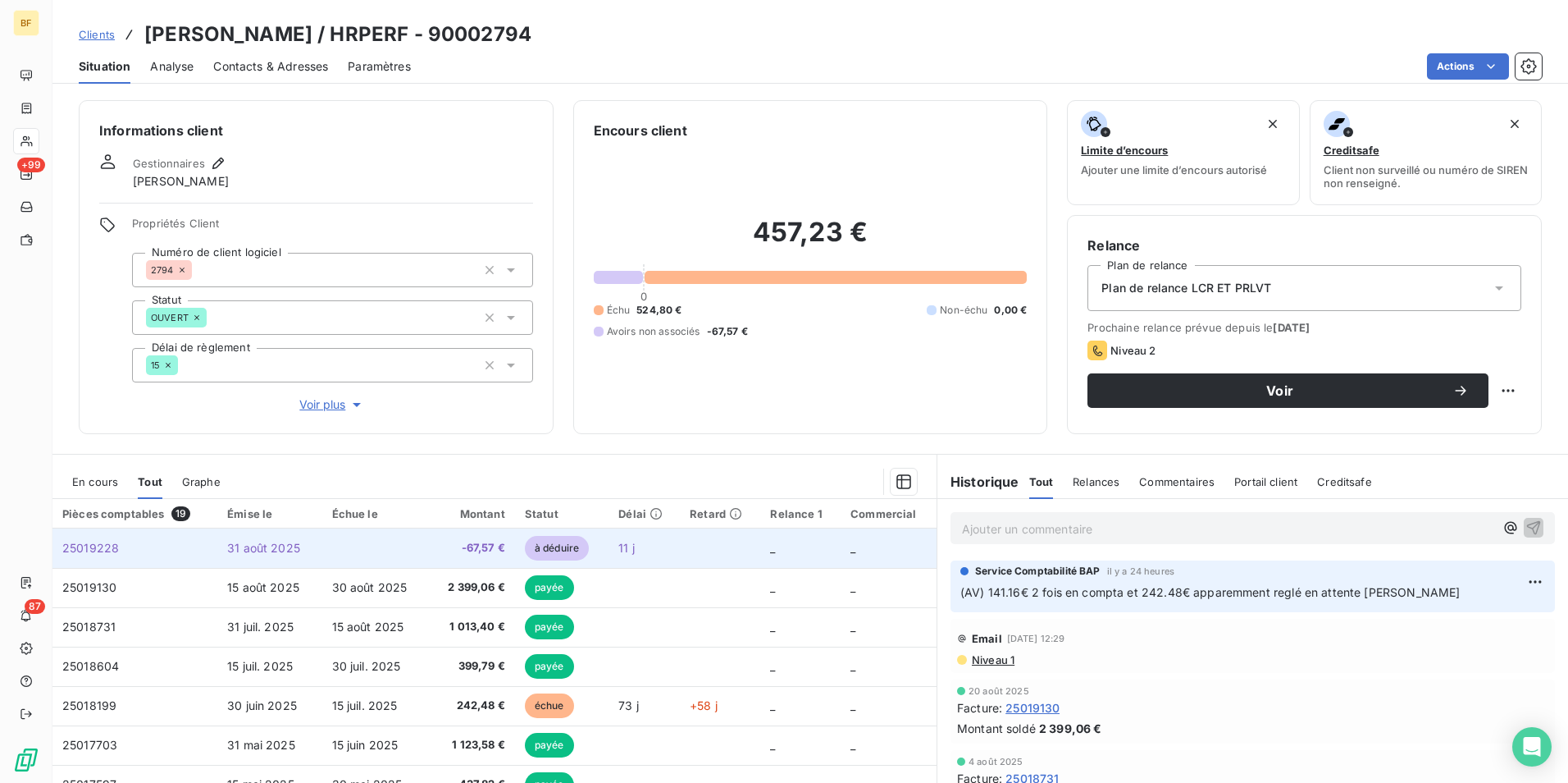
click at [439, 552] on span "-67,57 €" at bounding box center [473, 547] width 67 height 17
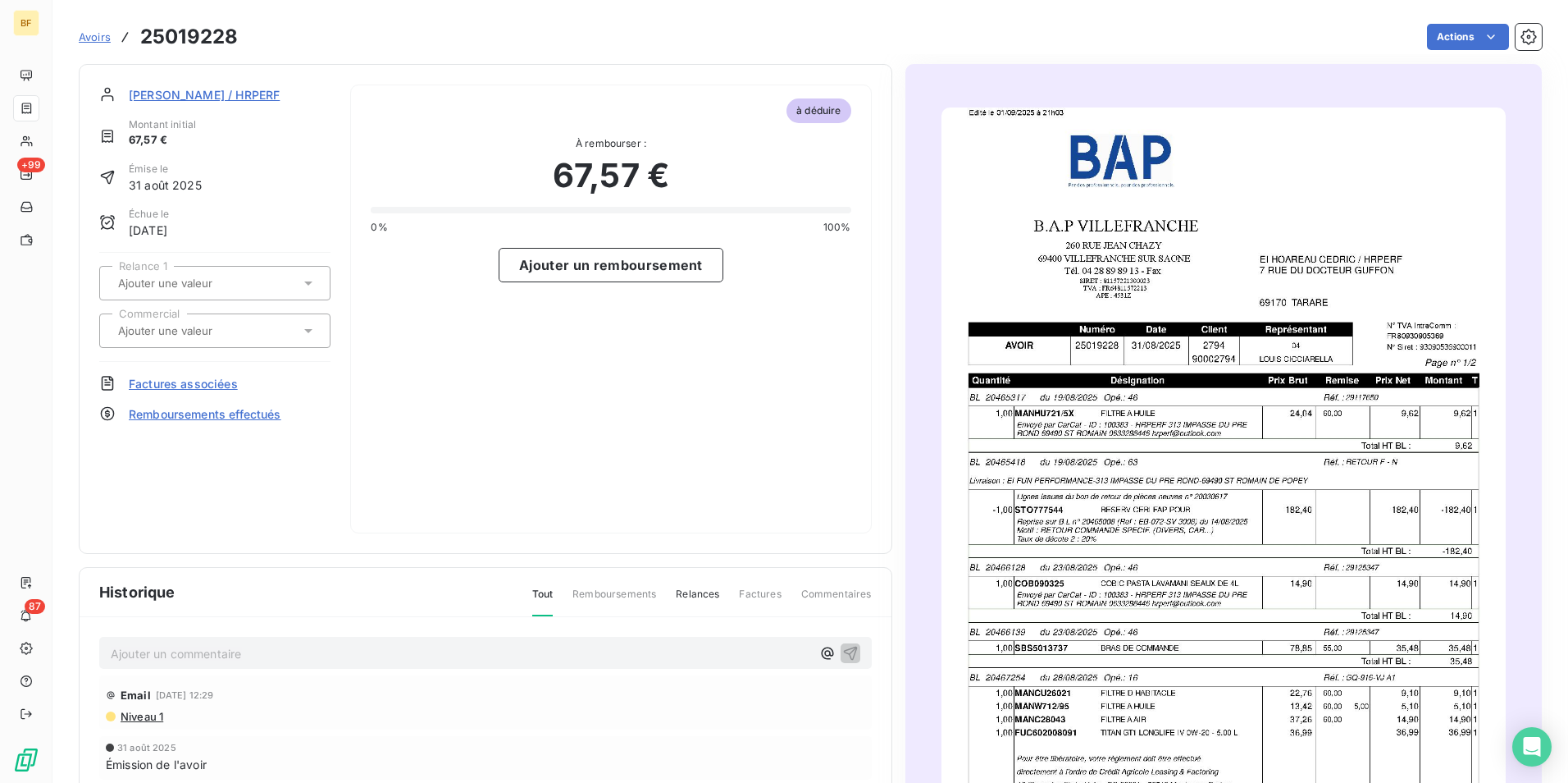
click at [1368, 431] on img "button" at bounding box center [1224, 506] width 564 height 799
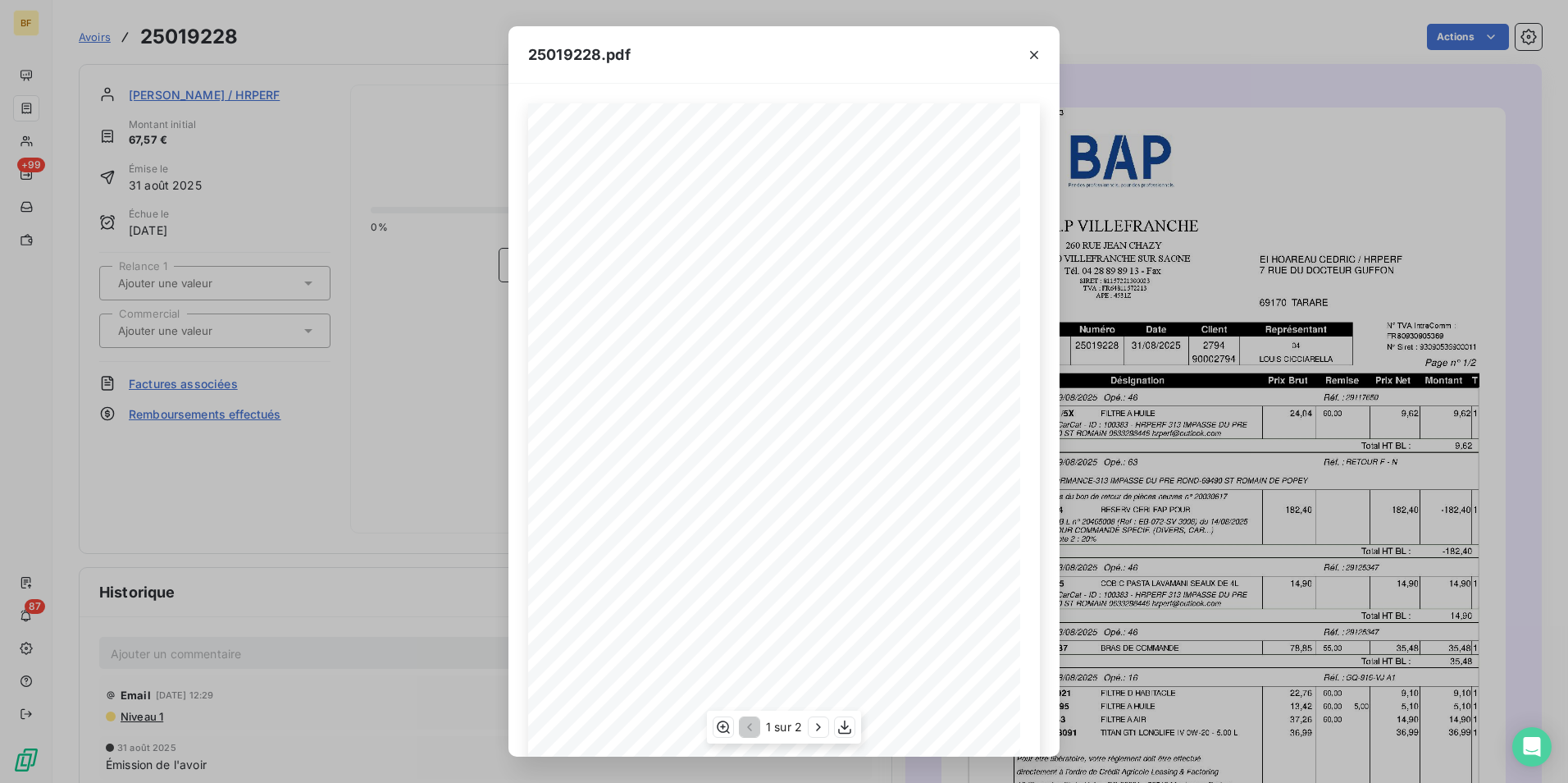
scroll to position [62, 0]
drag, startPoint x: 431, startPoint y: 51, endPoint x: 371, endPoint y: 51, distance: 60.0
click at [404, 51] on div "25019228.pdf B.A.P VILLEFRANCHE EI [PERSON_NAME] / HRPERF [GEOGRAPHIC_DATA][PER…" at bounding box center [784, 391] width 1568 height 783
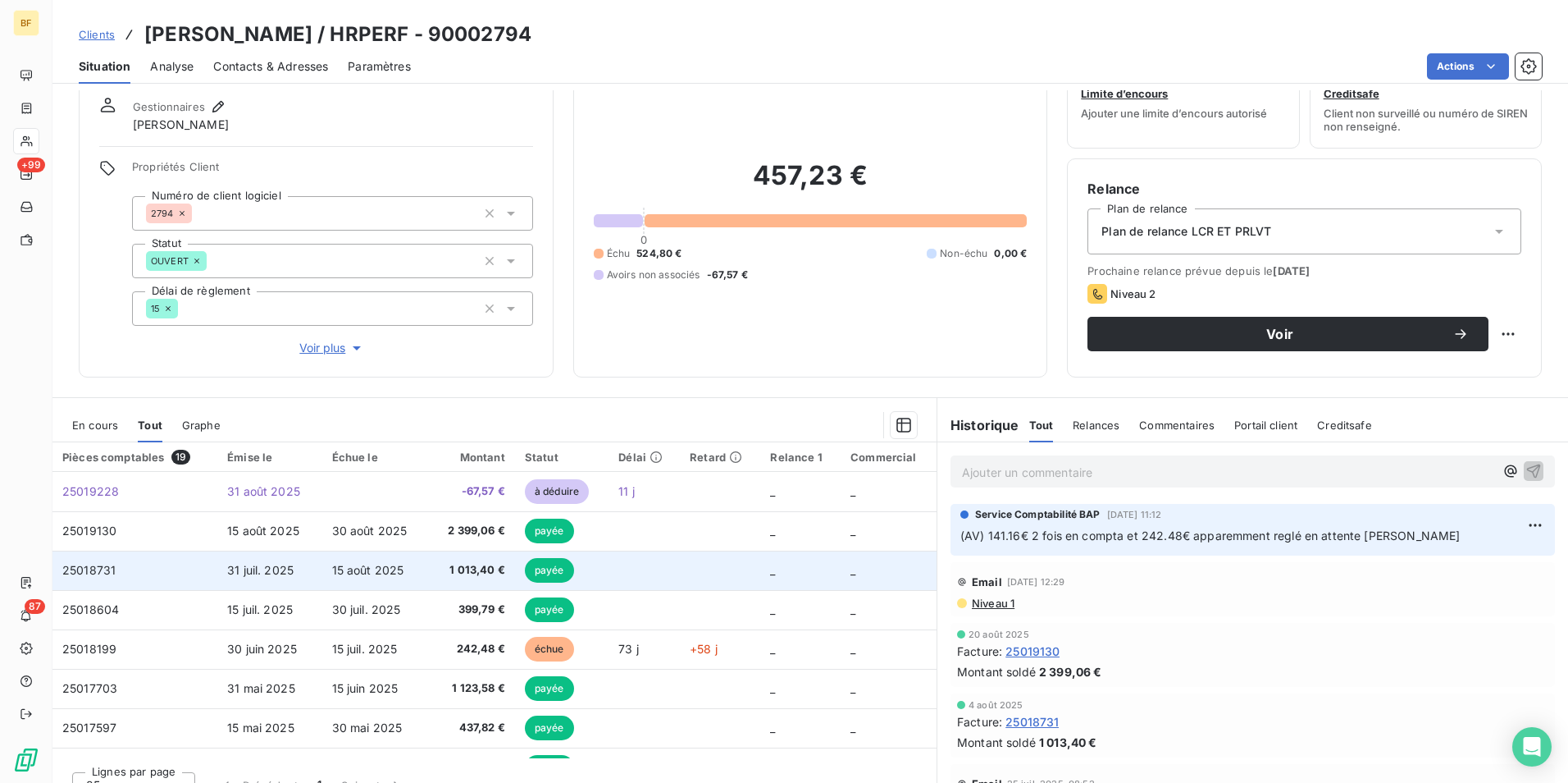
scroll to position [81, 0]
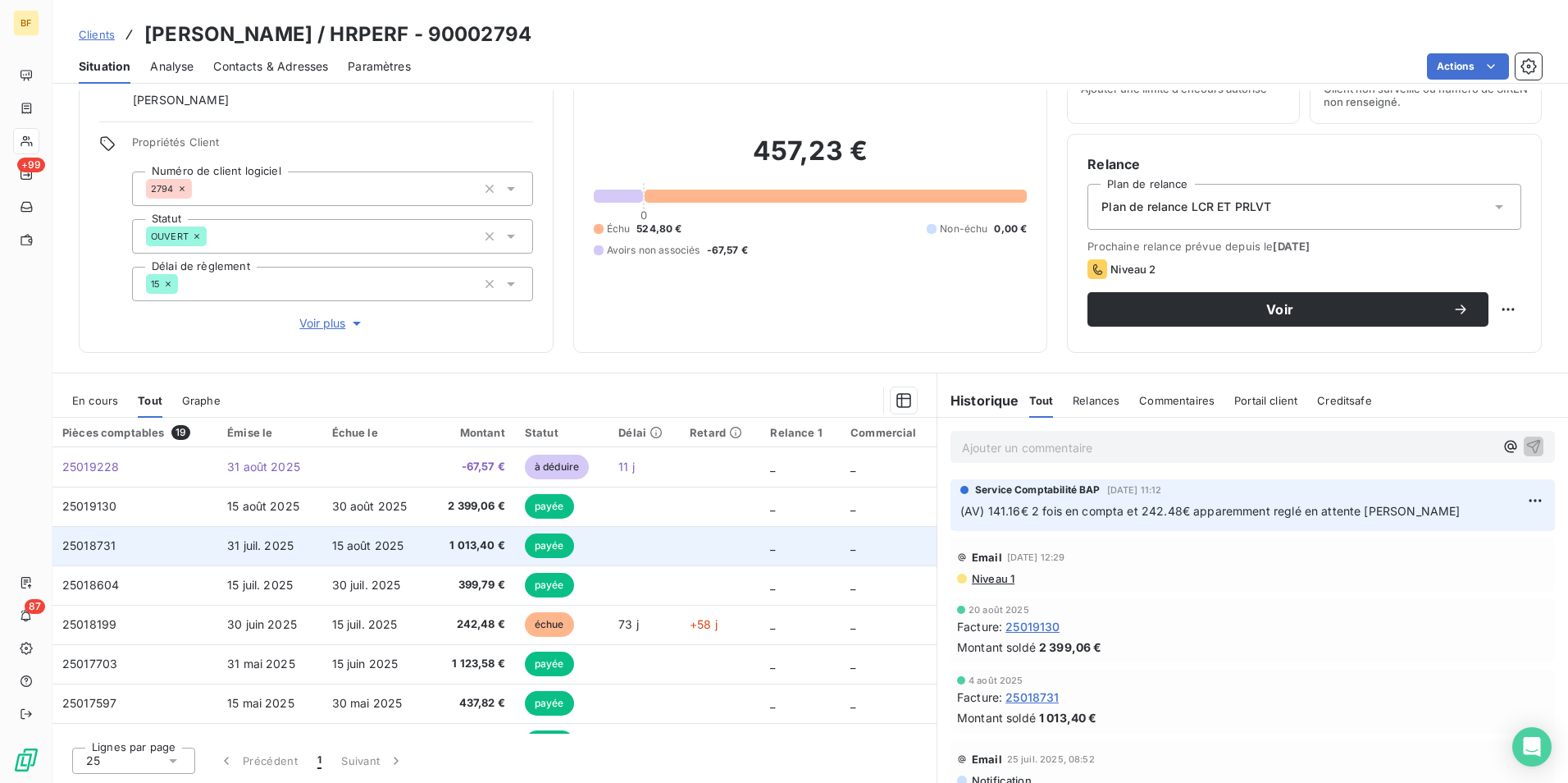
click at [348, 534] on td "15 août 2025" at bounding box center [376, 546] width 107 height 40
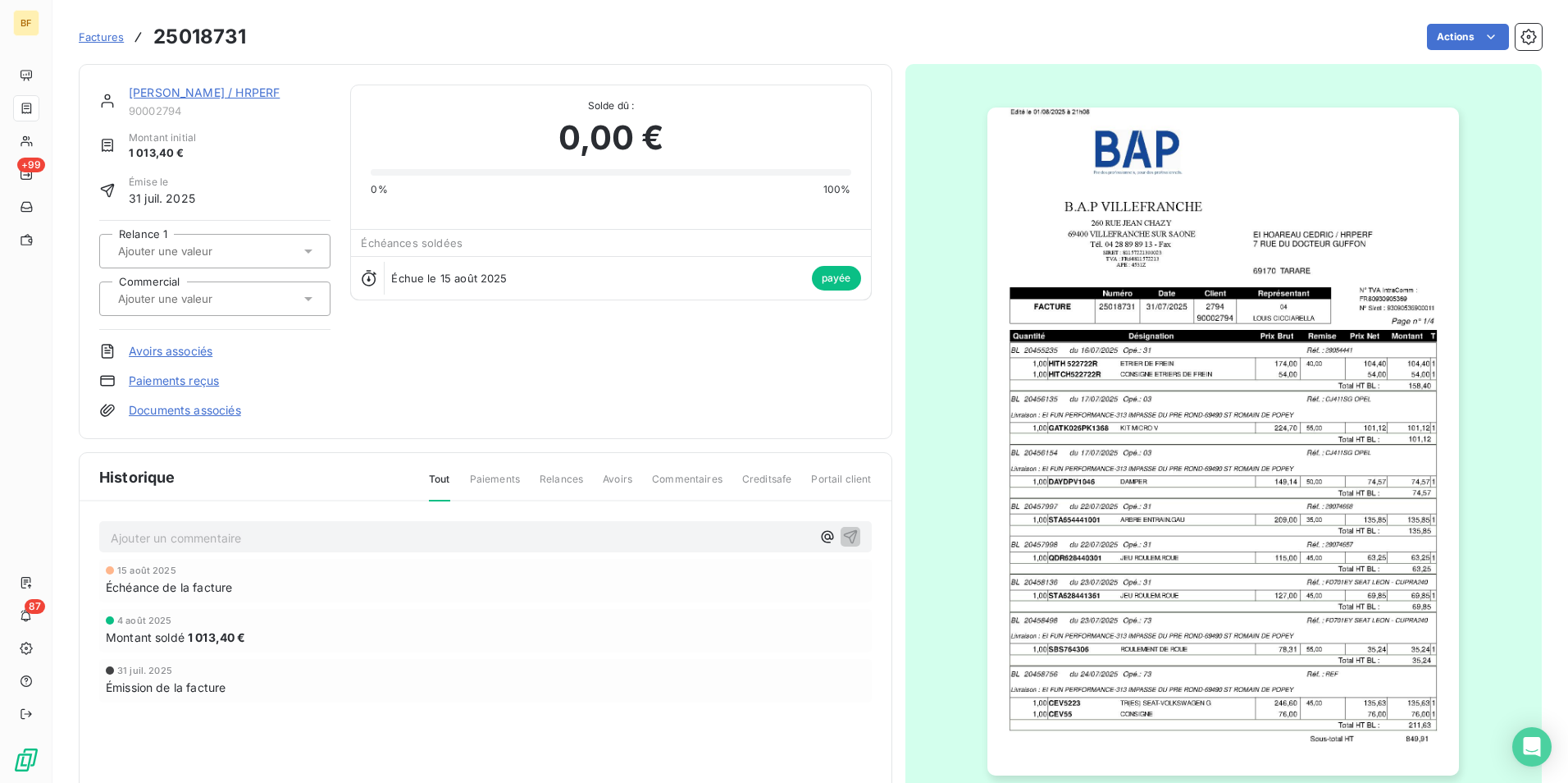
click at [1165, 388] on img "button" at bounding box center [1223, 441] width 472 height 668
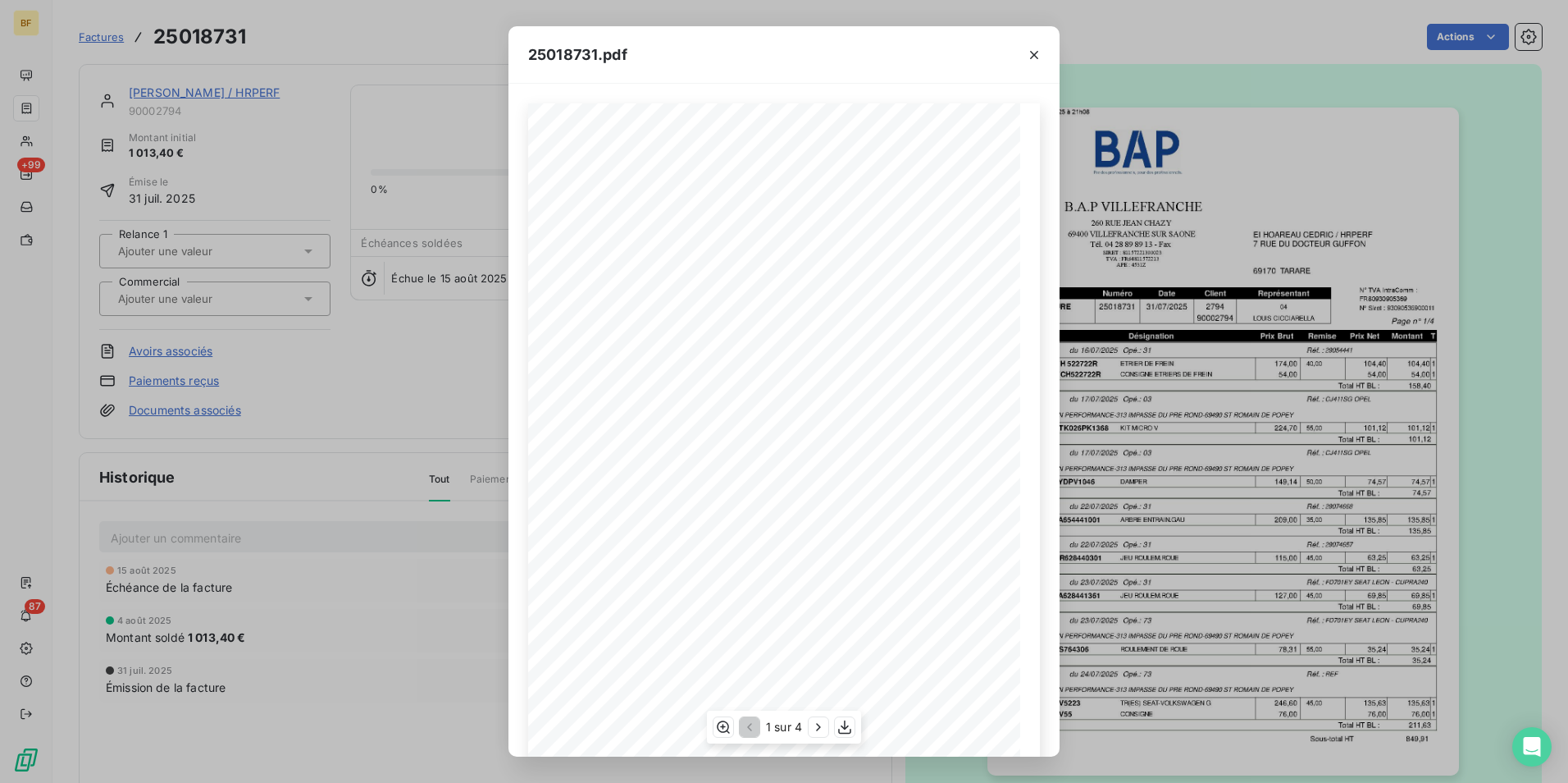
scroll to position [62, 0]
click at [817, 724] on icon "button" at bounding box center [818, 728] width 4 height 7
click at [820, 724] on icon "button" at bounding box center [820, 727] width 17 height 17
click at [1022, 59] on button "button" at bounding box center [1035, 55] width 26 height 26
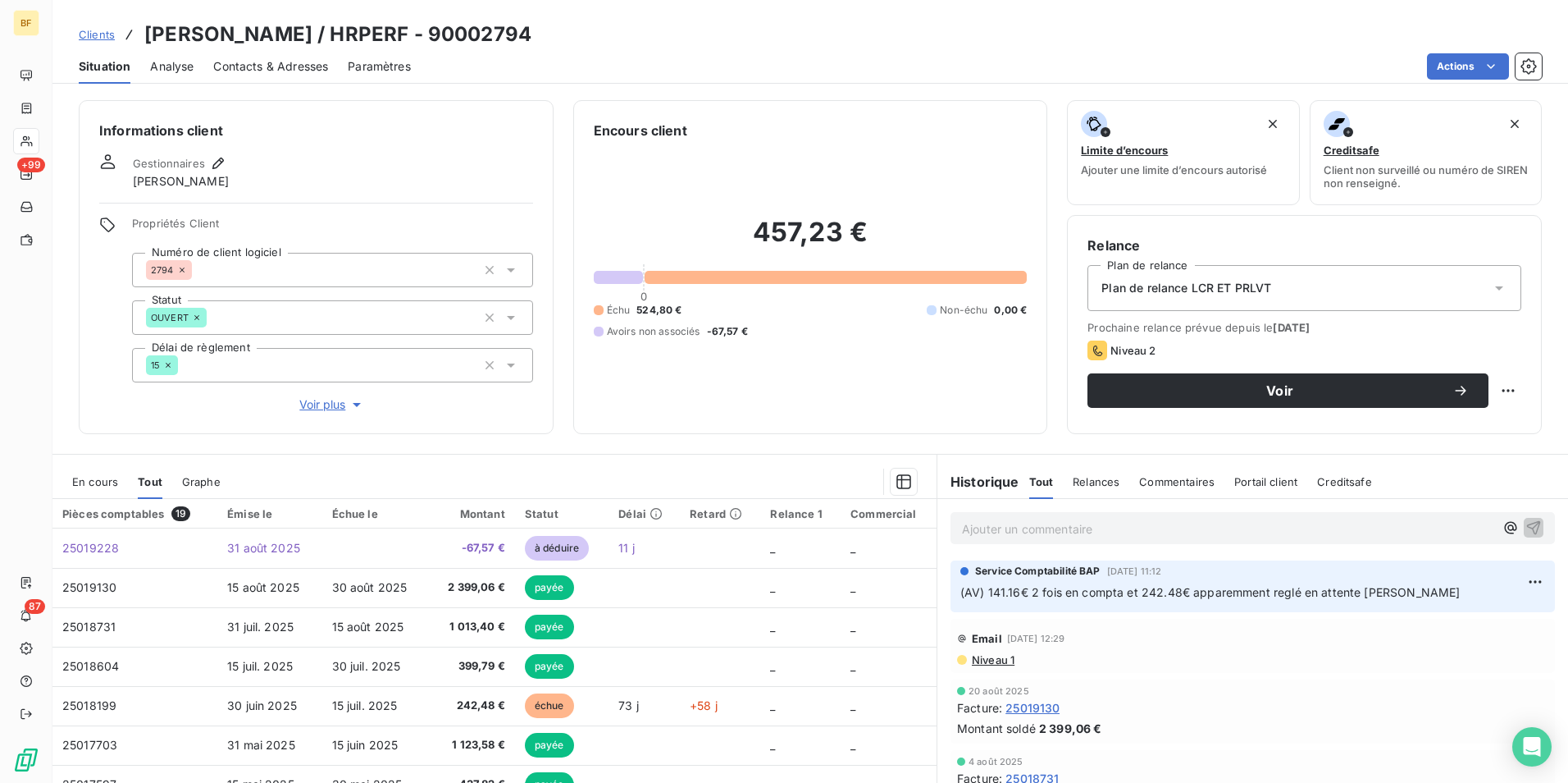
click at [298, 71] on span "Contacts & Adresses" at bounding box center [271, 66] width 115 height 17
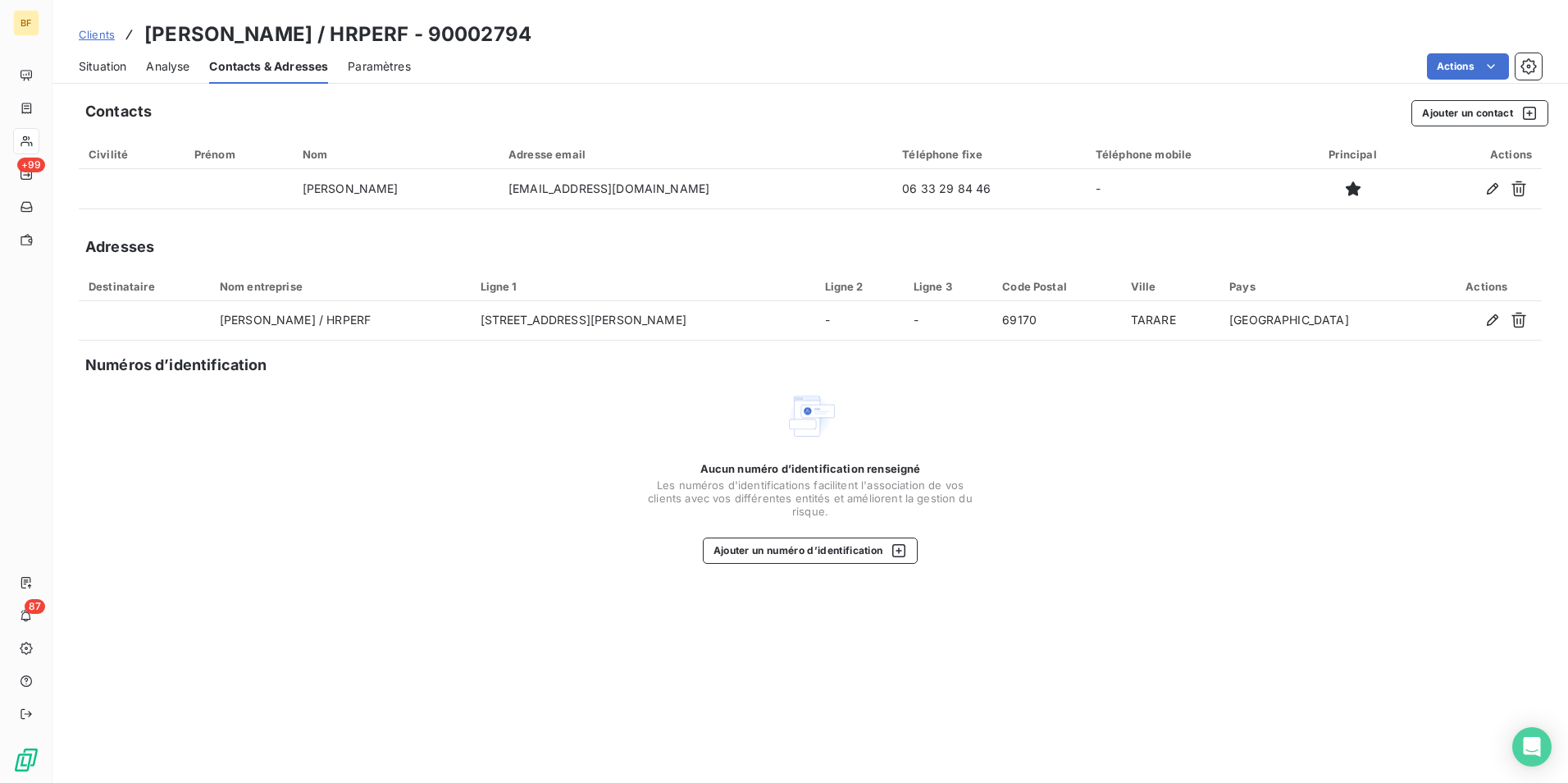
drag, startPoint x: 561, startPoint y: 39, endPoint x: 148, endPoint y: 34, distance: 413.0
click at [148, 34] on div "Clients [PERSON_NAME] / HRPERF - 90002794" at bounding box center [811, 34] width 1516 height 30
drag, startPoint x: 111, startPoint y: 69, endPoint x: 31, endPoint y: 205, distance: 157.8
click at [111, 69] on span "Situation" at bounding box center [103, 66] width 47 height 17
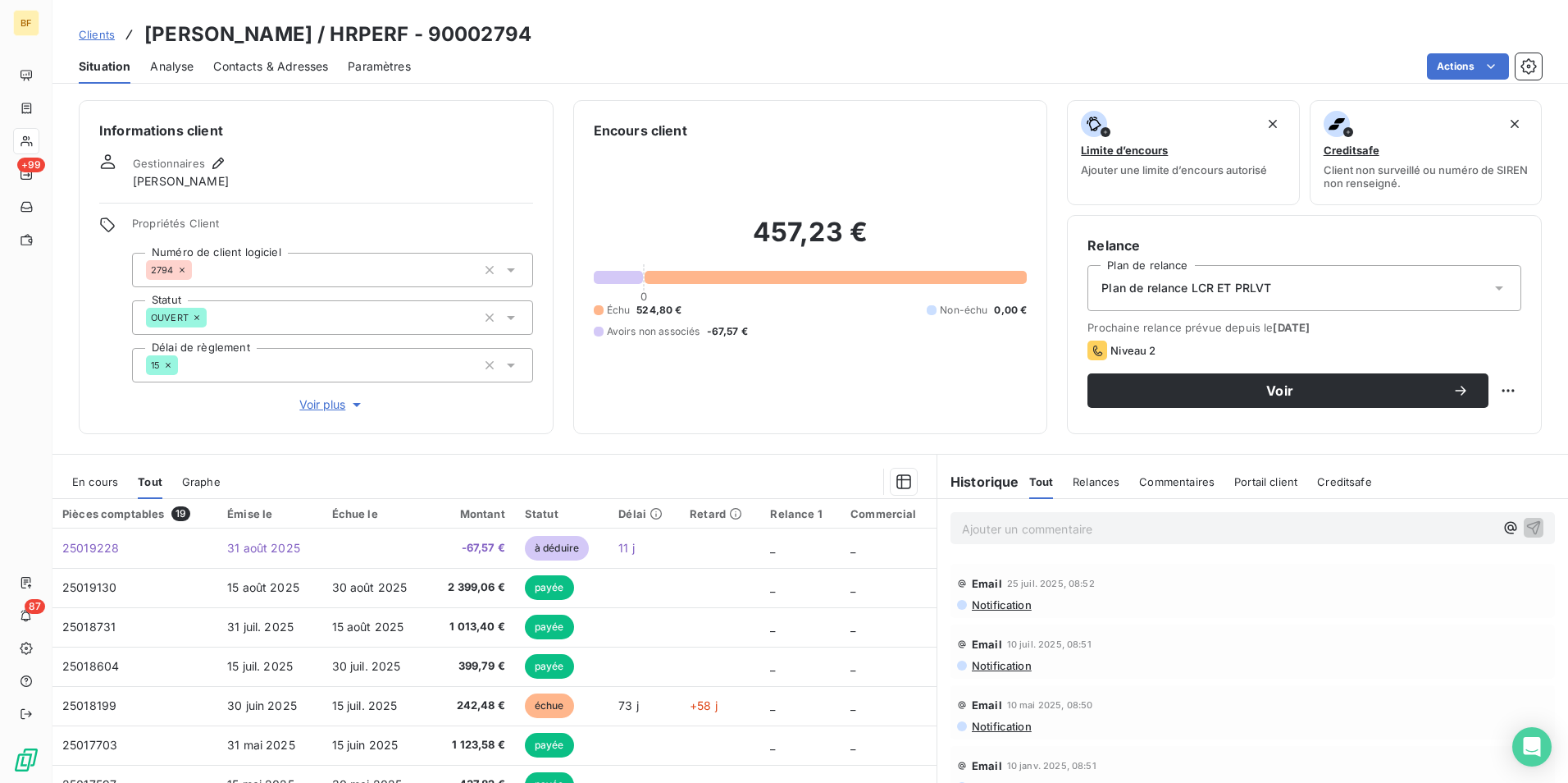
drag, startPoint x: 826, startPoint y: 439, endPoint x: 734, endPoint y: 489, distance: 104.7
click at [826, 439] on div "Informations client Gestionnaires [PERSON_NAME] Propriétés Client Numéro de cli…" at bounding box center [811, 437] width 1516 height 692
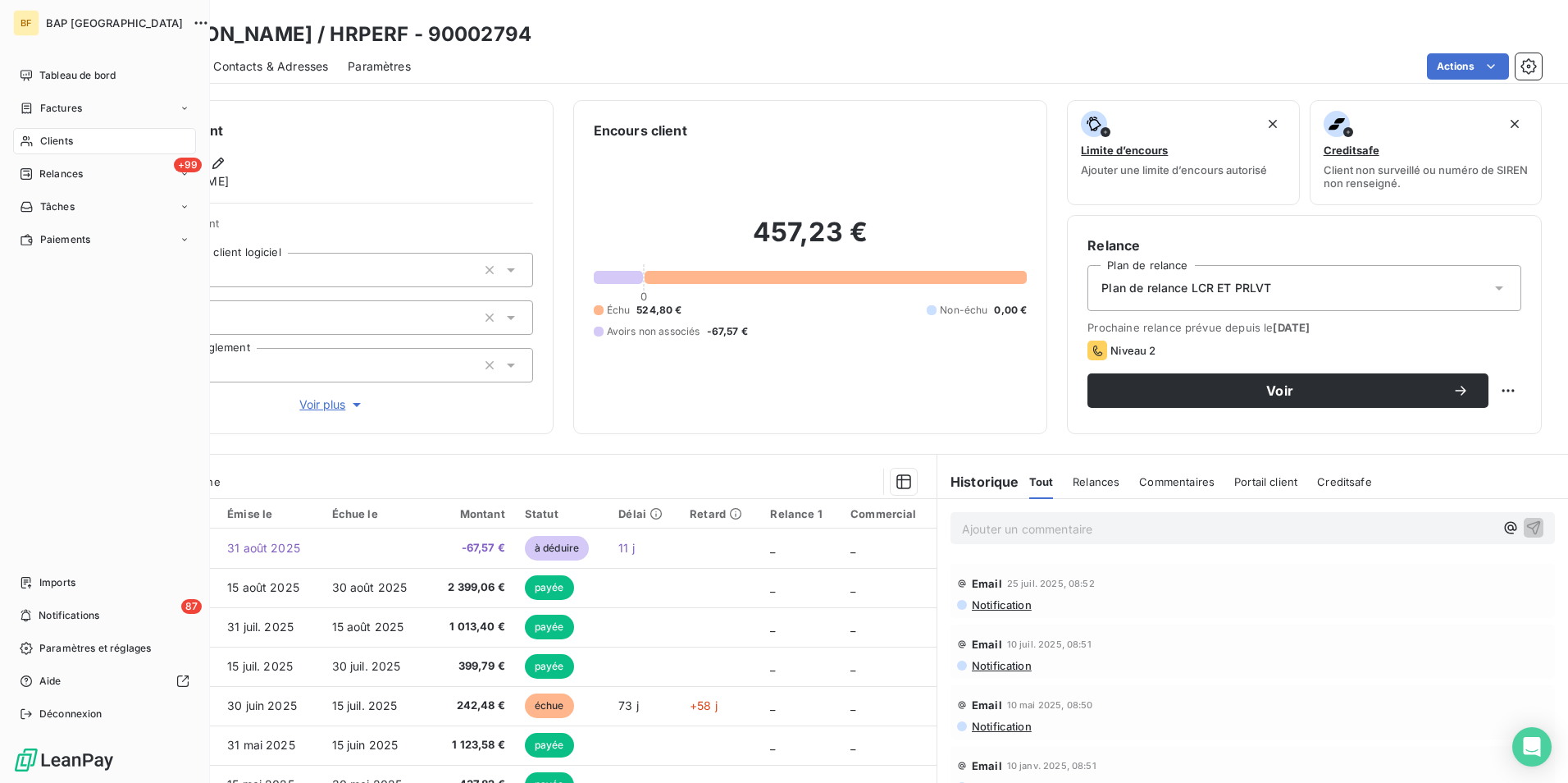
click at [58, 130] on div "Clients" at bounding box center [105, 141] width 183 height 26
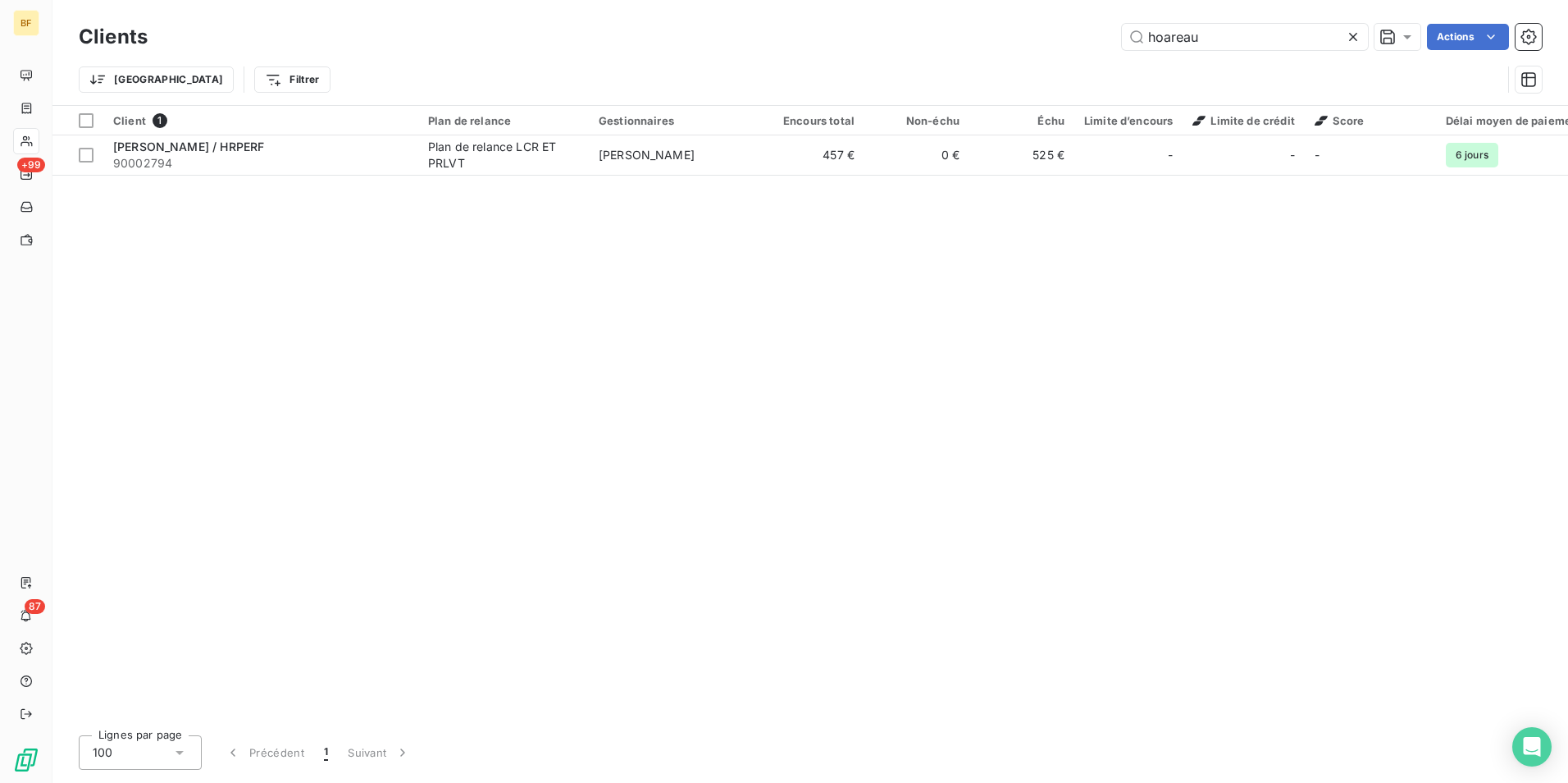
drag, startPoint x: 1010, startPoint y: 27, endPoint x: 984, endPoint y: 22, distance: 26.5
click at [984, 22] on div "Clients hoareau Actions" at bounding box center [811, 36] width 1463 height 34
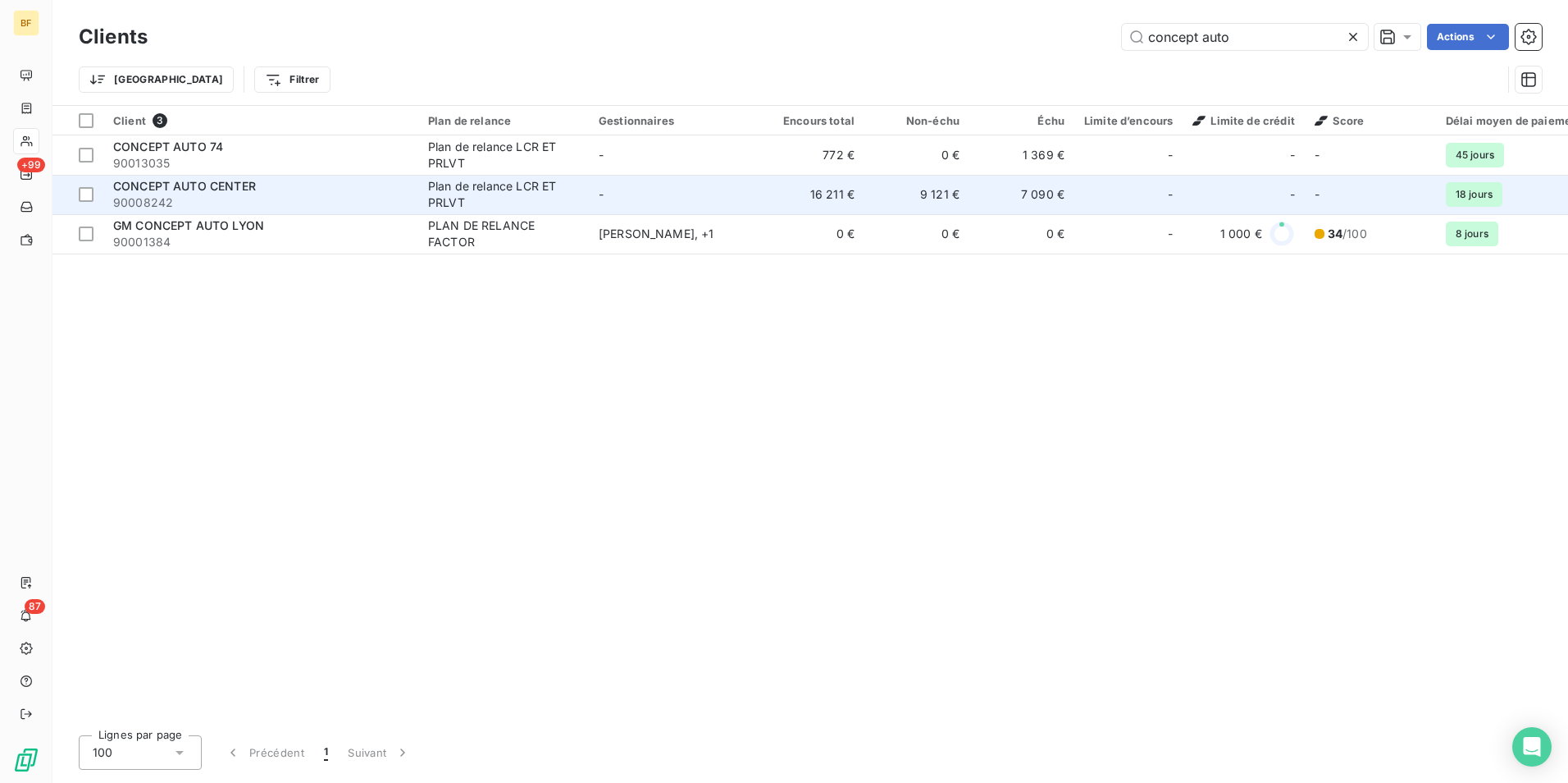
type input "concept auto"
click at [230, 198] on span "90008242" at bounding box center [261, 202] width 295 height 17
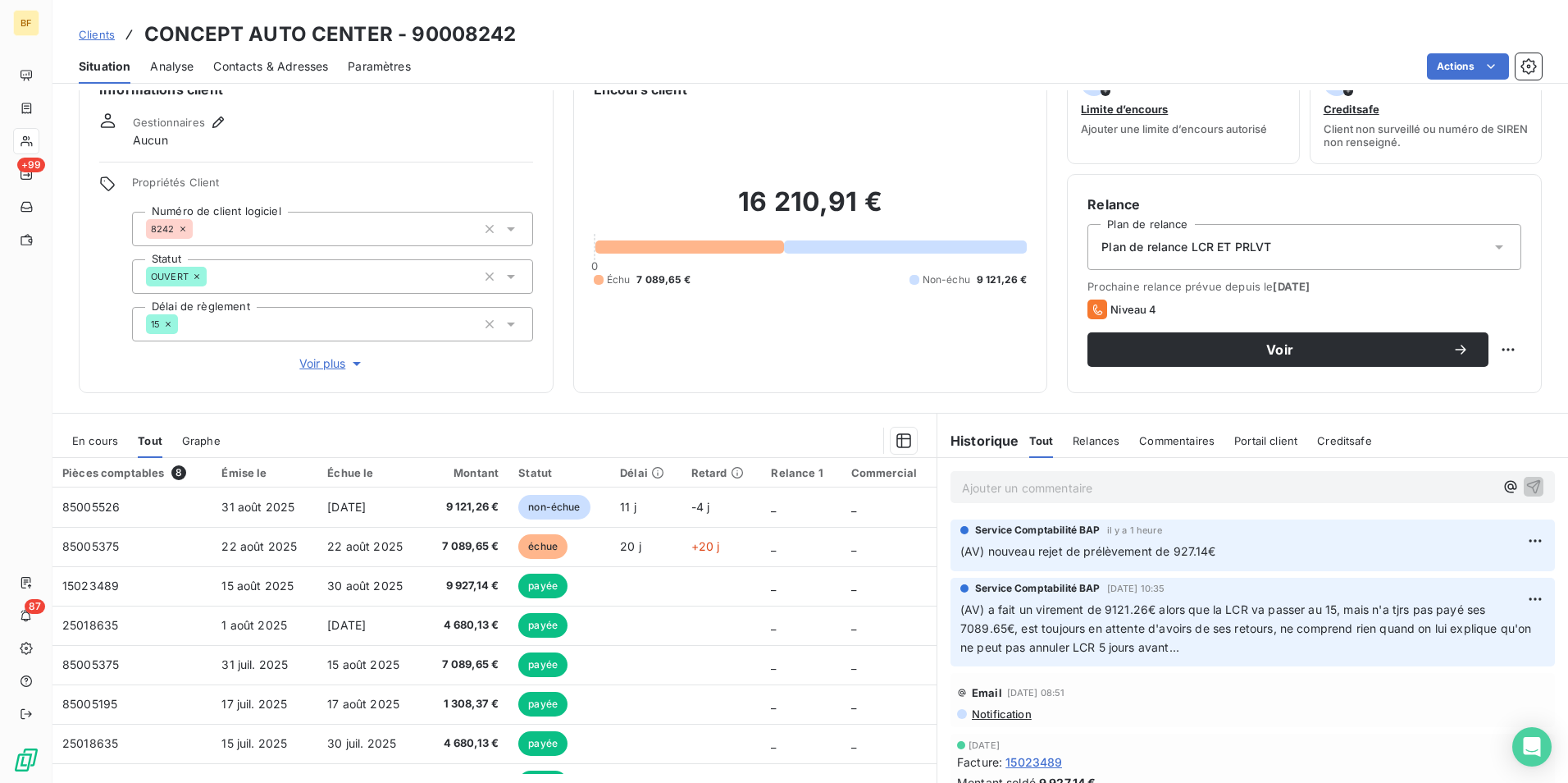
scroll to position [81, 0]
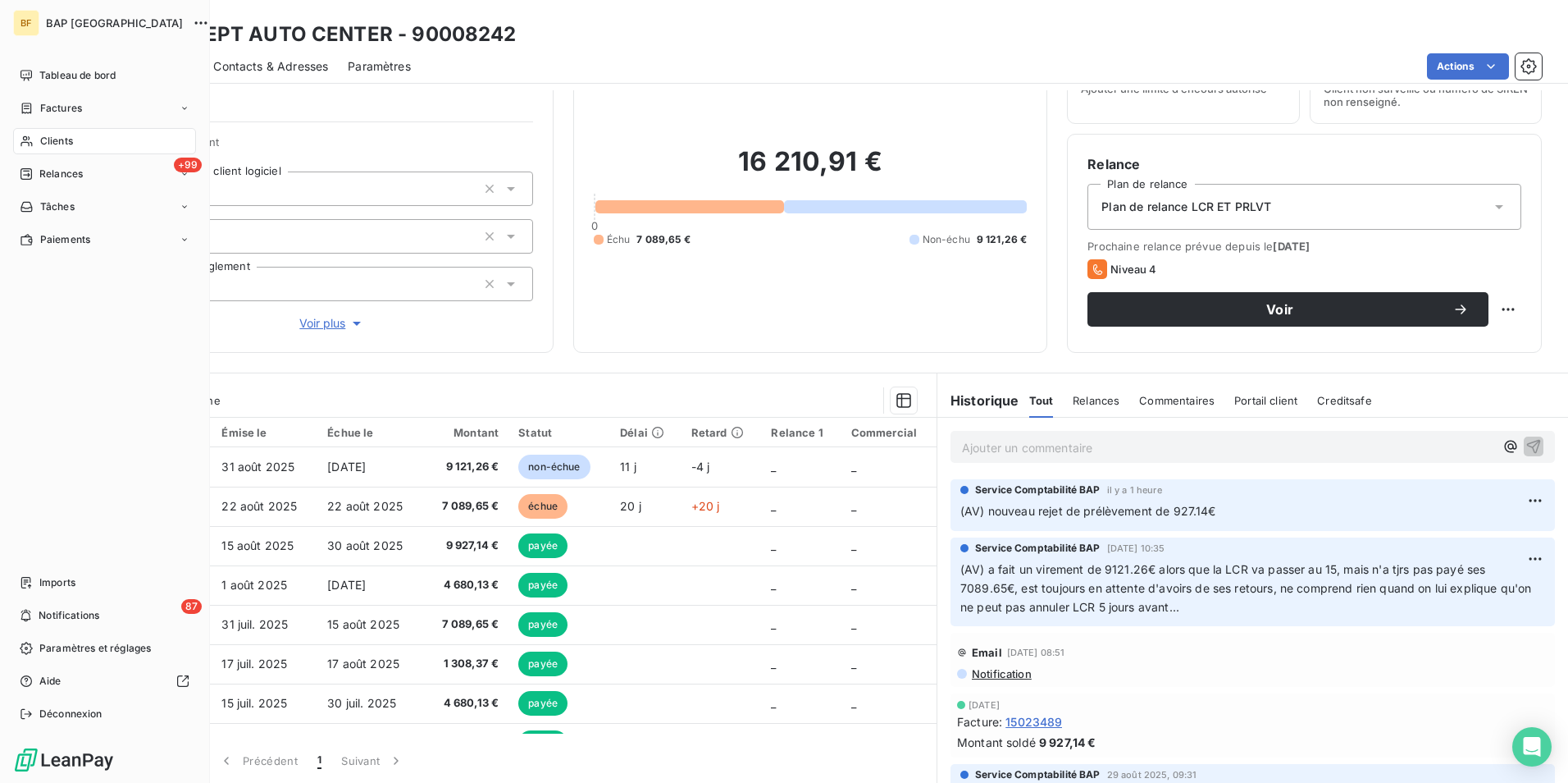
click at [55, 138] on span "Clients" at bounding box center [56, 141] width 33 height 15
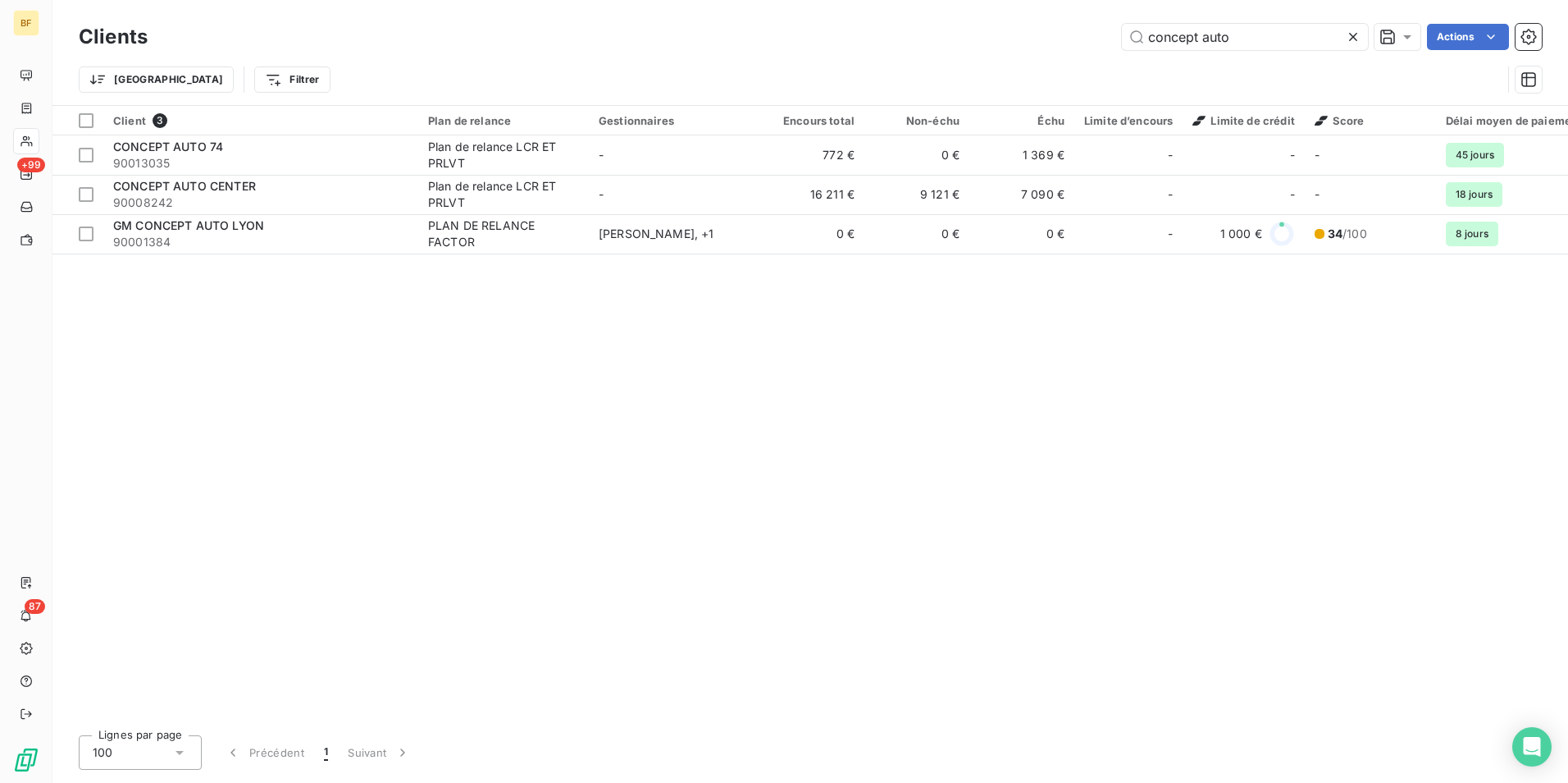
drag, startPoint x: 1257, startPoint y: 37, endPoint x: 856, endPoint y: 28, distance: 401.1
click at [856, 28] on div "concept auto Actions" at bounding box center [854, 37] width 1375 height 26
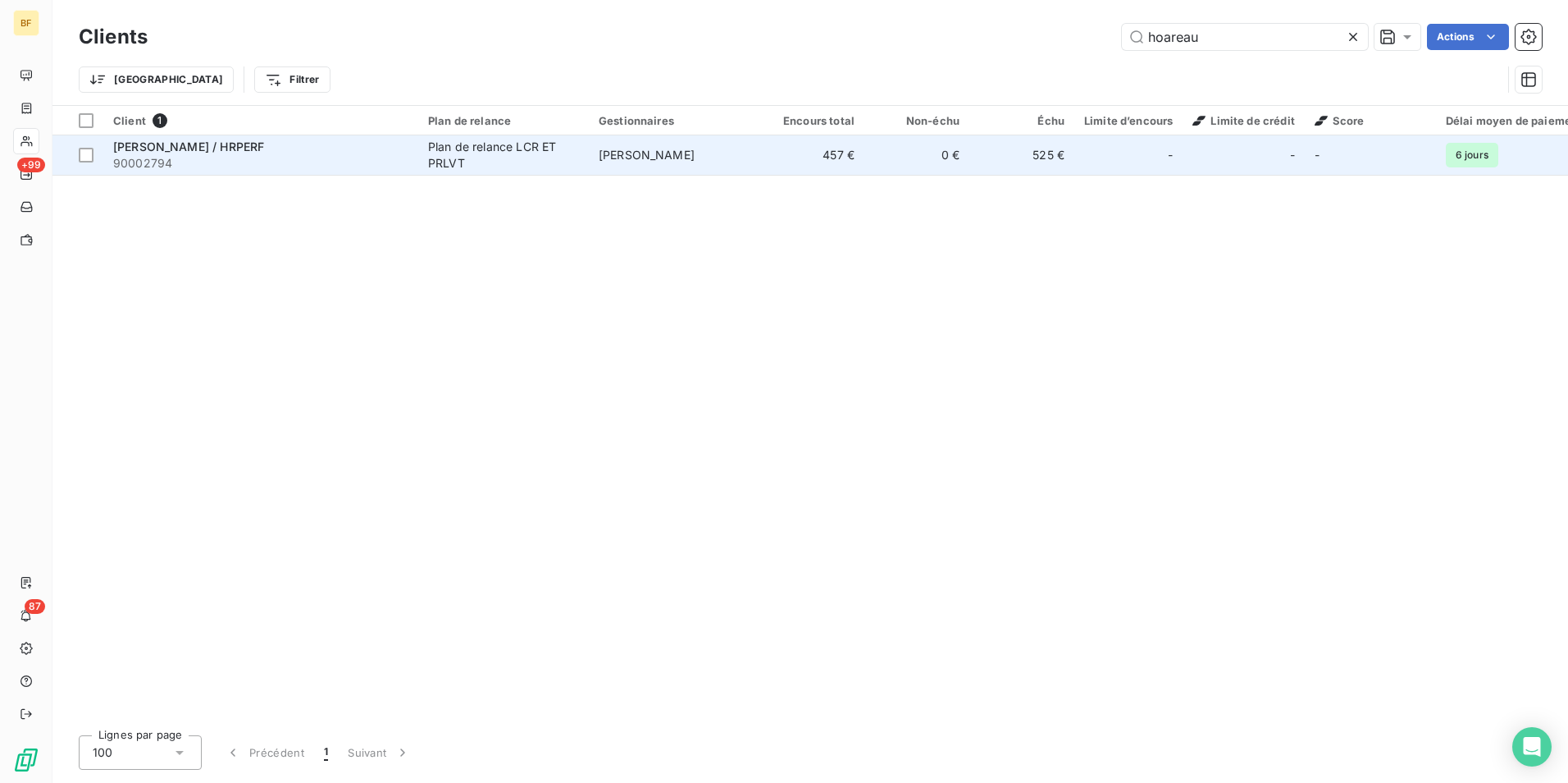
type input "hoareau"
click at [273, 149] on div "[PERSON_NAME] / HRPERF" at bounding box center [261, 147] width 295 height 17
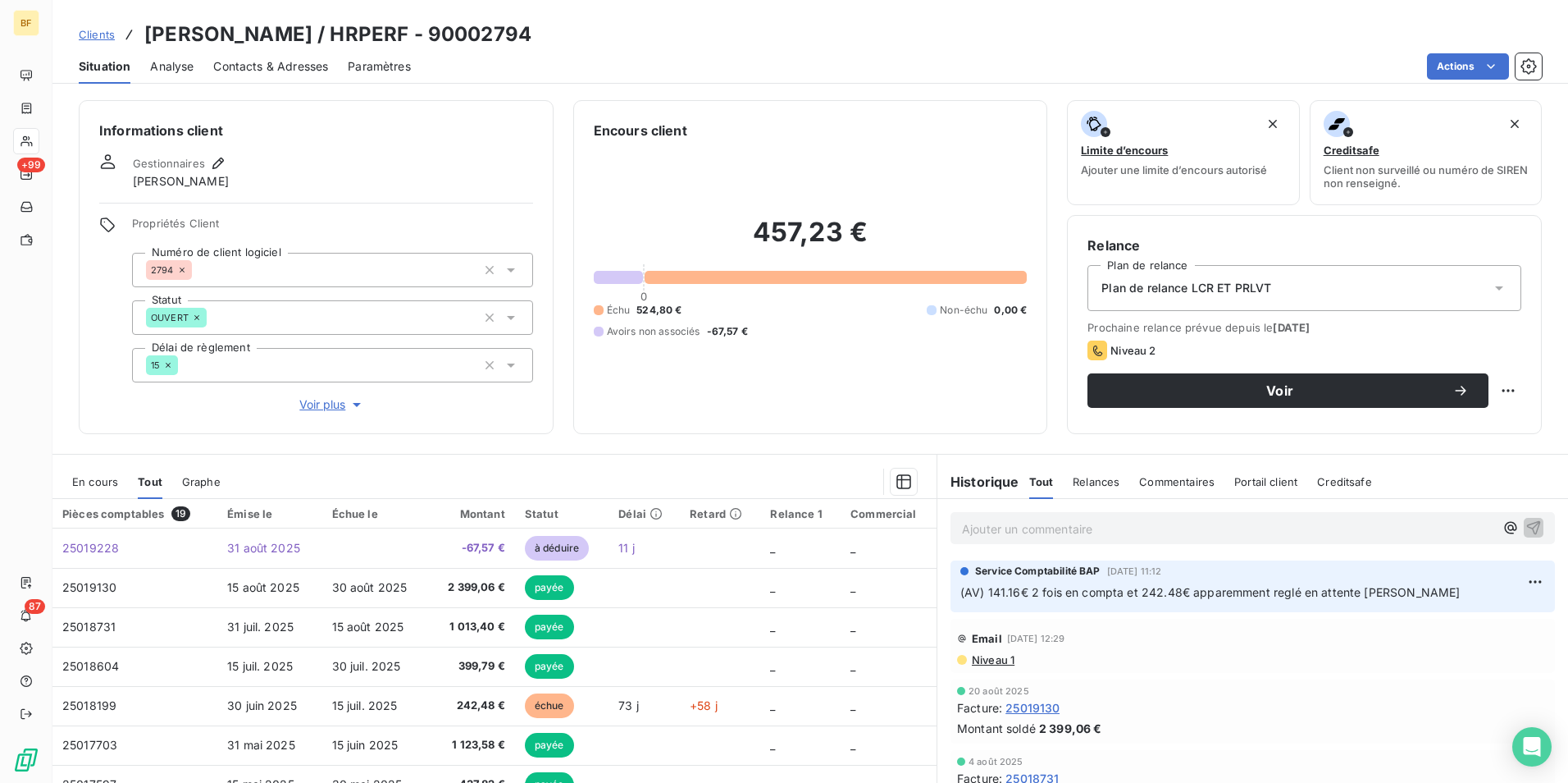
click at [275, 54] on div "Contacts & Adresses" at bounding box center [271, 66] width 115 height 34
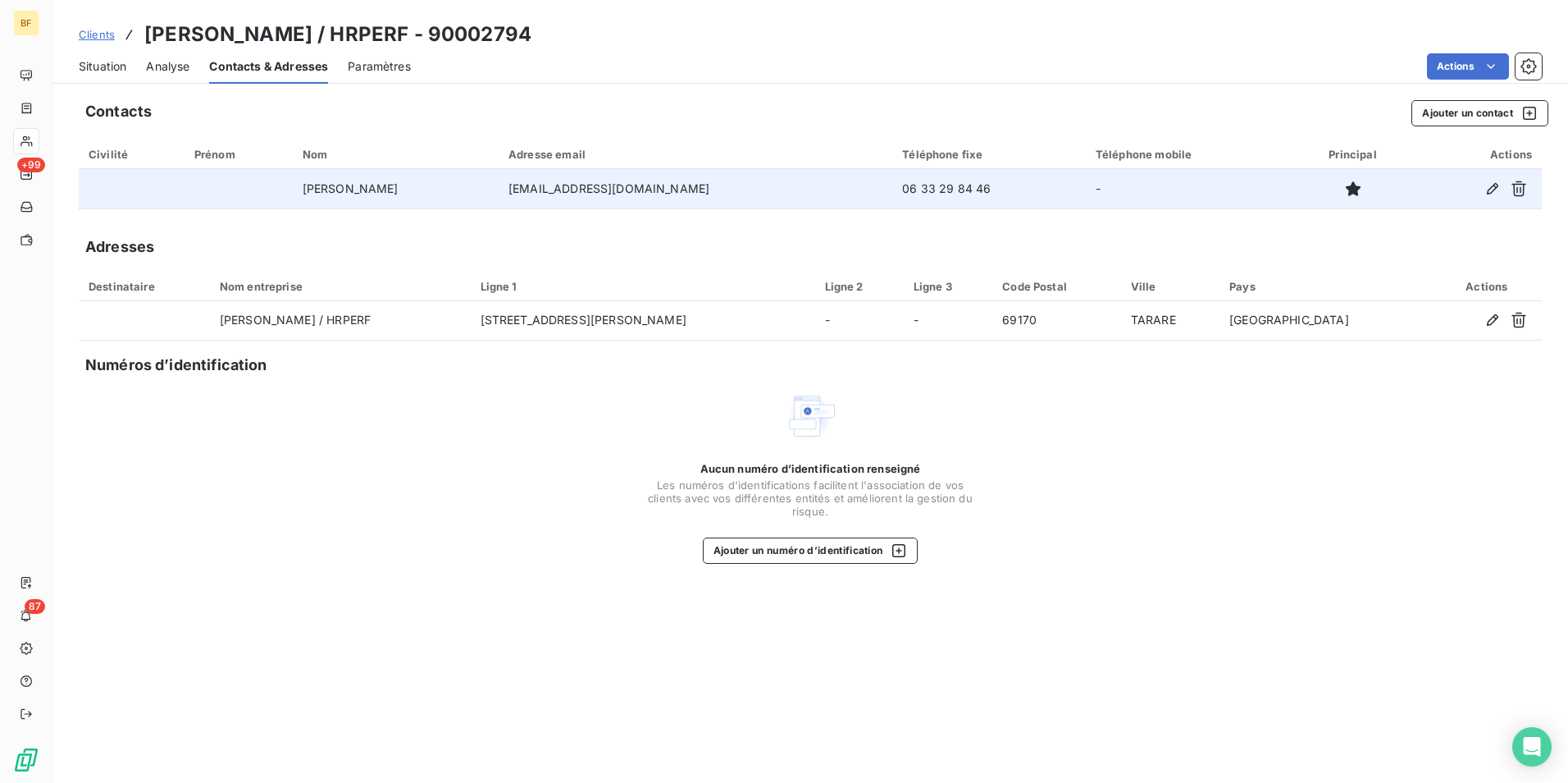
drag, startPoint x: 724, startPoint y: 186, endPoint x: 578, endPoint y: 189, distance: 146.0
click at [578, 189] on tr "[PERSON_NAME] [PERSON_NAME][EMAIL_ADDRESS][DOMAIN_NAME] 06 33 29 84 46 -" at bounding box center [811, 188] width 1463 height 40
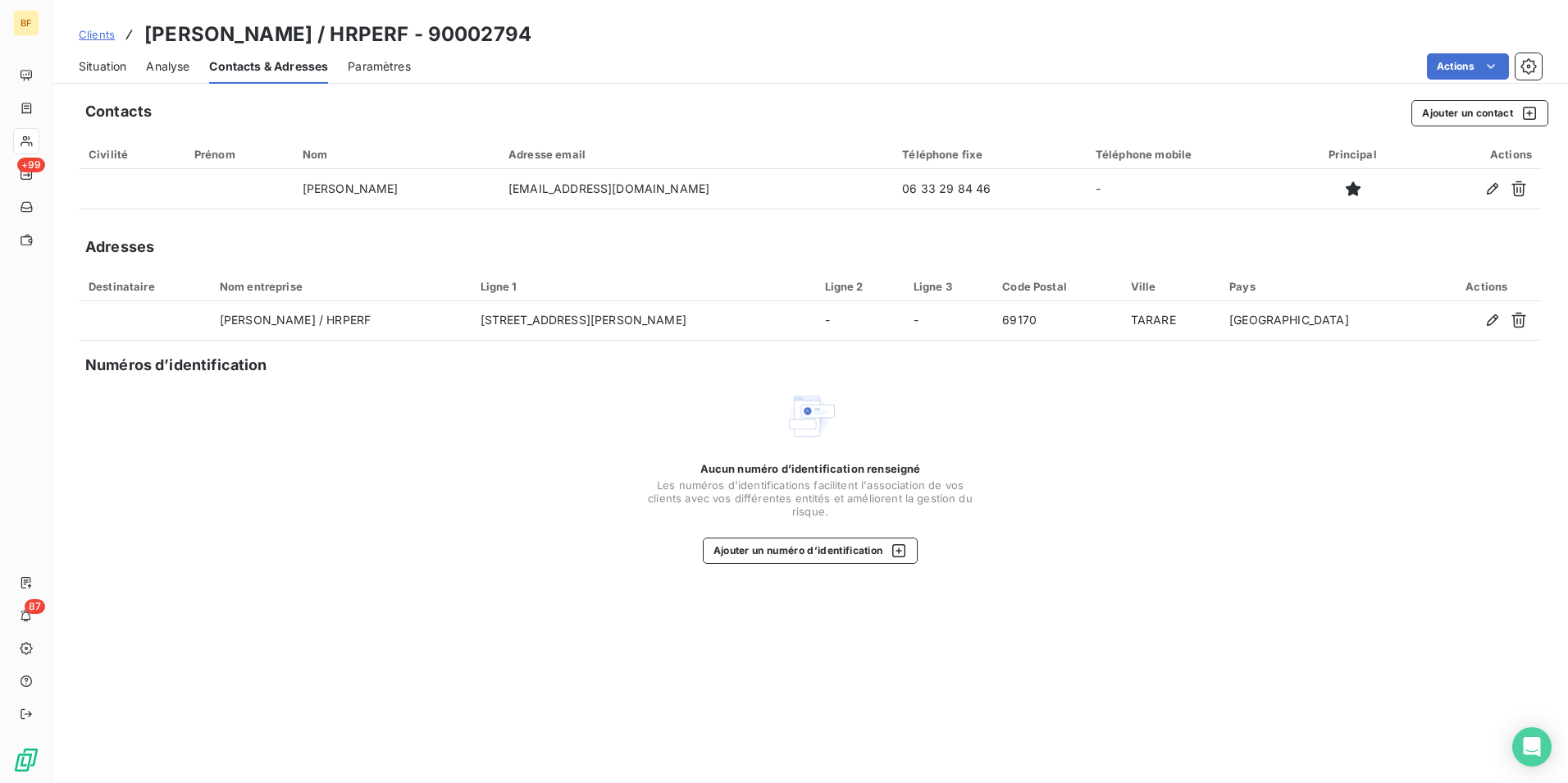
copy tr "[EMAIL_ADDRESS][DOMAIN_NAME]"
drag, startPoint x: 87, startPoint y: 66, endPoint x: 90, endPoint y: 76, distance: 10.4
click at [87, 66] on span "Situation" at bounding box center [103, 66] width 47 height 17
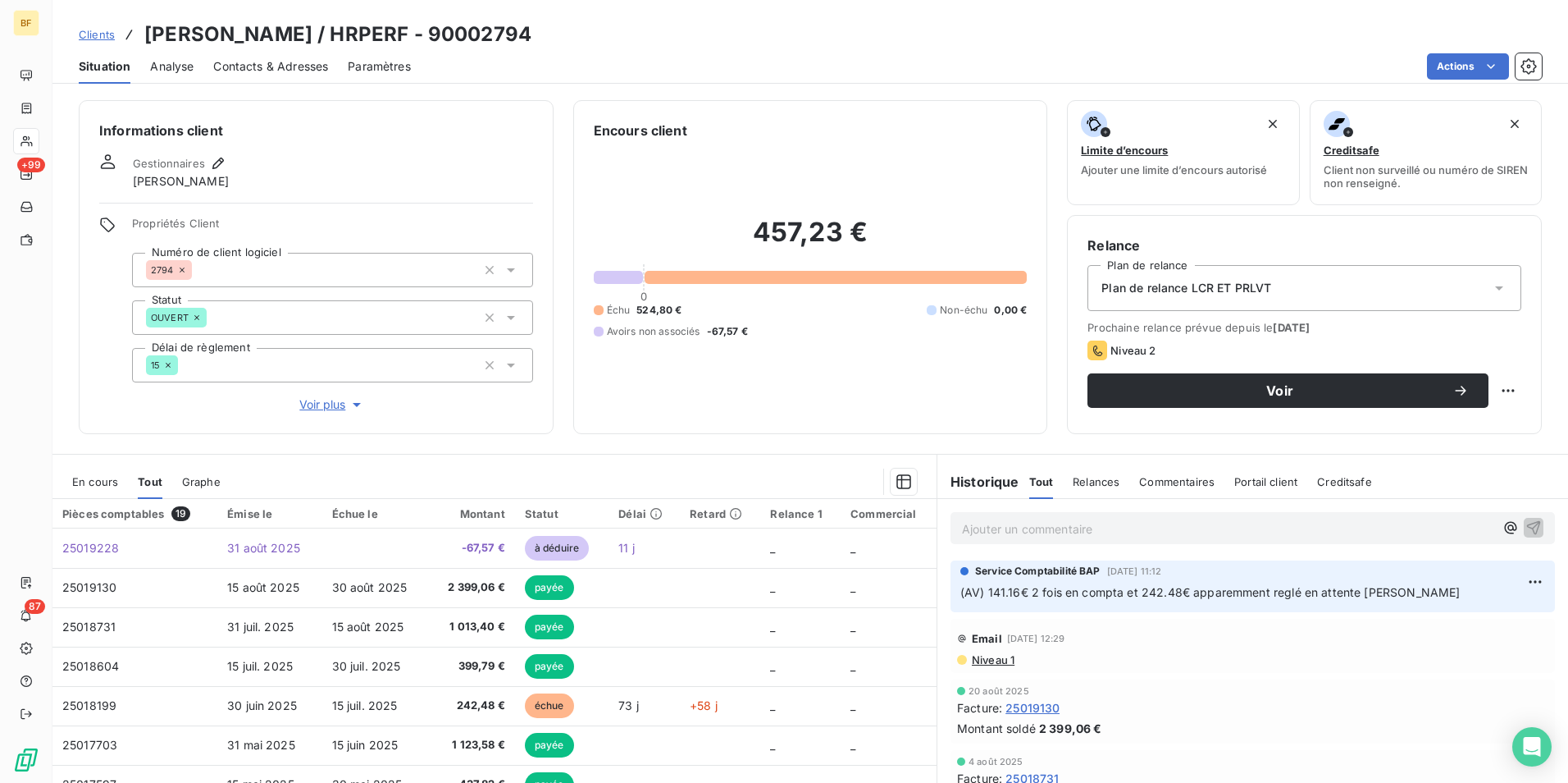
drag, startPoint x: 563, startPoint y: 25, endPoint x: 147, endPoint y: 40, distance: 416.3
click at [147, 40] on div "Clients [PERSON_NAME] / HRPERF - 90002794" at bounding box center [811, 34] width 1516 height 30
copy h3 "[PERSON_NAME] / HRPERF - 90002794"
click at [1126, 530] on p "Ajouter un commentaire ﻿" at bounding box center [1228, 528] width 532 height 20
click at [1126, 532] on p "(AV) 141.16 + 242.48 +" at bounding box center [1228, 527] width 532 height 18
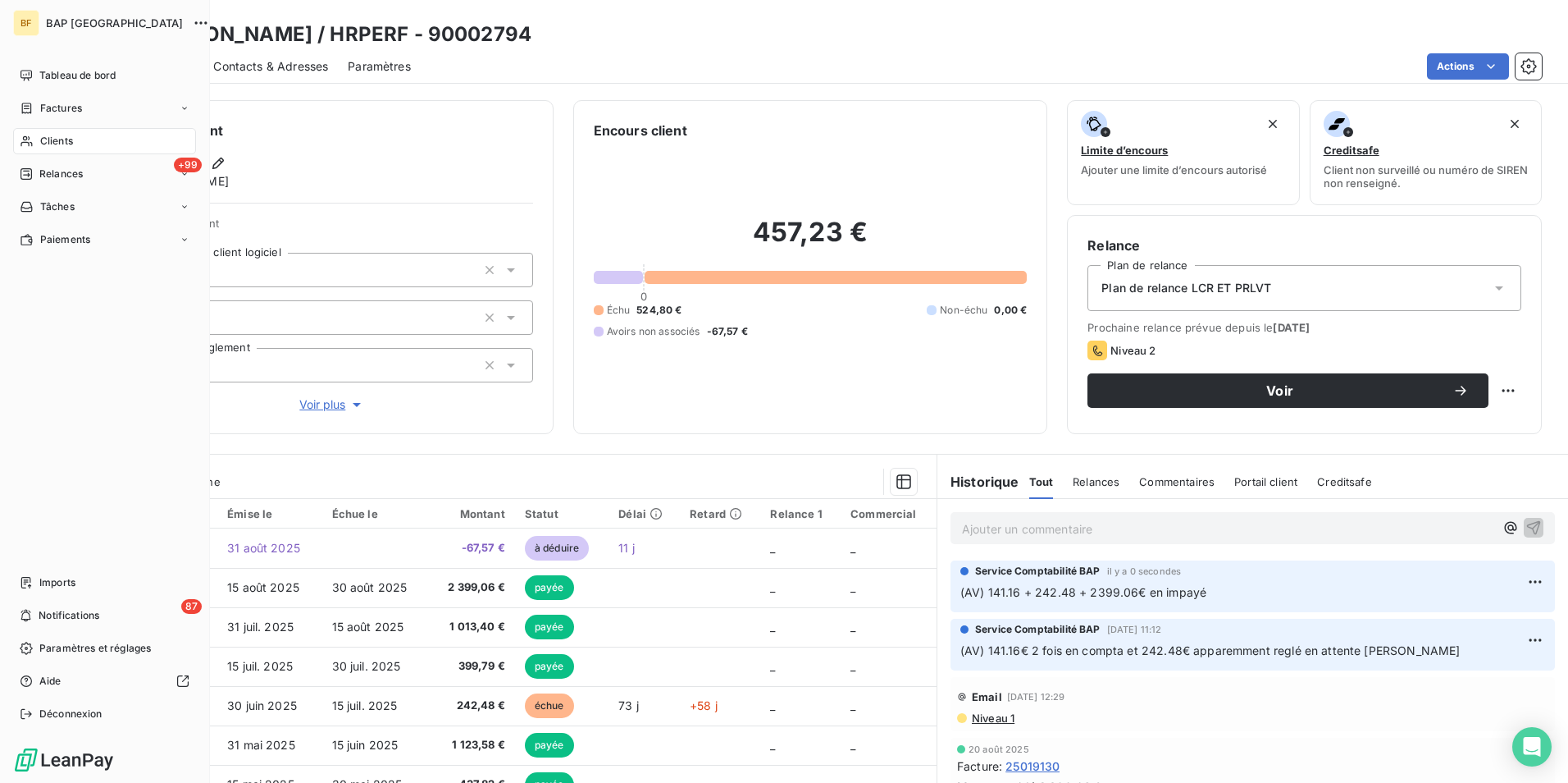
click at [39, 127] on nav "Tableau de bord Factures Clients +99 Relances Tâches Paiements" at bounding box center [105, 157] width 183 height 191
click at [41, 134] on span "Clients" at bounding box center [56, 141] width 33 height 15
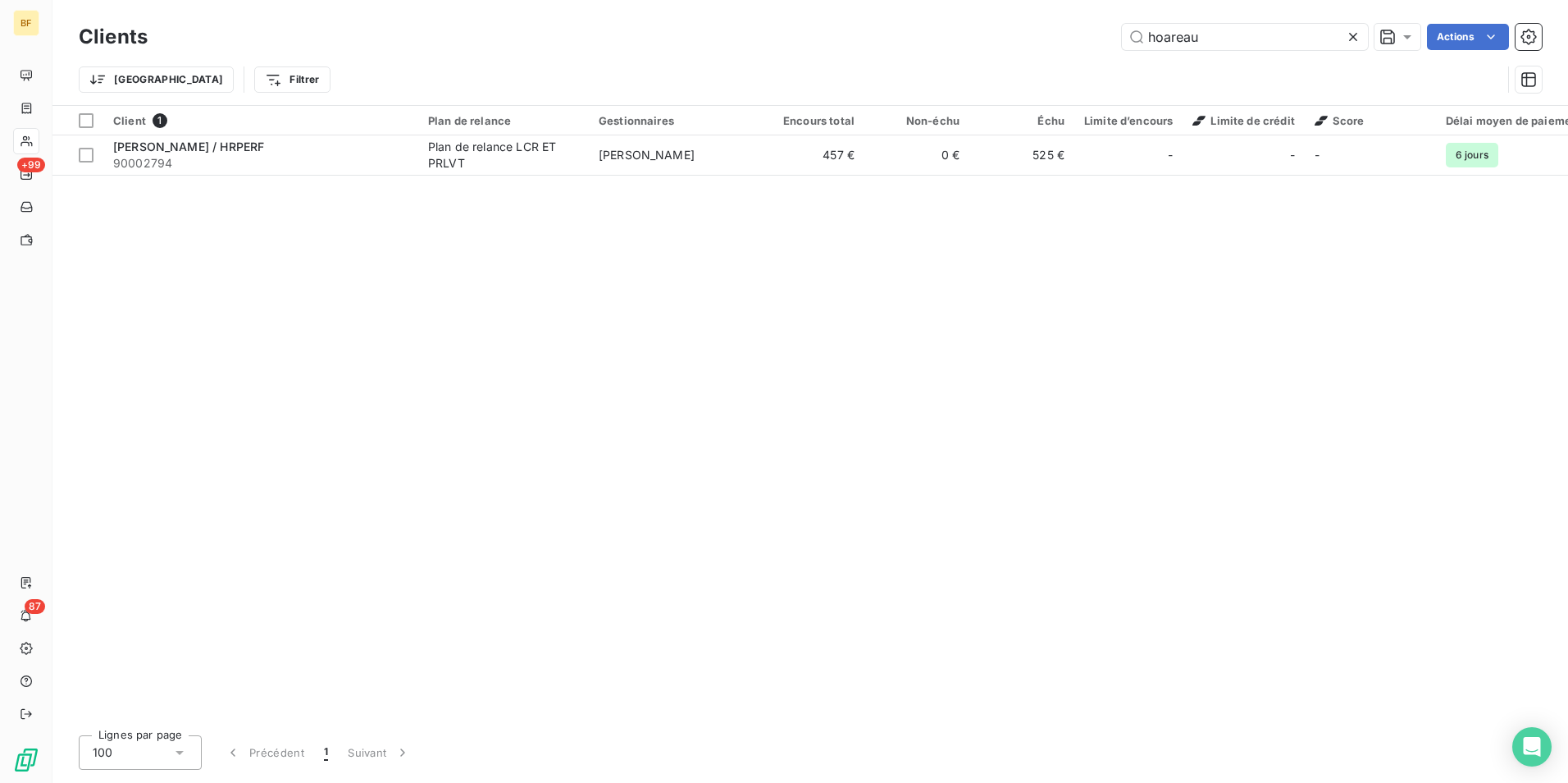
drag, startPoint x: 1102, startPoint y: 38, endPoint x: 797, endPoint y: 0, distance: 307.4
click at [797, 0] on div "Clients hoareau Actions Trier Filtrer" at bounding box center [811, 53] width 1516 height 105
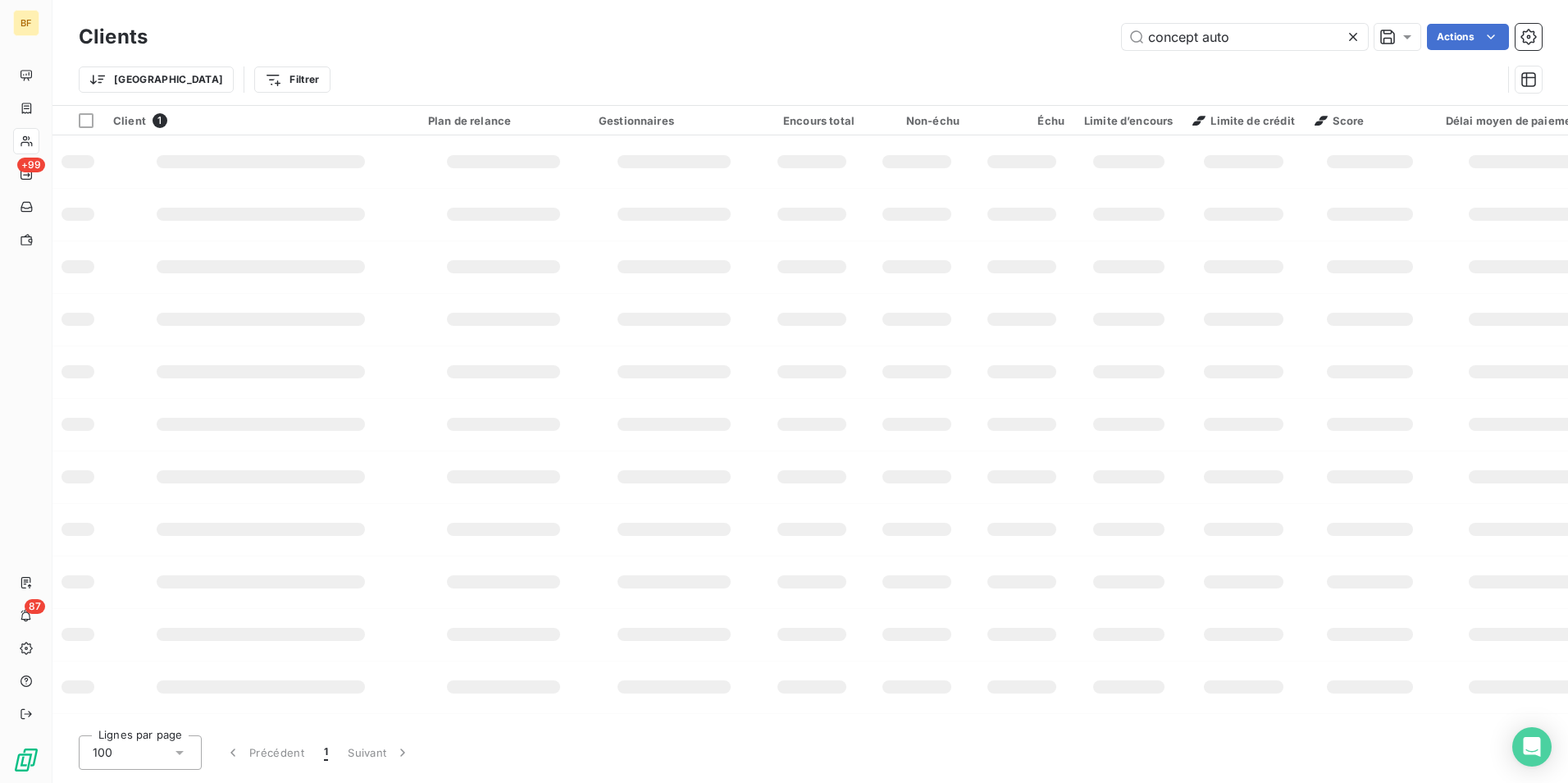
type input "concept auto"
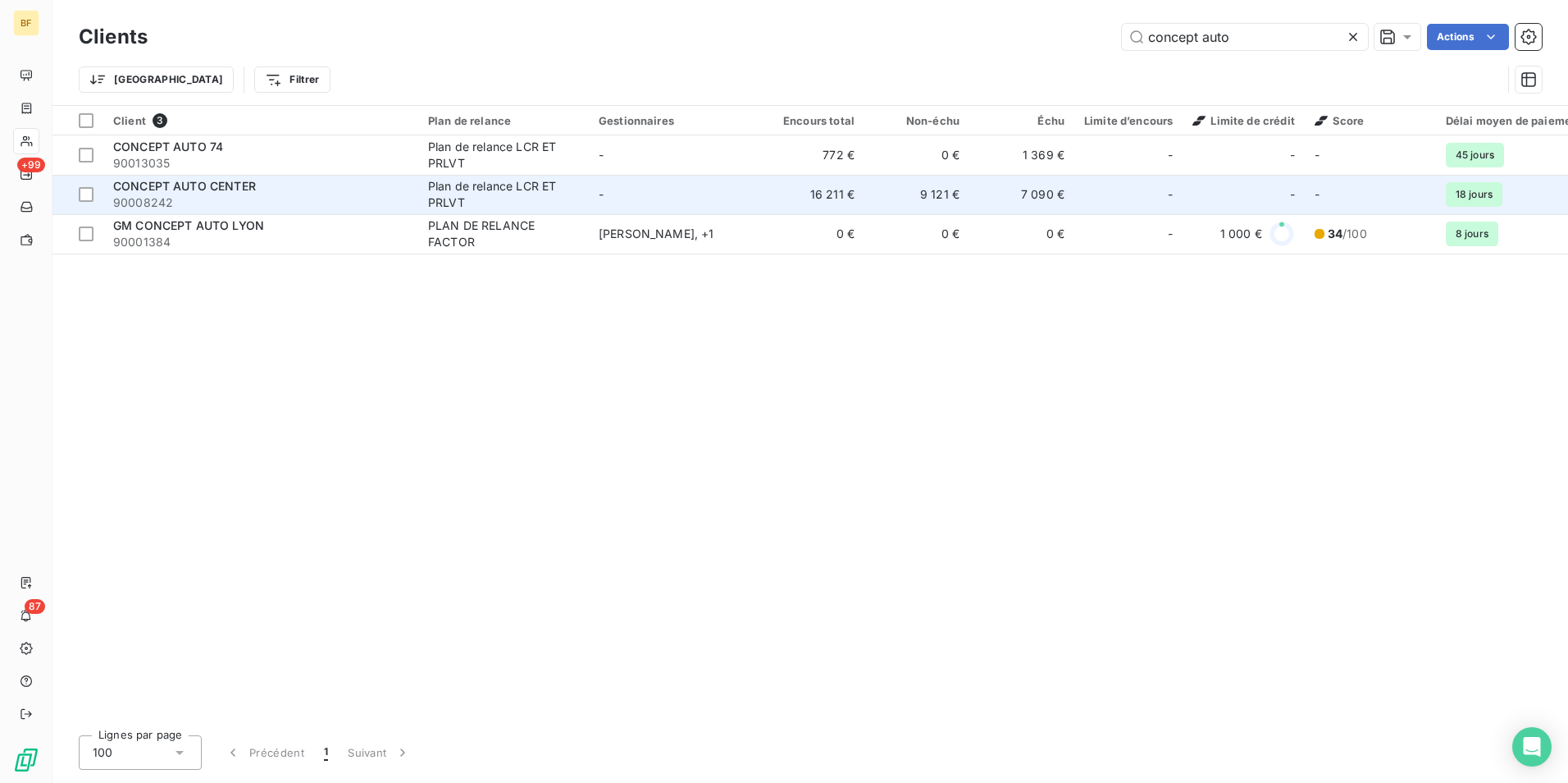
click at [289, 187] on div "CONCEPT AUTO CENTER" at bounding box center [261, 186] width 295 height 17
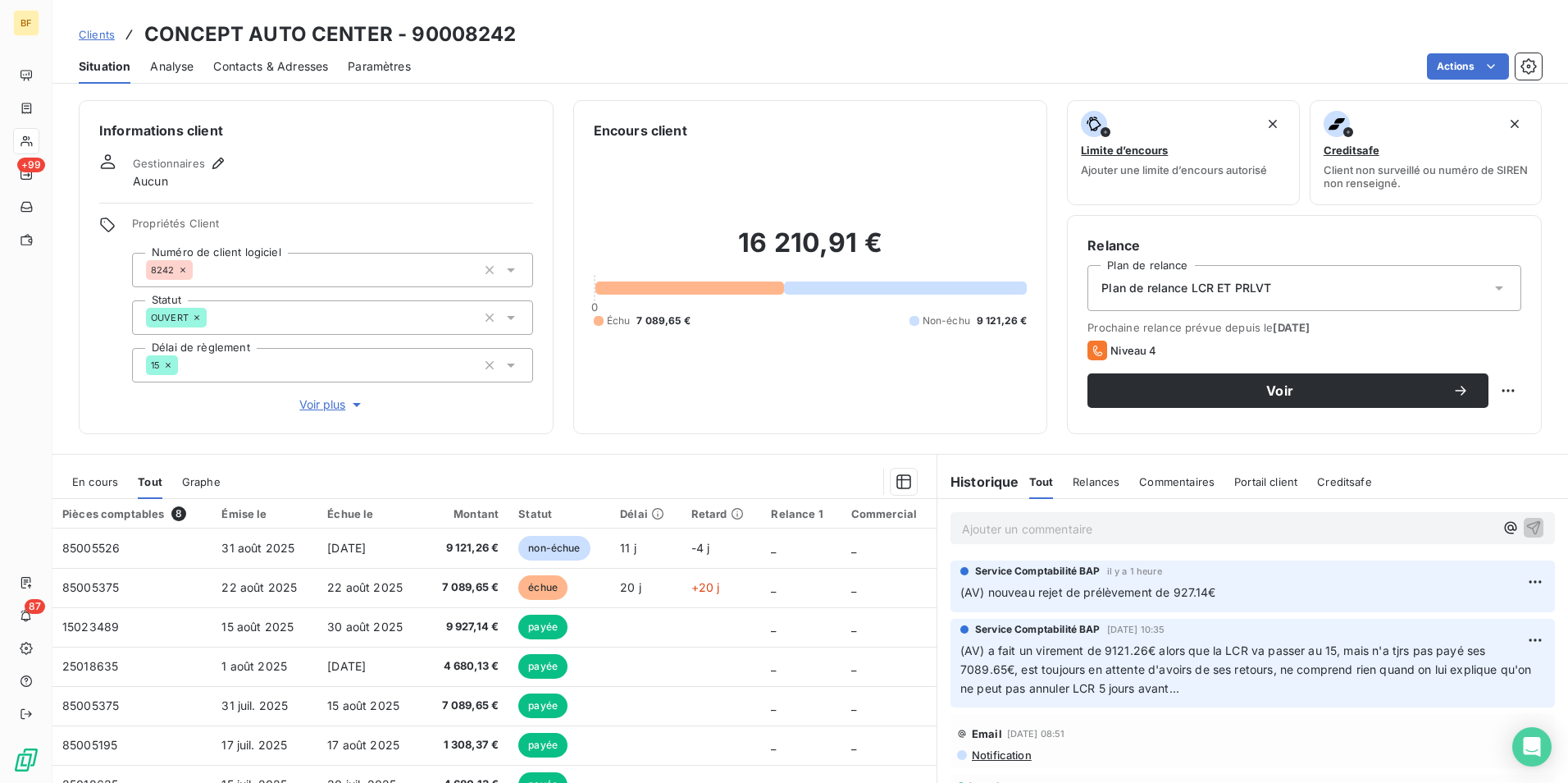
scroll to position [81, 0]
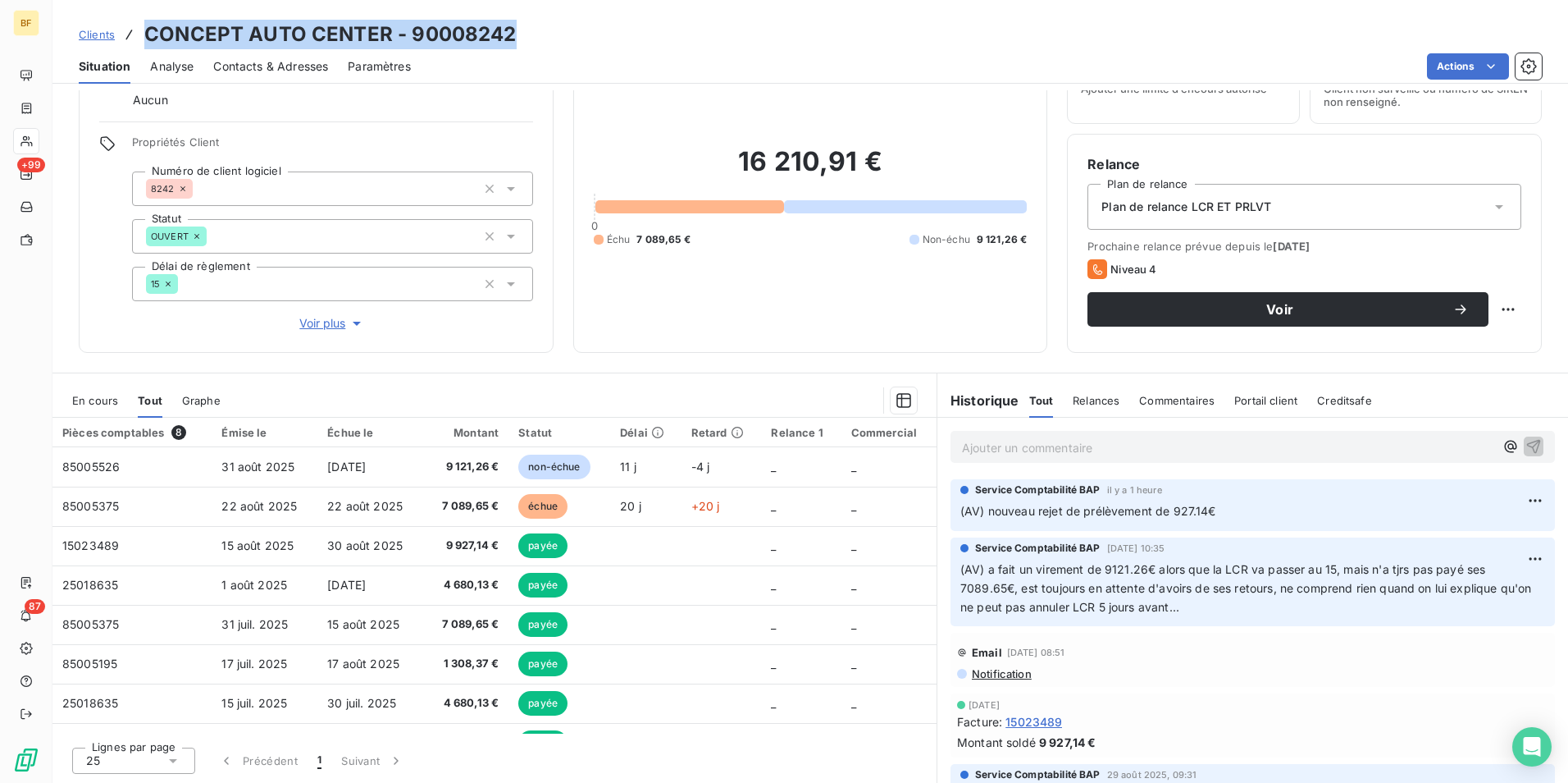
drag, startPoint x: 540, startPoint y: 30, endPoint x: 144, endPoint y: 34, distance: 396.0
click at [144, 34] on div "Clients CONCEPT AUTO CENTER - 90008242" at bounding box center [811, 34] width 1516 height 30
click at [919, 396] on div "En cours Tout Graphe" at bounding box center [495, 400] width 885 height 34
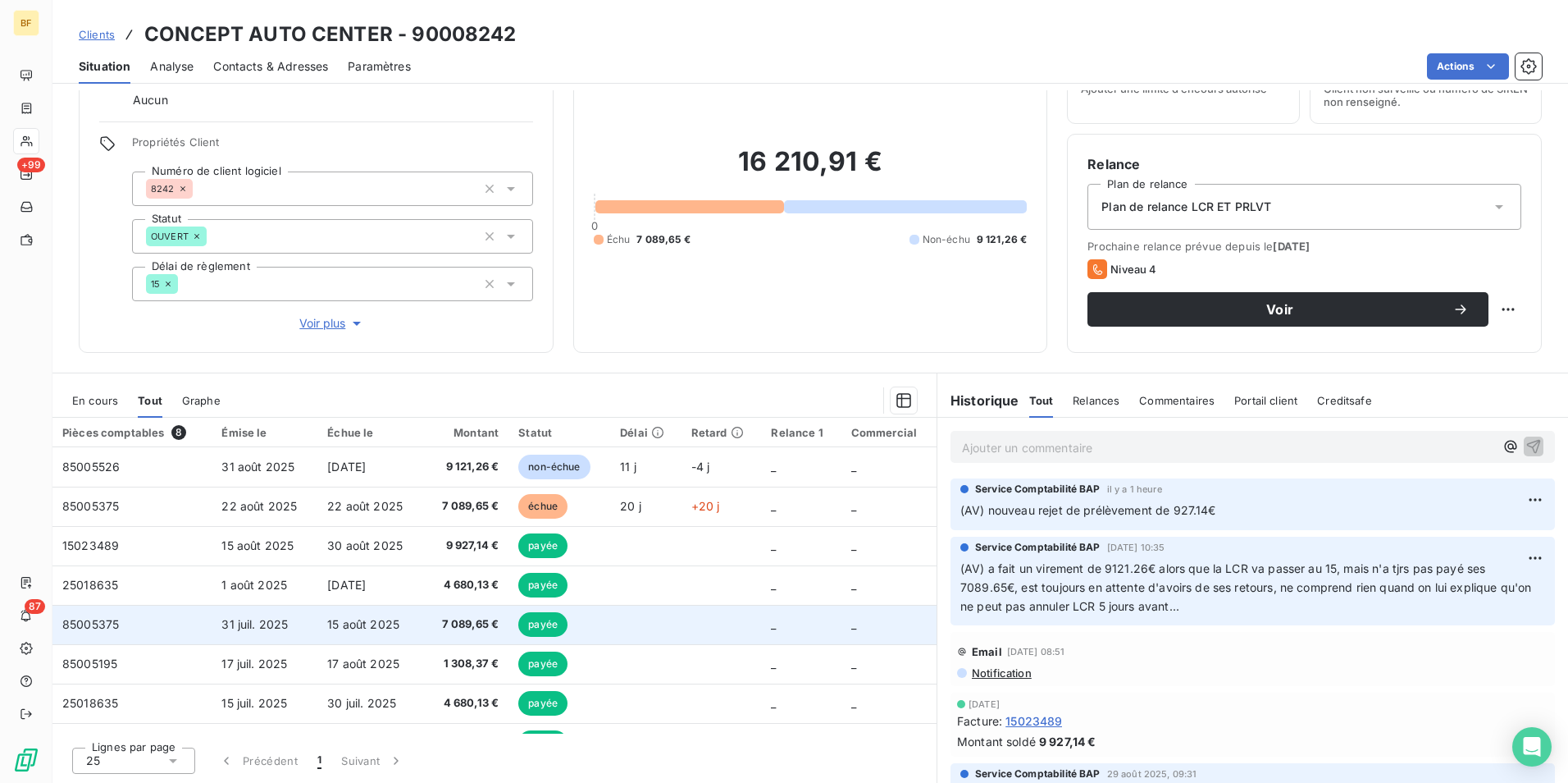
scroll to position [0, 0]
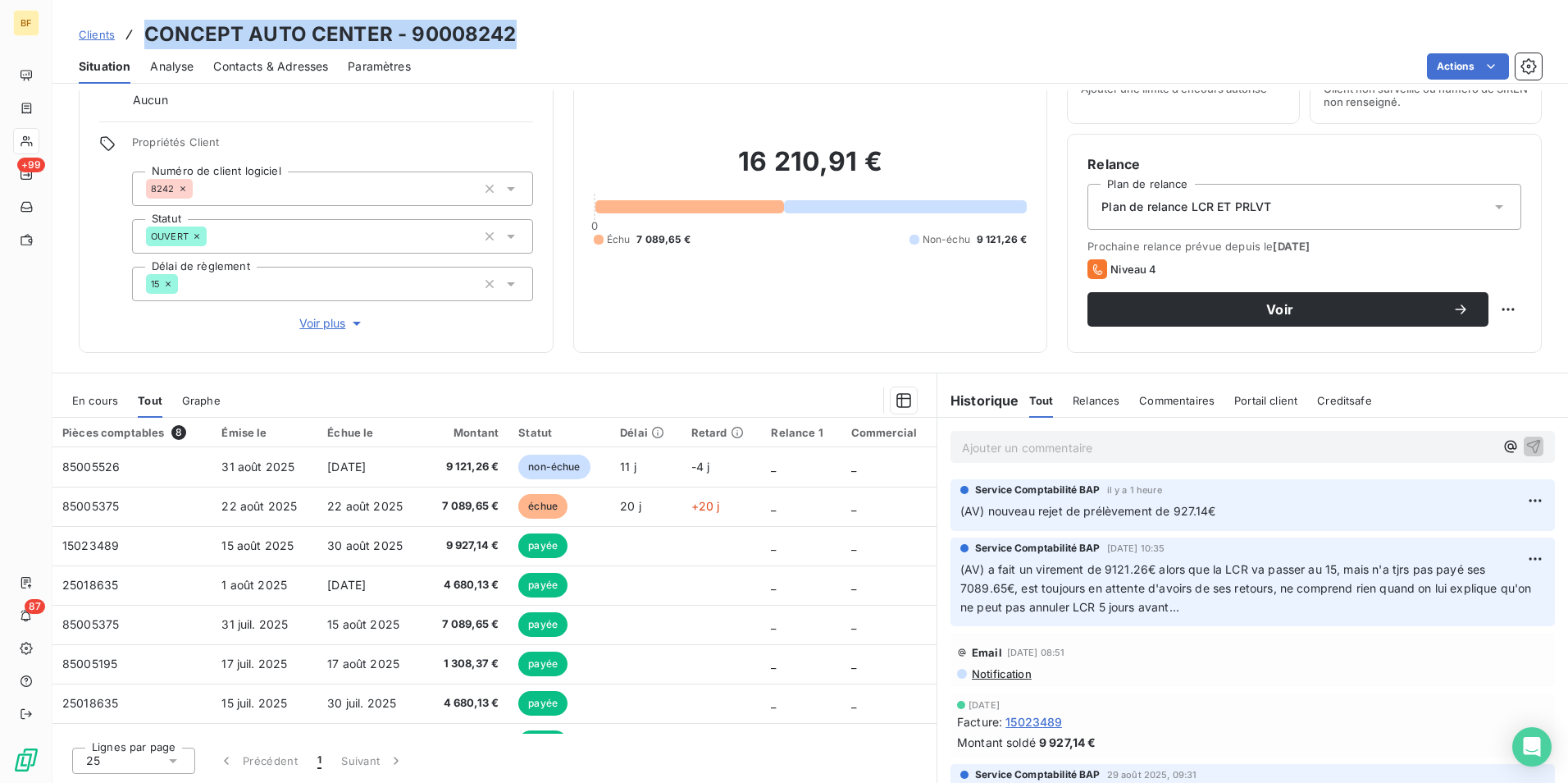
drag, startPoint x: 519, startPoint y: 43, endPoint x: 126, endPoint y: 18, distance: 393.8
click at [126, 18] on div "Clients CONCEPT AUTO CENTER - 90008242 Situation Analyse Contacts & Adresses Pa…" at bounding box center [811, 41] width 1516 height 83
copy h3 "CONCEPT AUTO CENTER - 90008242"
click at [291, 71] on span "Contacts & Adresses" at bounding box center [271, 66] width 115 height 17
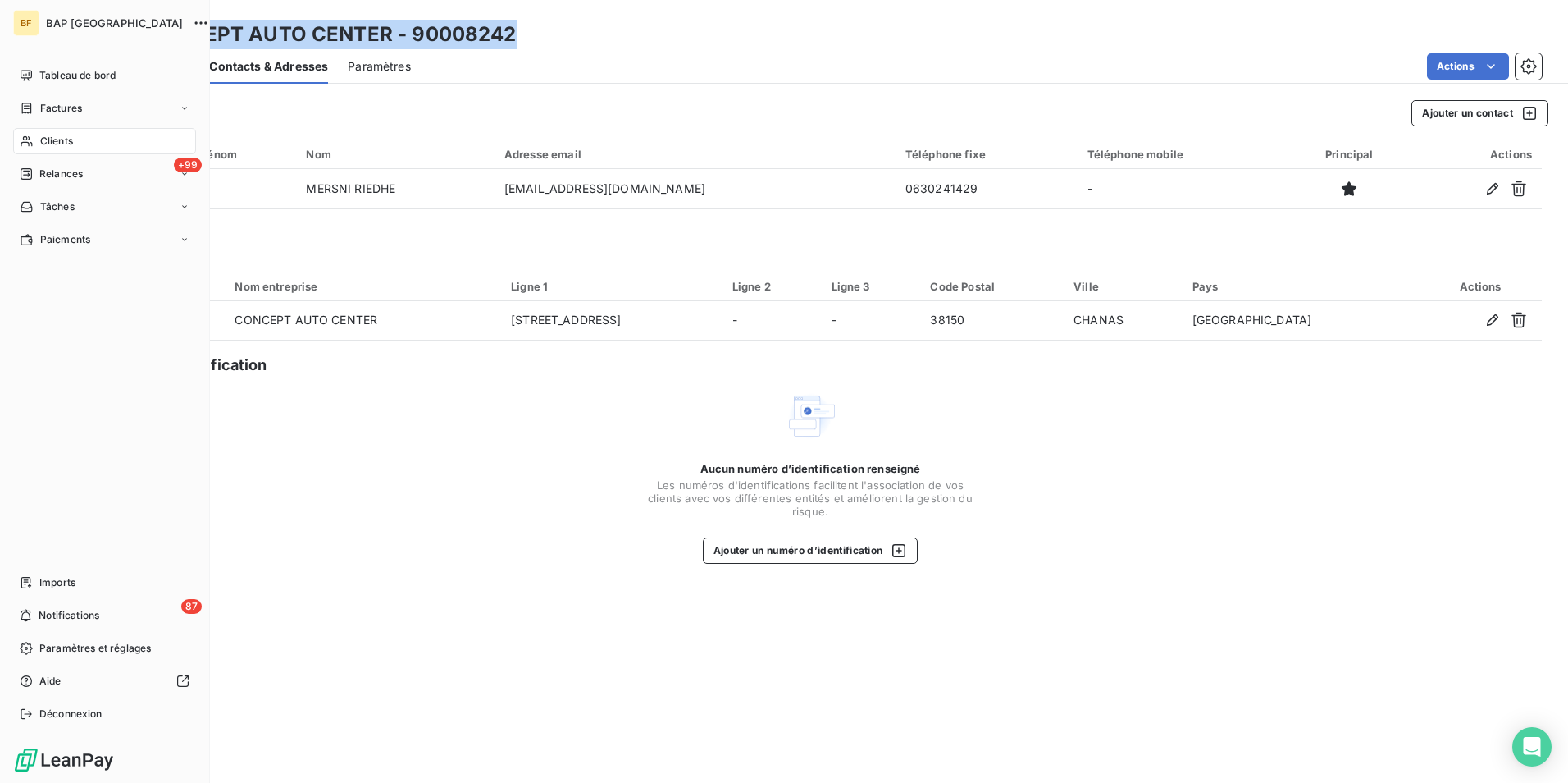
click at [47, 138] on span "Clients" at bounding box center [56, 141] width 33 height 15
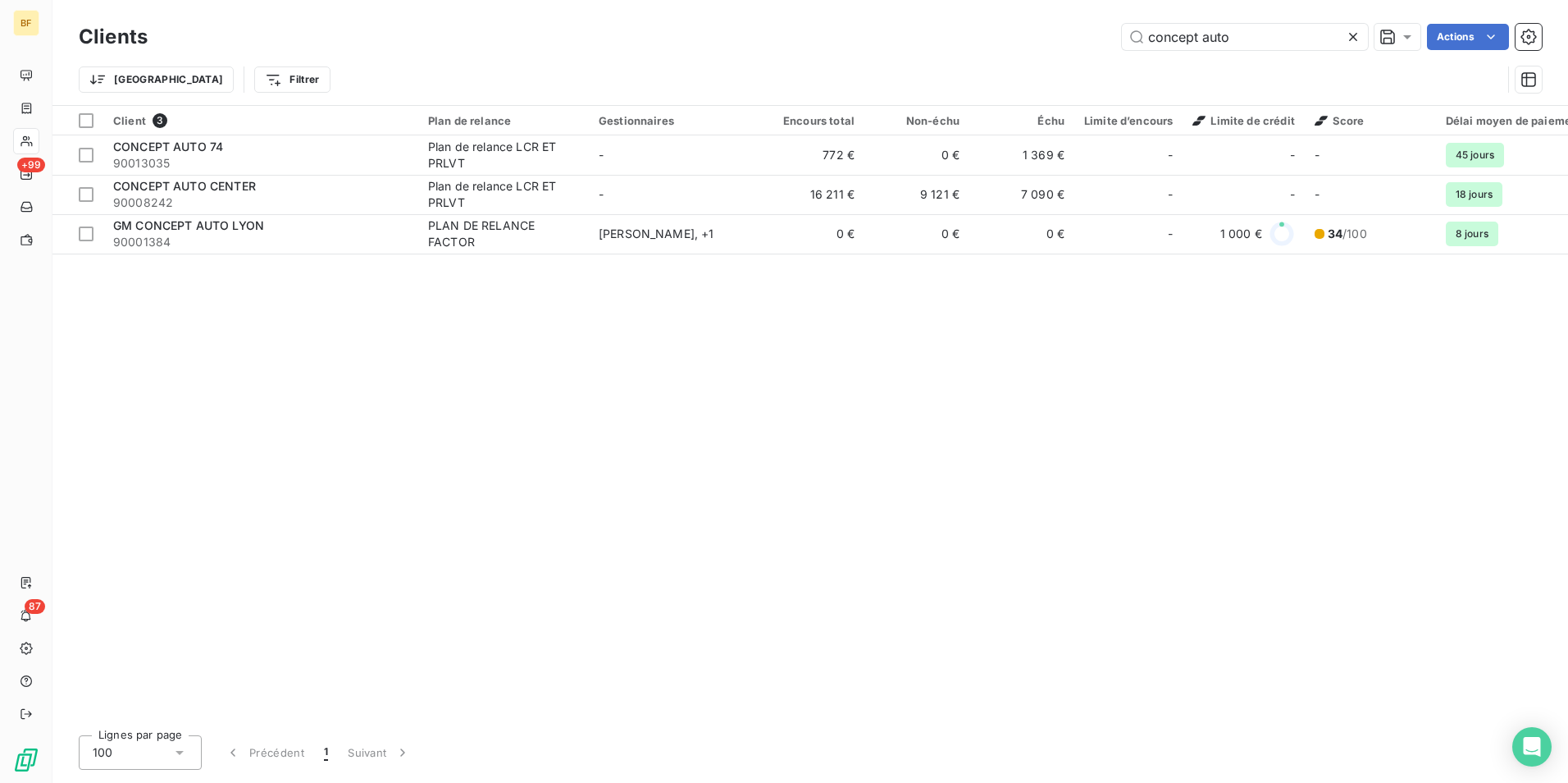
drag, startPoint x: 1041, startPoint y: 29, endPoint x: 942, endPoint y: 7, distance: 101.4
click at [942, 7] on div "Clients concept auto Actions Trier Filtrer" at bounding box center [811, 53] width 1516 height 105
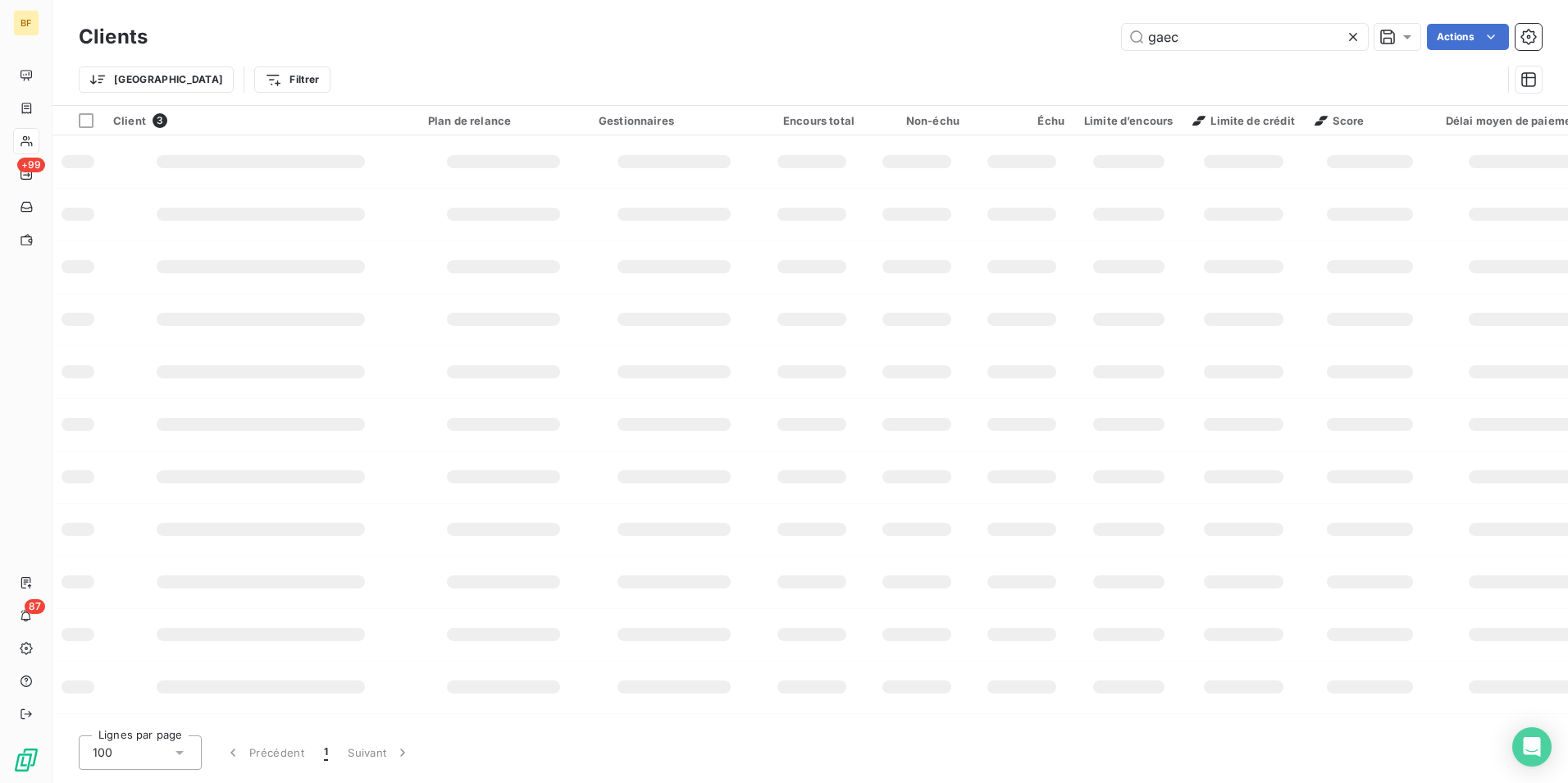
type input "gaec"
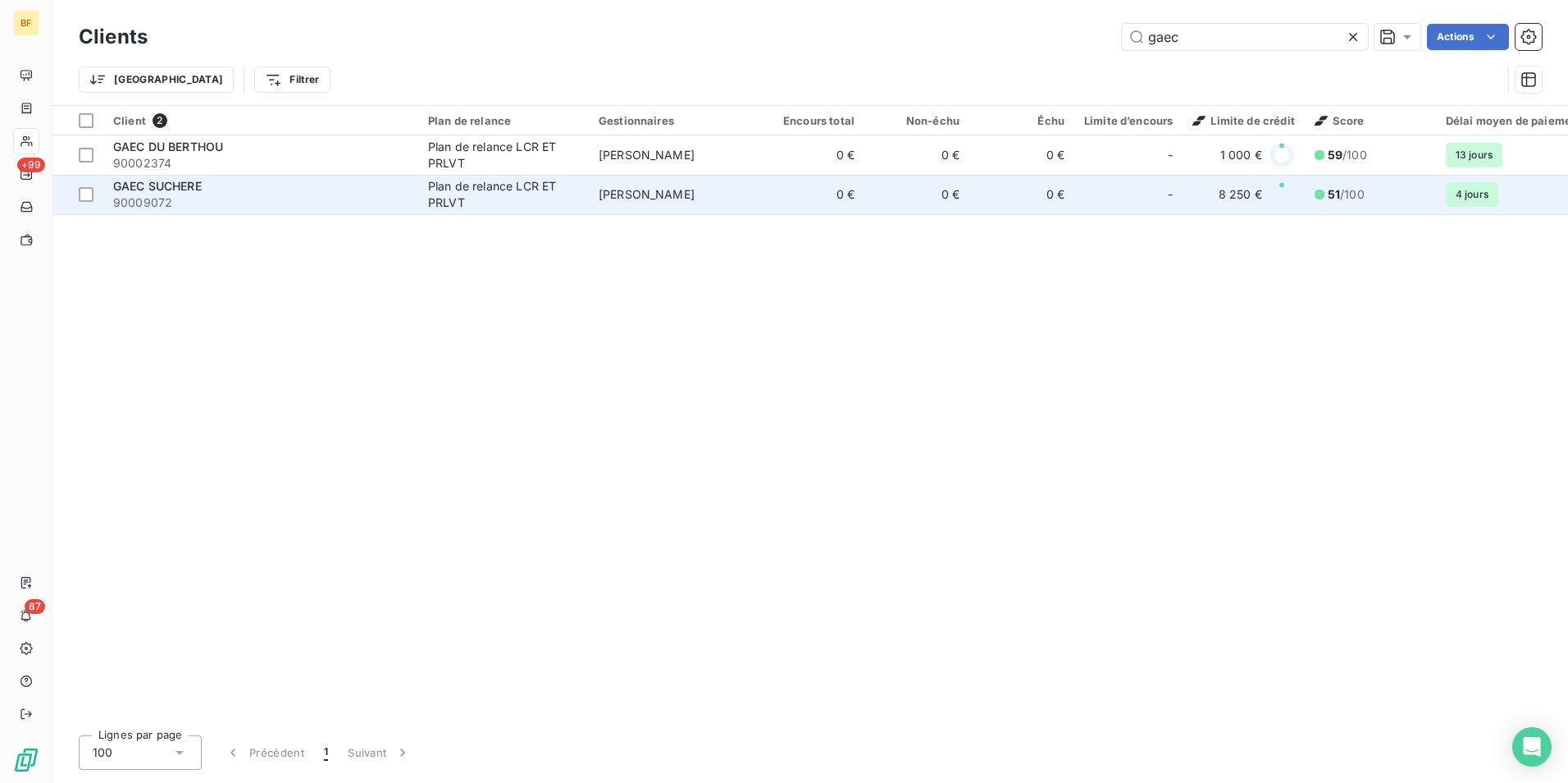
drag, startPoint x: 242, startPoint y: 206, endPoint x: 272, endPoint y: 186, distance: 36.1
click at [242, 205] on span "90009072" at bounding box center [261, 202] width 295 height 17
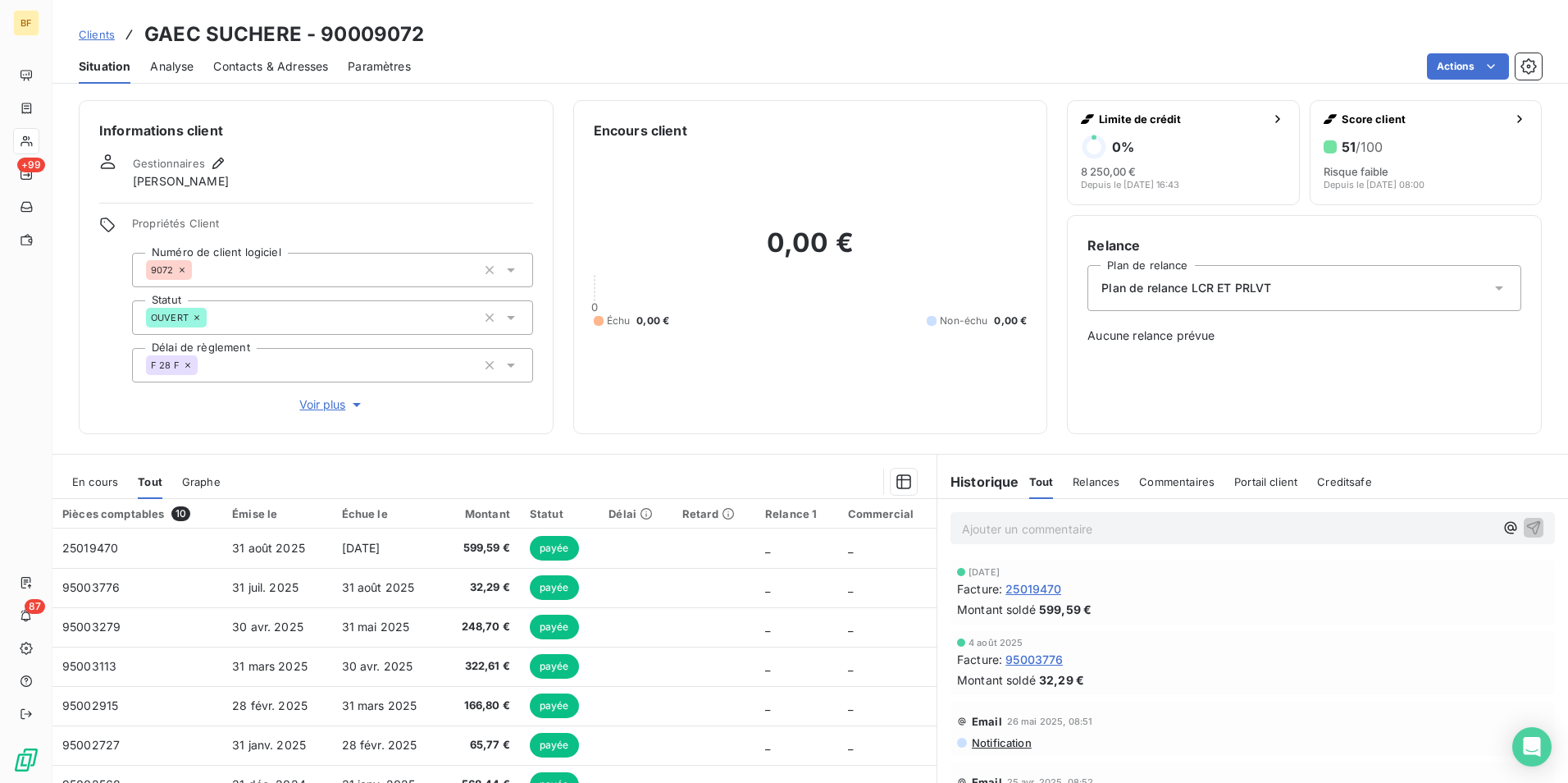
click at [253, 55] on div "Contacts & Adresses" at bounding box center [271, 66] width 115 height 34
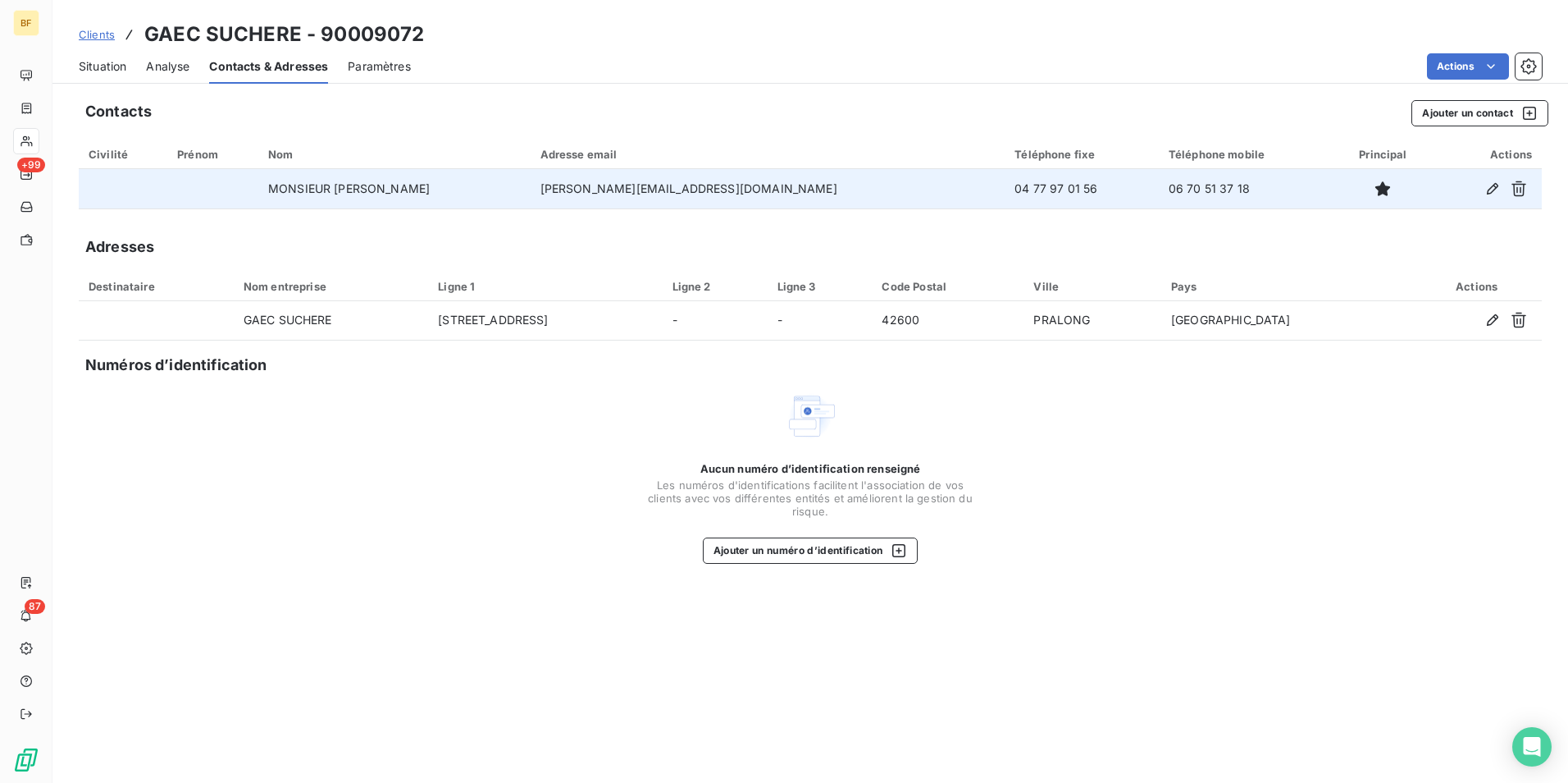
drag, startPoint x: 809, startPoint y: 187, endPoint x: 619, endPoint y: 192, distance: 190.1
click at [619, 192] on tr "MONSIEUR [PERSON_NAME] LUDOVIC [EMAIL_ADDRESS][DOMAIN_NAME] 04 77 97 01 56 06 7…" at bounding box center [811, 188] width 1463 height 40
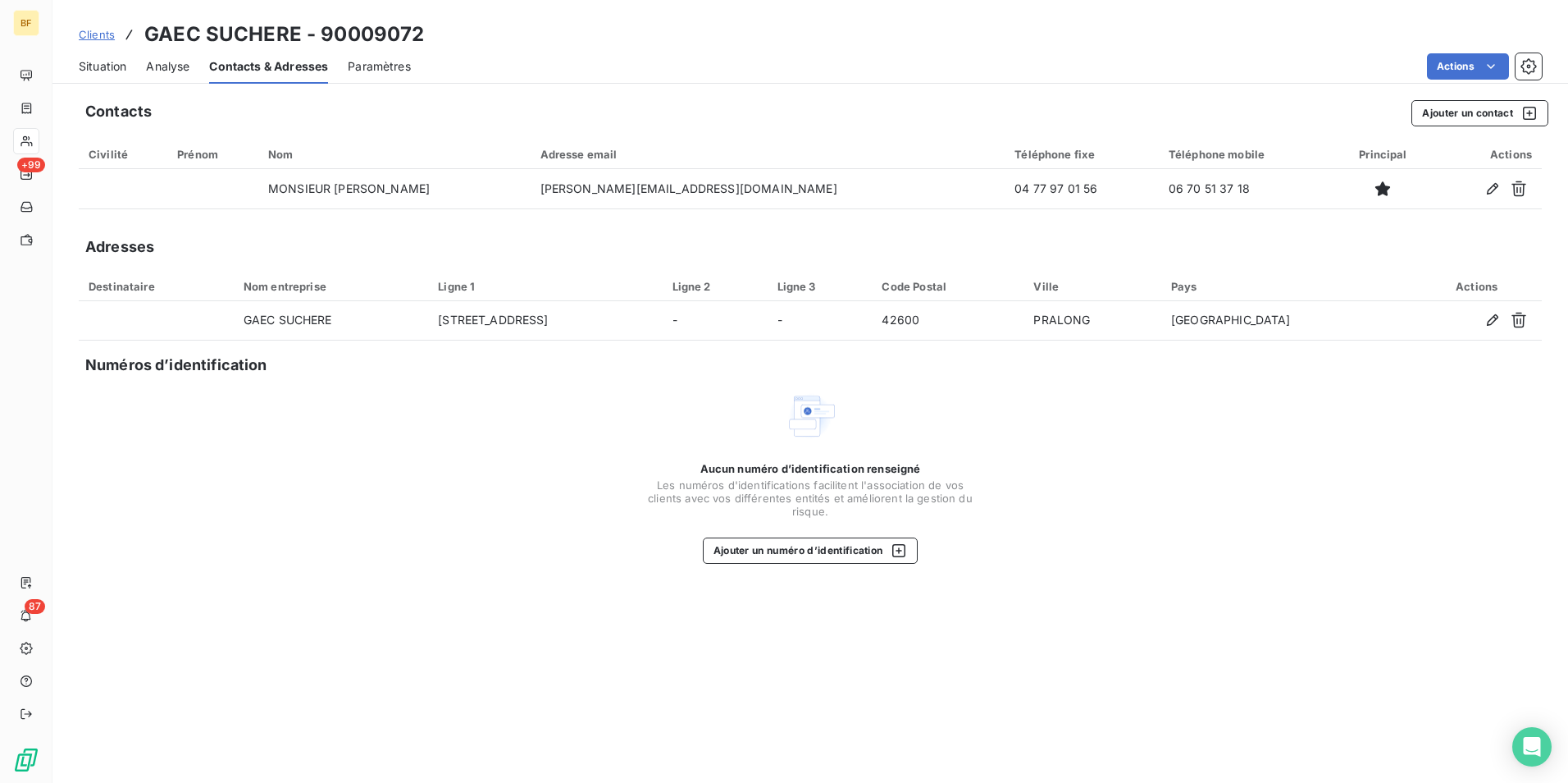
copy tr "[PERSON_NAME][EMAIL_ADDRESS][DOMAIN_NAME]"
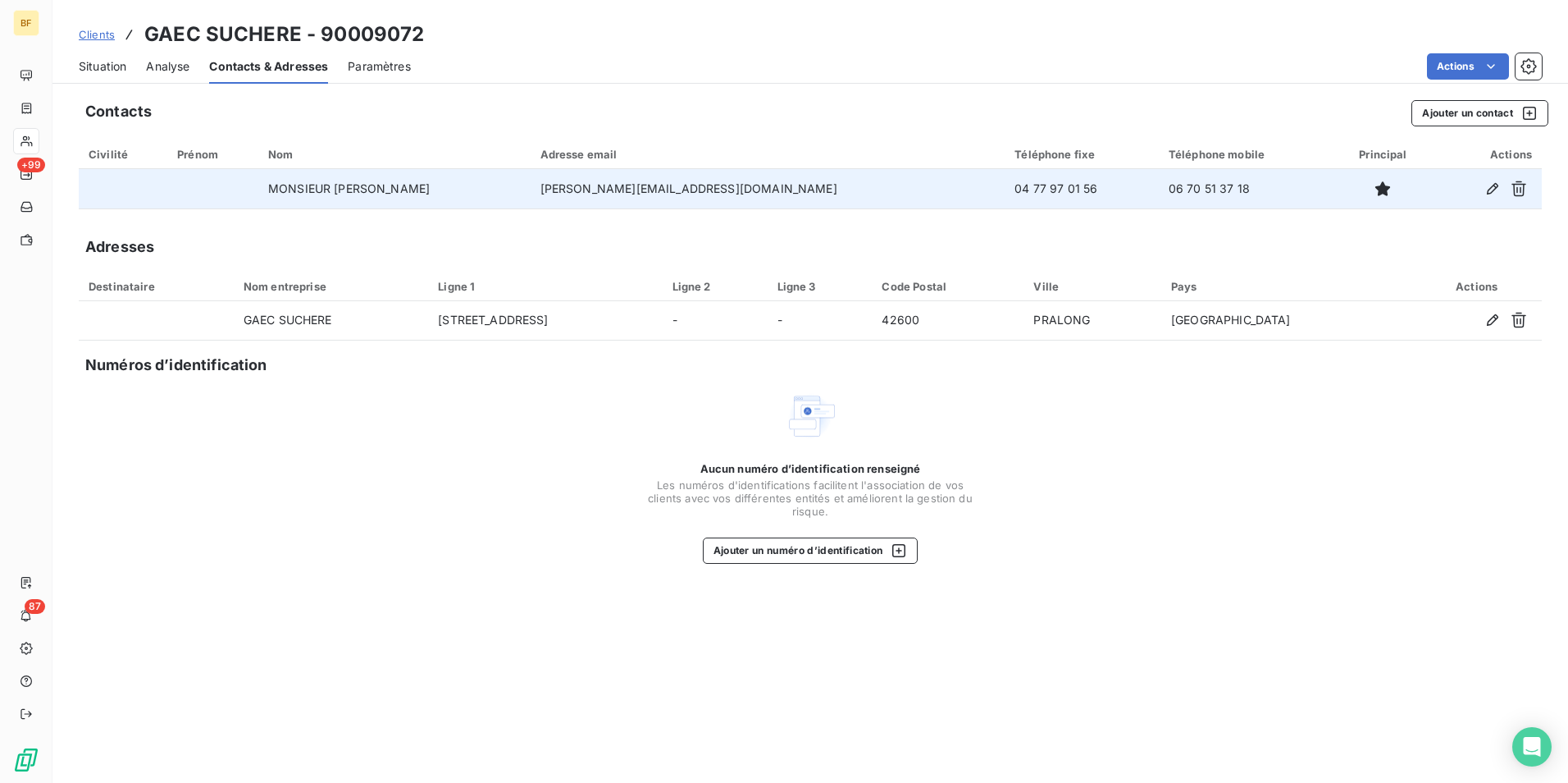
drag, startPoint x: 795, startPoint y: 192, endPoint x: 807, endPoint y: 188, distance: 12.6
click at [795, 192] on td "[PERSON_NAME][EMAIL_ADDRESS][DOMAIN_NAME]" at bounding box center [768, 188] width 475 height 40
drag, startPoint x: 810, startPoint y: 187, endPoint x: 615, endPoint y: 172, distance: 195.6
click at [615, 172] on tr "MONSIEUR [PERSON_NAME] LUDOVIC [EMAIL_ADDRESS][DOMAIN_NAME] 04 77 97 01 56 06 7…" at bounding box center [811, 188] width 1463 height 40
copy tr "[PERSON_NAME][EMAIL_ADDRESS][DOMAIN_NAME]"
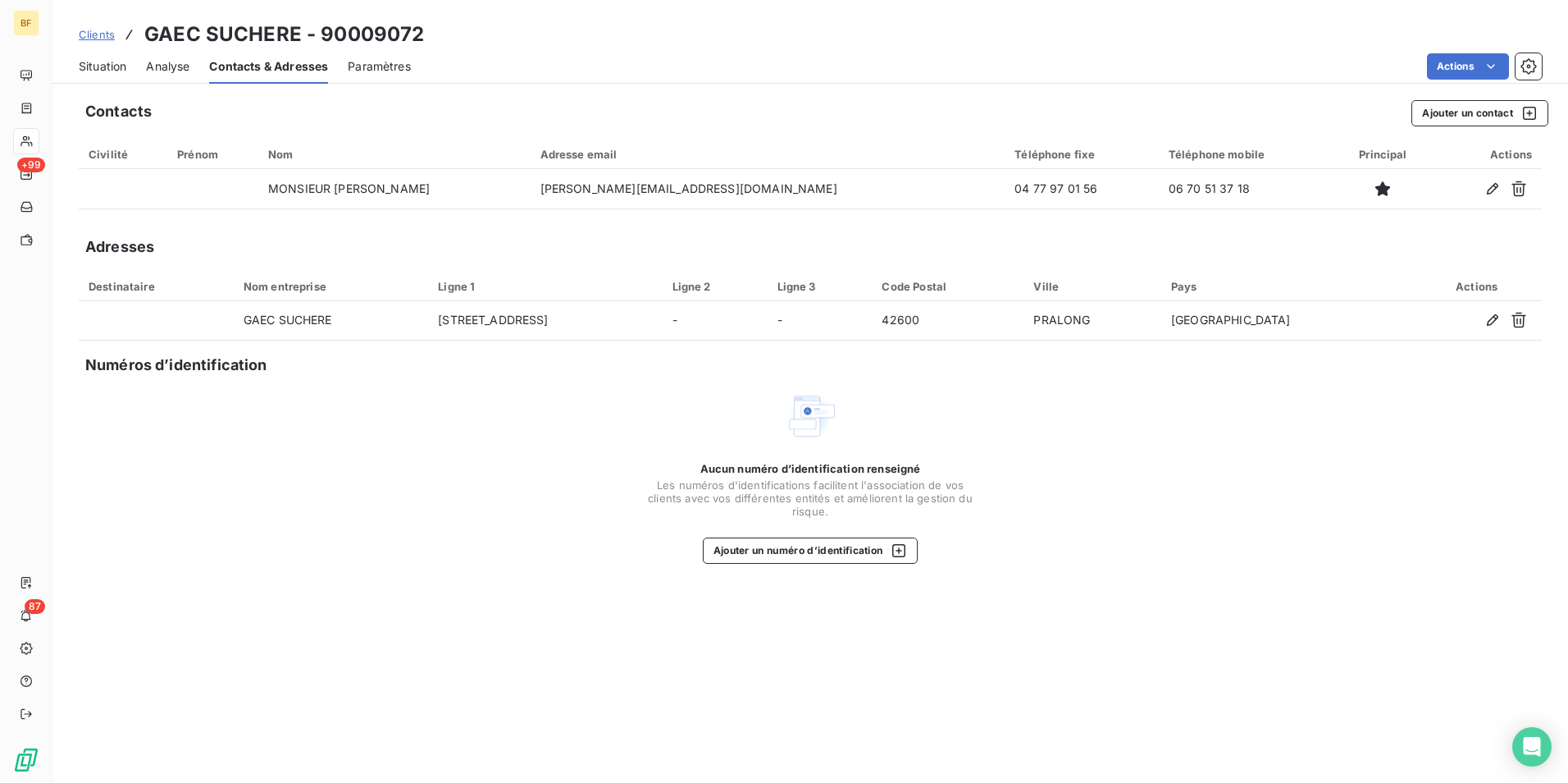
click at [116, 73] on span "Situation" at bounding box center [103, 66] width 47 height 17
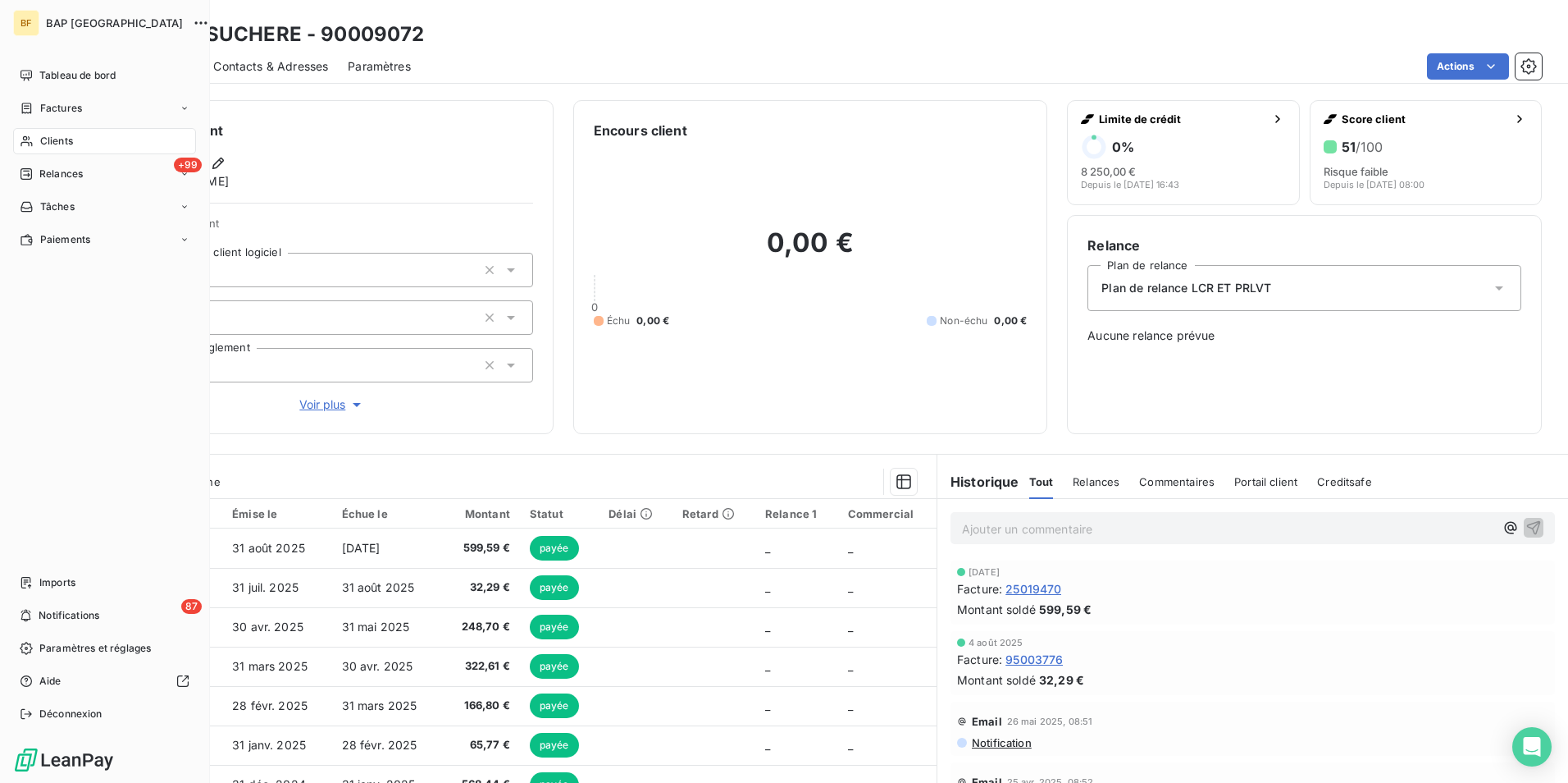
click at [33, 149] on div "Clients" at bounding box center [105, 141] width 183 height 26
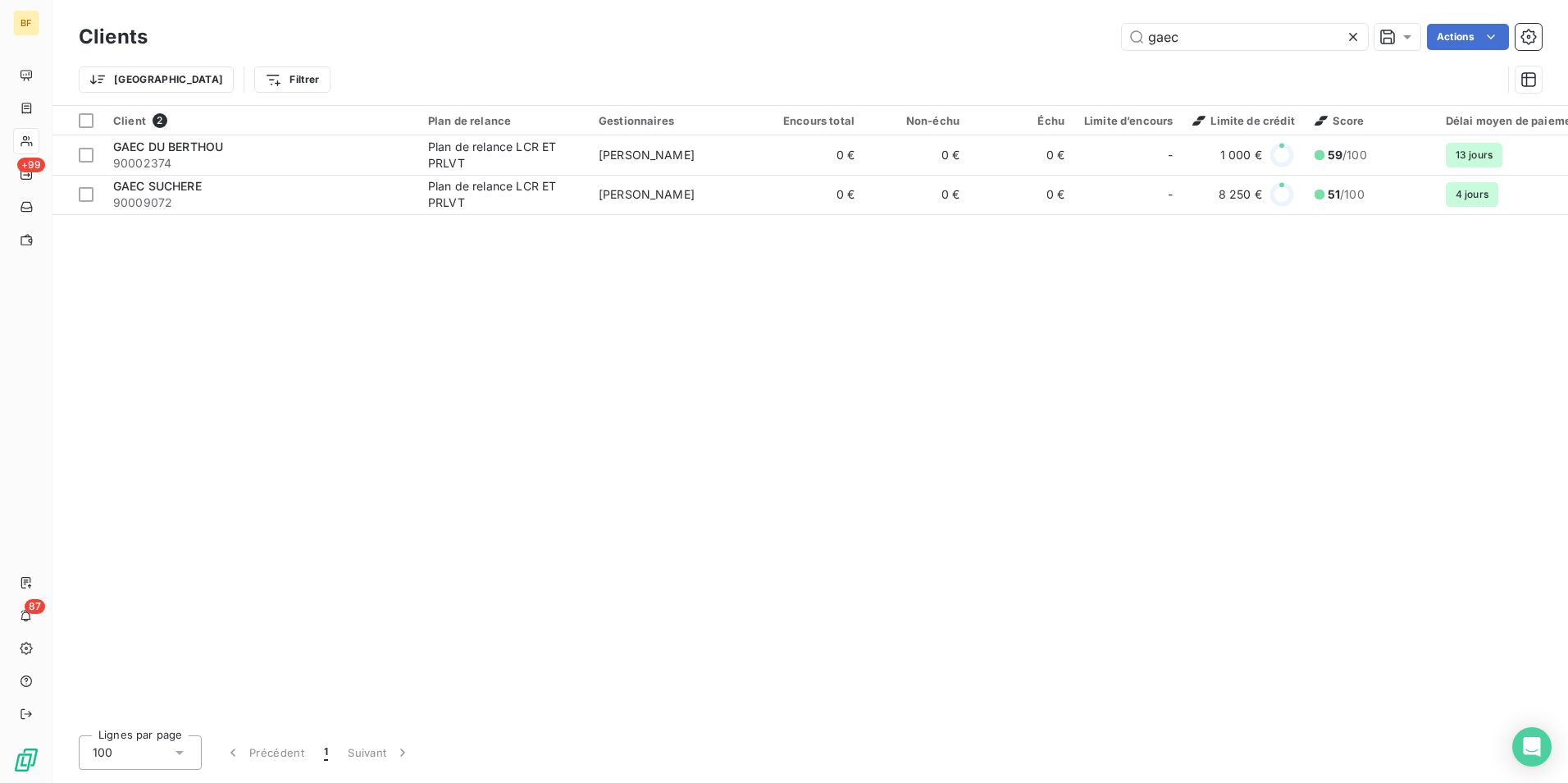
drag, startPoint x: 1177, startPoint y: 33, endPoint x: 1075, endPoint y: 42, distance: 102.4
click at [1075, 42] on div "gaec Actions" at bounding box center [854, 37] width 1375 height 26
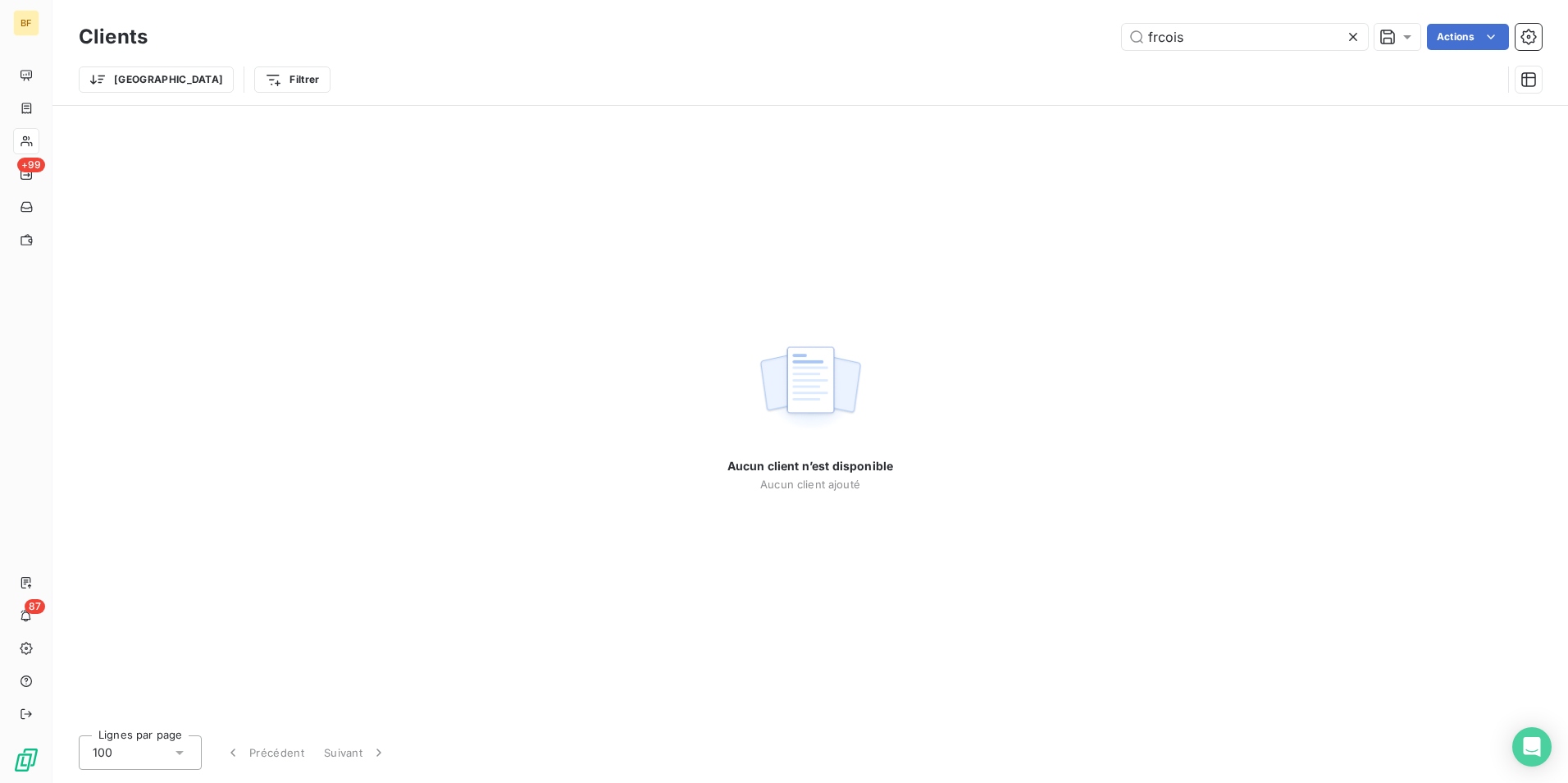
drag, startPoint x: 1174, startPoint y: 32, endPoint x: 1024, endPoint y: 10, distance: 151.6
click at [1024, 10] on div "Clients frcois Actions Trier Filtrer" at bounding box center [811, 53] width 1516 height 105
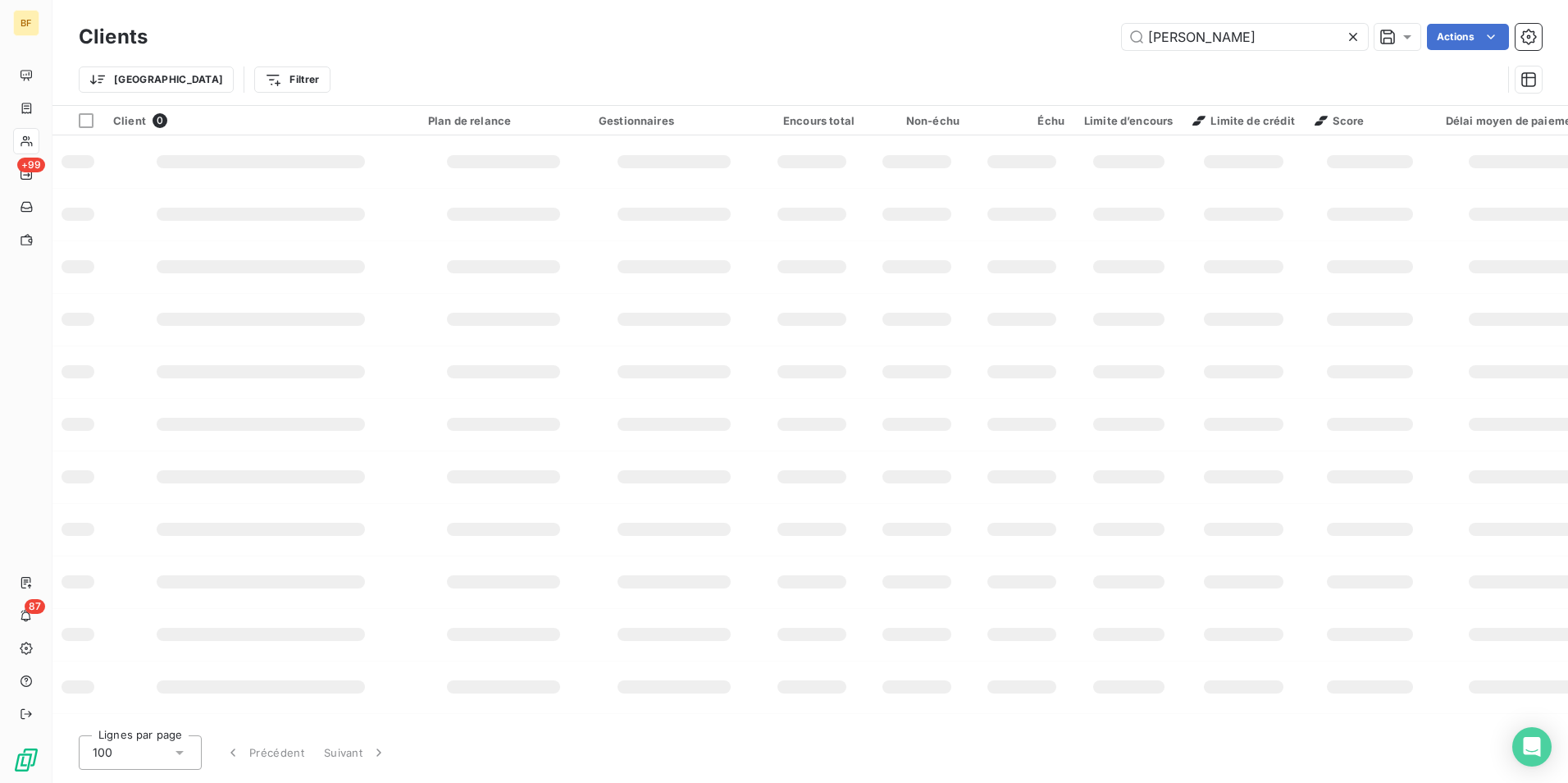
type input "[PERSON_NAME]"
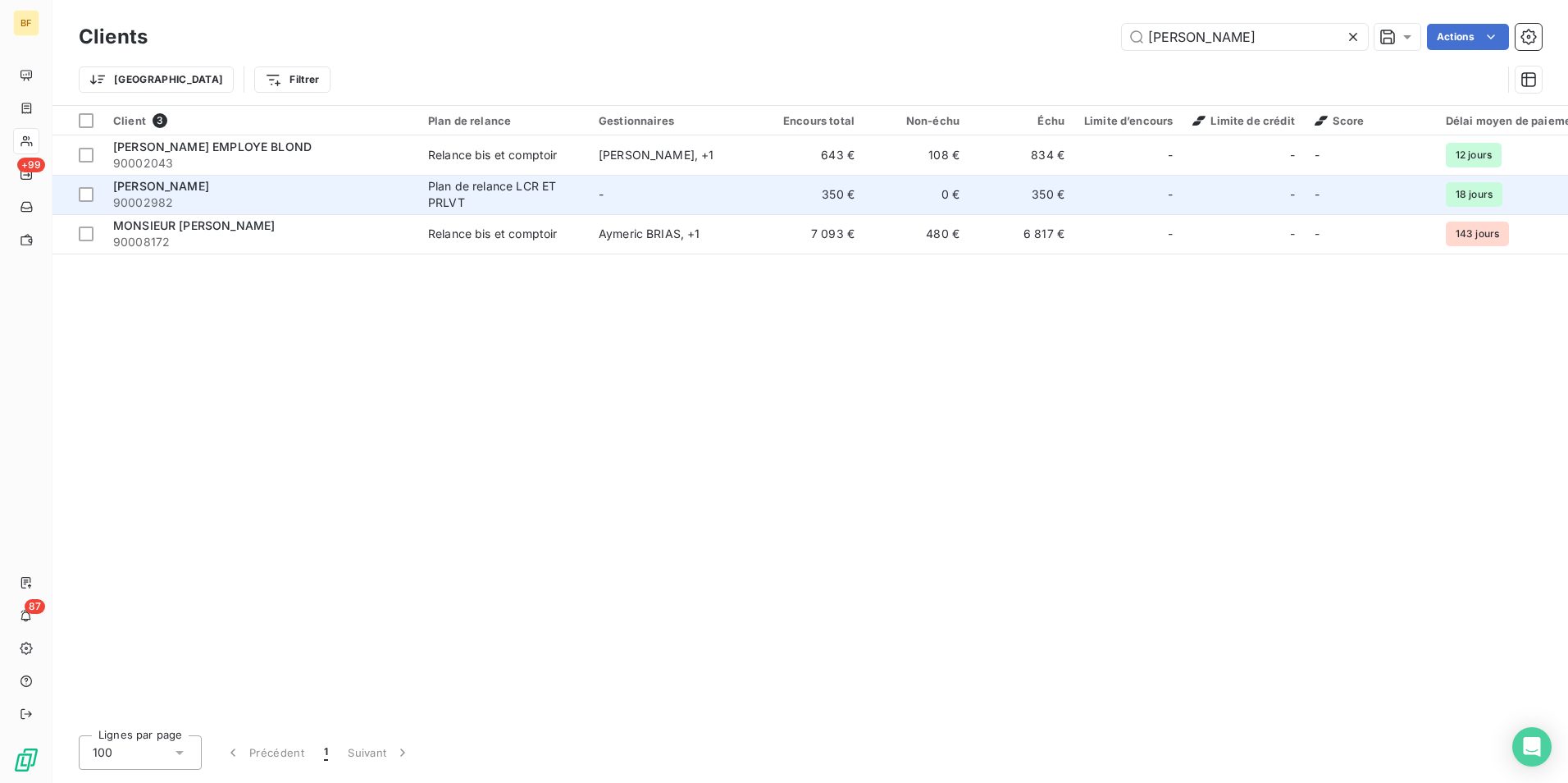
click at [302, 192] on div "[PERSON_NAME]" at bounding box center [261, 186] width 295 height 17
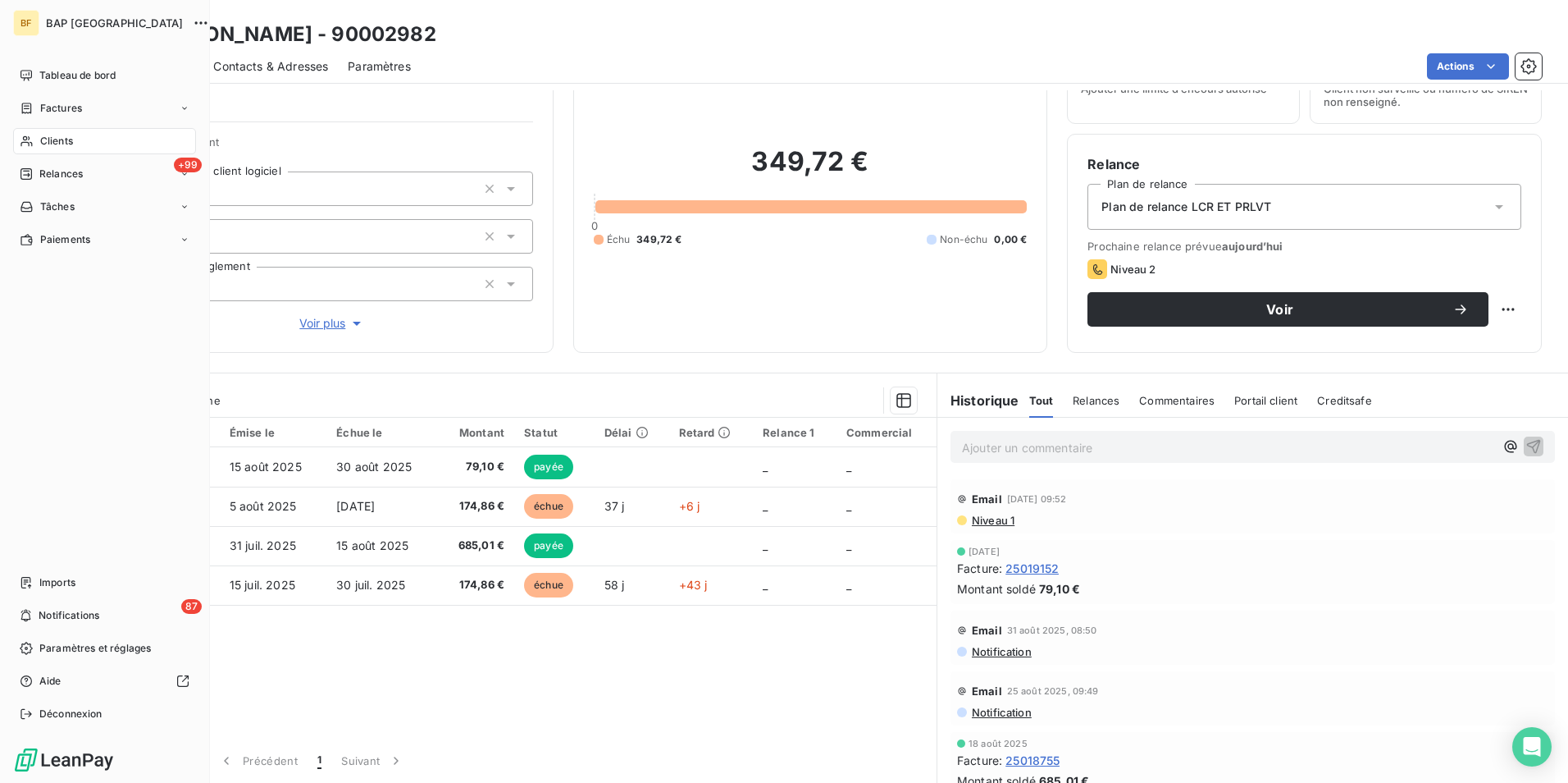
click at [33, 144] on icon at bounding box center [26, 141] width 14 height 13
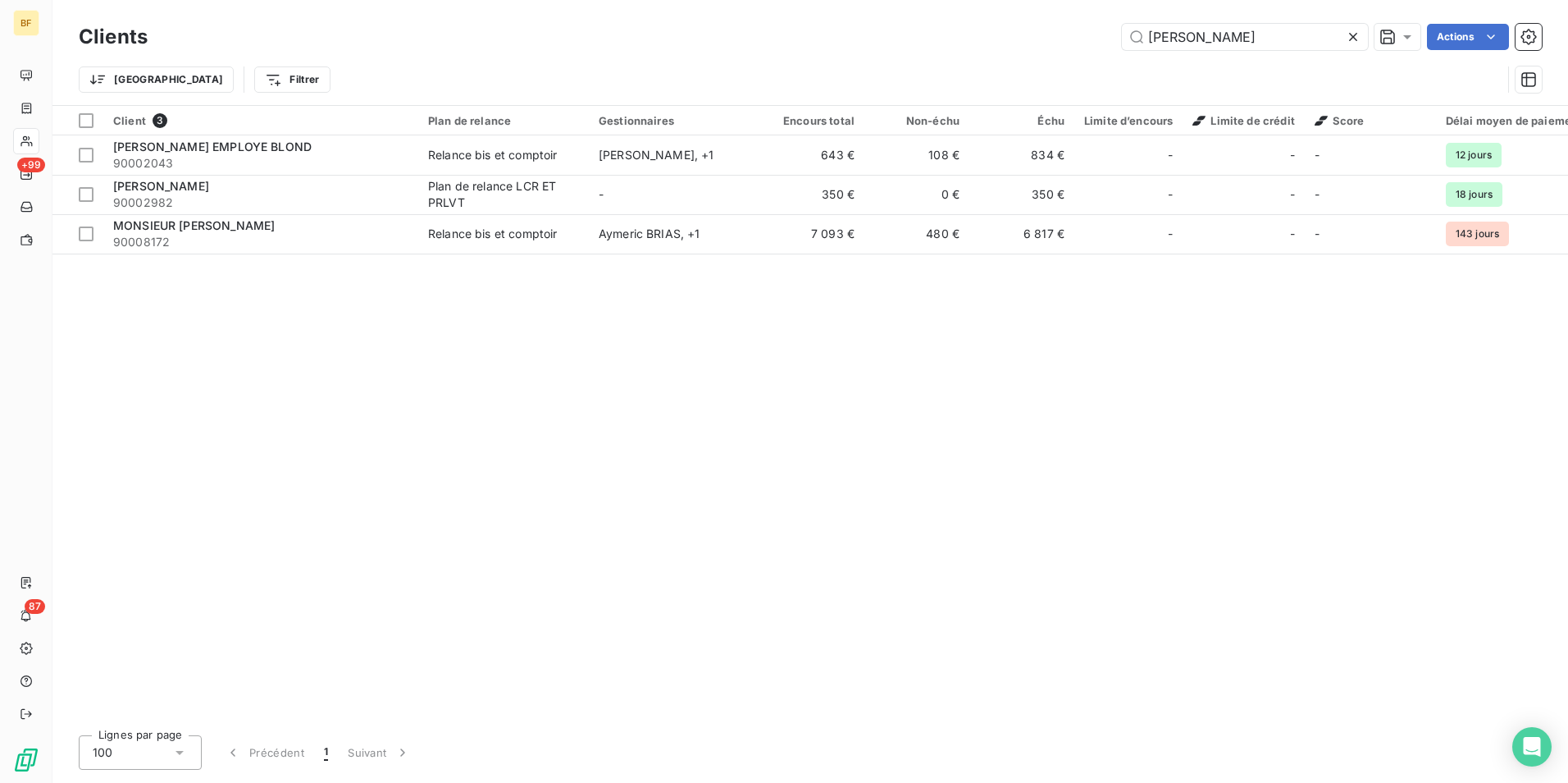
click at [918, 2] on div "Clients francois Actions Trier Filtrer" at bounding box center [811, 53] width 1516 height 105
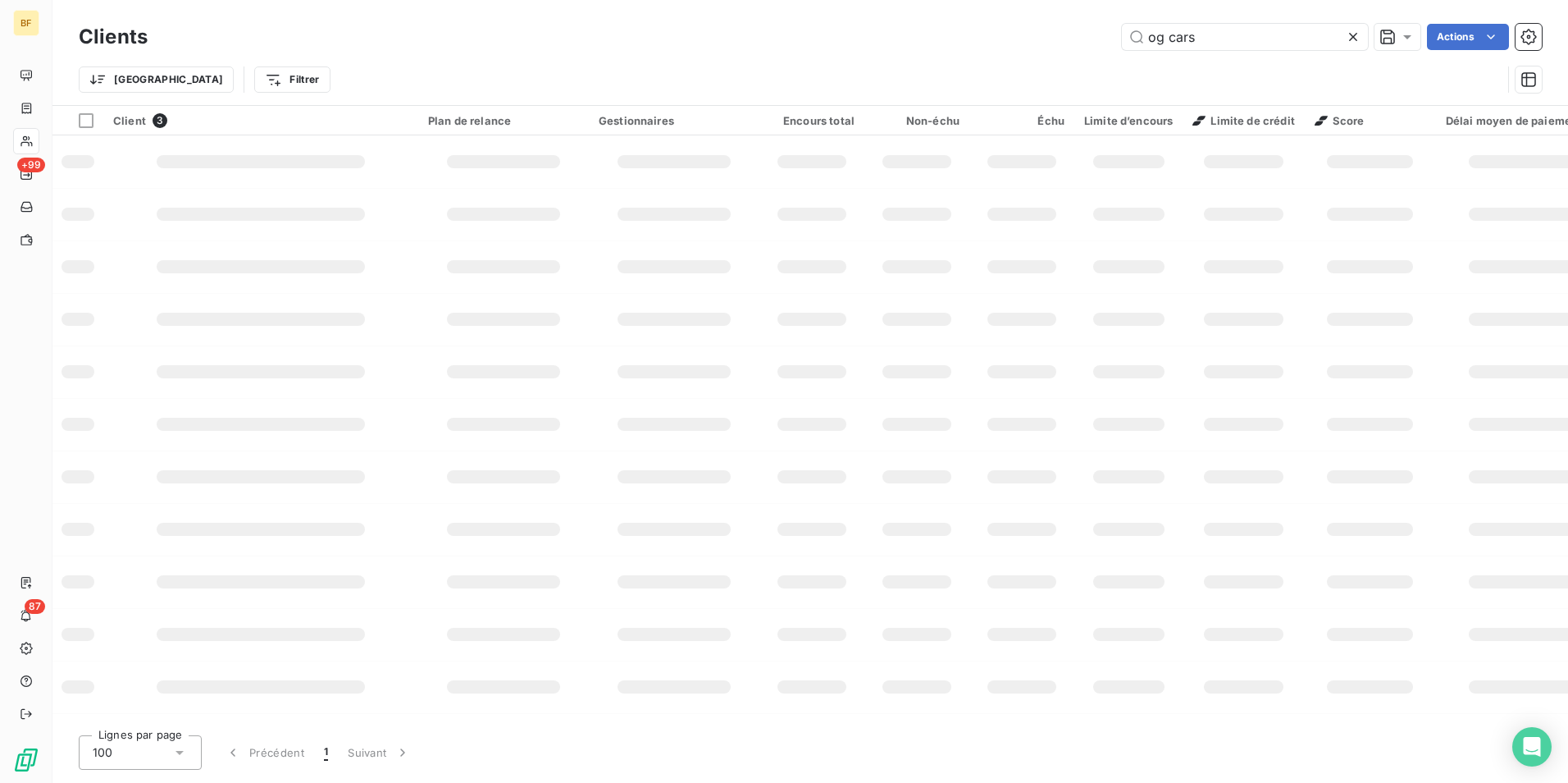
type input "og cars"
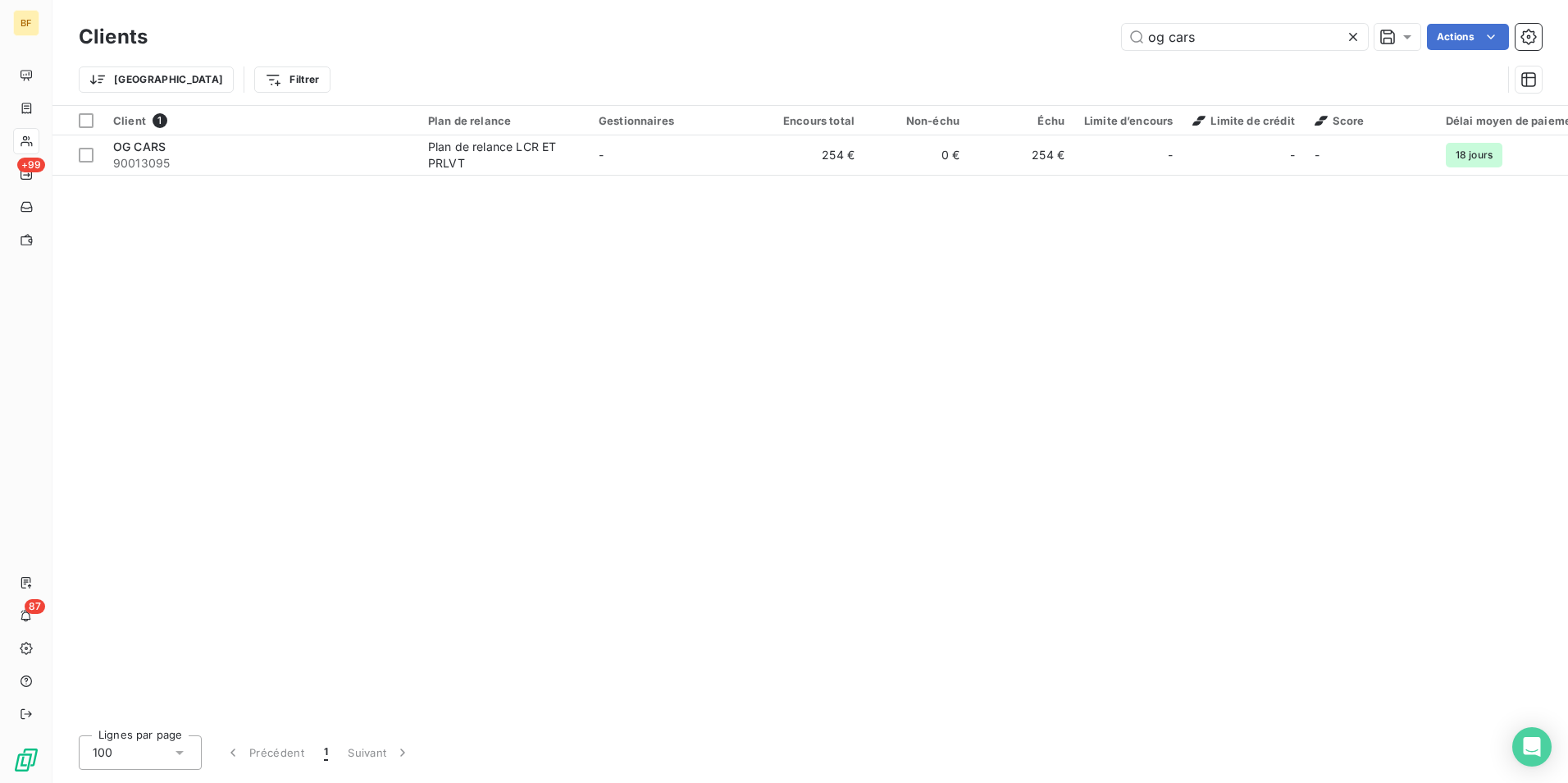
drag, startPoint x: 688, startPoint y: 199, endPoint x: 700, endPoint y: 170, distance: 31.4
click at [688, 198] on div "Client 1 Plan de relance Gestionnaires Encours total Non-échu Échu Limite d’enc…" at bounding box center [811, 413] width 1516 height 616
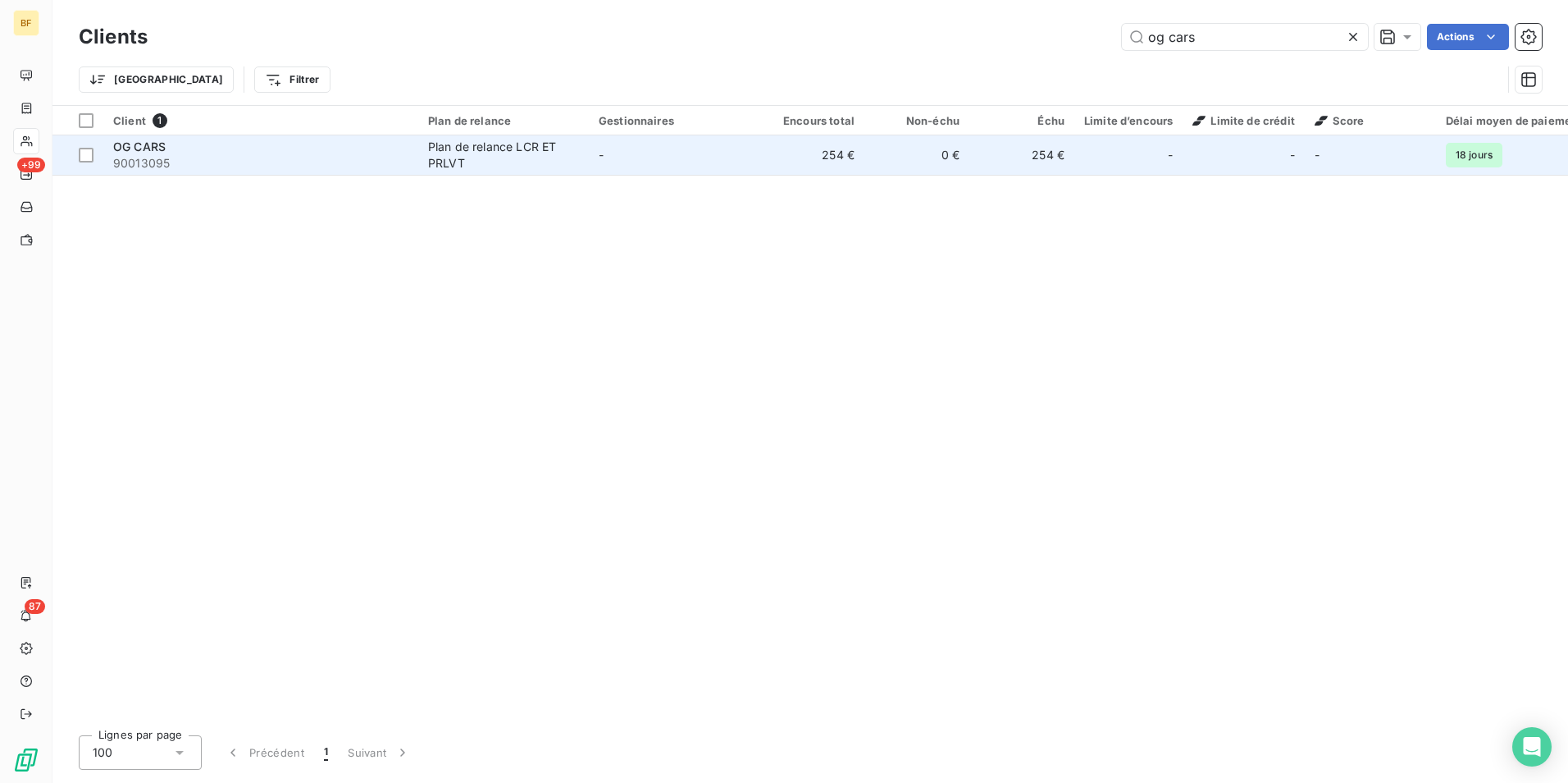
click at [702, 168] on td "-" at bounding box center [674, 155] width 170 height 40
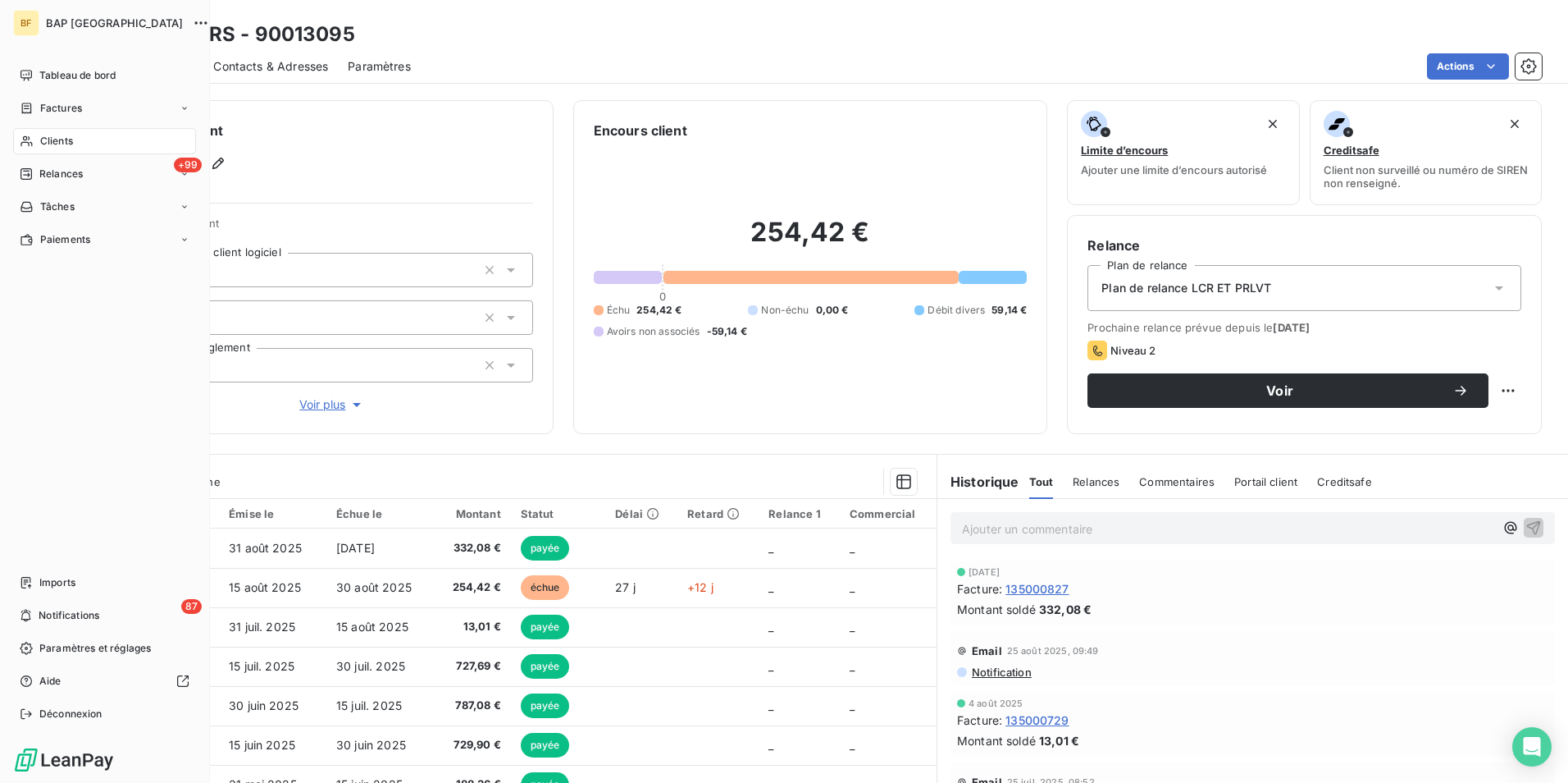
click at [47, 135] on span "Clients" at bounding box center [56, 141] width 33 height 15
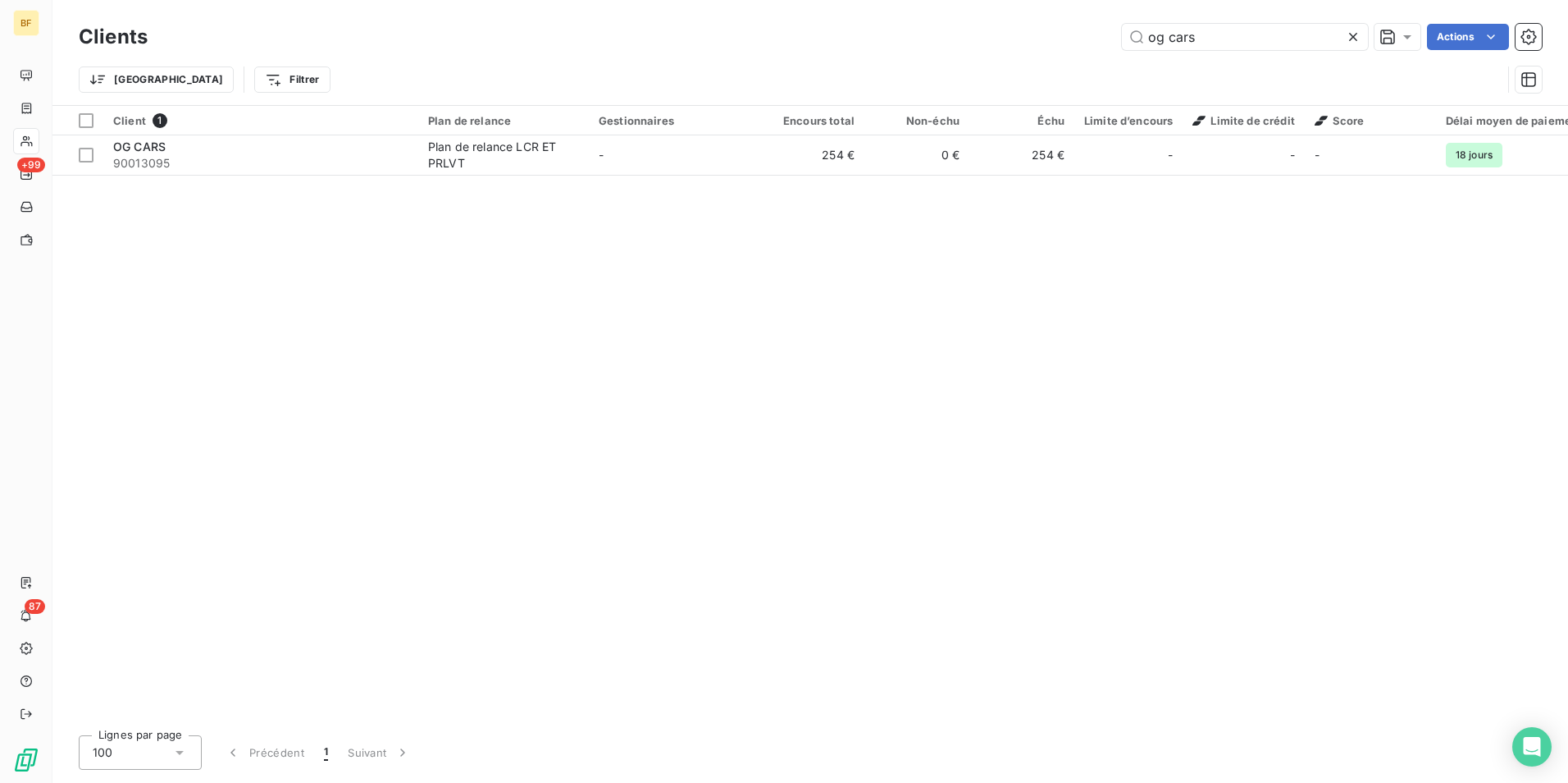
drag, startPoint x: 1223, startPoint y: 41, endPoint x: 1030, endPoint y: 8, distance: 195.8
click at [1030, 8] on div "Clients og cars Actions Trier Filtrer" at bounding box center [811, 53] width 1516 height 105
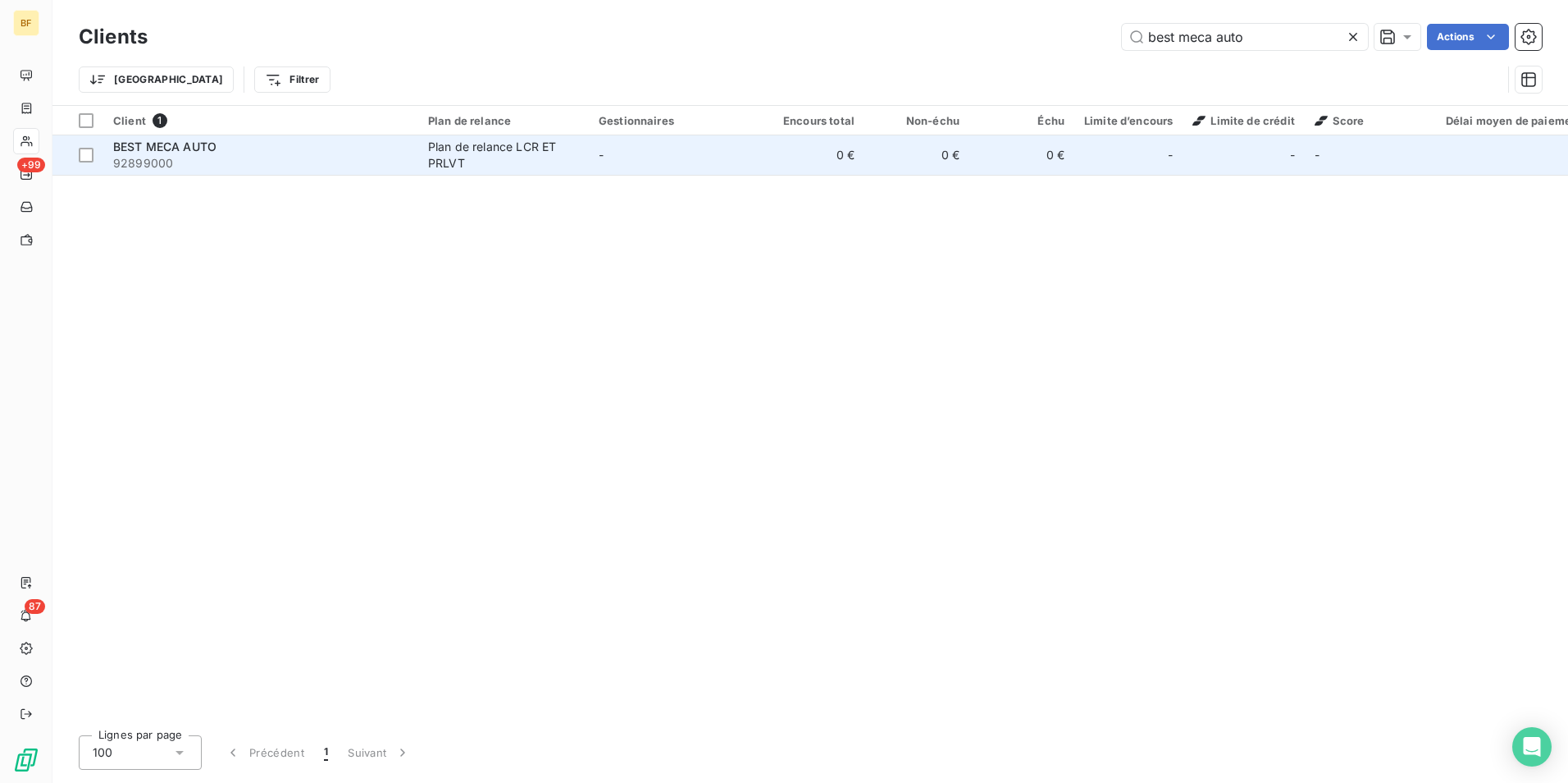
type input "best meca auto"
click at [225, 167] on span "92899000" at bounding box center [261, 163] width 295 height 17
click at [223, 145] on div "BEST MECA AUTO" at bounding box center [261, 147] width 295 height 17
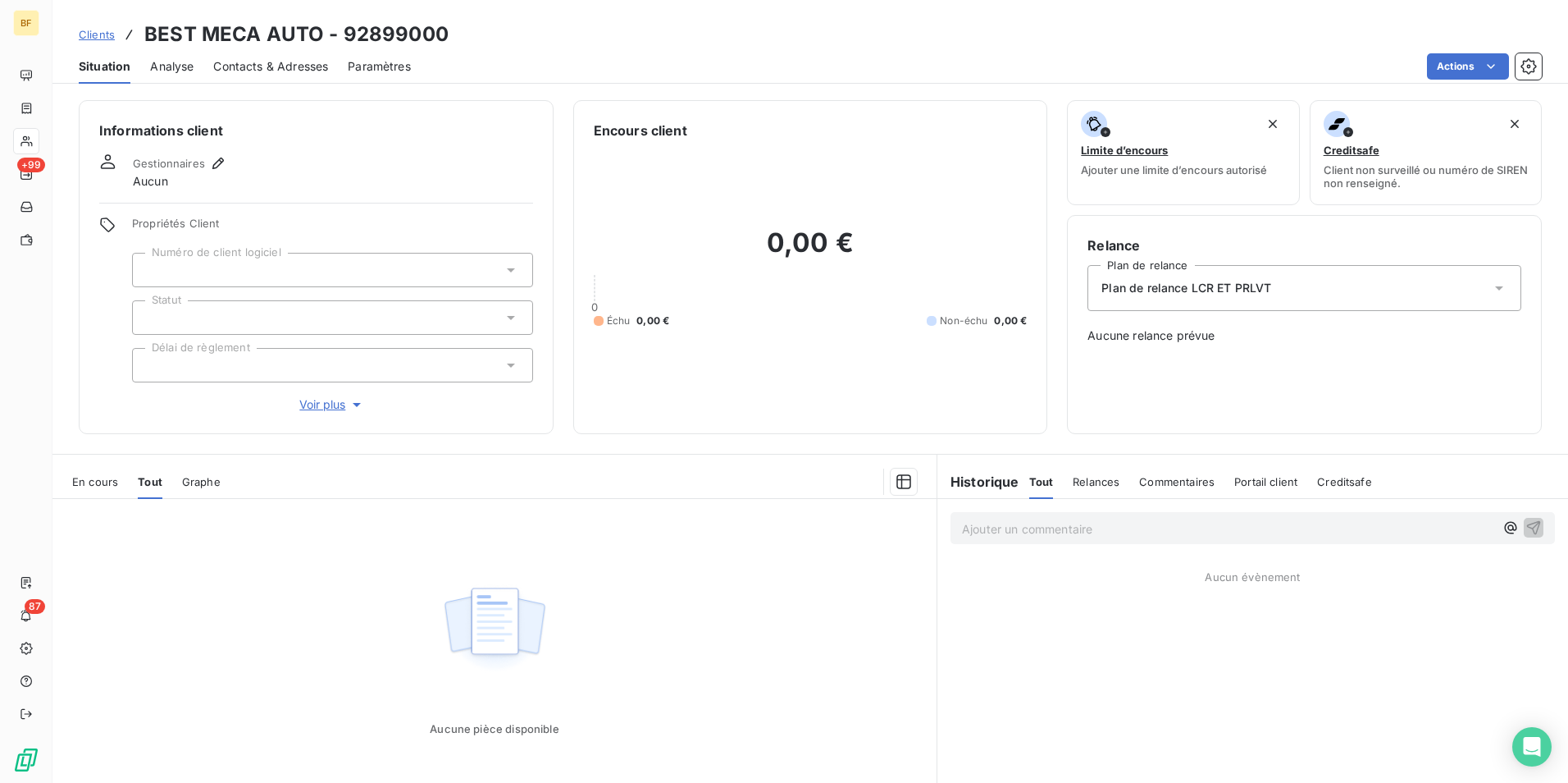
click at [70, 479] on div "En cours Tout Graphe" at bounding box center [495, 482] width 885 height 34
click at [112, 483] on span "En cours" at bounding box center [95, 482] width 46 height 13
click at [145, 483] on span "Tout" at bounding box center [149, 482] width 23 height 13
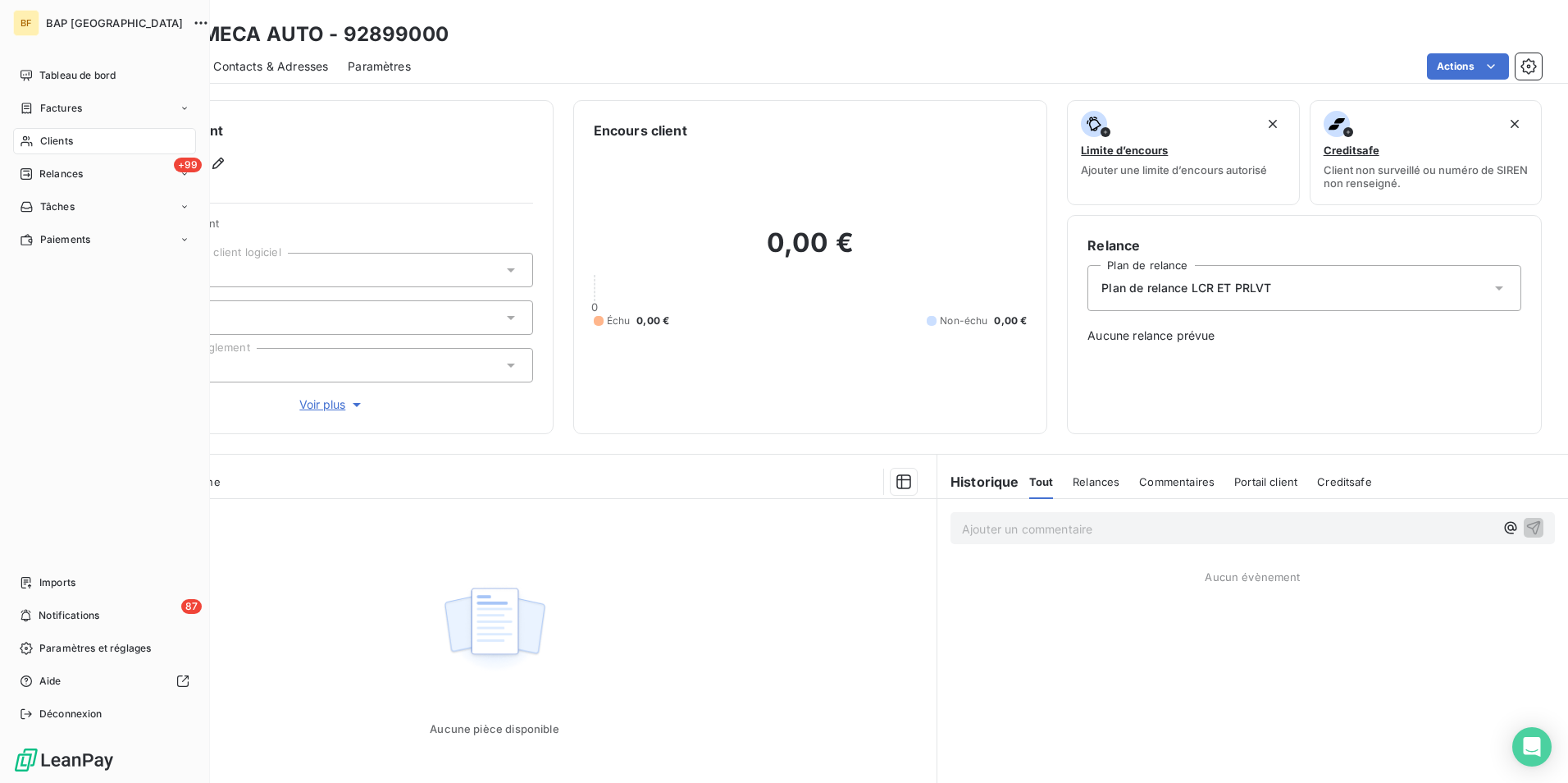
click at [65, 137] on span "Clients" at bounding box center [56, 141] width 33 height 15
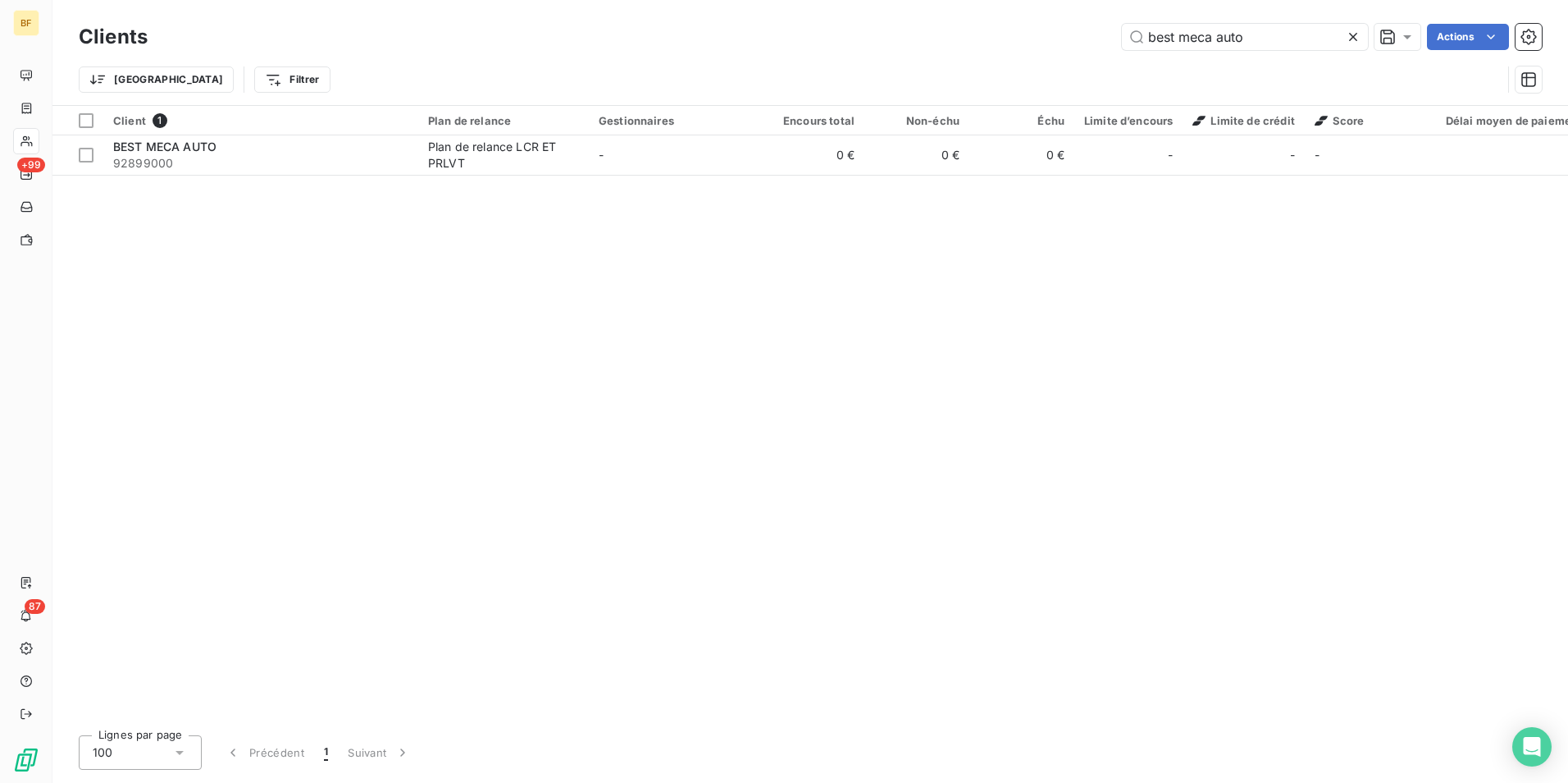
drag, startPoint x: 1299, startPoint y: 40, endPoint x: 875, endPoint y: -20, distance: 428.2
click at [875, 0] on html "BF +99 87 Clients best meca auto Actions Trier Filtrer Client 1 Plan de relance…" at bounding box center [784, 391] width 1568 height 783
type input "8"
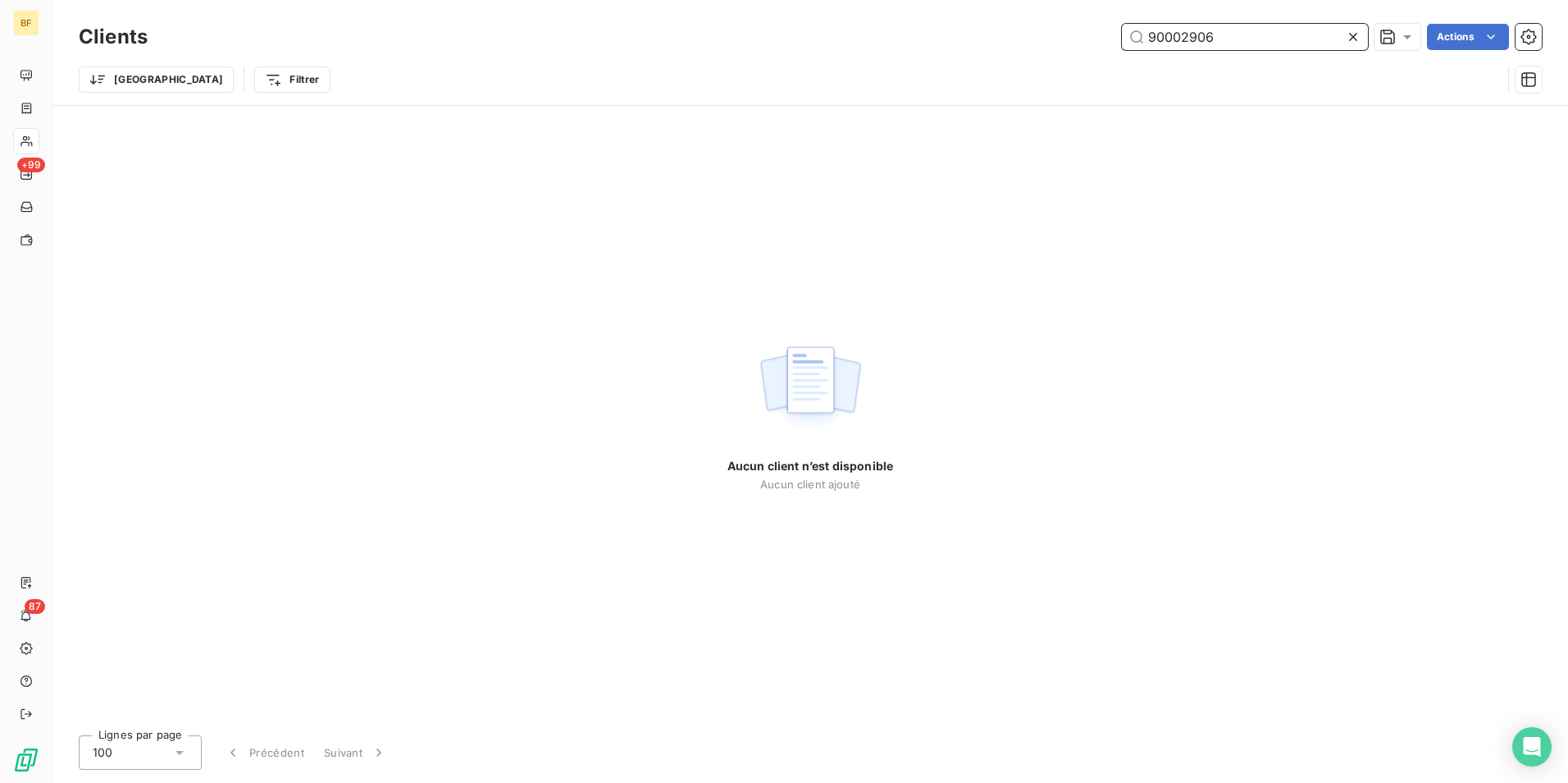
drag, startPoint x: 1264, startPoint y: 38, endPoint x: 1058, endPoint y: 18, distance: 207.0
click at [1058, 18] on div "Clients 90002906 Actions Trier Filtrer" at bounding box center [811, 53] width 1516 height 105
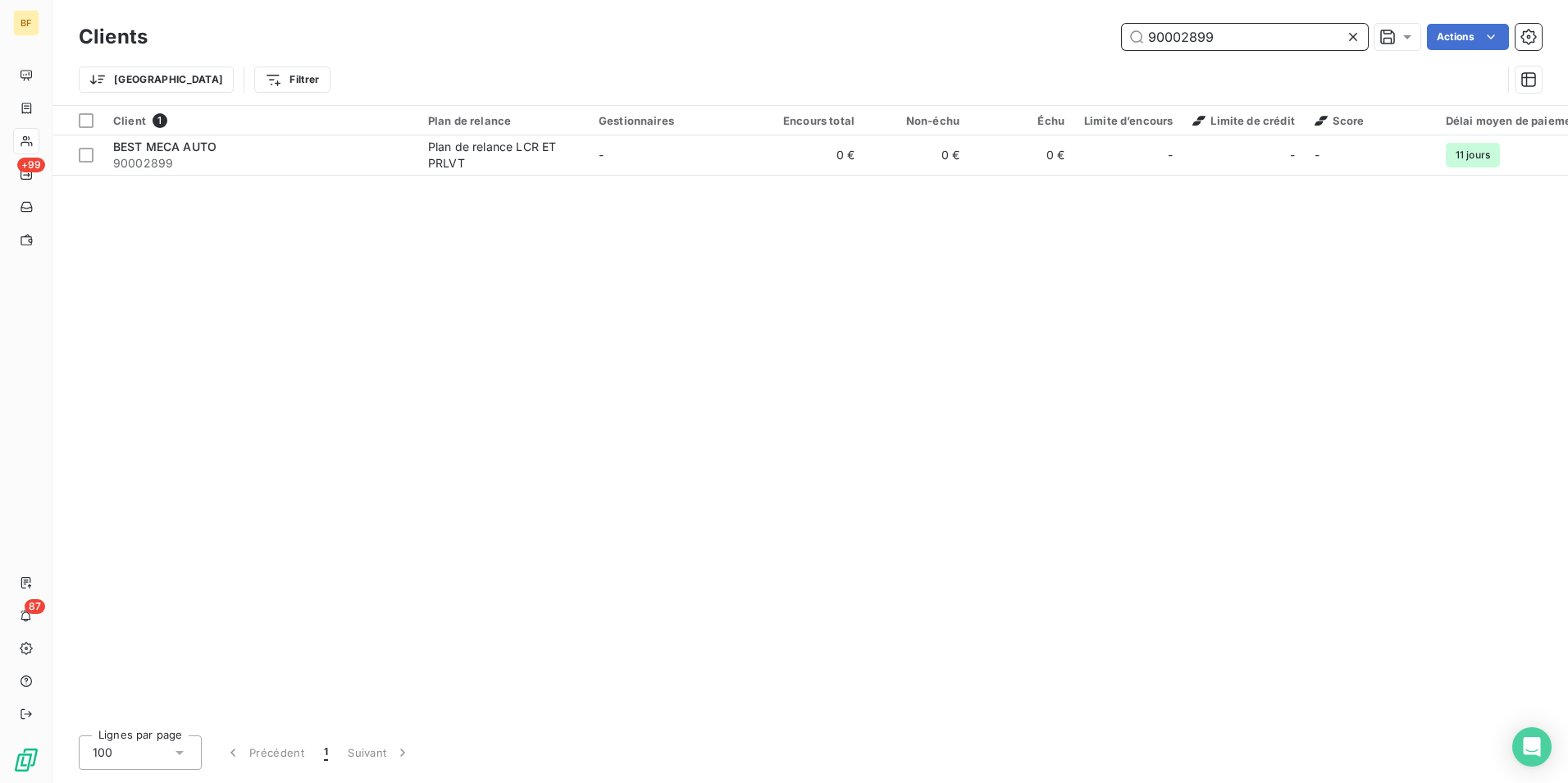
drag, startPoint x: 1274, startPoint y: 43, endPoint x: 949, endPoint y: 3, distance: 327.5
click at [949, 3] on div "Clients 90002899 Actions Trier Filtrer" at bounding box center [811, 53] width 1516 height 105
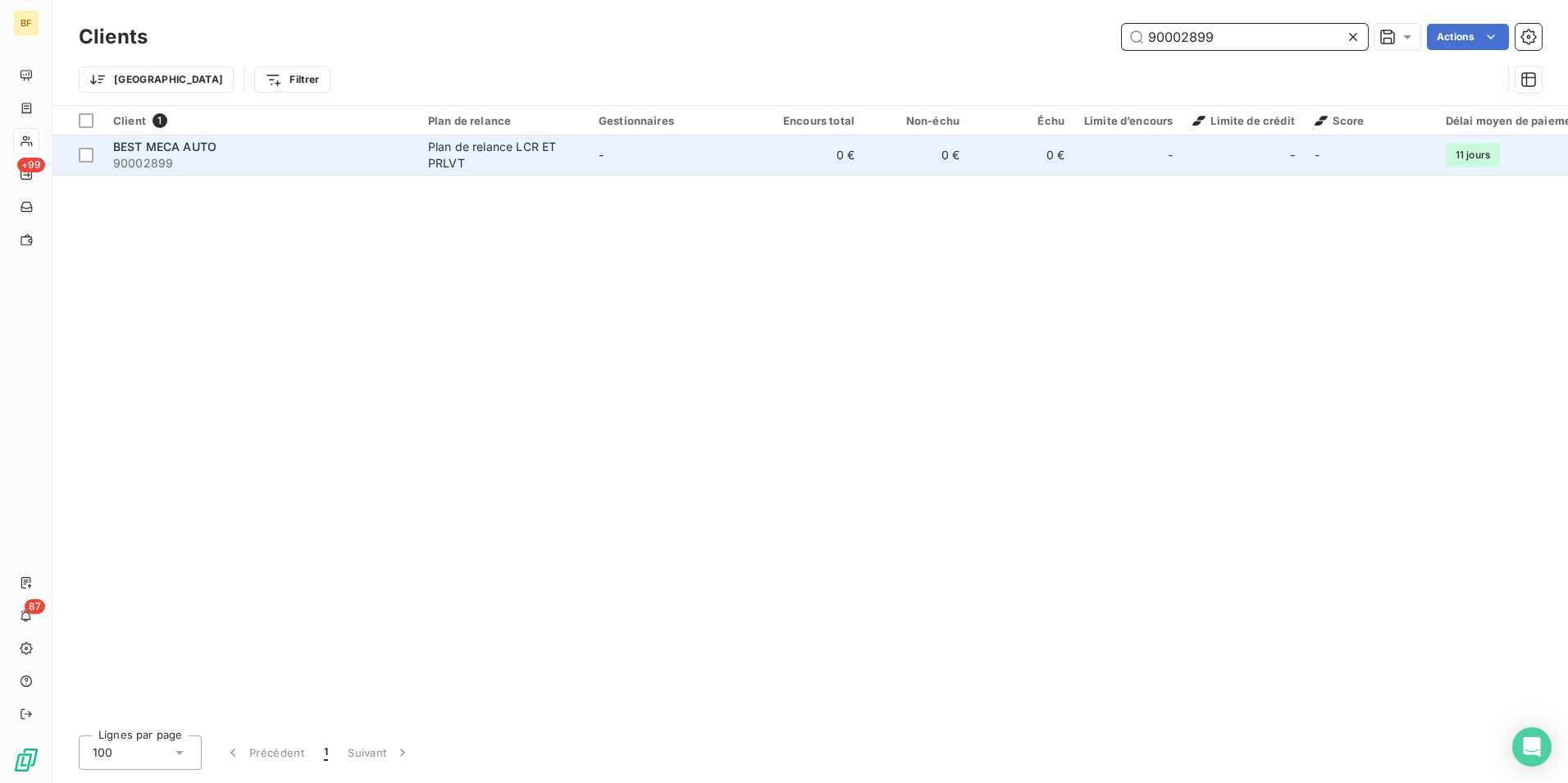
type input "90002899"
click at [855, 147] on td "0 €" at bounding box center [813, 155] width 105 height 40
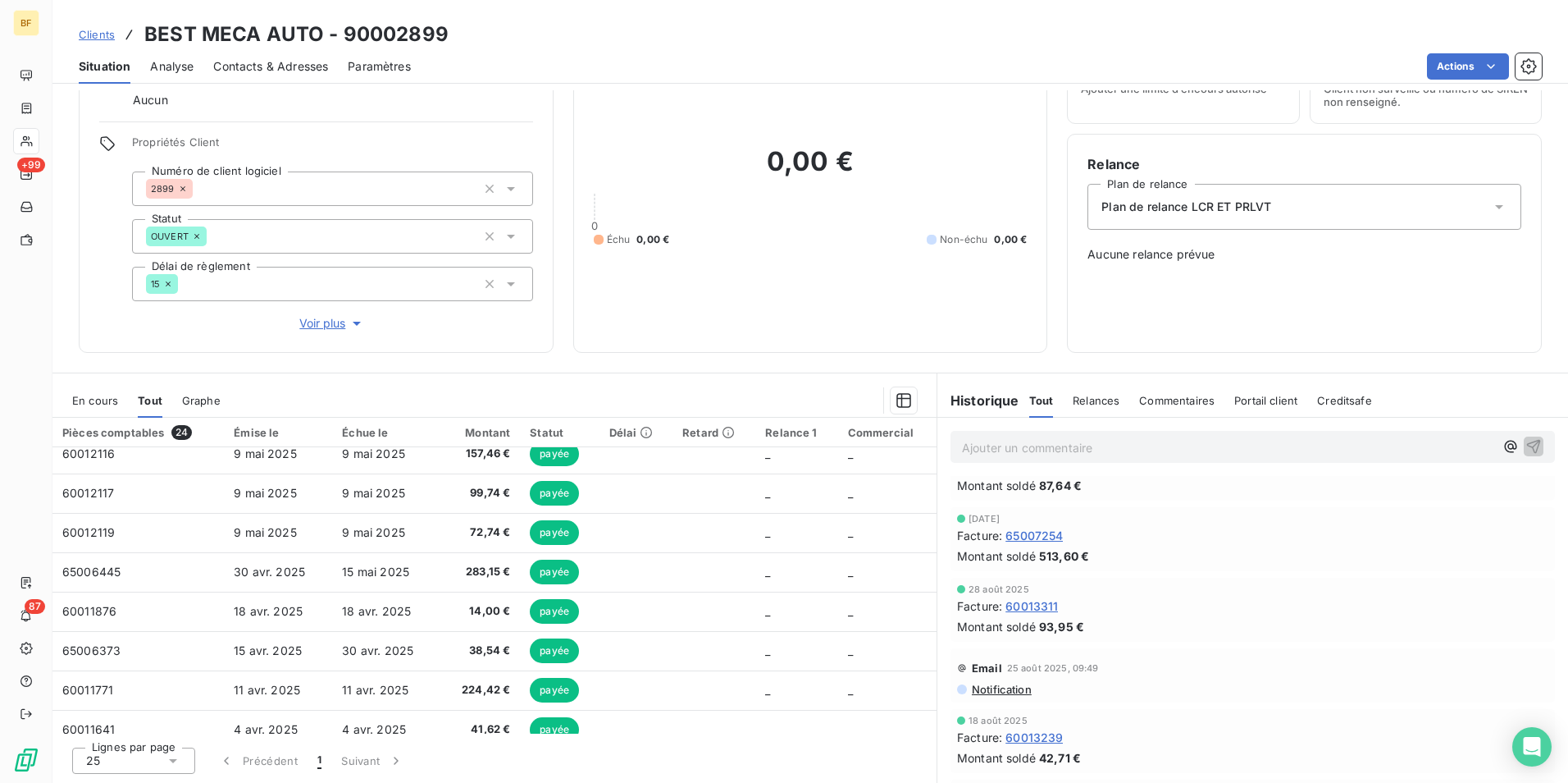
scroll to position [82, 0]
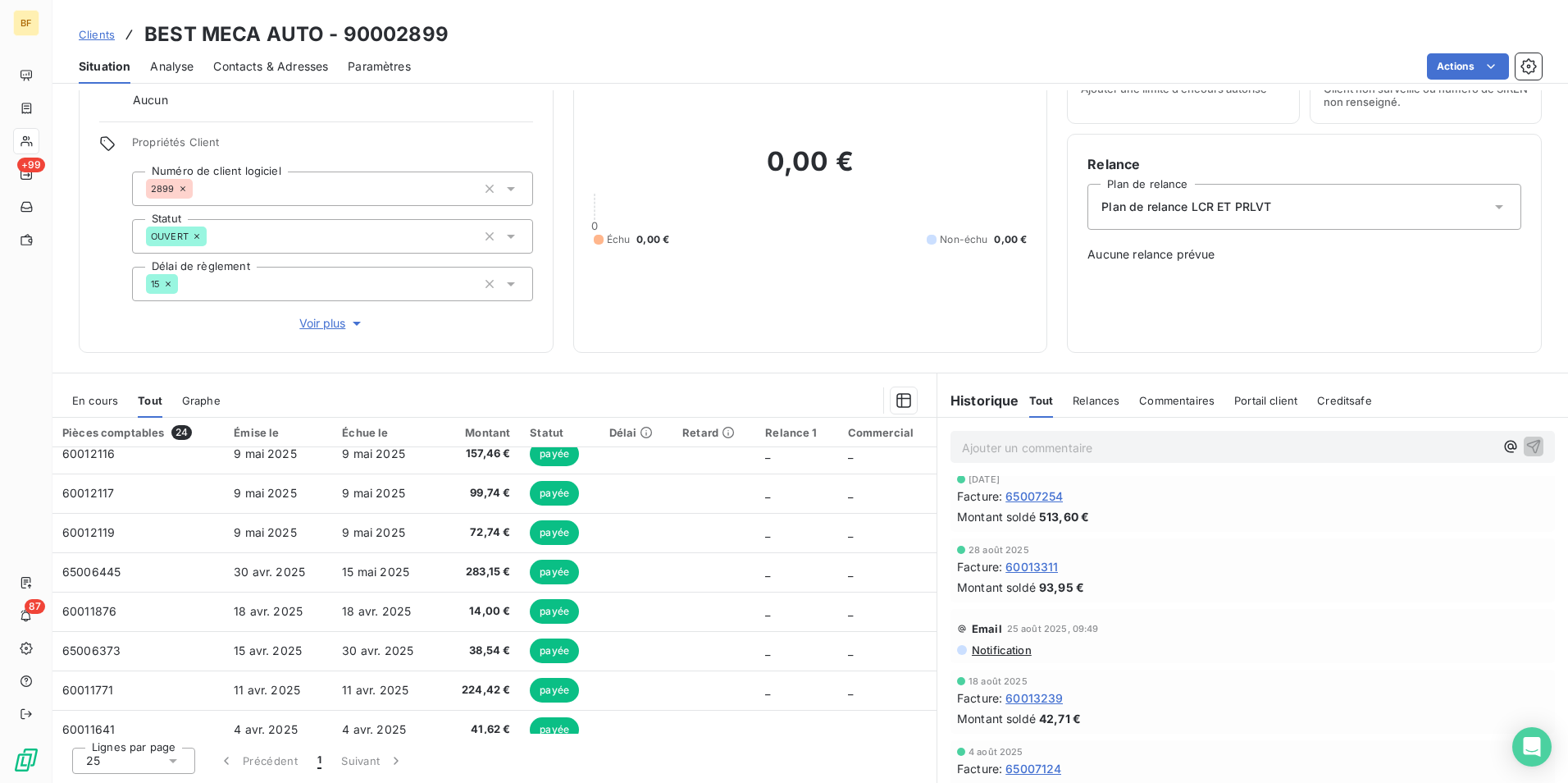
click at [1008, 650] on span "Notification" at bounding box center [1001, 649] width 61 height 13
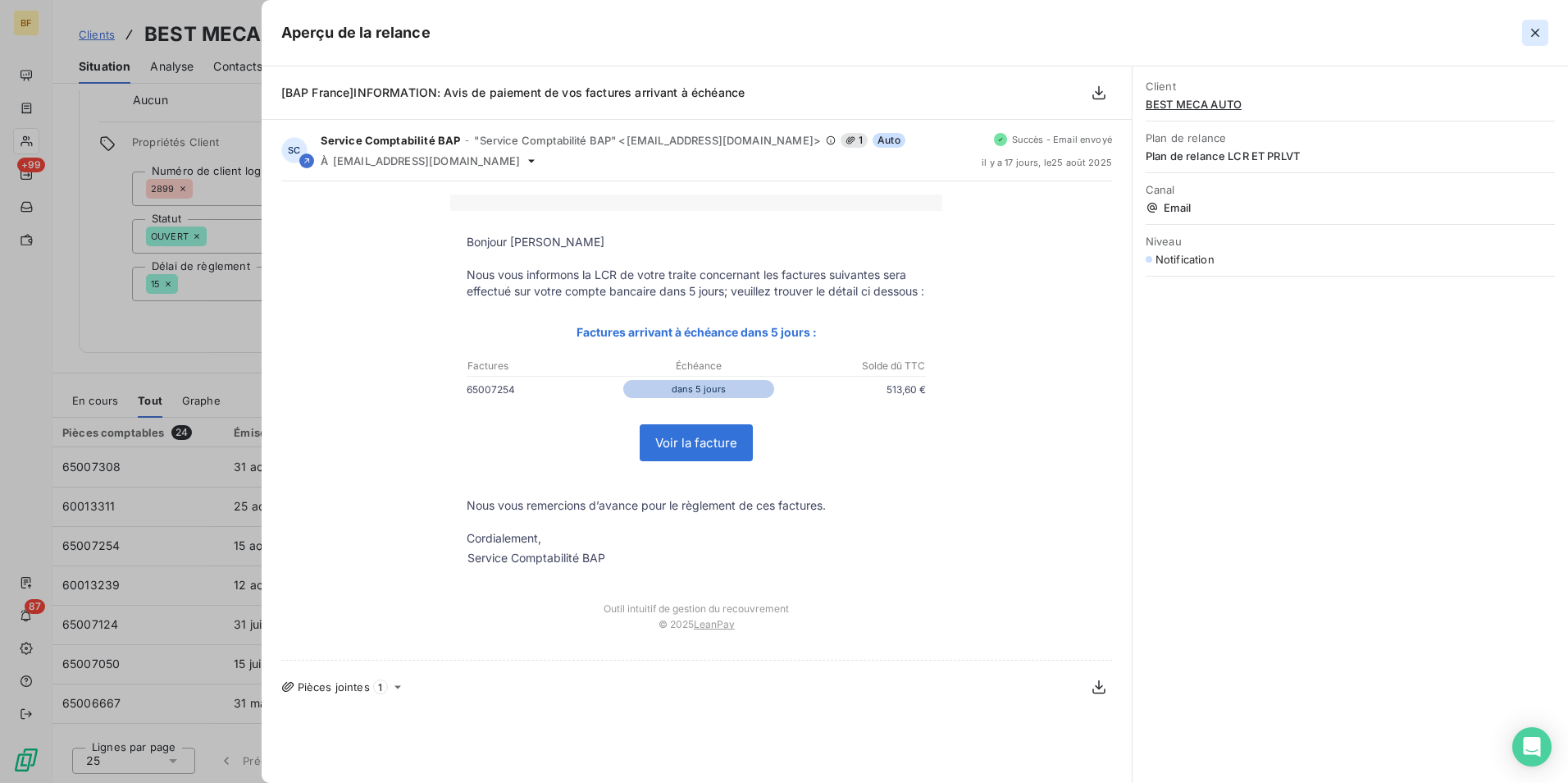
click at [1543, 33] on button "button" at bounding box center [1535, 33] width 26 height 26
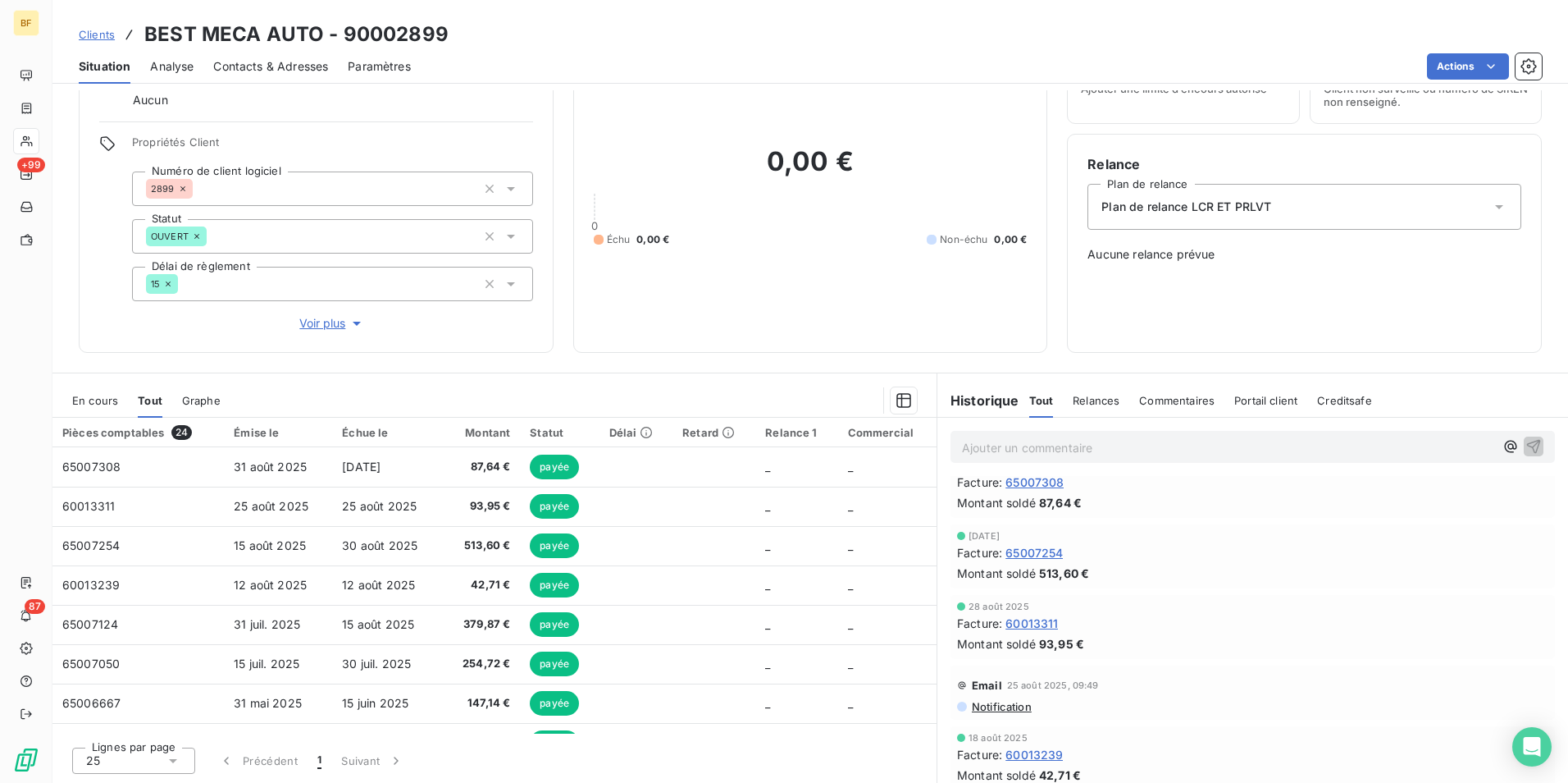
scroll to position [0, 0]
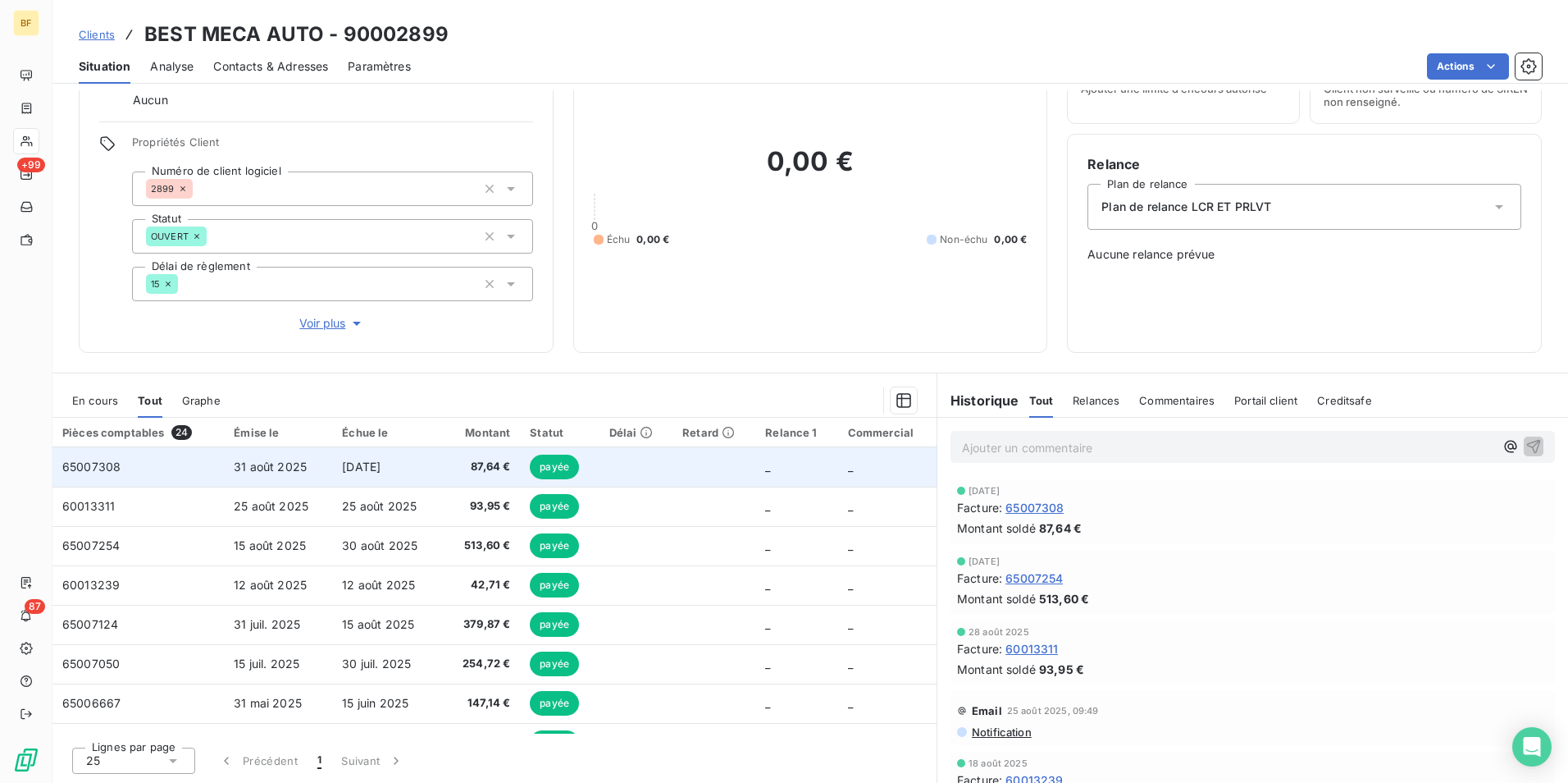
click at [380, 467] on span "[DATE]" at bounding box center [361, 467] width 39 height 14
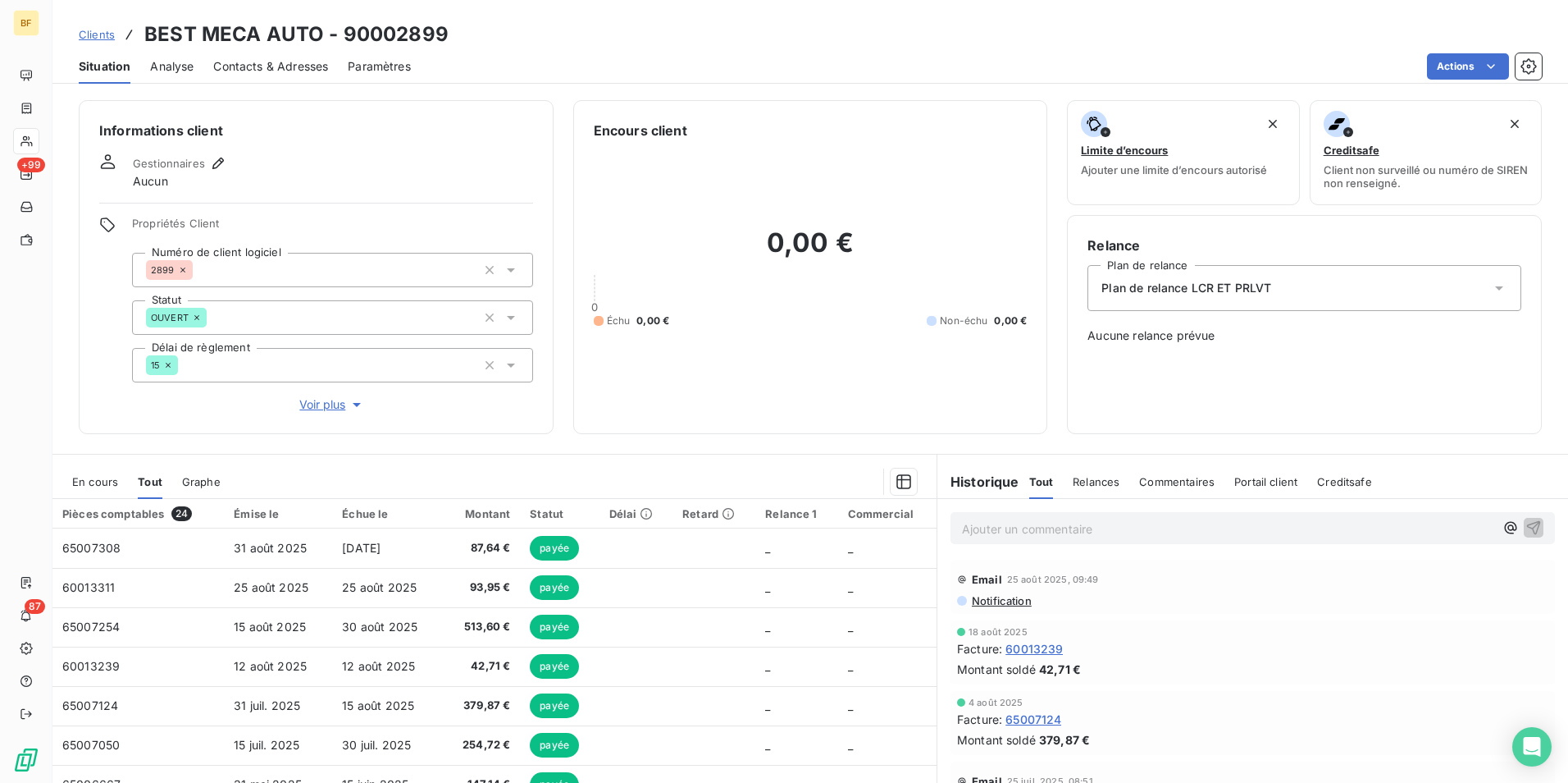
scroll to position [373, 0]
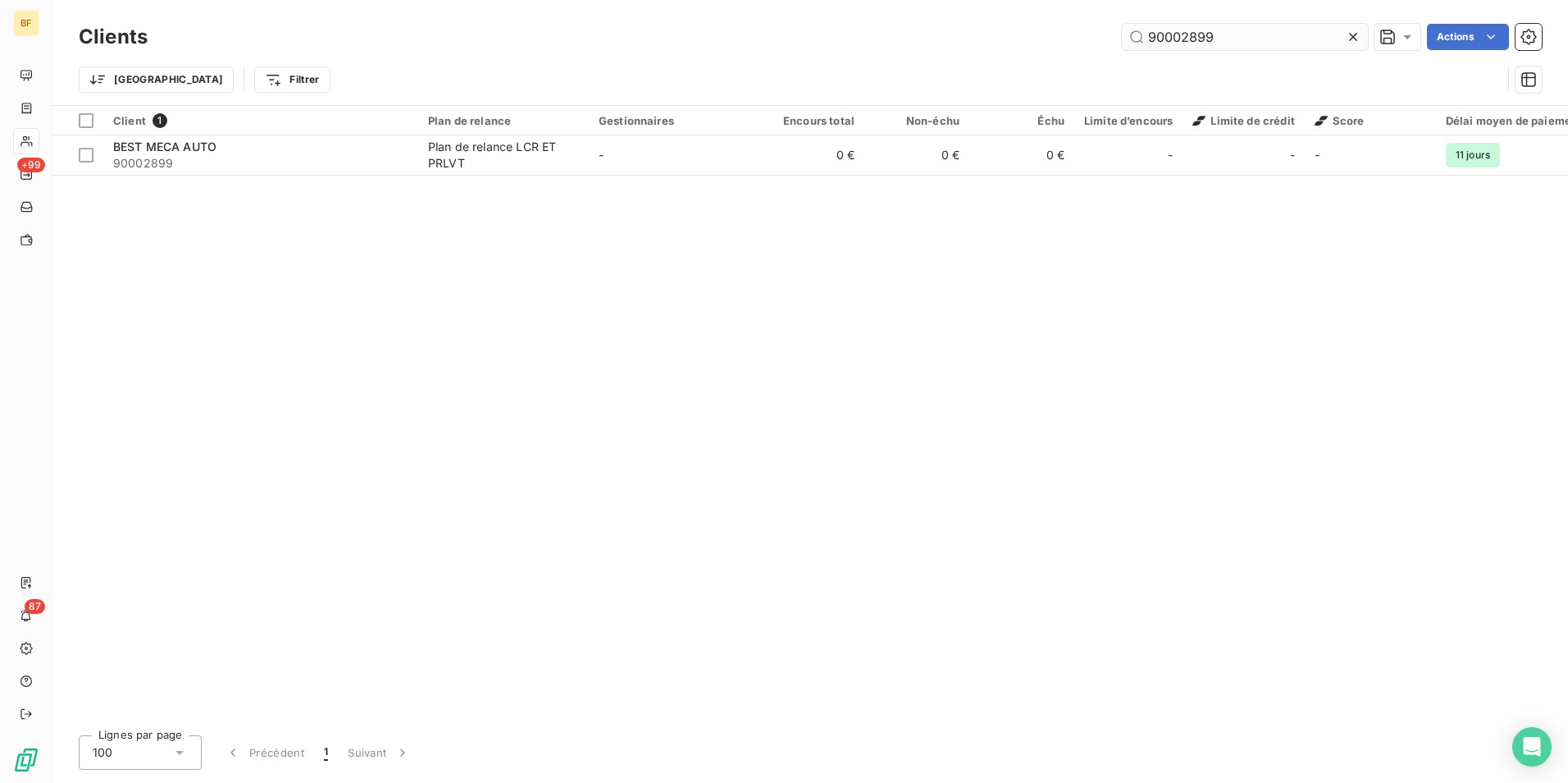
drag, startPoint x: 1235, startPoint y: 33, endPoint x: 1182, endPoint y: 35, distance: 53.0
click at [1182, 35] on input "90002899" at bounding box center [1245, 37] width 246 height 26
click at [1247, 33] on input "90002899" at bounding box center [1245, 37] width 246 height 26
drag, startPoint x: 1245, startPoint y: 37, endPoint x: 1186, endPoint y: 31, distance: 59.3
click at [1186, 31] on input "90002899" at bounding box center [1245, 37] width 246 height 26
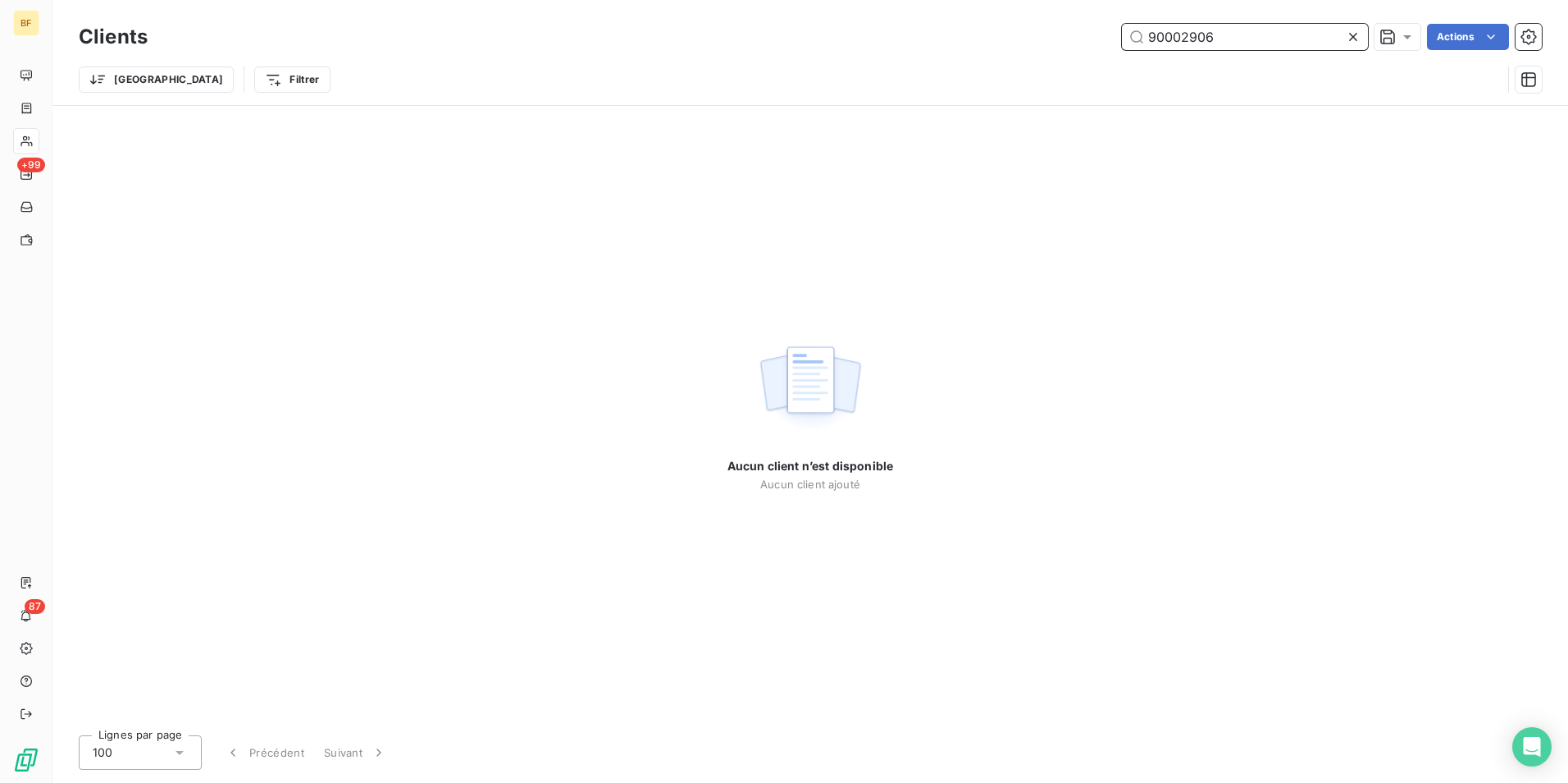
drag, startPoint x: 1225, startPoint y: 44, endPoint x: 1181, endPoint y: 42, distance: 44.0
click at [1181, 42] on input "90002906" at bounding box center [1245, 37] width 246 height 26
click at [1301, 40] on input "90002906" at bounding box center [1245, 37] width 246 height 26
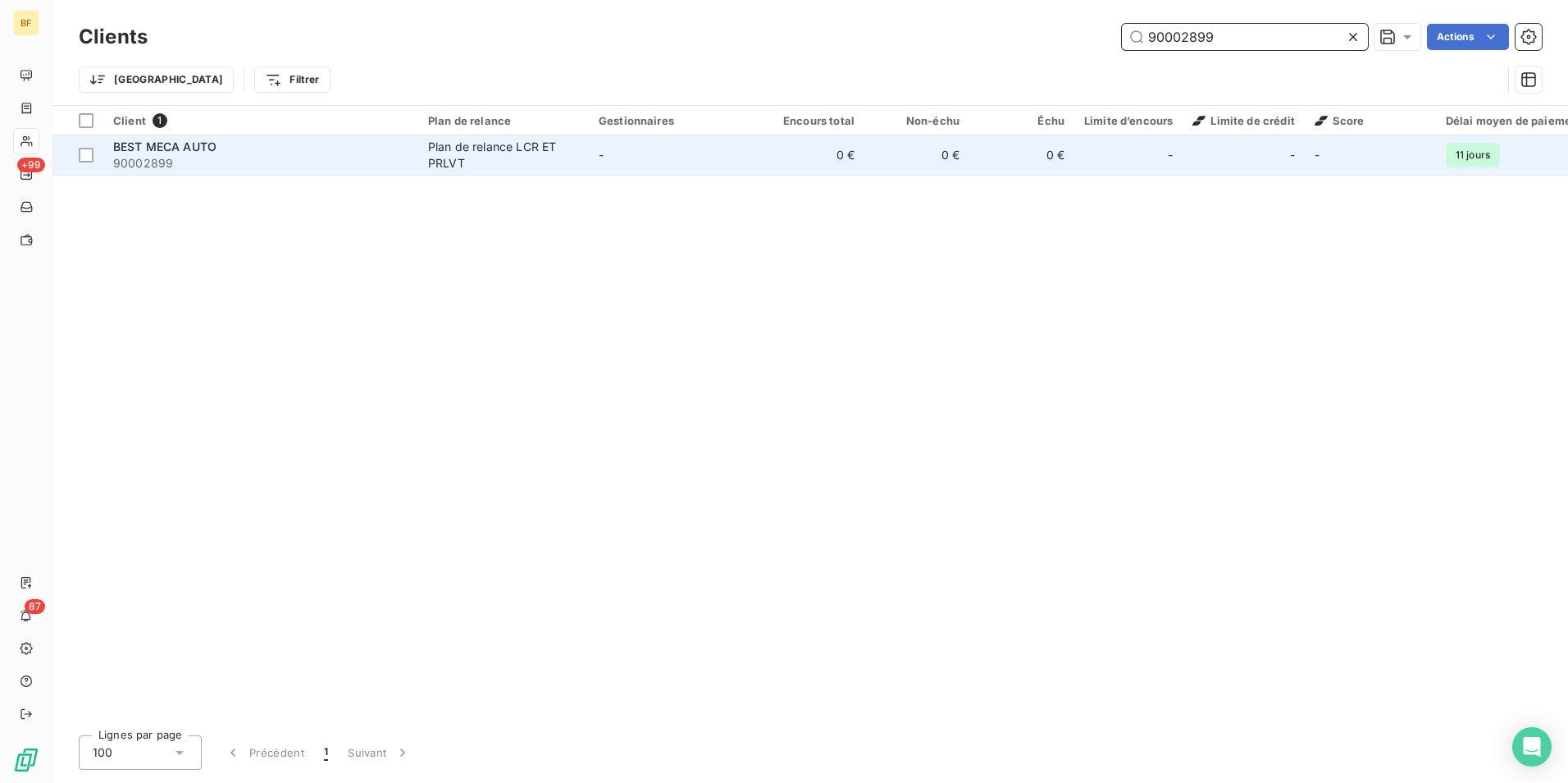
type input "90002899"
click at [661, 163] on td "-" at bounding box center [674, 155] width 170 height 40
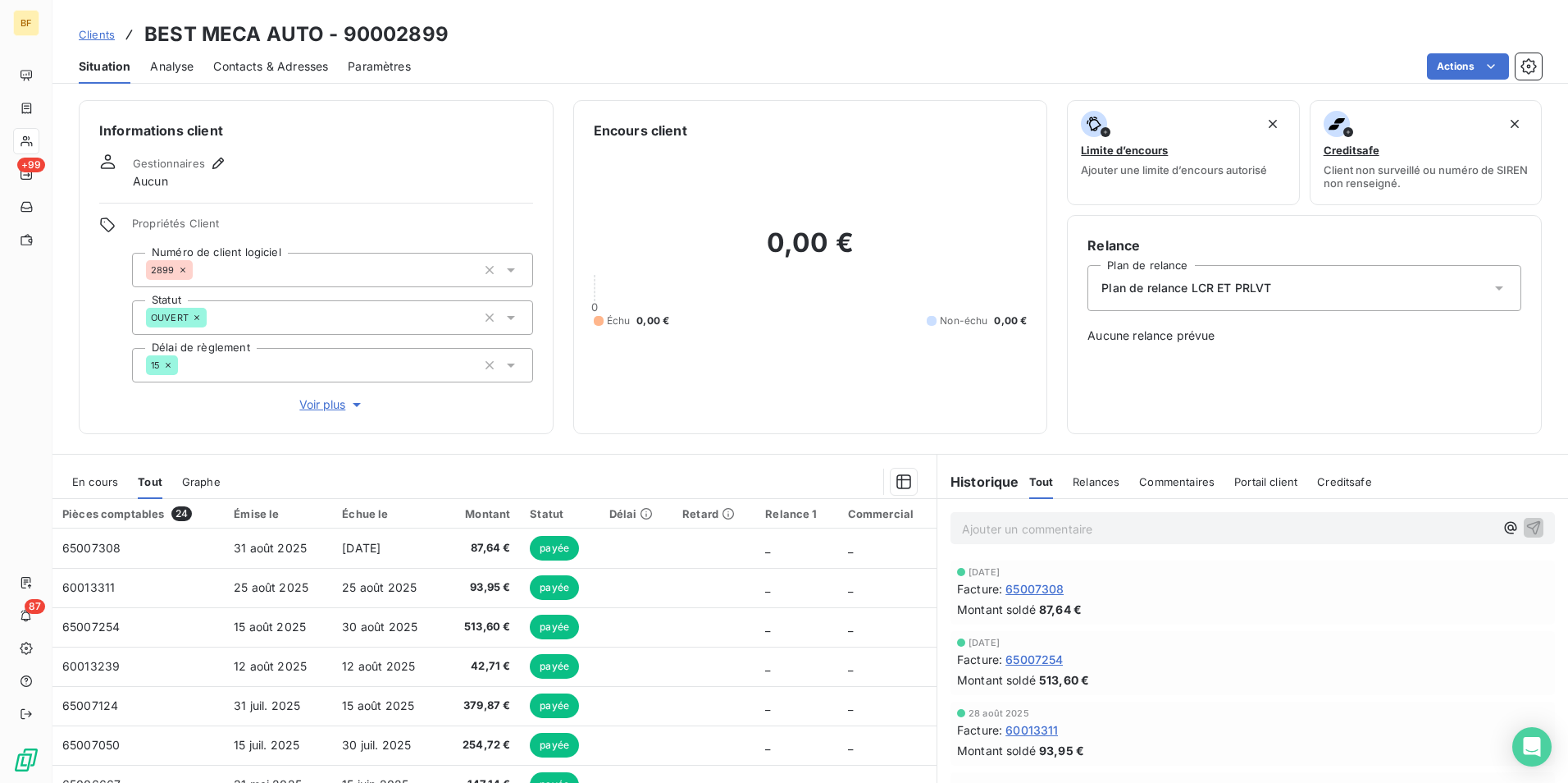
click at [589, 444] on div "Informations client Gestionnaires Aucun Propriétés Client Numéro de client logi…" at bounding box center [811, 437] width 1516 height 692
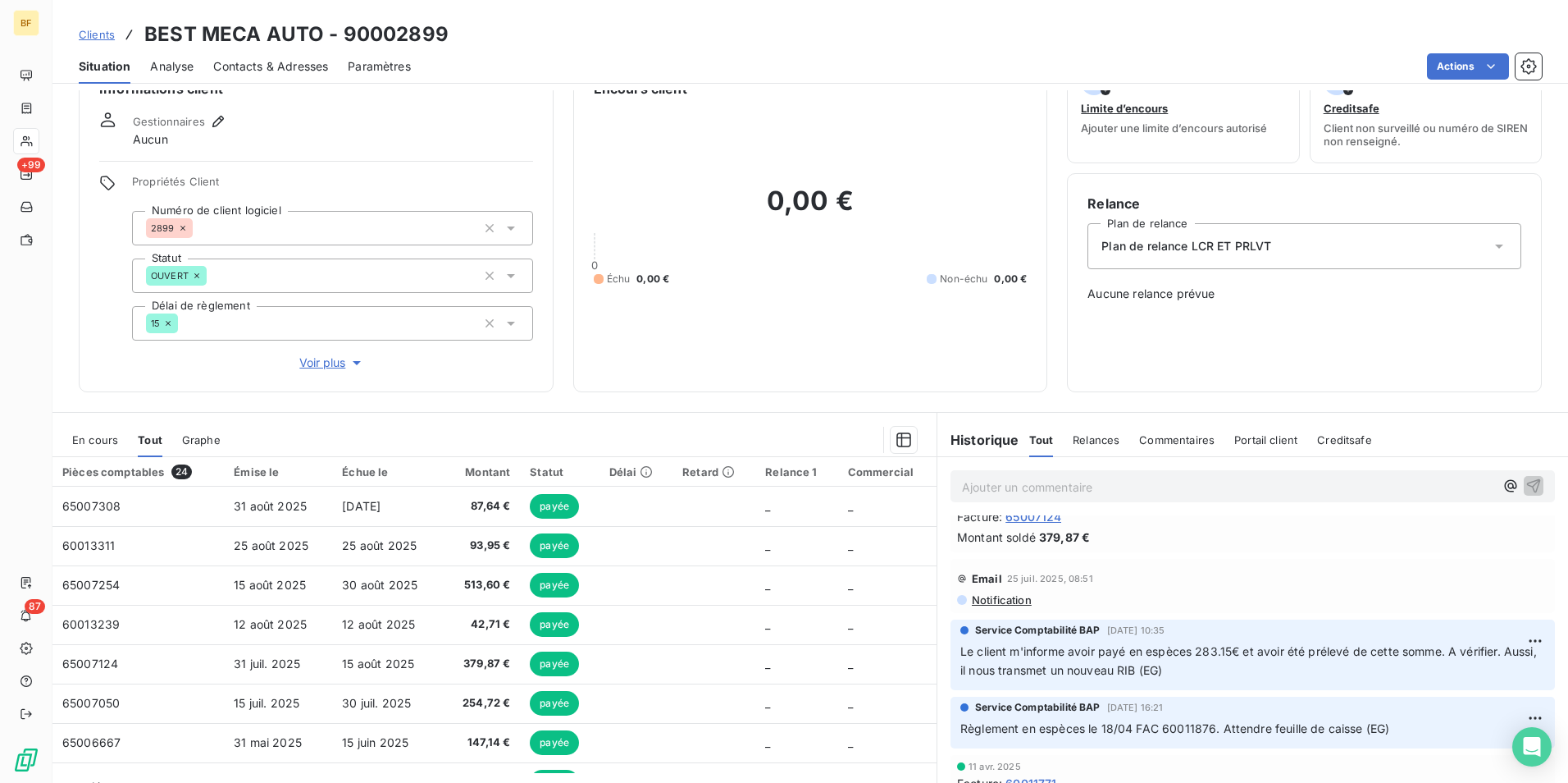
scroll to position [81, 0]
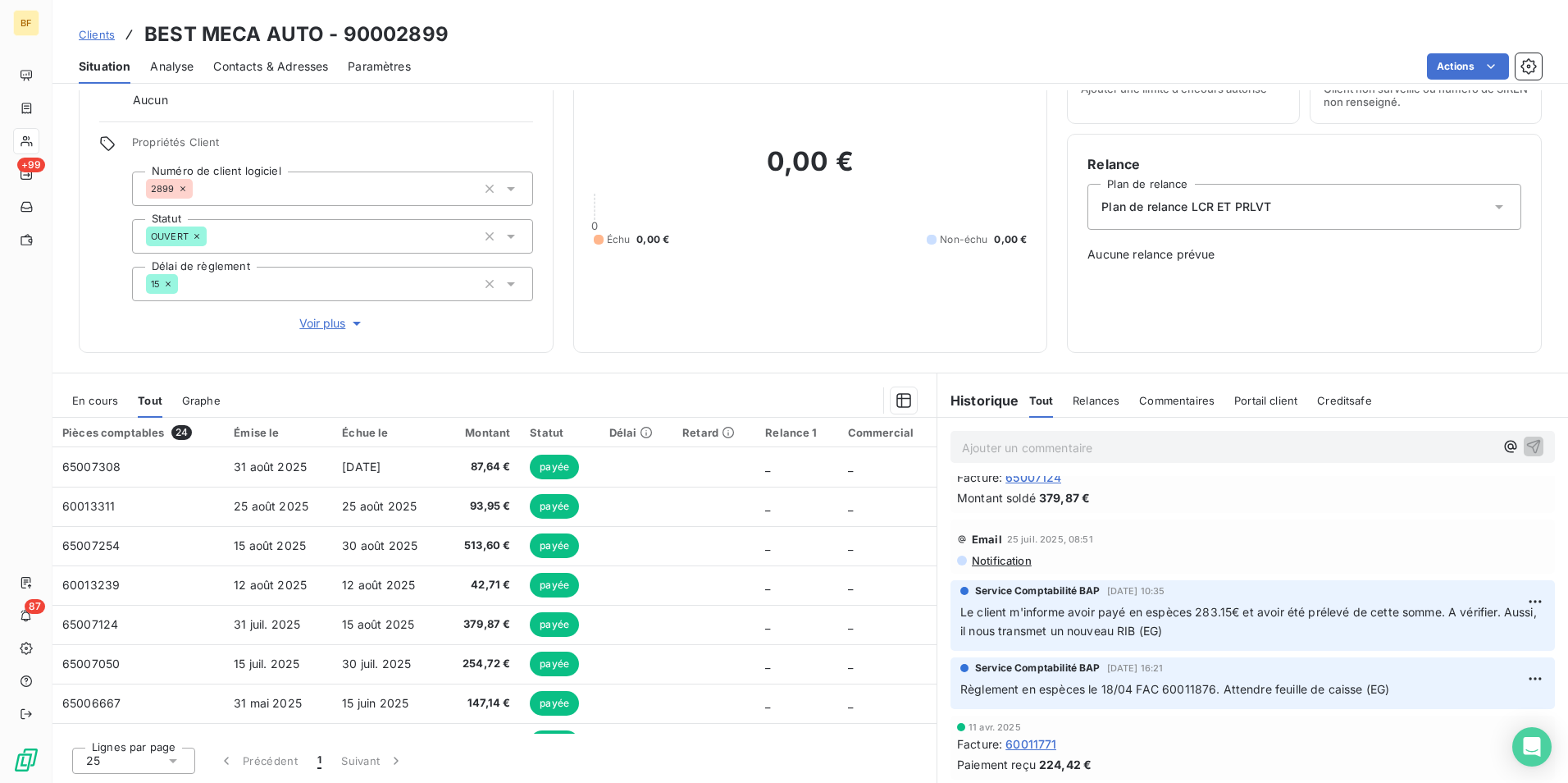
click at [430, 120] on div "Informations client Gestionnaires Aucun Propriétés Client Numéro de client logi…" at bounding box center [316, 185] width 475 height 334
click at [201, 384] on div "Graphe" at bounding box center [201, 400] width 39 height 34
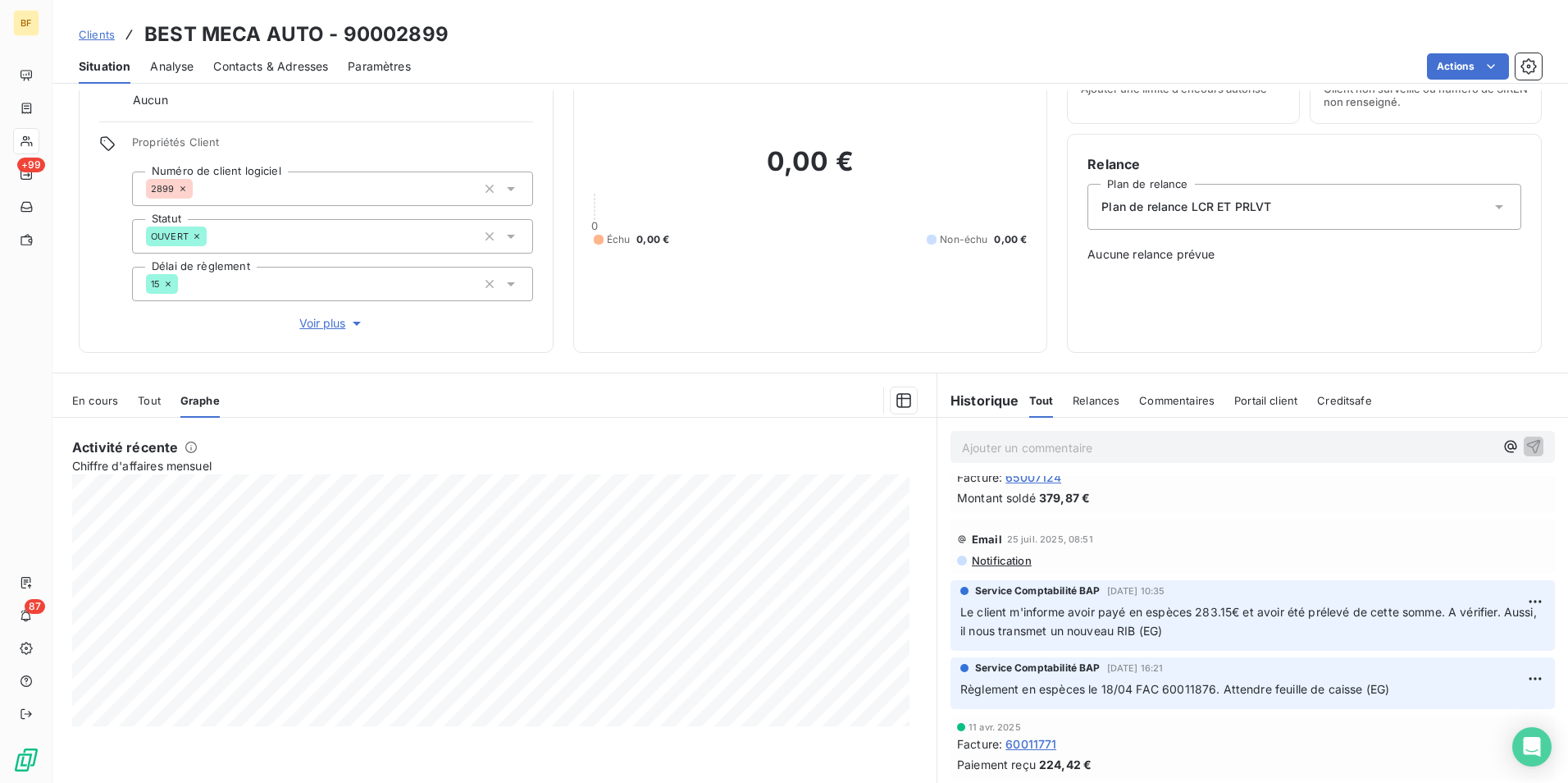
click at [162, 395] on div "En cours Tout Graphe" at bounding box center [495, 400] width 885 height 34
click at [153, 401] on span "Tout" at bounding box center [149, 400] width 23 height 13
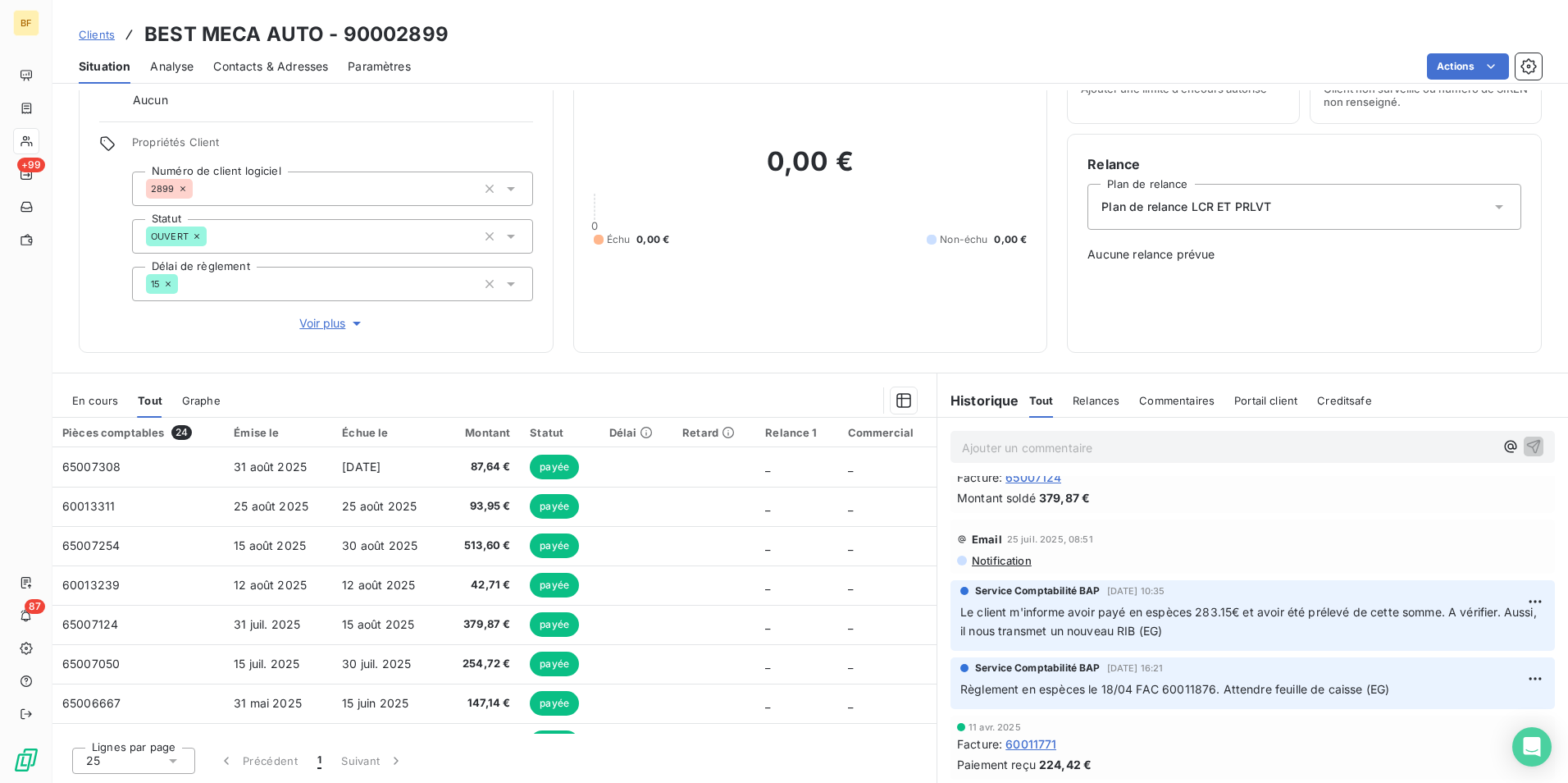
click at [148, 372] on div "Informations client Gestionnaires Aucun Propriétés Client Numéro de client logi…" at bounding box center [811, 437] width 1516 height 692
click at [780, 59] on div "Actions" at bounding box center [986, 67] width 1111 height 26
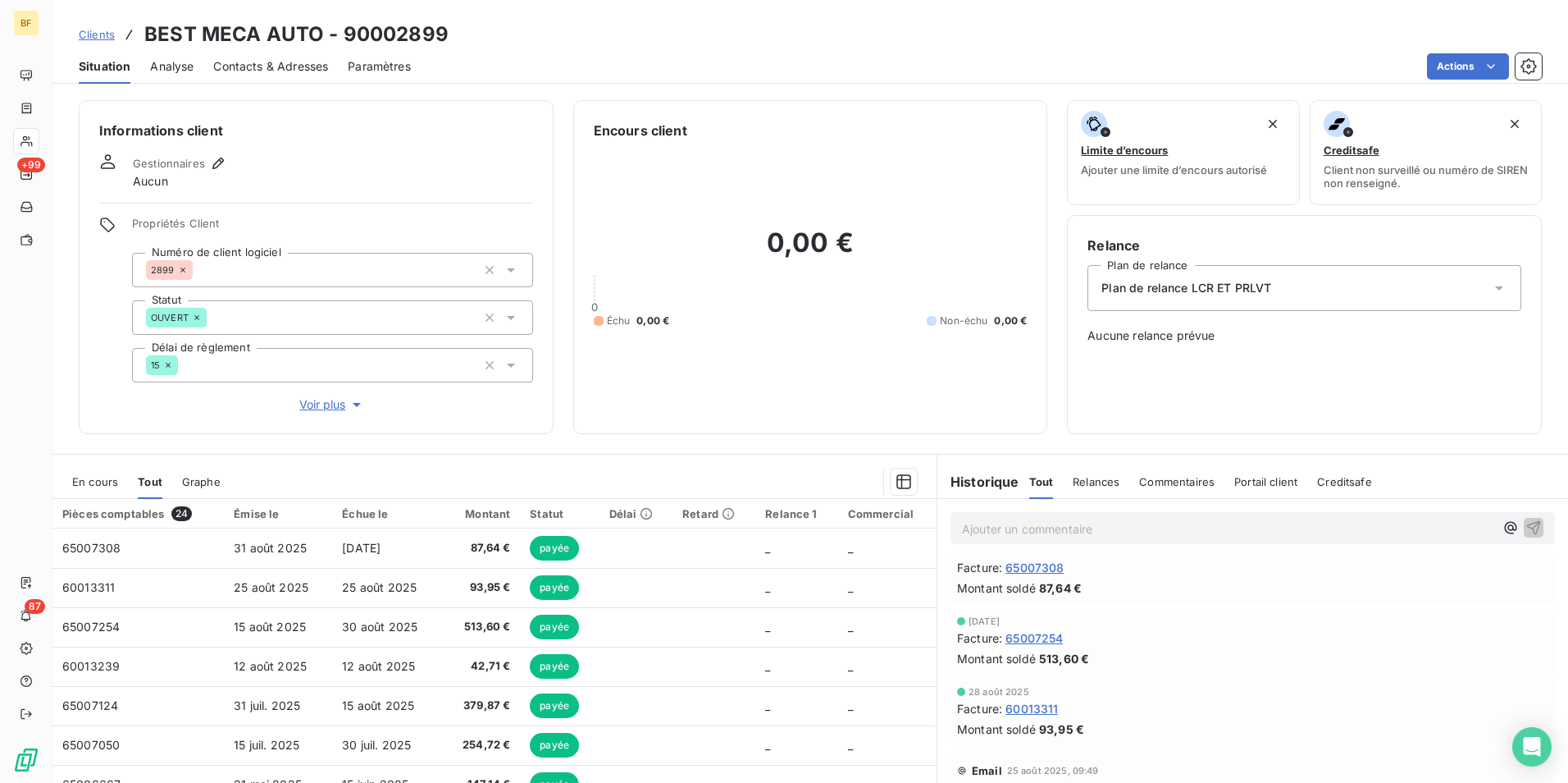
scroll to position [0, 0]
